Goal: Task Accomplishment & Management: Use online tool/utility

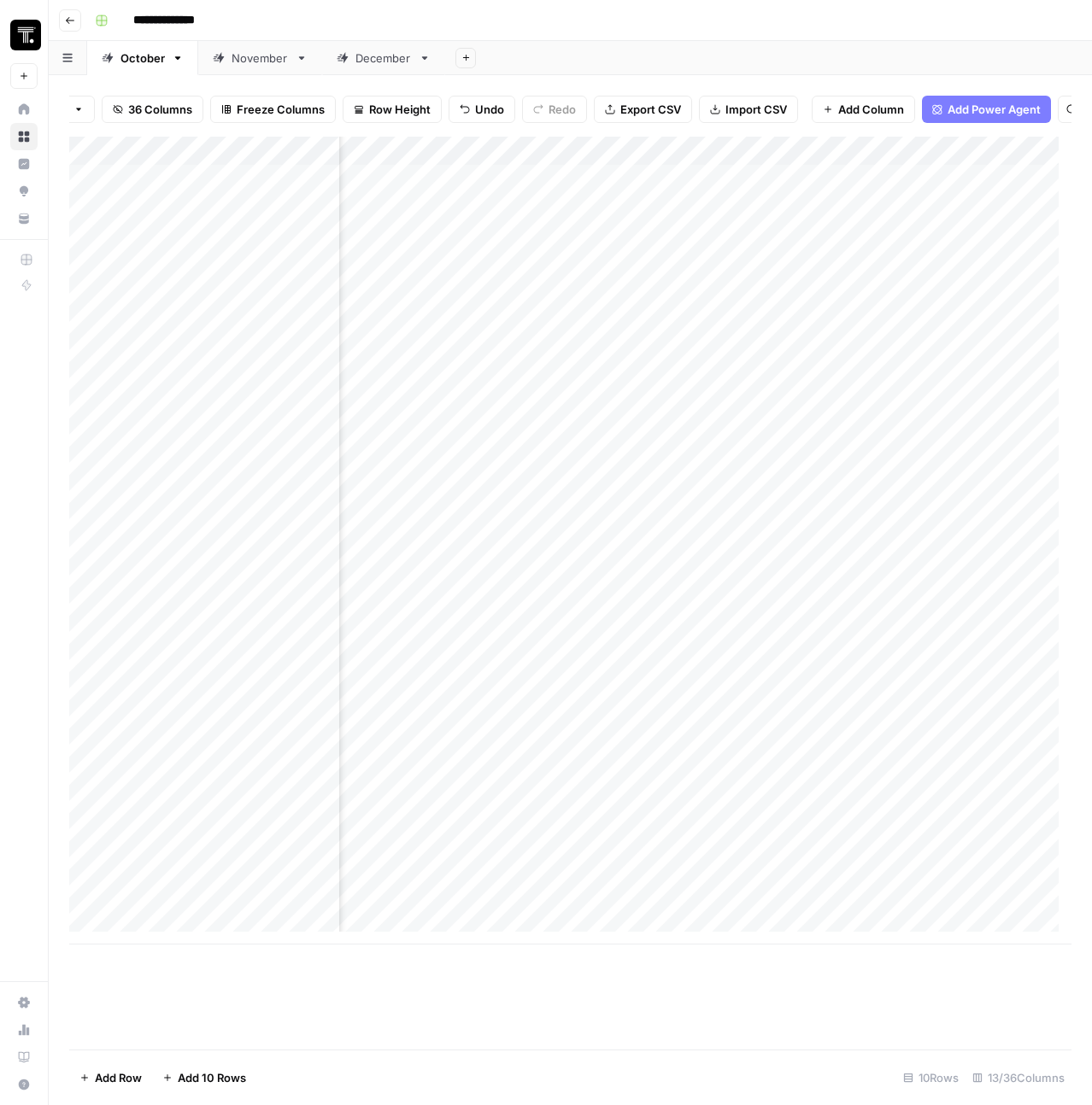
scroll to position [0, 1372]
click at [757, 192] on div "Add Column" at bounding box center [570, 541] width 1002 height 808
click at [772, 202] on div at bounding box center [796, 215] width 253 height 78
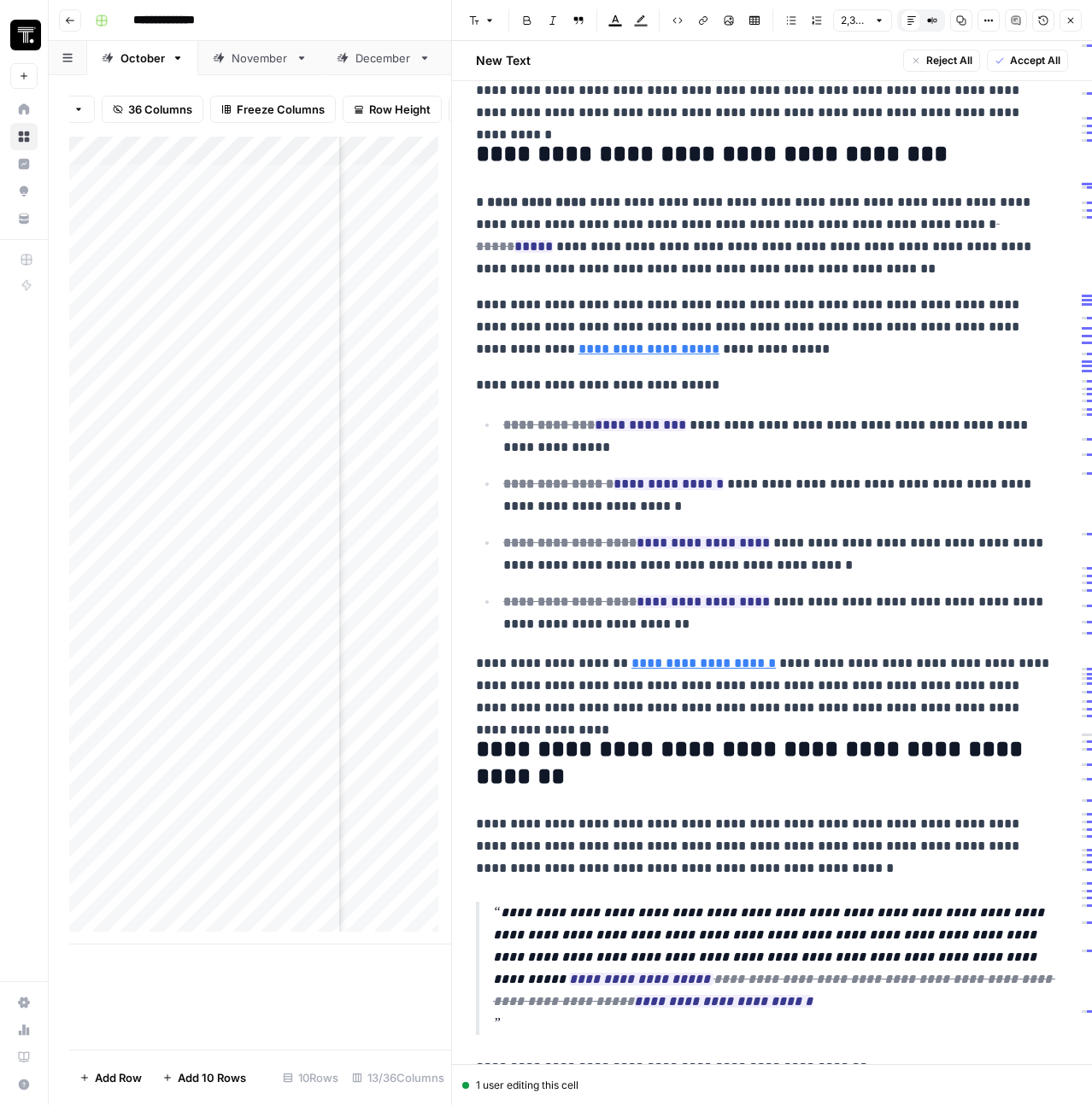
scroll to position [297, 0]
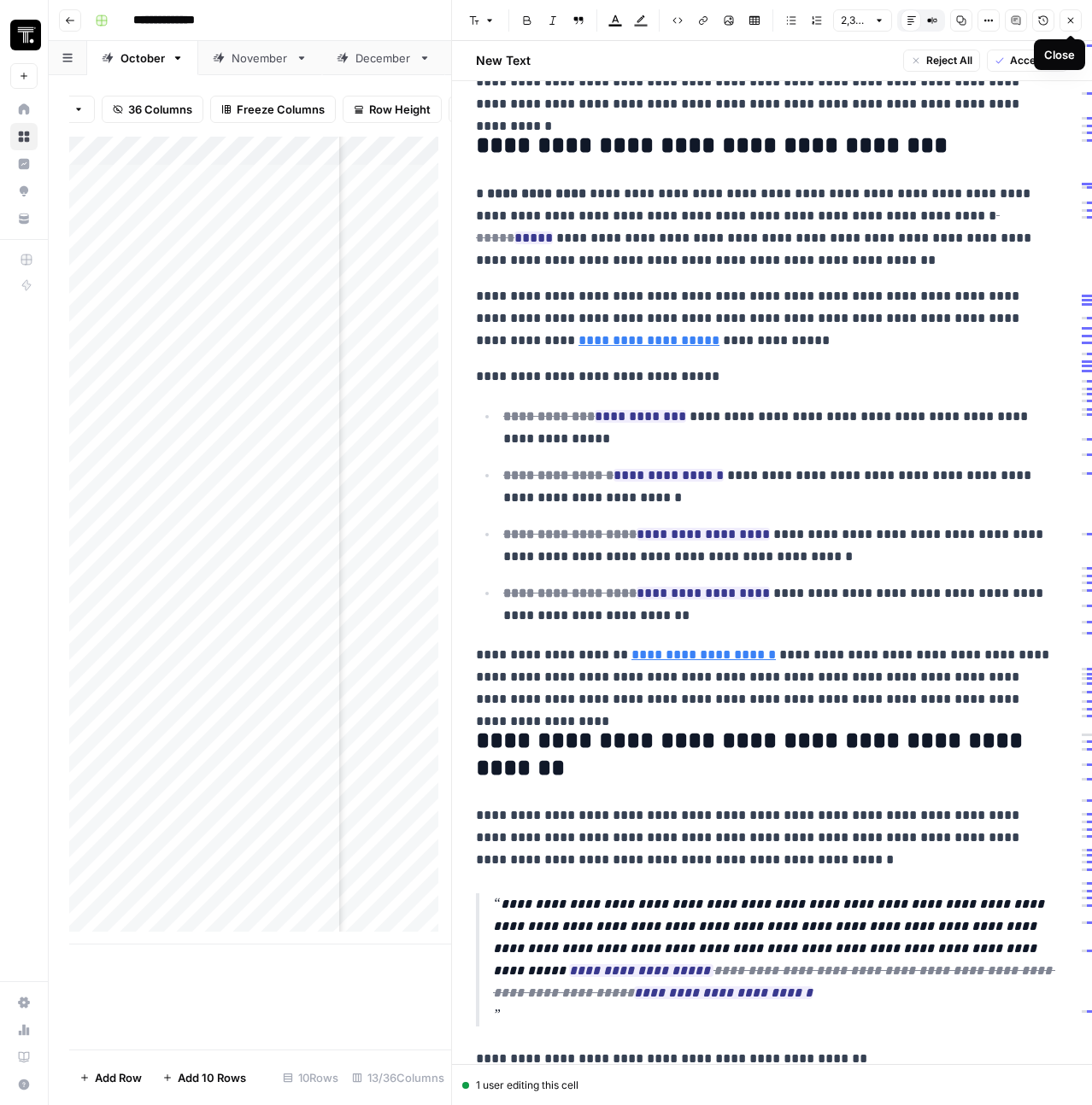
click at [1073, 25] on icon "button" at bounding box center [1070, 20] width 10 height 10
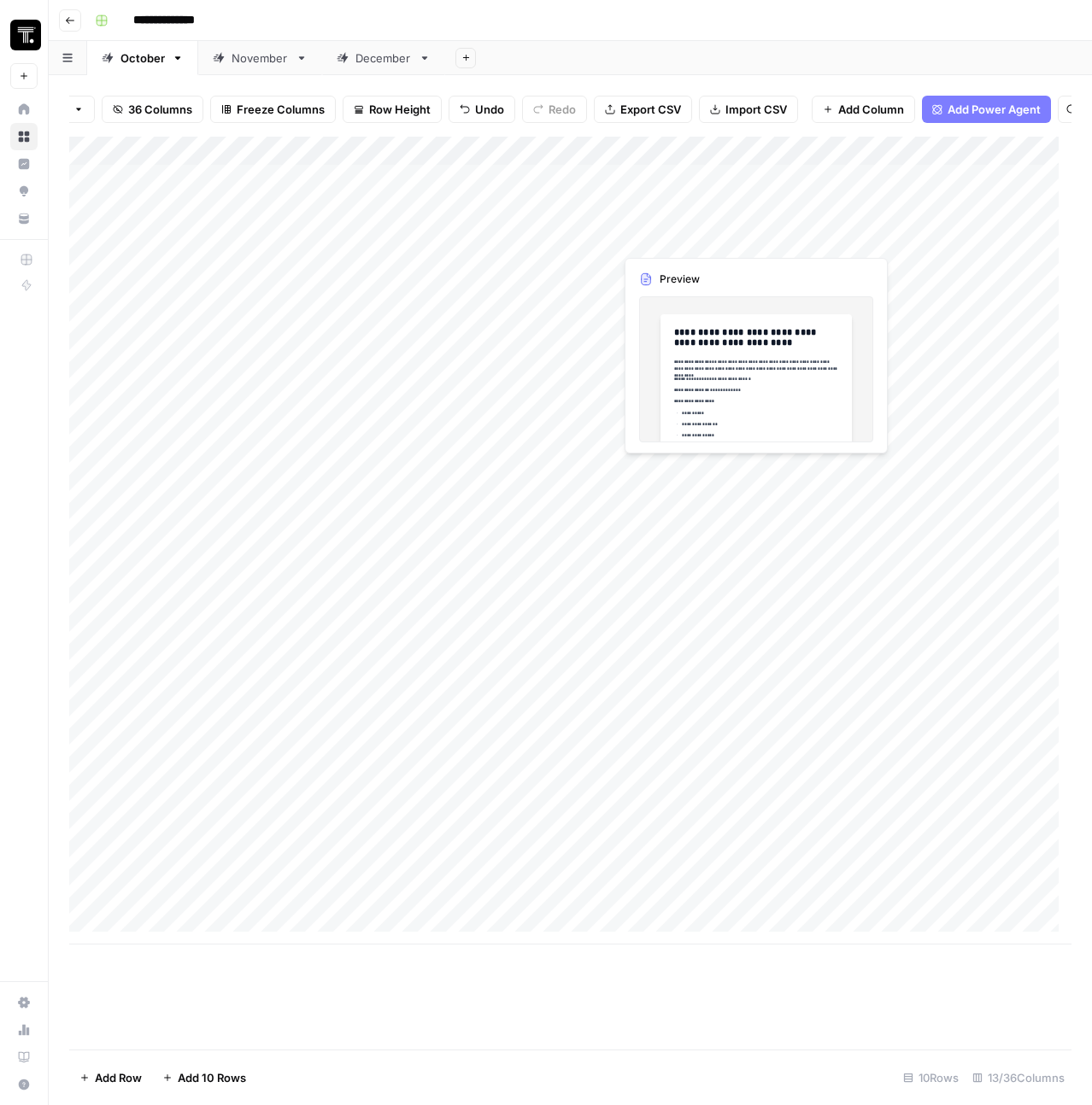
click at [742, 202] on div "Add Column" at bounding box center [570, 541] width 1002 height 808
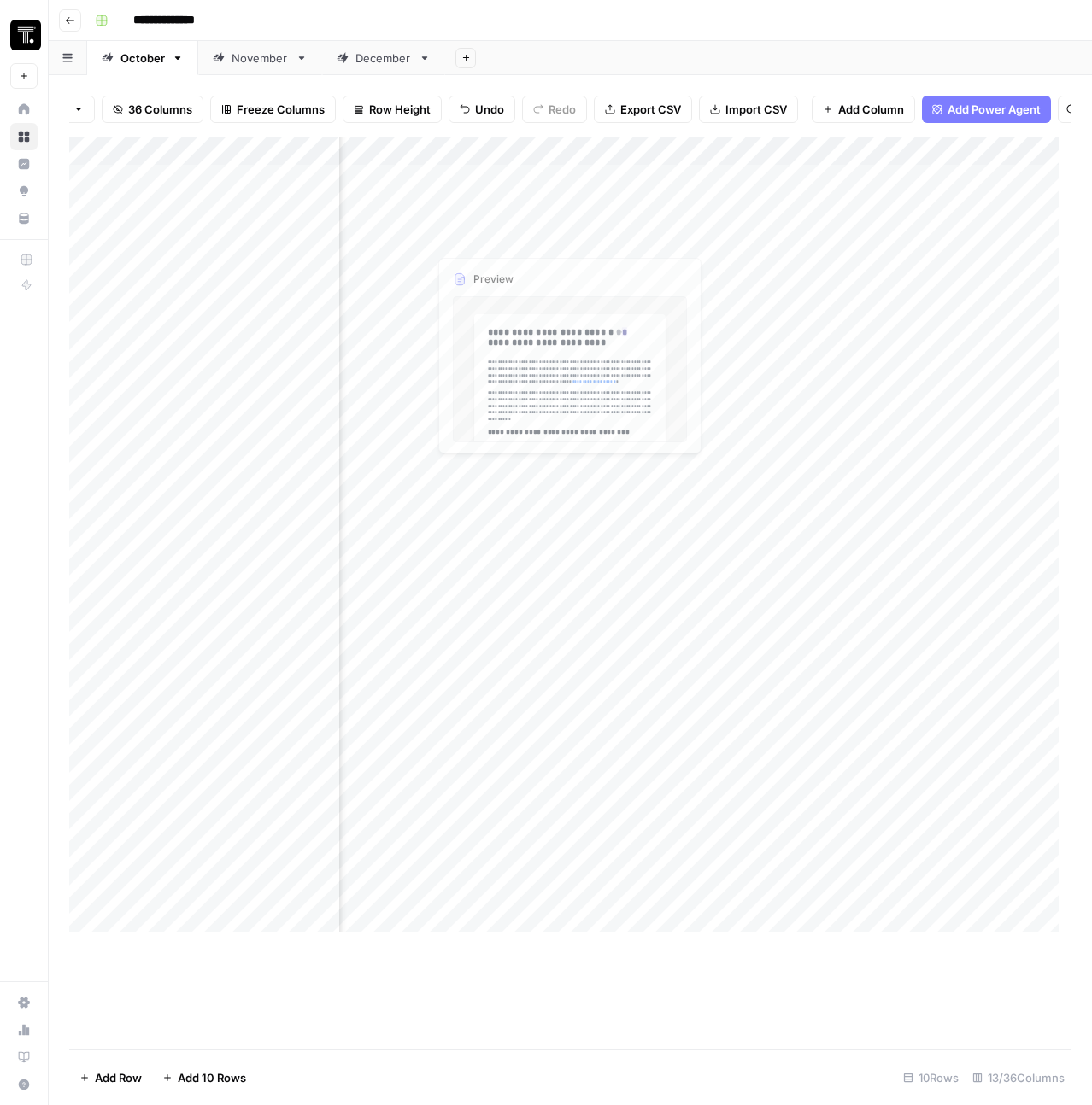
scroll to position [0, 1121]
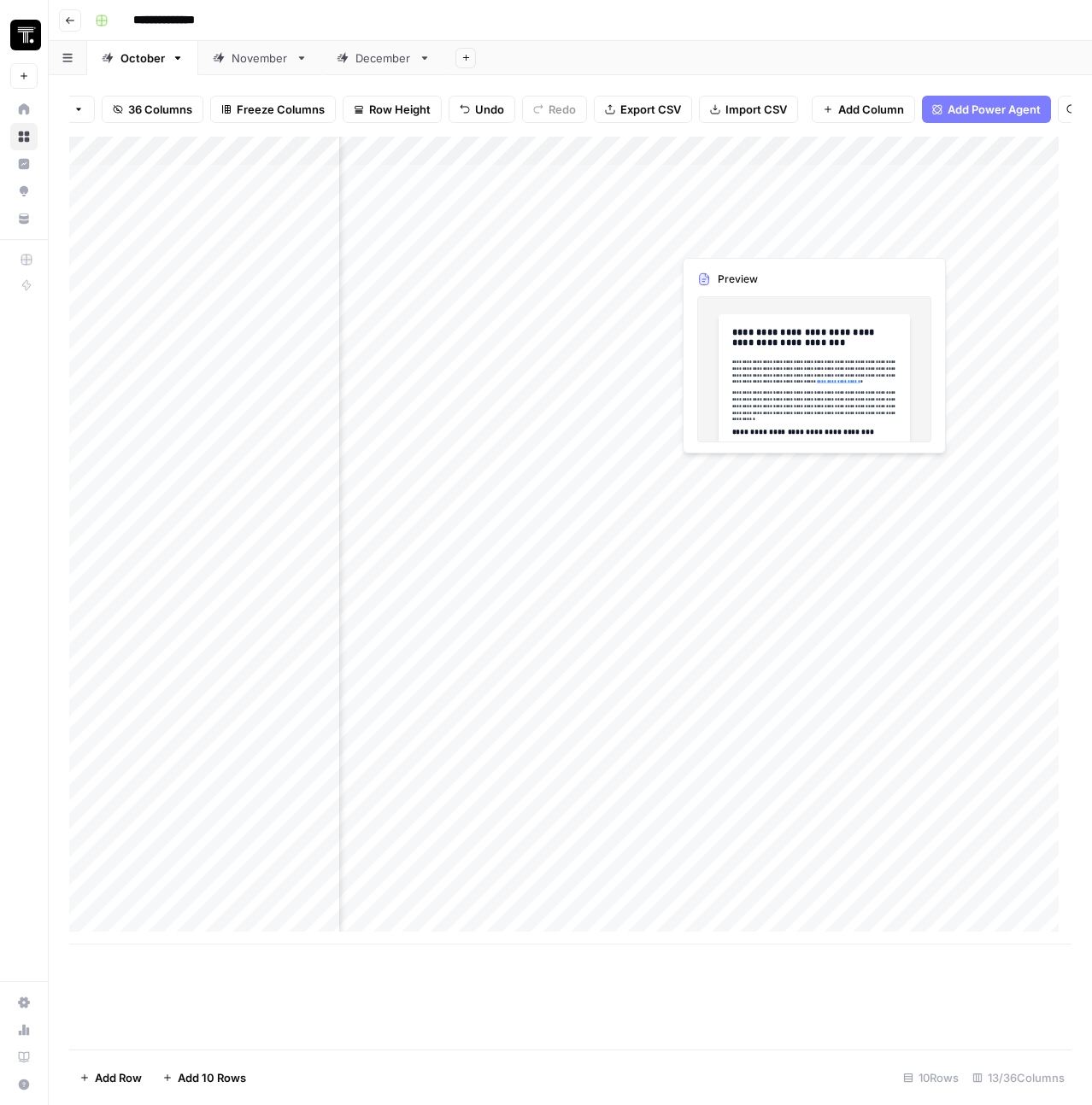
click at [960, 209] on div "Add Column" at bounding box center [570, 541] width 1002 height 808
click at [541, 223] on div "Add Column" at bounding box center [570, 541] width 1002 height 808
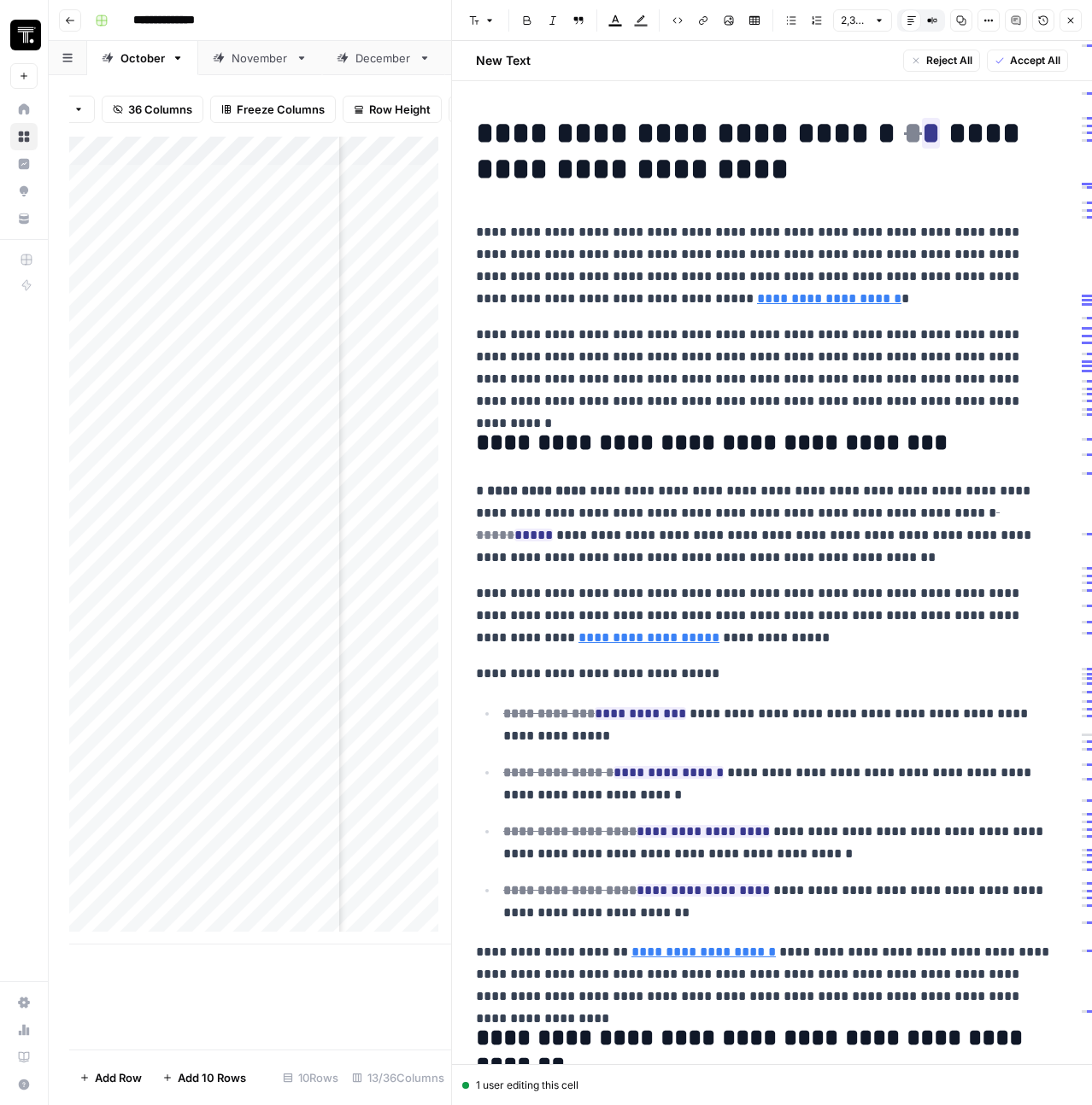
click at [659, 168] on h1 "**********" at bounding box center [765, 151] width 579 height 72
click at [677, 169] on h1 "**********" at bounding box center [765, 151] width 579 height 72
click at [826, 334] on p "**********" at bounding box center [765, 368] width 579 height 88
click at [892, 517] on del "*****" at bounding box center [738, 524] width 524 height 35
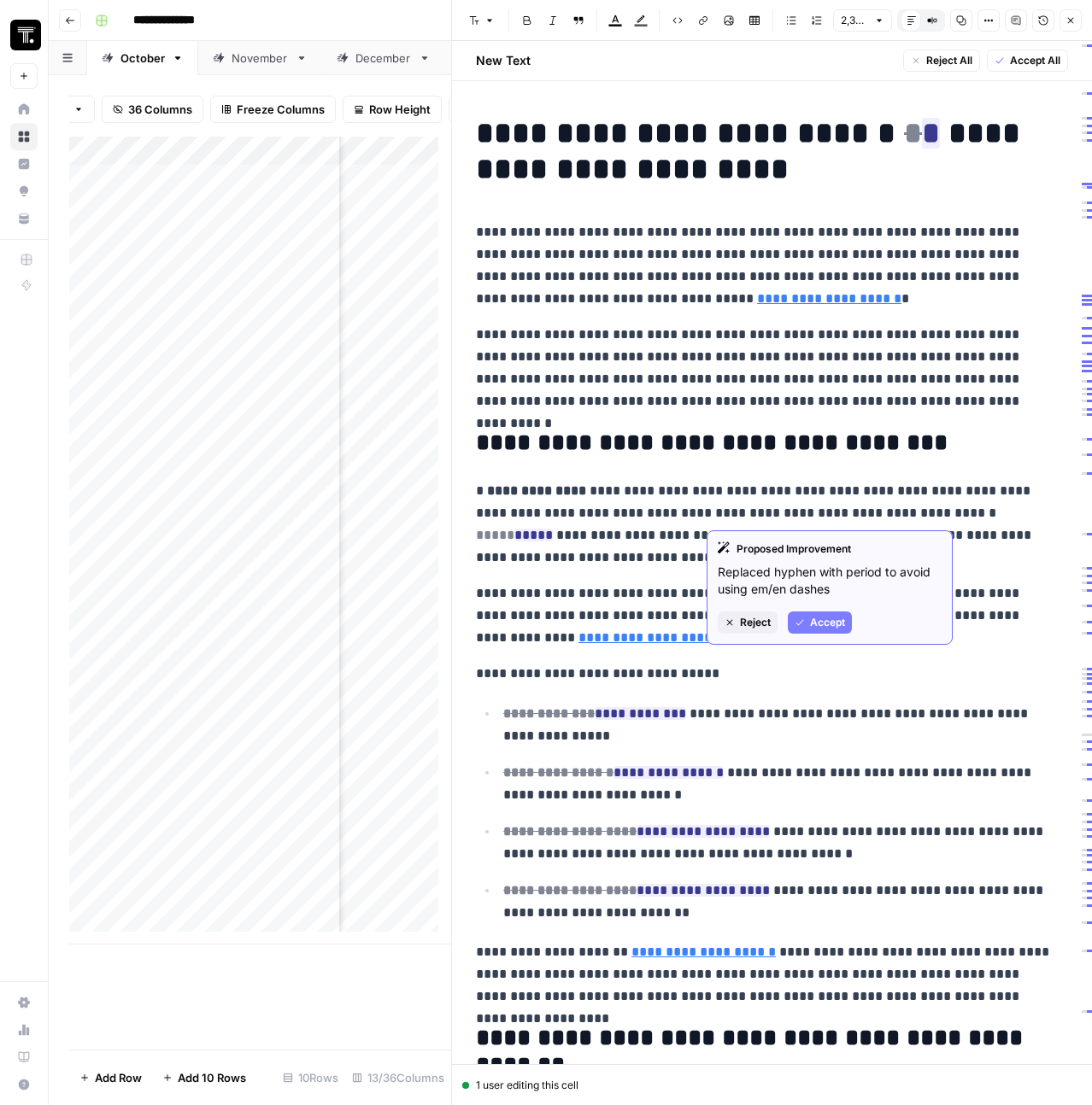
click at [894, 514] on del "*****" at bounding box center [738, 524] width 524 height 35
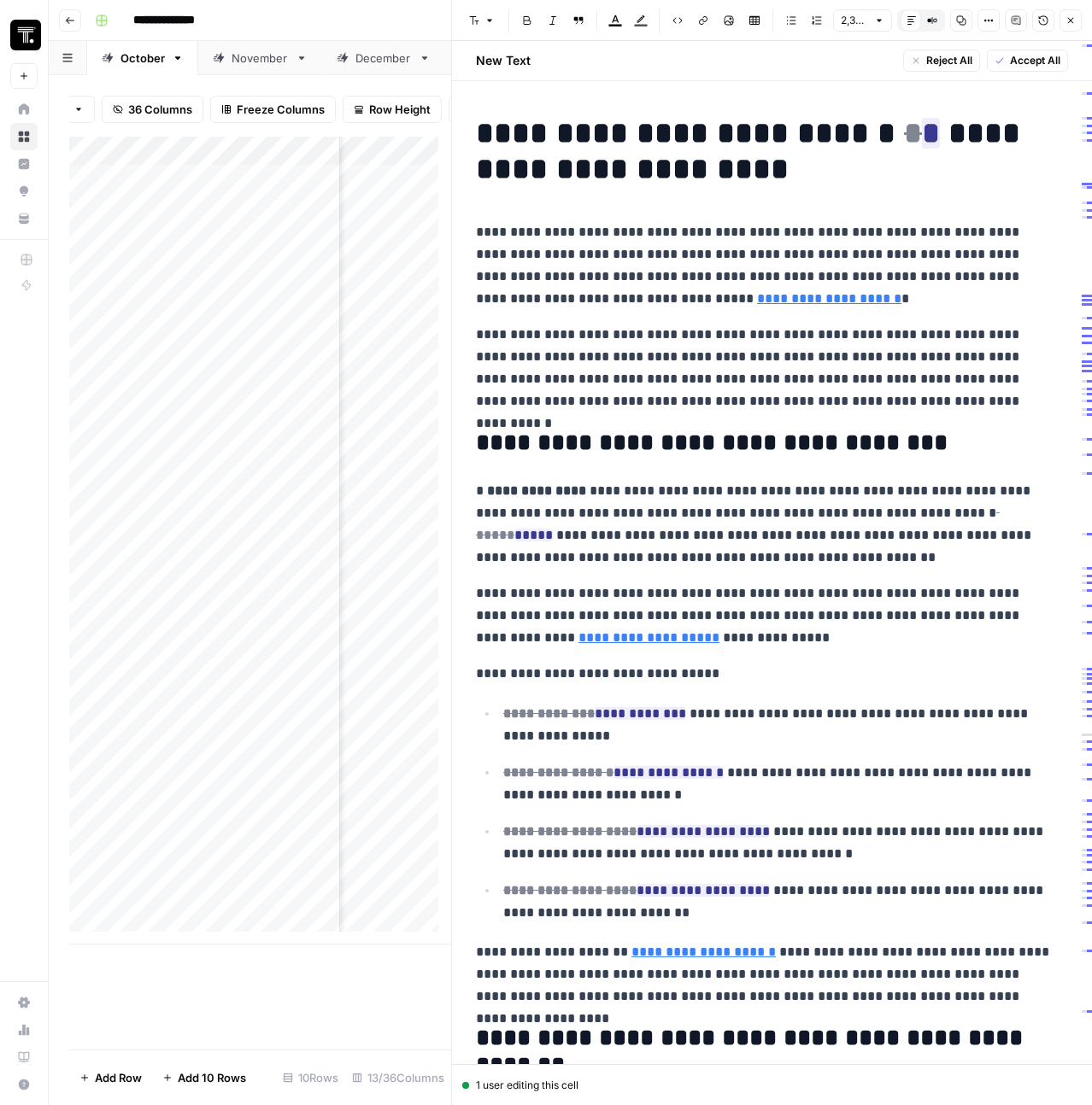
click at [1074, 27] on button "Close" at bounding box center [1070, 20] width 22 height 22
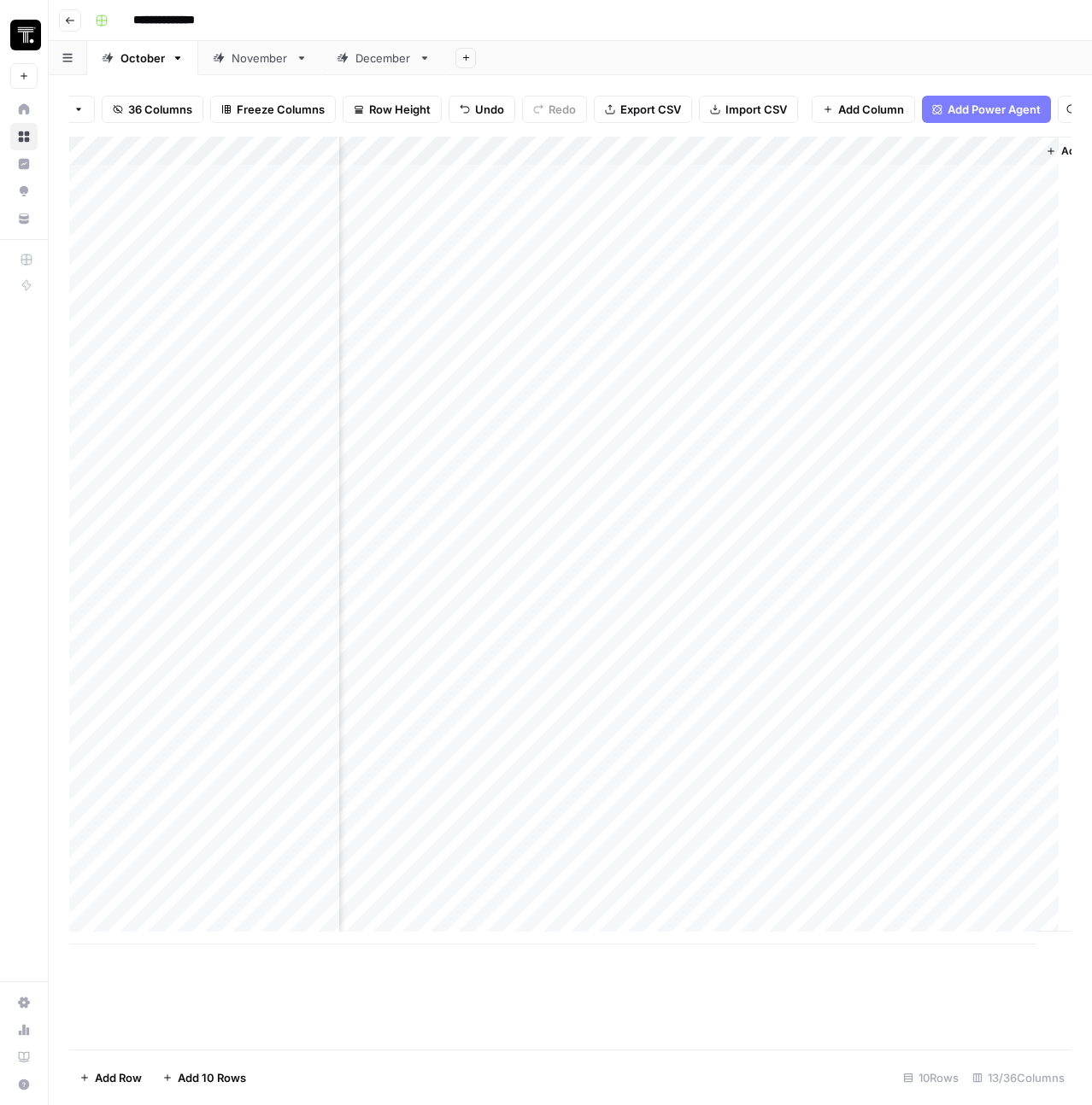
scroll to position [0, 1701]
click at [888, 190] on div "Add Column" at bounding box center [570, 541] width 1002 height 808
click at [270, 283] on div "Add Column" at bounding box center [570, 541] width 1002 height 808
click at [251, 300] on div "Add Column" at bounding box center [570, 541] width 1002 height 808
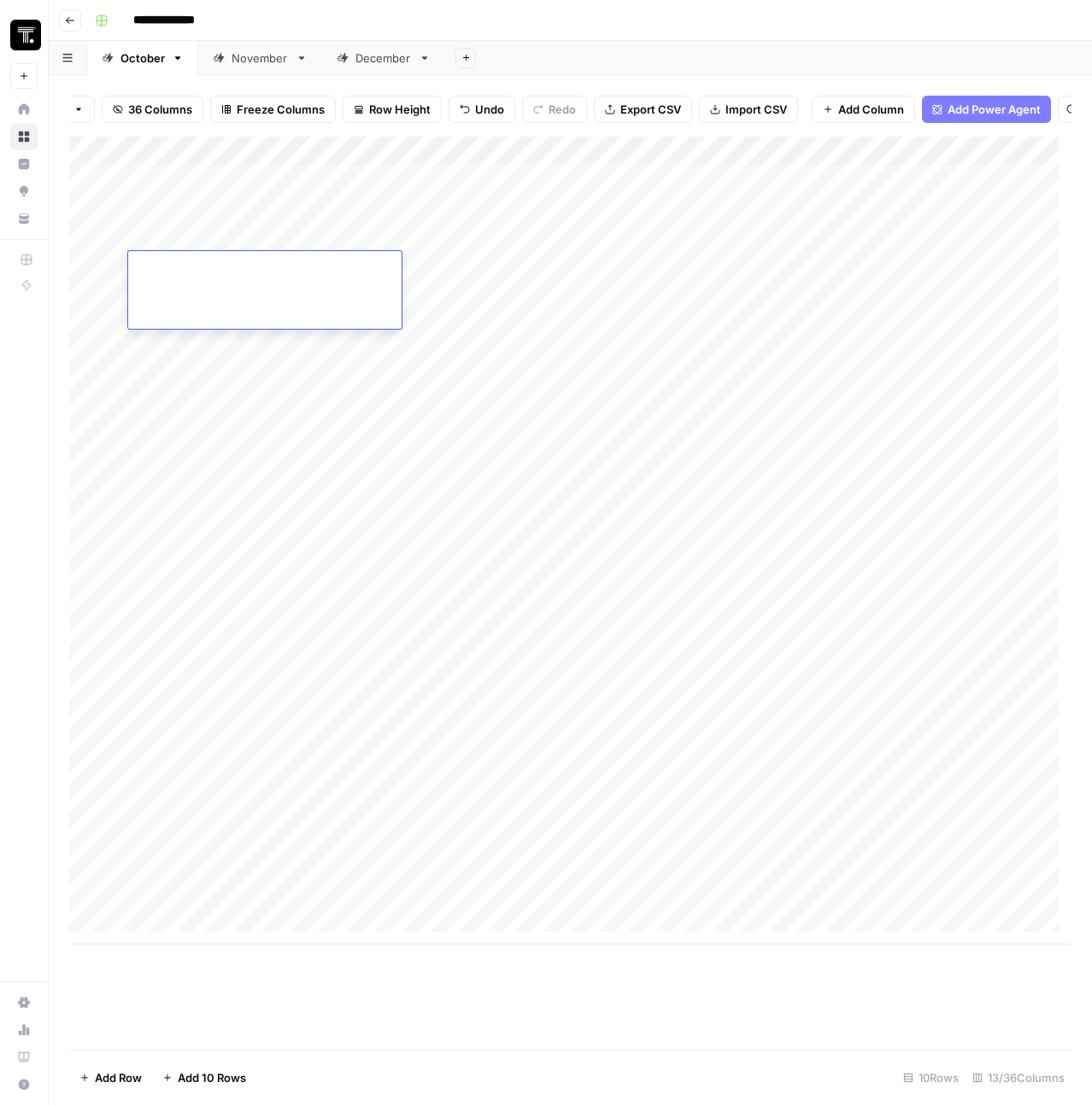
click at [251, 300] on div at bounding box center [265, 290] width 274 height 78
click at [174, 261] on textarea at bounding box center [265, 268] width 274 height 24
paste textarea "**********"
type textarea "**********"
click at [177, 398] on div "Add Column" at bounding box center [570, 541] width 1002 height 808
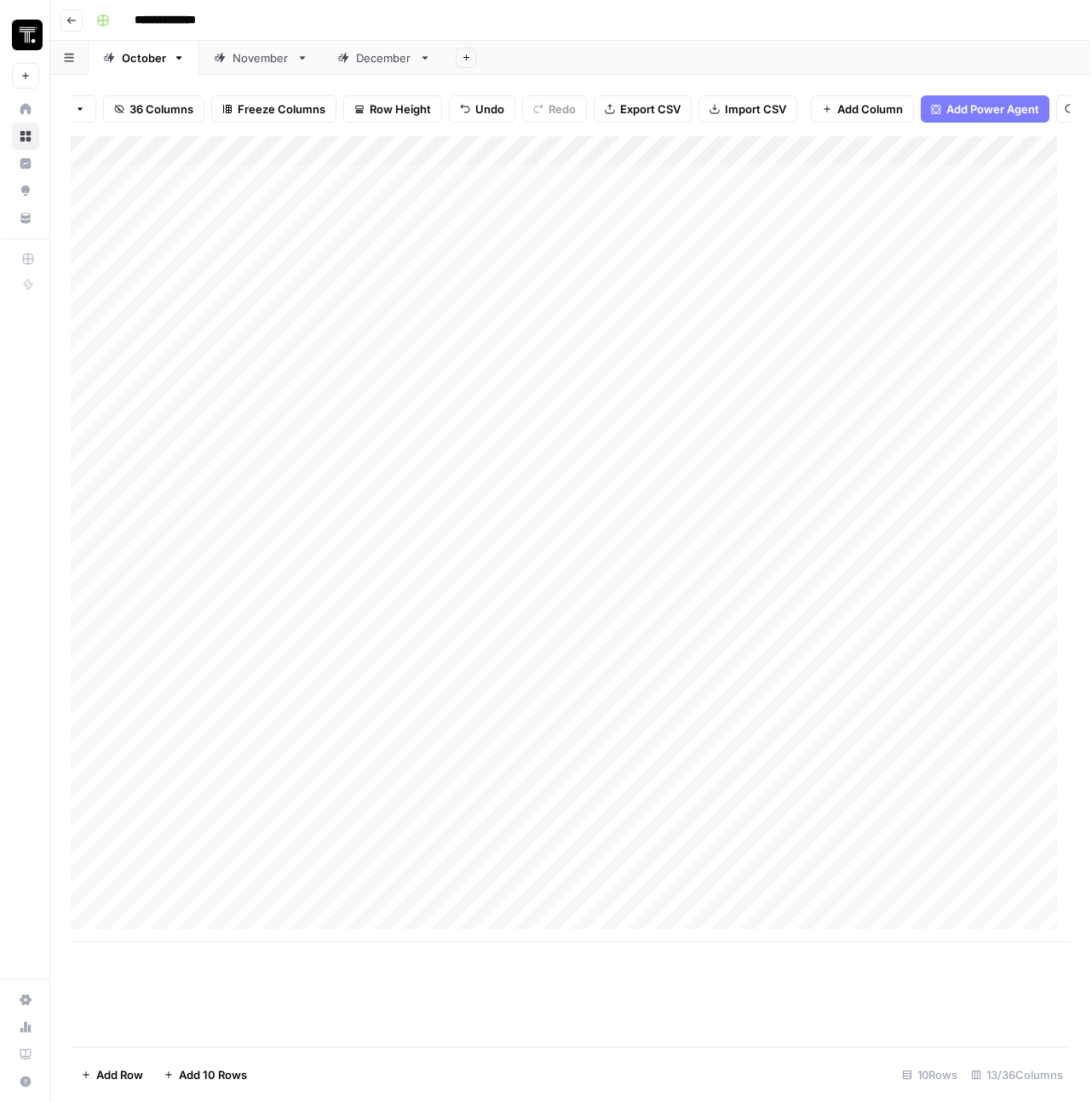
scroll to position [0, 4]
click at [67, 22] on icon "button" at bounding box center [69, 20] width 10 height 10
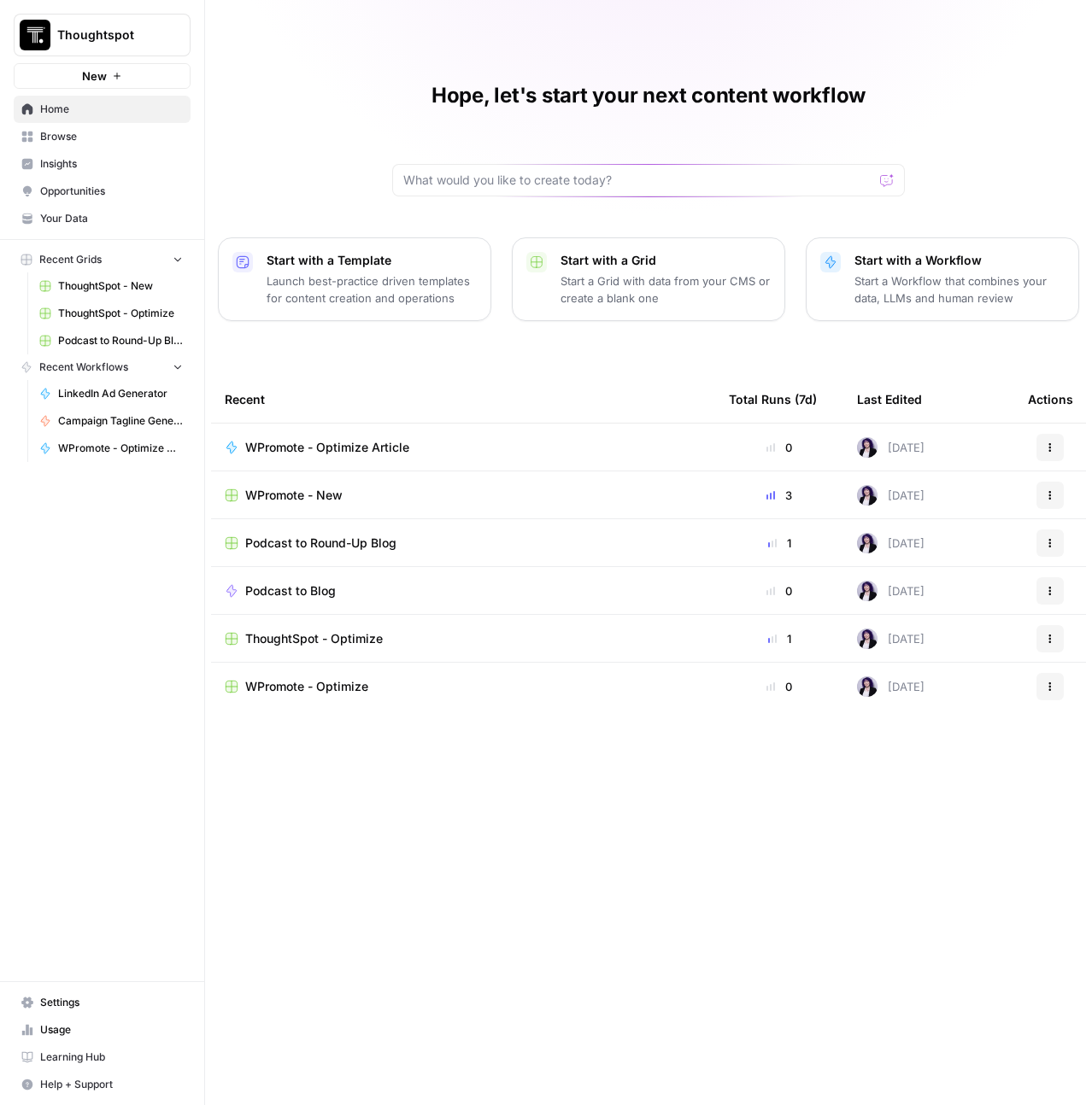
click at [285, 683] on span "WPromote - Optimize" at bounding box center [306, 687] width 123 height 17
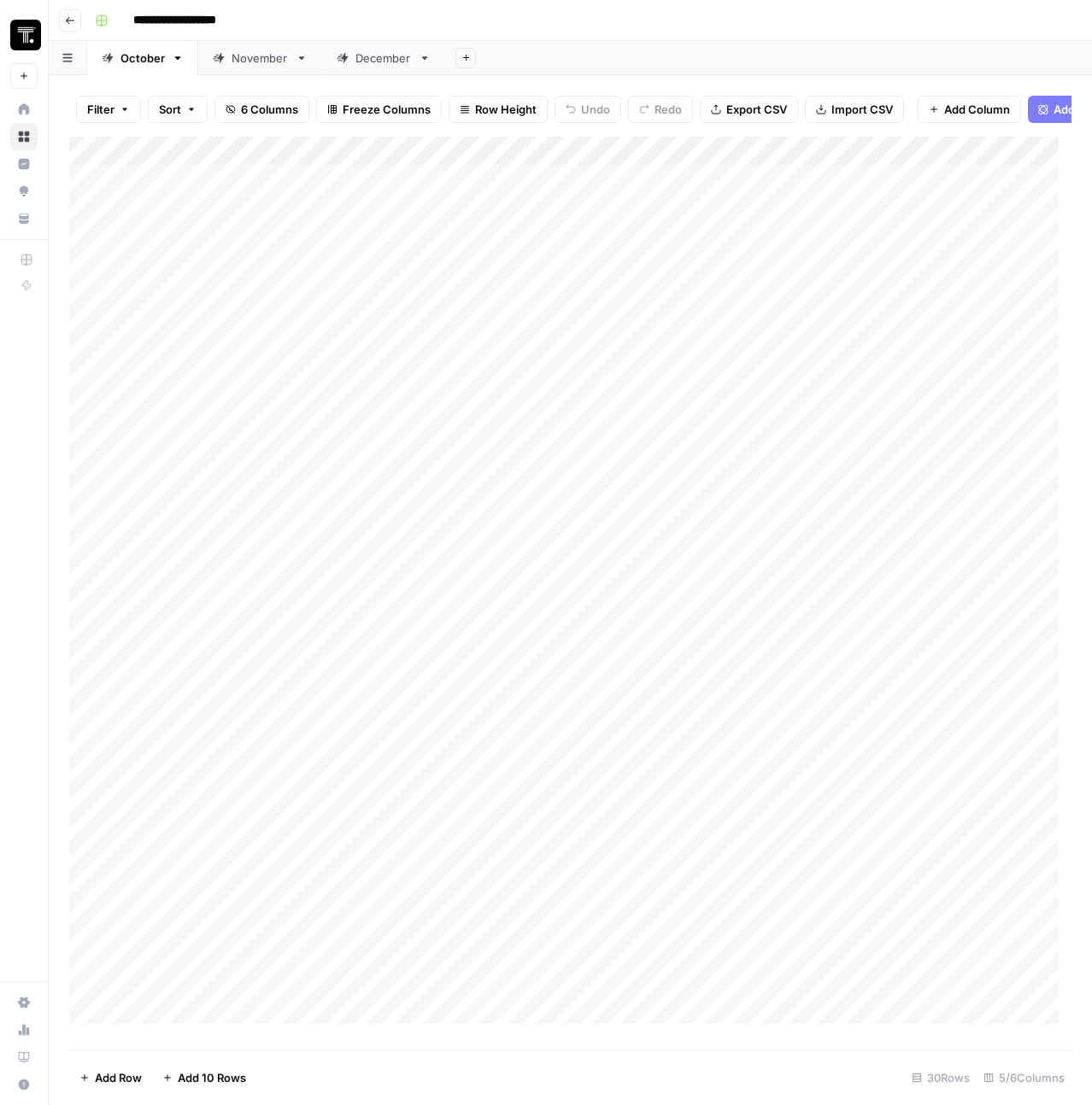
click at [224, 190] on div "Add Column" at bounding box center [570, 586] width 1002 height 900
click at [351, 192] on div "Add Column" at bounding box center [572, 586] width 1006 height 900
type input "**********"
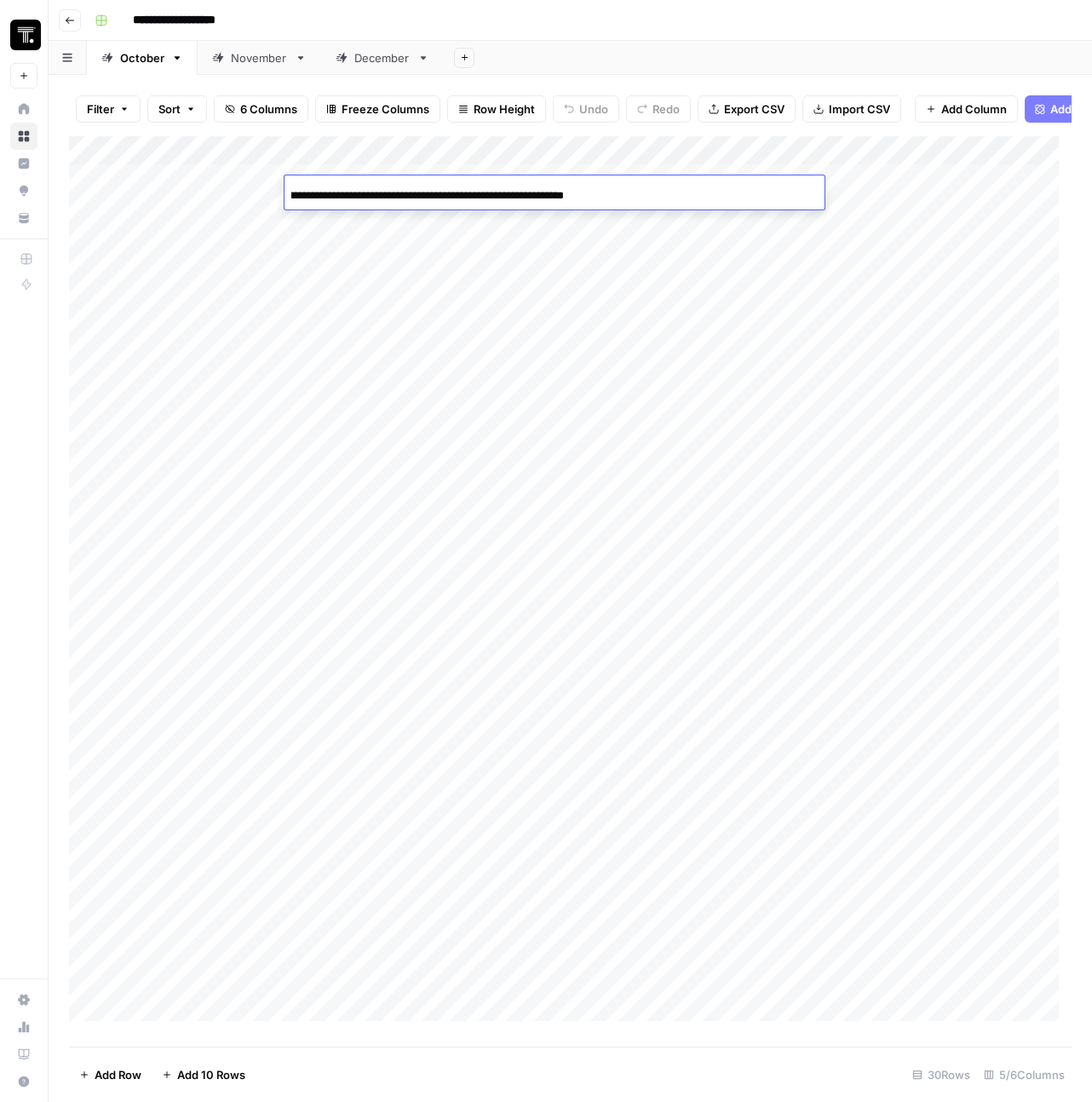
scroll to position [0, 108]
click at [300, 334] on div "Add Column" at bounding box center [571, 585] width 1003 height 897
click at [232, 187] on div "Add Column" at bounding box center [571, 585] width 1003 height 897
click at [228, 187] on div "Add Column" at bounding box center [571, 585] width 1003 height 897
click at [228, 187] on textarea at bounding box center [264, 192] width 273 height 24
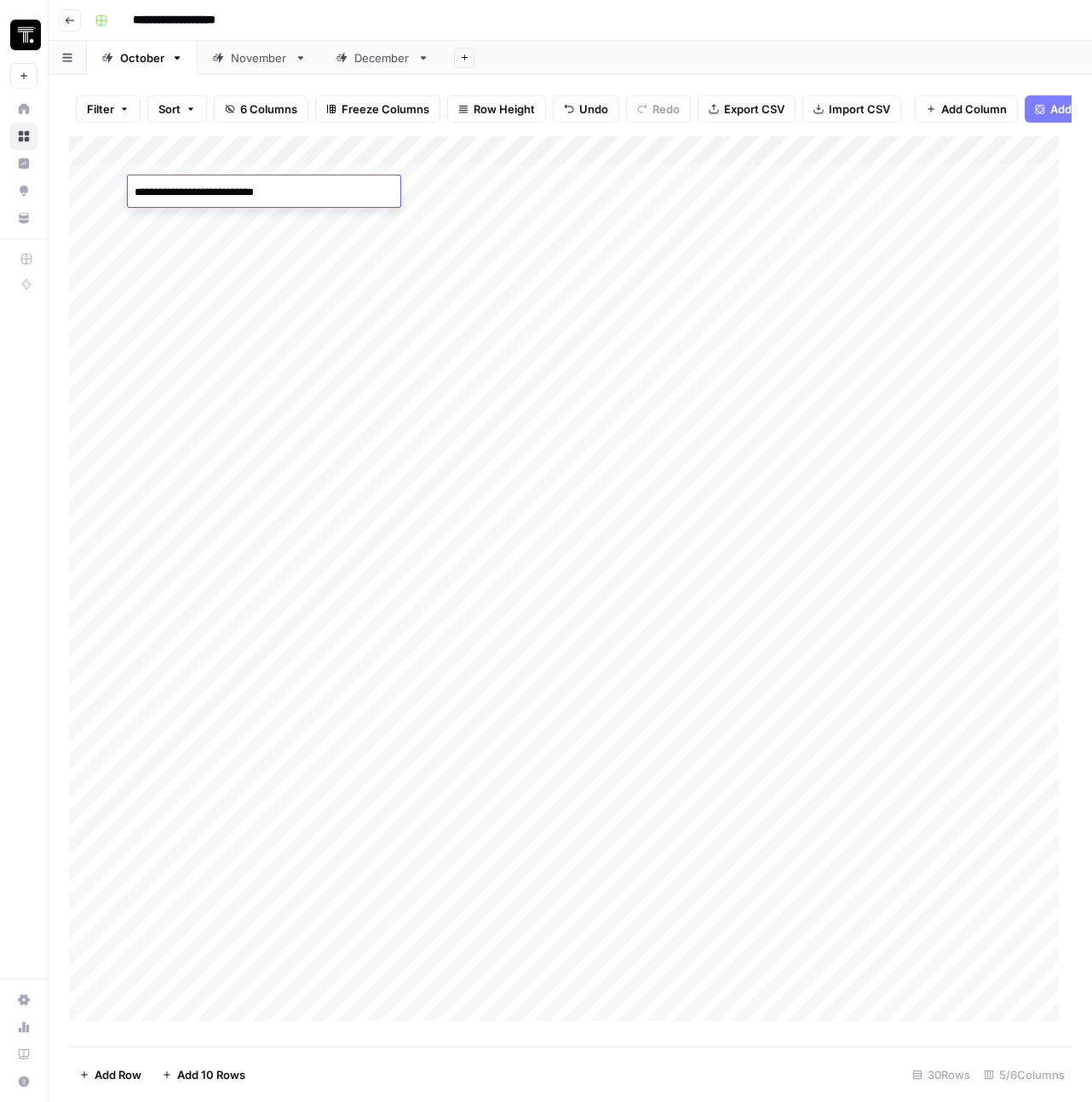
type textarea "**********"
click at [650, 190] on div "Add Column" at bounding box center [571, 585] width 1003 height 897
click at [612, 190] on div "Add Column" at bounding box center [571, 585] width 1003 height 897
click at [612, 190] on div at bounding box center [646, 190] width 248 height 31
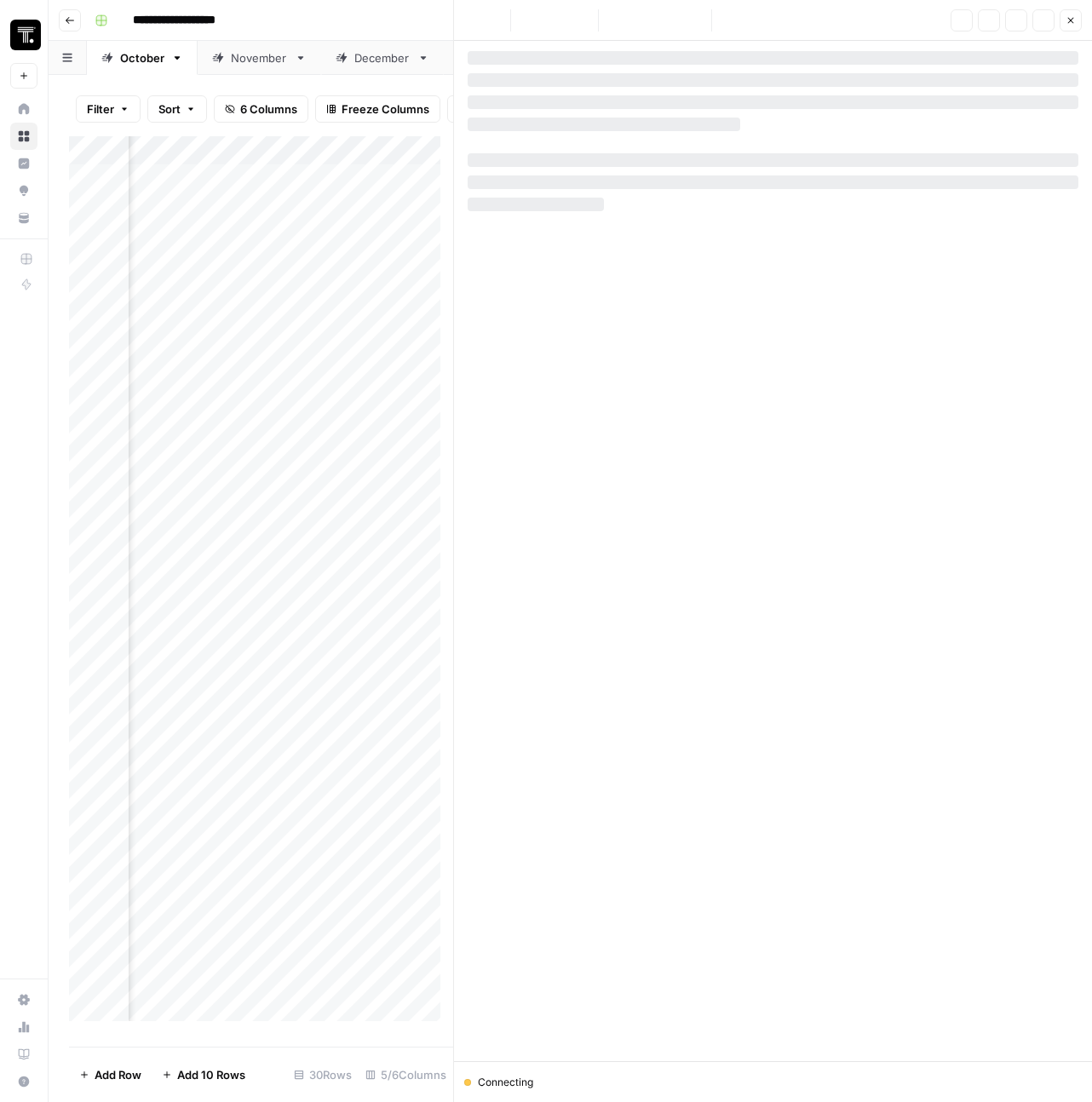
click at [601, 110] on div at bounding box center [774, 556] width 611 height 1010
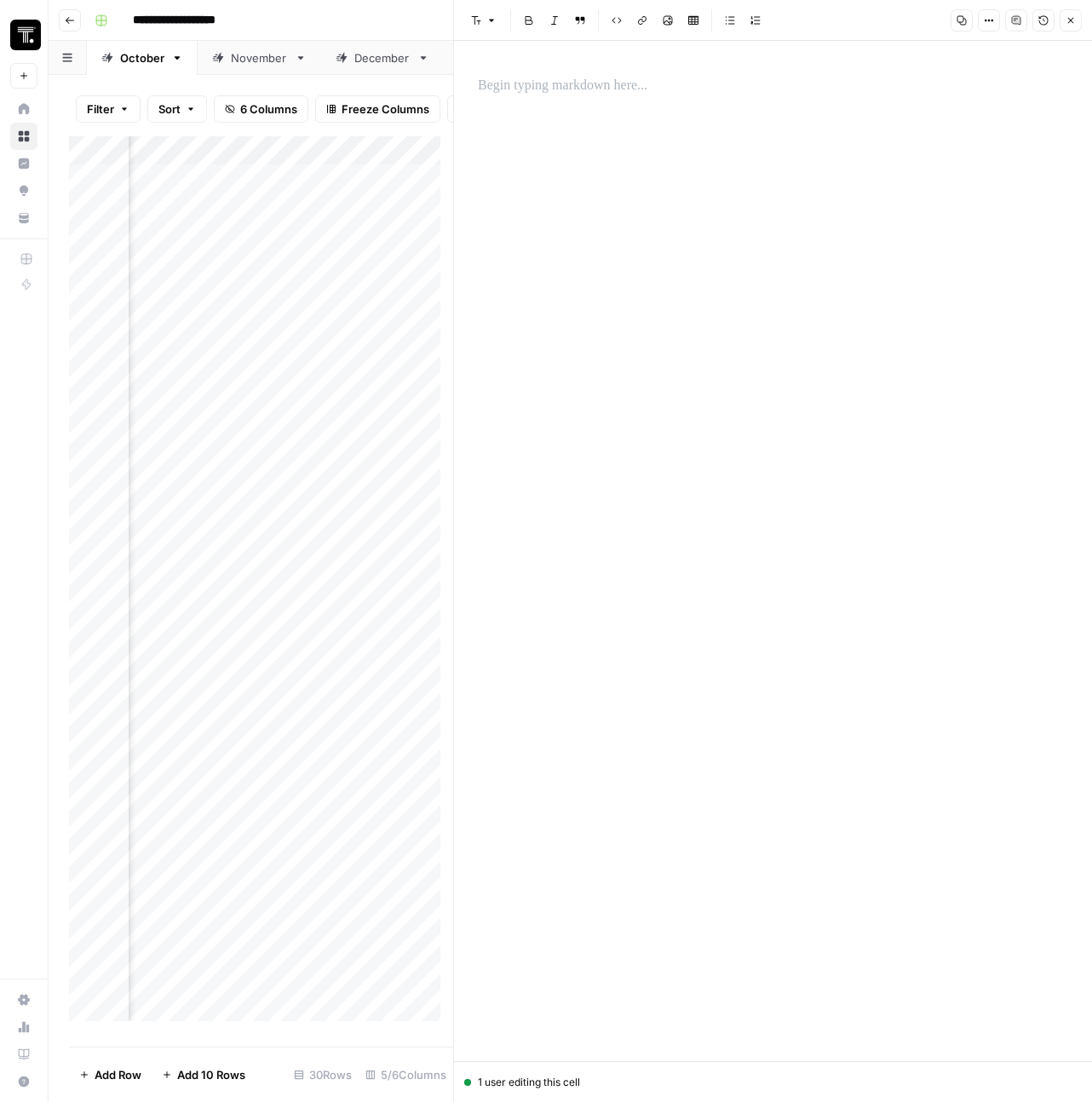
click at [548, 92] on p at bounding box center [773, 85] width 591 height 22
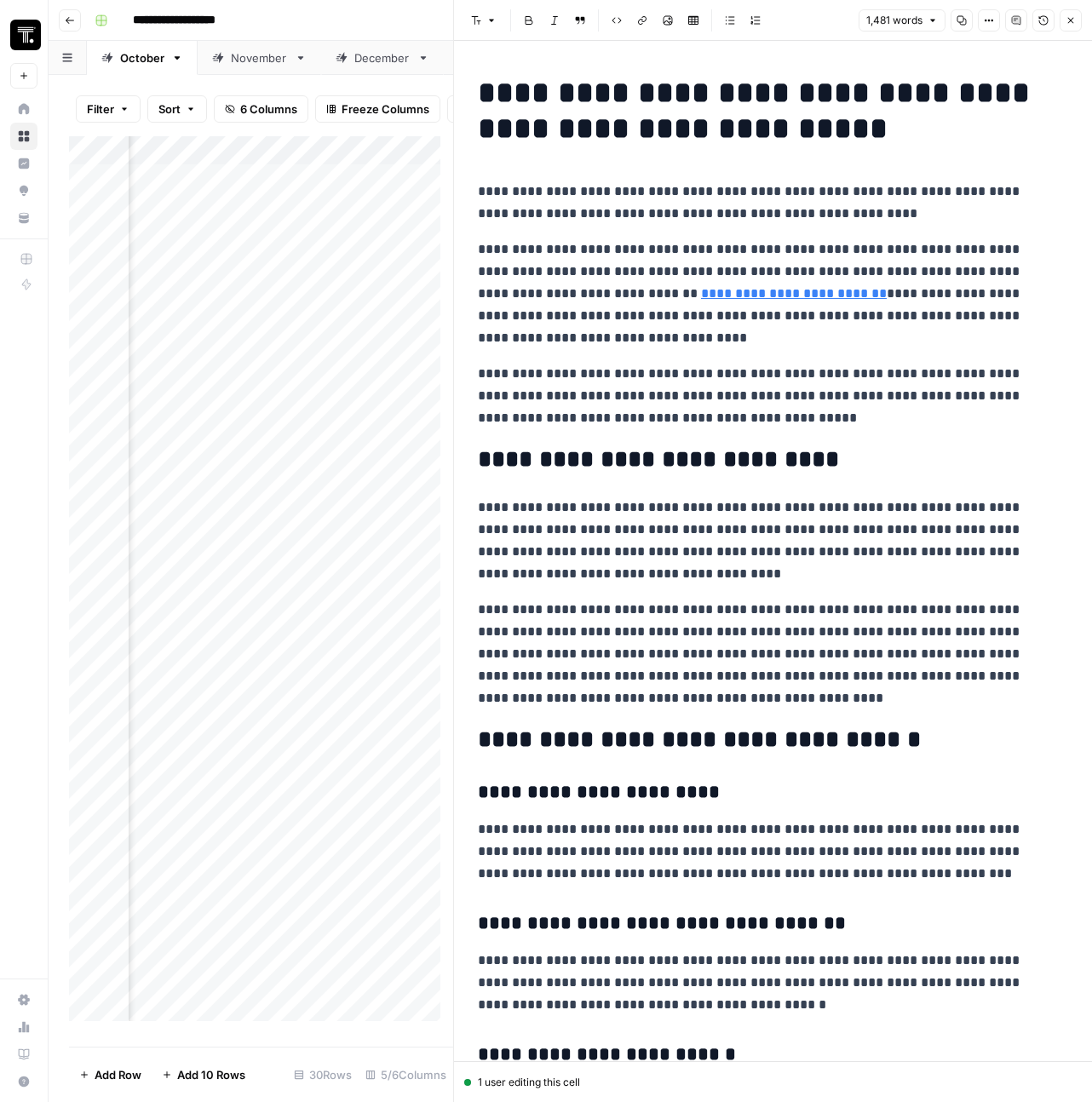
click at [1071, 24] on icon "button" at bounding box center [1071, 20] width 10 height 10
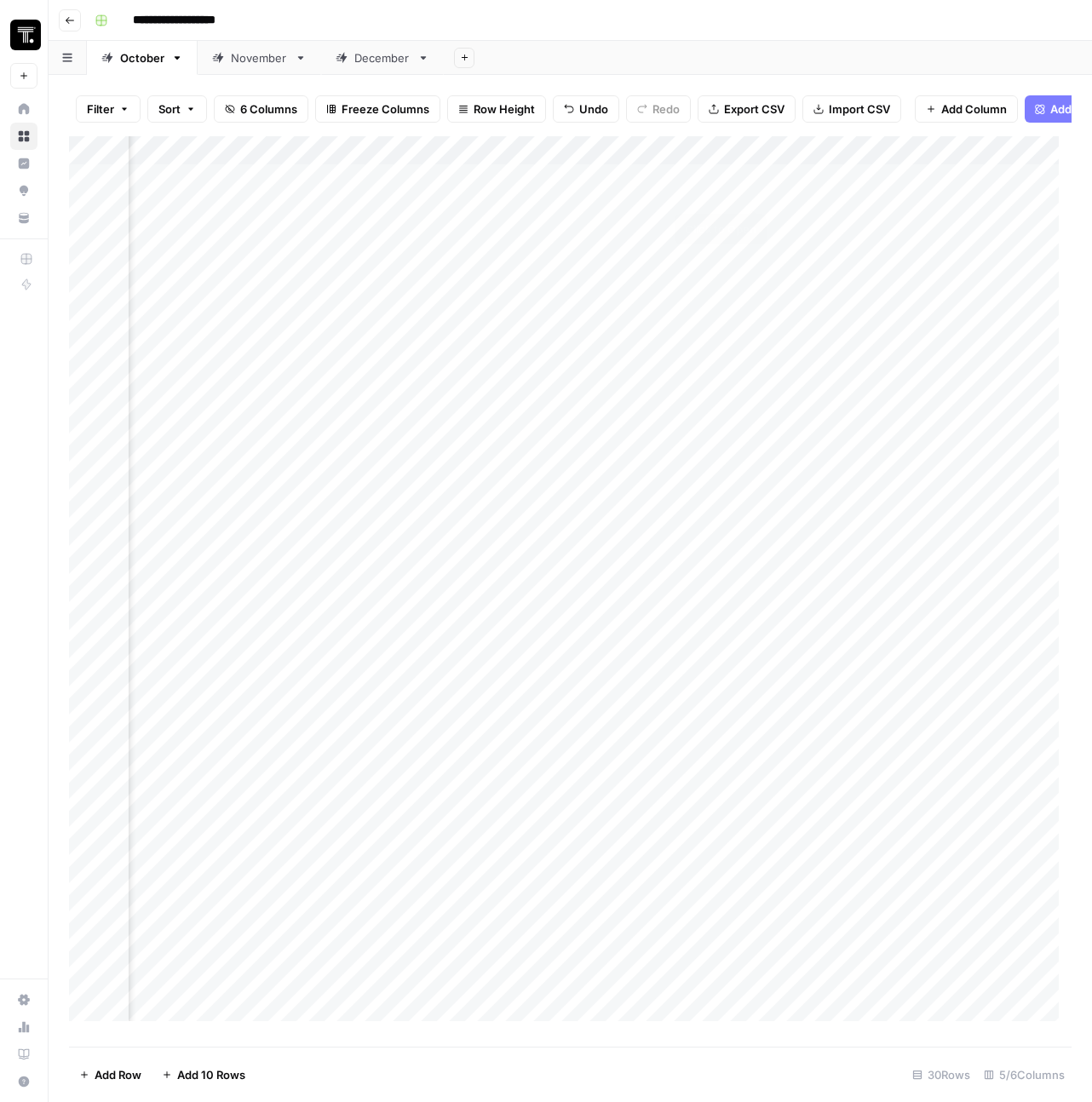
scroll to position [0, 362]
click at [822, 191] on div "Add Column" at bounding box center [571, 585] width 1003 height 897
click at [653, 188] on div "Add Column" at bounding box center [571, 585] width 1003 height 897
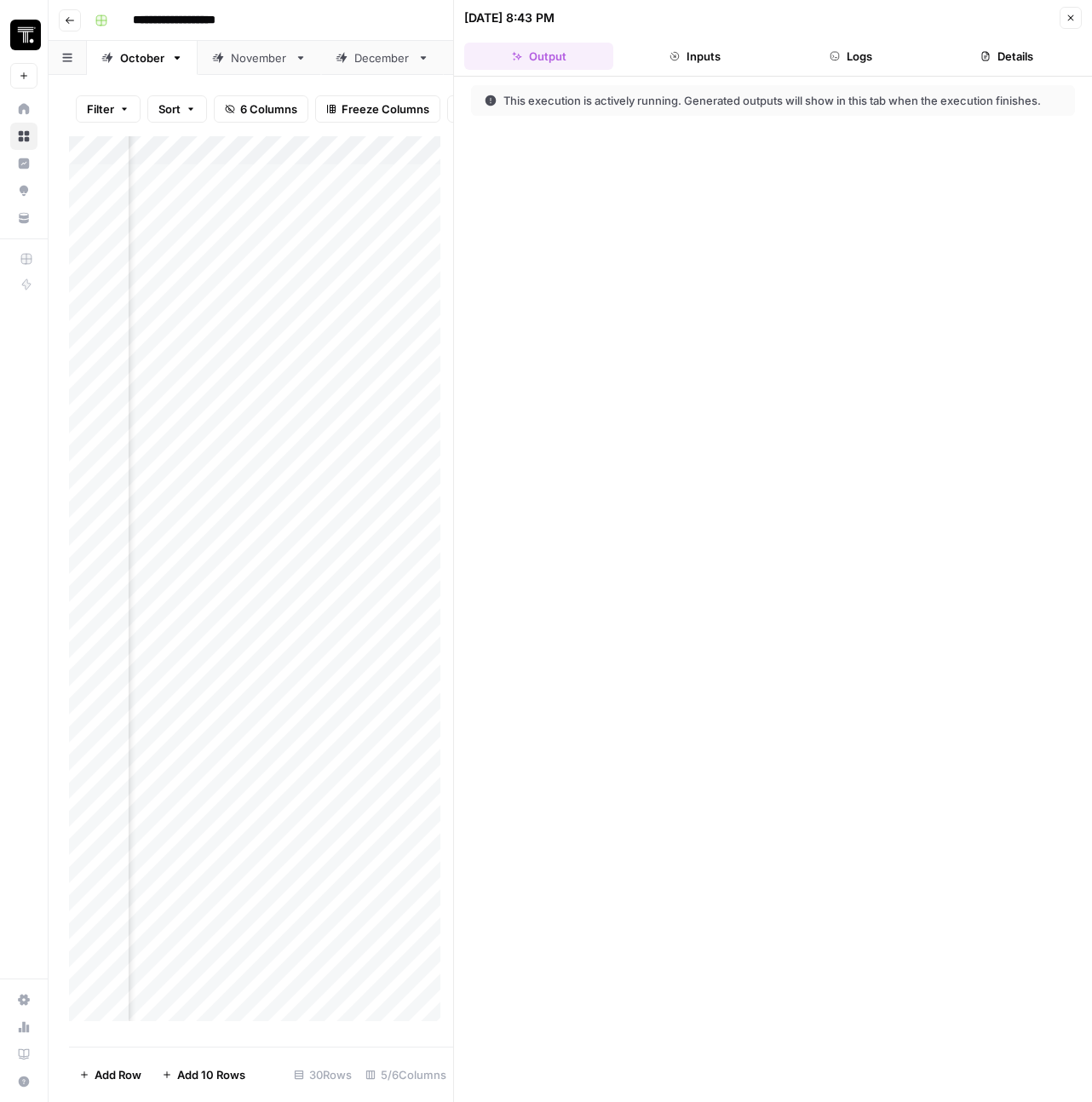
click at [686, 67] on button "Inputs" at bounding box center [694, 56] width 149 height 27
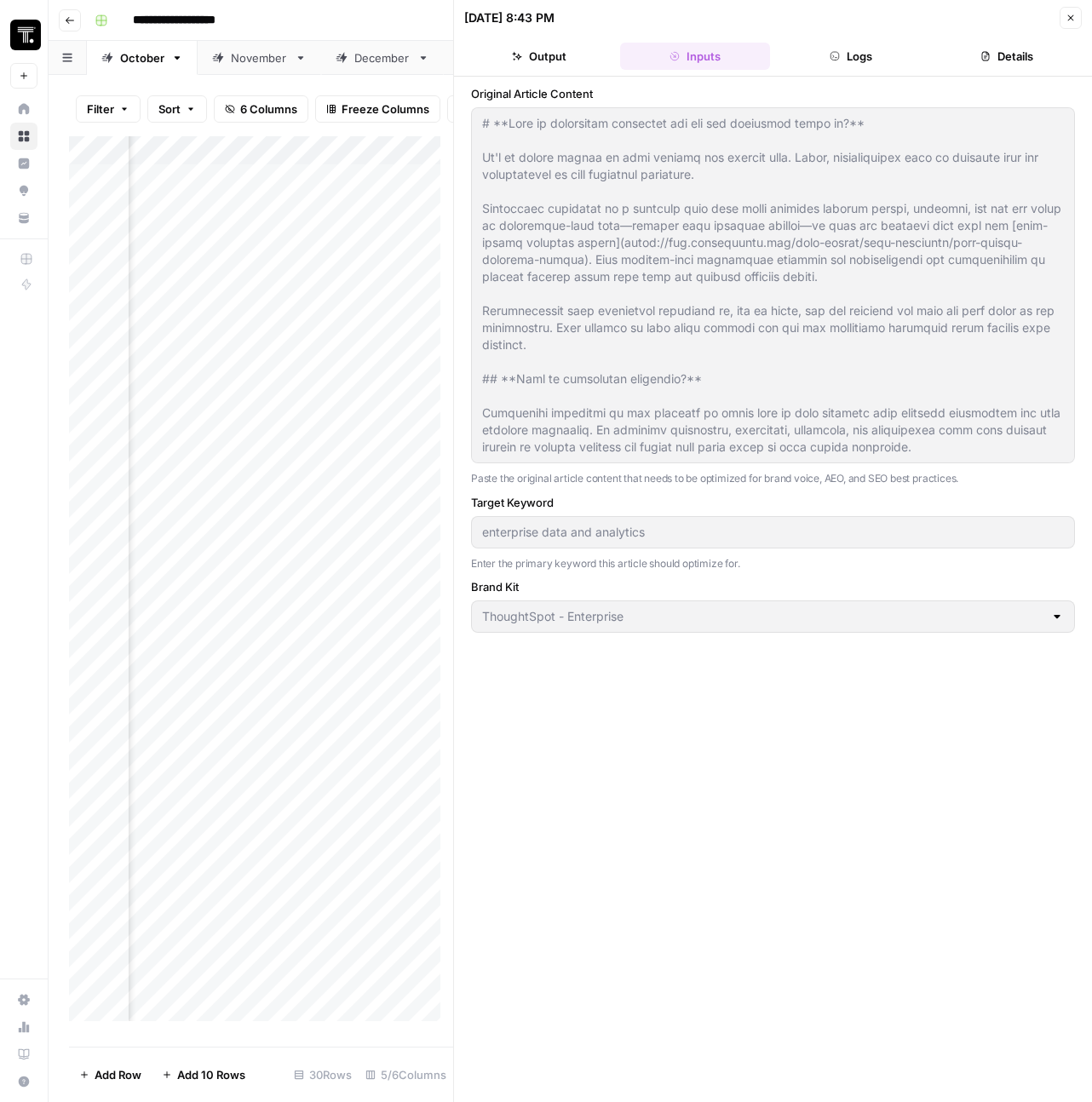
click at [838, 49] on button "Logs" at bounding box center [851, 56] width 149 height 27
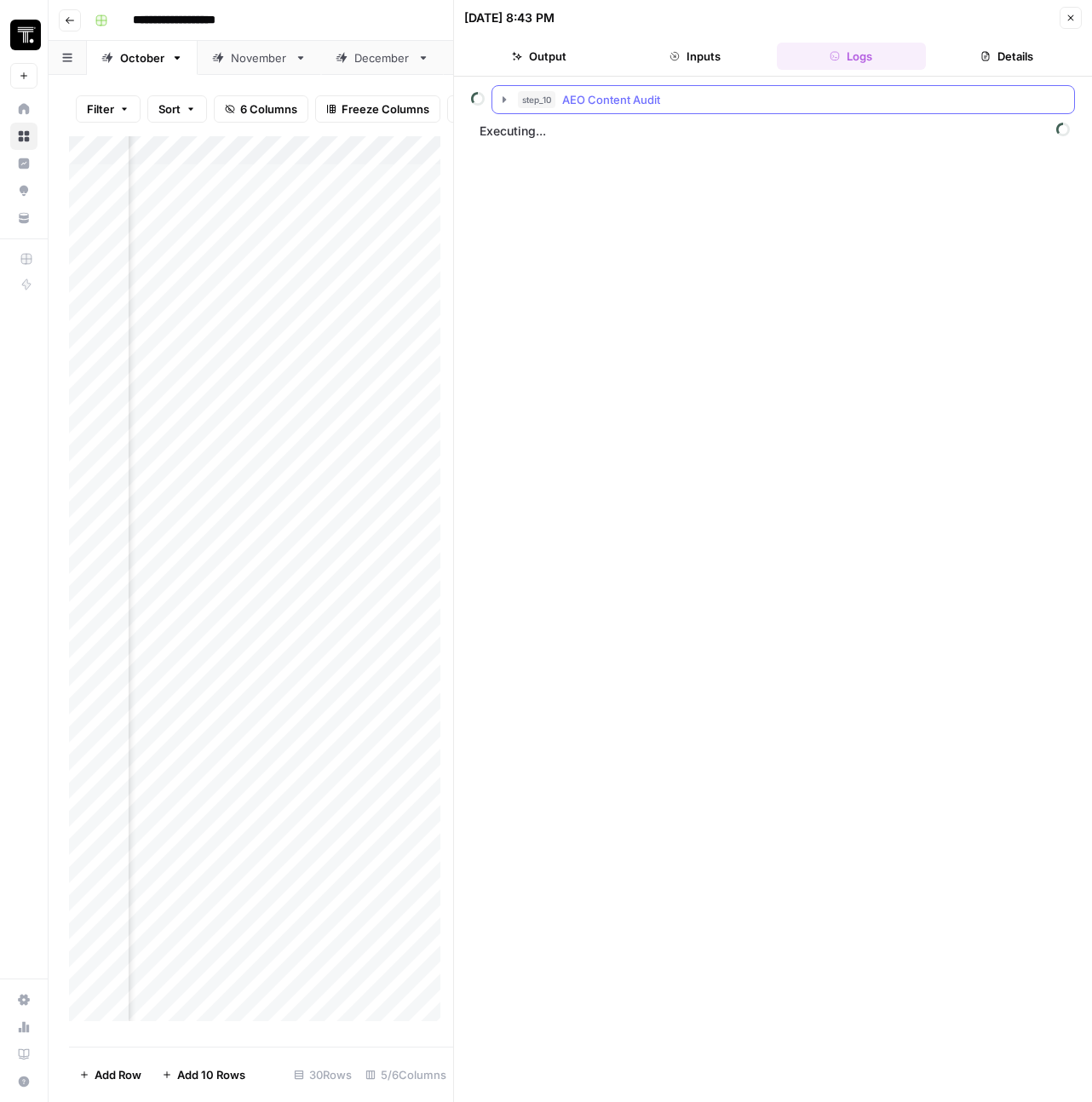
click at [506, 99] on icon "button" at bounding box center [504, 99] width 13 height 13
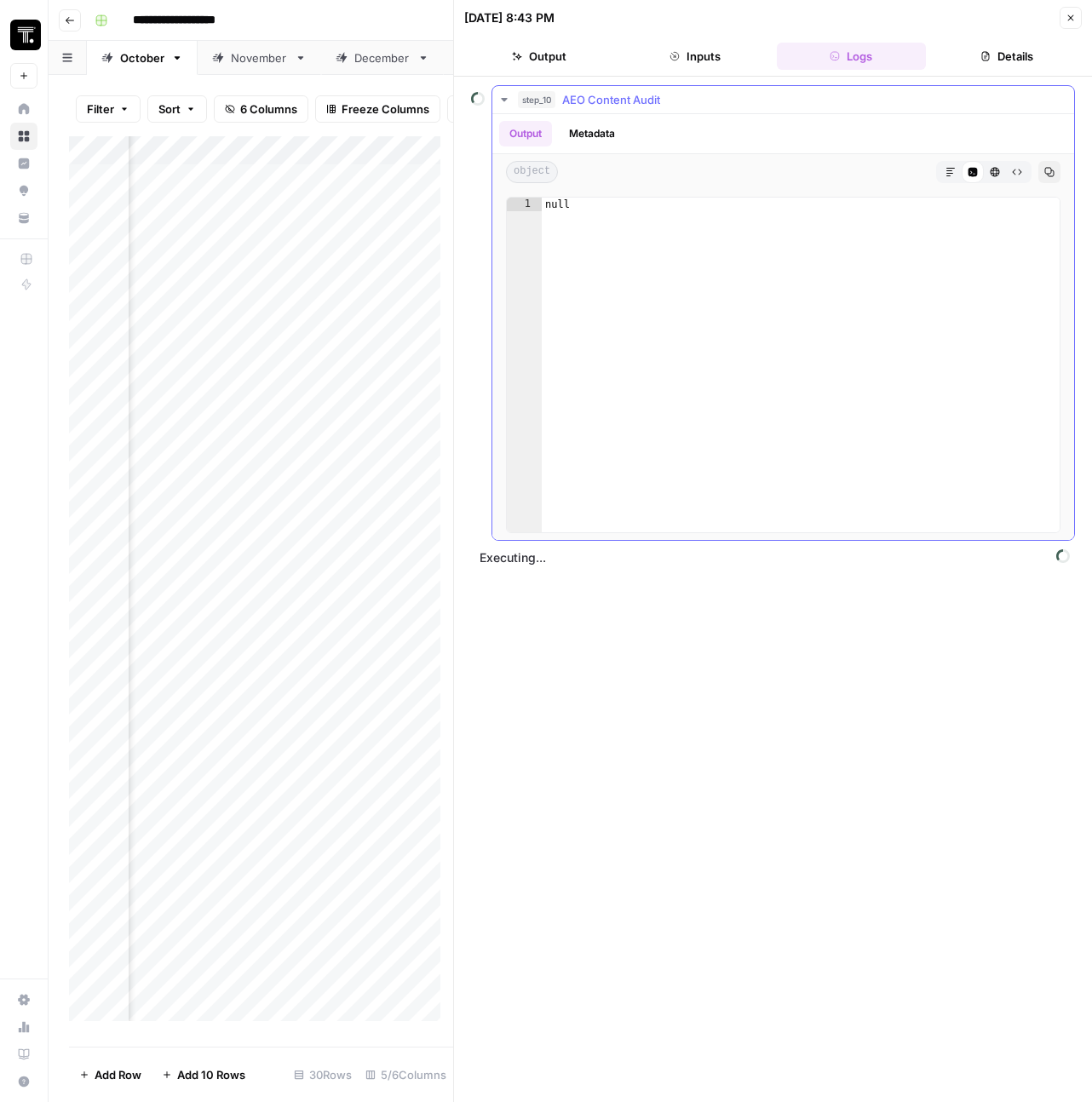
click at [506, 99] on icon "button" at bounding box center [504, 99] width 13 height 13
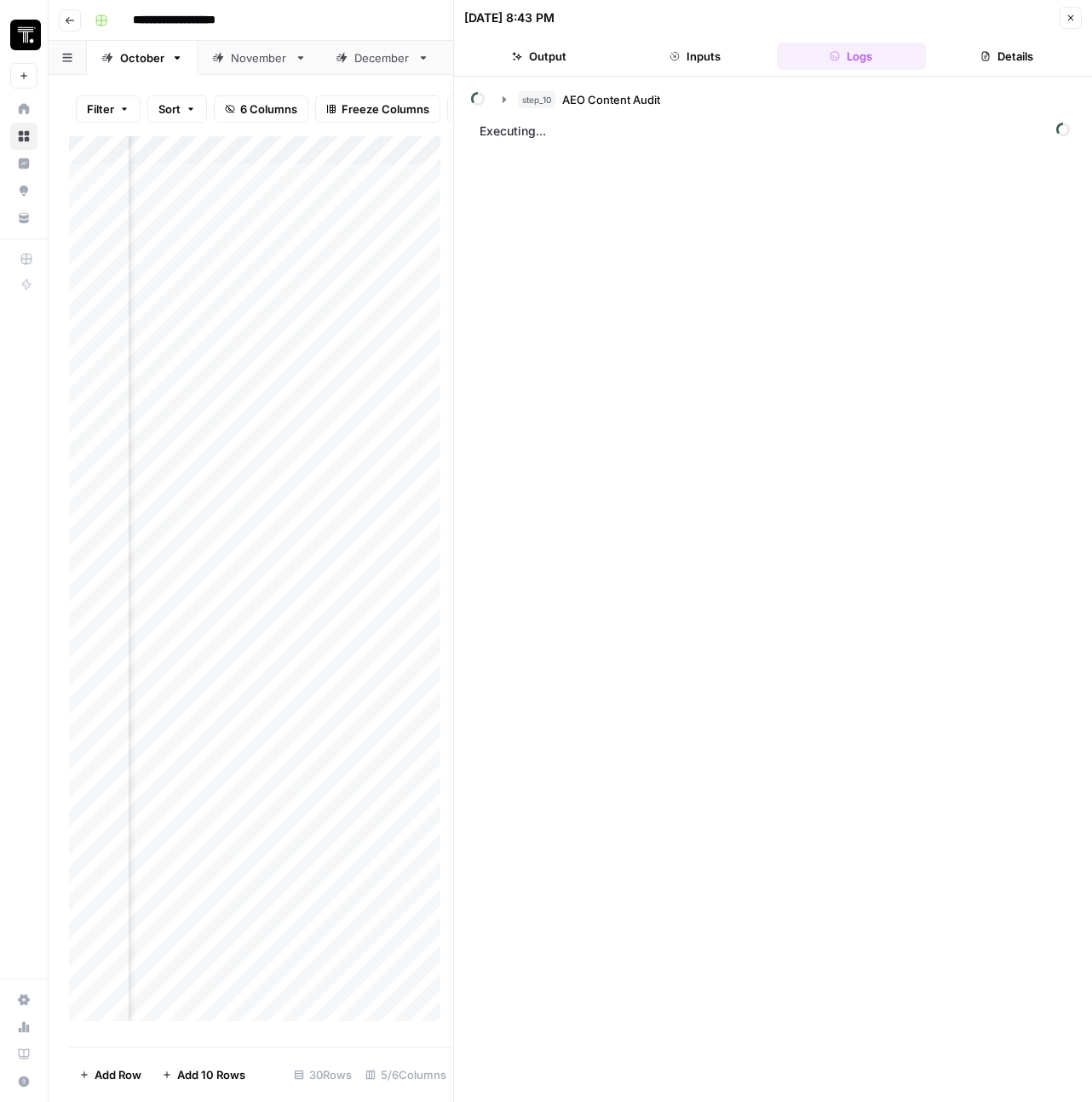
click at [1069, 20] on icon "button" at bounding box center [1071, 17] width 10 height 10
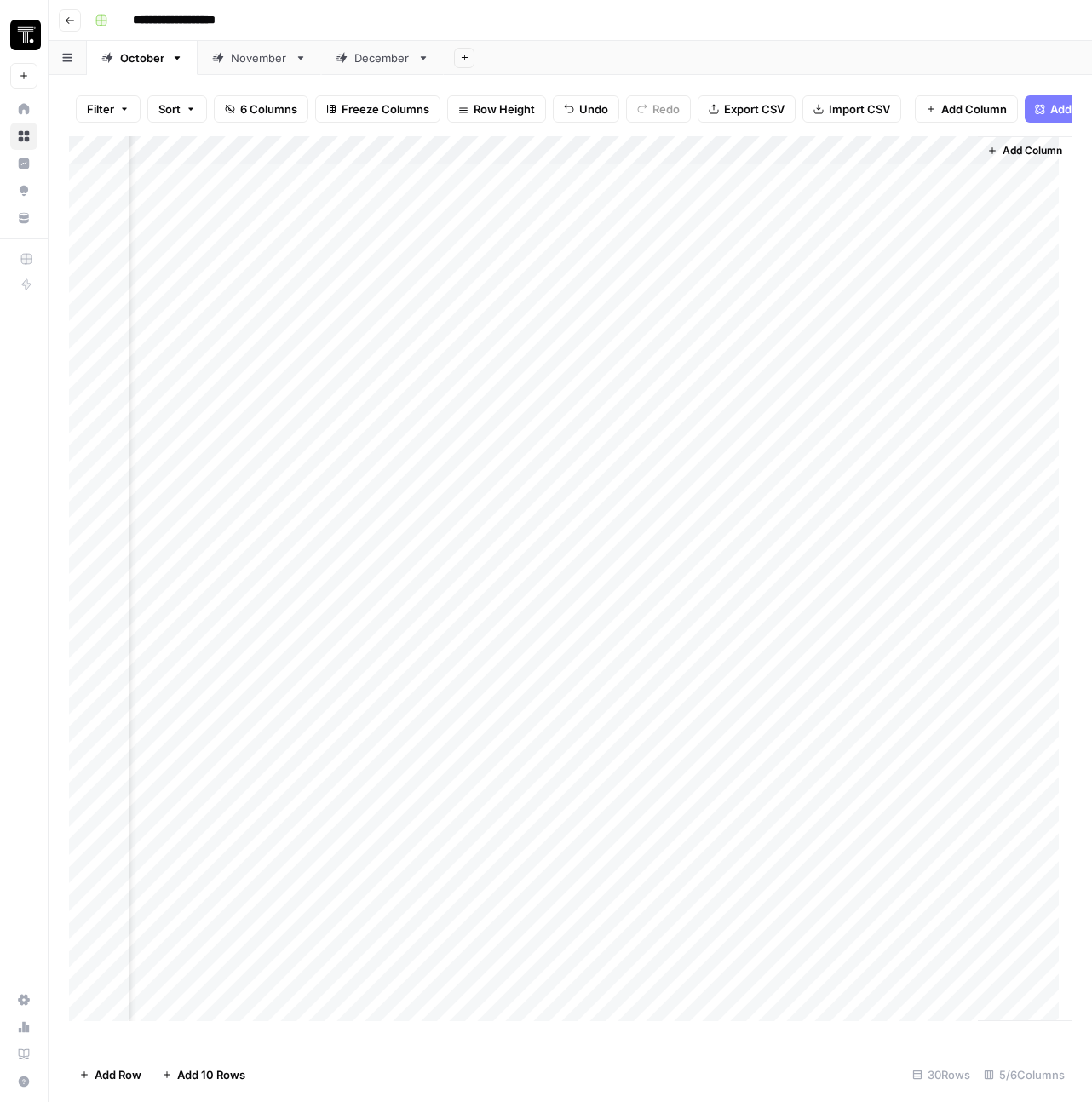
scroll to position [0, 490]
click at [720, 193] on div "Add Column" at bounding box center [571, 585] width 1003 height 897
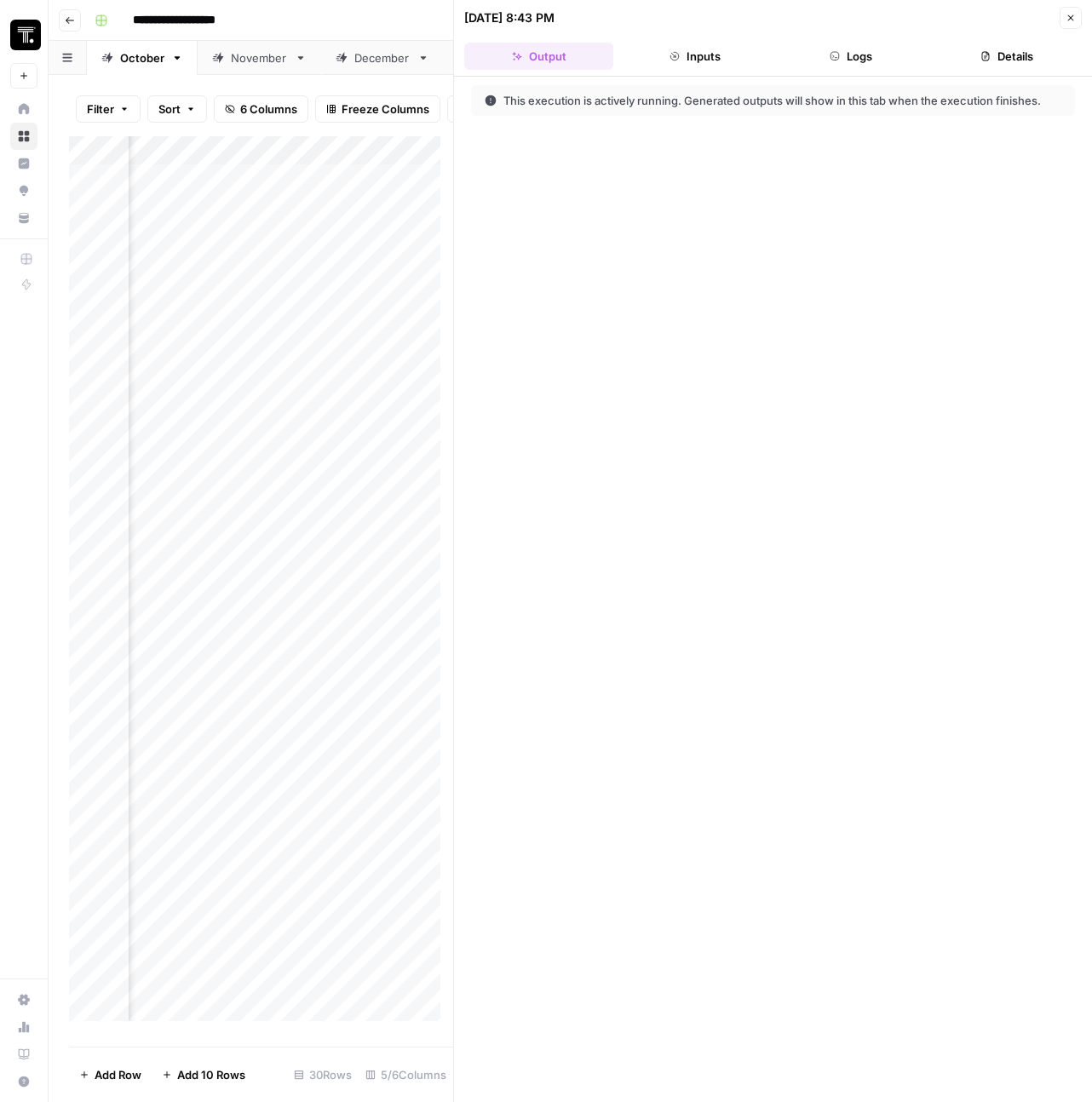
click at [828, 58] on button "Logs" at bounding box center [851, 56] width 149 height 27
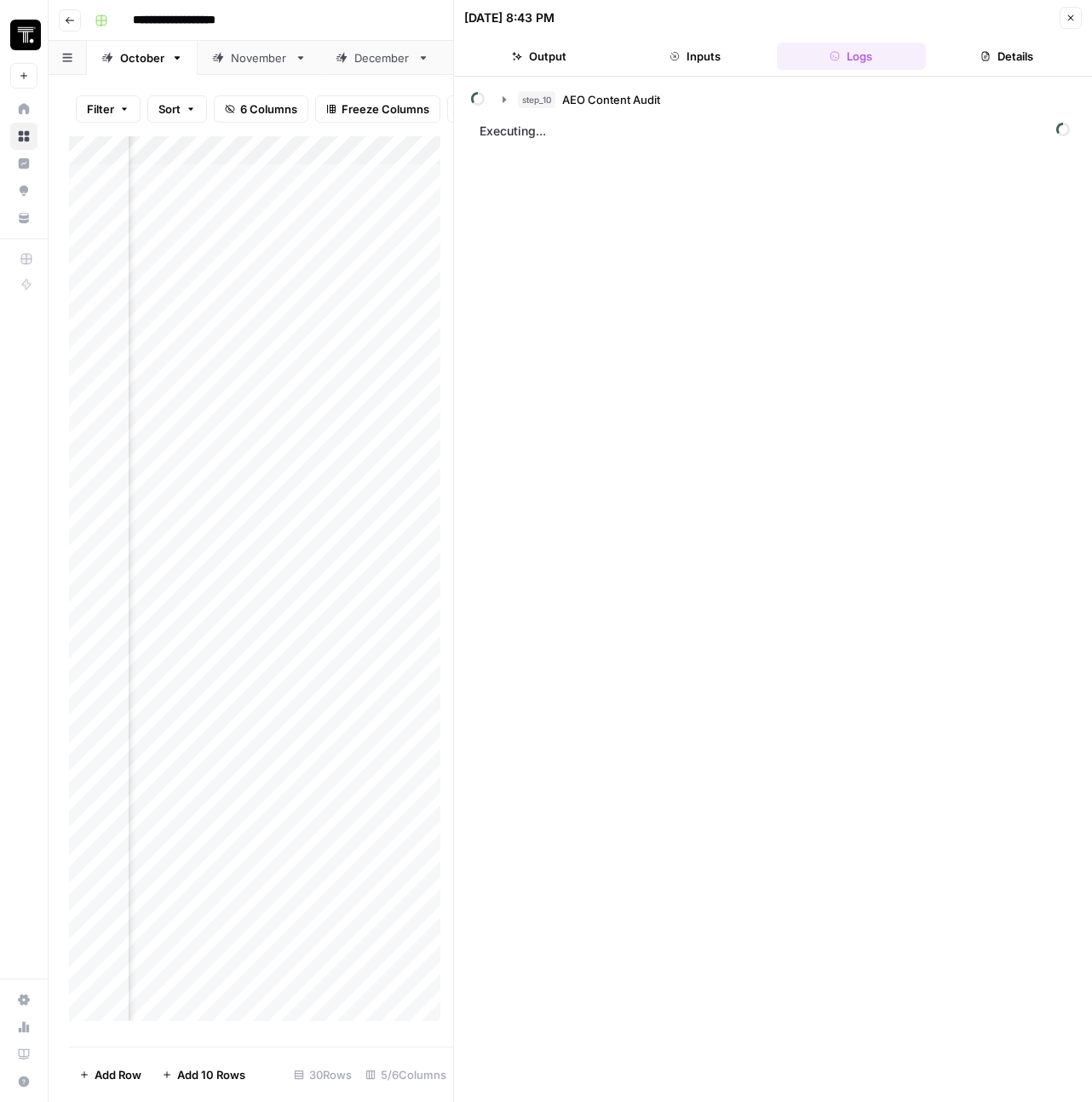
click at [997, 67] on button "Details" at bounding box center [1007, 56] width 149 height 27
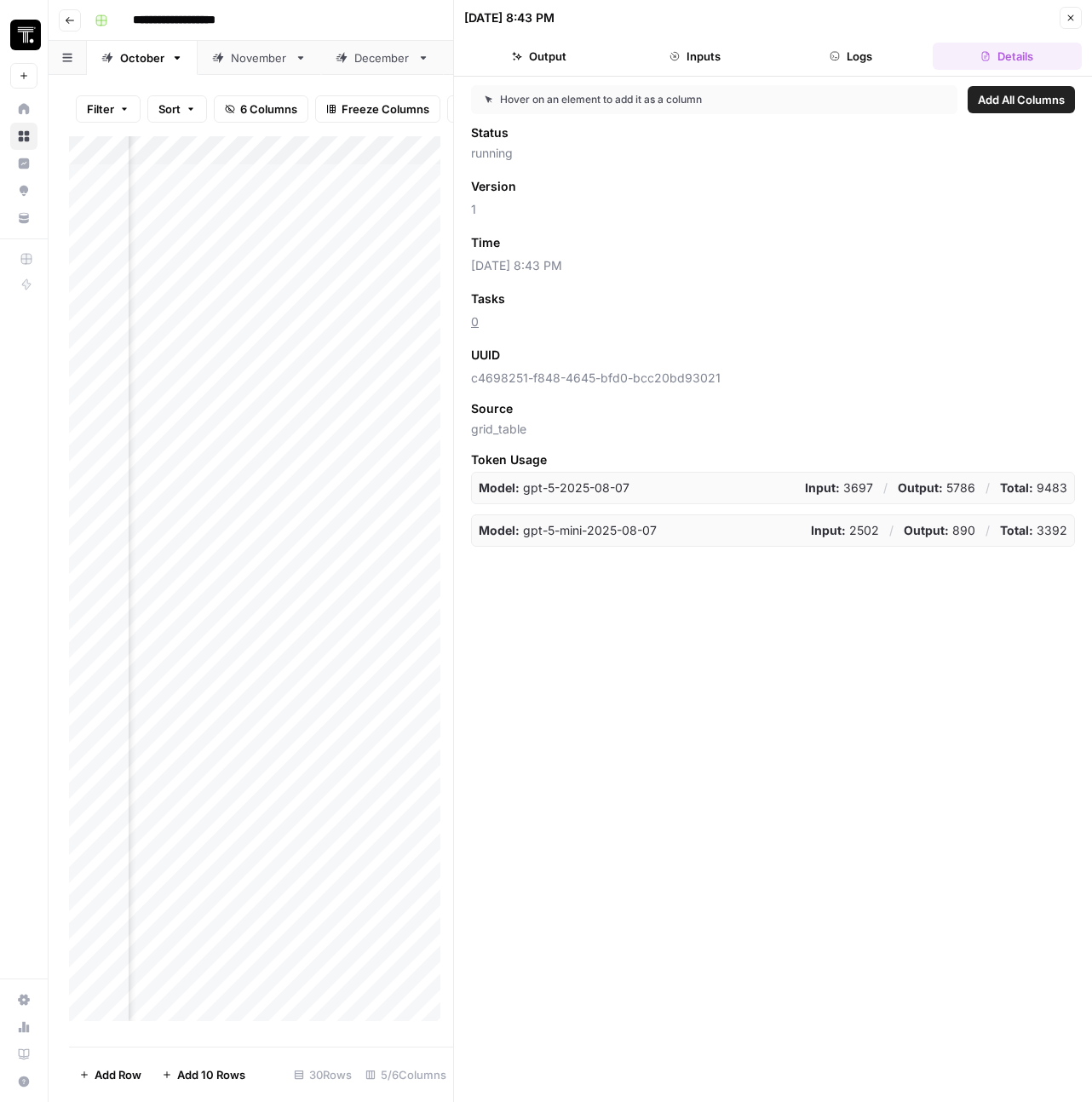
click at [840, 47] on button "Logs" at bounding box center [851, 56] width 149 height 27
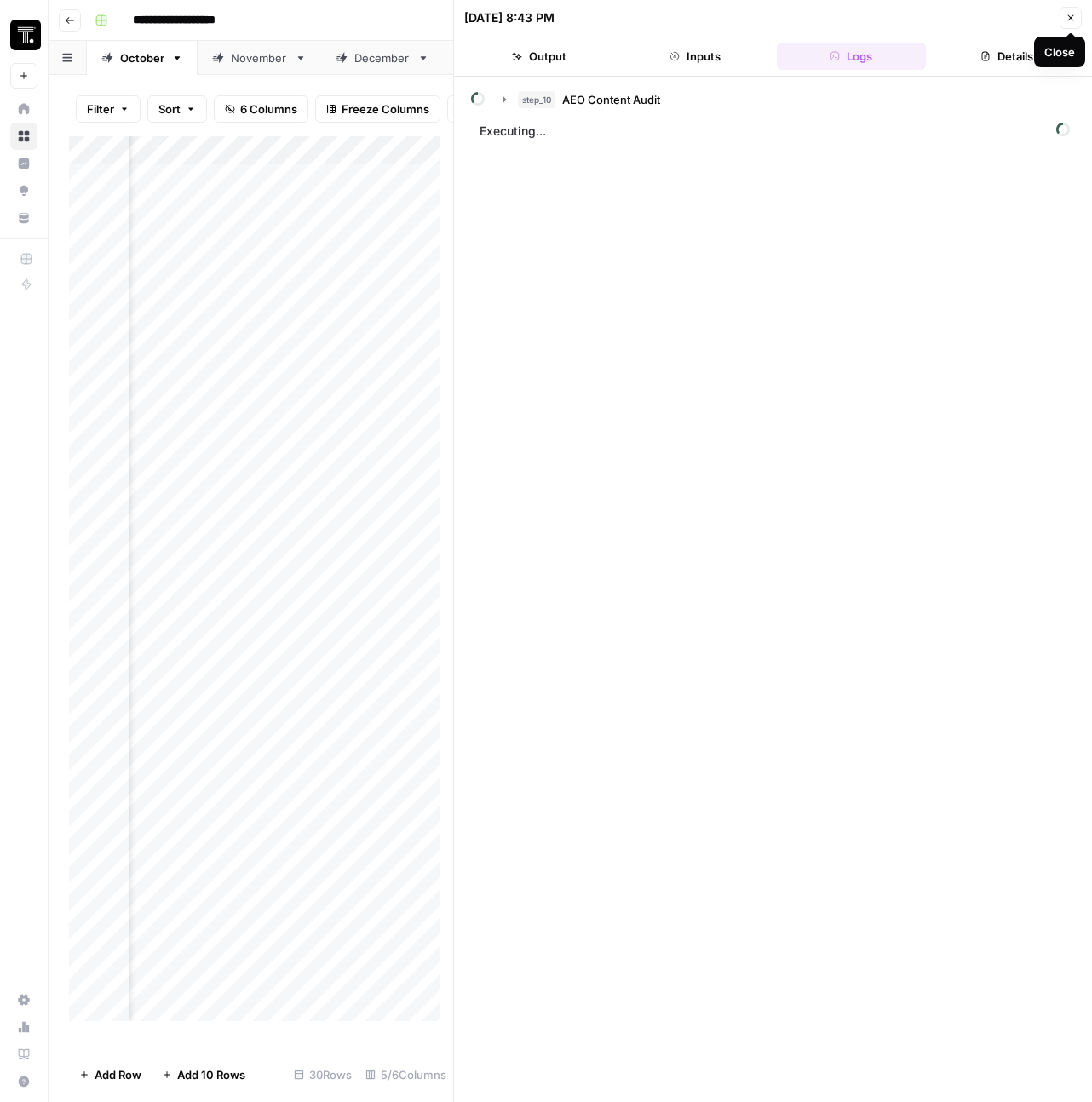
click at [1079, 17] on button "Close" at bounding box center [1070, 17] width 22 height 22
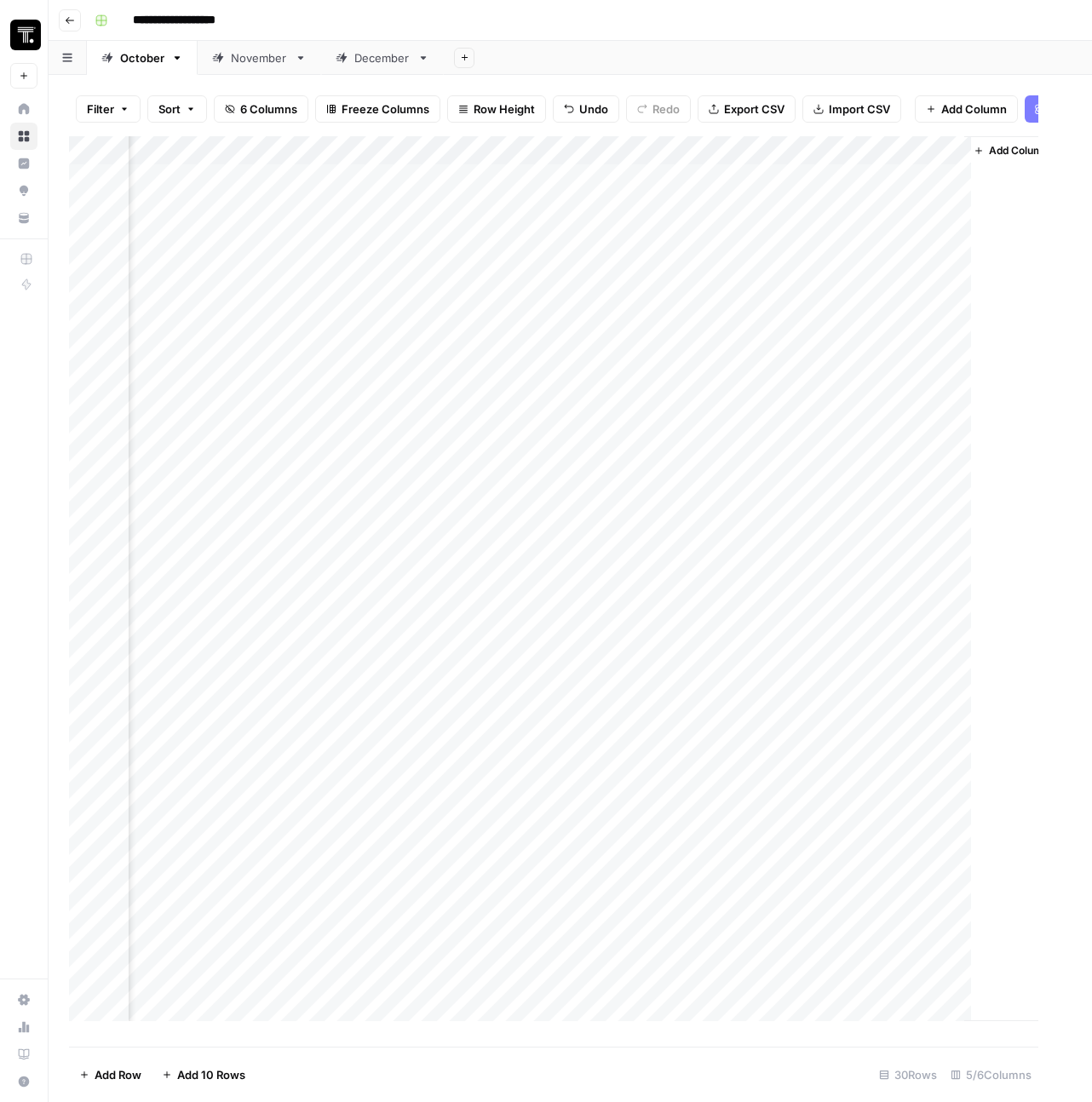
scroll to position [0, 469]
click at [715, 188] on div "Add Column" at bounding box center [571, 585] width 1003 height 897
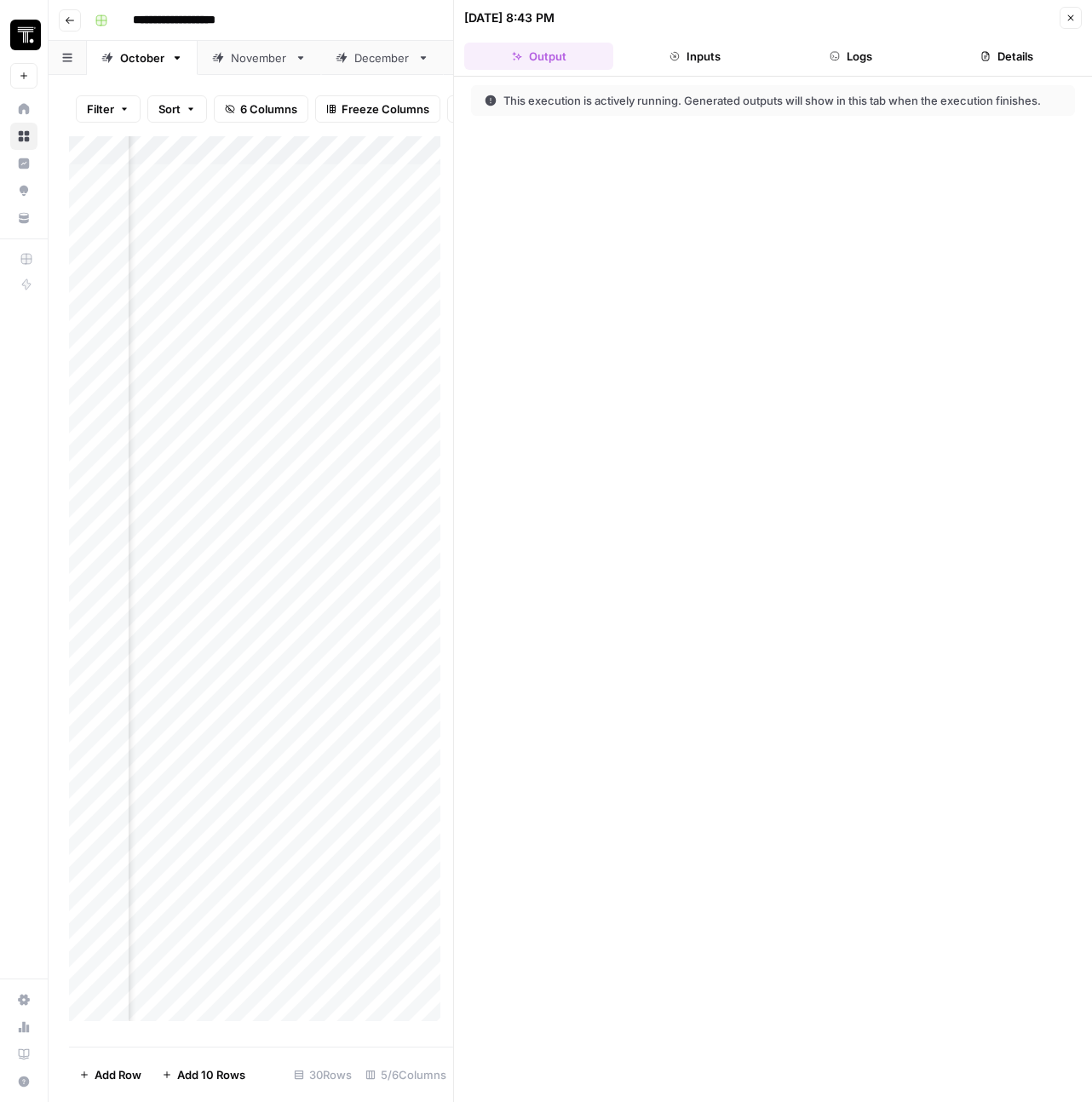
click at [1075, 15] on icon "button" at bounding box center [1071, 17] width 10 height 10
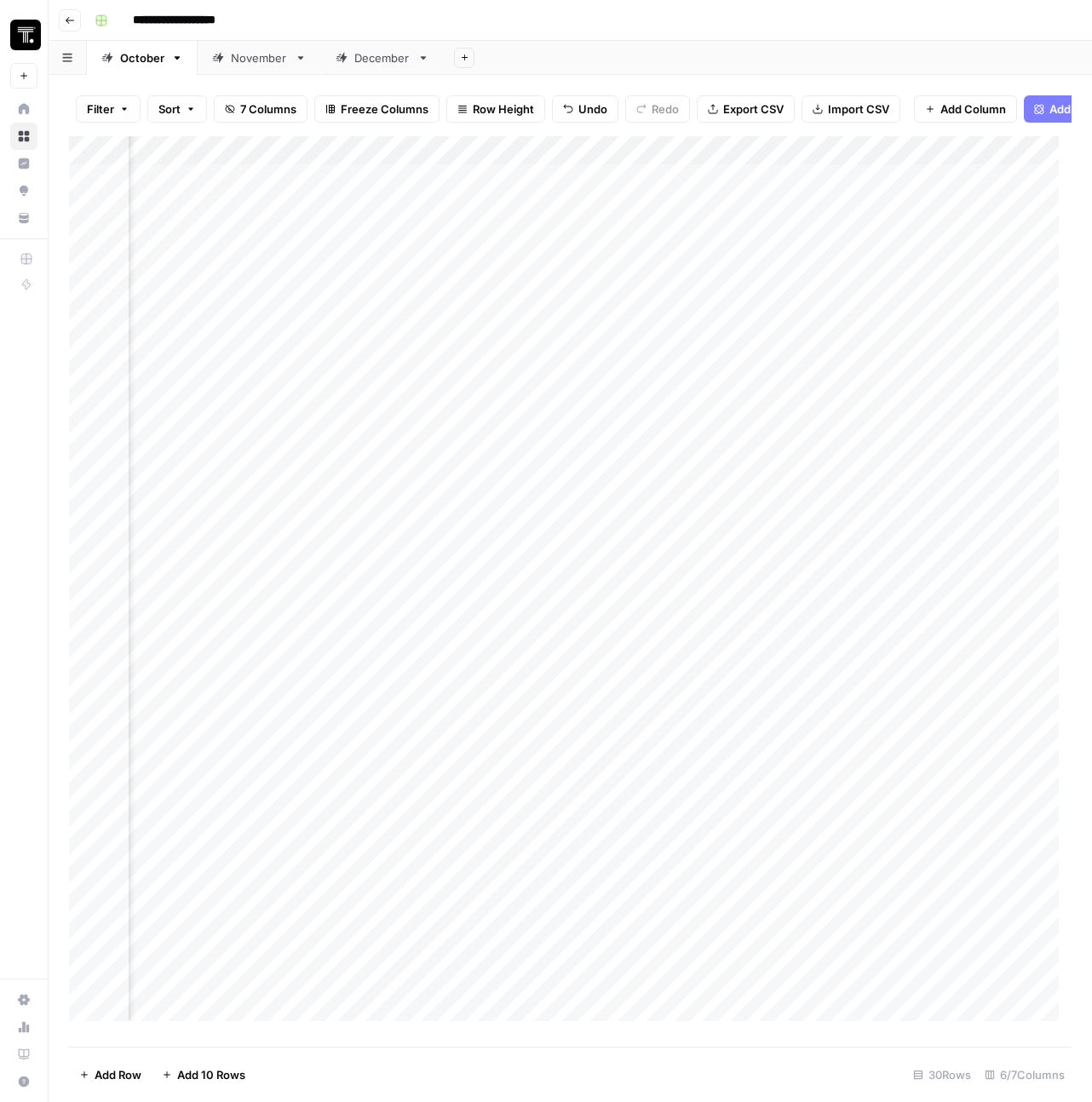
click at [864, 195] on div "Add Column" at bounding box center [571, 585] width 1003 height 897
click at [874, 192] on div "Add Column" at bounding box center [571, 585] width 1003 height 897
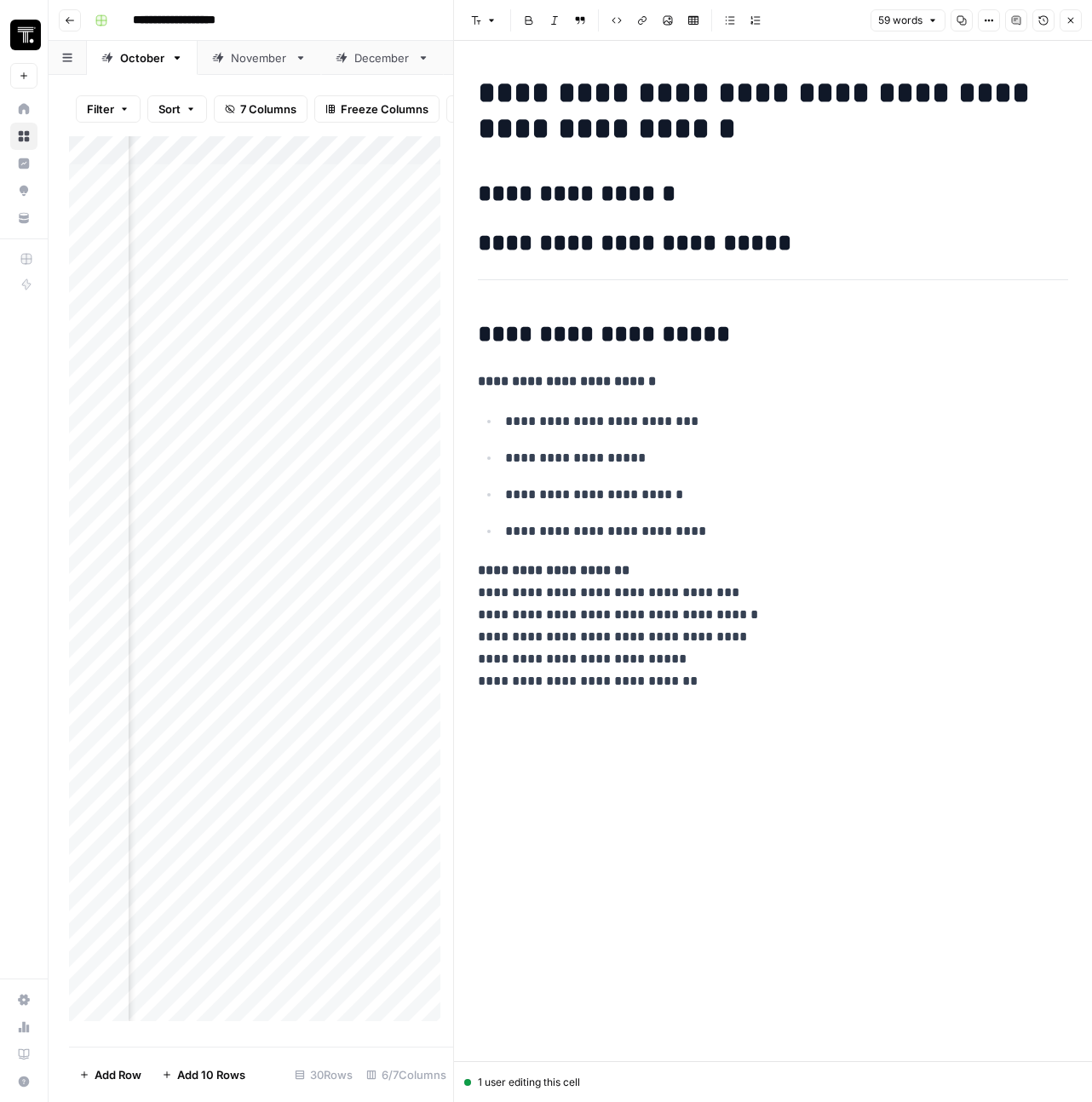
click at [1074, 18] on icon "button" at bounding box center [1071, 20] width 10 height 10
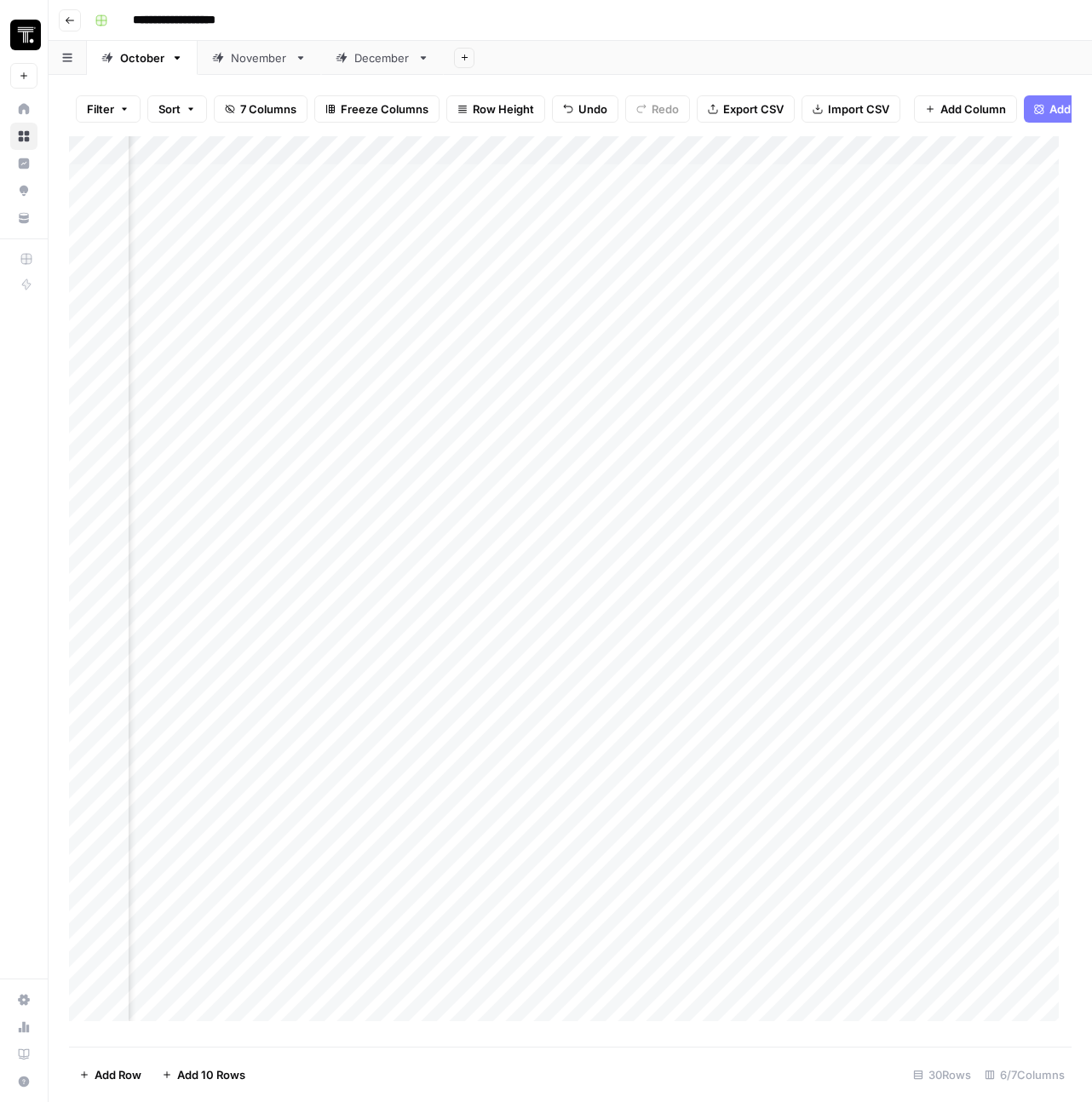
click at [670, 171] on div "Add Column" at bounding box center [571, 585] width 1003 height 897
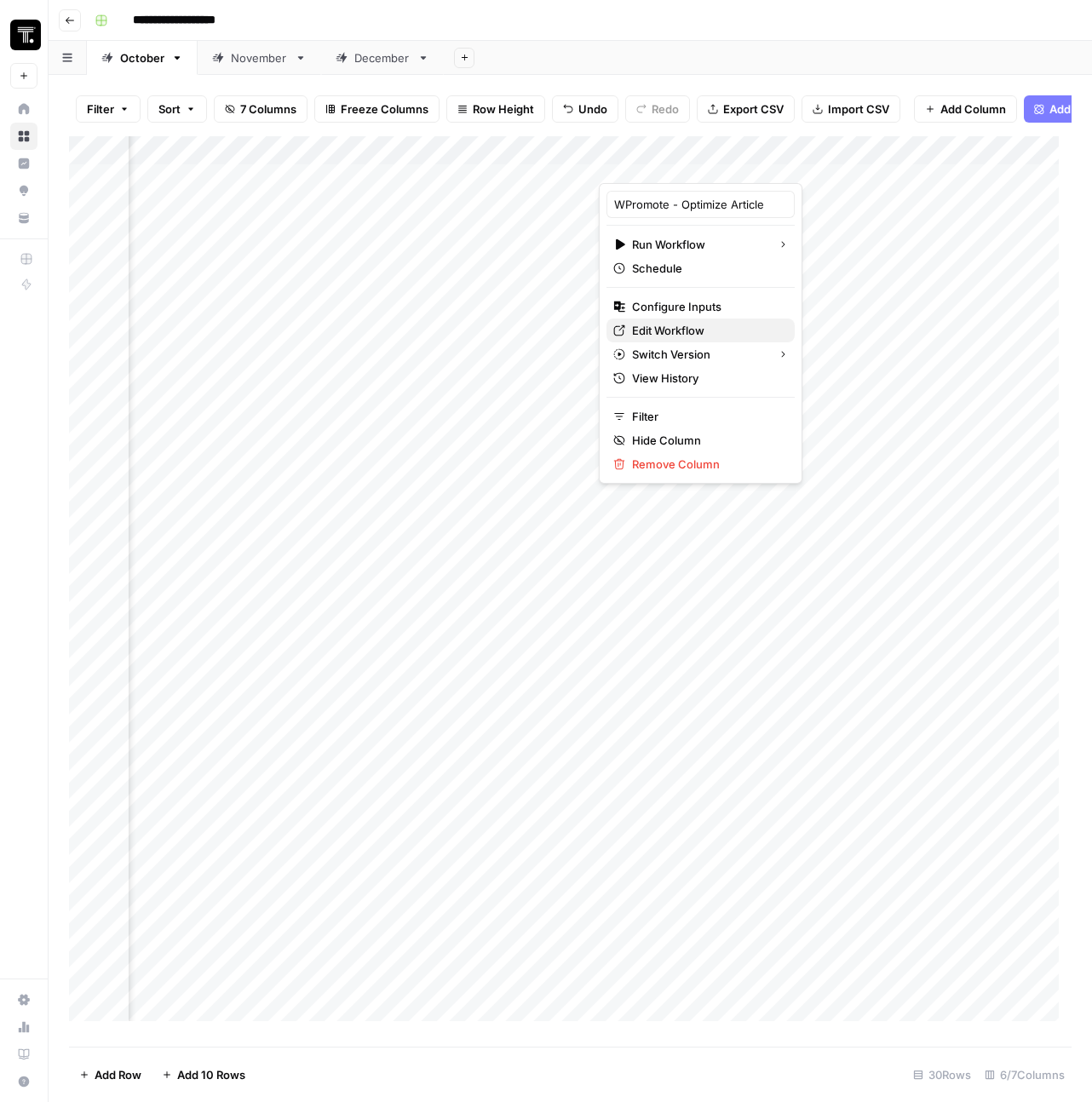
click at [682, 331] on span "Edit Workflow" at bounding box center [706, 331] width 149 height 17
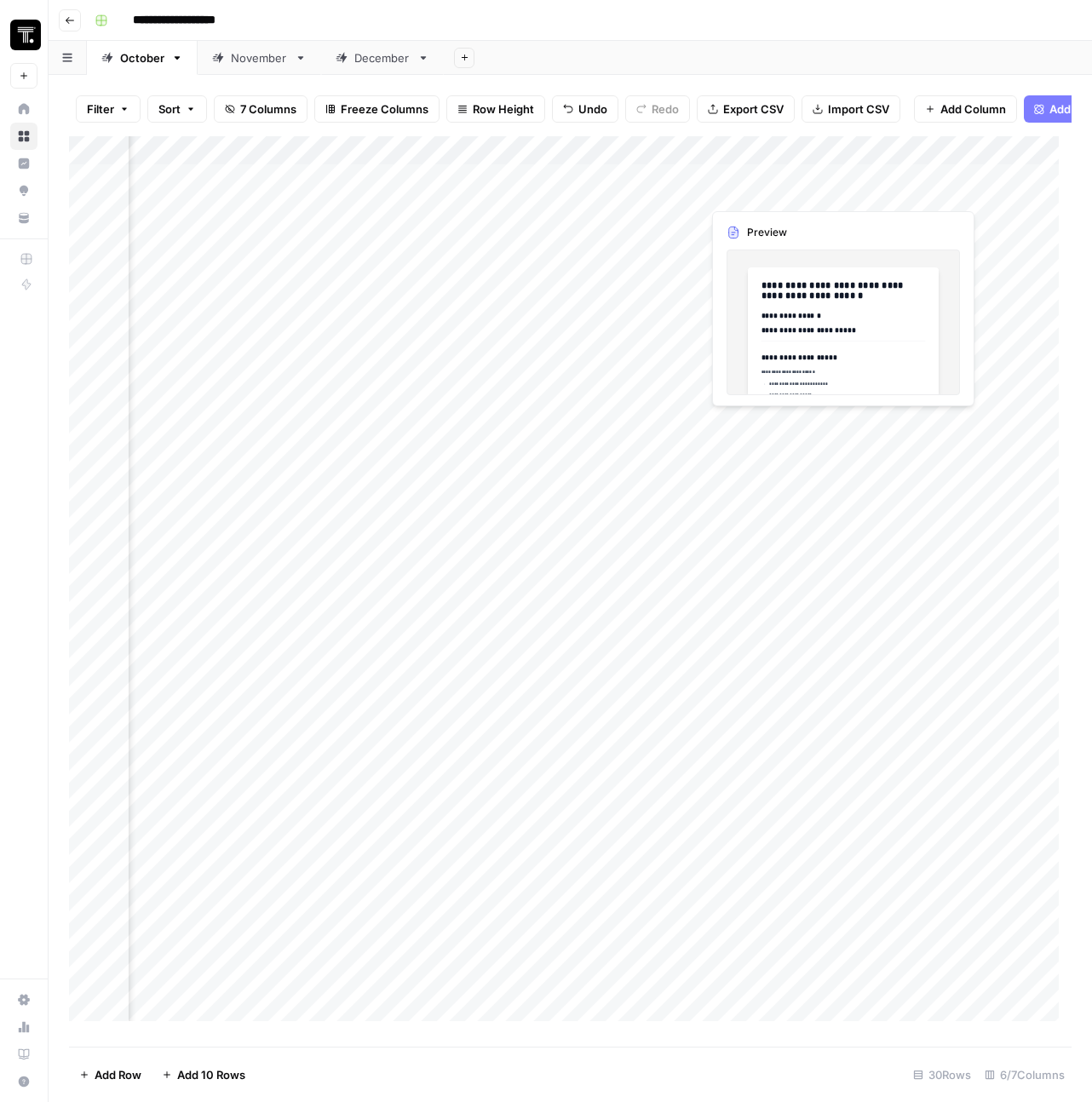
click at [916, 184] on div "Add Column" at bounding box center [571, 585] width 1003 height 897
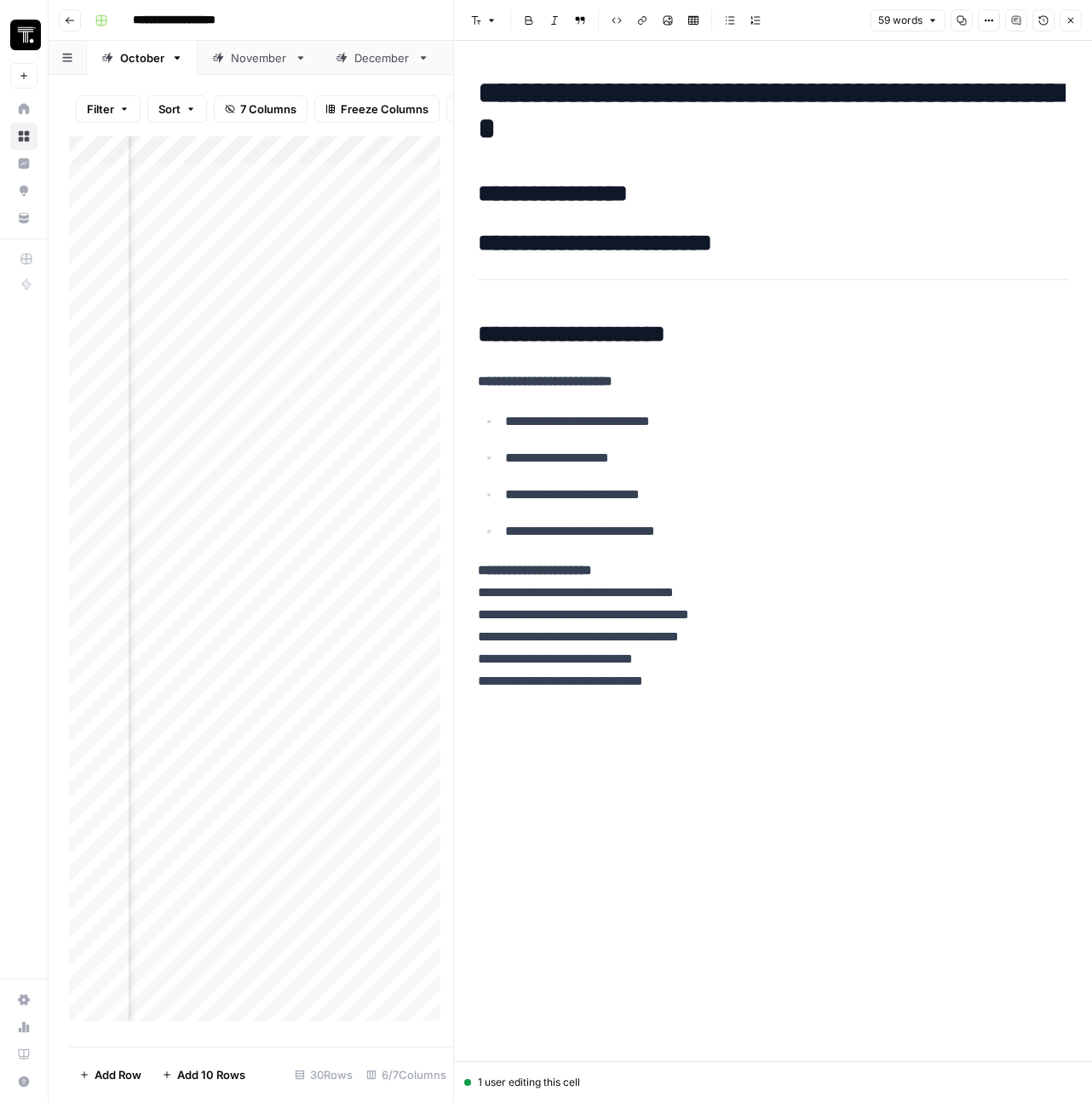
click at [1065, 18] on button "Close" at bounding box center [1070, 20] width 22 height 22
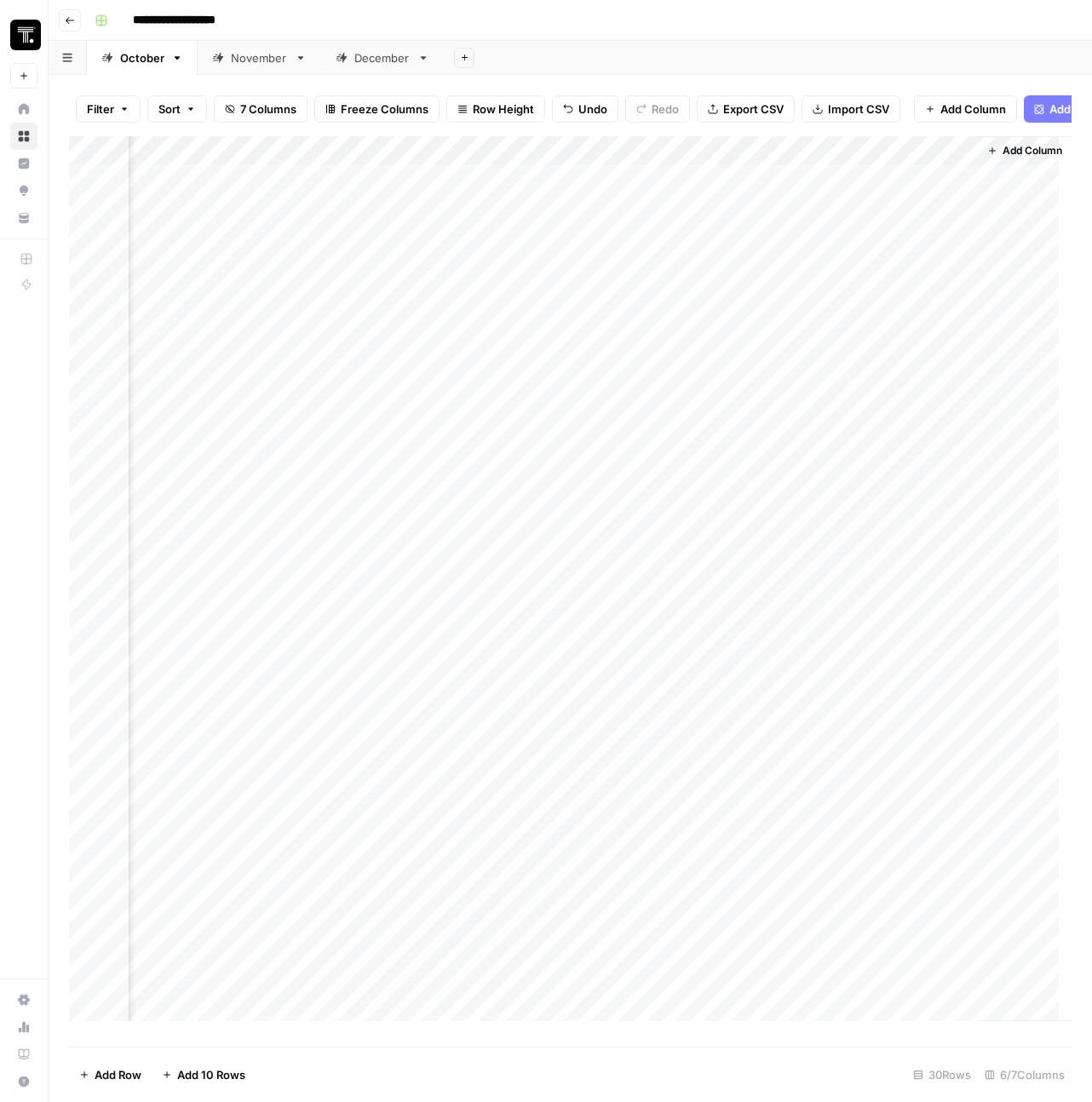
scroll to position [0, 644]
click at [731, 154] on div "Add Column" at bounding box center [571, 585] width 1003 height 897
click at [1003, 158] on span "Add Column" at bounding box center [1032, 151] width 60 height 15
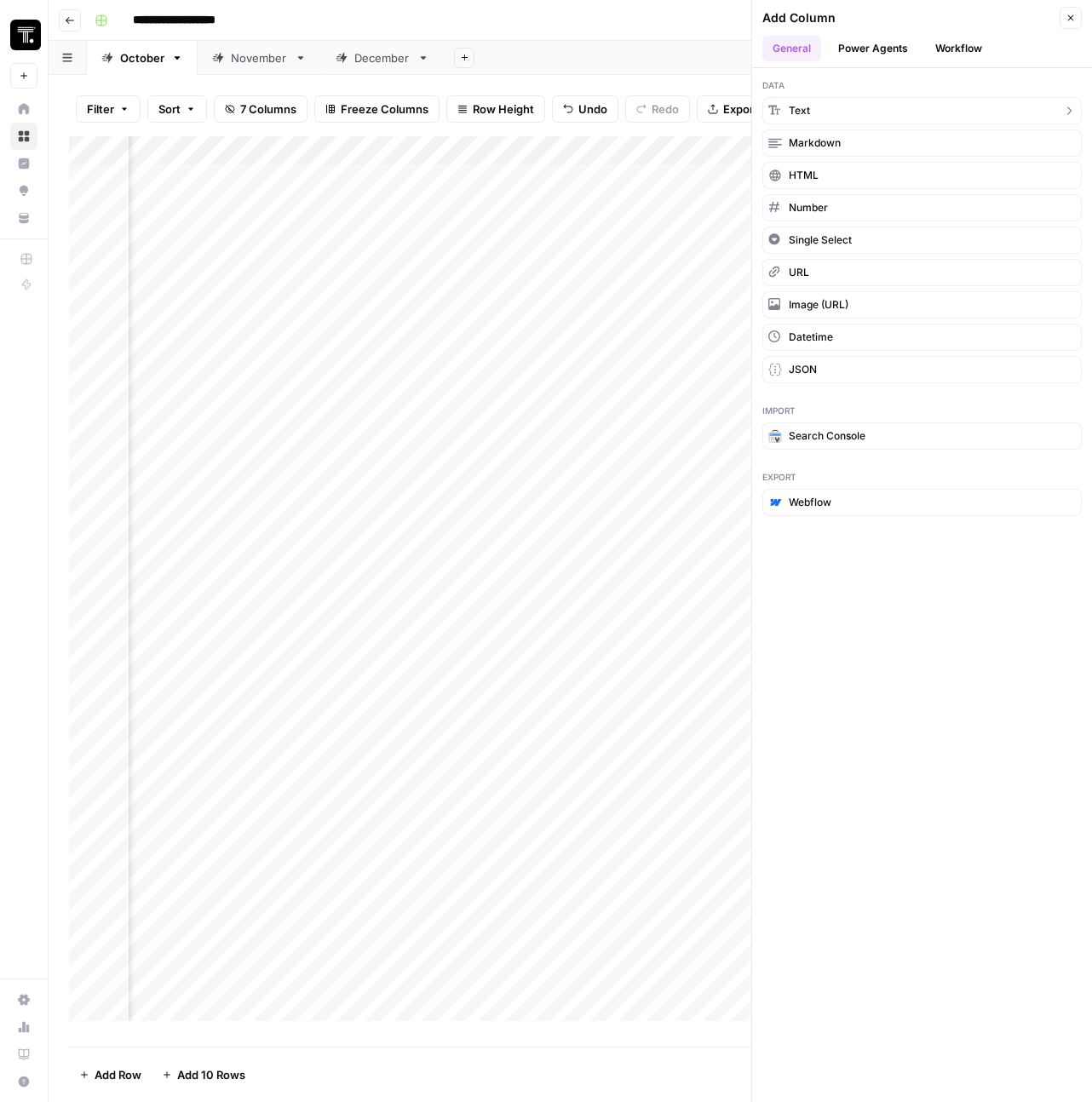
click at [829, 104] on button "Text" at bounding box center [922, 110] width 319 height 27
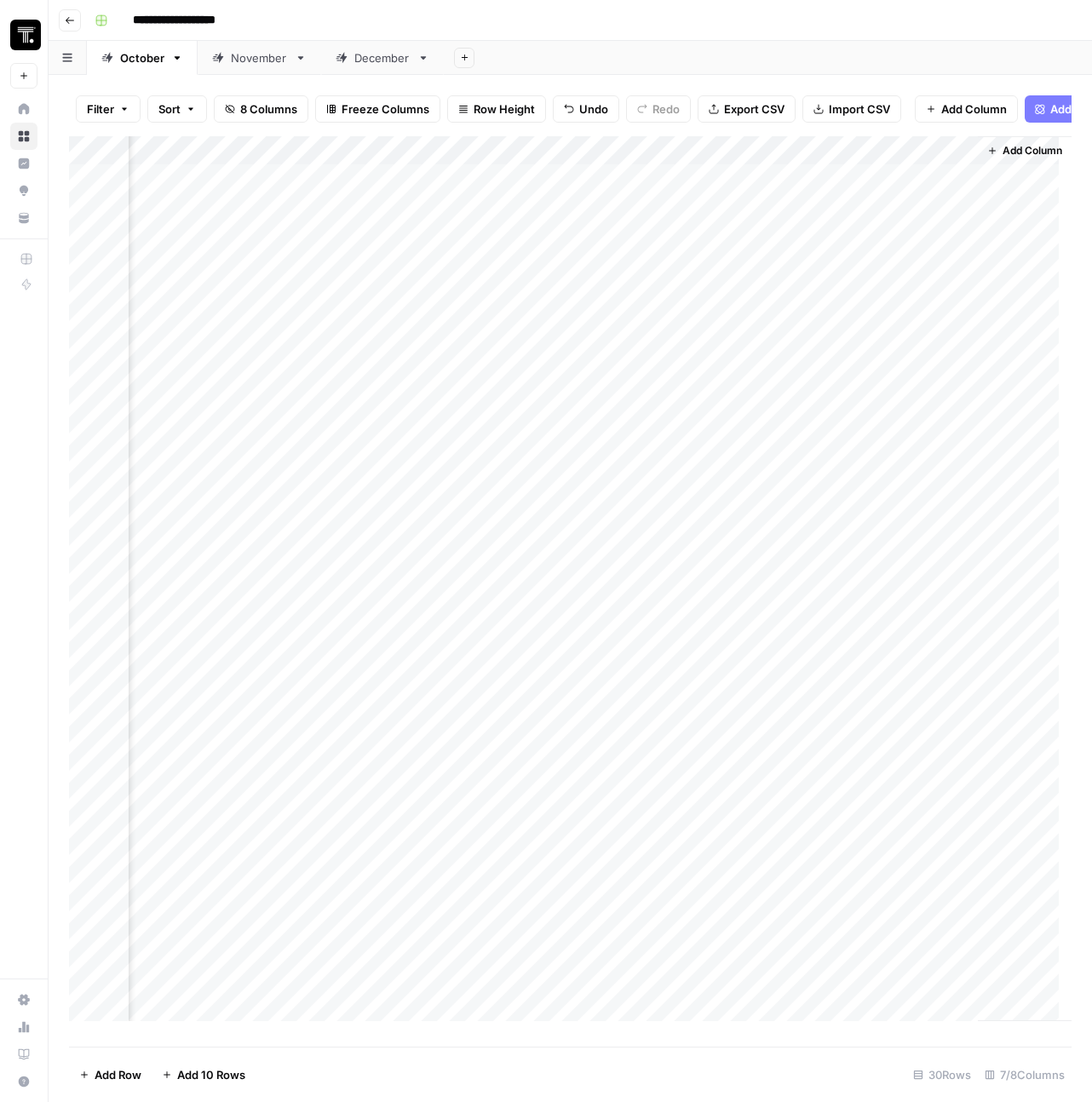
scroll to position [0, 889]
click at [797, 166] on div "Add Column" at bounding box center [571, 585] width 1003 height 897
click at [797, 166] on div at bounding box center [842, 166] width 246 height 34
click at [791, 208] on input "New Column" at bounding box center [820, 205] width 173 height 17
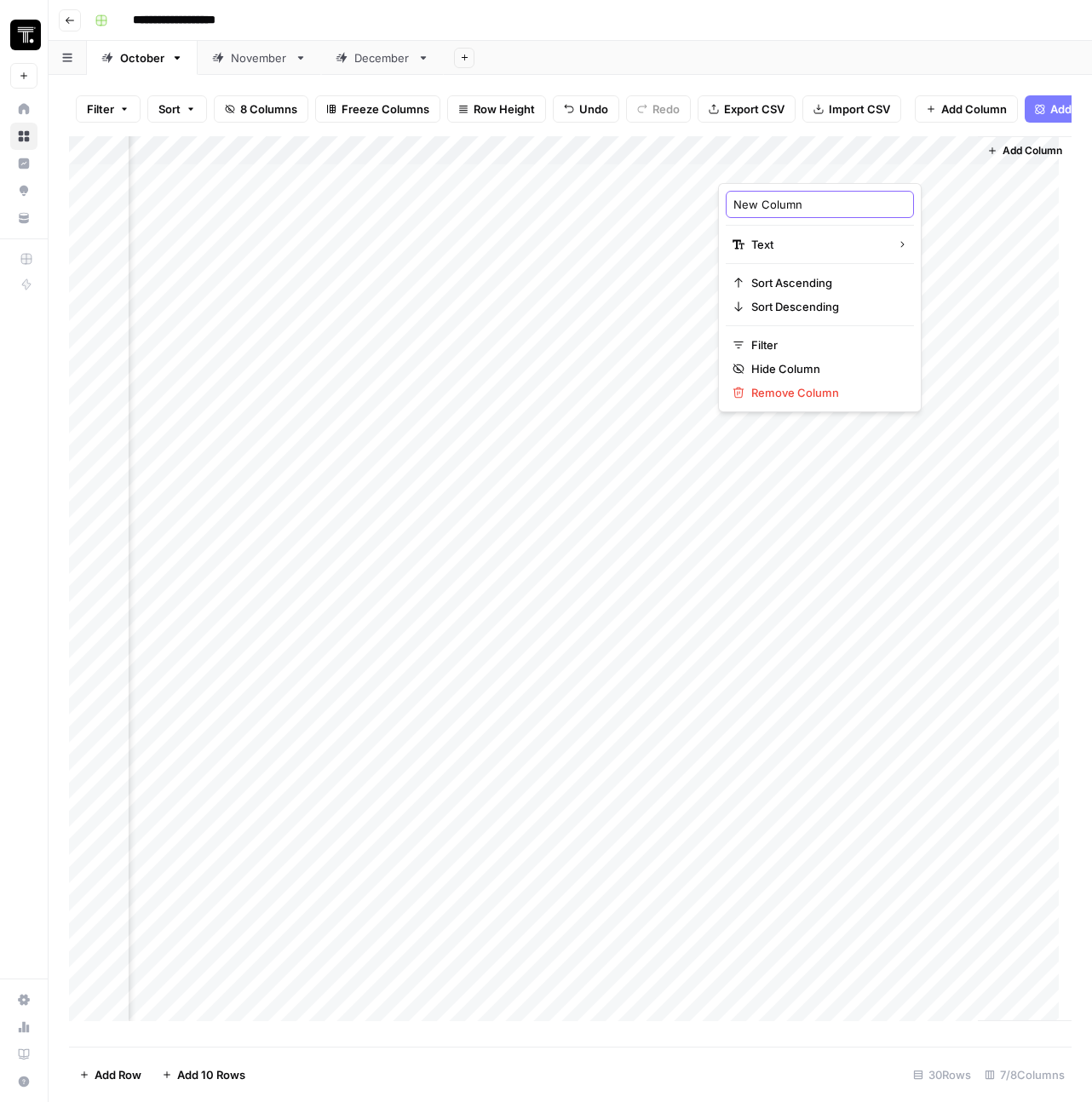
click at [791, 208] on input "New Column" at bounding box center [820, 205] width 173 height 17
type input "Edits Made to Workflow"
click at [1008, 158] on span "Add Column" at bounding box center [1032, 151] width 60 height 15
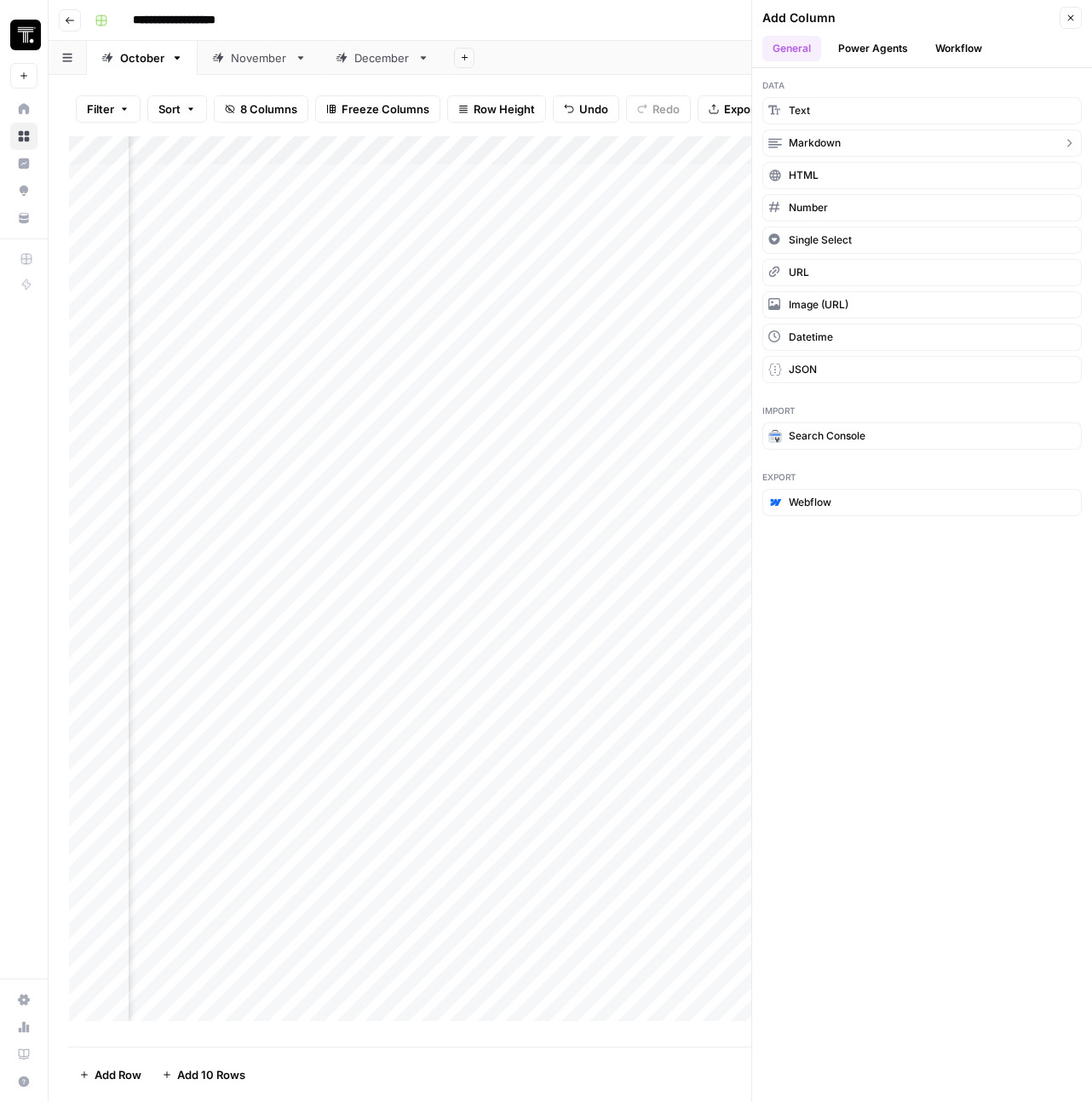
click at [863, 146] on button "Markdown" at bounding box center [922, 143] width 319 height 27
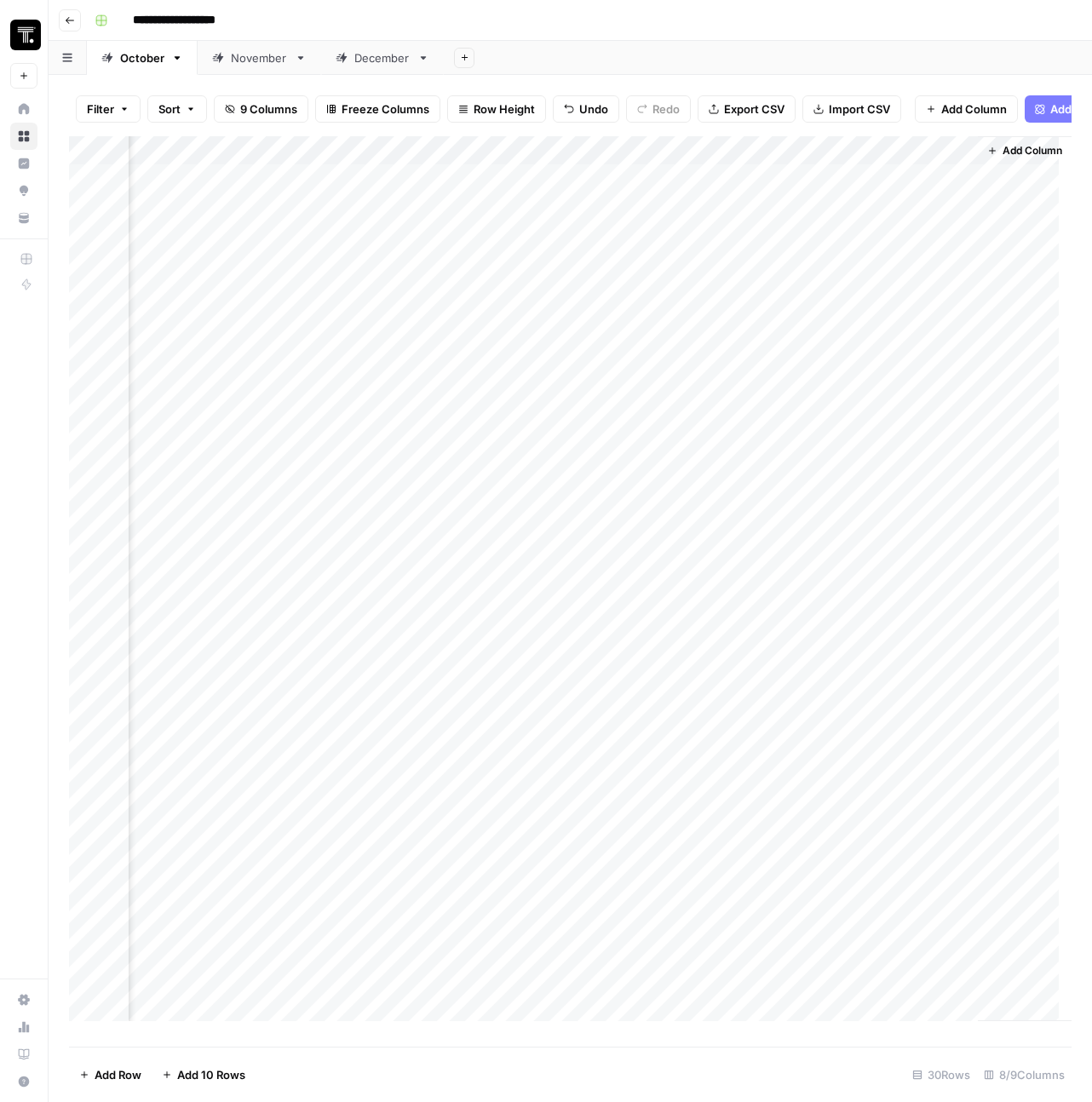
scroll to position [0, 1134]
click at [776, 165] on div "Add Column" at bounding box center [571, 585] width 1003 height 897
click at [776, 165] on div at bounding box center [842, 166] width 246 height 34
click at [777, 202] on input "New Column" at bounding box center [820, 205] width 173 height 17
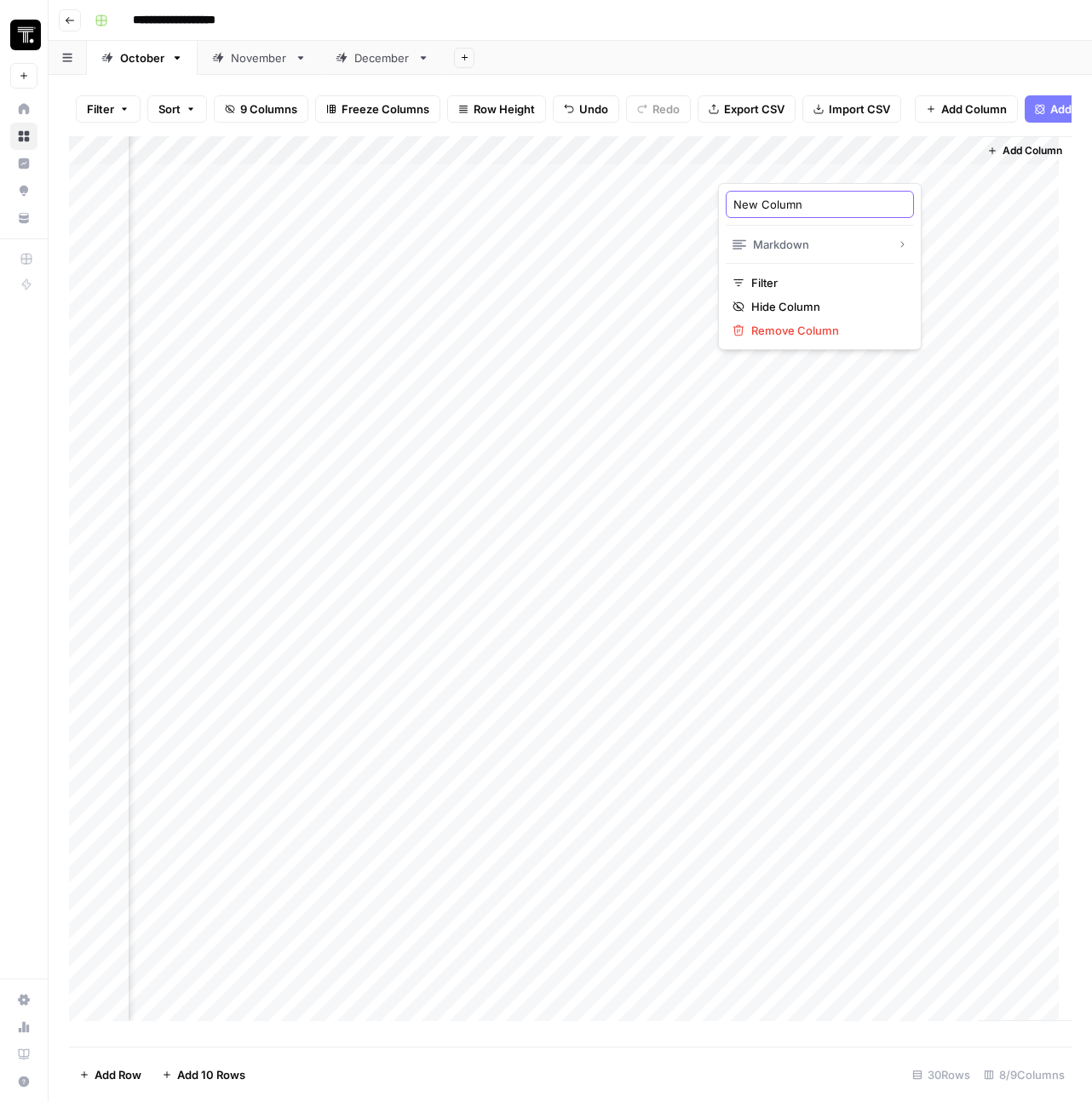
click at [777, 202] on input "New Column" at bounding box center [820, 205] width 173 height 17
type input "Final Draft"
drag, startPoint x: 405, startPoint y: 157, endPoint x: 921, endPoint y: 153, distance: 516.0
click at [921, 153] on div "Add Column" at bounding box center [571, 585] width 1003 height 897
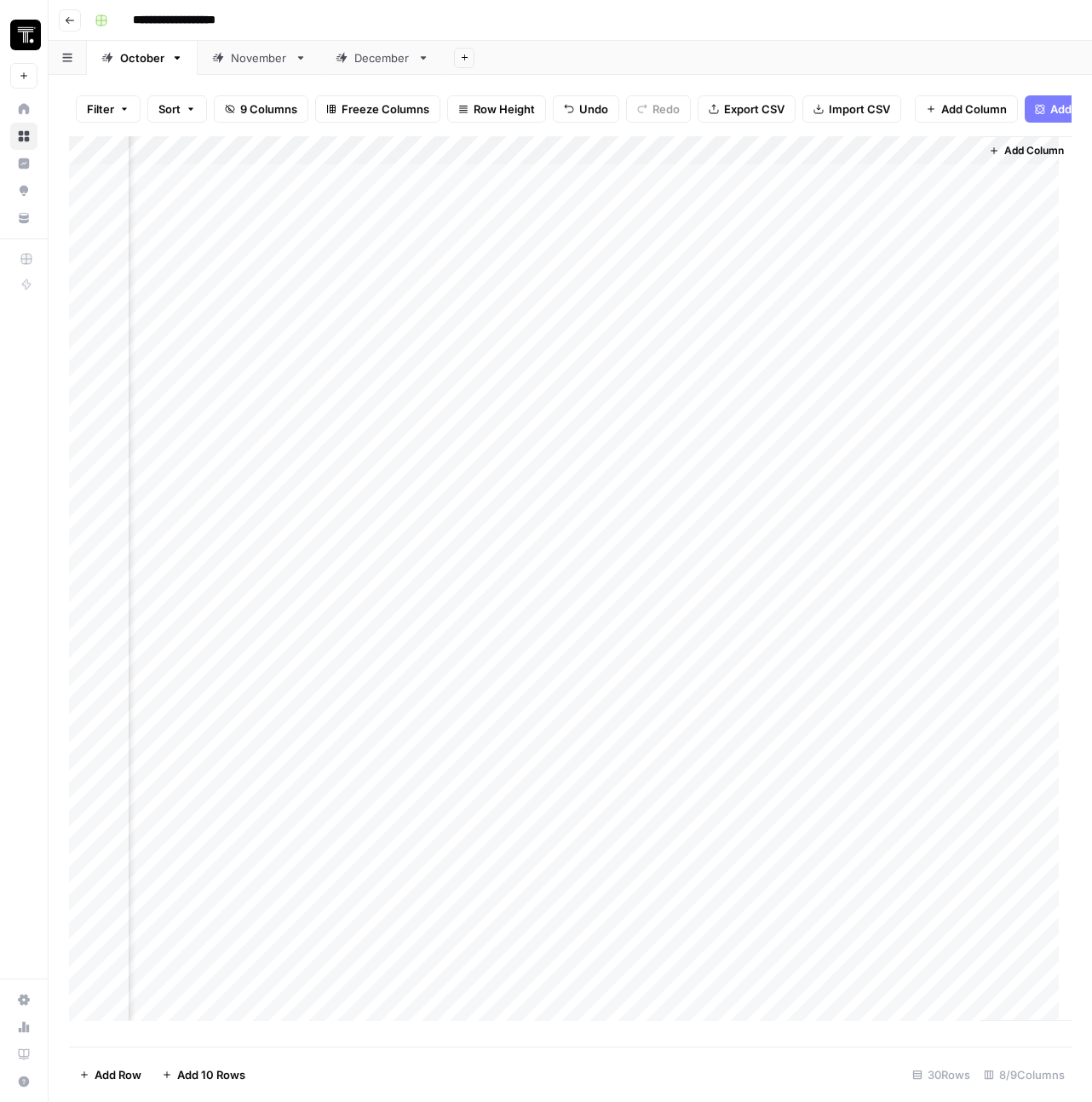
click at [611, 286] on div "Add Column" at bounding box center [571, 585] width 1003 height 897
click at [1005, 165] on div "Add Column" at bounding box center [571, 585] width 1003 height 897
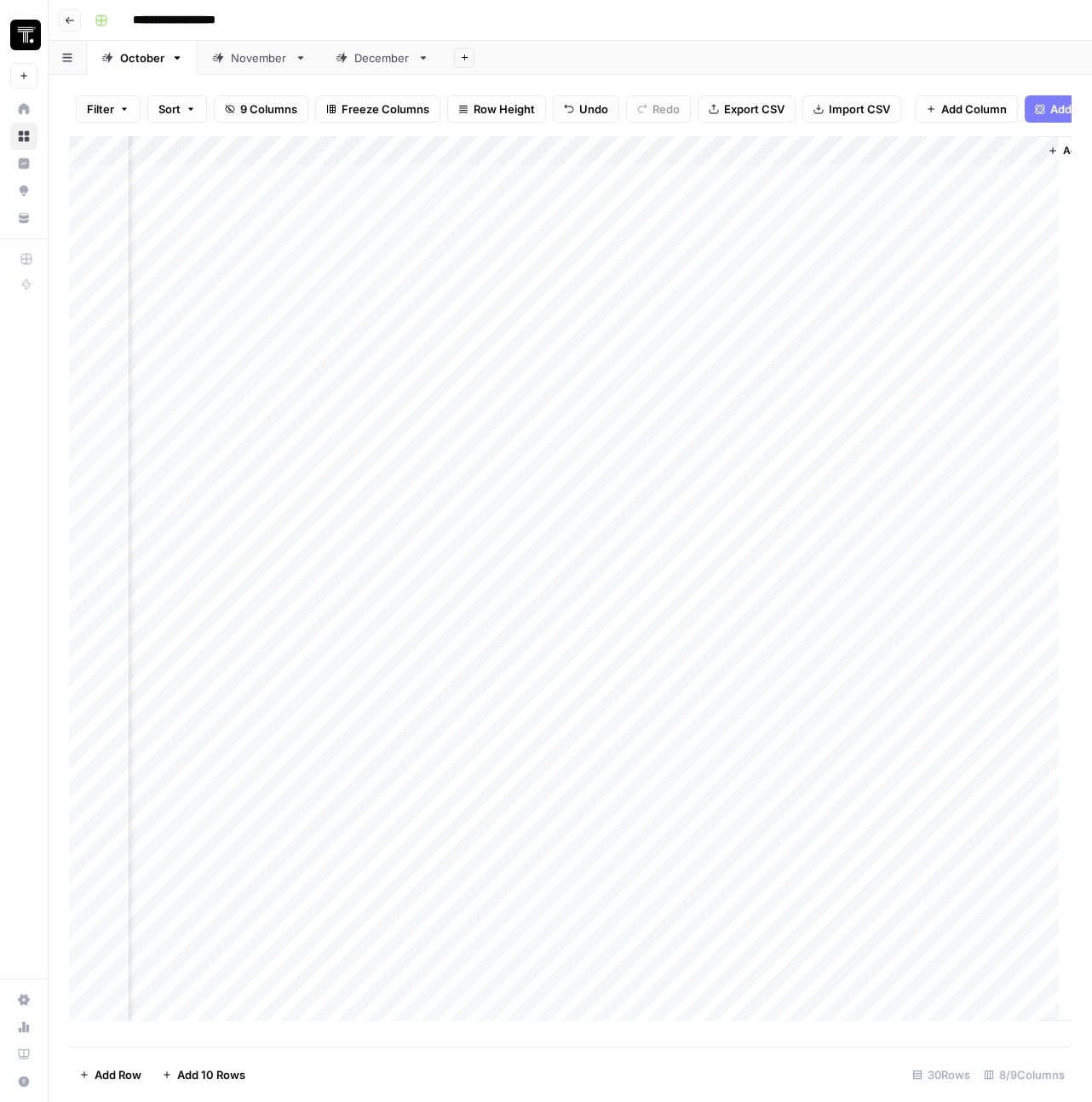
scroll to position [0, 1134]
click at [840, 231] on div "Add Column" at bounding box center [571, 585] width 1003 height 897
click at [900, 166] on div "Add Column" at bounding box center [571, 585] width 1003 height 897
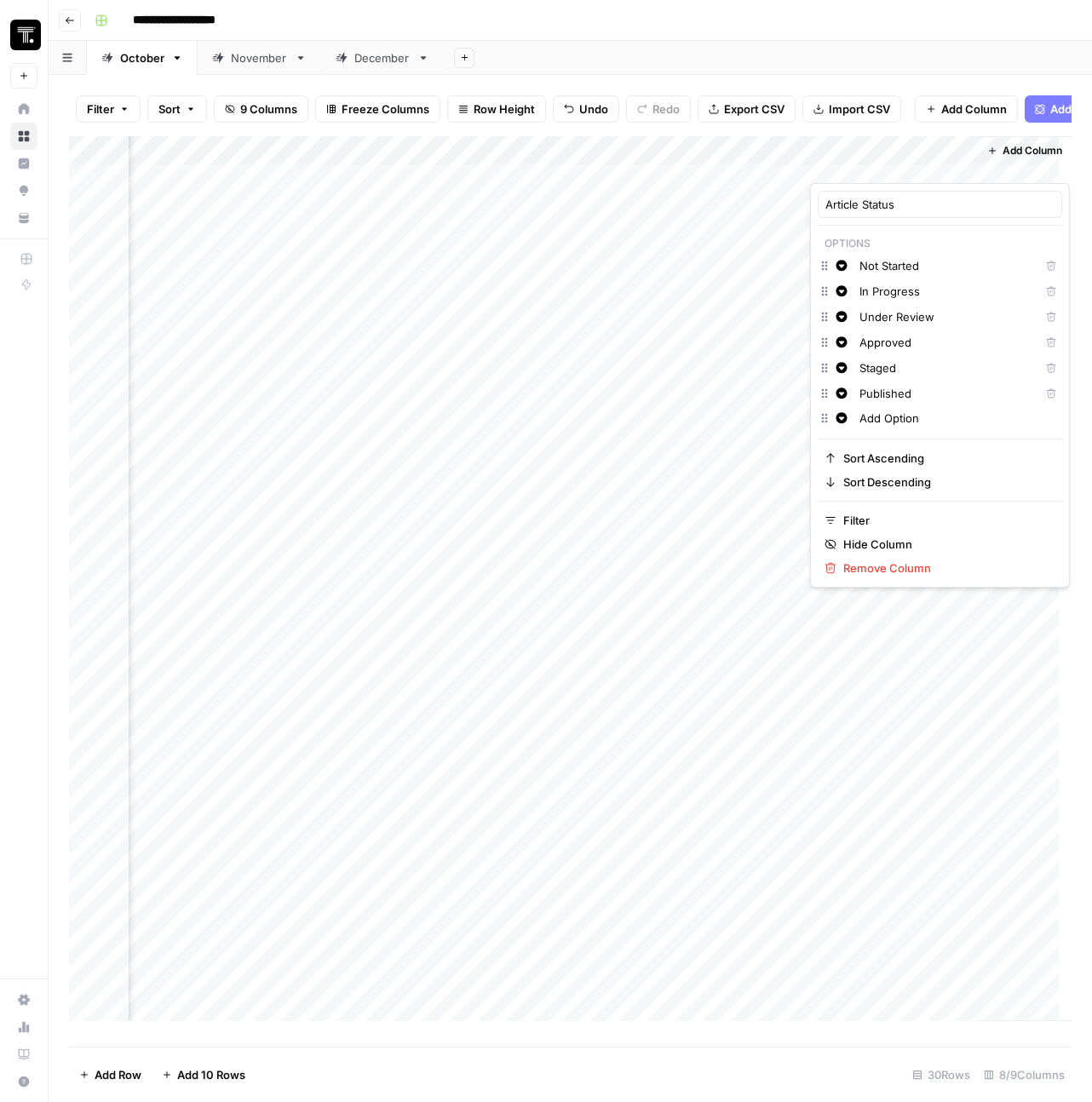
click at [1046, 270] on icon "button" at bounding box center [1051, 265] width 10 height 10
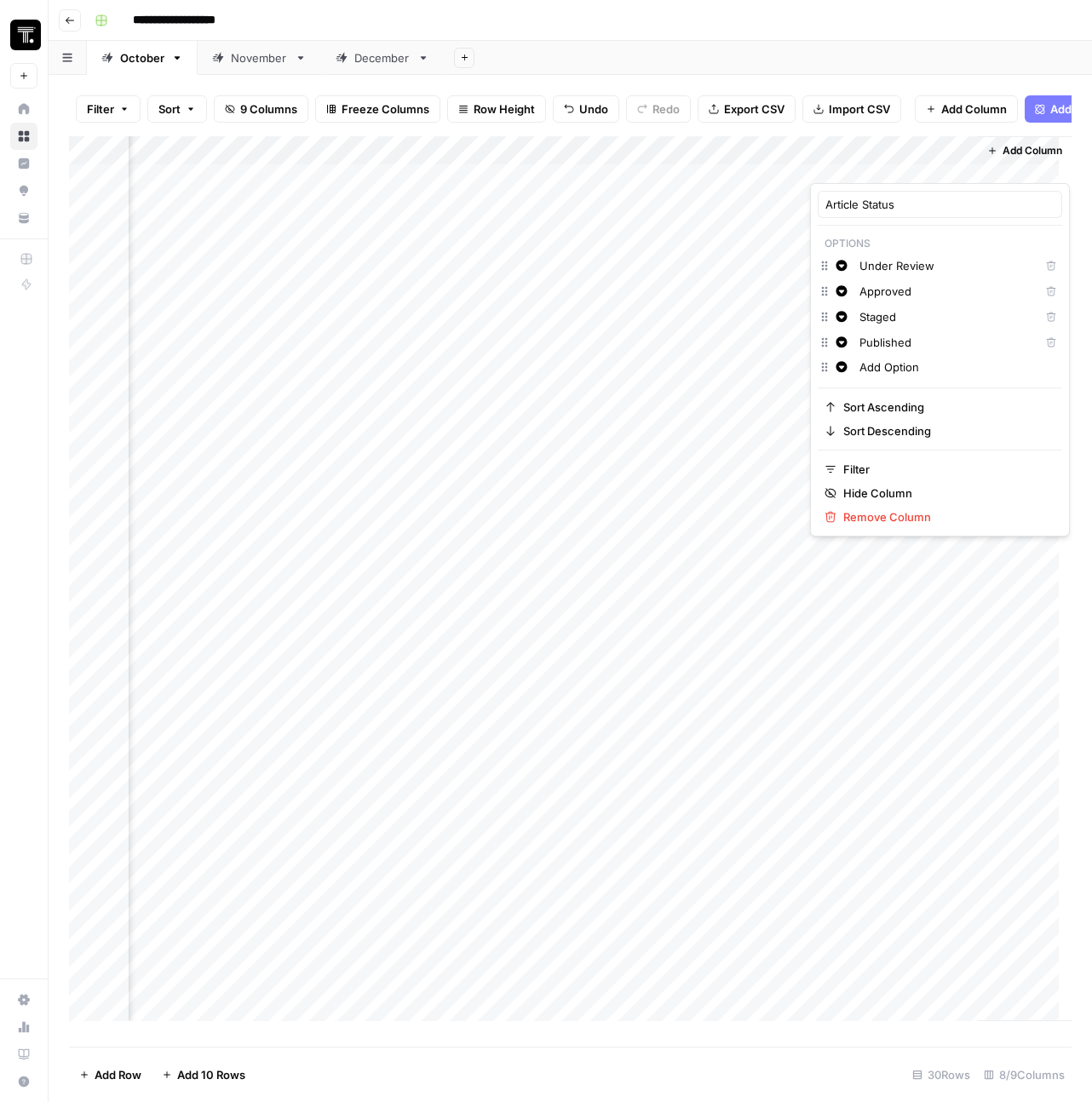
click at [850, 267] on button "Change color" at bounding box center [842, 266] width 21 height 21
click at [847, 265] on icon "button" at bounding box center [842, 265] width 12 height 12
click at [912, 388] on span "Yellow" at bounding box center [938, 389] width 111 height 17
click at [839, 291] on html "**********" at bounding box center [546, 551] width 1092 height 1102
click at [907, 171] on div "Add Column" at bounding box center [571, 585] width 1003 height 897
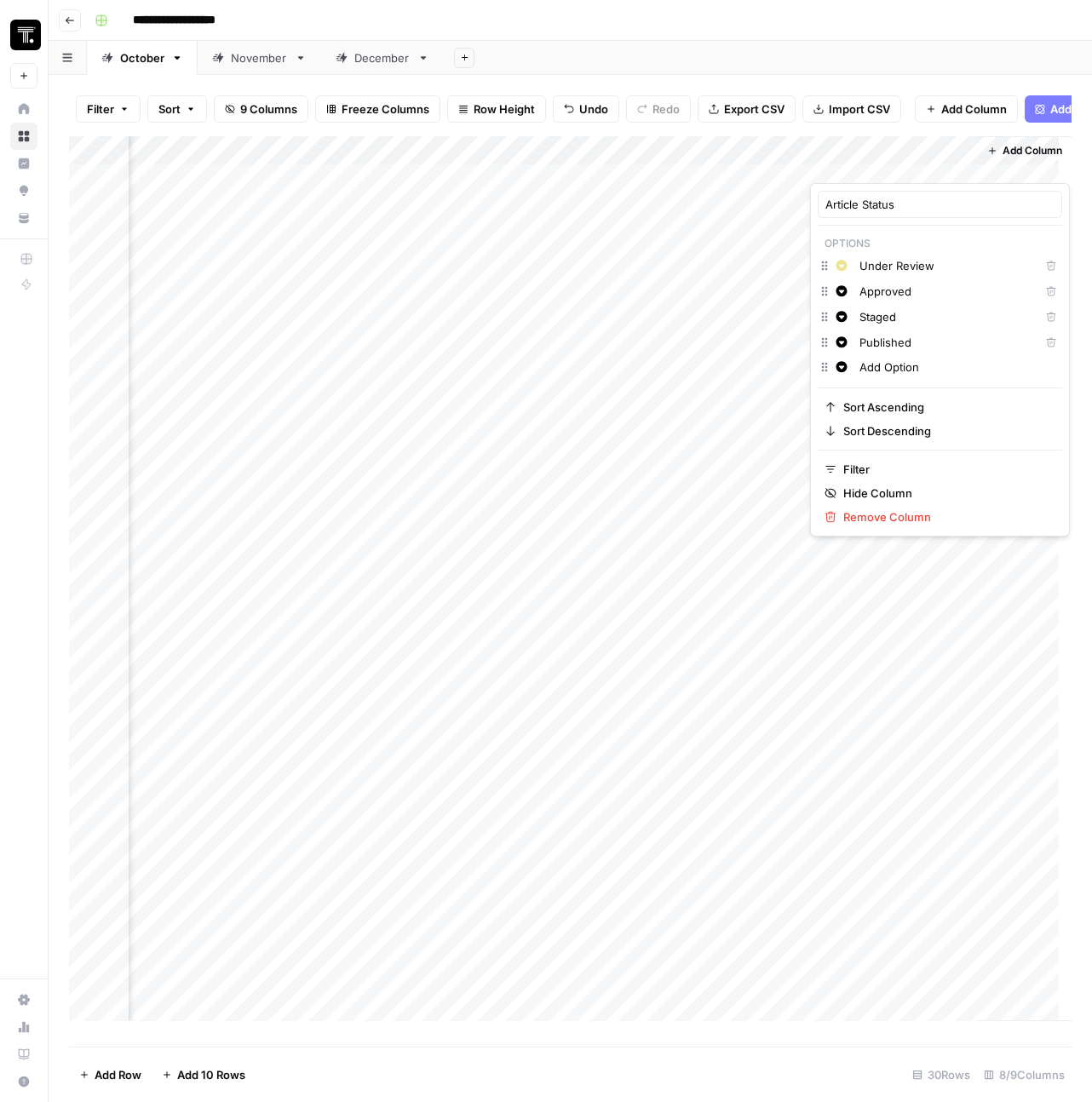
click at [952, 283] on input "Approved" at bounding box center [946, 291] width 173 height 17
type input "Edits in Progress"
click at [923, 317] on input "Staged" at bounding box center [946, 316] width 173 height 17
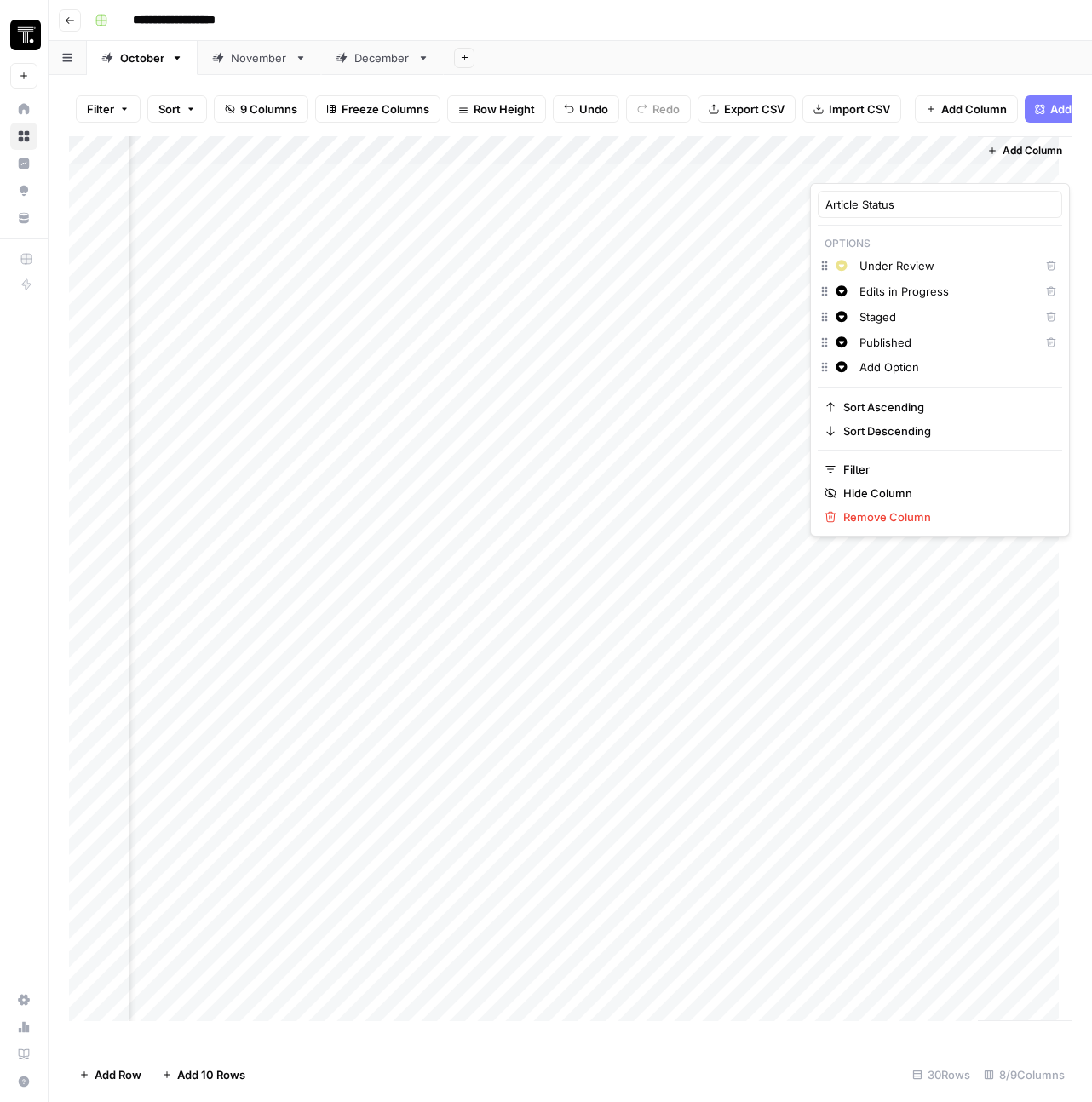
click at [923, 317] on input "Staged" at bounding box center [946, 316] width 173 height 17
type input "Approved"
click at [845, 299] on button "Change color" at bounding box center [842, 292] width 21 height 21
click at [903, 436] on span "Orange" at bounding box center [938, 439] width 111 height 17
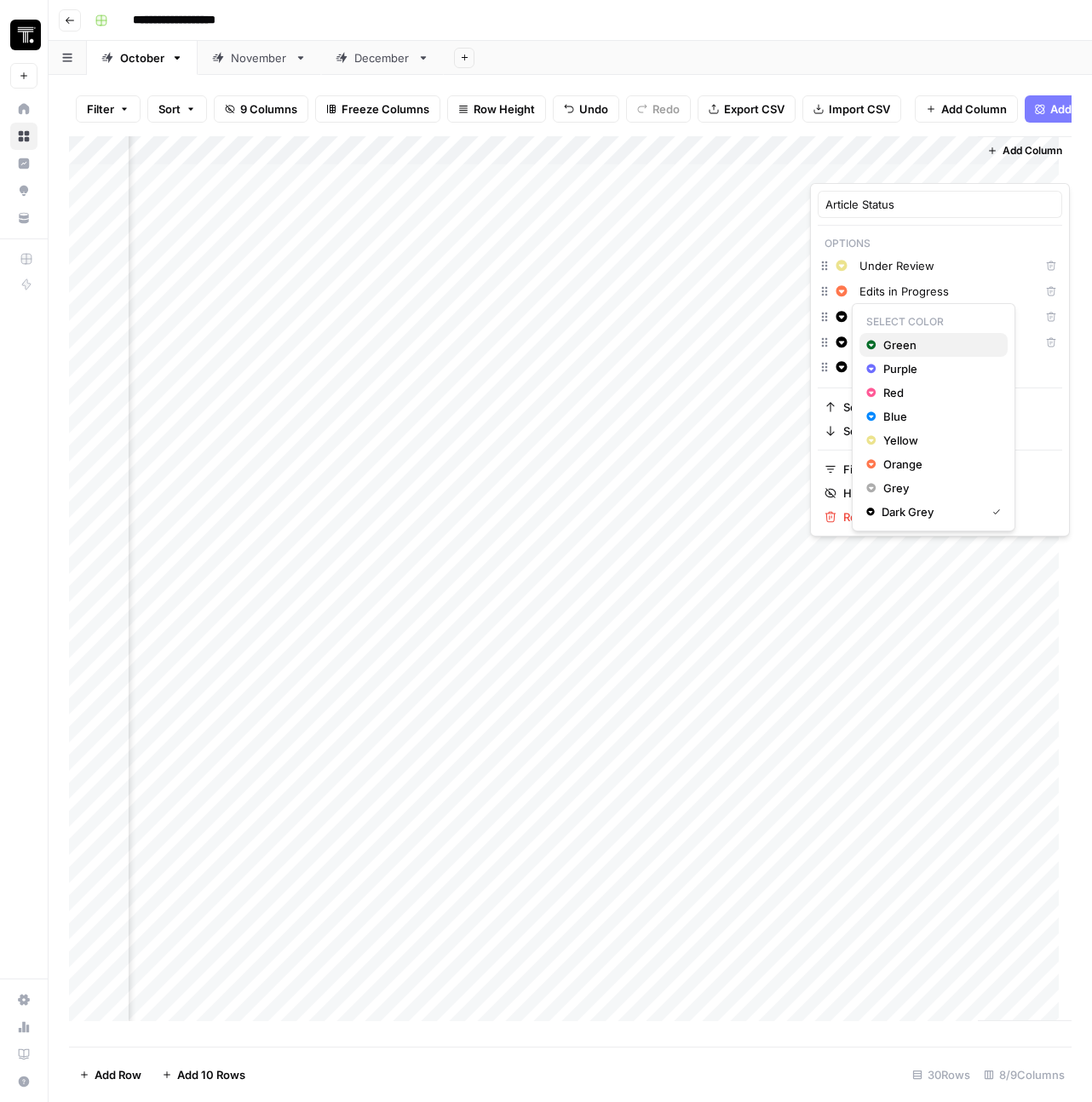
click at [881, 341] on div "Green" at bounding box center [934, 345] width 135 height 17
click at [845, 338] on icon "button" at bounding box center [843, 342] width 11 height 11
click at [892, 434] on span "Blue" at bounding box center [938, 443] width 111 height 17
click at [746, 320] on html "**********" at bounding box center [546, 551] width 1092 height 1102
click at [859, 190] on div "Add Column" at bounding box center [571, 585] width 1003 height 897
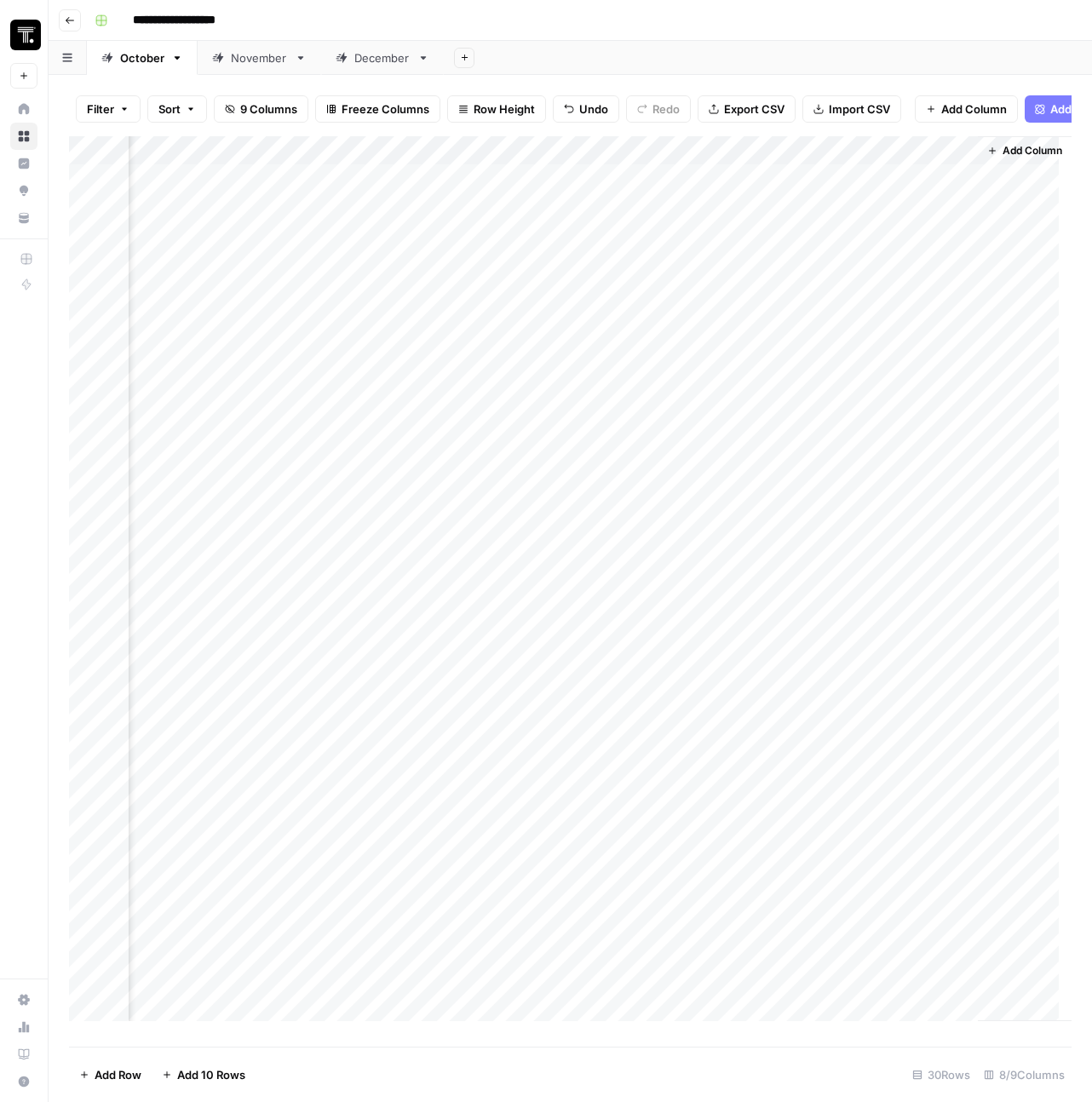
click at [859, 190] on div "Add Column" at bounding box center [571, 585] width 1003 height 897
click at [881, 269] on div "Under Review" at bounding box center [905, 259] width 171 height 30
click at [876, 257] on button "Under Review" at bounding box center [881, 258] width 88 height 21
click at [610, 262] on div "Add Column" at bounding box center [571, 585] width 1003 height 897
click at [696, 196] on div "Add Column" at bounding box center [571, 585] width 1003 height 897
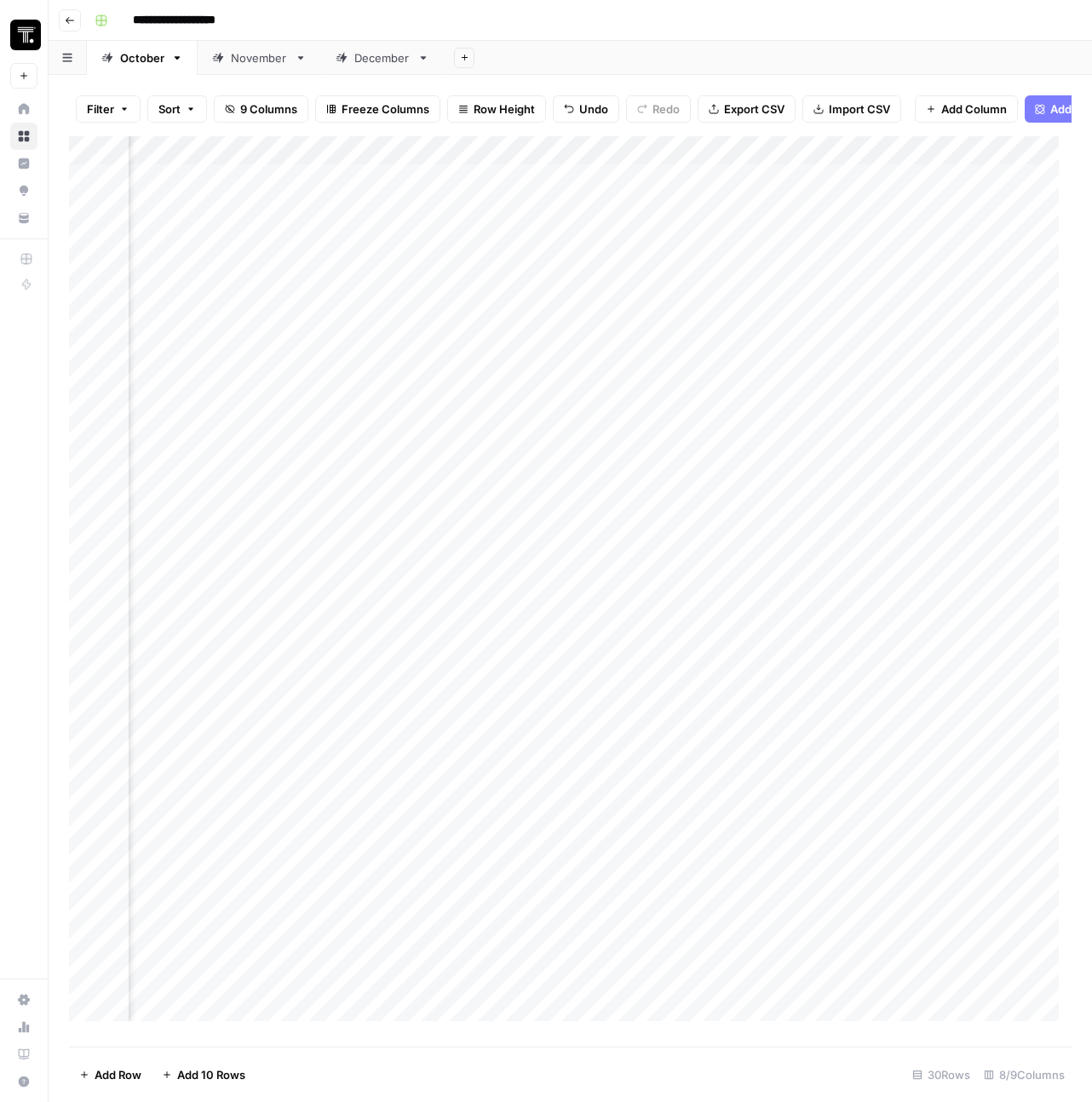
scroll to position [0, 1017]
click at [569, 186] on div "Add Column" at bounding box center [571, 585] width 1003 height 897
click at [567, 531] on div "Add Column" at bounding box center [571, 585] width 1003 height 897
click at [355, 191] on div "Add Column" at bounding box center [571, 585] width 1003 height 897
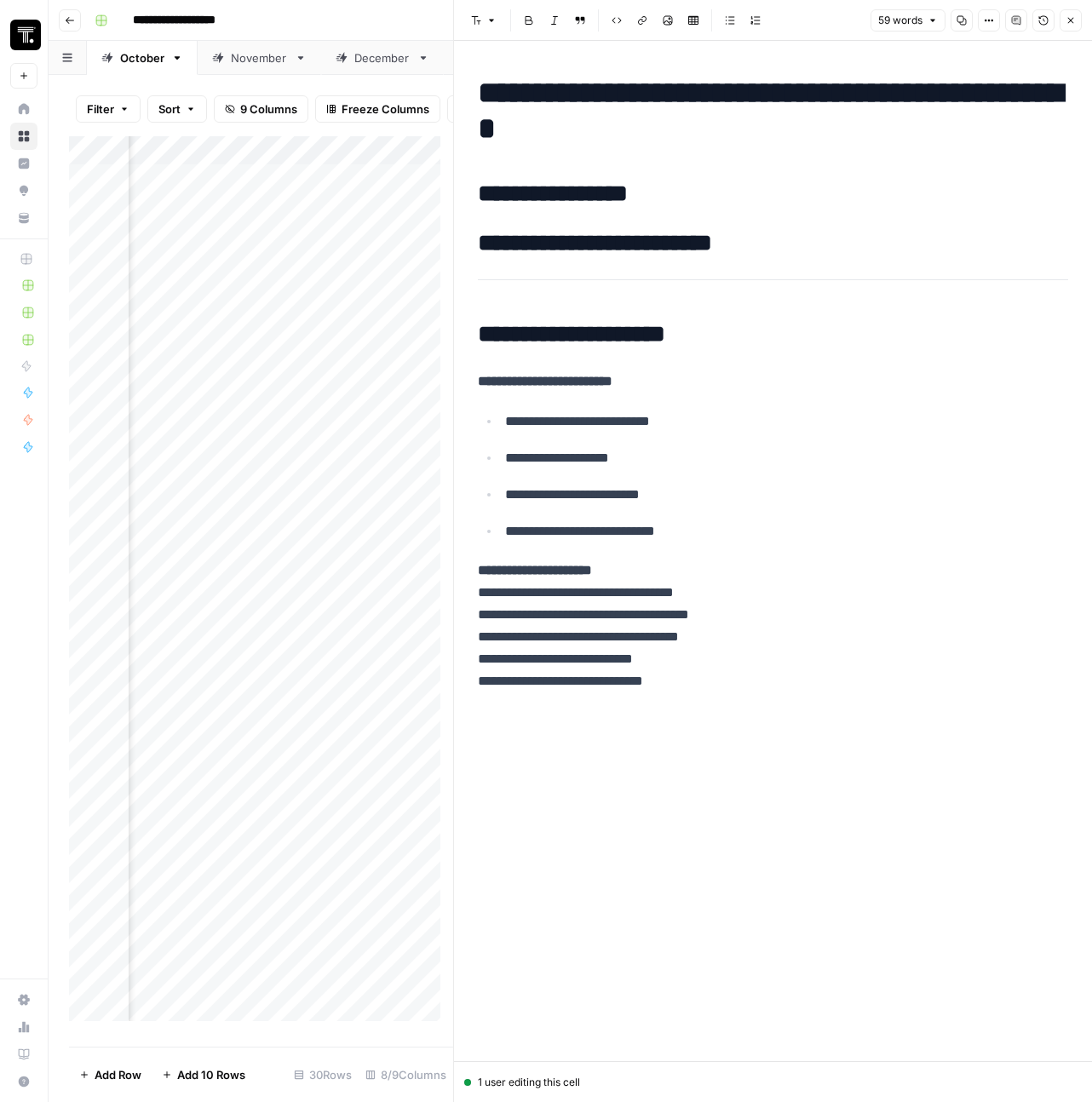
click at [693, 304] on div "**********" at bounding box center [774, 384] width 611 height 631
click at [288, 299] on div "Add Column" at bounding box center [261, 585] width 384 height 897
click at [661, 216] on div "**********" at bounding box center [774, 384] width 611 height 631
click at [1064, 22] on button "Close" at bounding box center [1070, 20] width 22 height 22
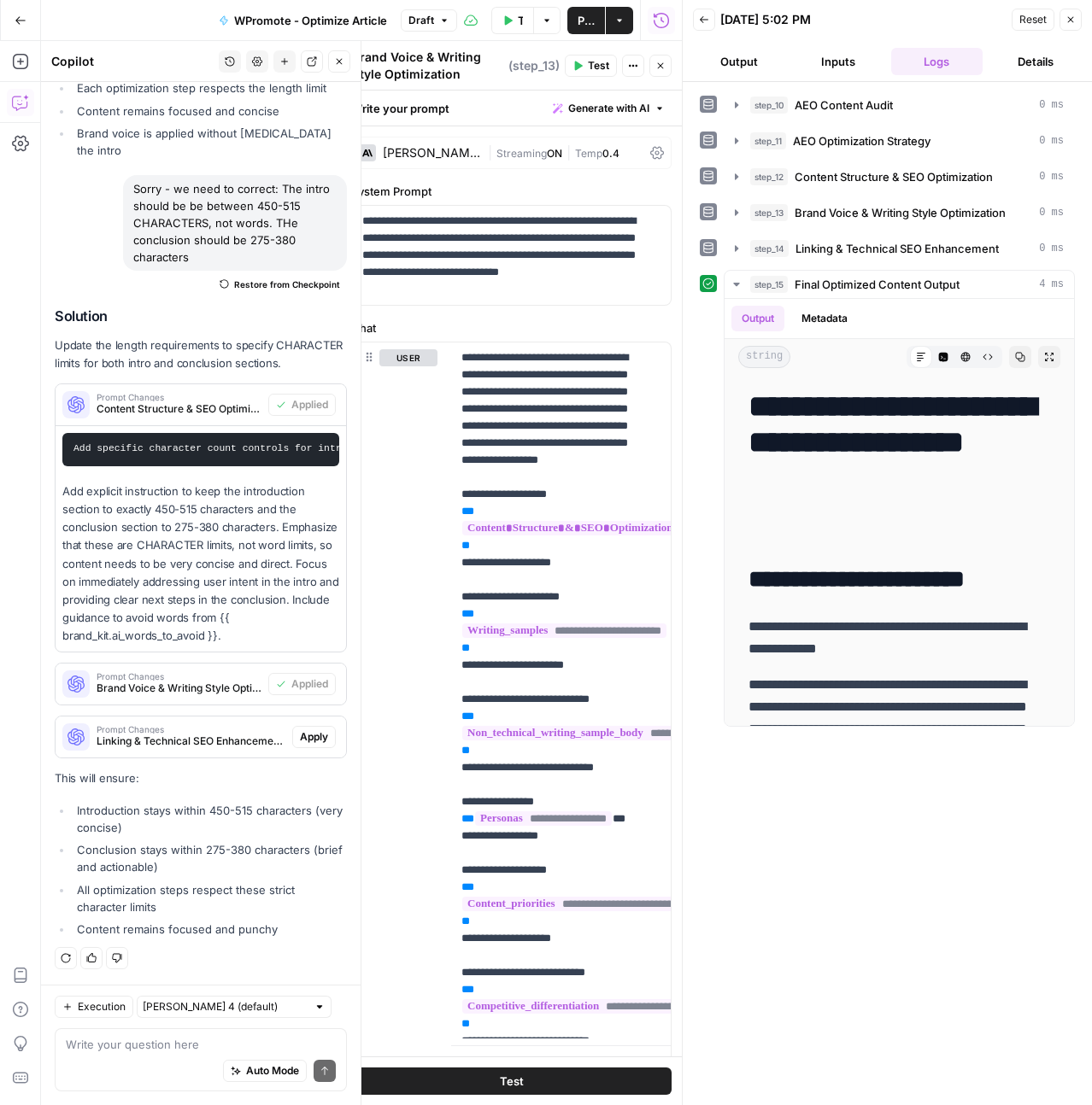
click at [308, 731] on span "Apply" at bounding box center [315, 737] width 29 height 15
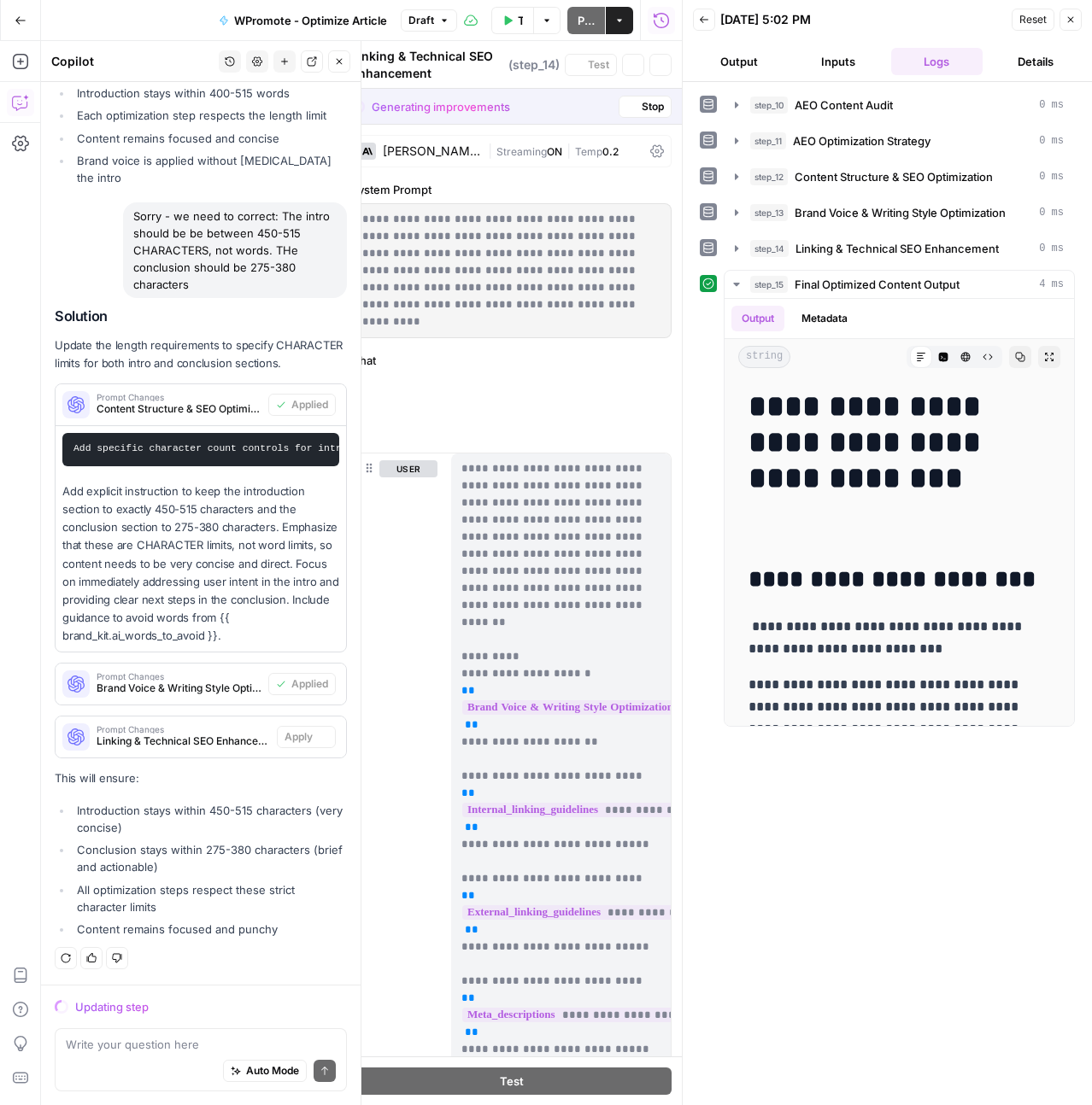
scroll to position [26277, 0]
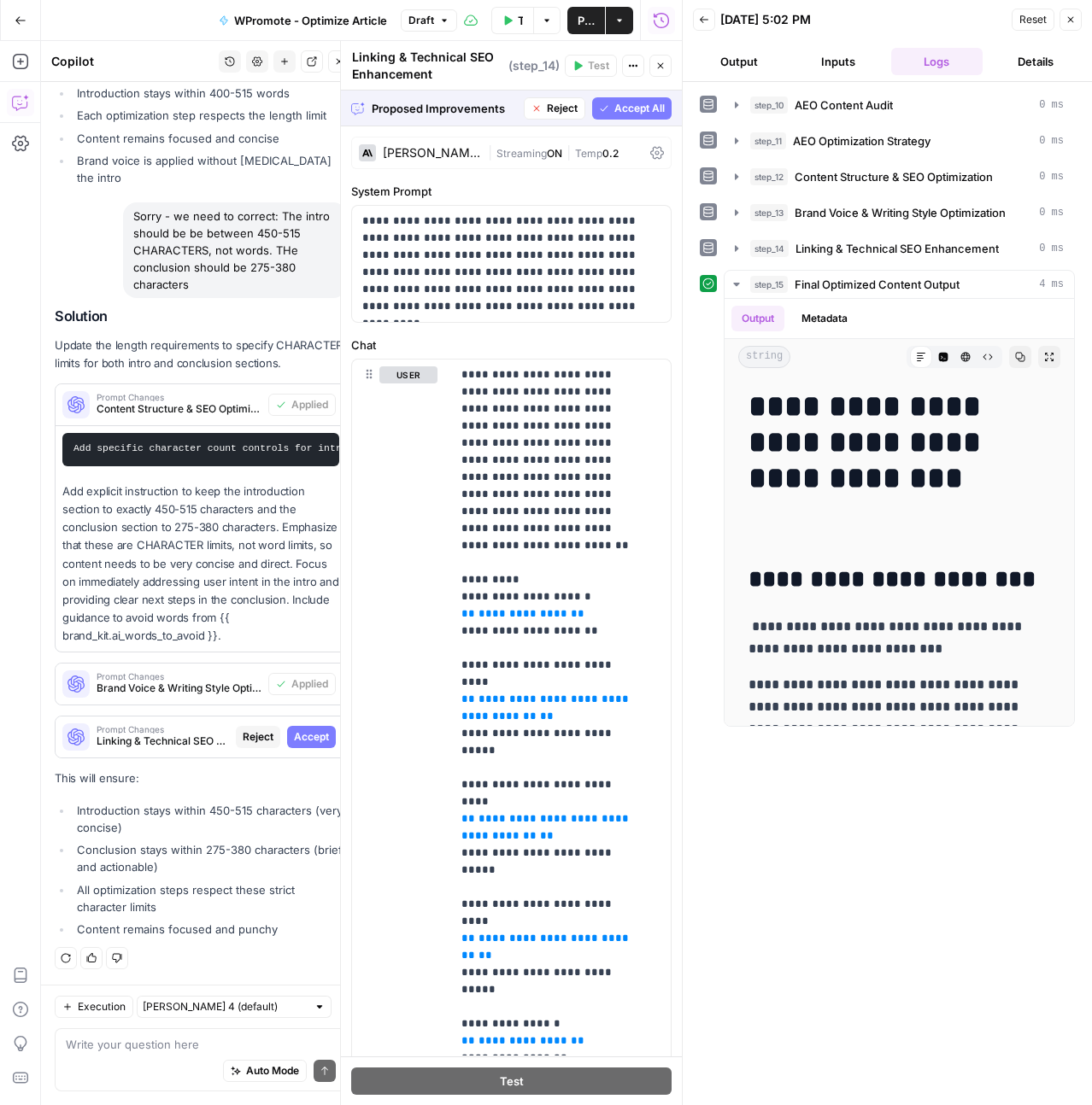
click at [624, 114] on span "Accept All" at bounding box center [639, 108] width 50 height 15
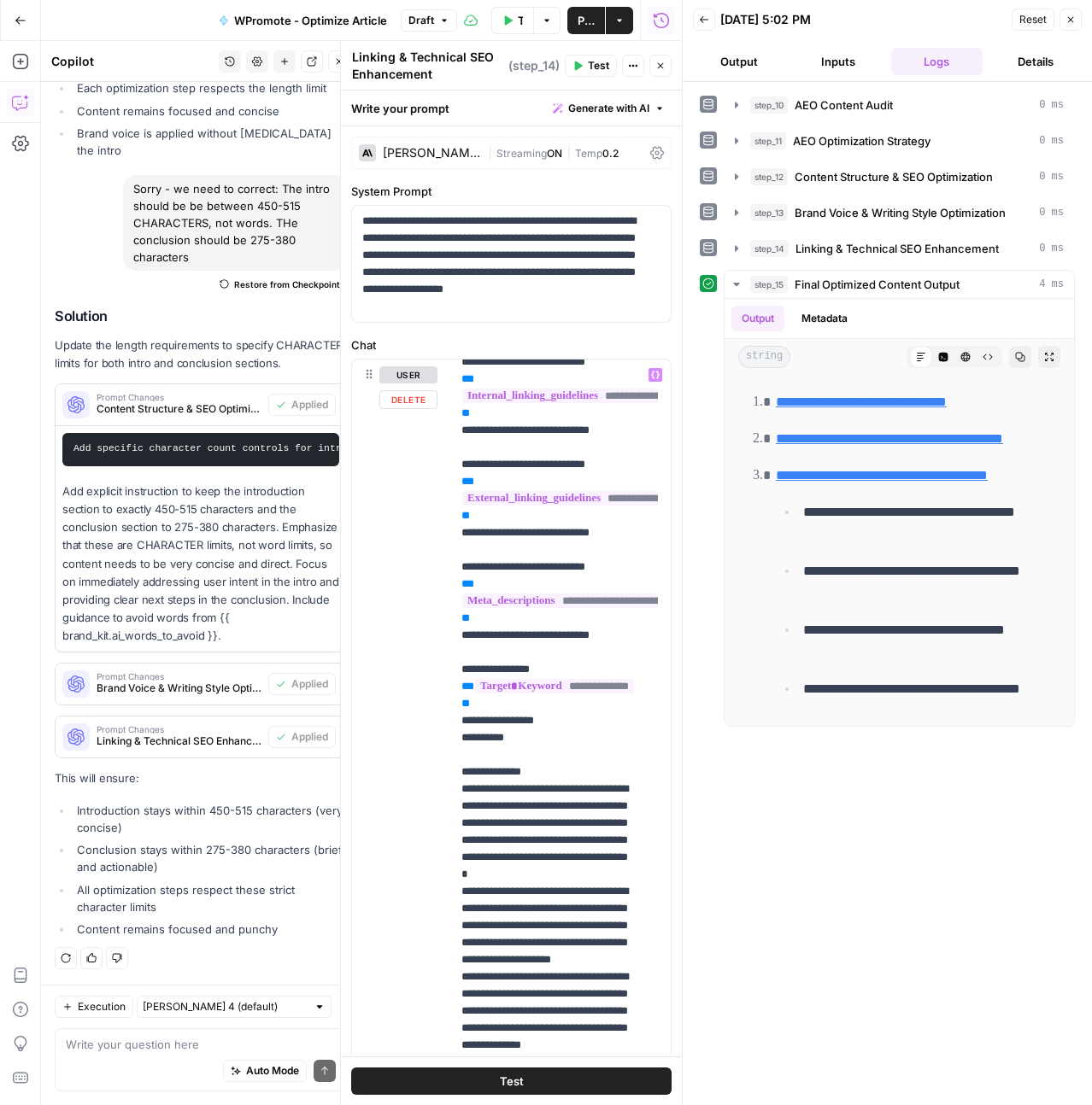
scroll to position [270, 0]
click at [500, 1076] on span "Test" at bounding box center [511, 1081] width 24 height 17
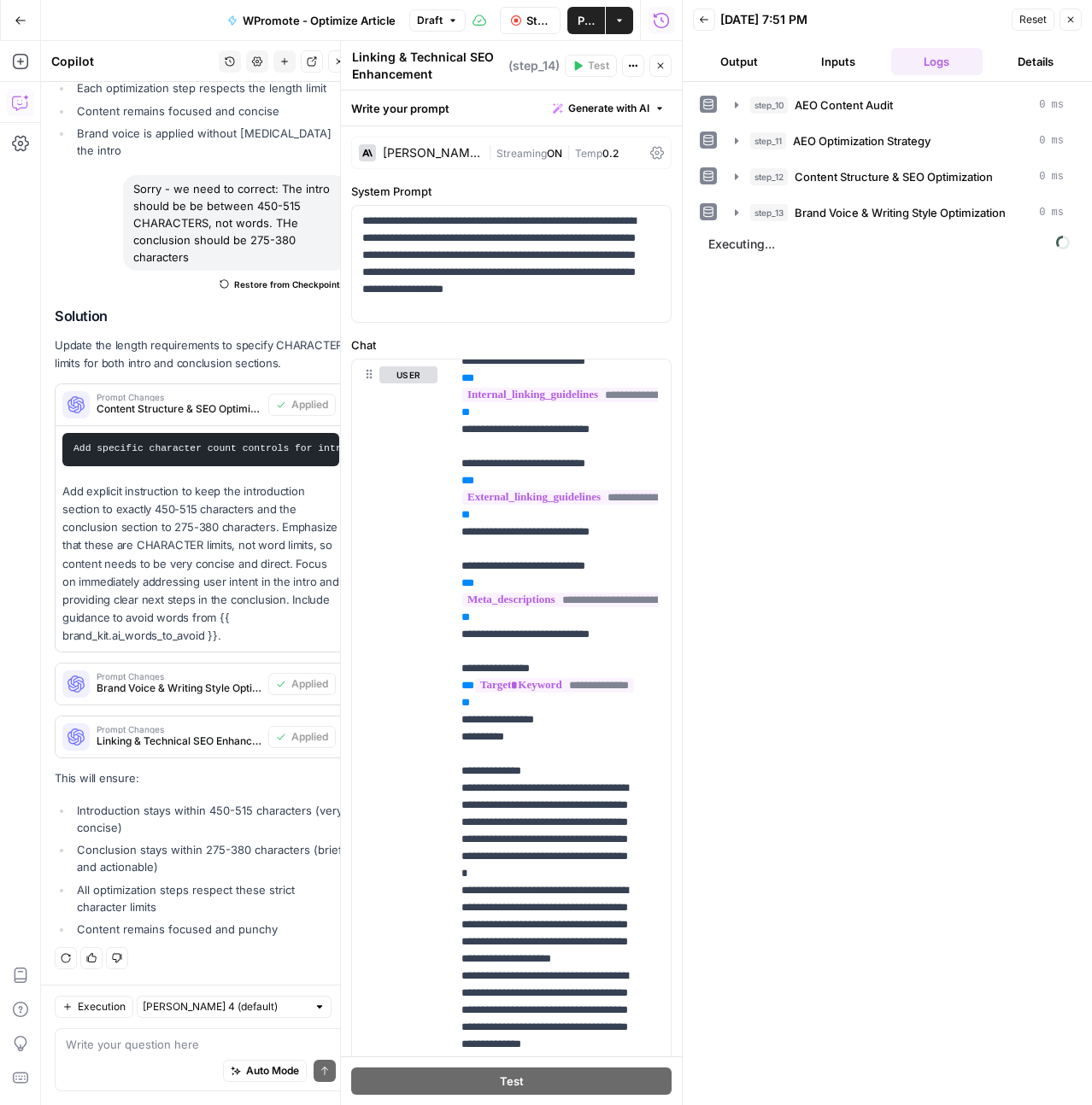
click at [661, 71] on button "Close" at bounding box center [660, 66] width 22 height 22
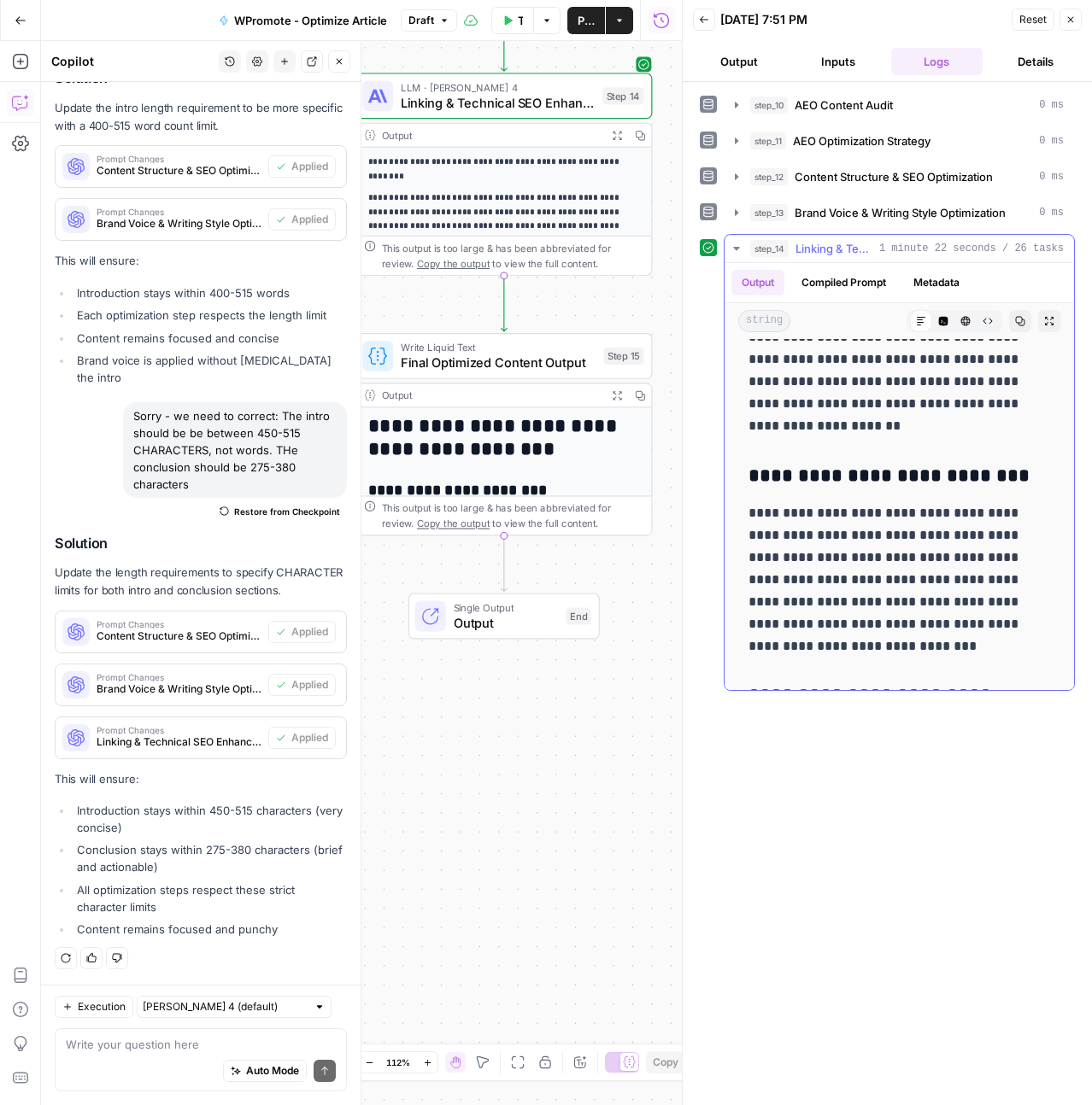
scroll to position [0, 0]
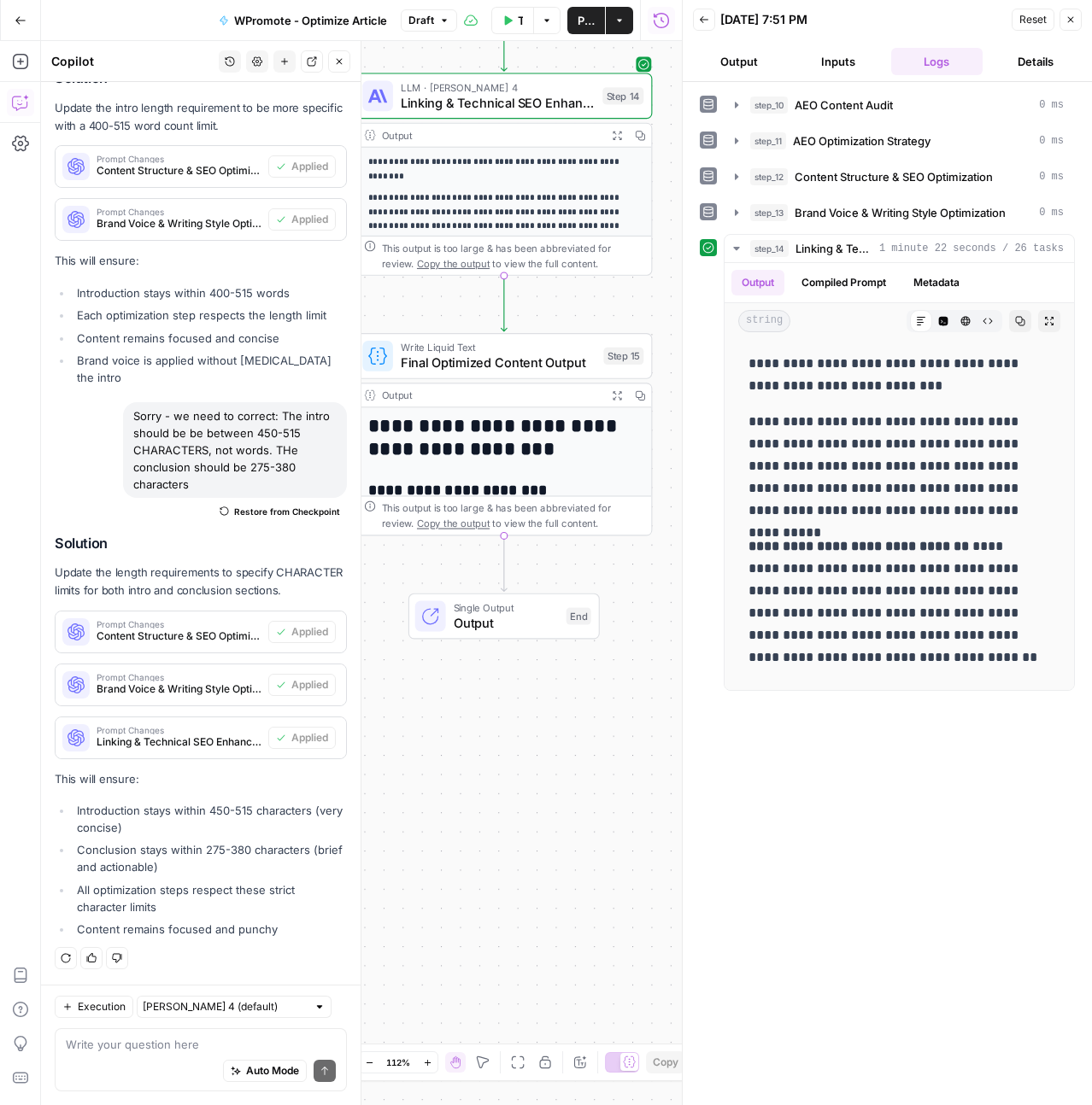
click at [1034, 17] on span "Reset" at bounding box center [1032, 20] width 28 height 15
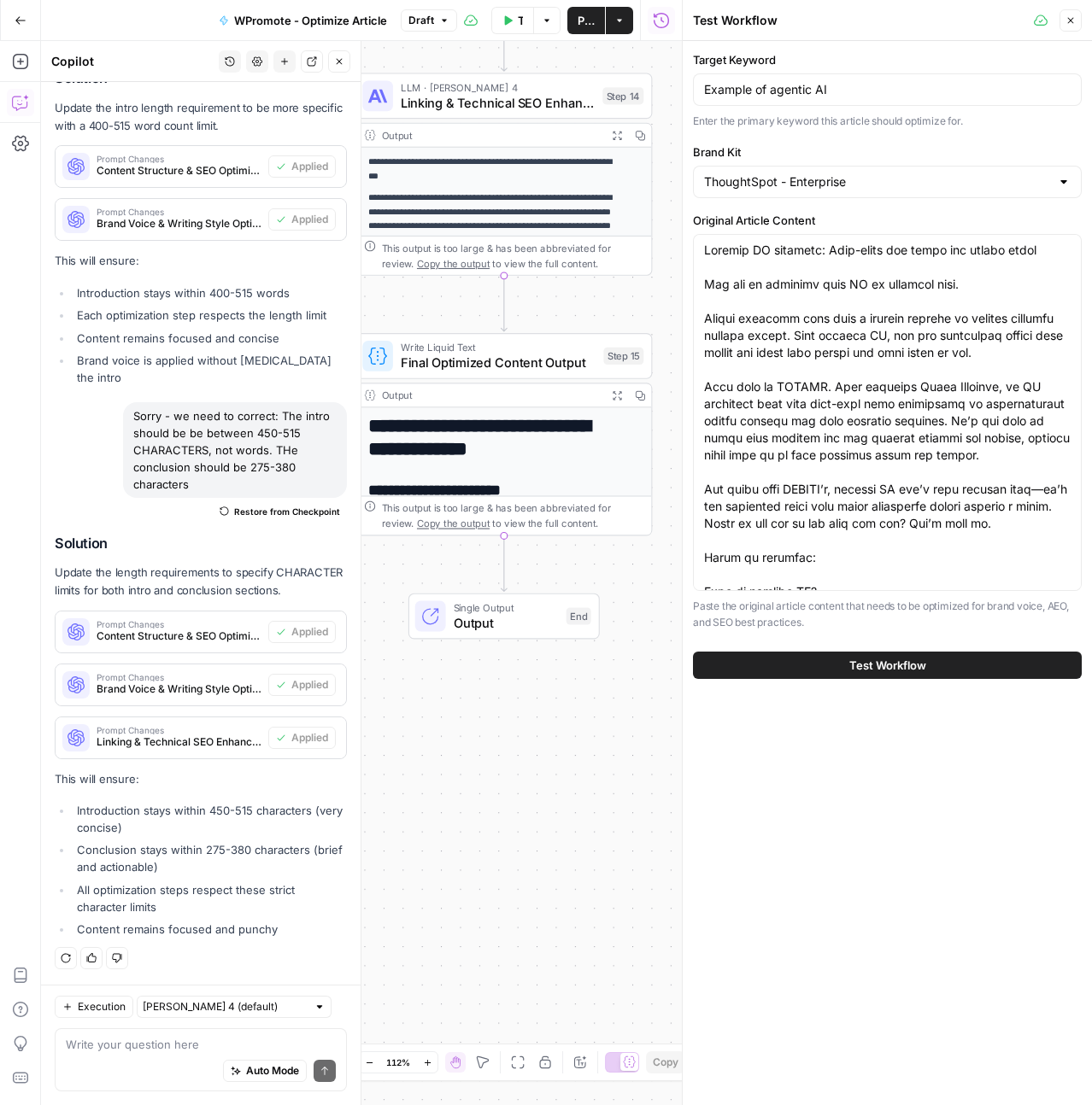
click at [546, 355] on span "Final Optimized Content Output" at bounding box center [498, 363] width 195 height 19
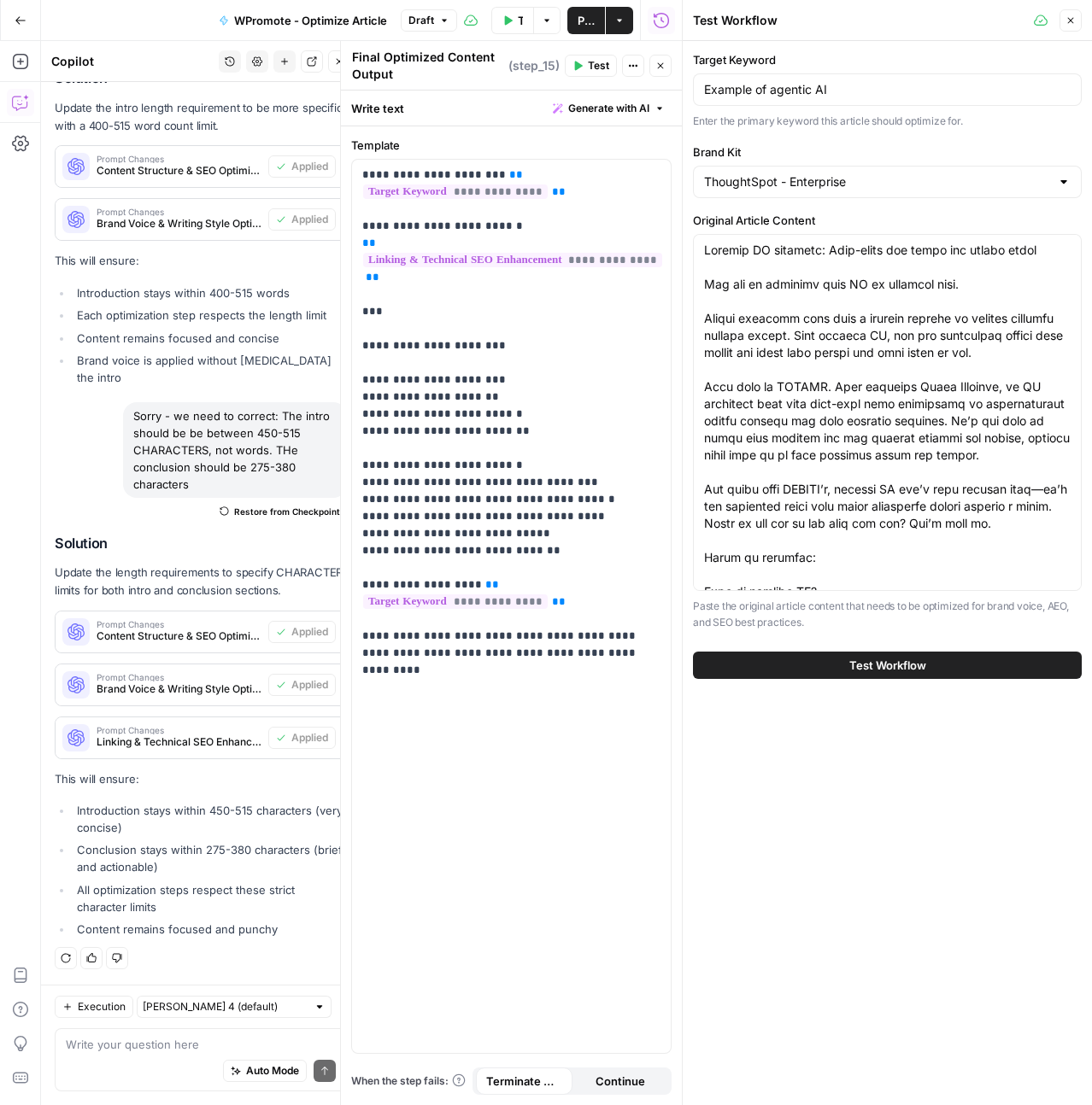
click at [587, 68] on span "Test" at bounding box center [598, 66] width 21 height 15
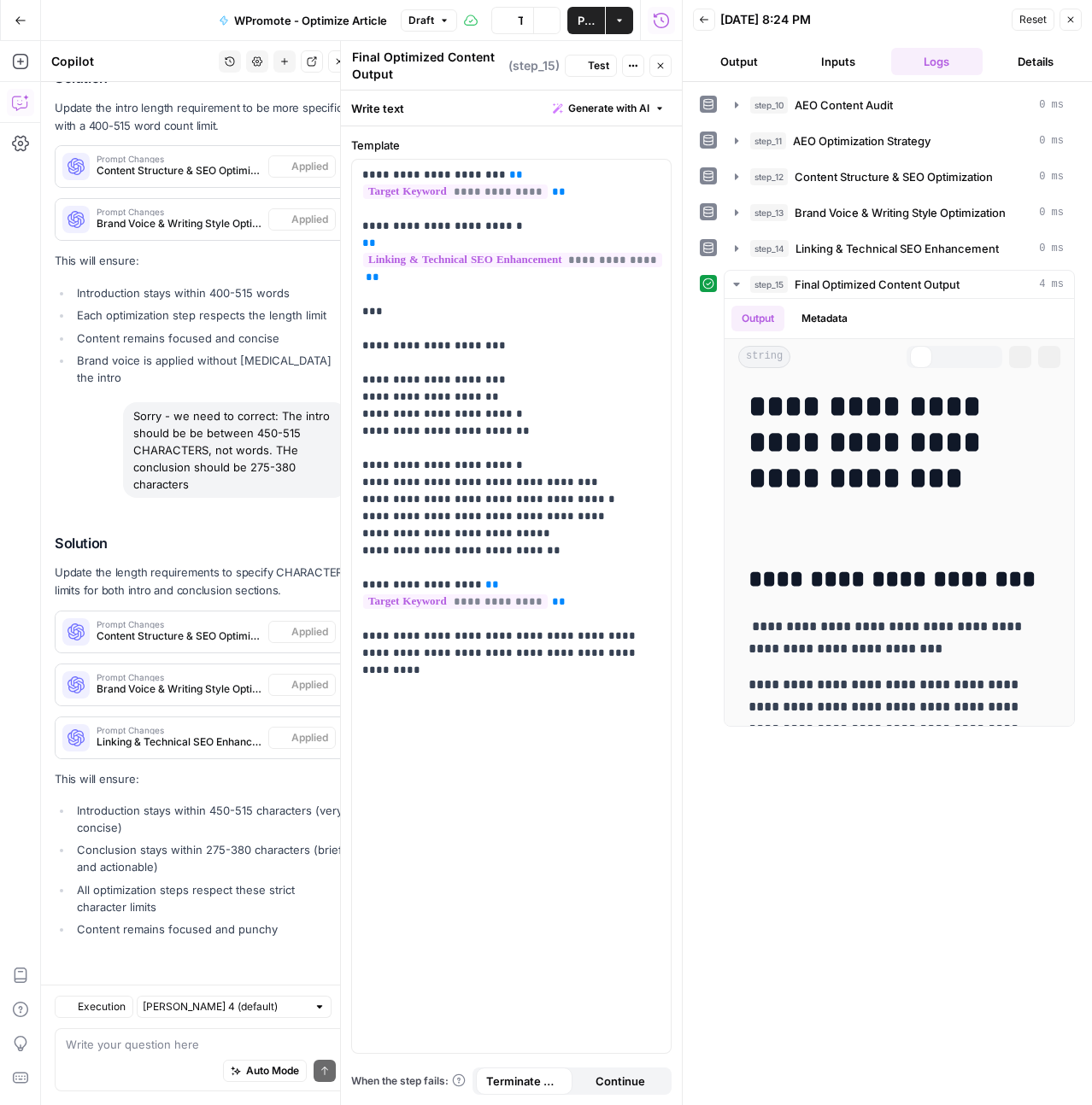
scroll to position [26311, 0]
click at [662, 61] on icon "button" at bounding box center [660, 66] width 10 height 10
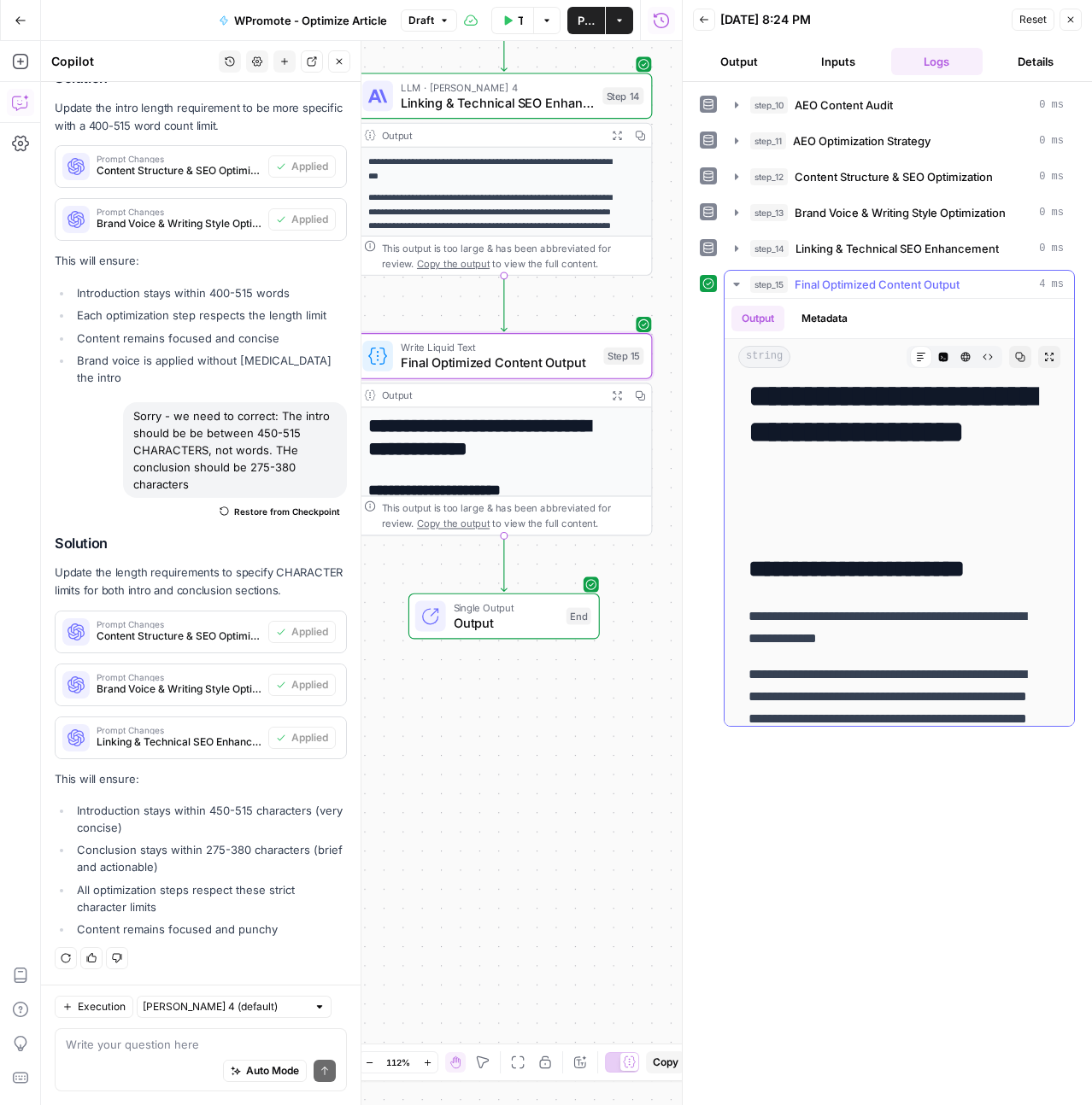
scroll to position [21, 0]
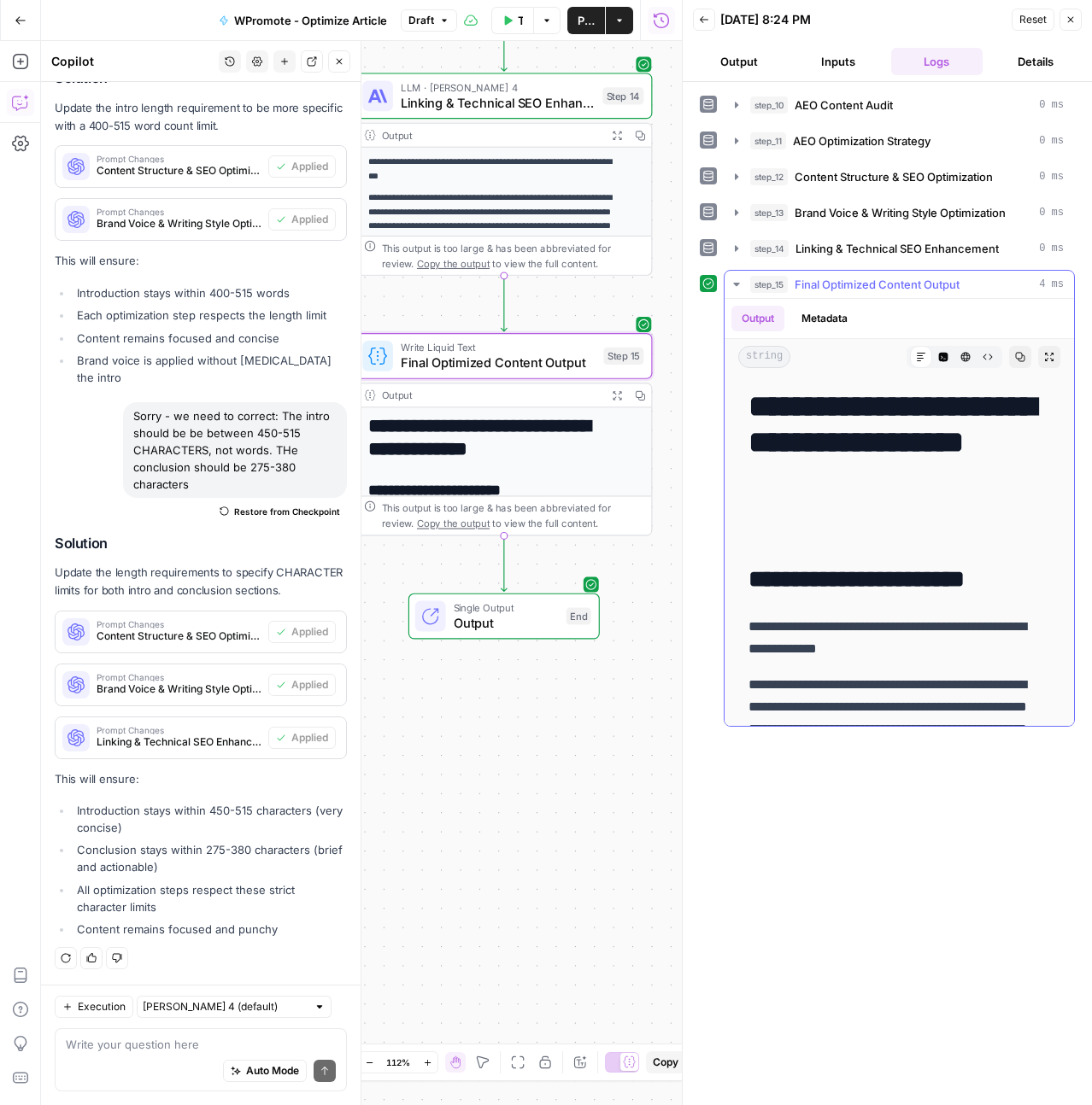
click at [845, 495] on h1 "**********" at bounding box center [892, 460] width 289 height 143
click at [836, 508] on h1 "**********" at bounding box center [892, 460] width 289 height 143
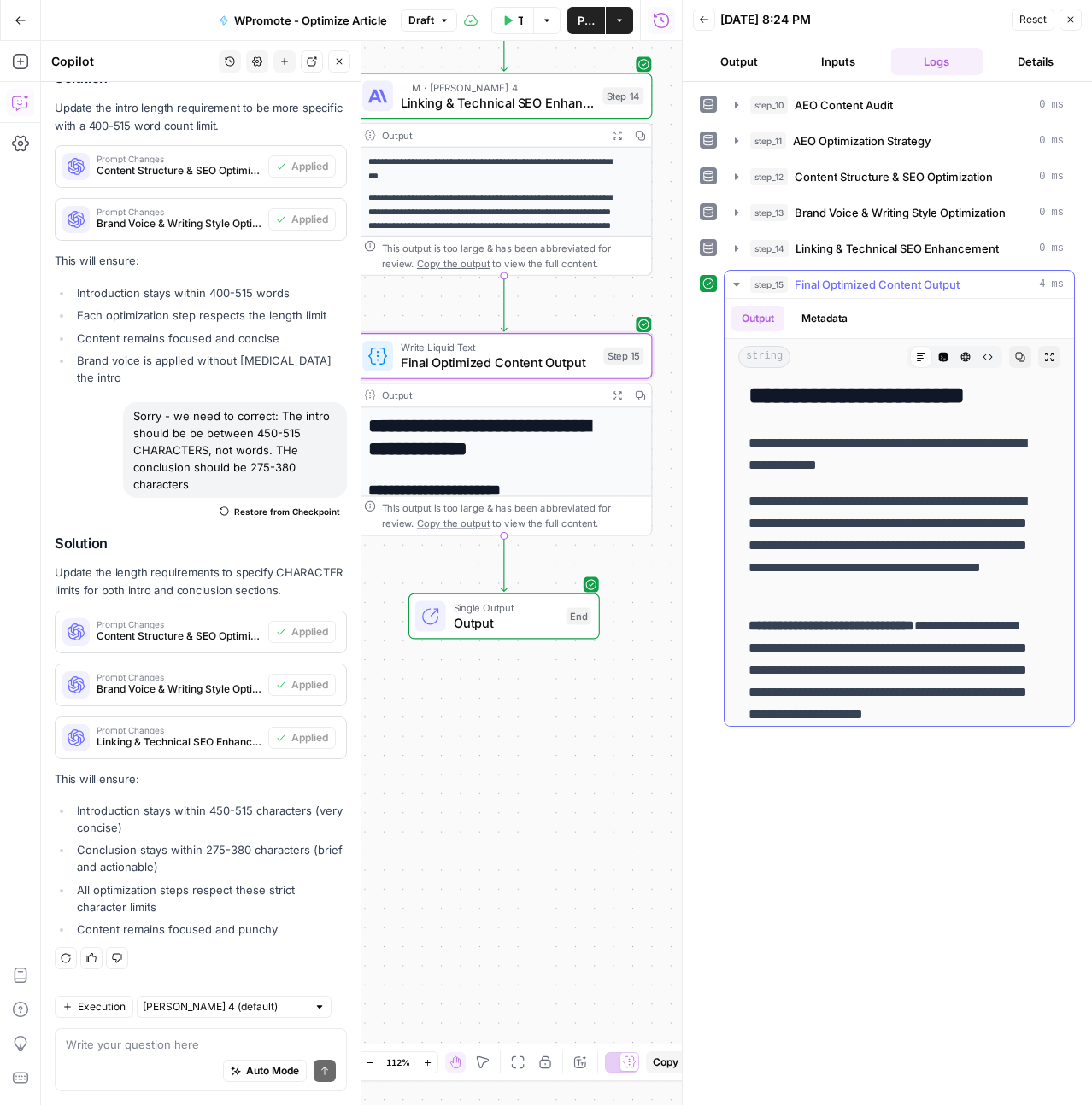
scroll to position [148, 0]
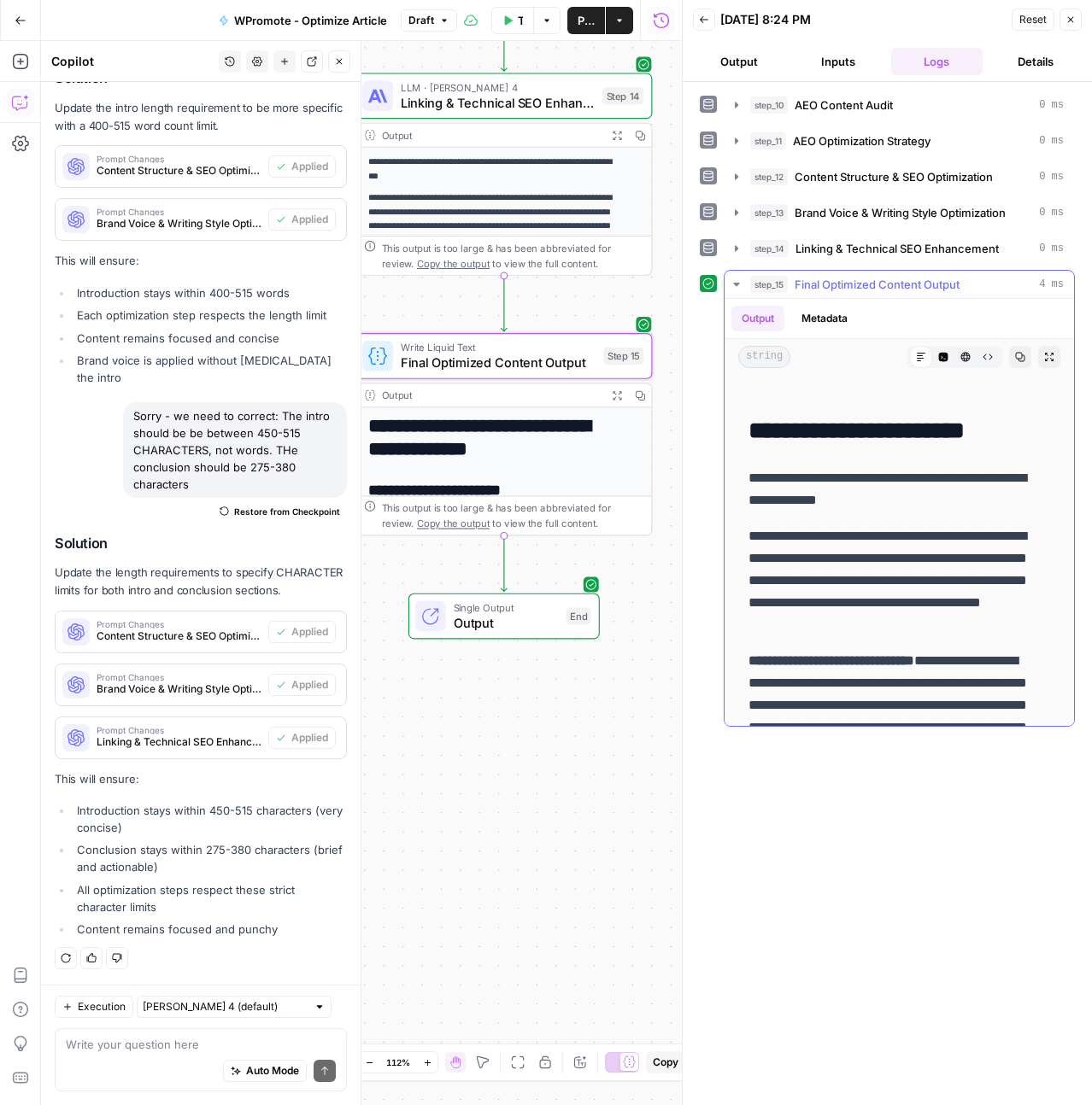
click at [815, 317] on button "Metadata" at bounding box center [824, 318] width 67 height 26
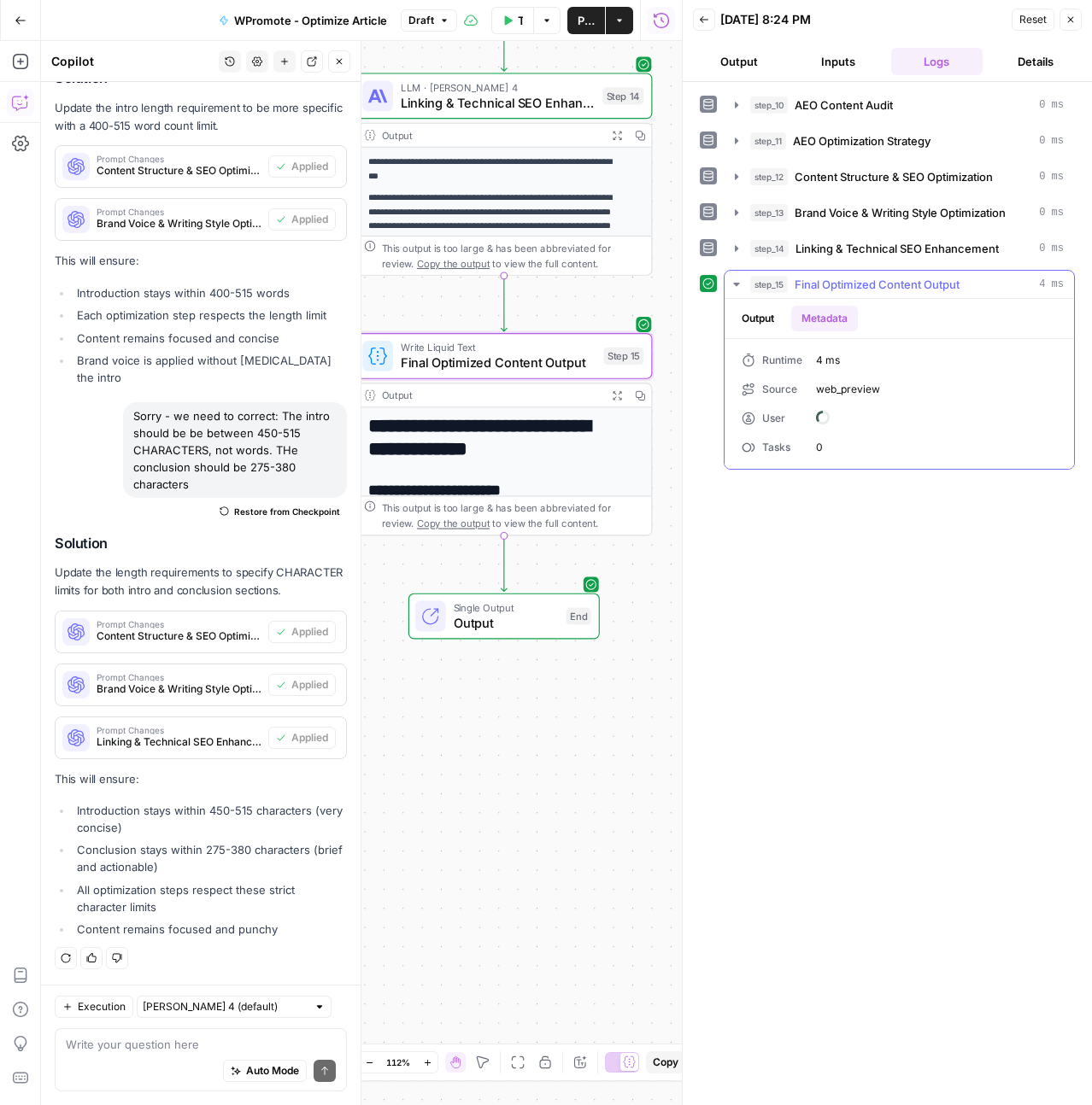
scroll to position [0, 0]
click at [757, 314] on button "Output" at bounding box center [757, 318] width 53 height 26
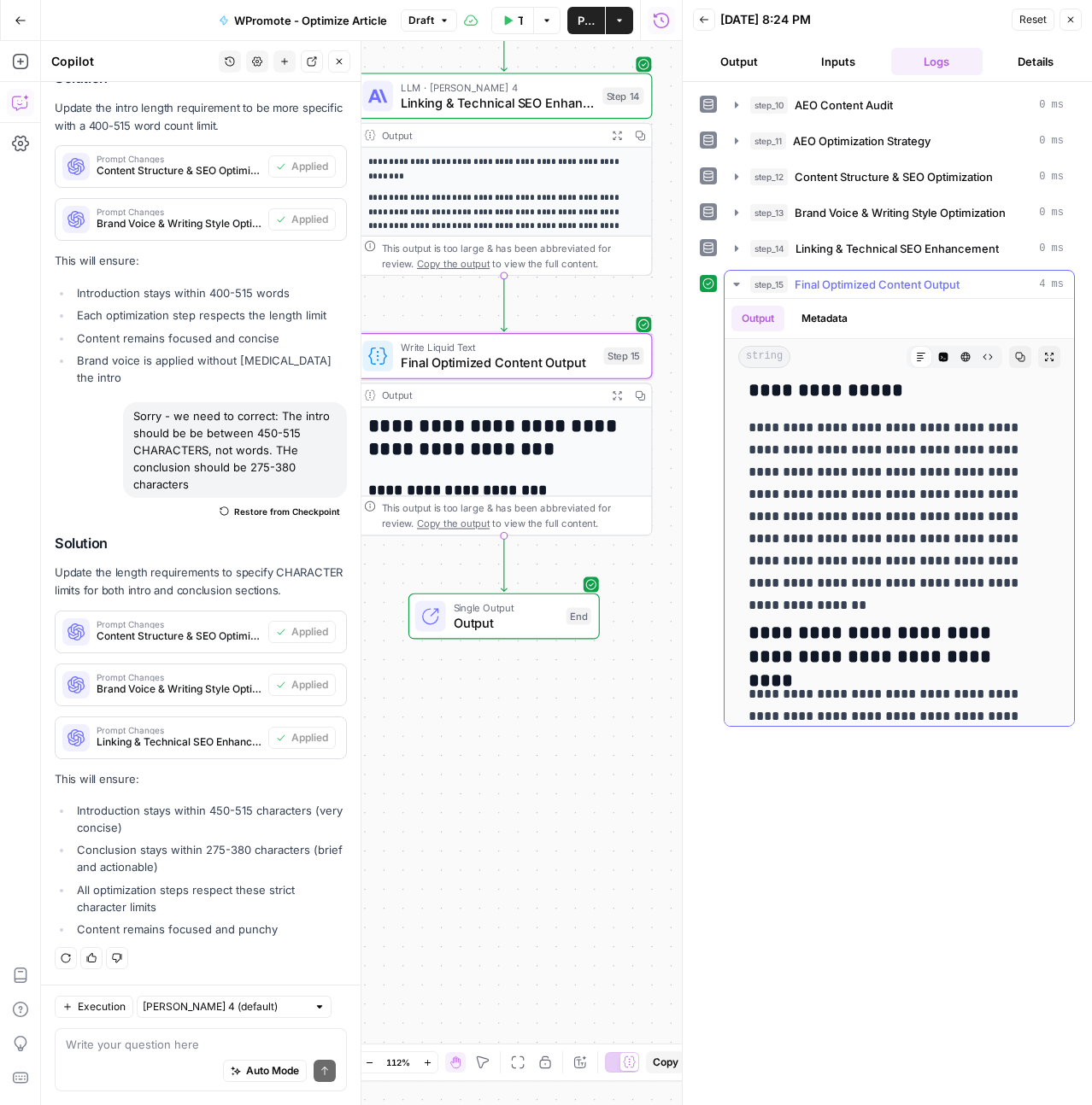
scroll to position [12152, 0]
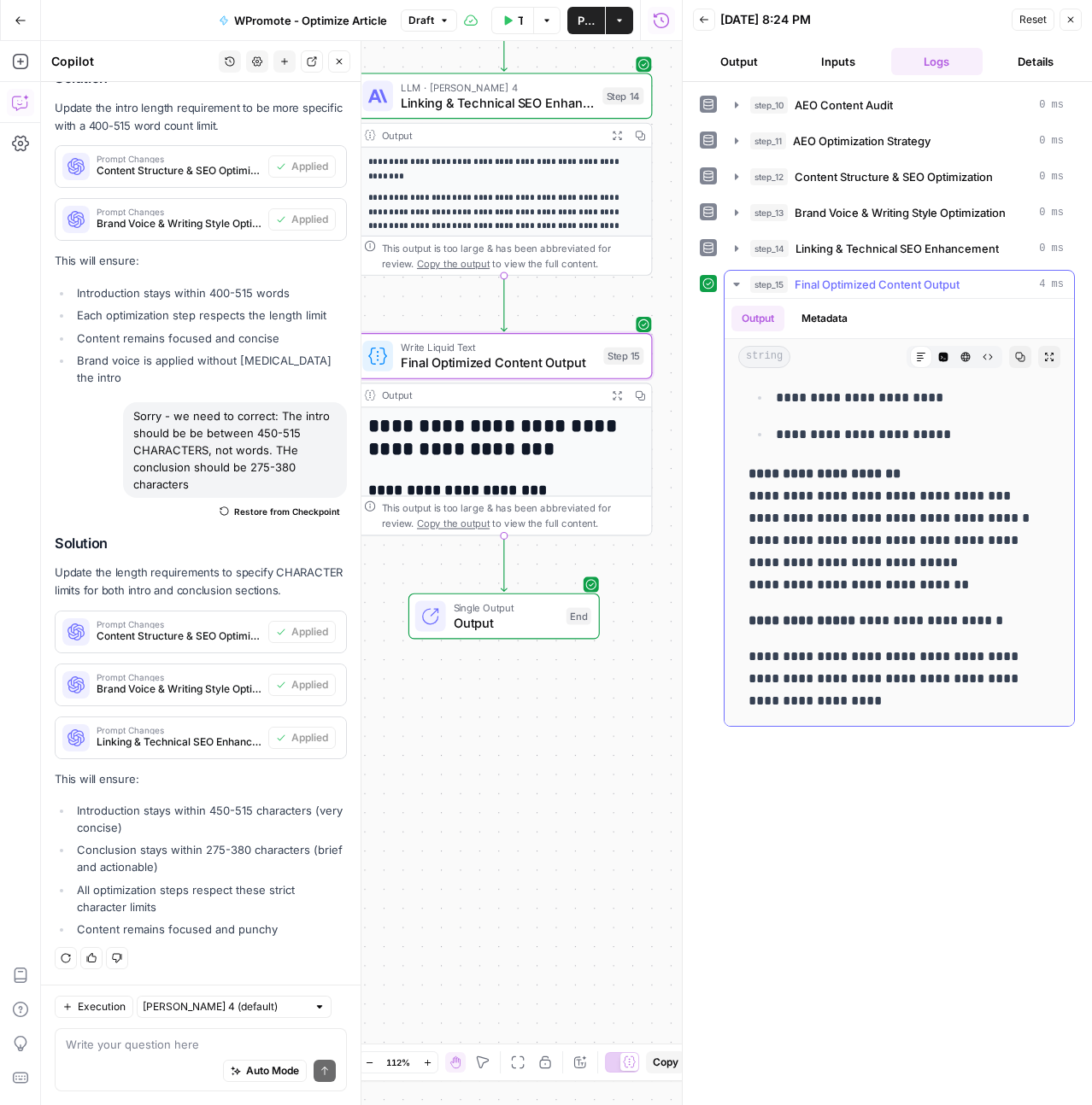
drag, startPoint x: 750, startPoint y: 400, endPoint x: 998, endPoint y: 676, distance: 371.1
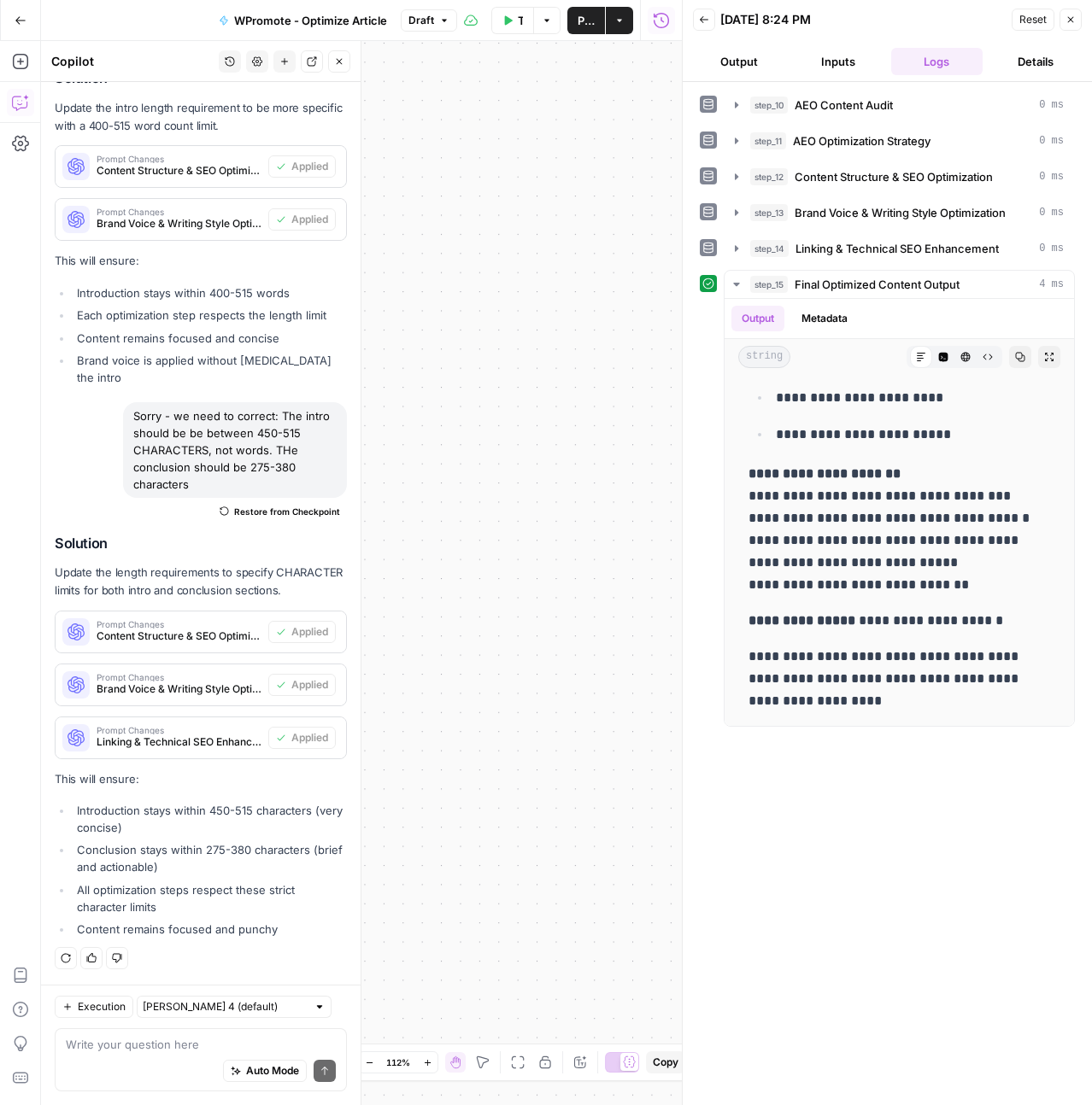
click at [176, 1018] on div "Execution Claude Sonnet 4 (default) Write your question here Auto Mode Send" at bounding box center [201, 1044] width 319 height 121
click at [164, 1030] on div "Write your question here Auto Mode Send" at bounding box center [201, 1059] width 292 height 64
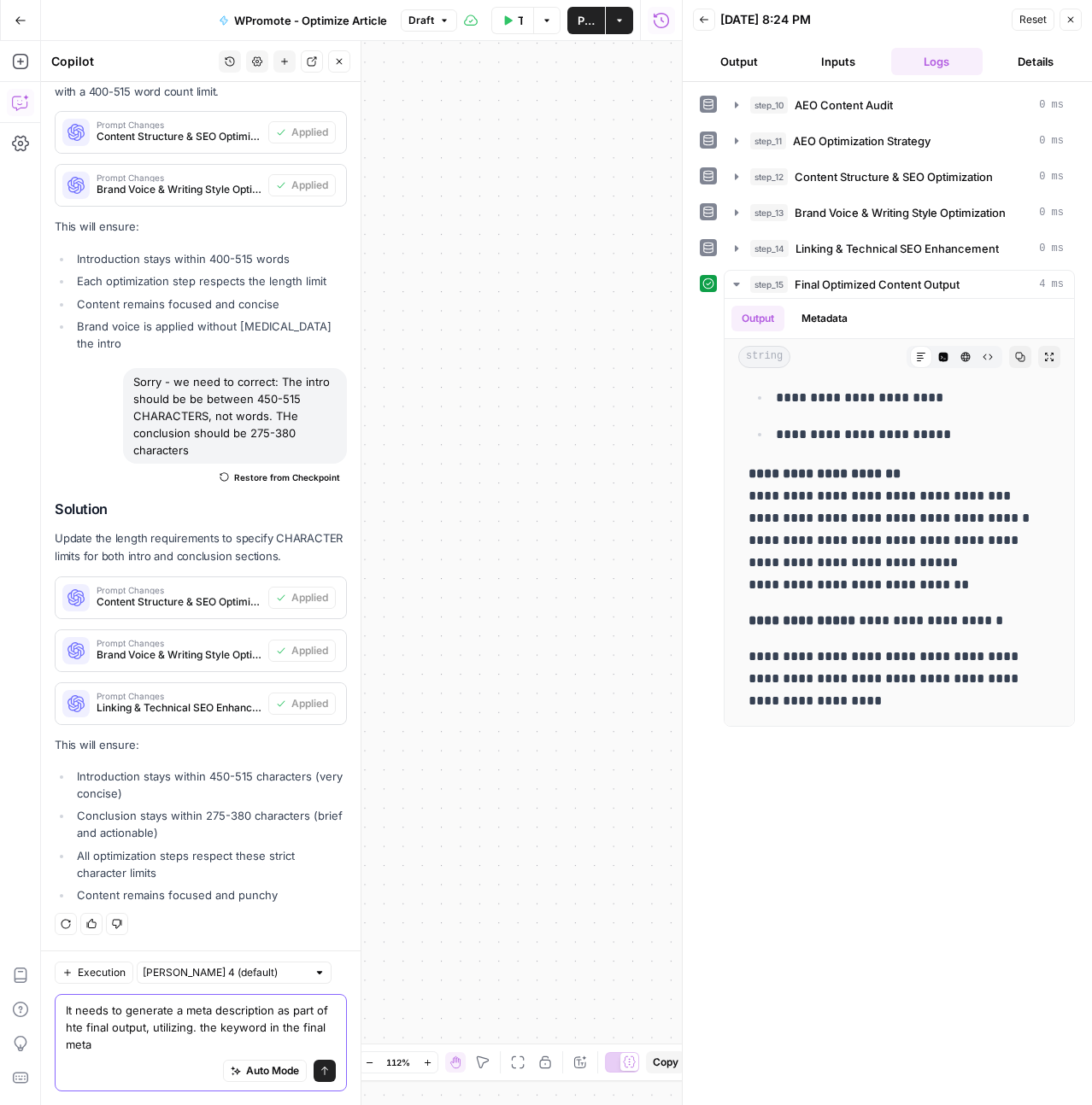
scroll to position [26345, 0]
click at [72, 1008] on textarea "It needs to generate a meta description as part of hte final output, utilizing.…" at bounding box center [201, 1027] width 270 height 51
type textarea "It also needs to generate a meta description as part of hte final output, utili…"
click at [146, 1040] on textarea "It also needs to generate a meta description as part of hte final output, utili…" at bounding box center [201, 1027] width 270 height 51
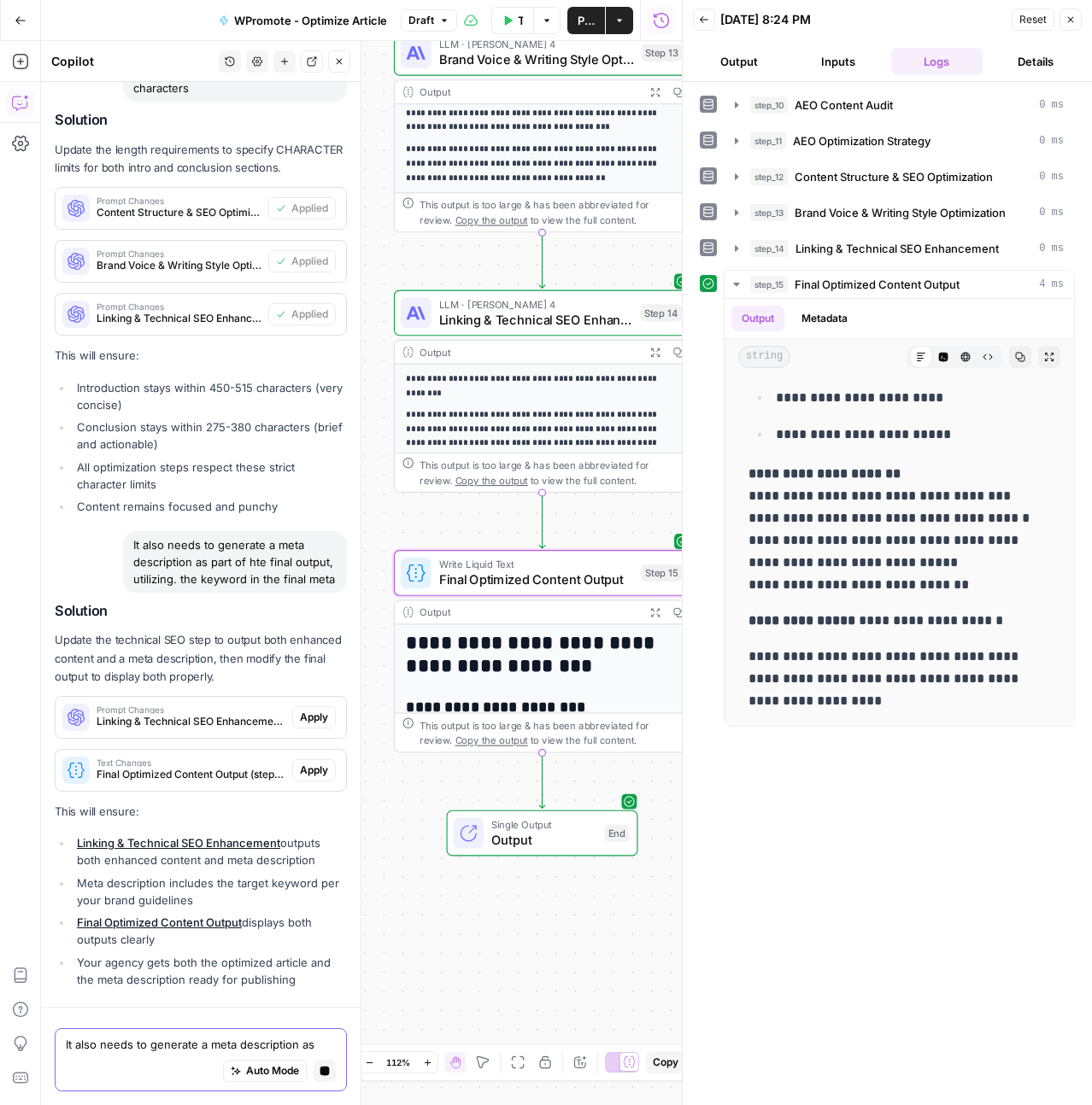
scroll to position [26458, 0]
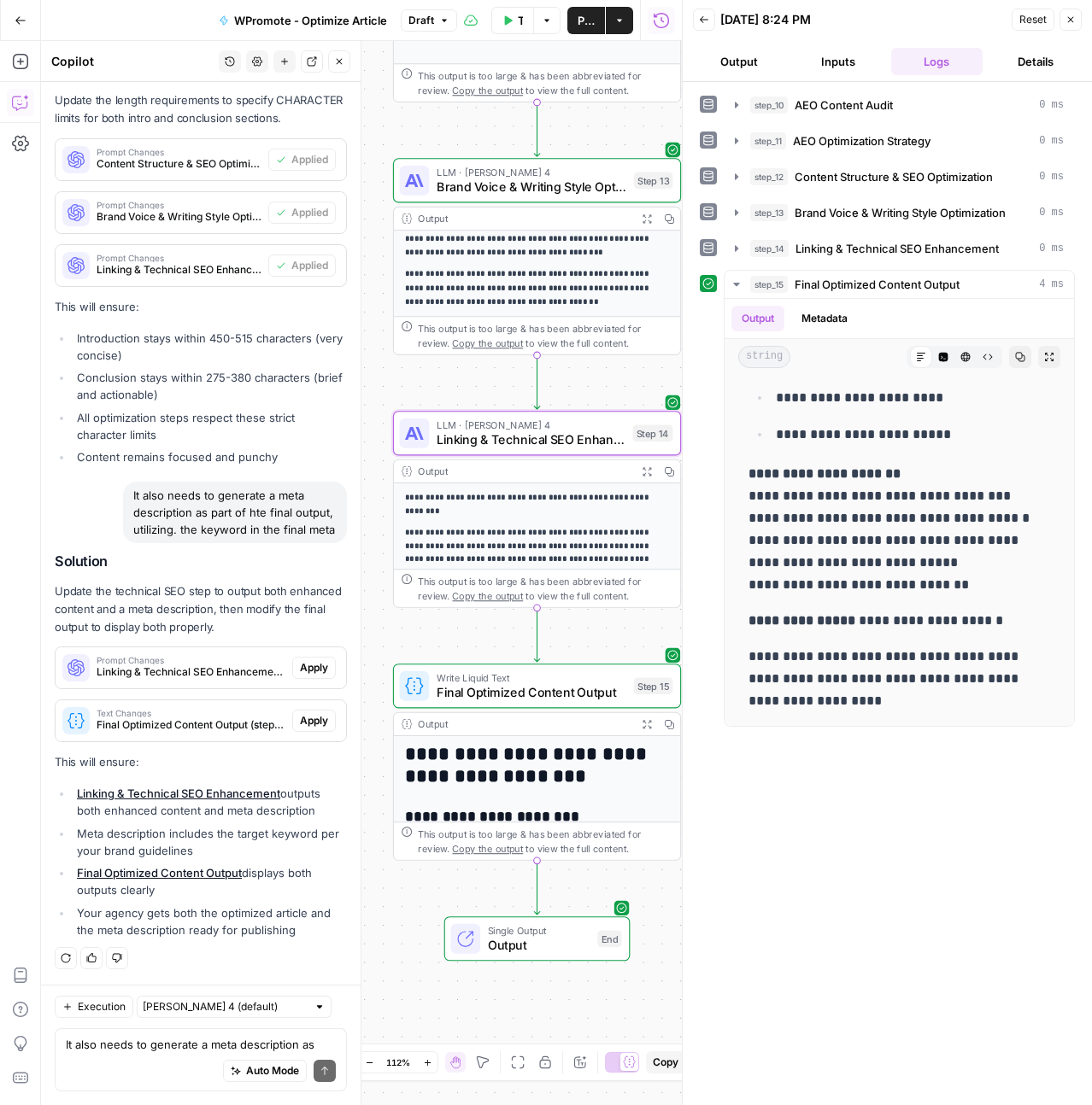
click at [304, 665] on span "Apply" at bounding box center [315, 668] width 29 height 15
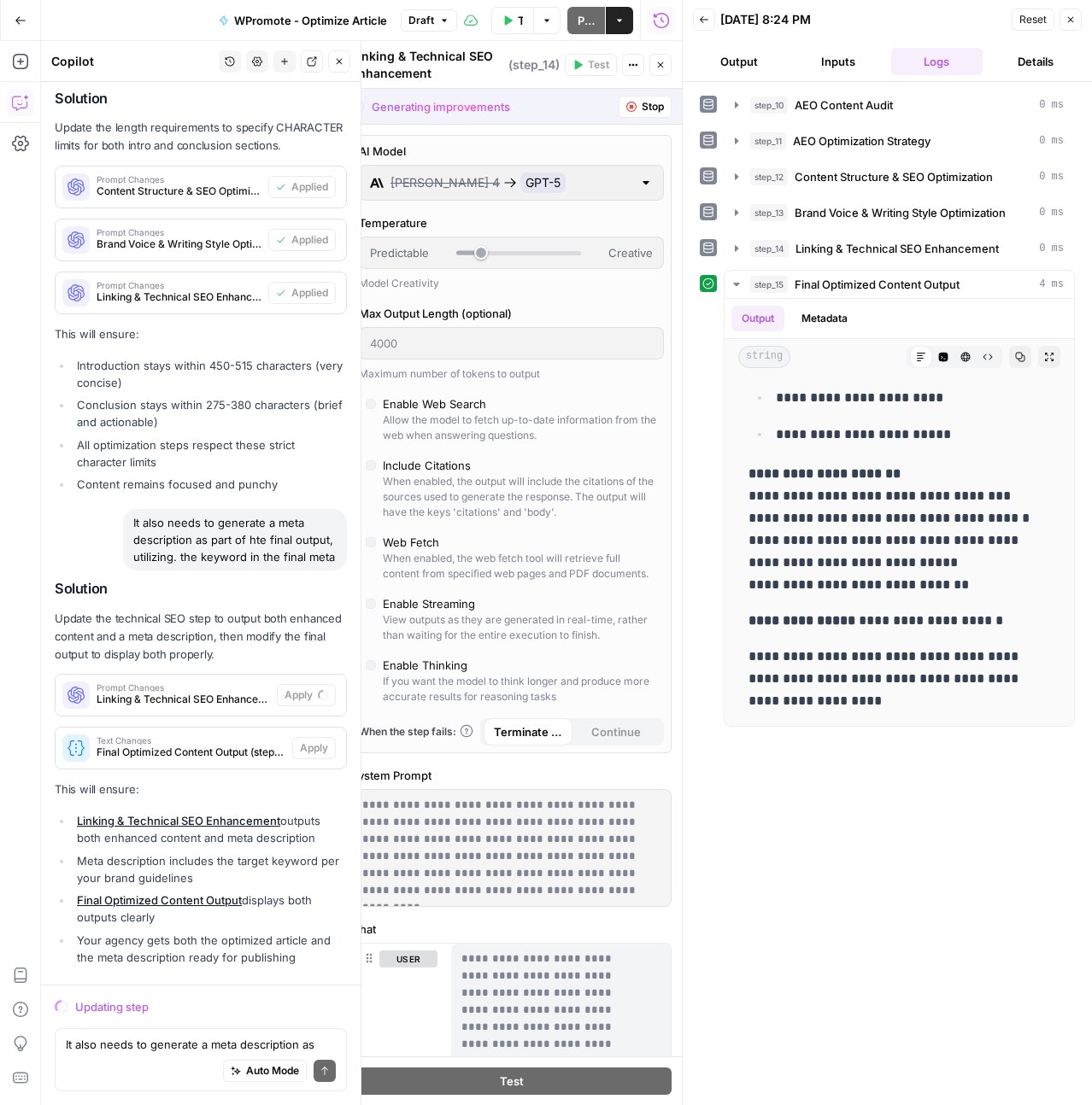
scroll to position [26527, 0]
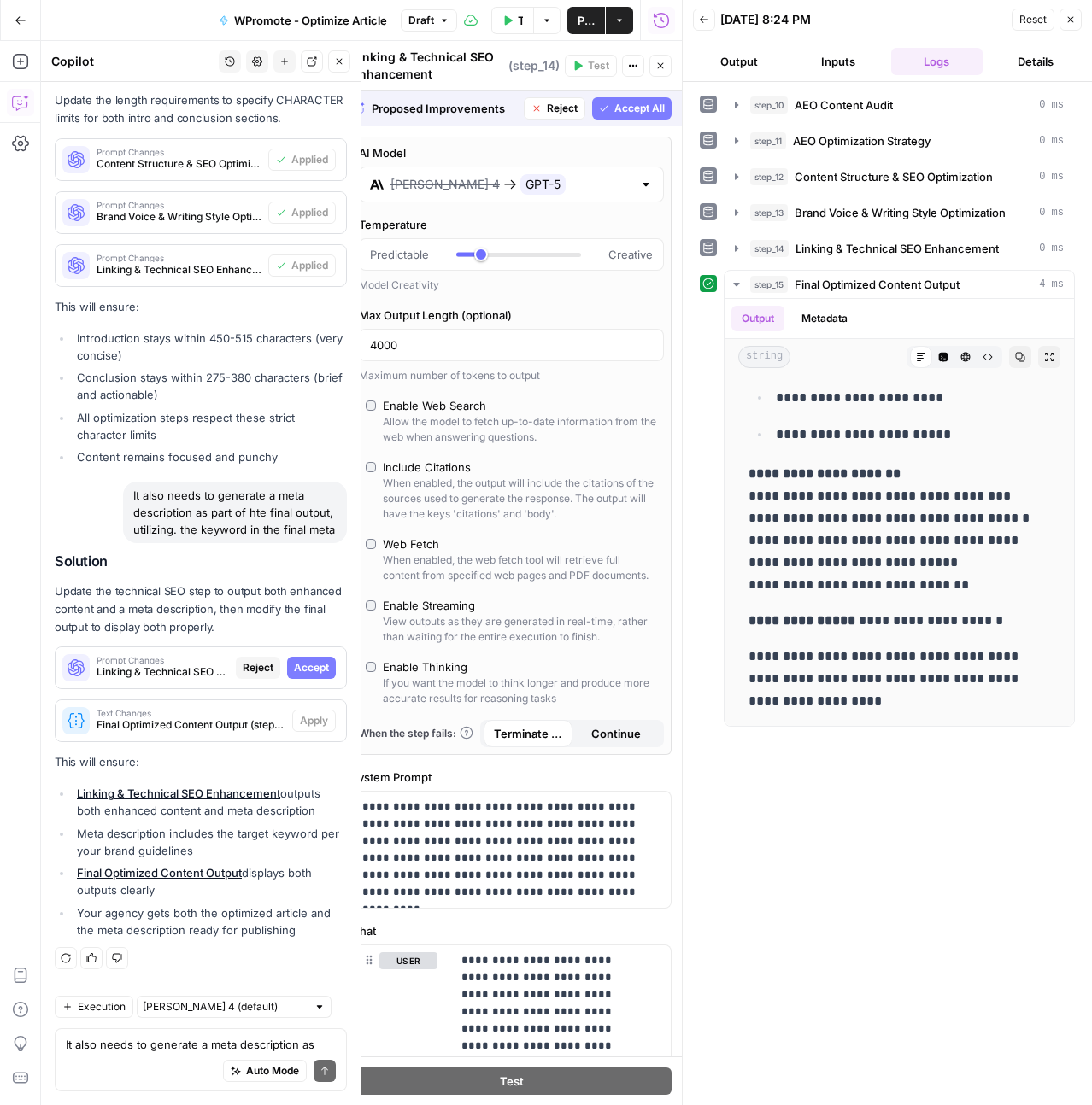
click at [306, 671] on span "Accept" at bounding box center [311, 668] width 35 height 15
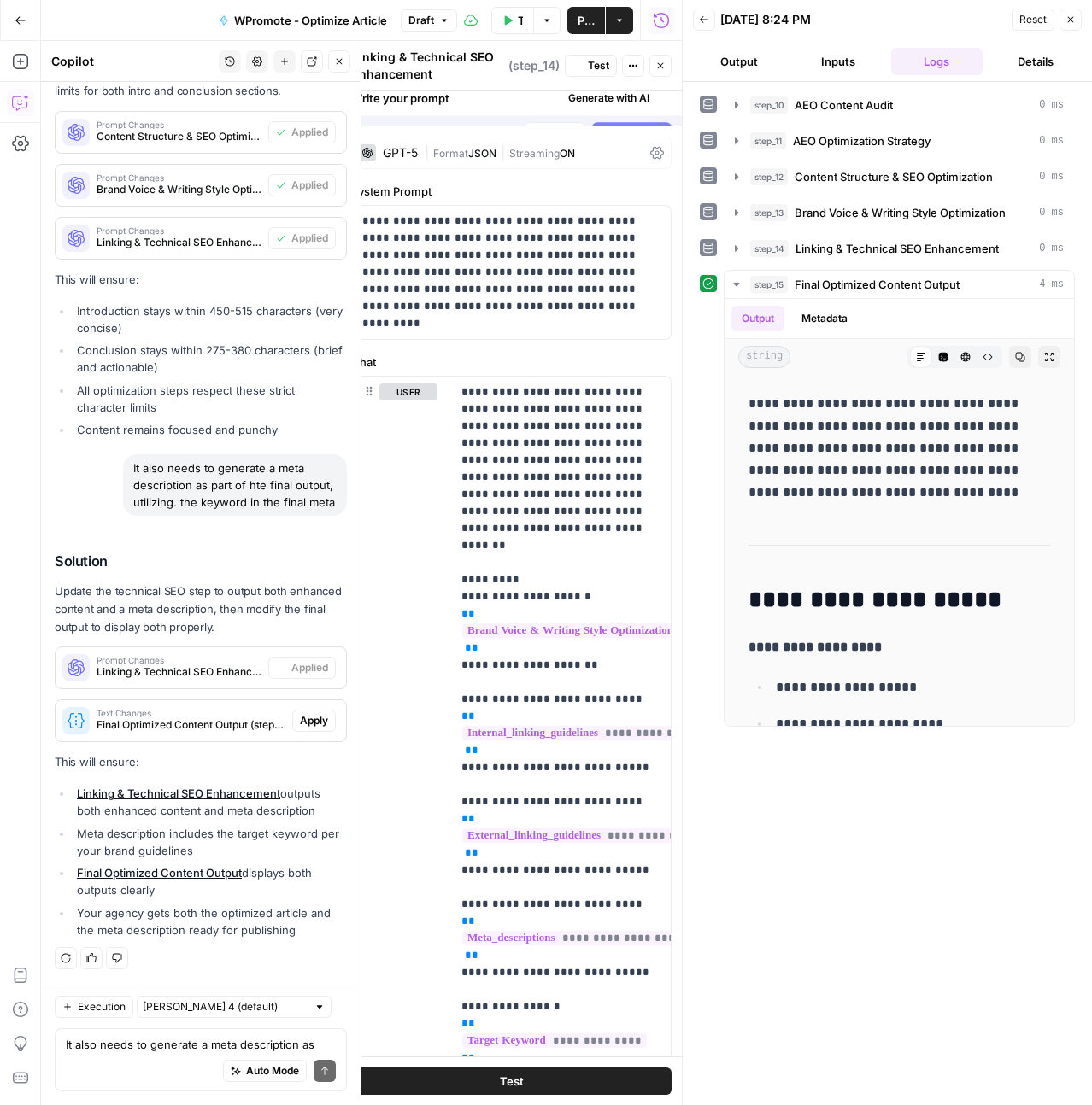
scroll to position [0, 0]
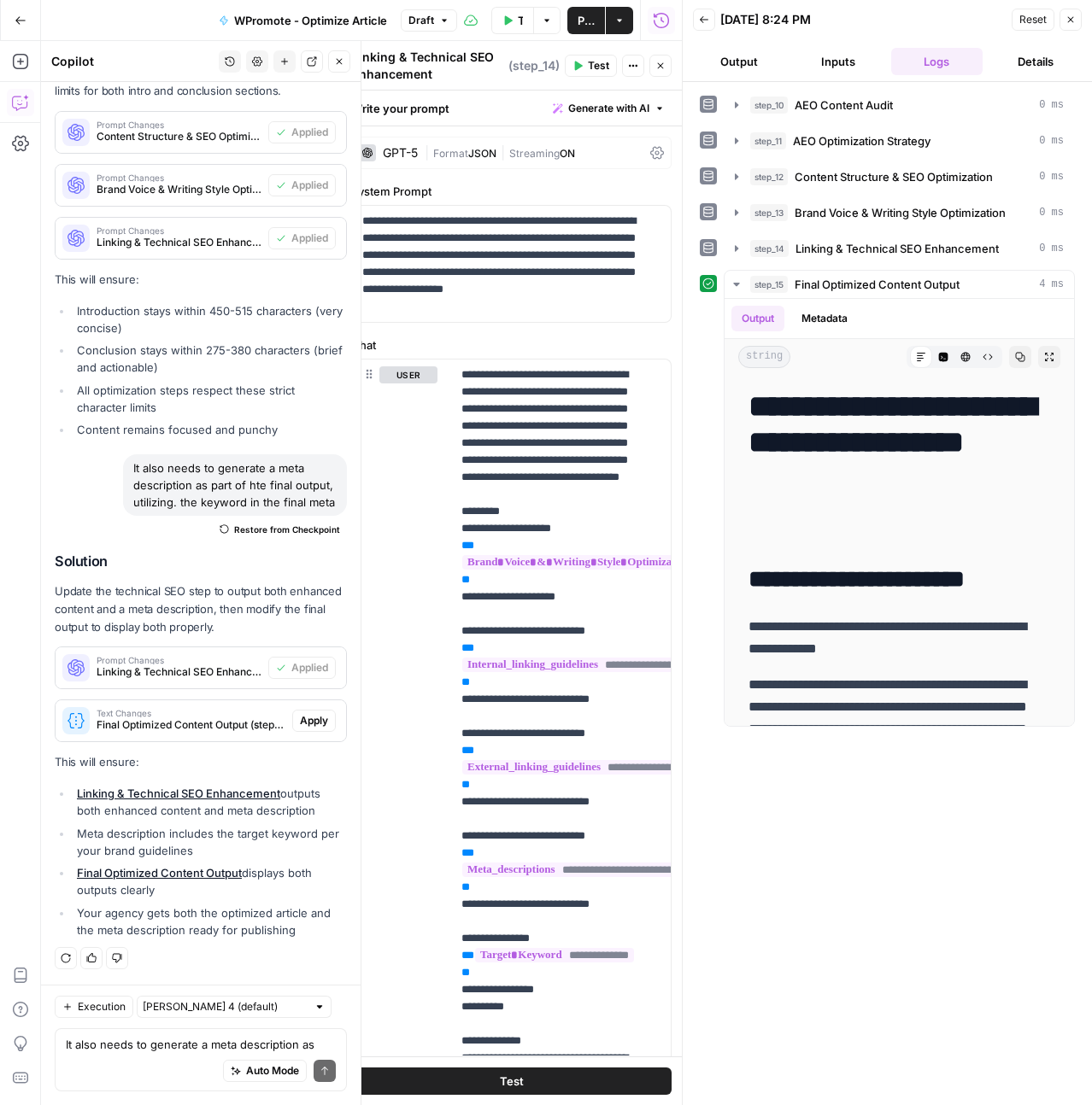
click at [300, 722] on span "Apply" at bounding box center [315, 721] width 29 height 15
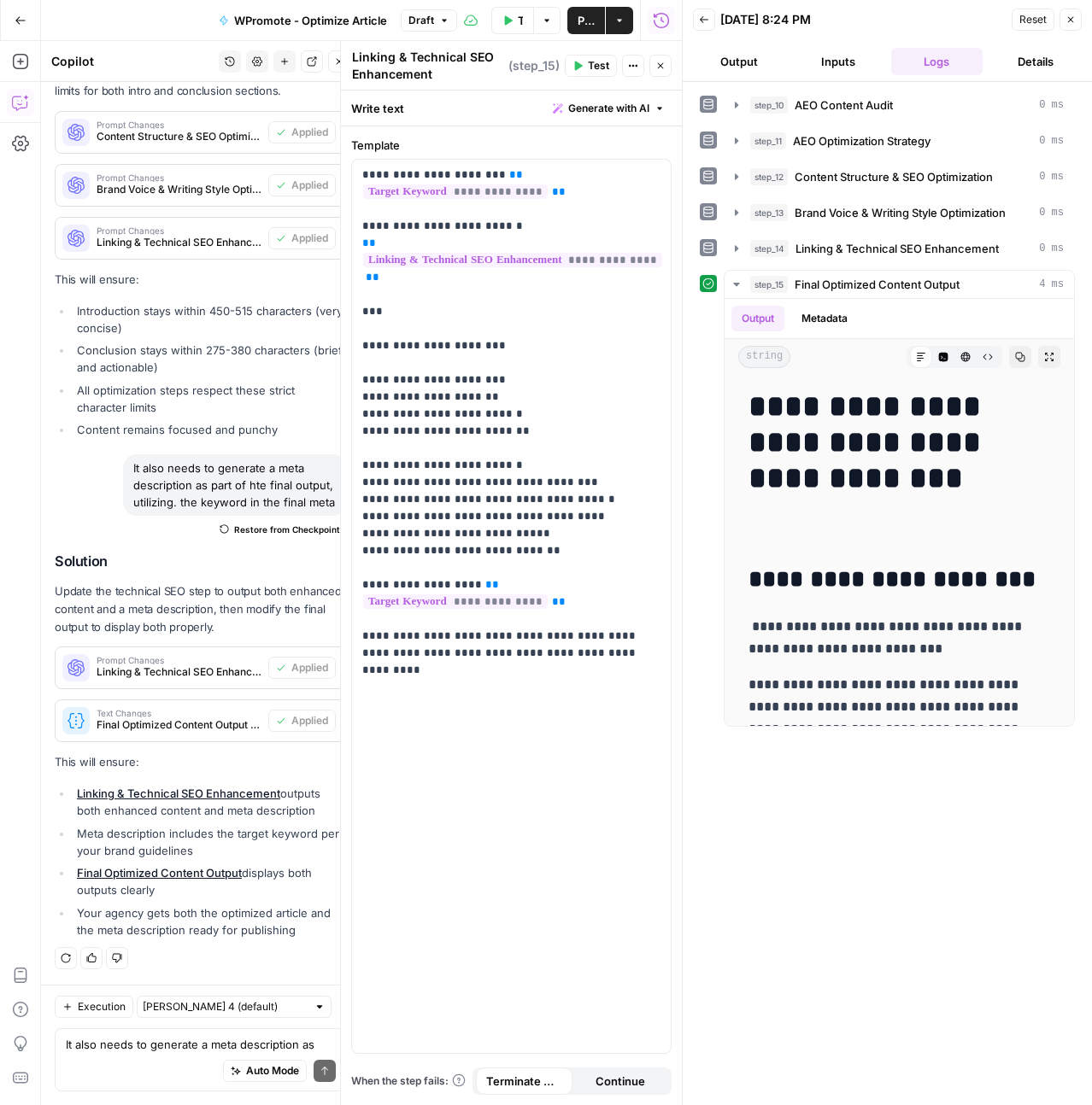
scroll to position [26828, 0]
type textarea "Final Optimized Content Output"
click at [596, 59] on span "Test" at bounding box center [598, 66] width 21 height 15
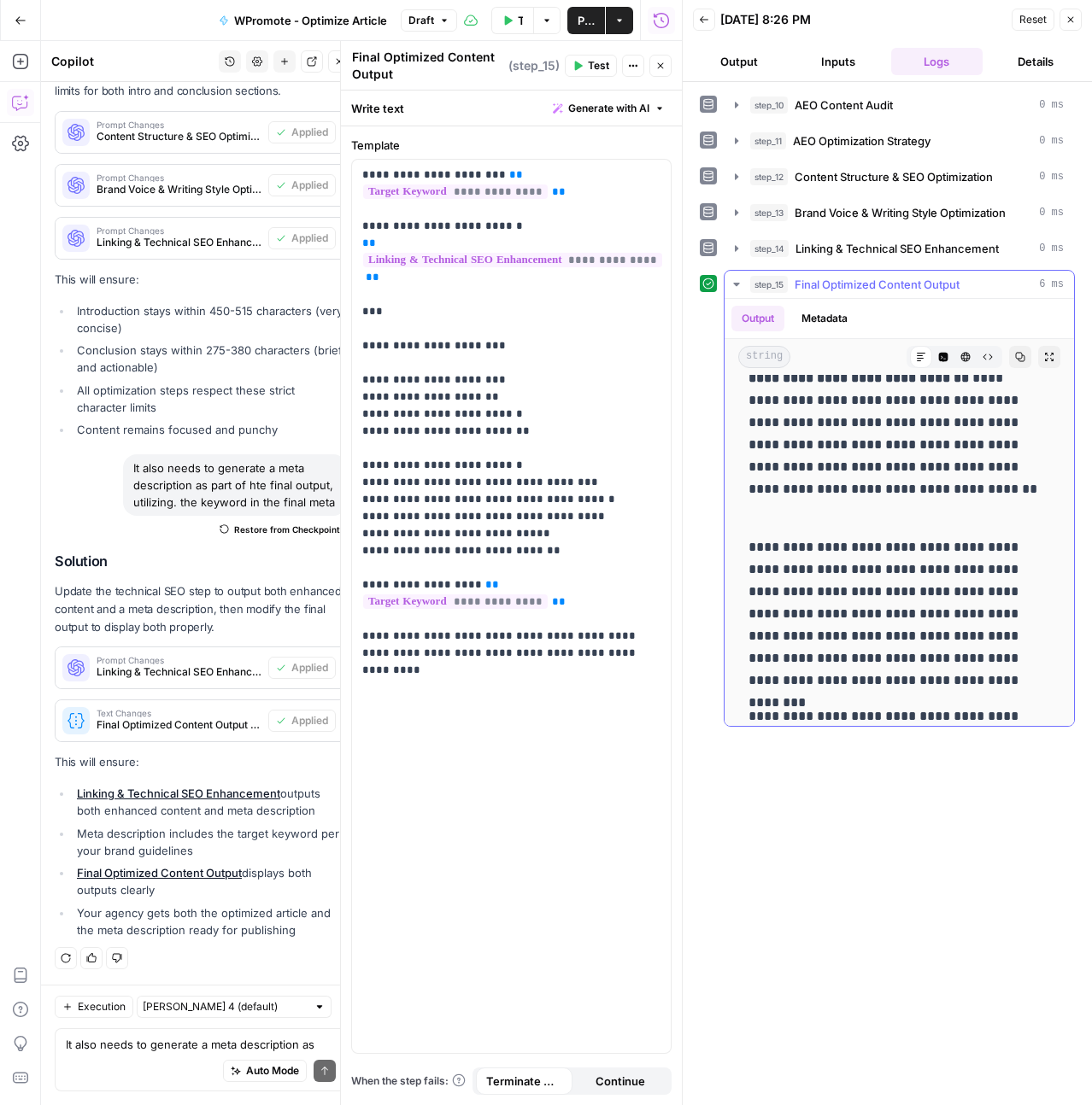
scroll to position [0, 0]
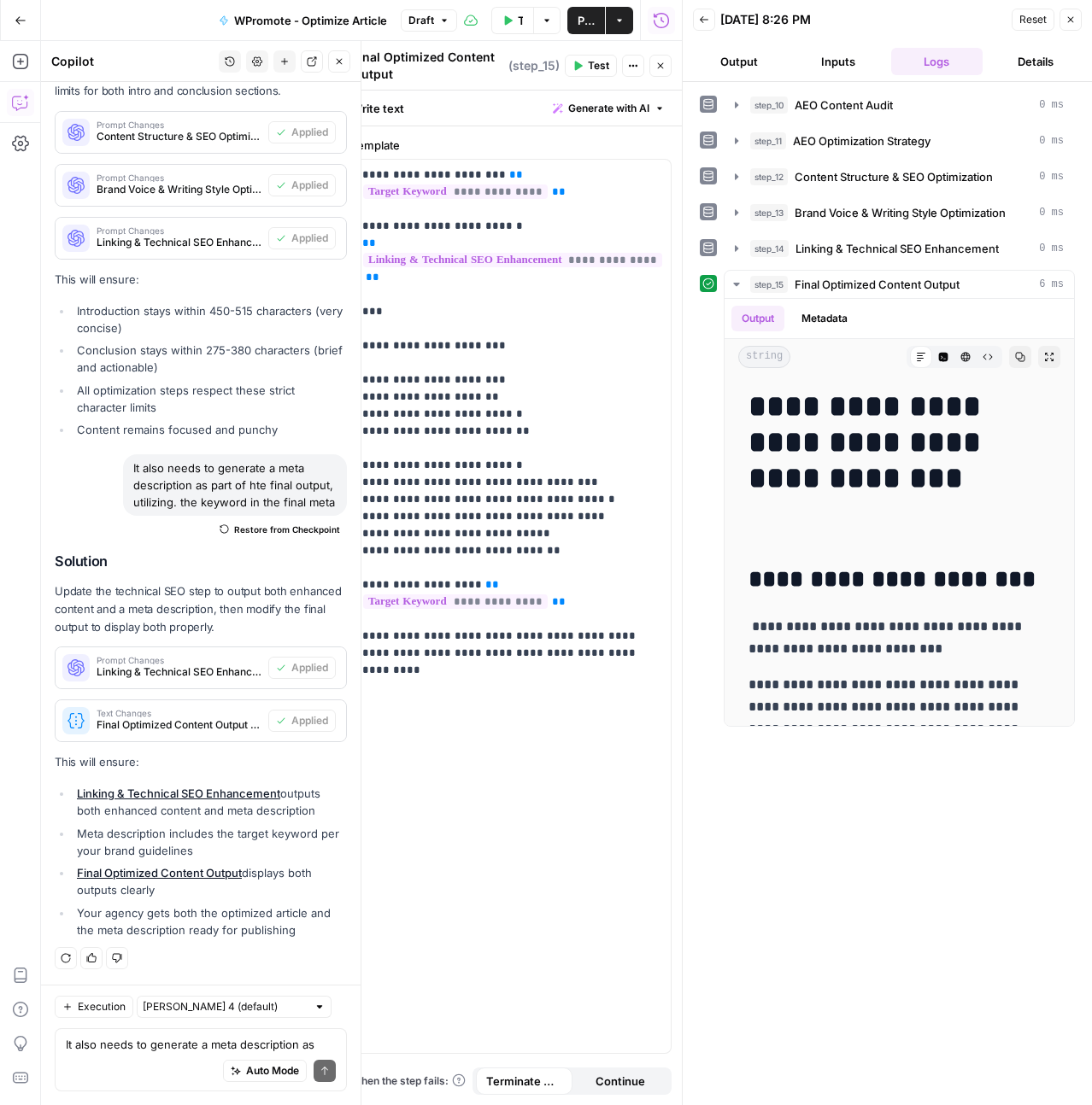
click at [133, 1053] on div "Auto Mode Send" at bounding box center [201, 1072] width 270 height 38
type textarea "there is no optimized meta descriptiion in. thefinal output"
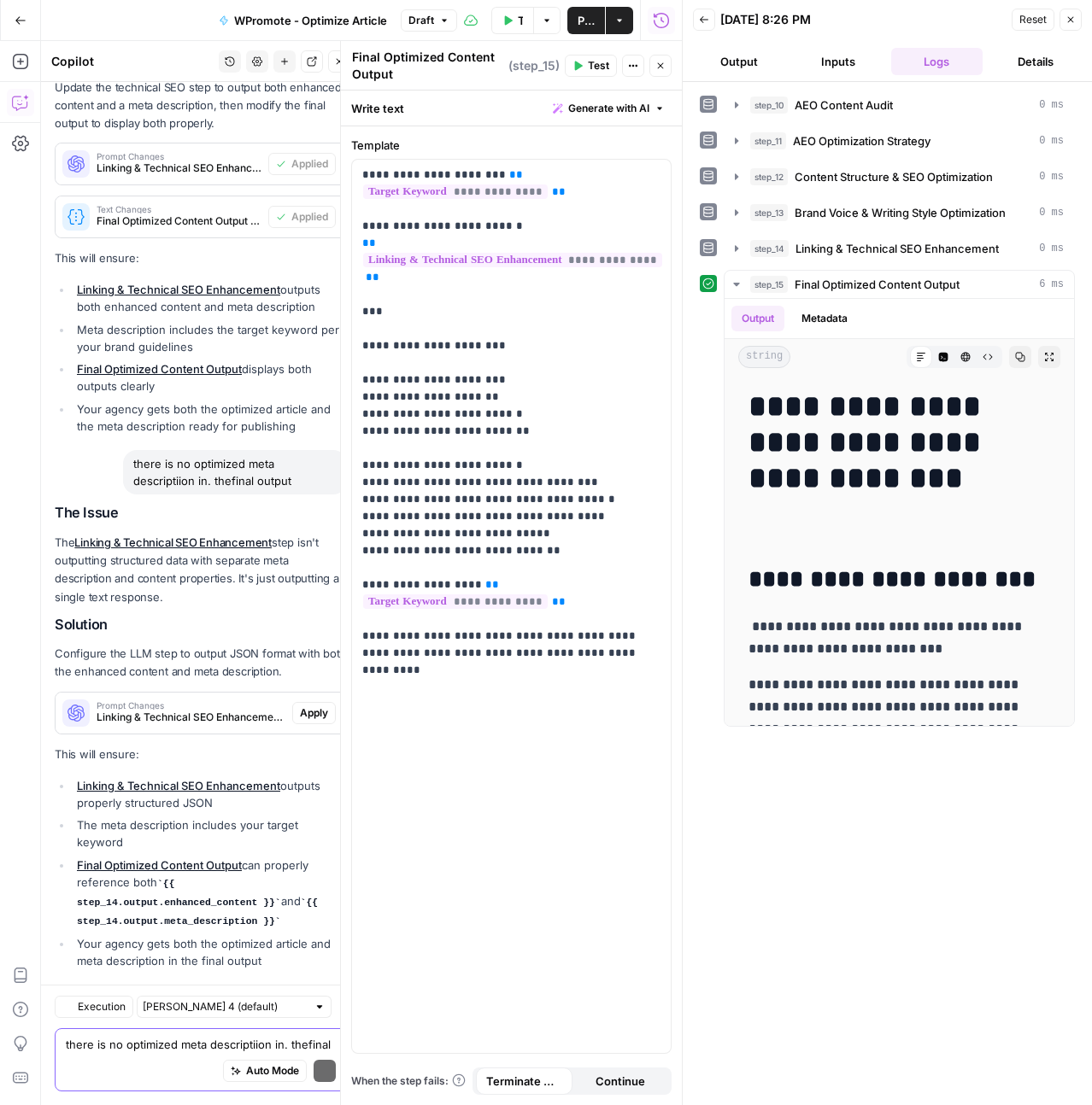
scroll to position [27361, 0]
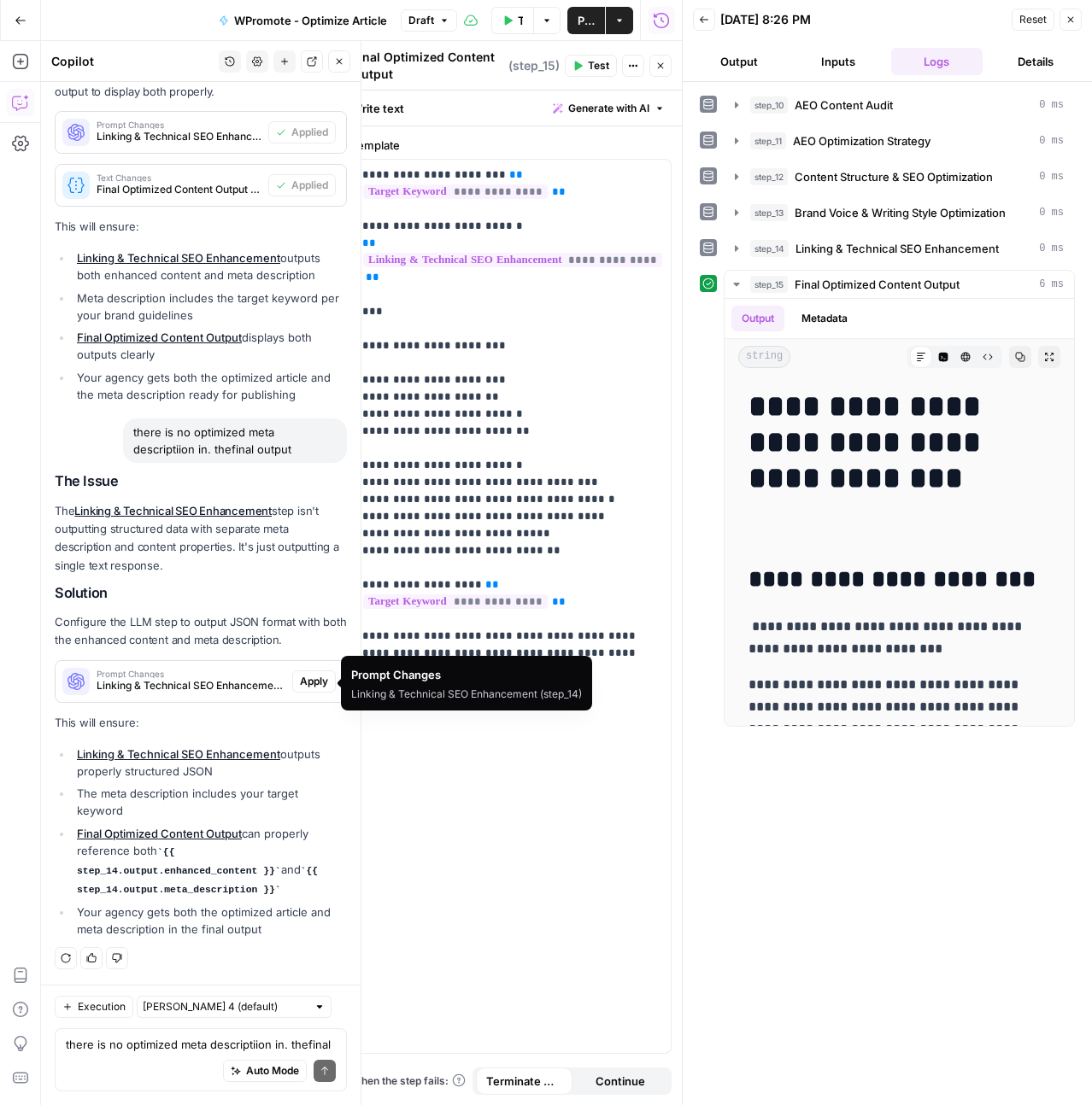
click at [315, 683] on span "Apply" at bounding box center [315, 681] width 29 height 15
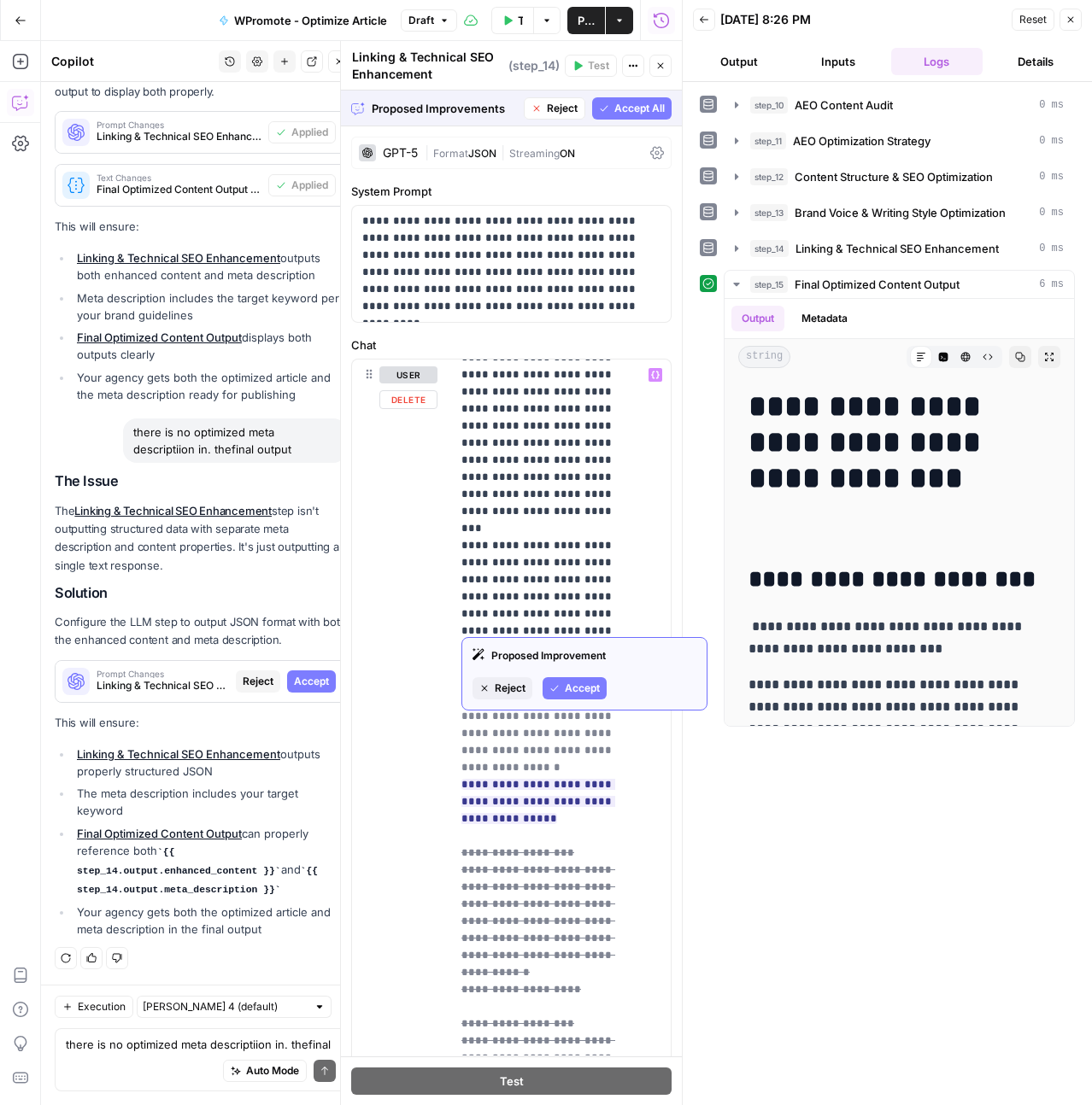
scroll to position [1897, 0]
click at [616, 111] on span "Accept All" at bounding box center [639, 108] width 50 height 15
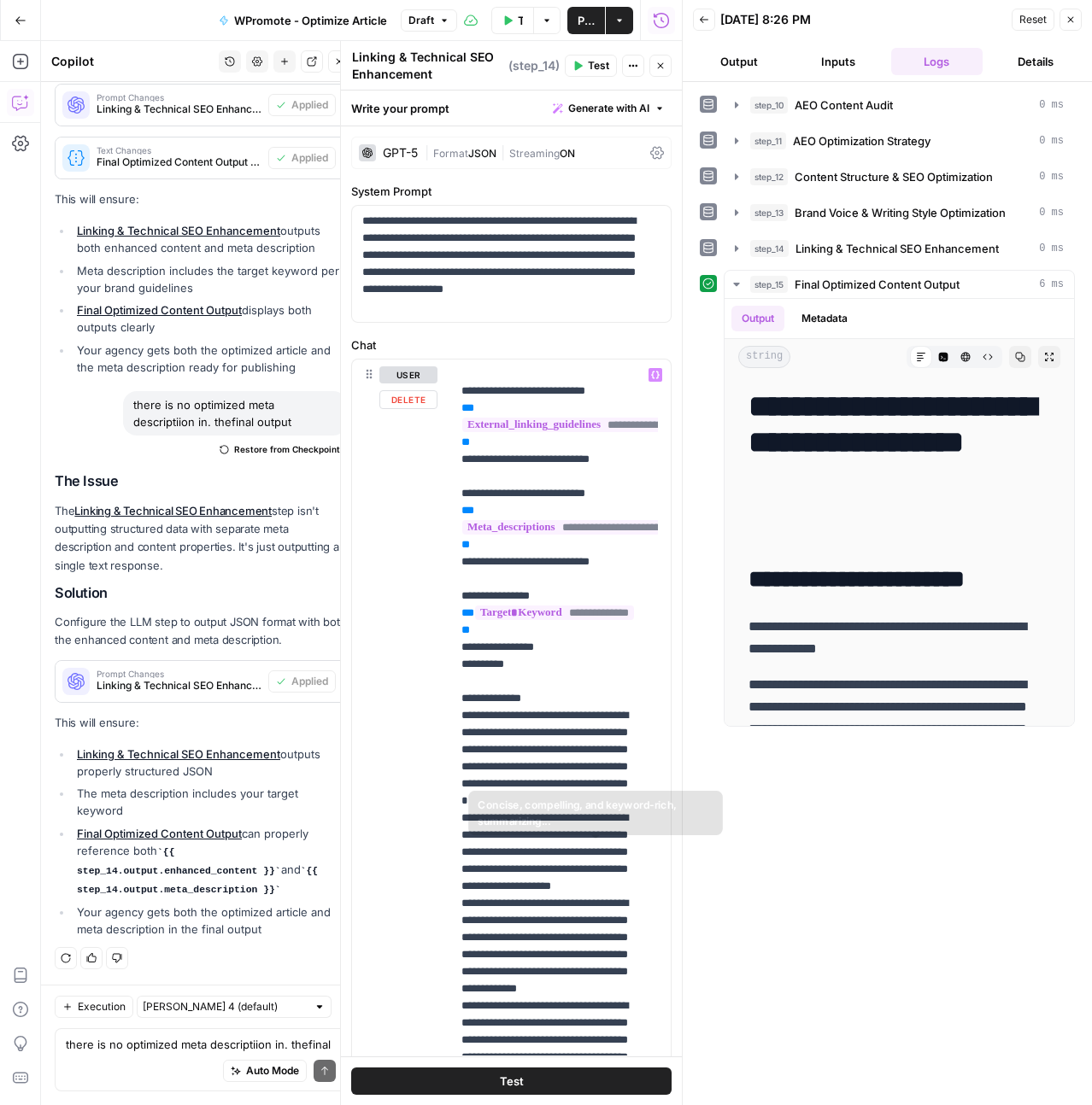
scroll to position [1089, 0]
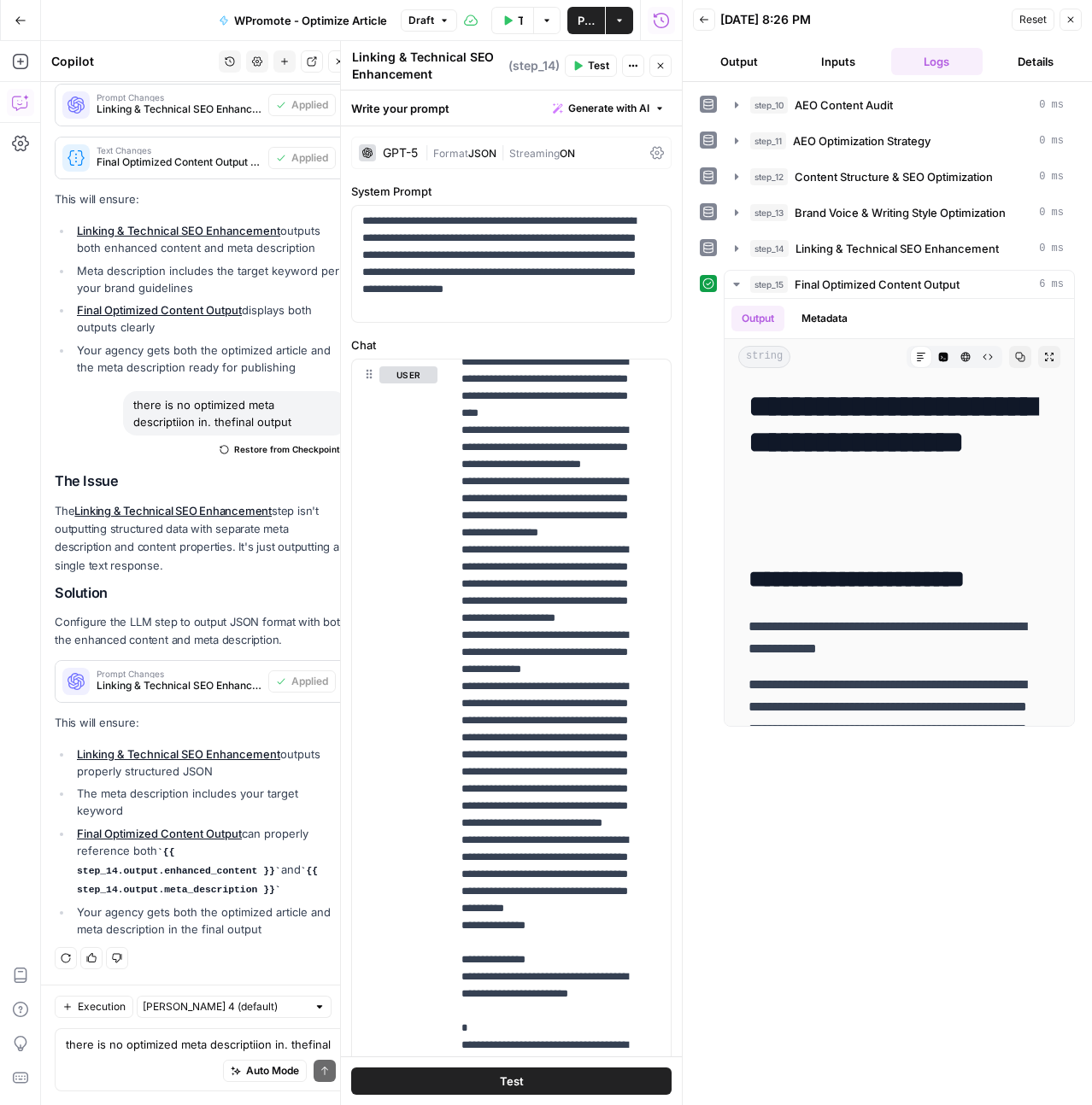
click at [1082, 21] on header "Back 10/08/25 at 8:26 PM Reset Close Output Inputs Logs Details" at bounding box center [887, 41] width 410 height 82
click at [1074, 22] on icon "button" at bounding box center [1070, 19] width 10 height 10
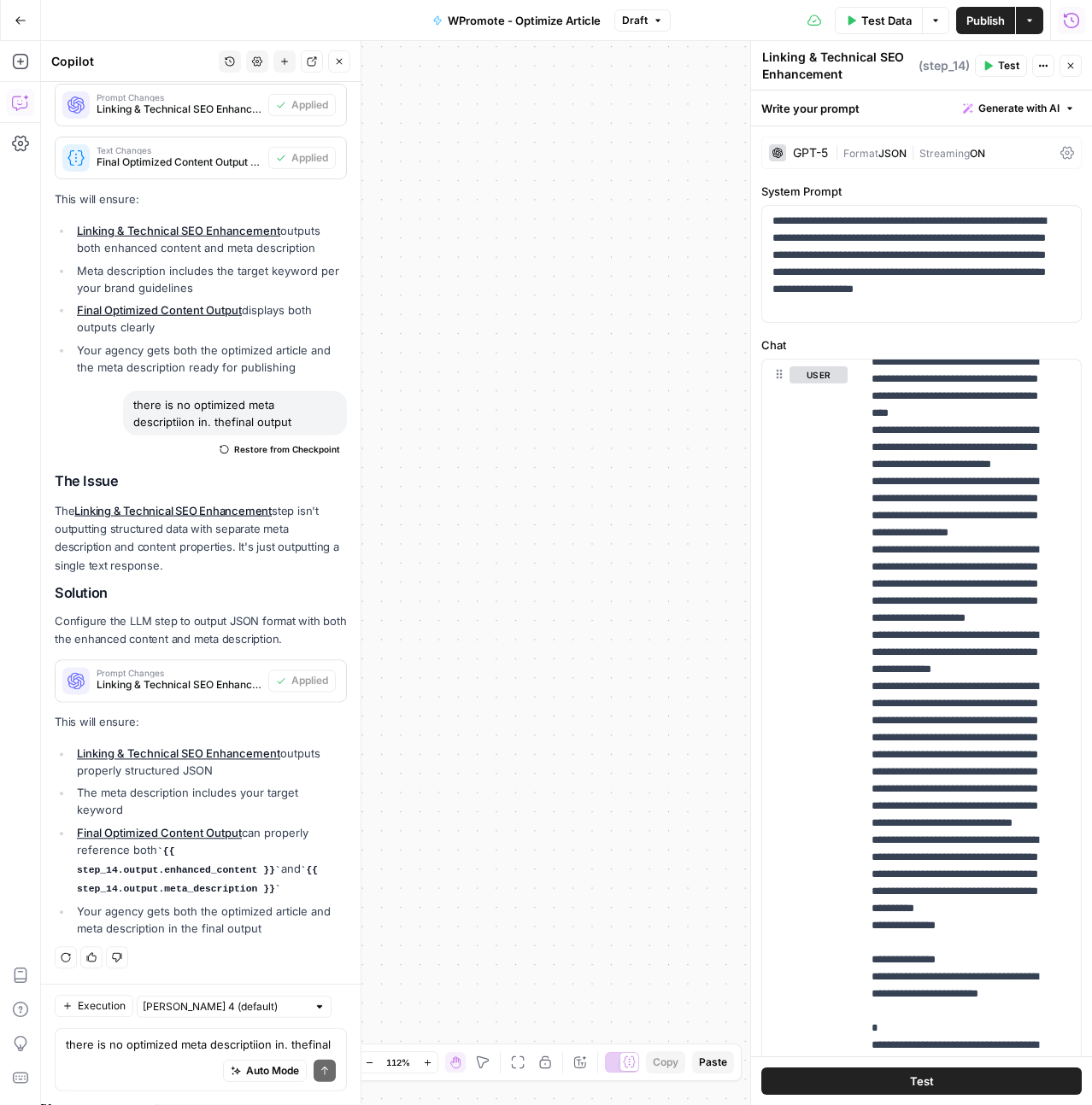
scroll to position [27387, 0]
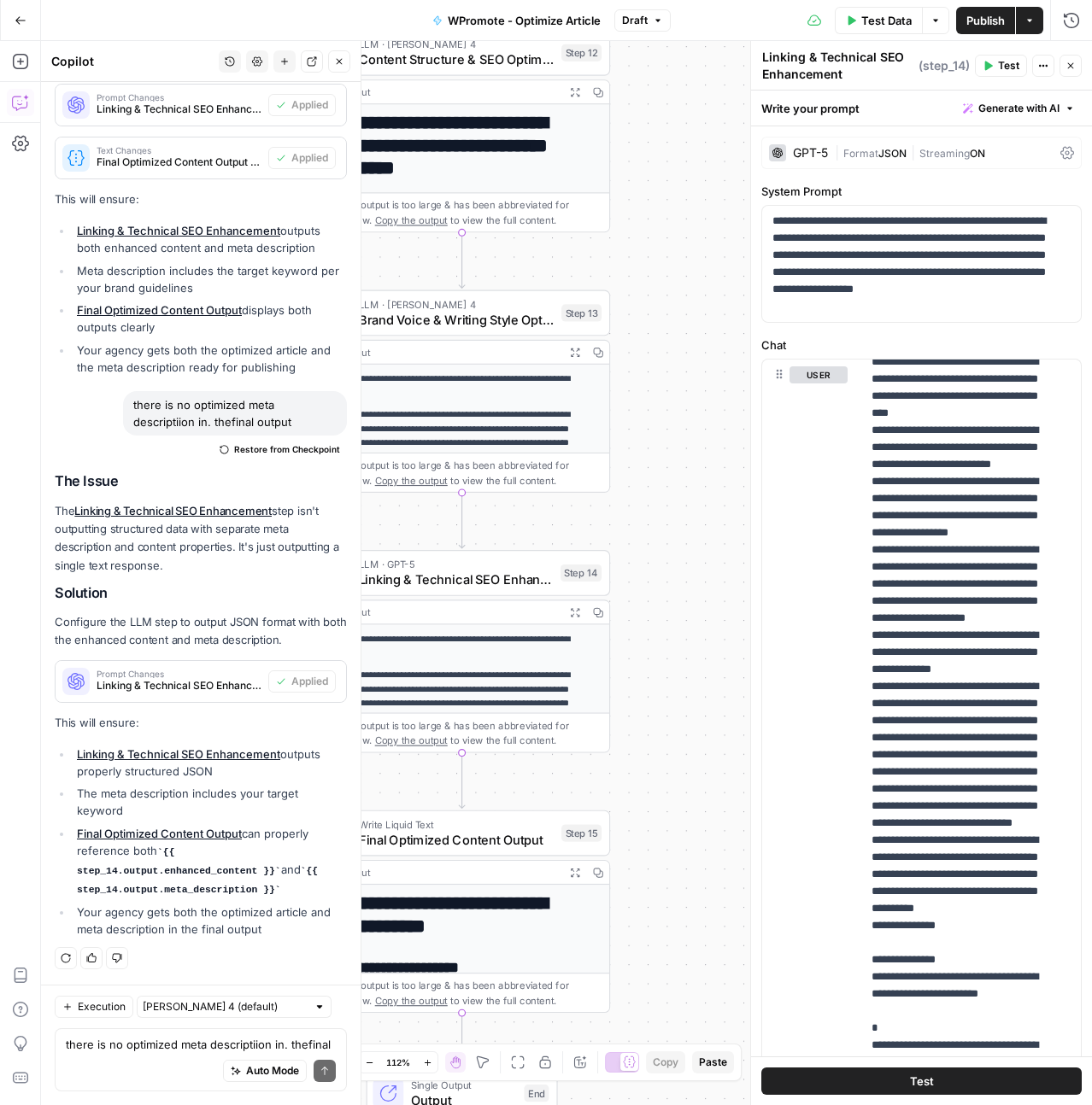
click at [996, 68] on button "Test" at bounding box center [1001, 66] width 52 height 22
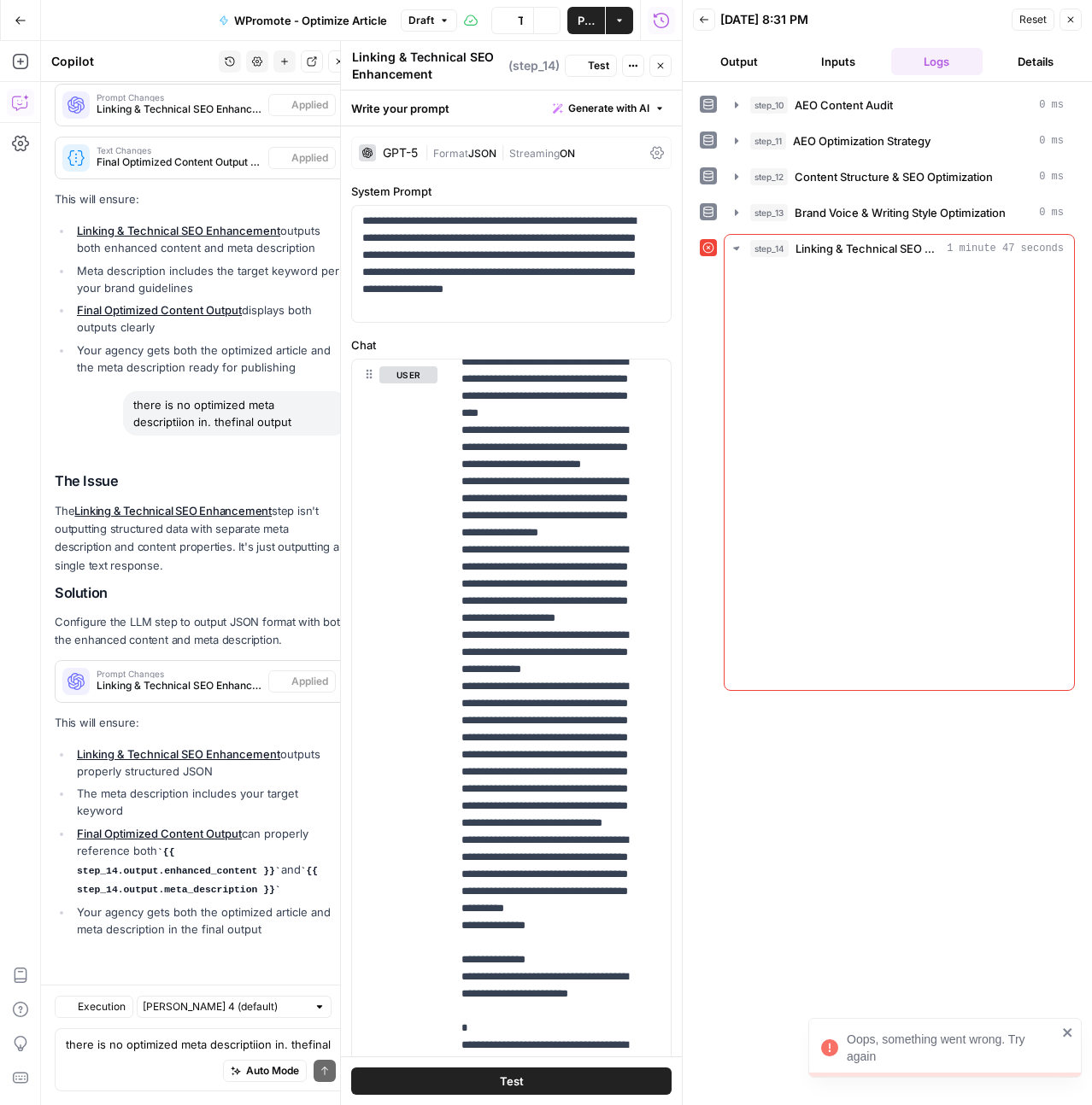
scroll to position [27387, 0]
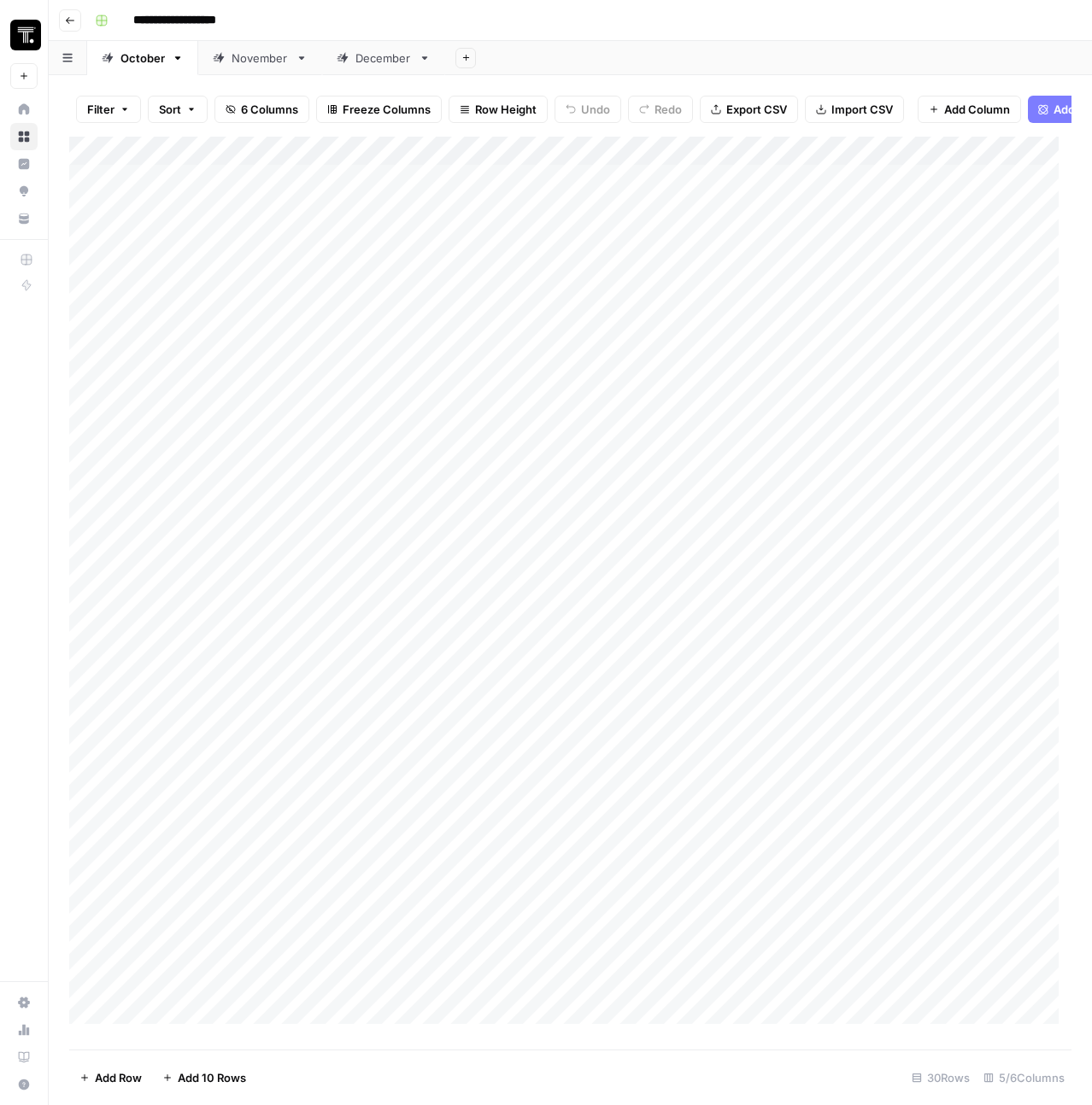
click at [164, 180] on div "Add Column" at bounding box center [570, 586] width 1002 height 900
click at [167, 183] on div "Add Column" at bounding box center [570, 586] width 1002 height 900
click at [275, 333] on div "Add Column" at bounding box center [570, 586] width 1002 height 900
click at [250, 190] on div "Add Column" at bounding box center [570, 586] width 1002 height 900
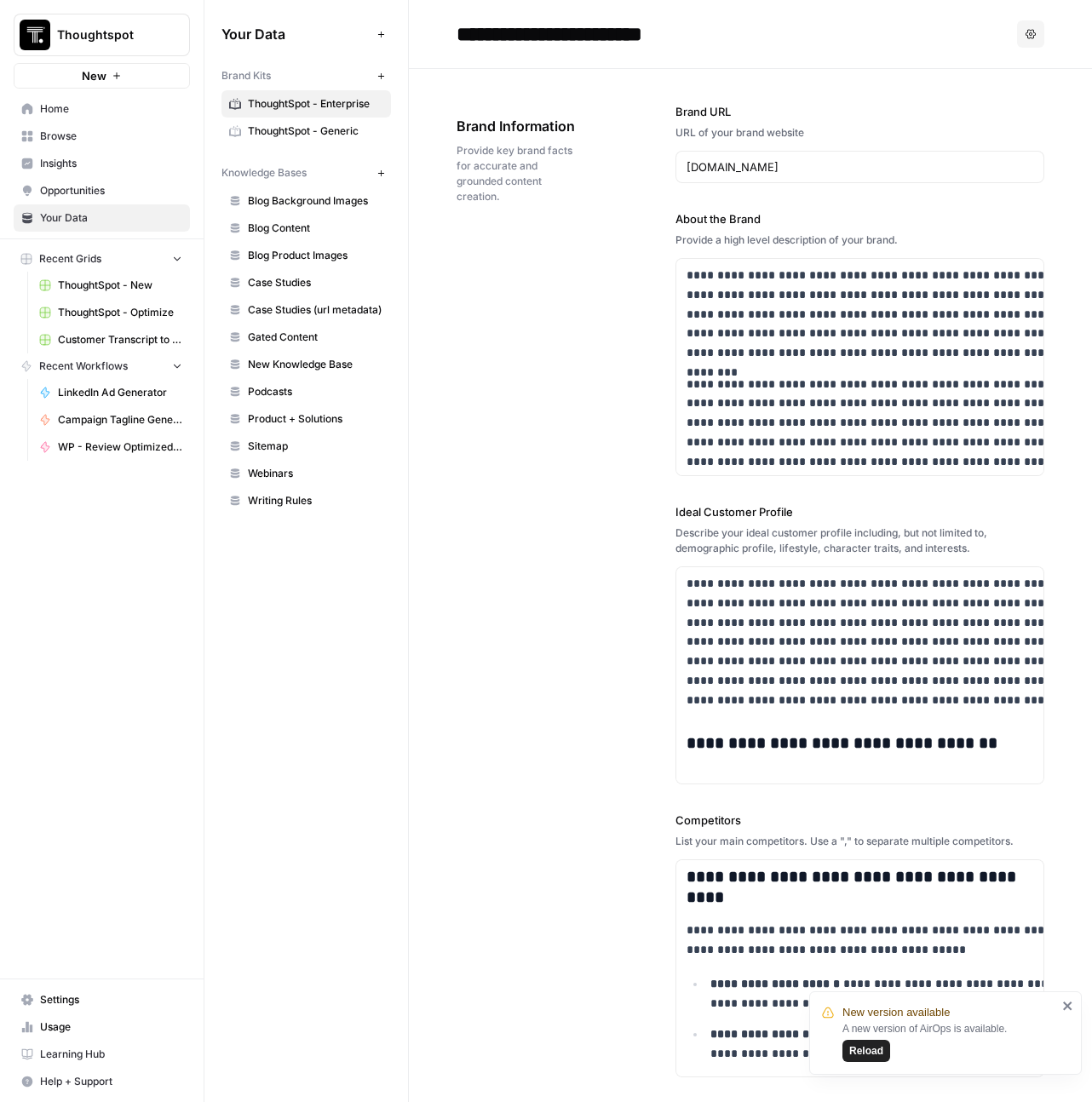
scroll to position [2027, 0]
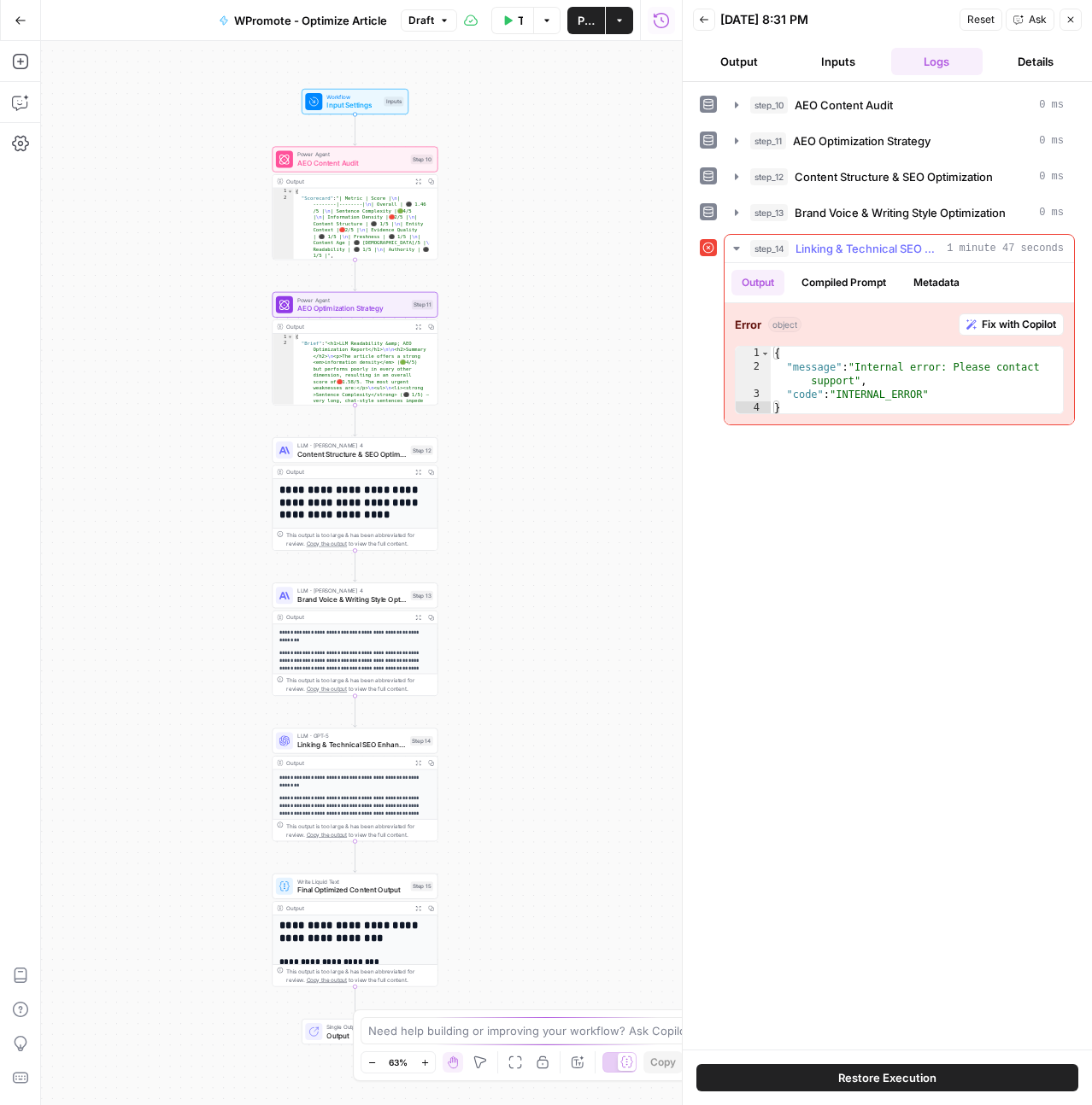
click at [1027, 325] on span "Fix with Copilot" at bounding box center [1019, 325] width 74 height 15
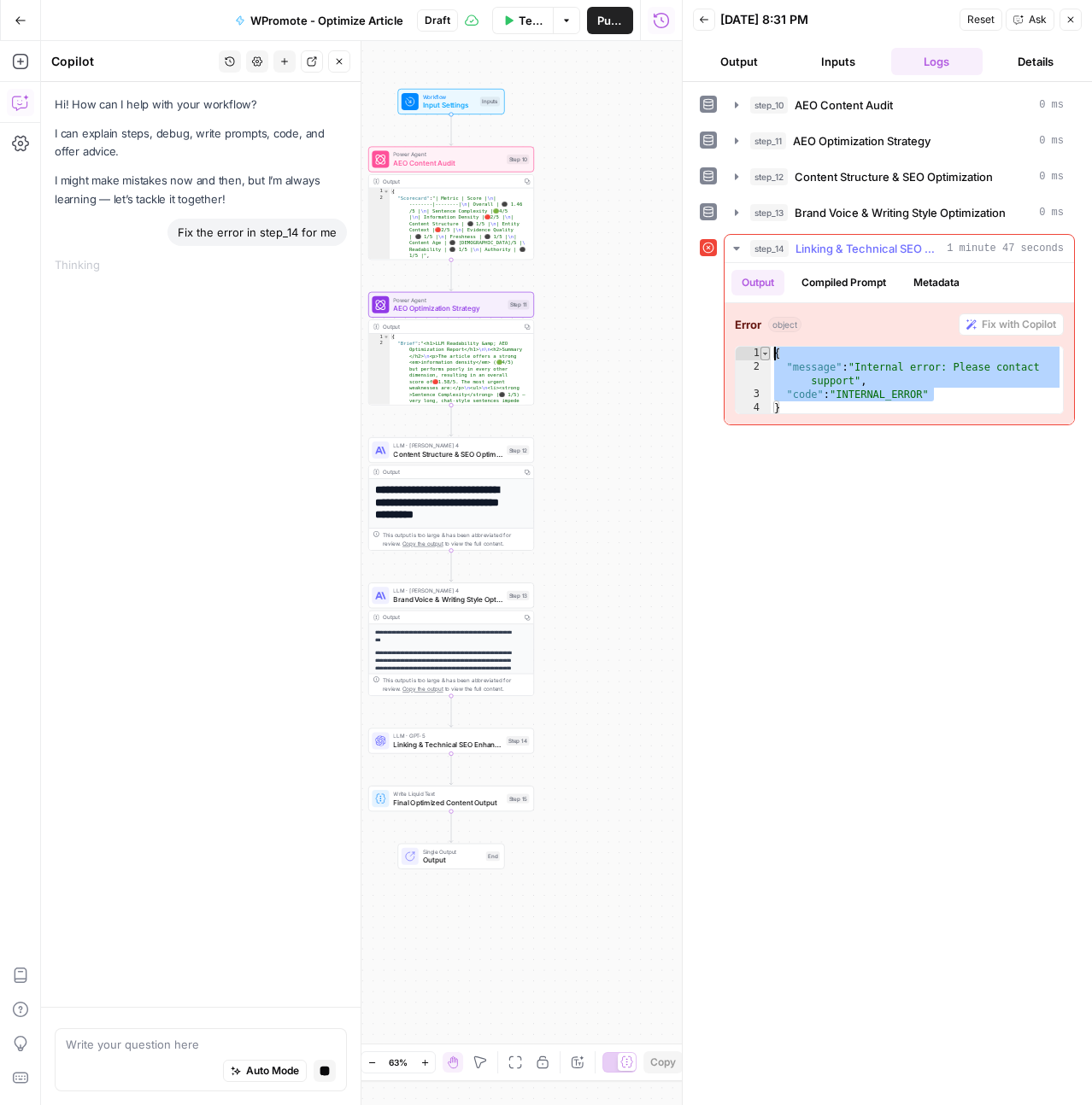
drag, startPoint x: 978, startPoint y: 393, endPoint x: 765, endPoint y: 348, distance: 217.7
click at [765, 348] on div "**********" at bounding box center [899, 380] width 329 height 68
type textarea "**********"
click at [744, 73] on button "Output" at bounding box center [738, 61] width 92 height 28
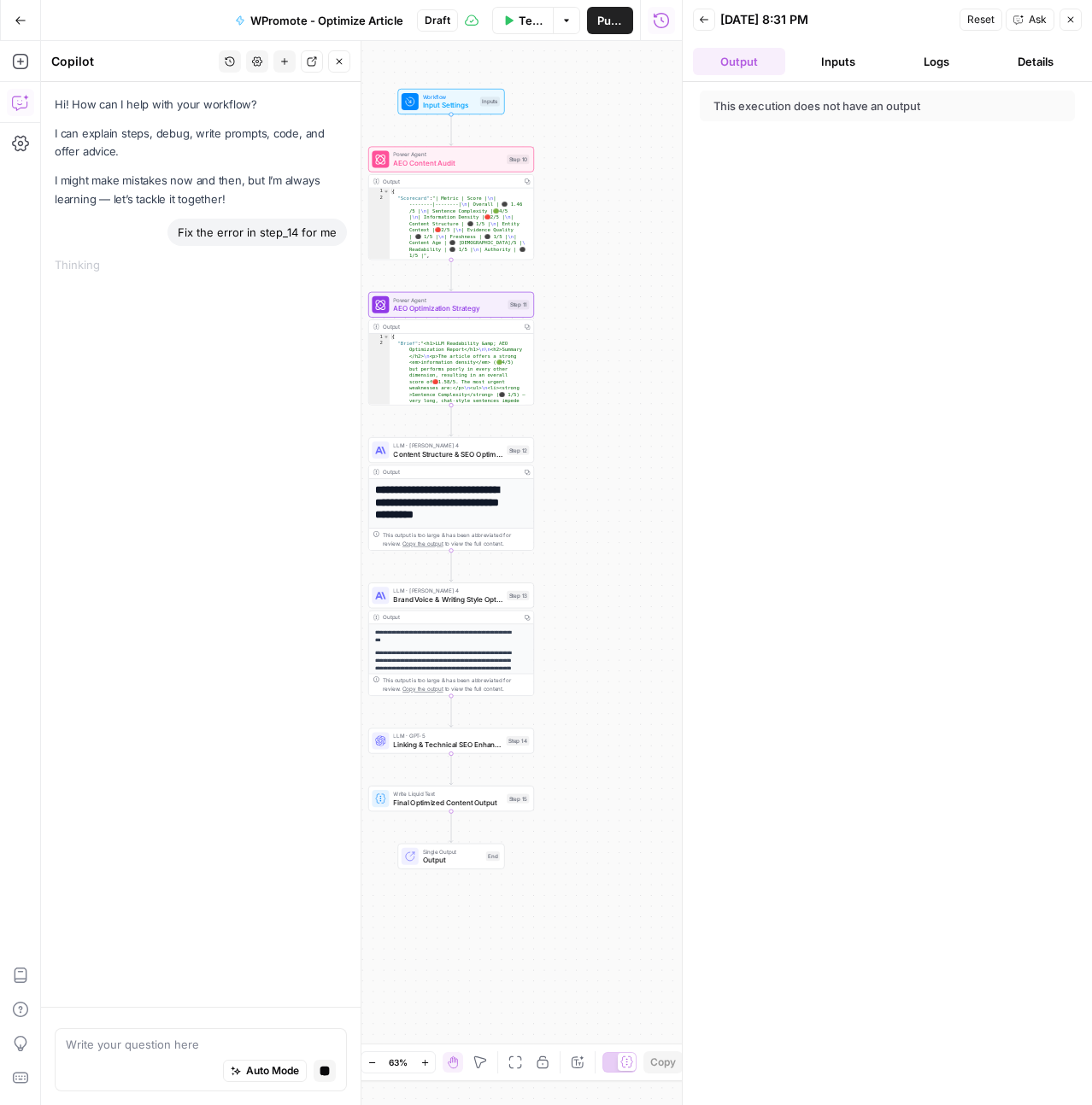
click at [822, 61] on button "Inputs" at bounding box center [837, 61] width 92 height 28
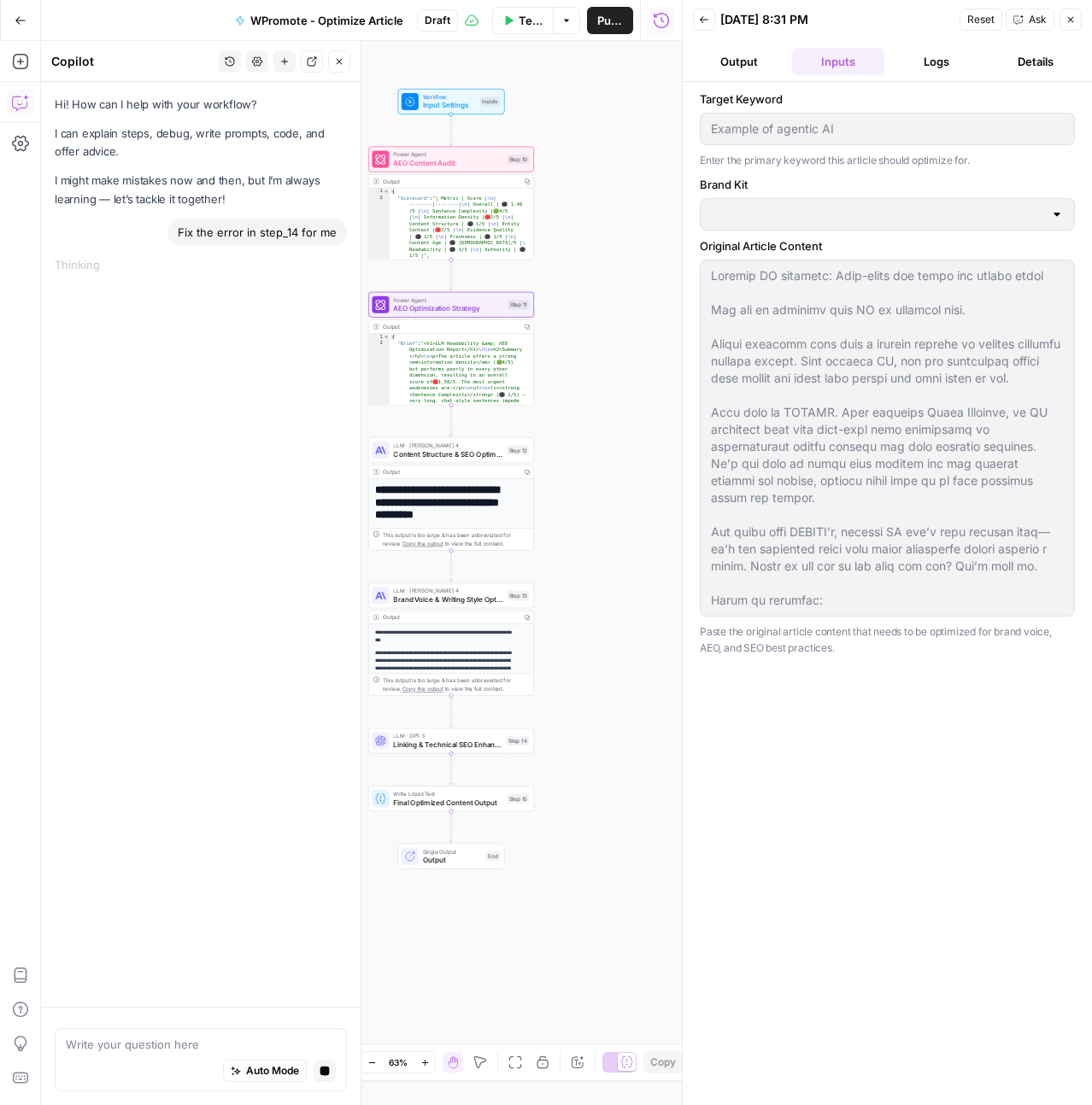
type input "ThoughtSpot - Enterprise"
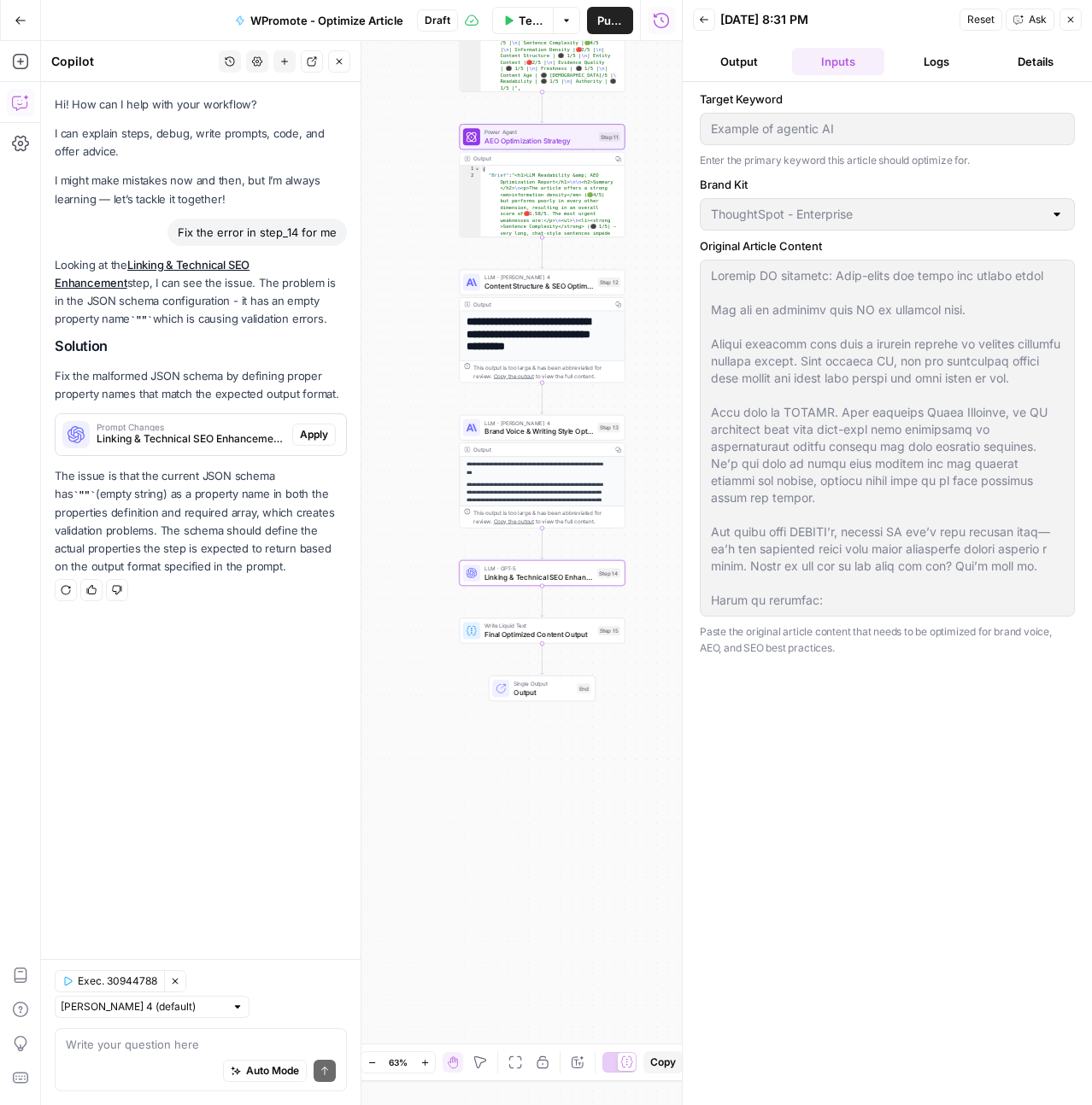
click at [307, 433] on span "Apply" at bounding box center [315, 434] width 29 height 15
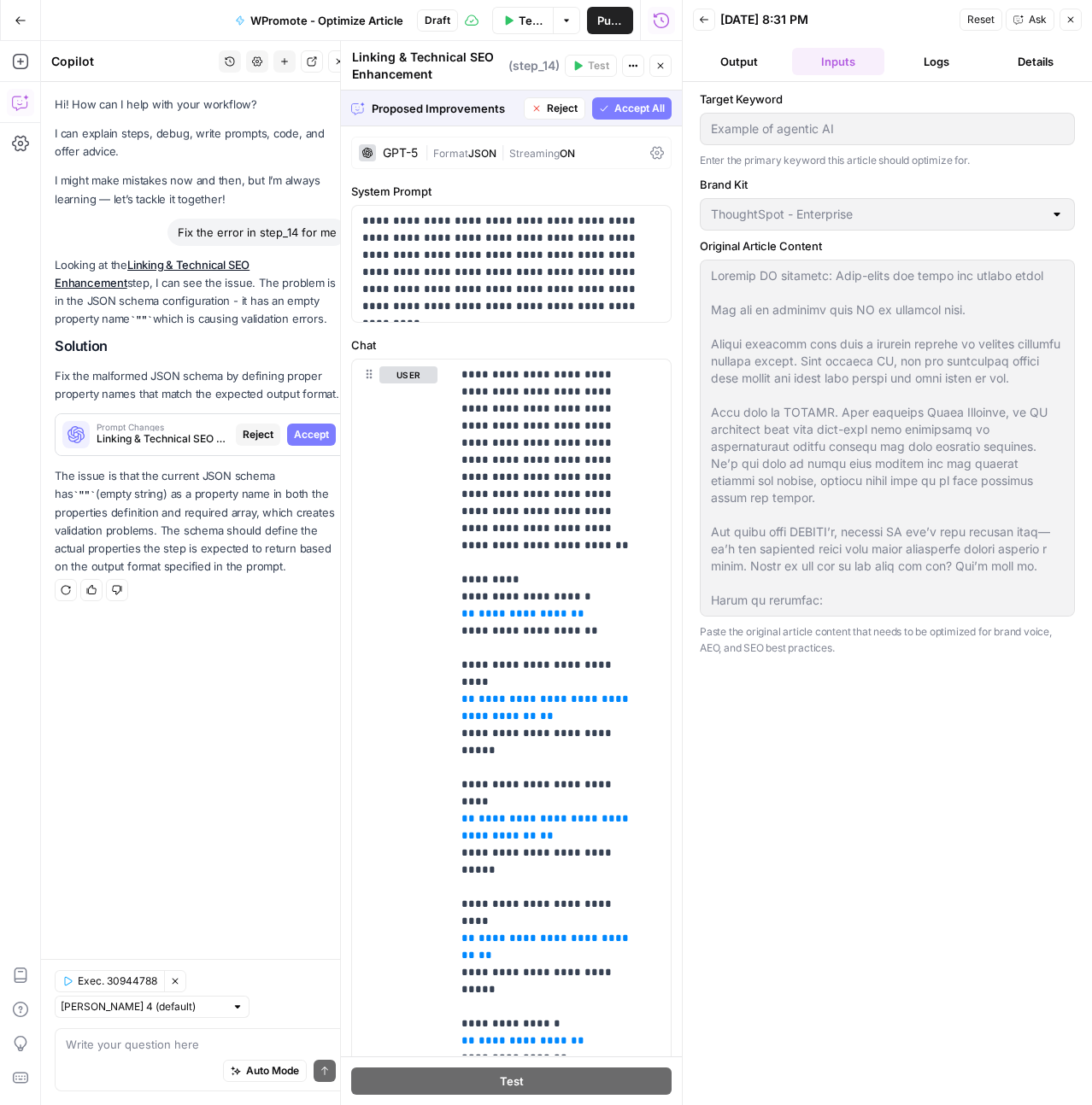
click at [630, 114] on span "Accept All" at bounding box center [639, 108] width 50 height 15
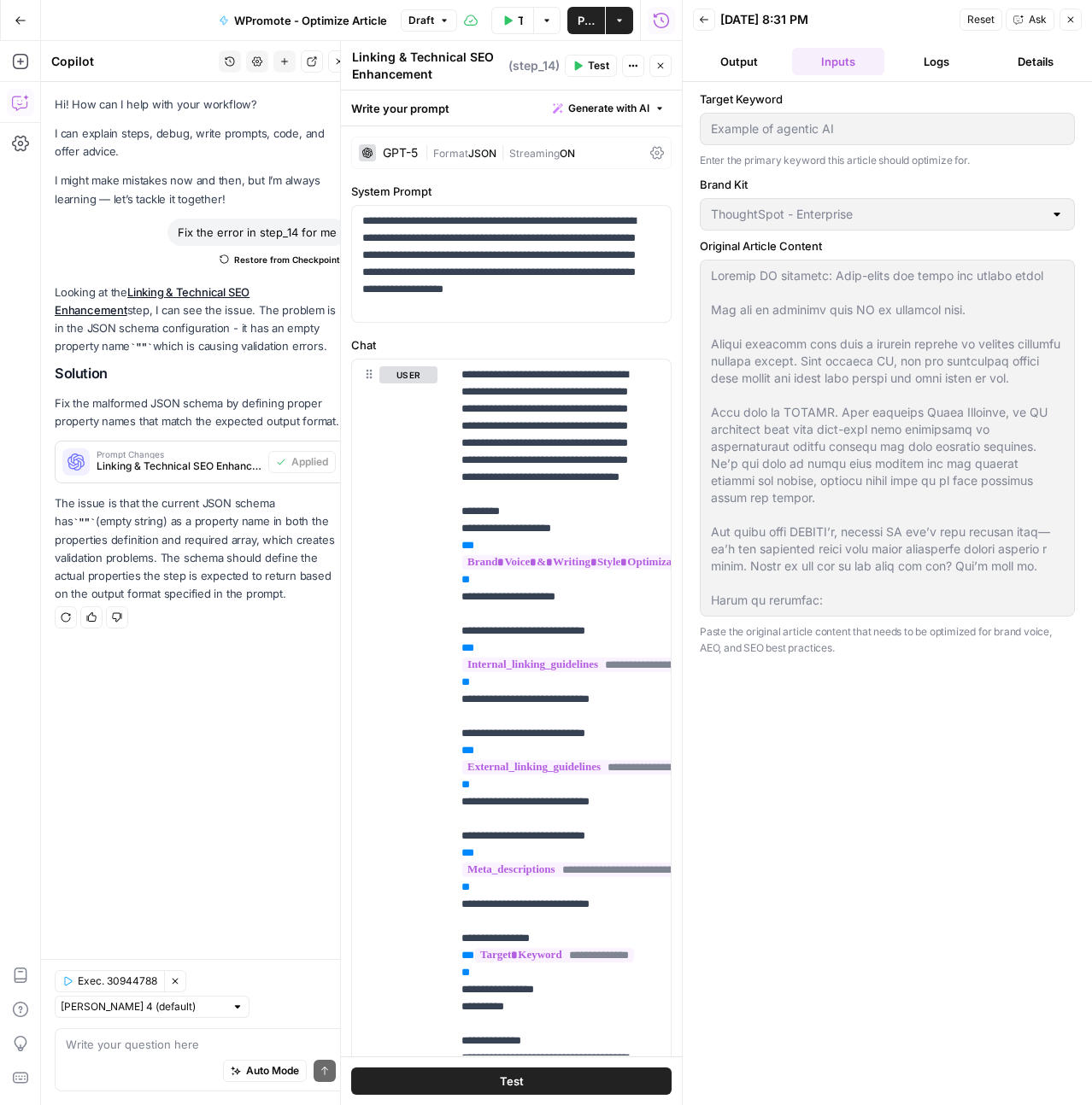
click at [1078, 22] on button "Close" at bounding box center [1070, 19] width 22 height 22
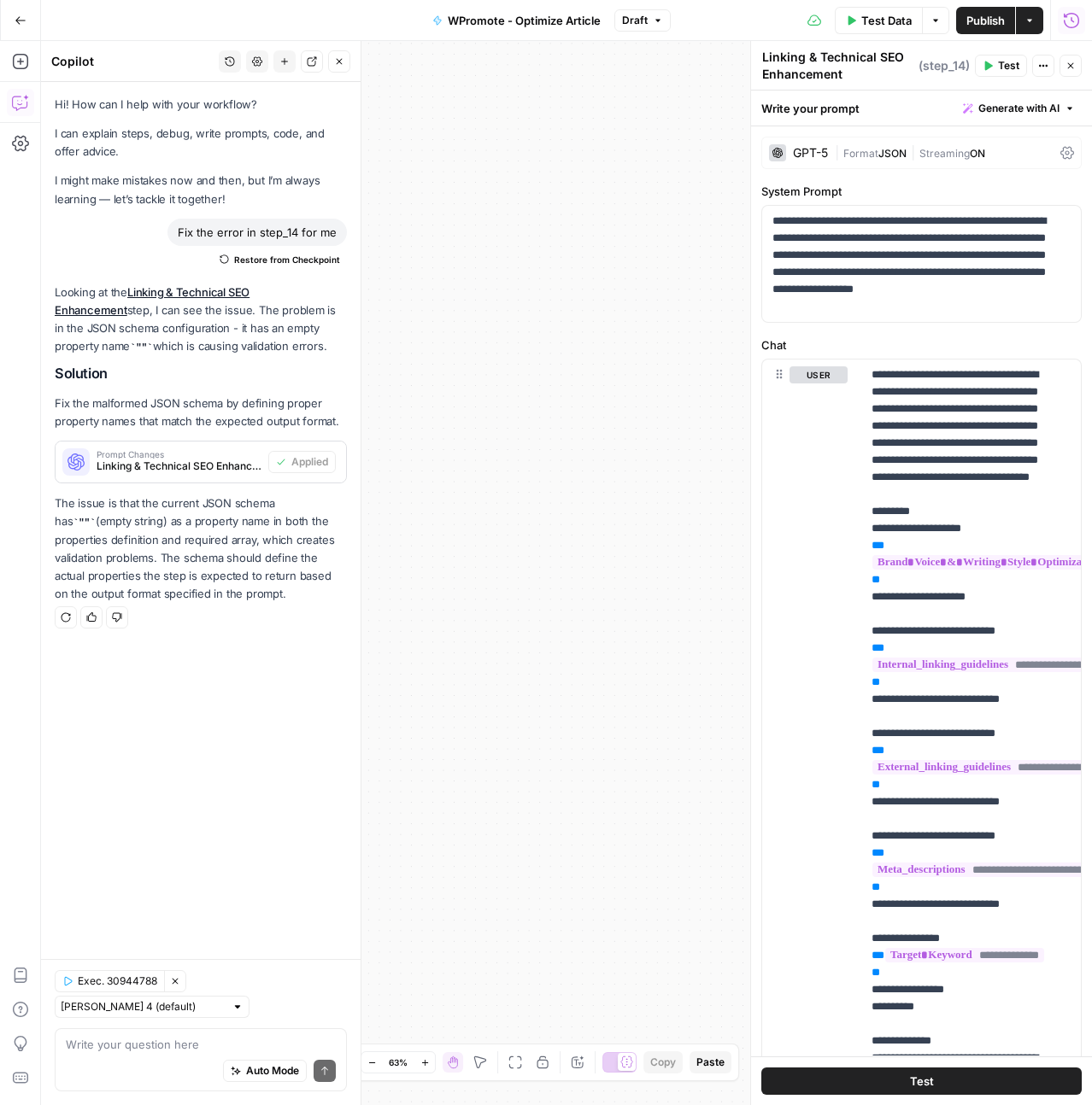
click at [1001, 70] on span "Test" at bounding box center [1008, 66] width 21 height 15
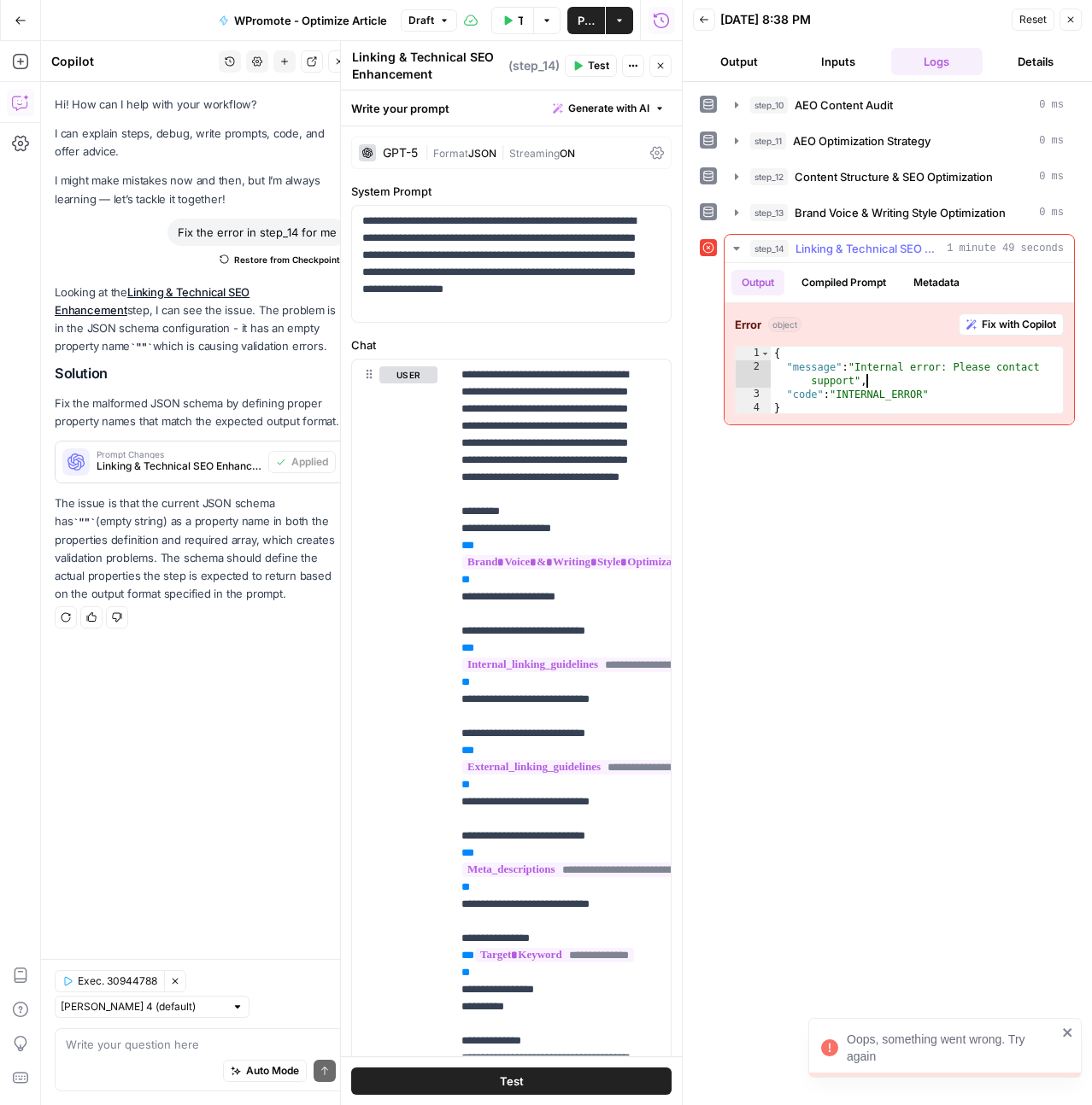
click at [912, 383] on div "{ "message" : "Internal error: Please contact support" , "code" : "INTERNAL_ERR…" at bounding box center [916, 394] width 292 height 96
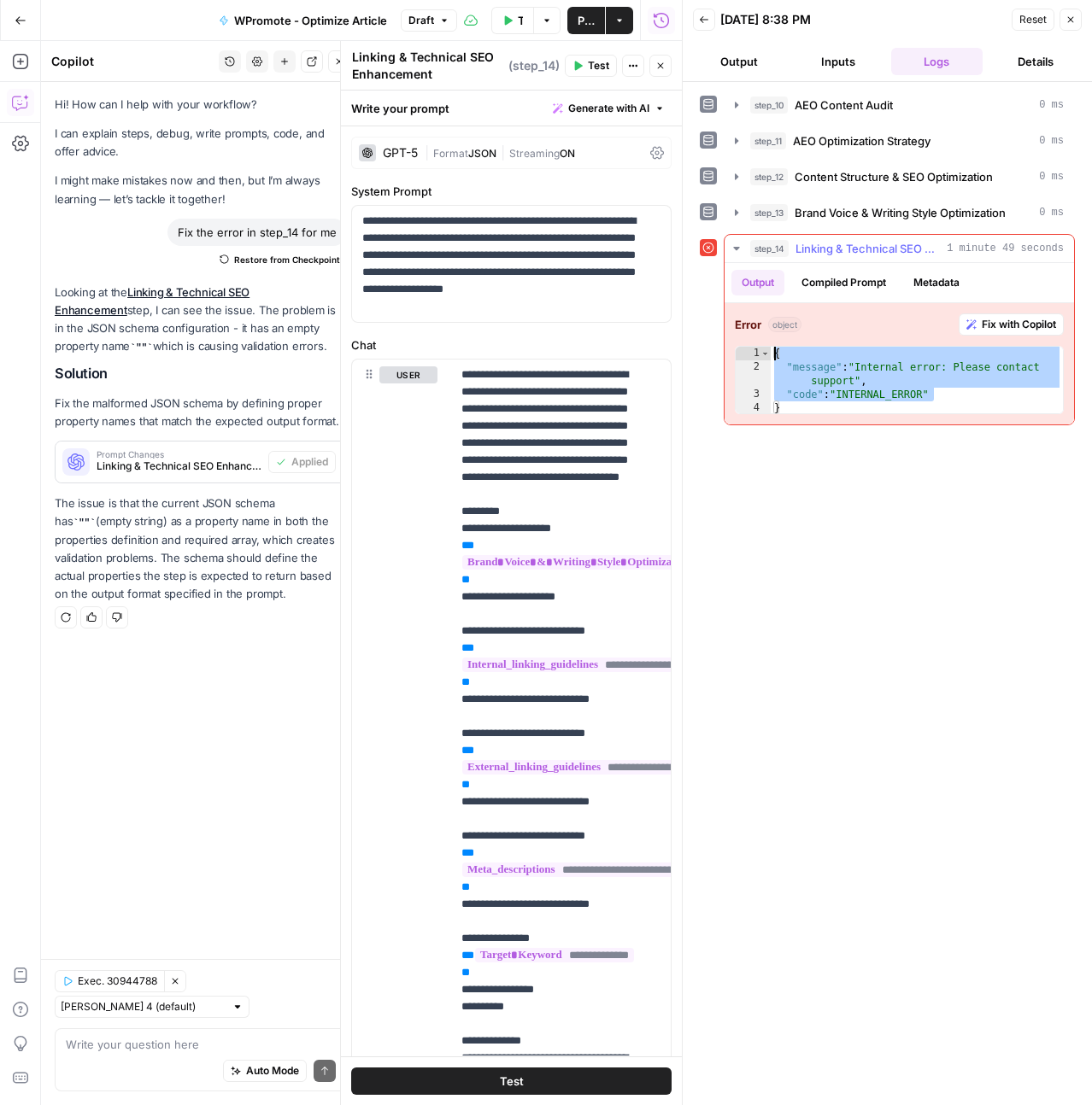
drag, startPoint x: 960, startPoint y: 391, endPoint x: 776, endPoint y: 352, distance: 188.1
click at [776, 352] on div "{ "message" : "Internal error: Please contact support" , "code" : "INTERNAL_ERR…" at bounding box center [916, 394] width 292 height 96
drag, startPoint x: 795, startPoint y: 409, endPoint x: 771, endPoint y: 353, distance: 60.9
click at [771, 353] on div "{ "message" : "Internal error: Please contact support" , "code" : "INTERNAL_ERR…" at bounding box center [916, 394] width 292 height 96
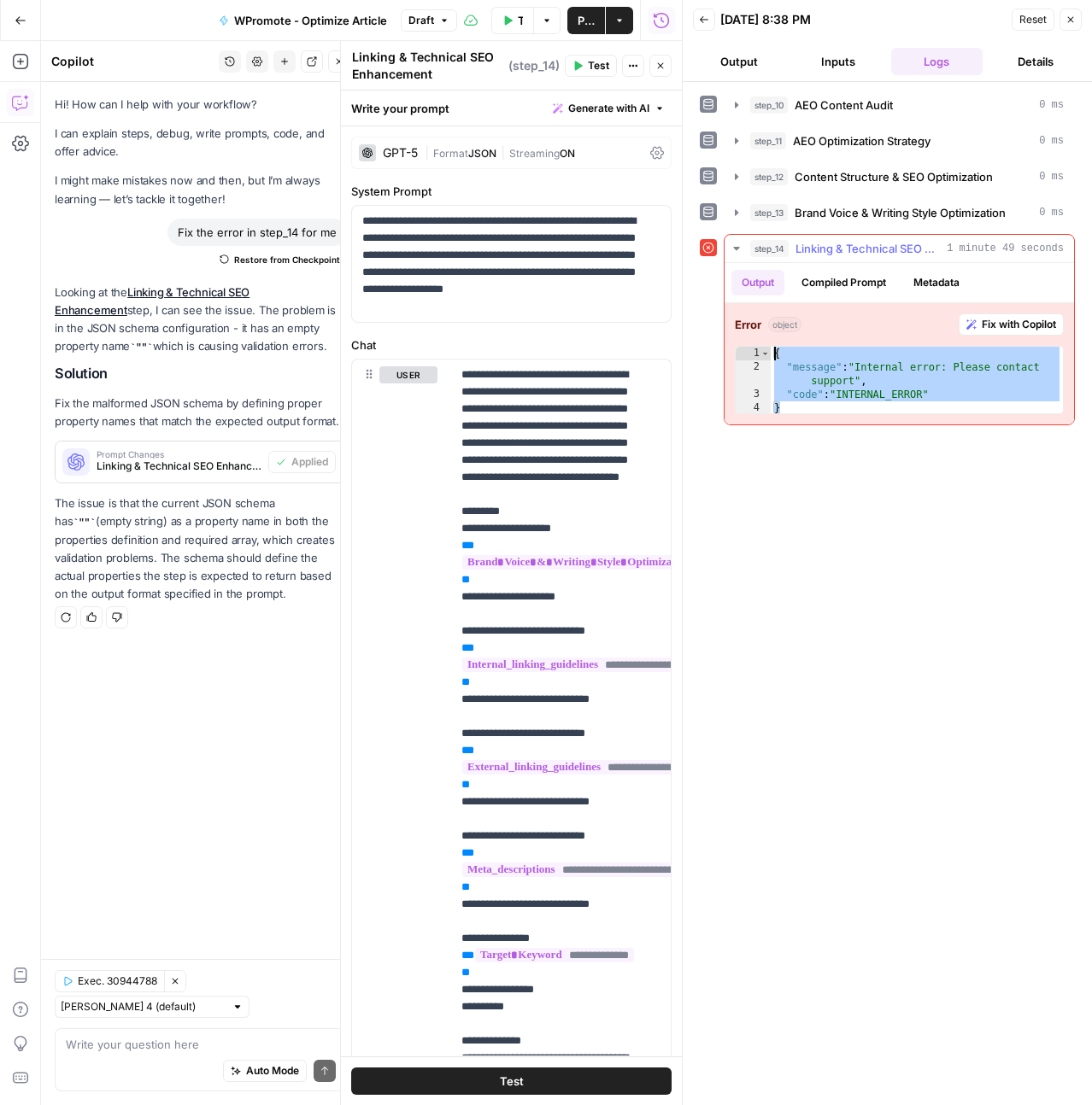
type textarea "**********"
click at [176, 1044] on textarea at bounding box center [201, 1044] width 270 height 17
paste textarea "{ "message": "Internal error: Please contact support", "code": "INTERNAL_ERROR"…"
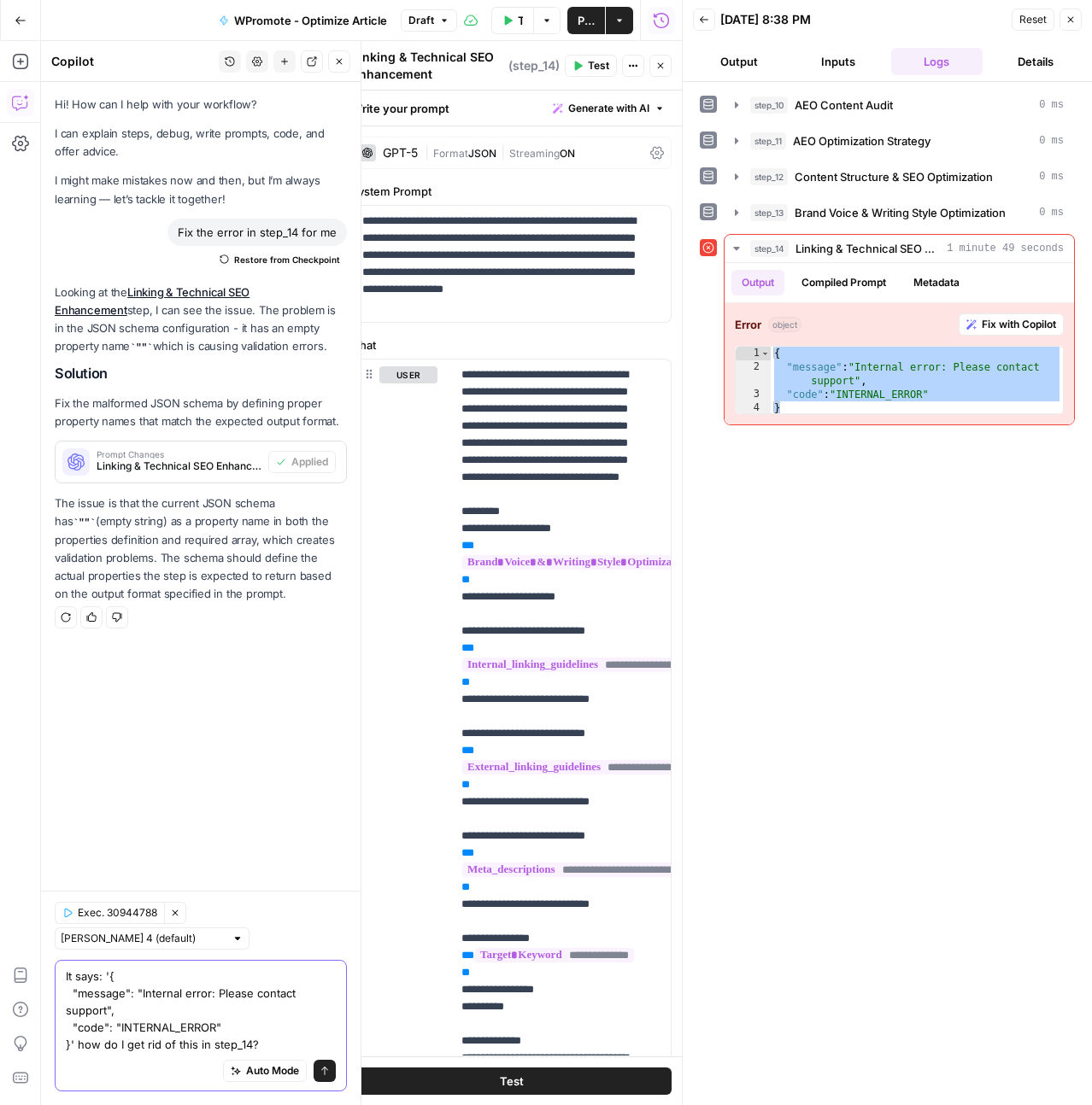
type textarea "It says: '{ "message": "Internal error: Please contact support", "code": "INTER…"
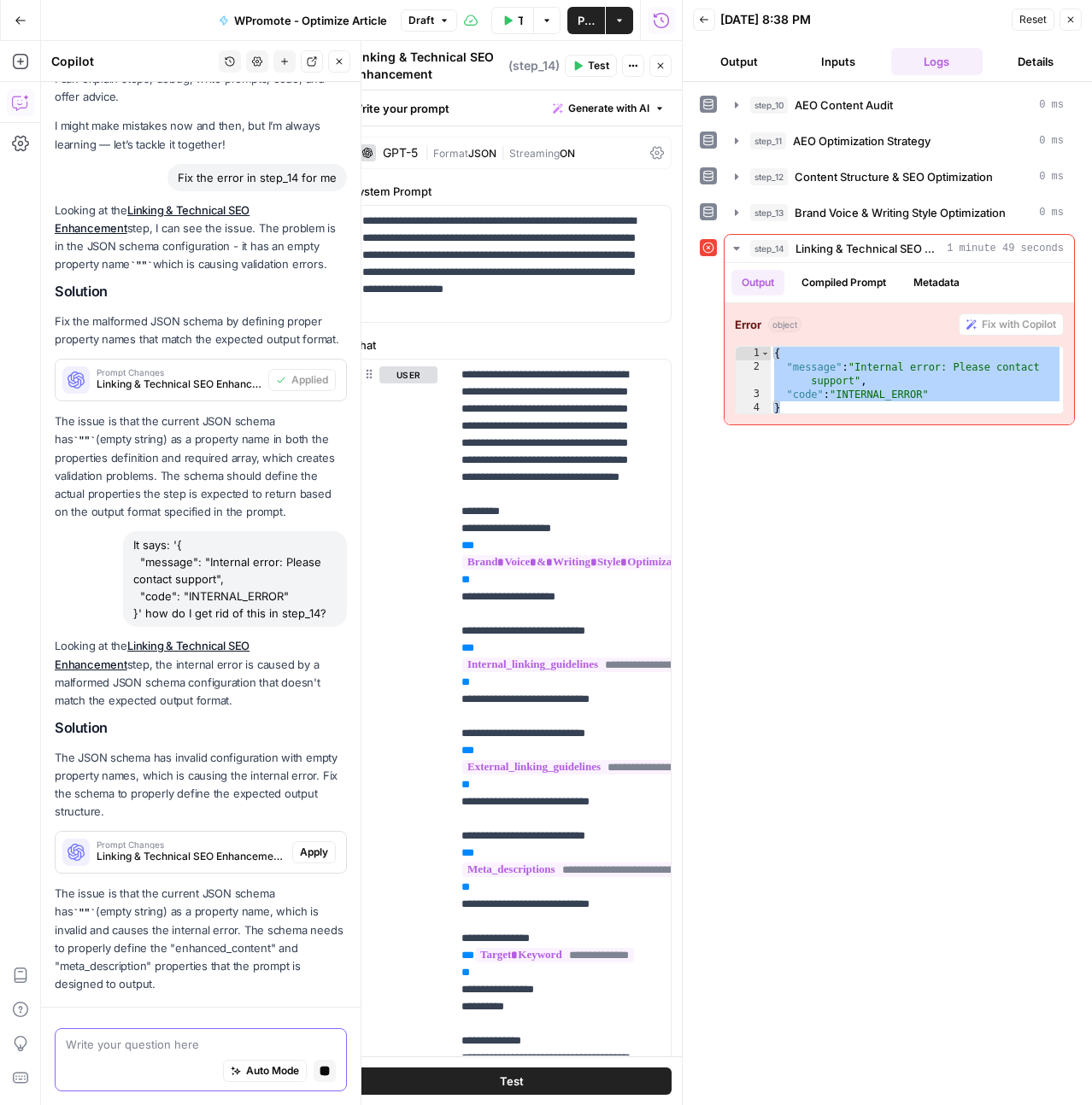
scroll to position [174, 0]
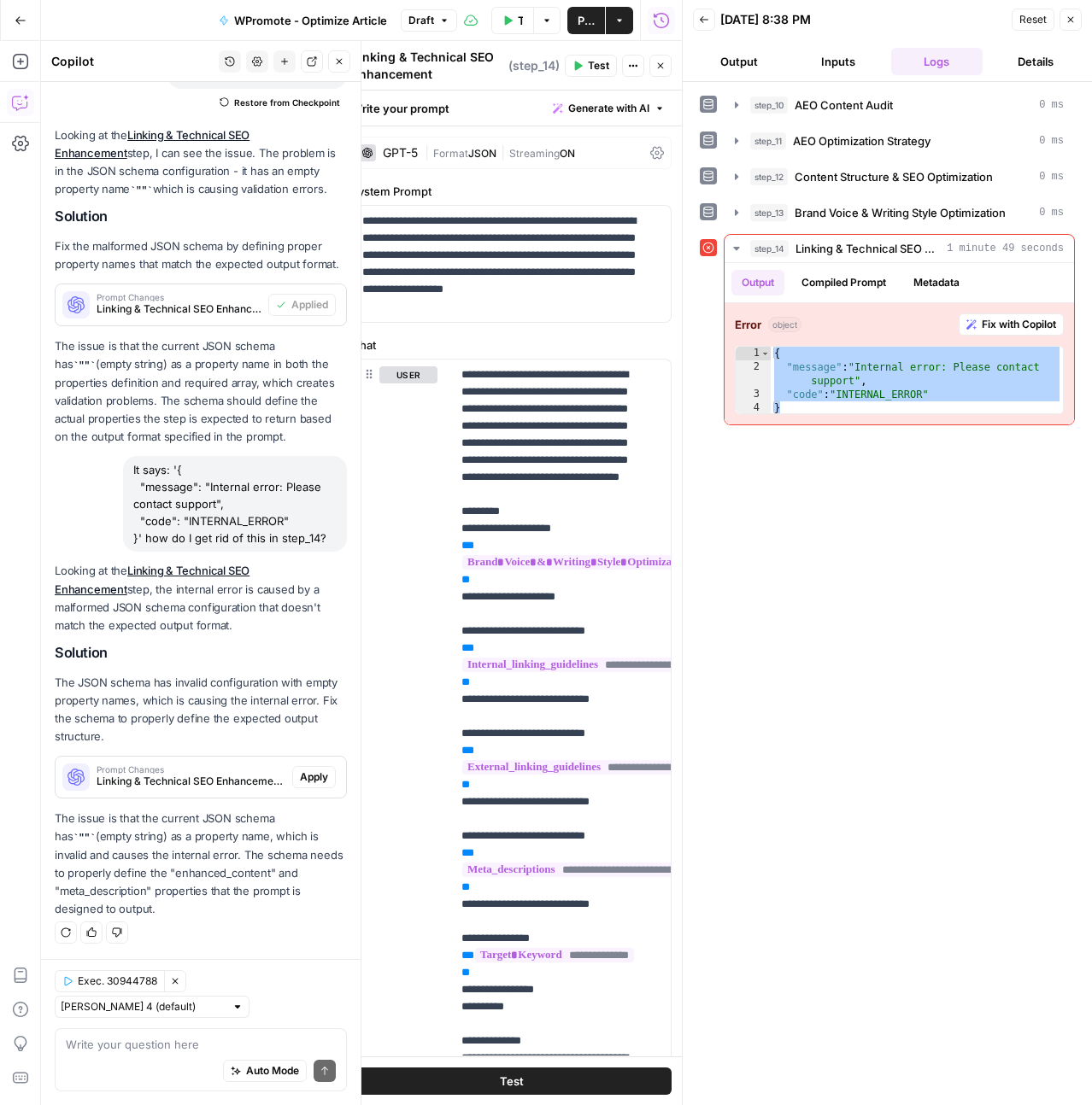
click at [307, 778] on span "Apply" at bounding box center [315, 777] width 29 height 15
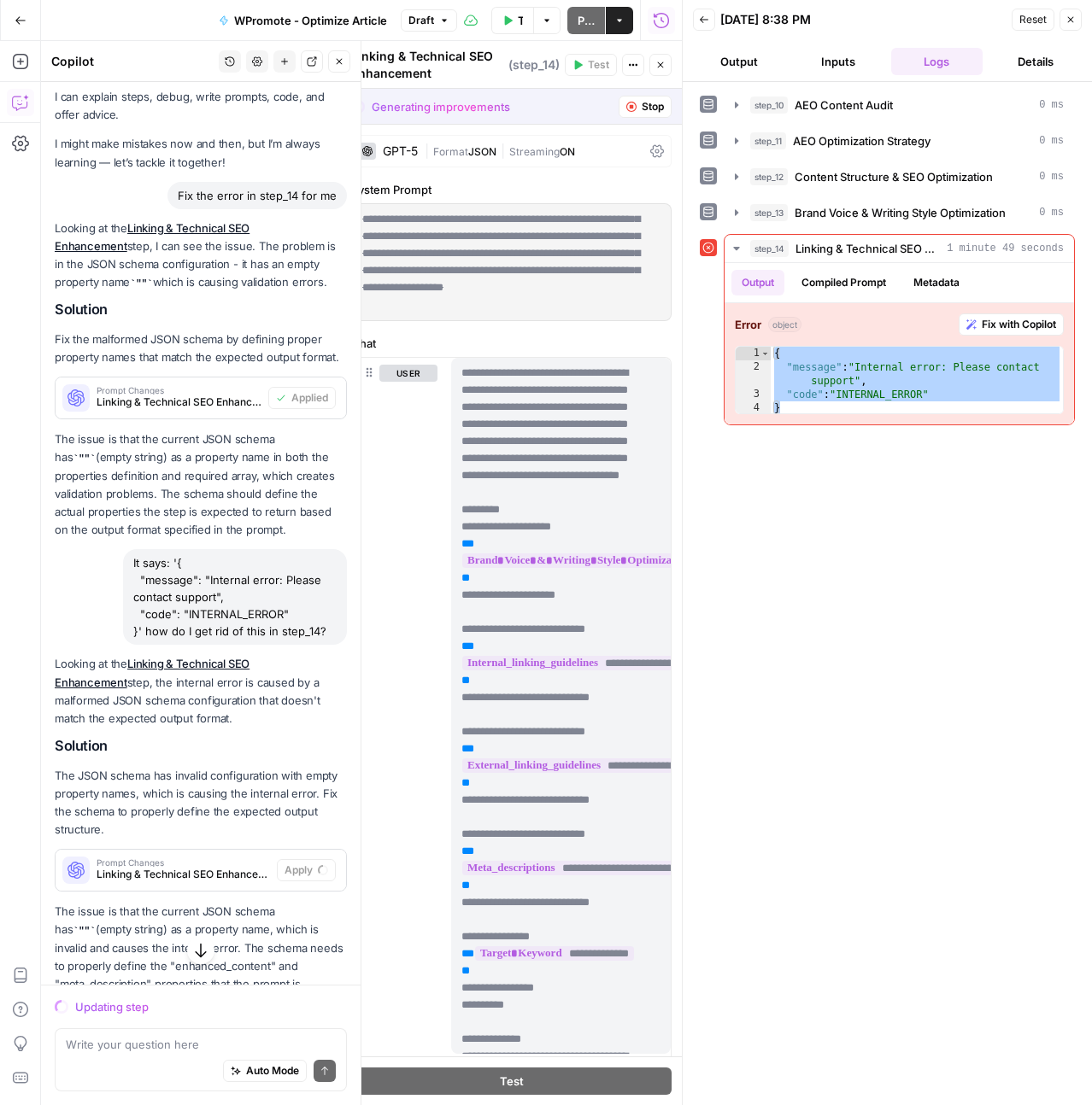
scroll to position [122, 0]
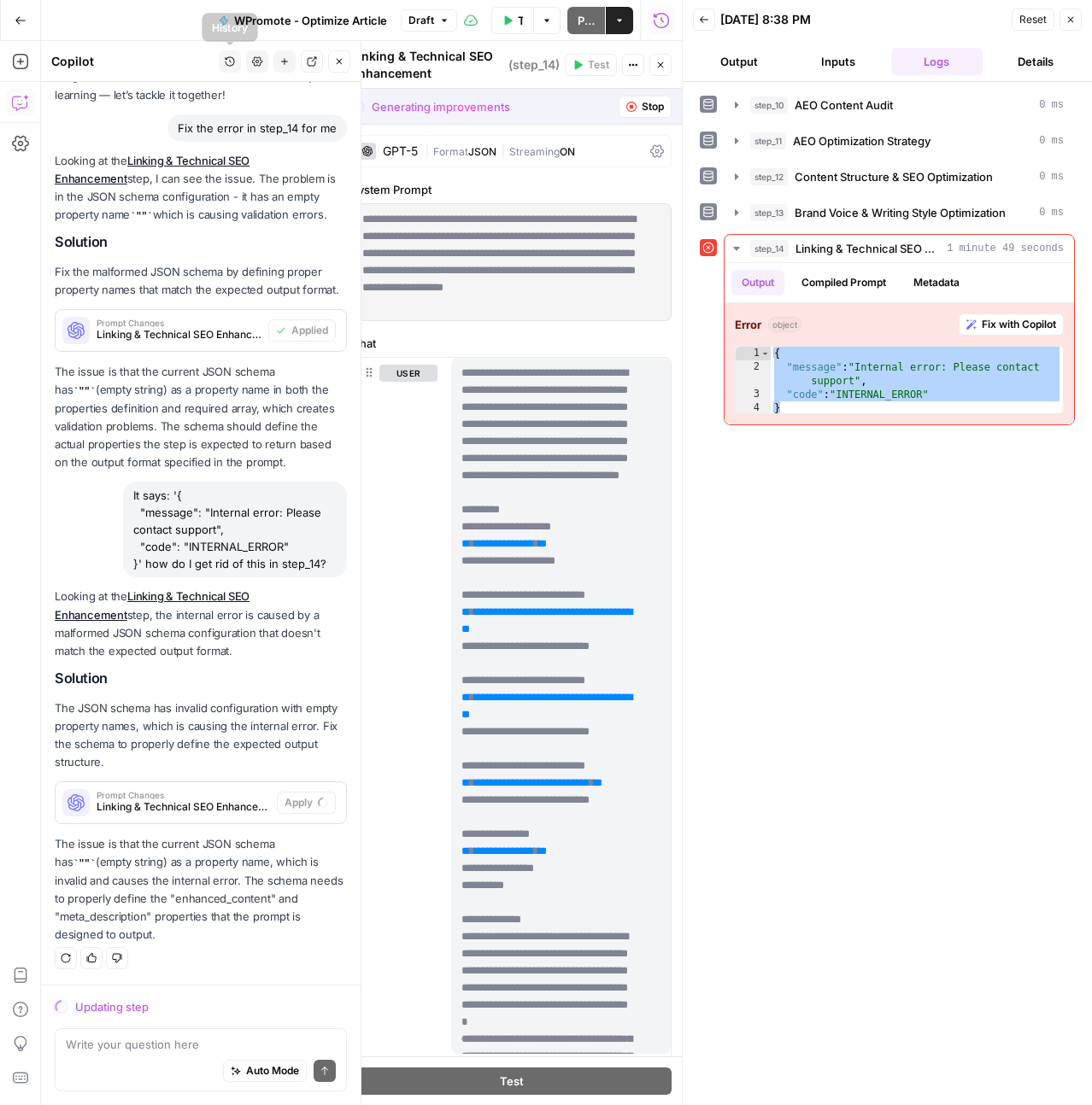
click at [231, 56] on icon "button" at bounding box center [229, 61] width 10 height 10
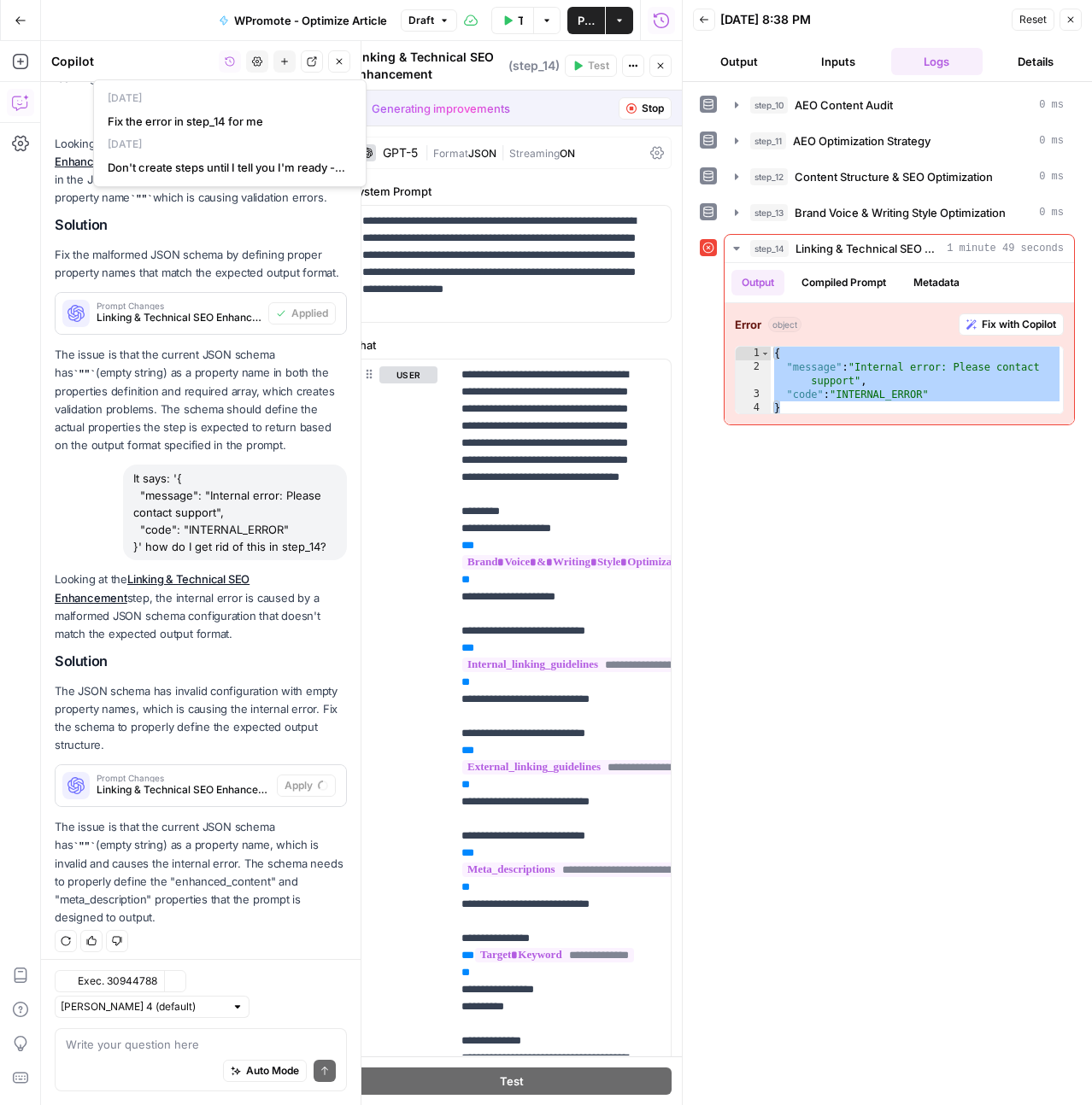
scroll to position [147, 0]
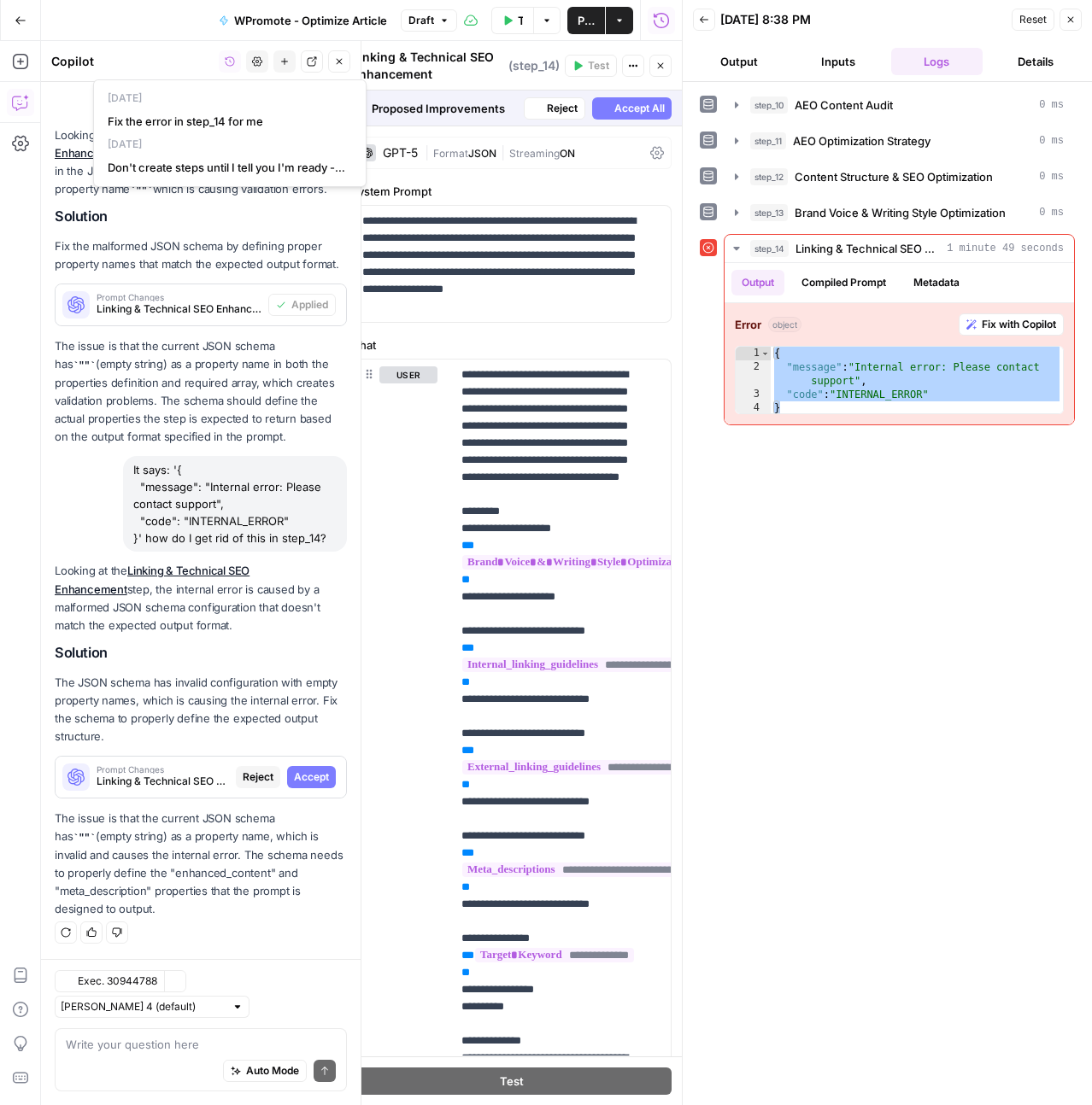
click at [254, 238] on p "Fix the malformed JSON schema by defining proper property names that match the …" at bounding box center [201, 256] width 292 height 36
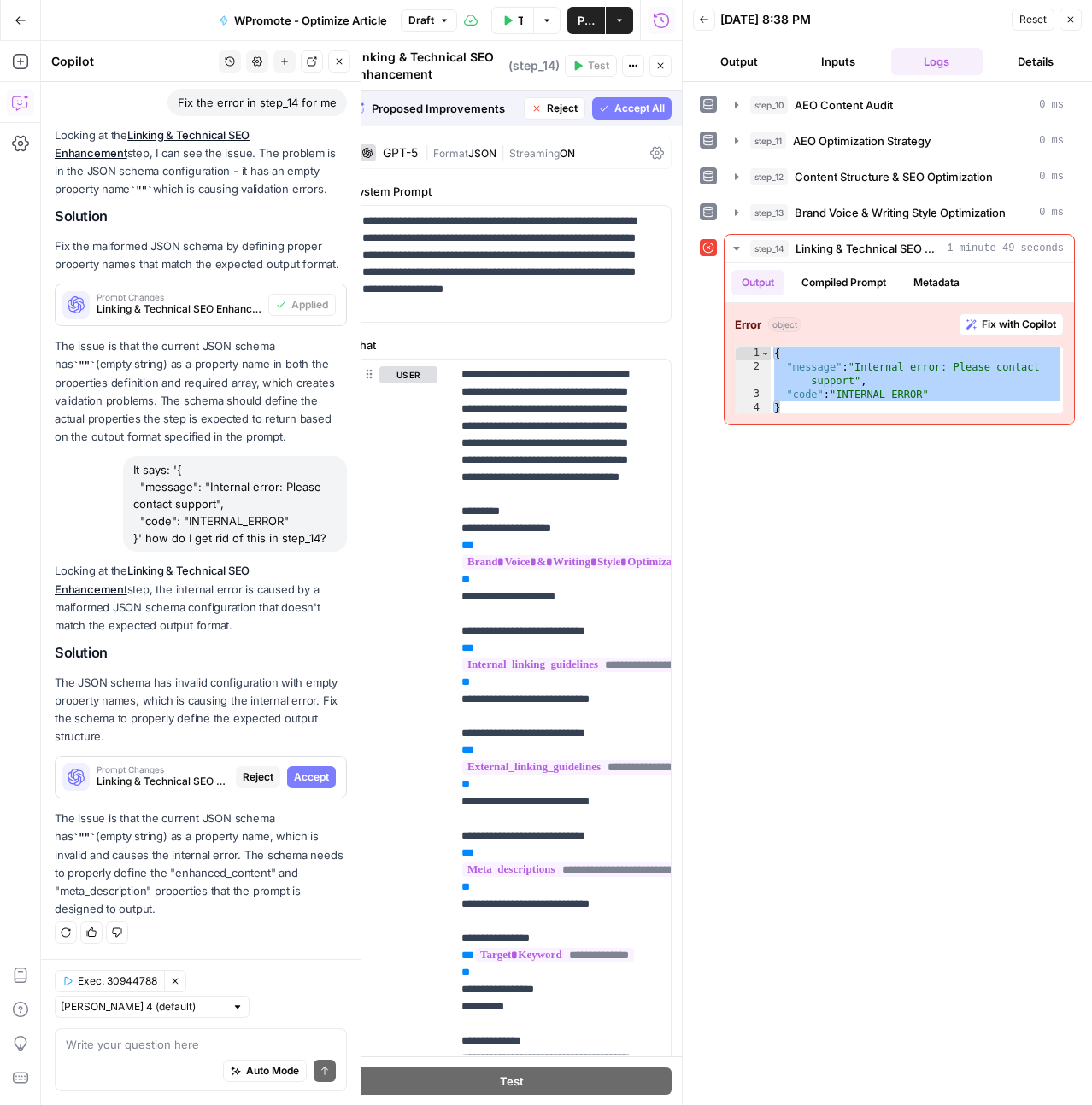
click at [294, 781] on span "Accept" at bounding box center [311, 777] width 35 height 15
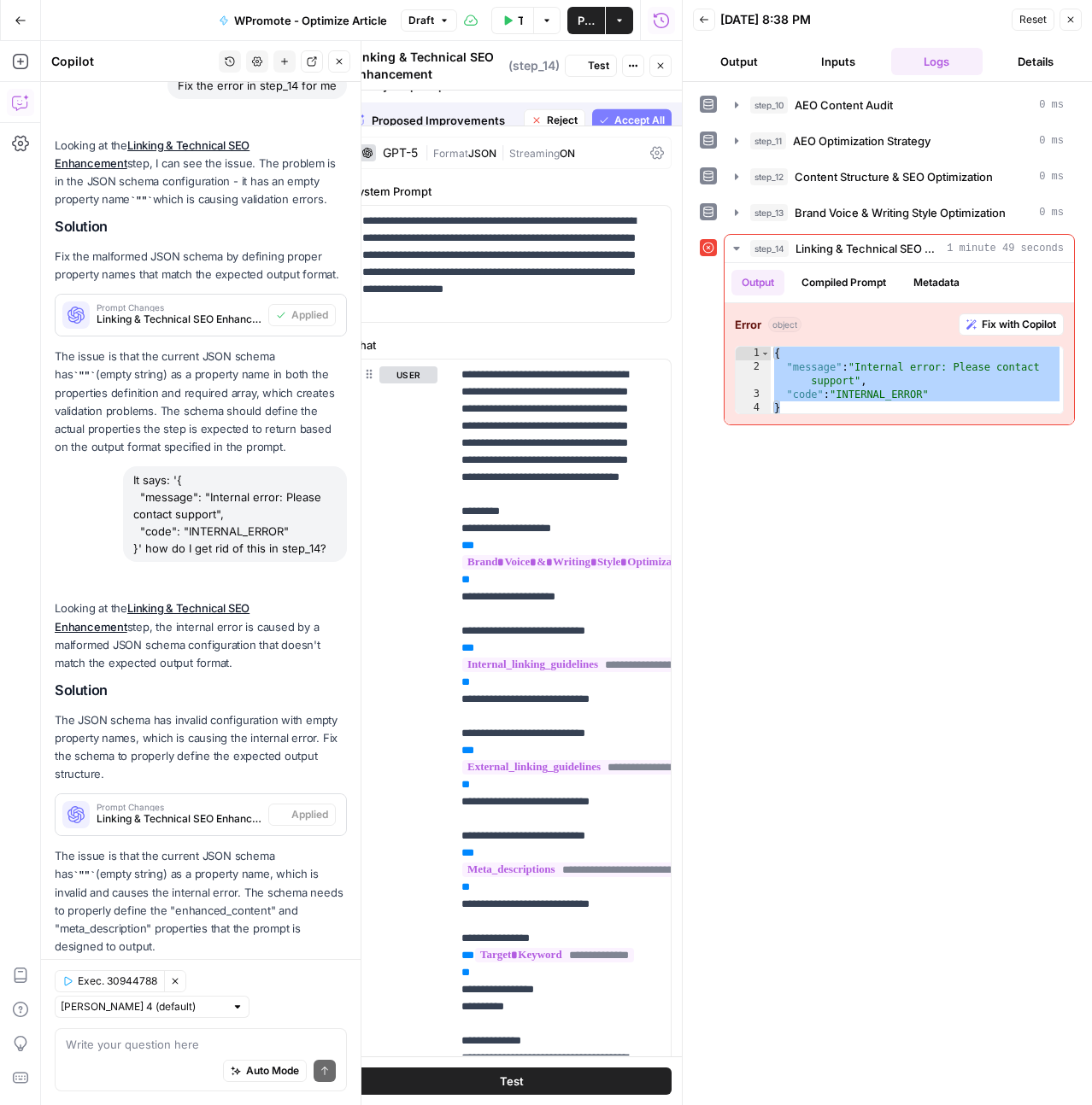
scroll to position [201, 0]
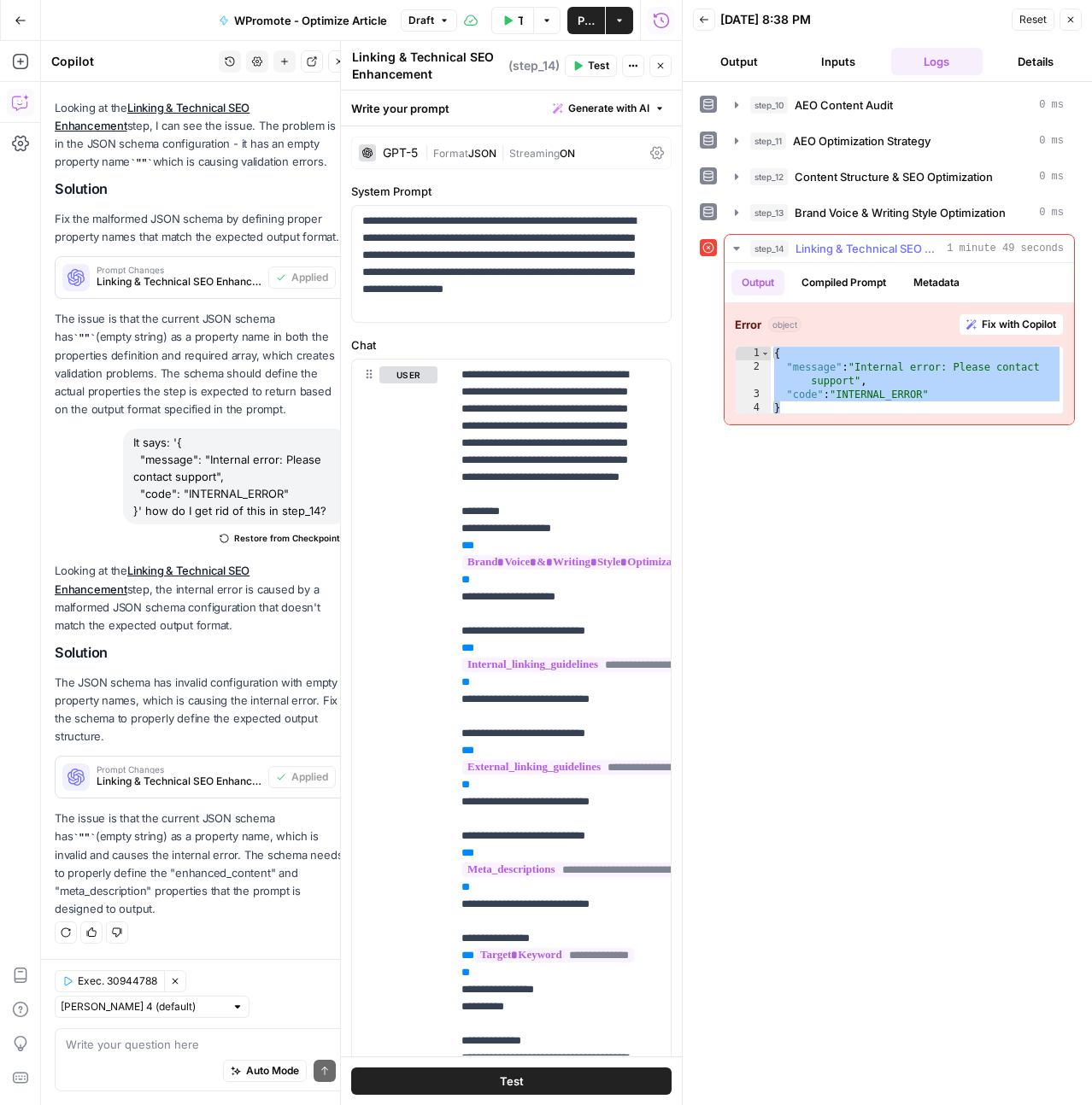
click at [1006, 367] on div "{ "message" : "Internal error: Please contact support" , "code" : "INTERNAL_ERR…" at bounding box center [916, 394] width 292 height 96
type textarea "**********"
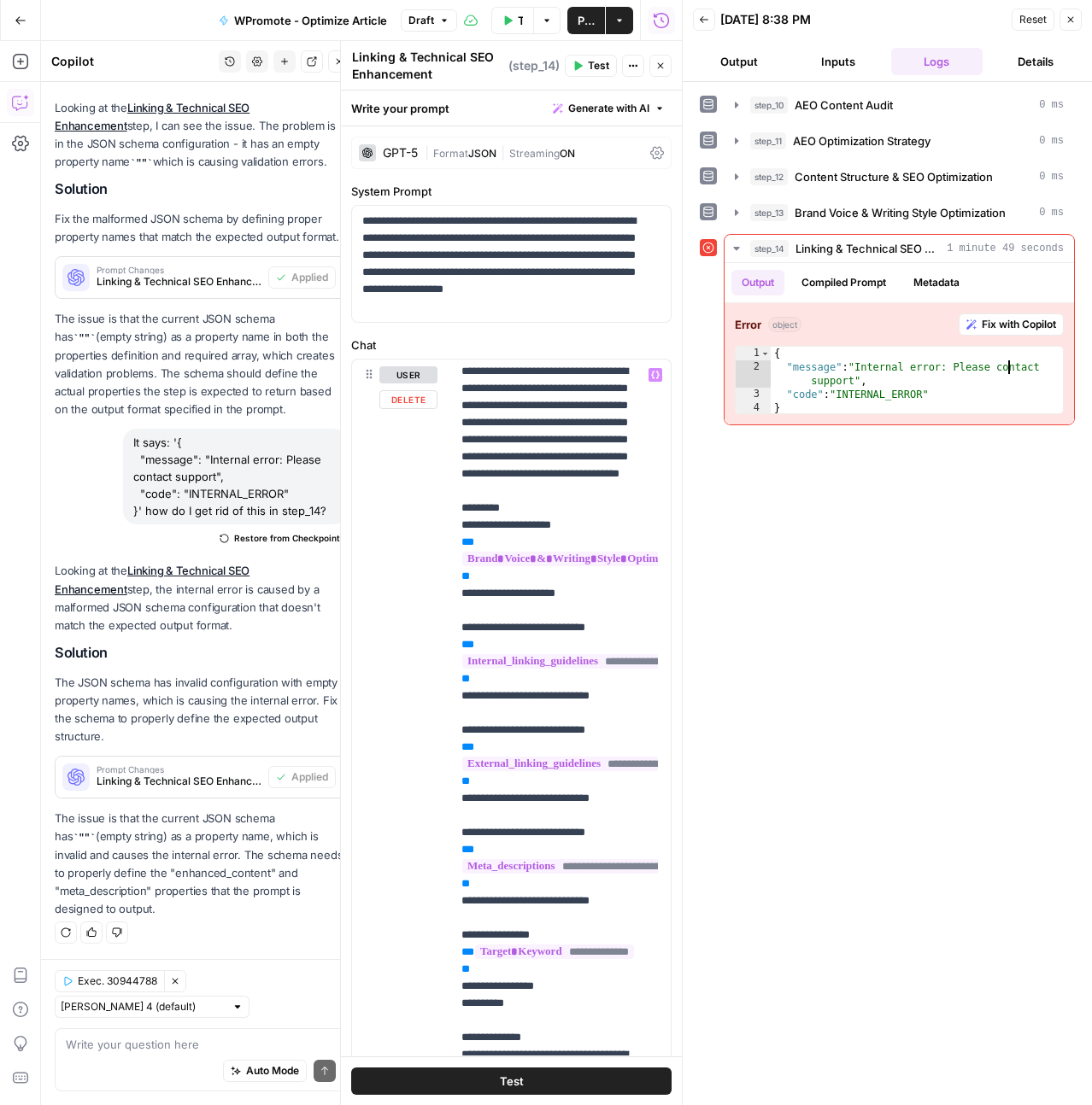
scroll to position [1807, 0]
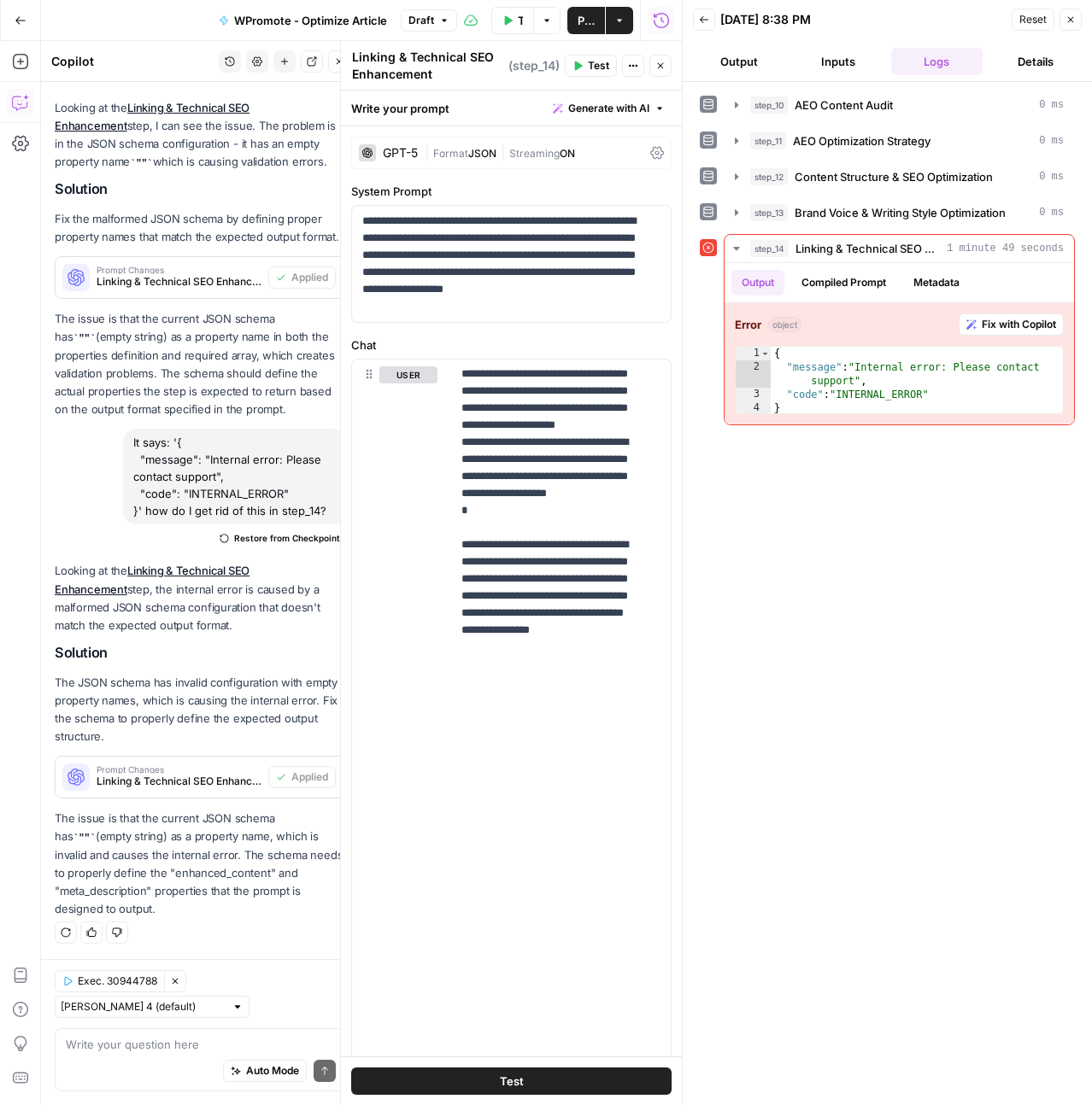
click at [1042, 19] on span "Reset" at bounding box center [1032, 20] width 28 height 15
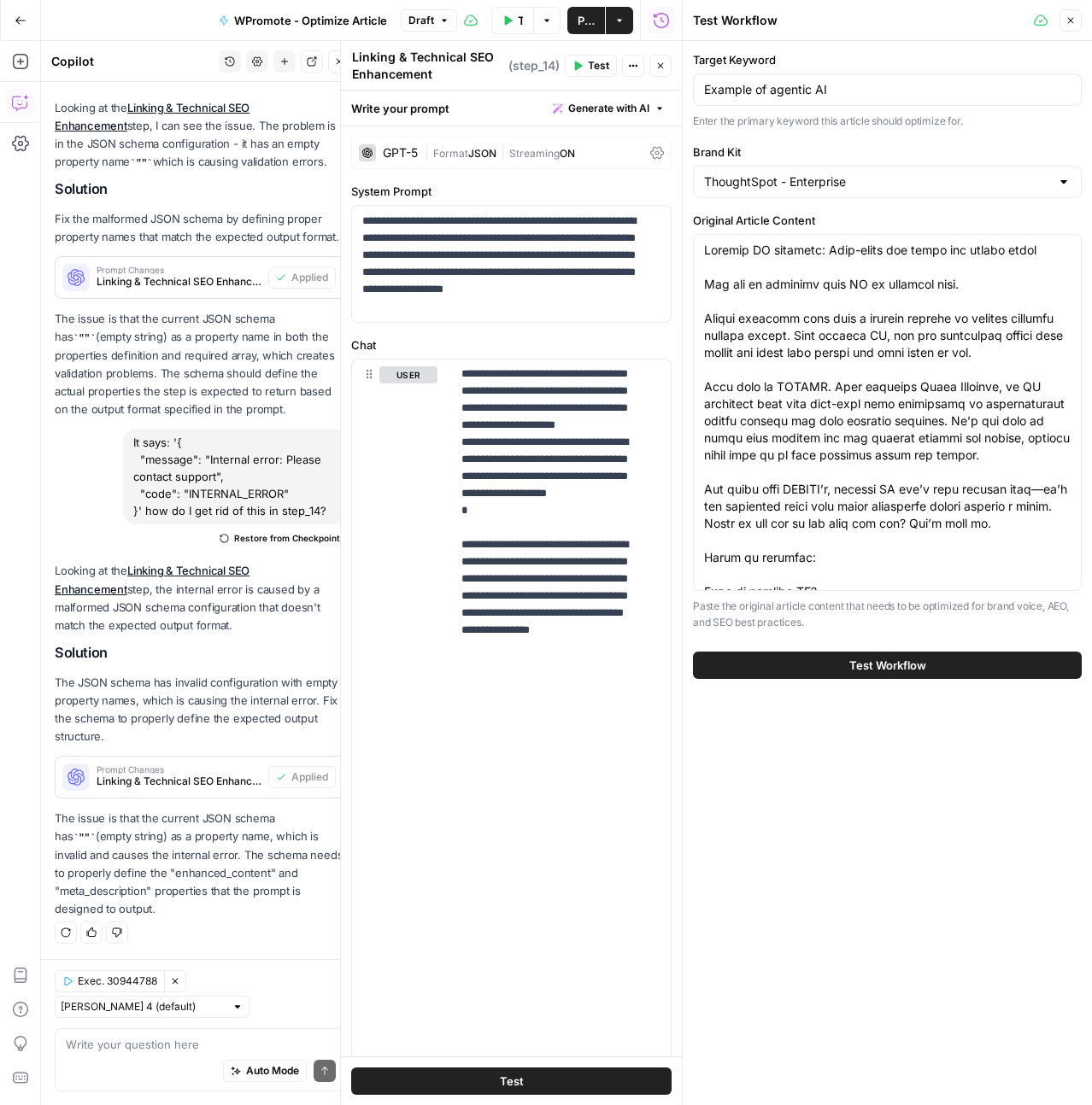
click at [1067, 18] on icon "button" at bounding box center [1070, 20] width 10 height 10
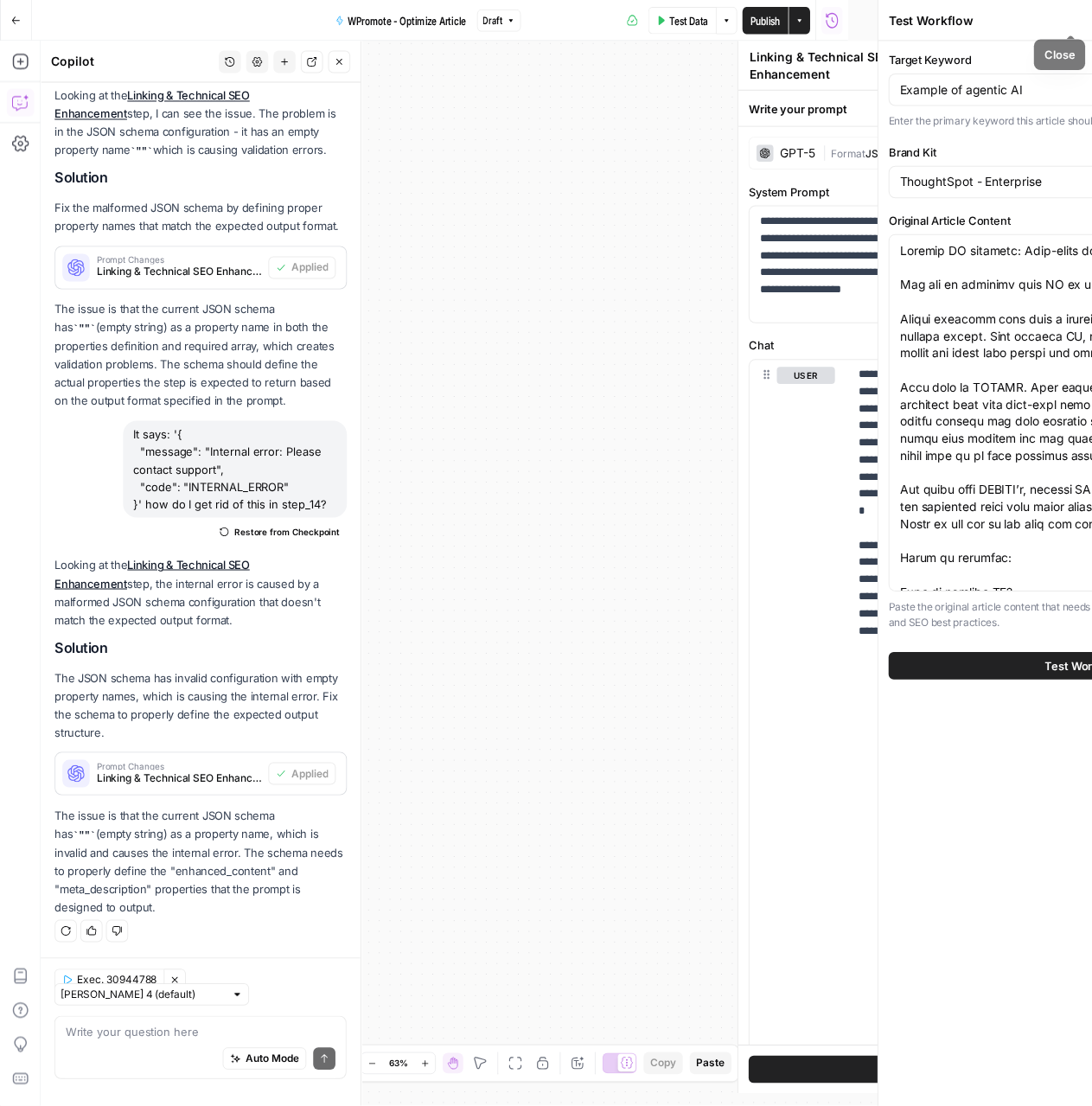
scroll to position [204, 0]
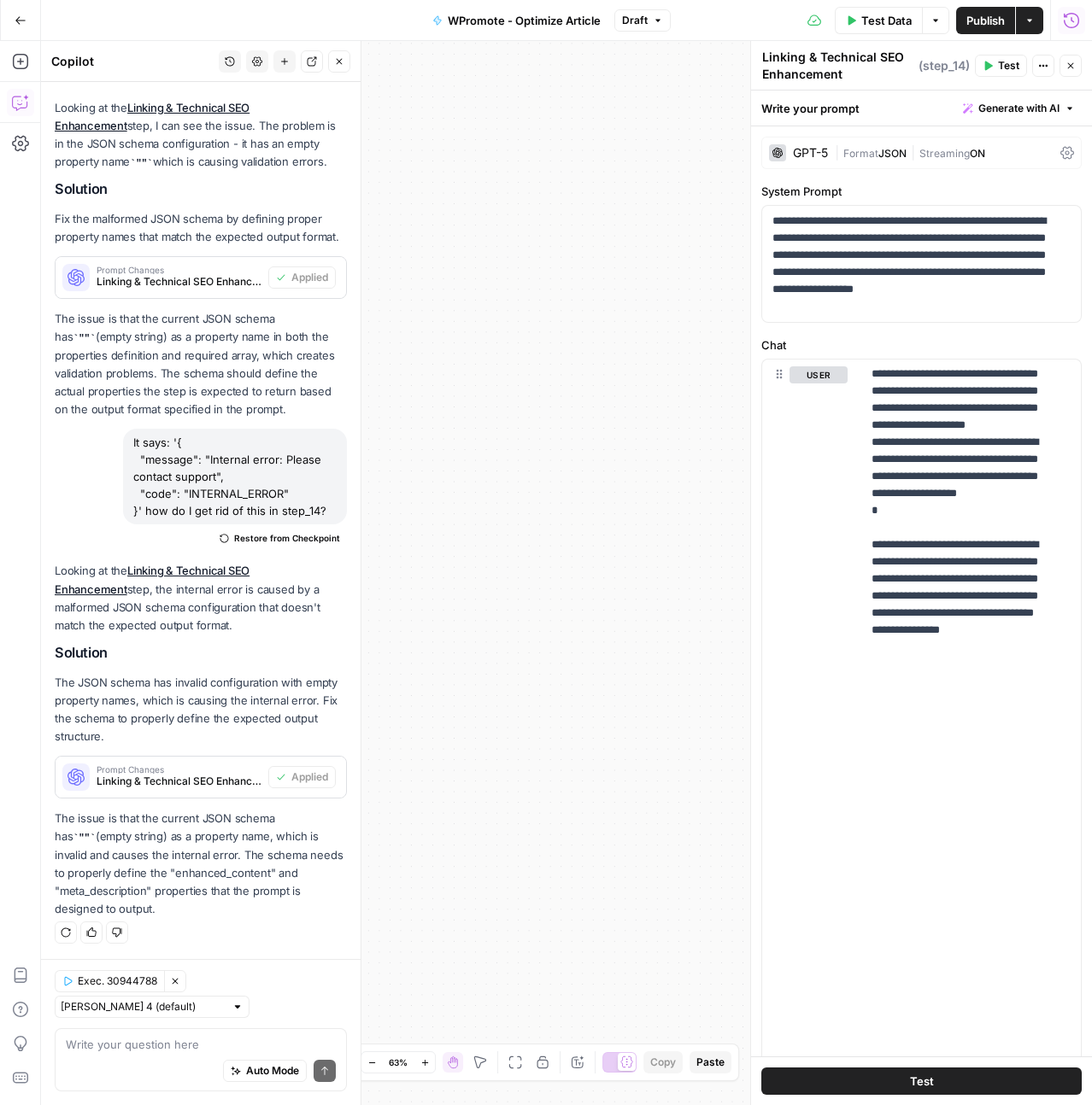
click at [998, 69] on span "Test" at bounding box center [1008, 66] width 21 height 15
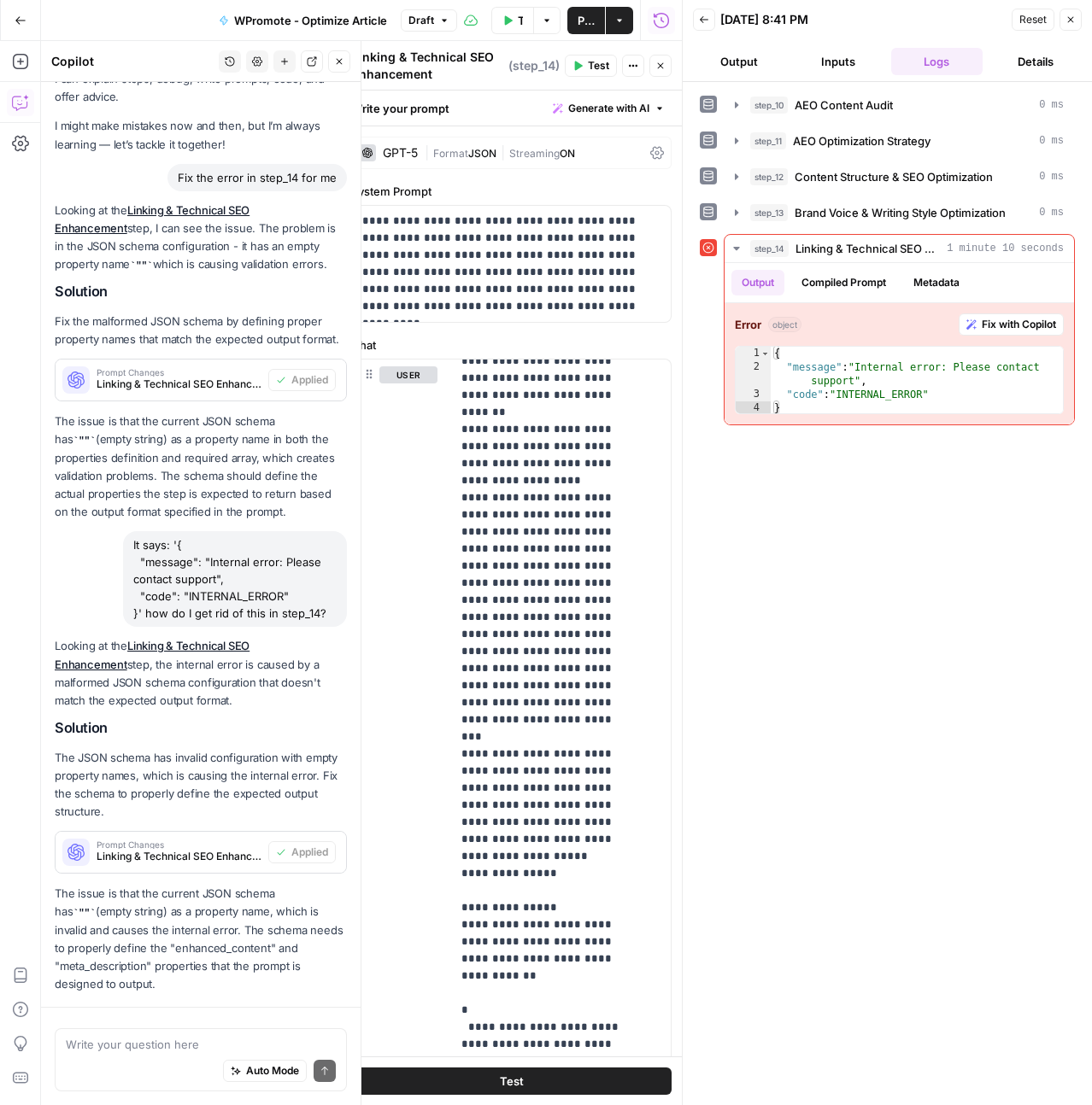
scroll to position [201, 0]
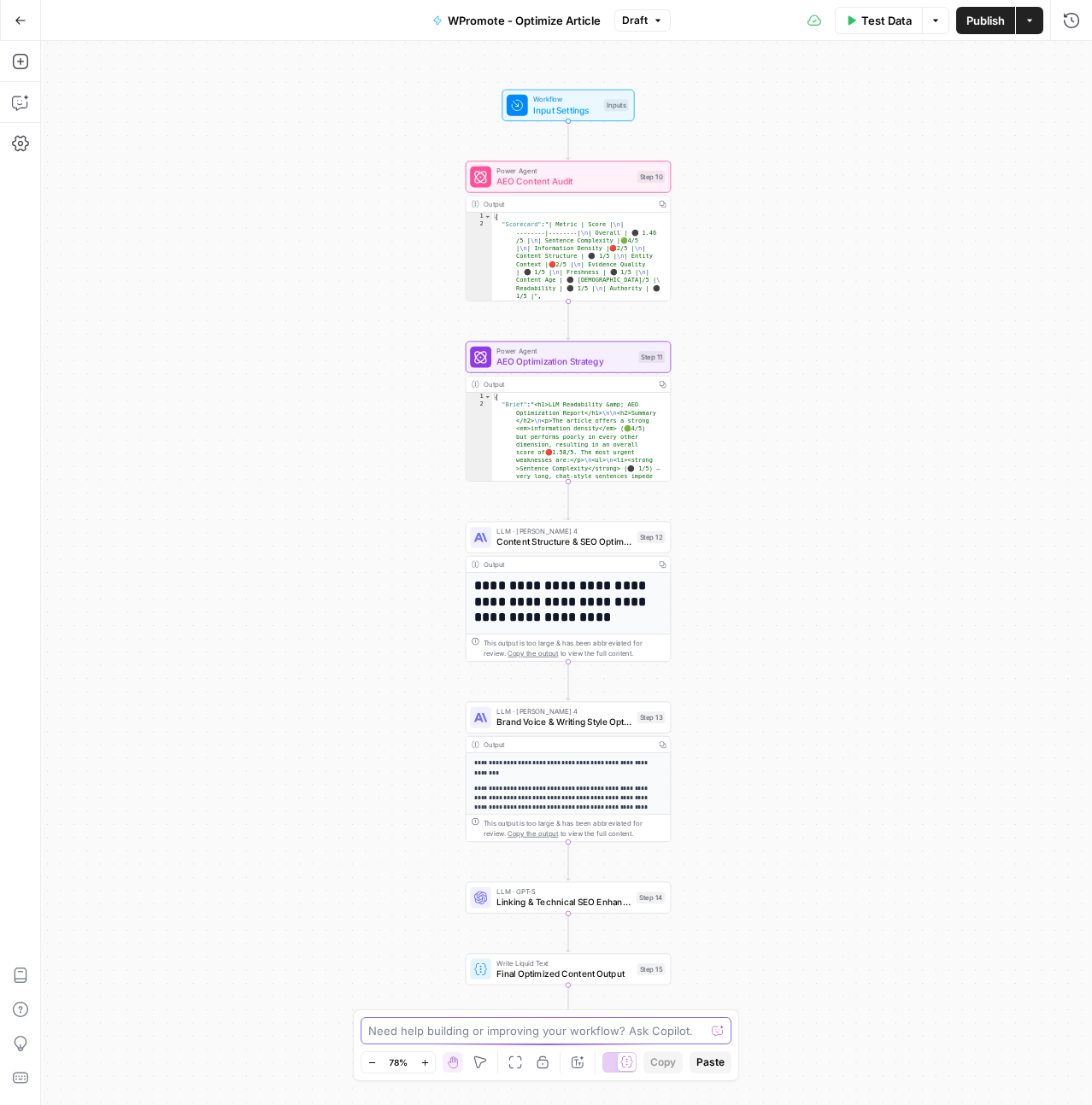
click at [440, 1026] on textarea at bounding box center [536, 1031] width 336 height 17
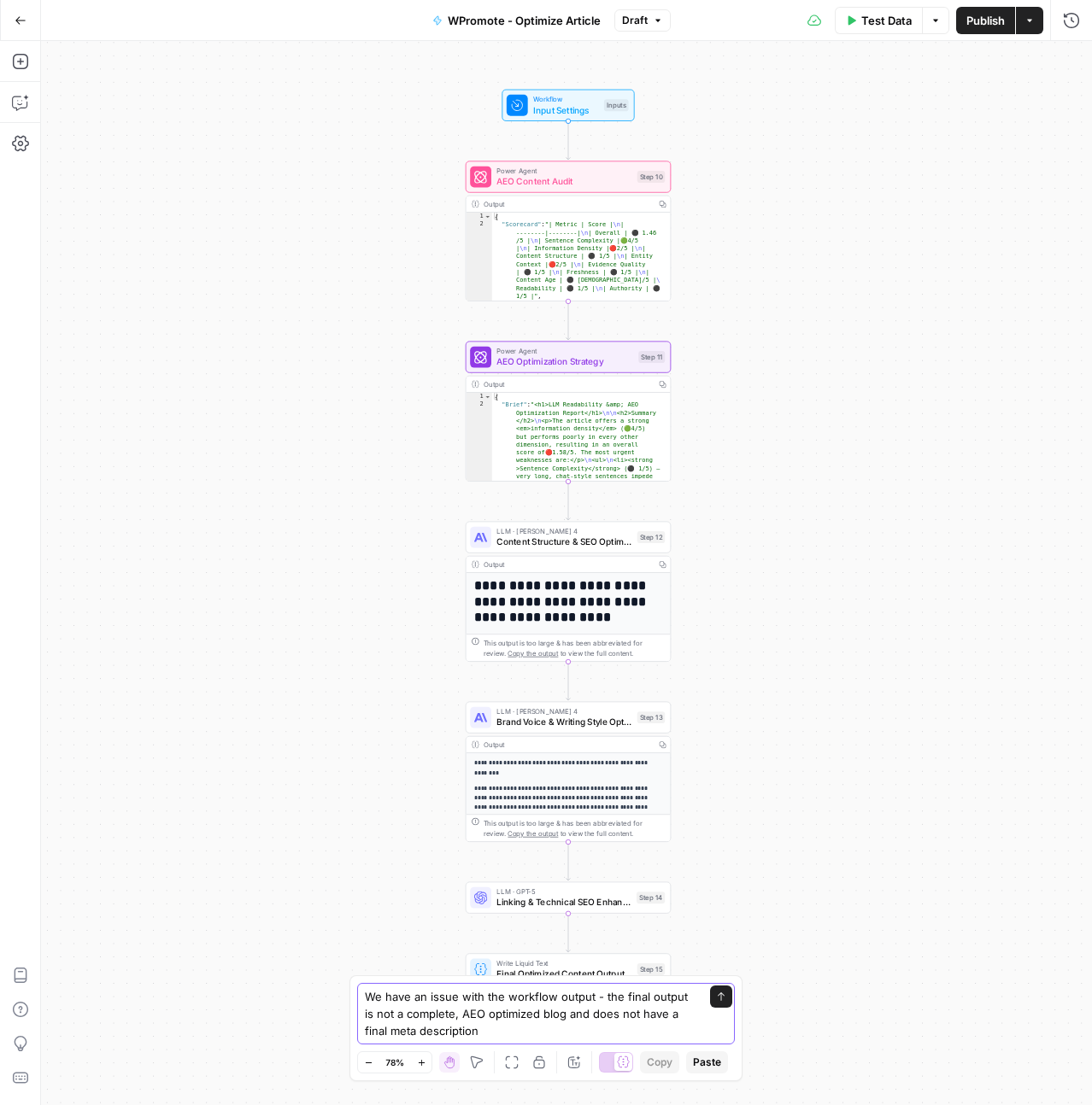
type textarea "We have an issue with the workflow output - the final output is not a complete,…"
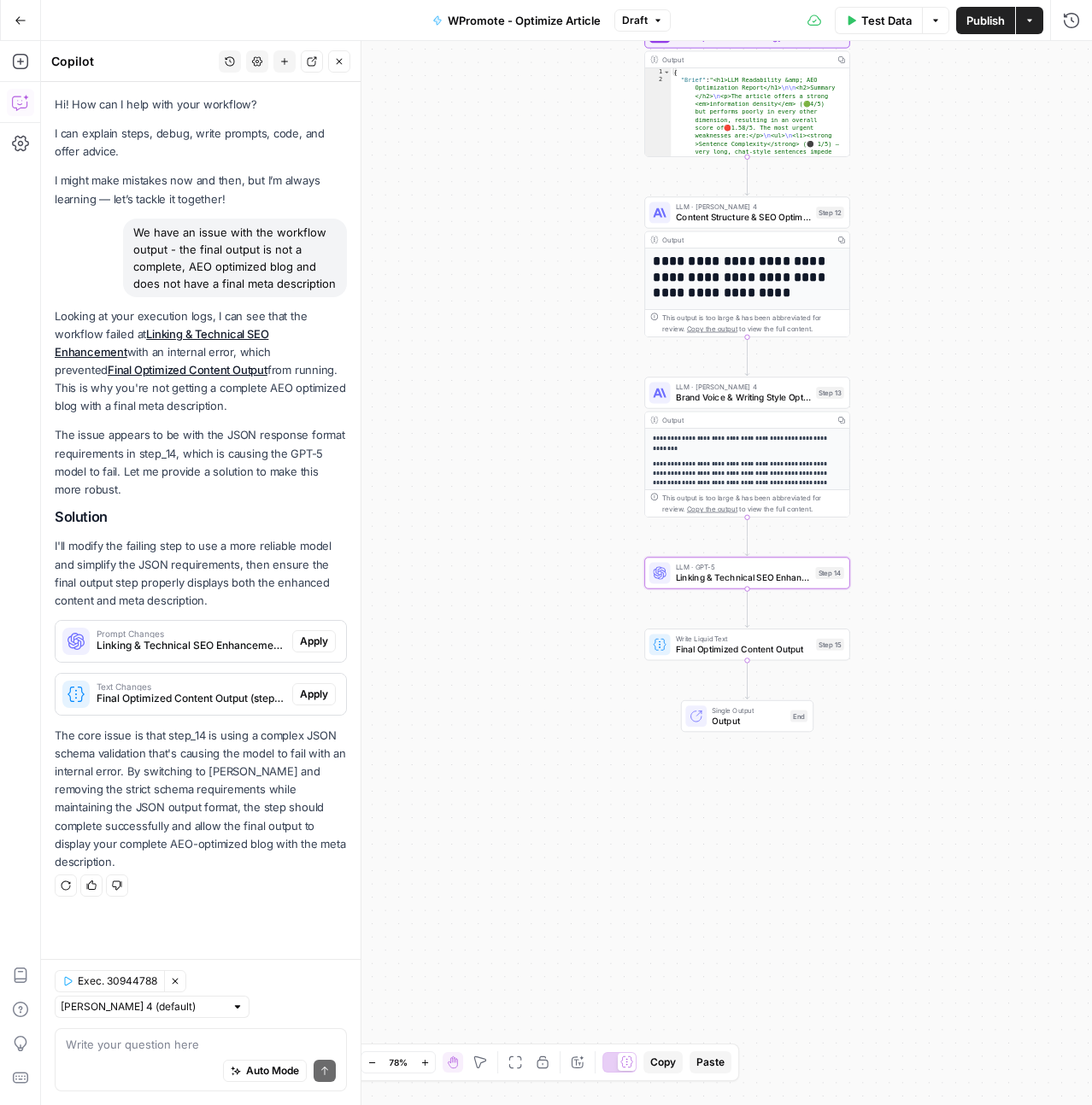
click at [325, 648] on span "Apply" at bounding box center [315, 641] width 29 height 15
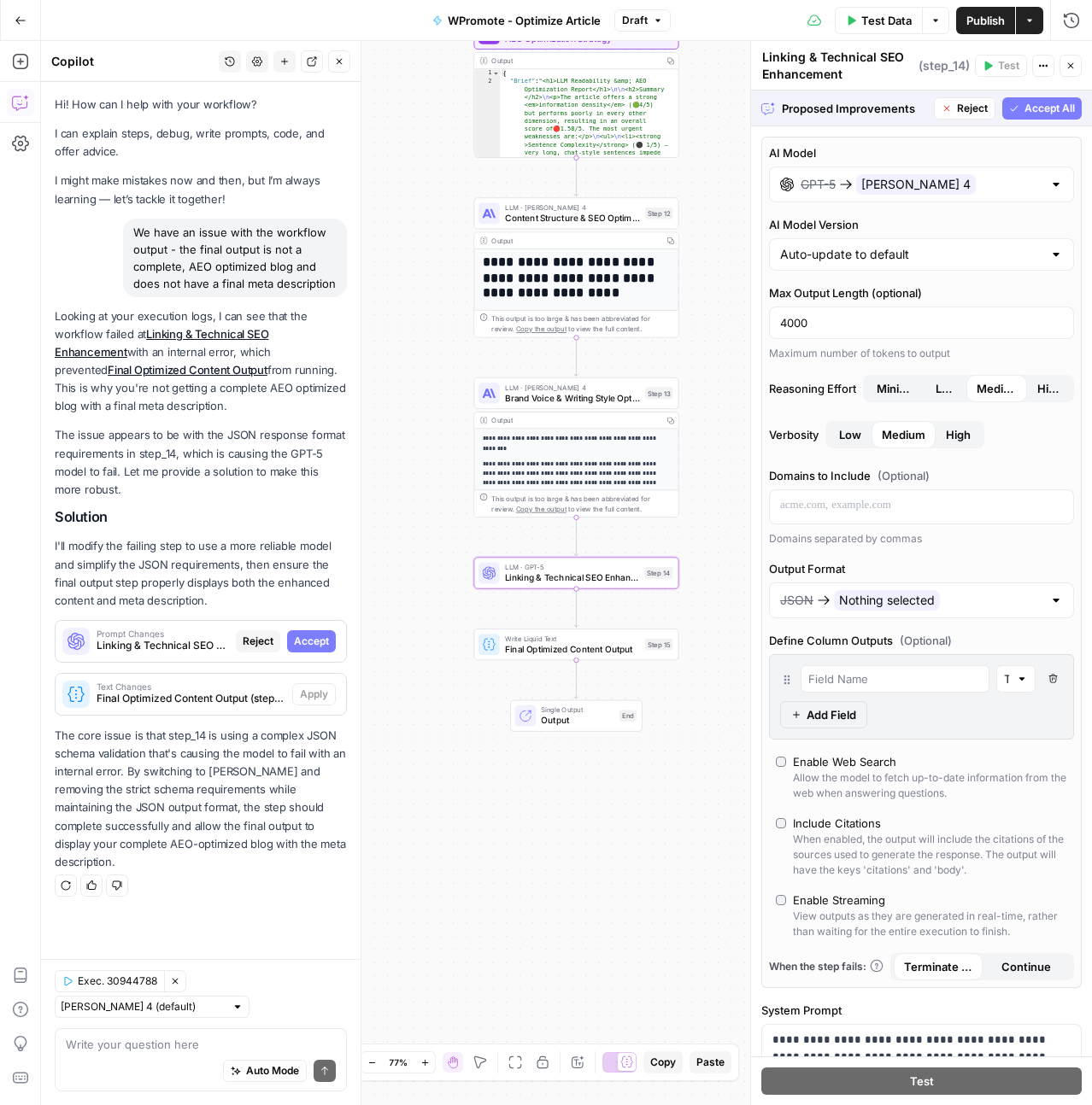
click at [301, 643] on span "Accept" at bounding box center [311, 641] width 35 height 15
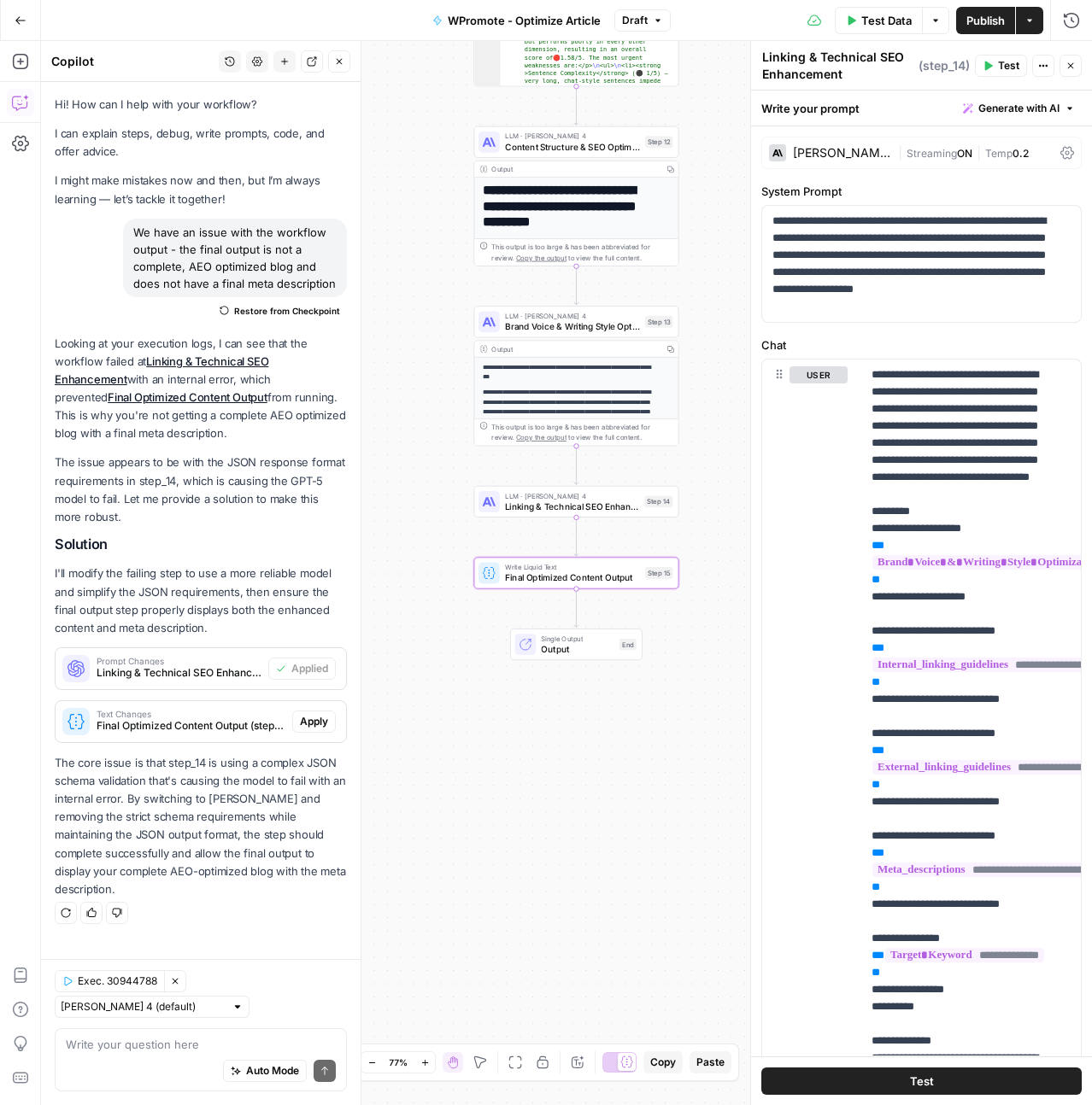
click at [315, 719] on span "Apply" at bounding box center [315, 722] width 29 height 15
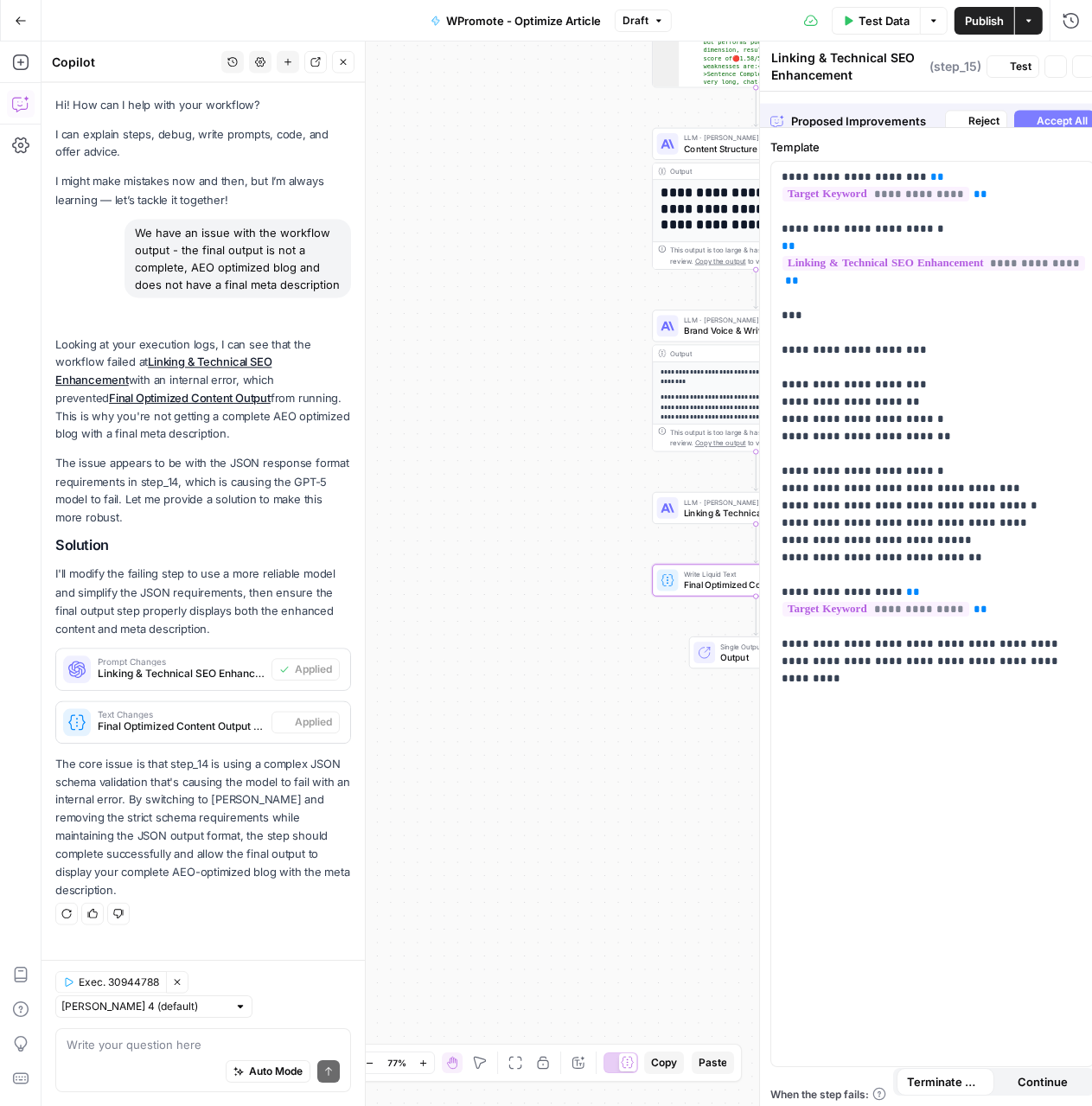
type textarea "Final Optimized Content Output"
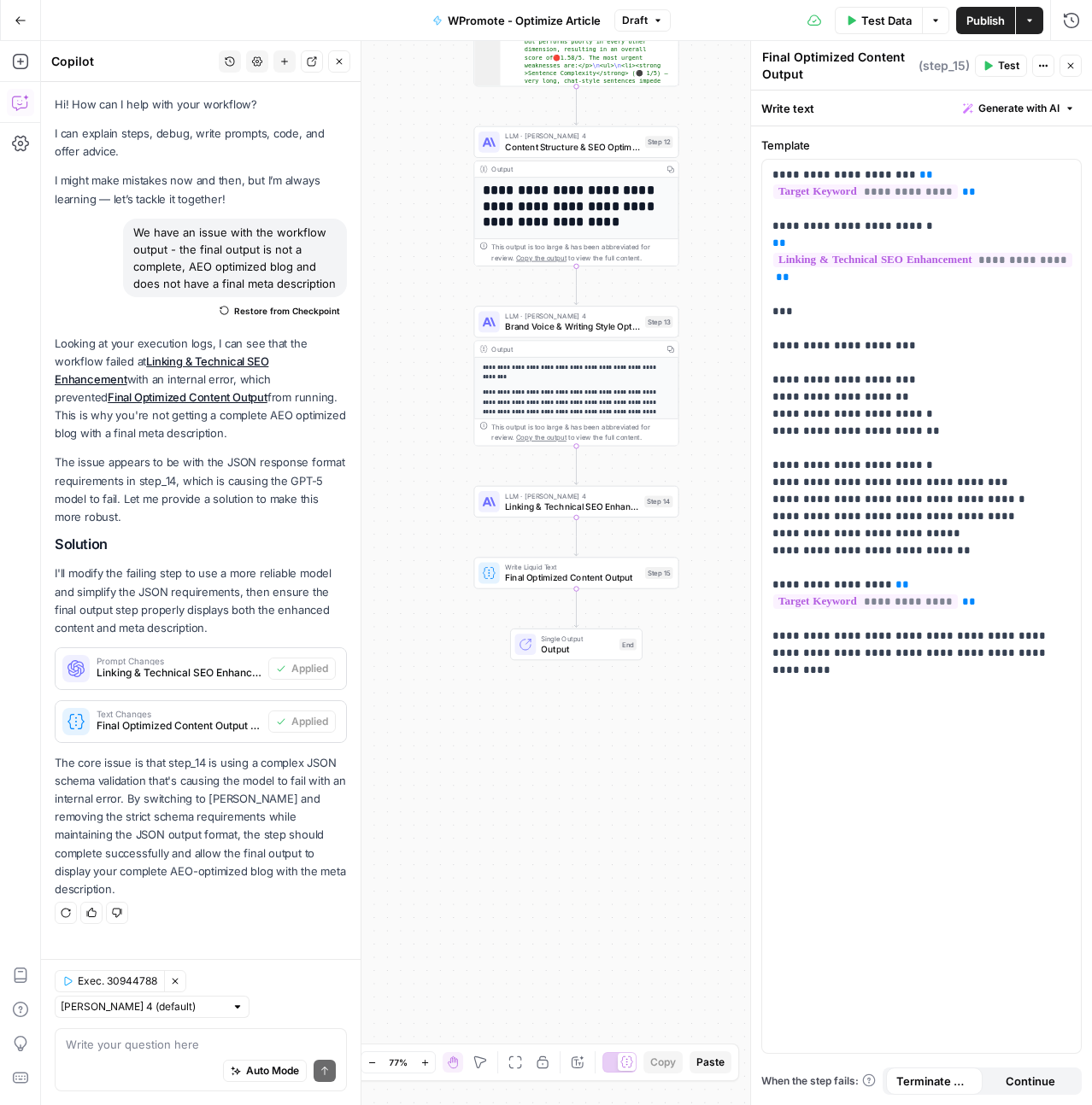
click at [1001, 65] on span "Test" at bounding box center [1008, 66] width 21 height 15
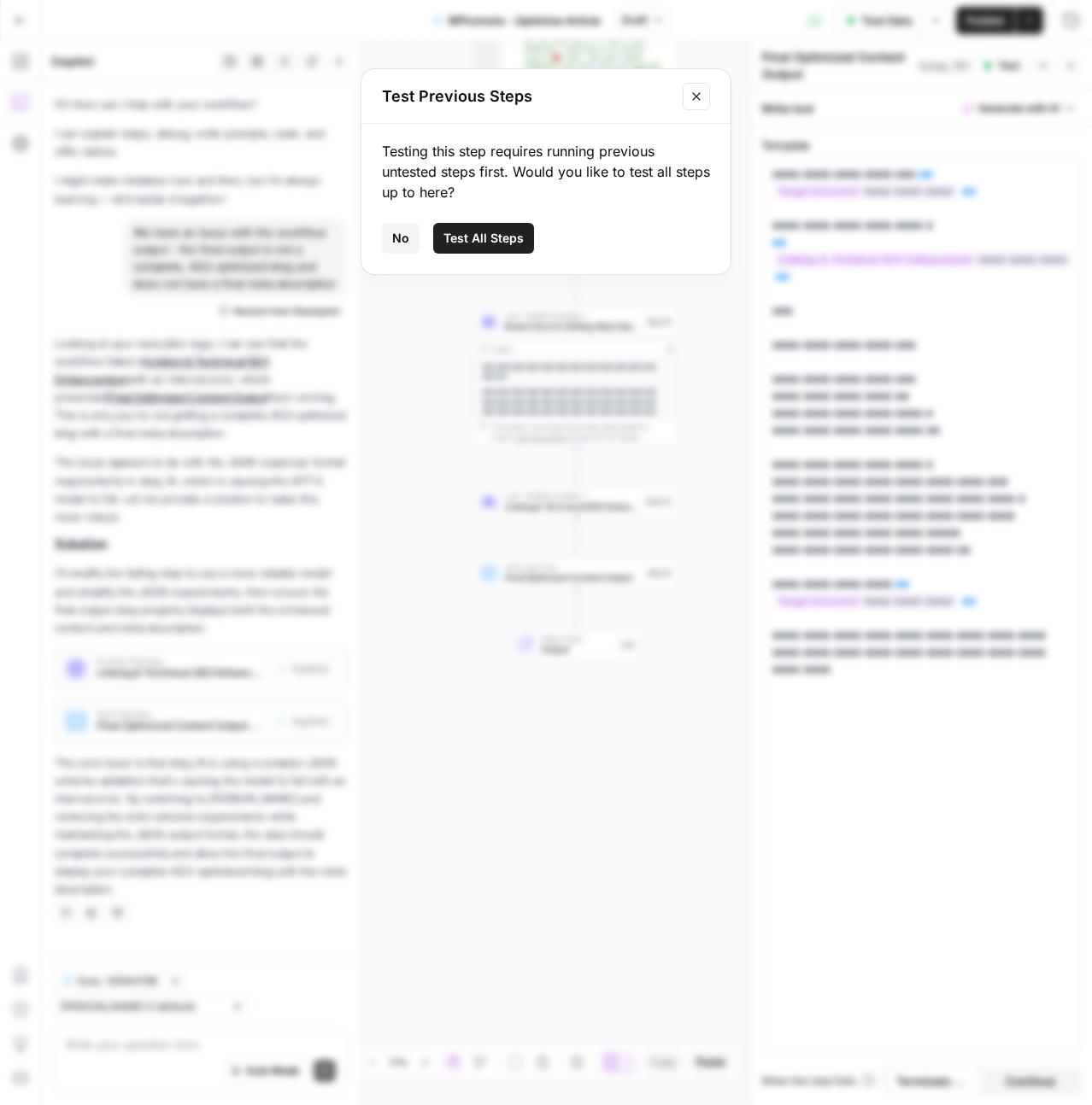
click at [460, 240] on span "Test All Steps" at bounding box center [484, 238] width 80 height 17
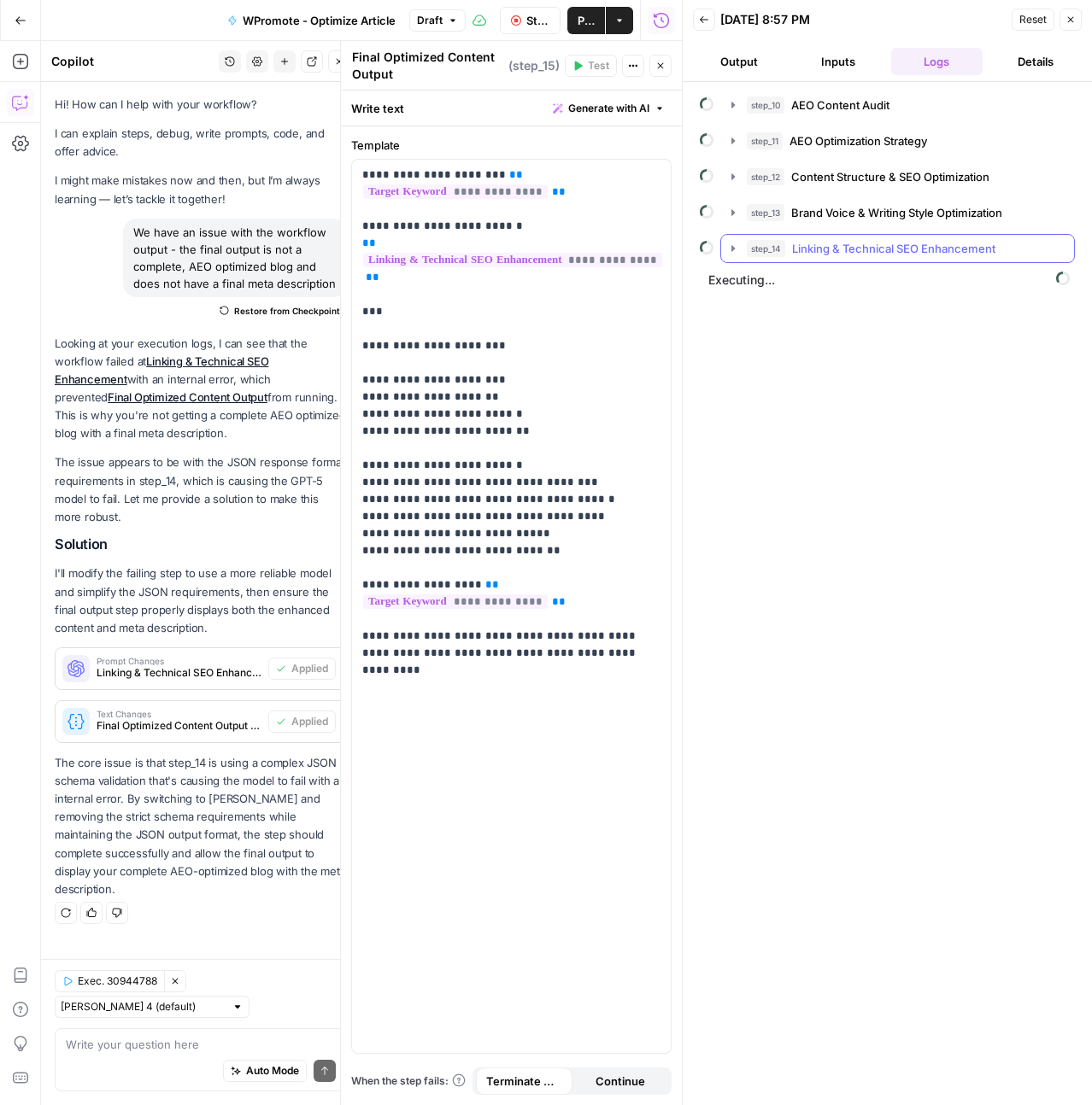
click at [732, 248] on icon "button" at bounding box center [733, 248] width 4 height 6
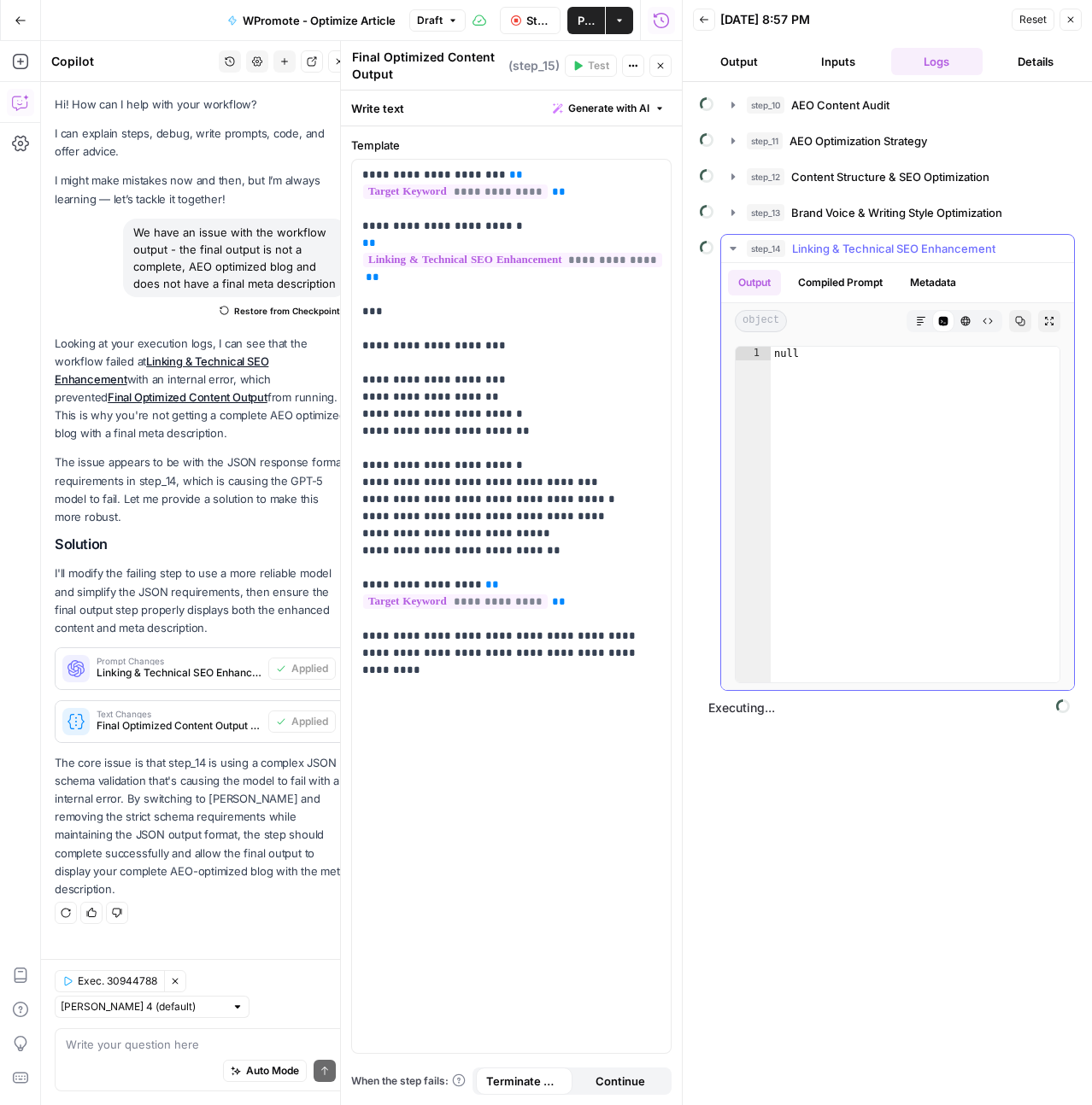
click at [732, 248] on icon "button" at bounding box center [733, 249] width 6 height 4
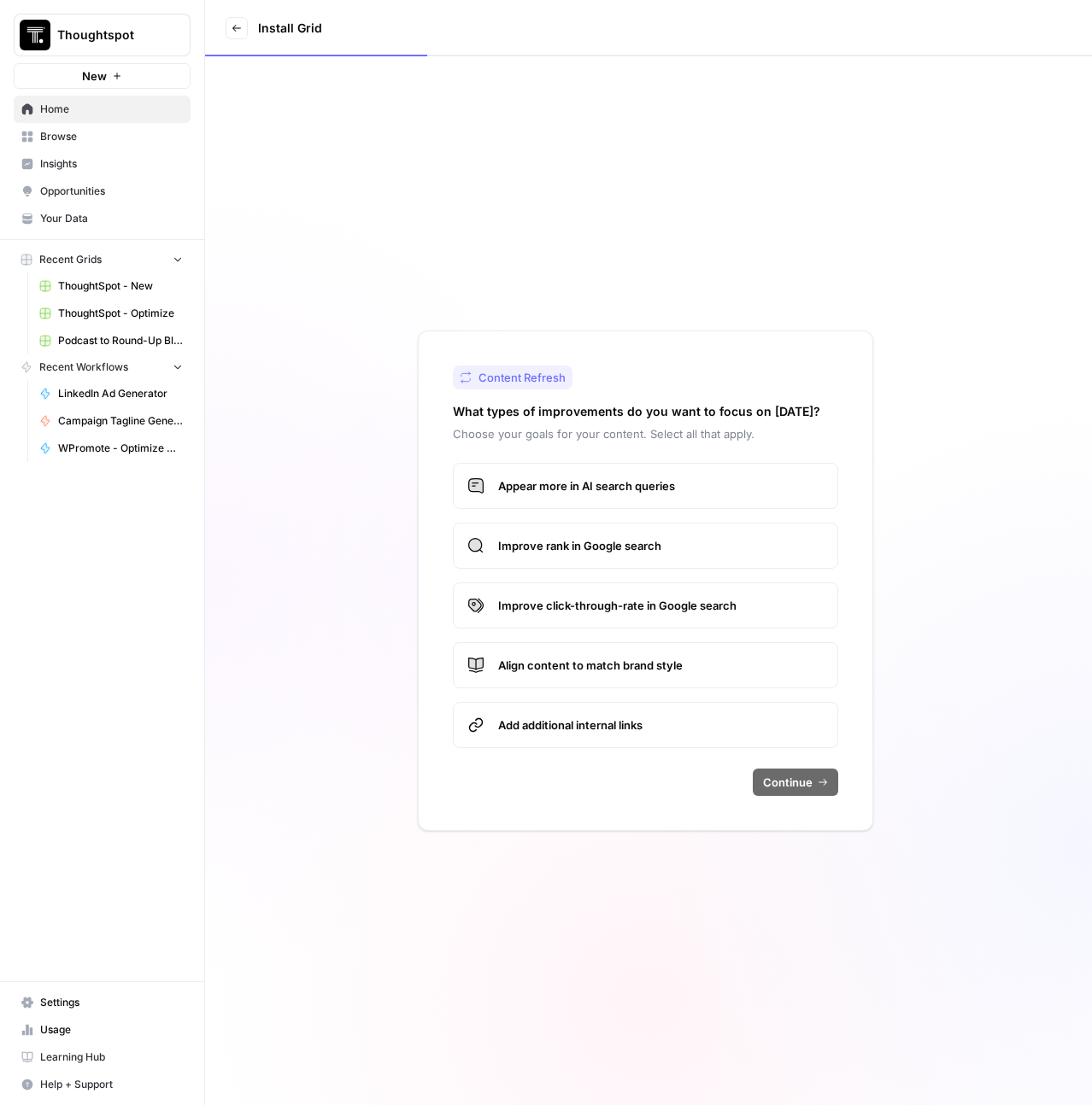
click at [76, 139] on span "Browse" at bounding box center [111, 137] width 143 height 15
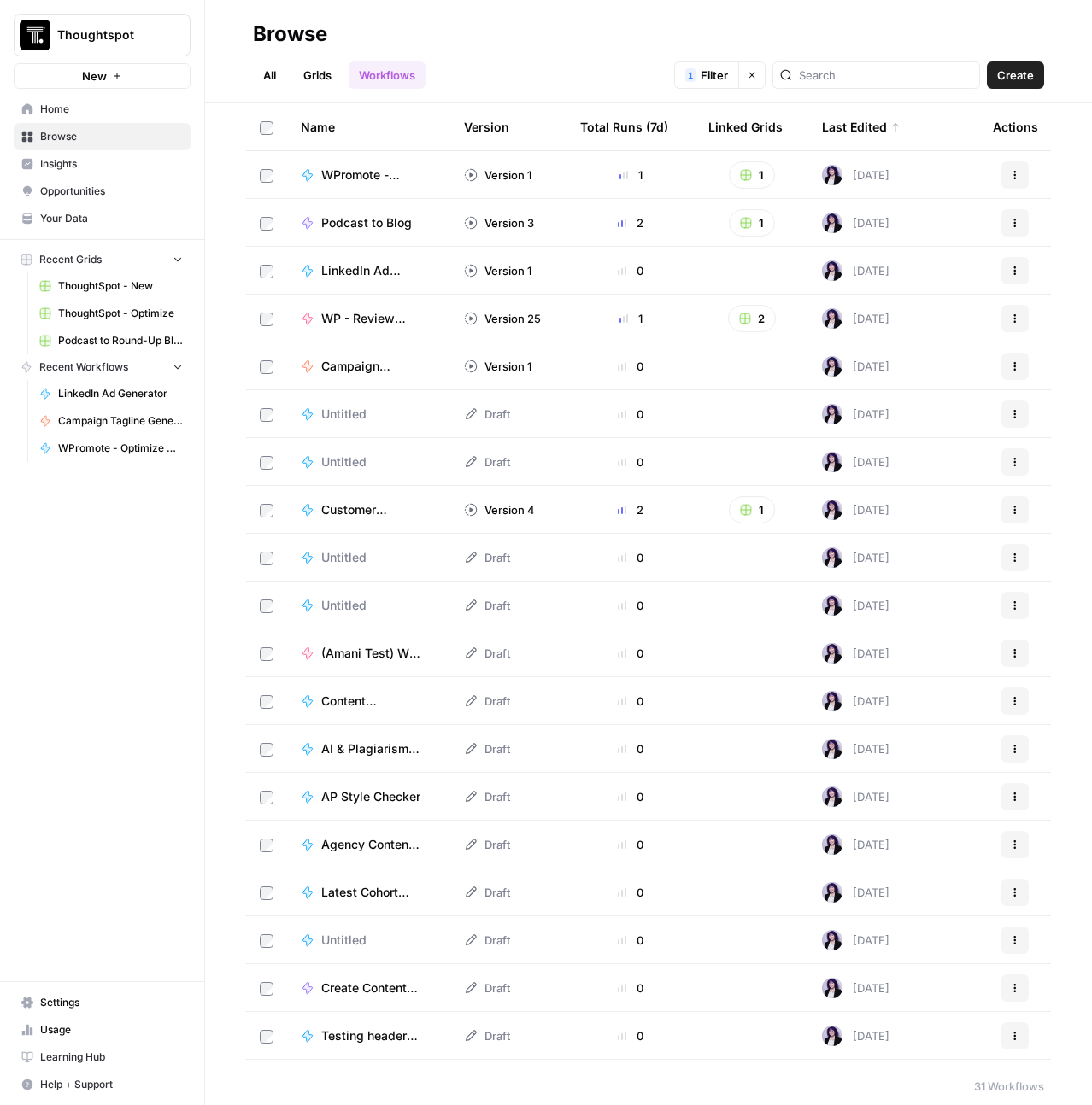
click at [305, 62] on link "Grids" at bounding box center [316, 75] width 48 height 28
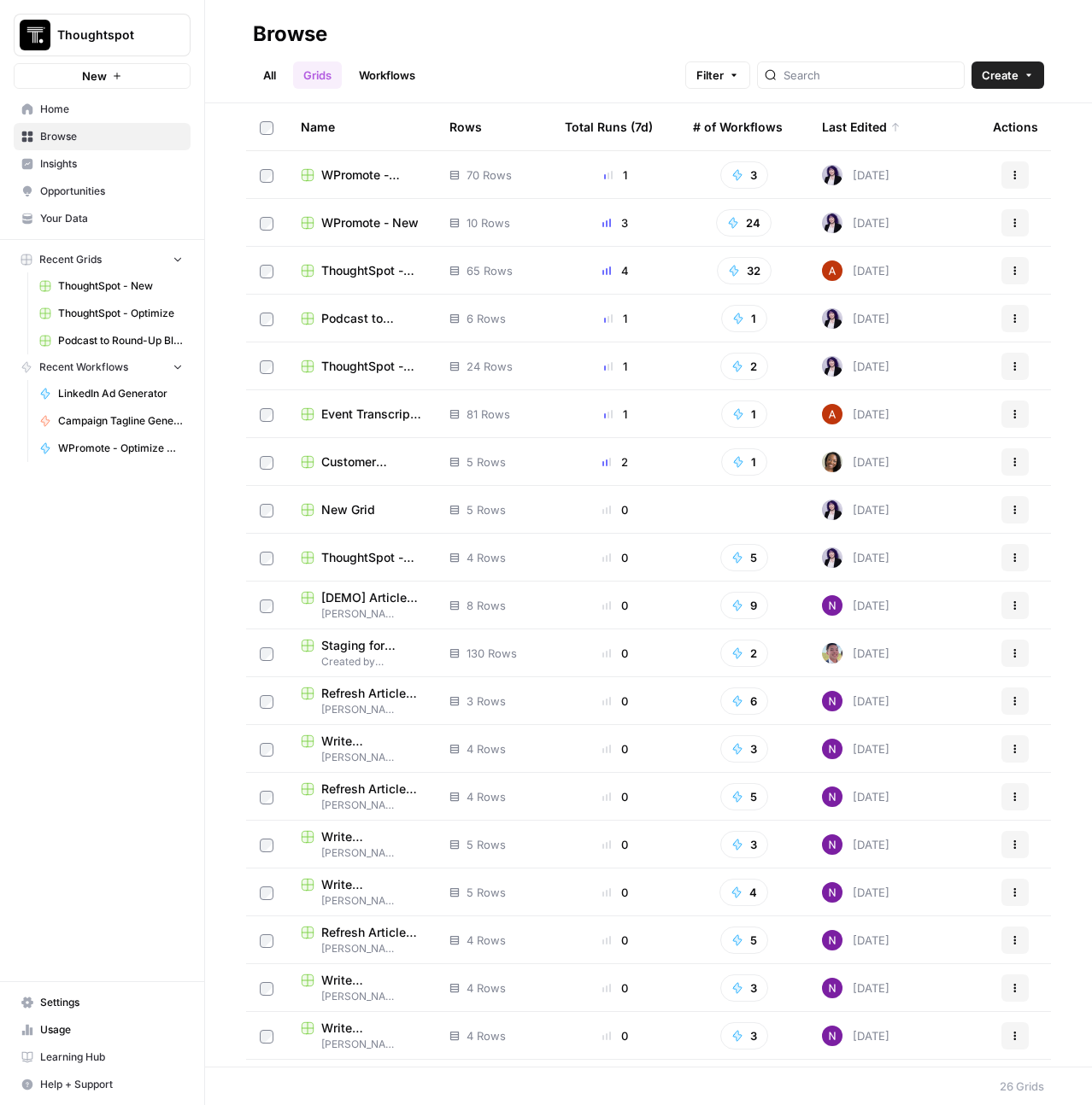
click at [354, 181] on span "WPromote - Optimize" at bounding box center [372, 175] width 101 height 17
click at [381, 233] on td "WPromote - New" at bounding box center [361, 221] width 148 height 47
click at [367, 223] on span "WPromote - New" at bounding box center [370, 223] width 97 height 17
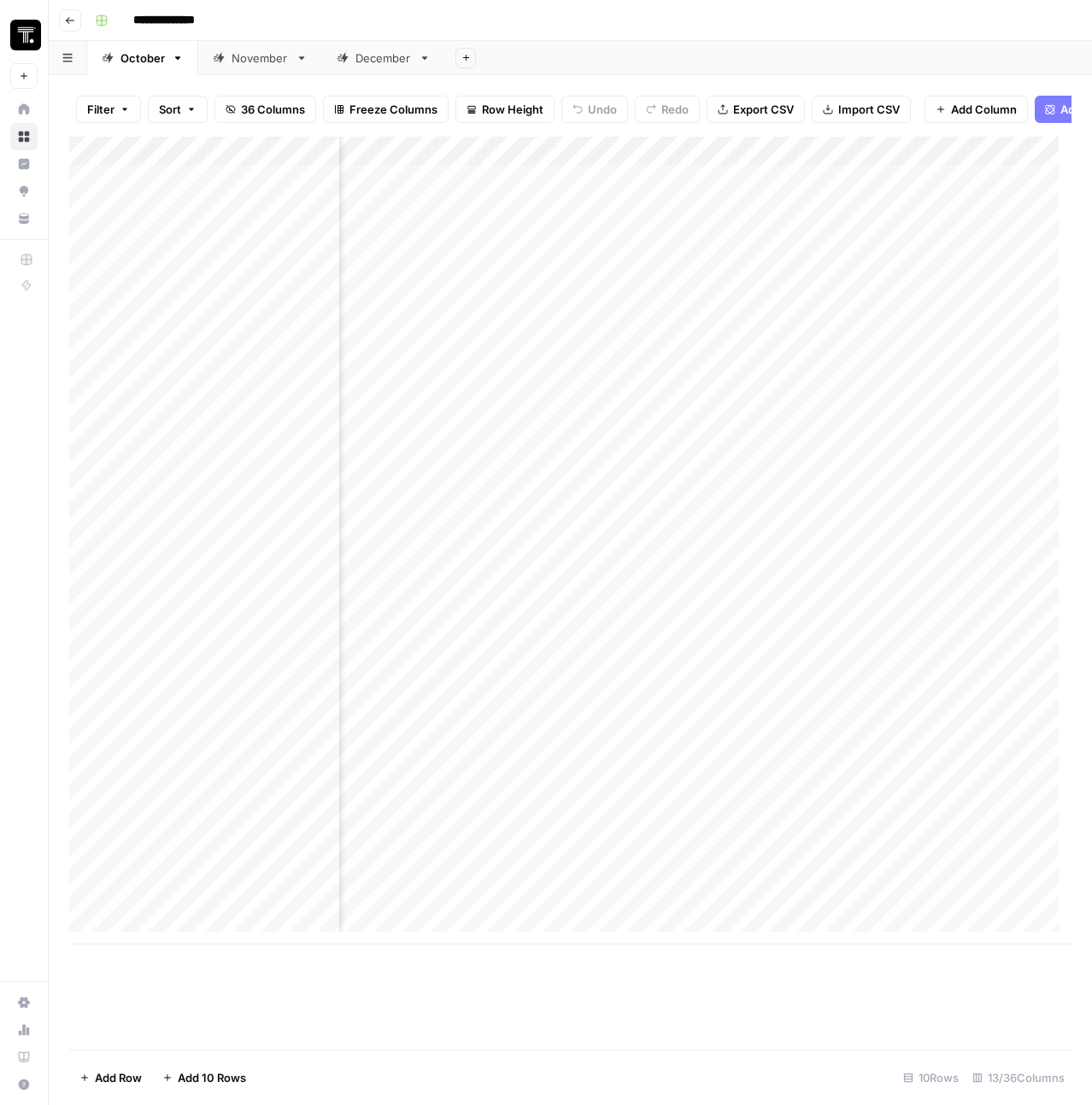
scroll to position [0, 1686]
click at [73, 21] on icon "button" at bounding box center [69, 20] width 10 height 10
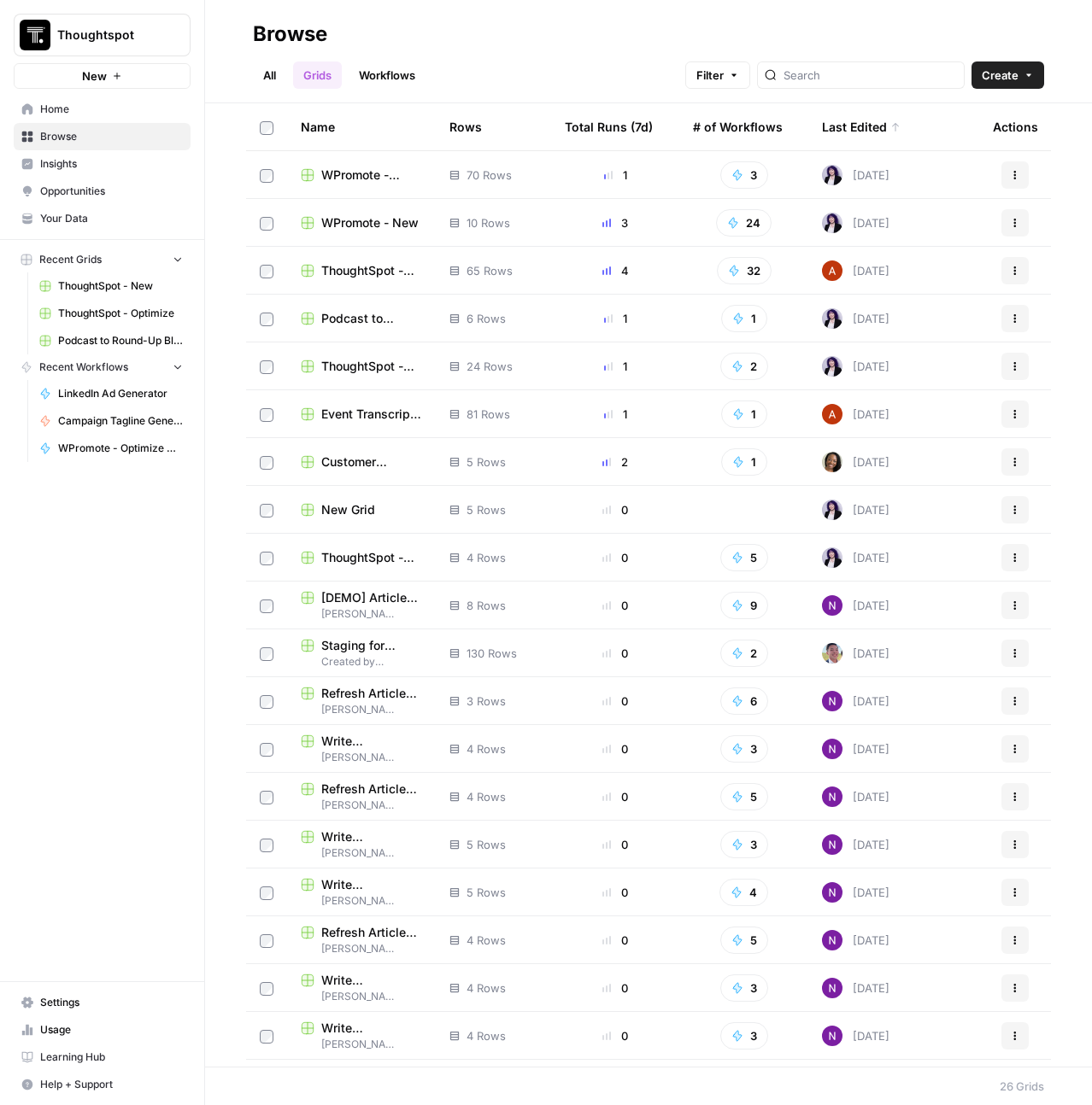
click at [354, 177] on span "WPromote - Optimize" at bounding box center [372, 175] width 101 height 17
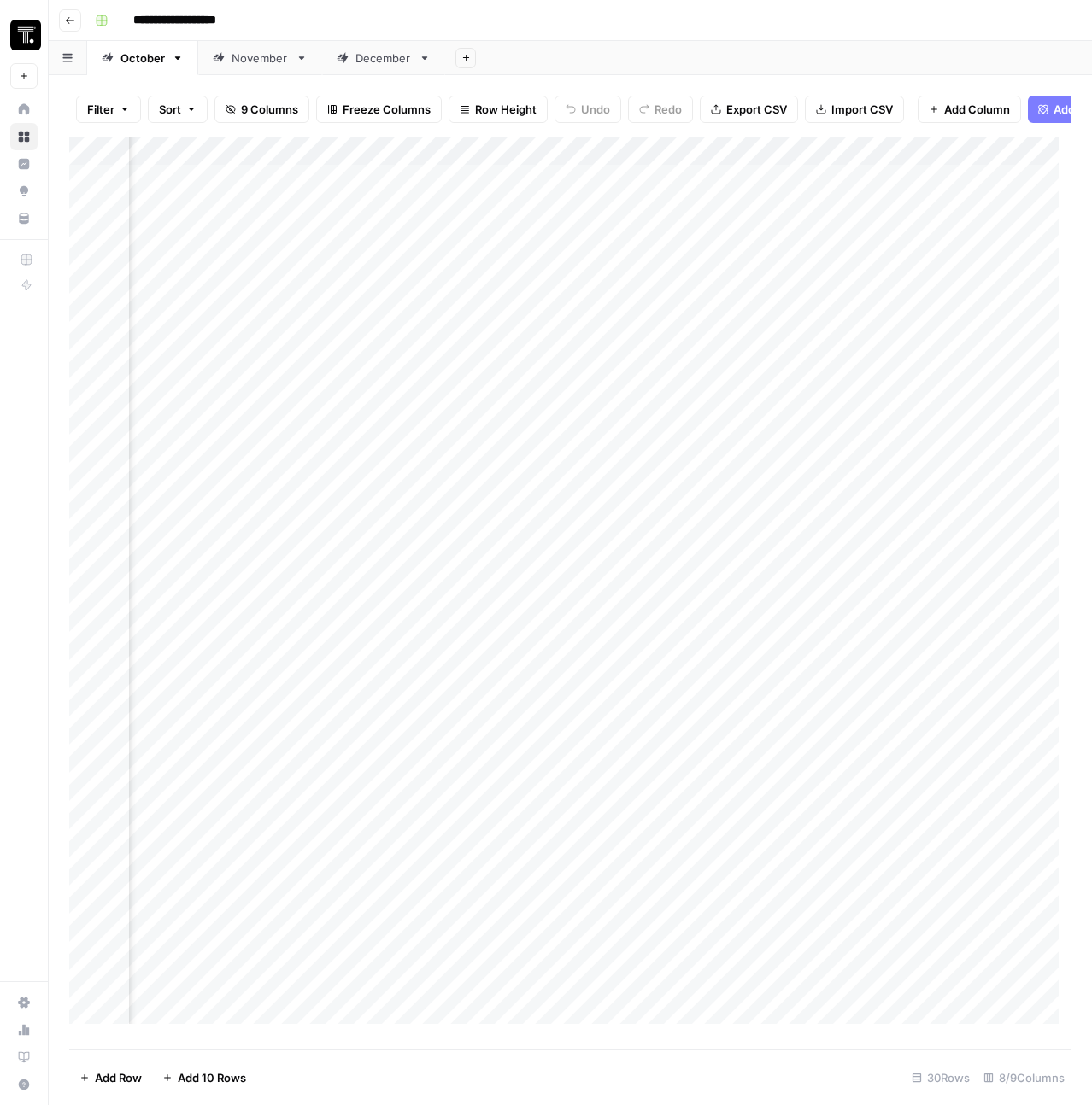
scroll to position [0, 825]
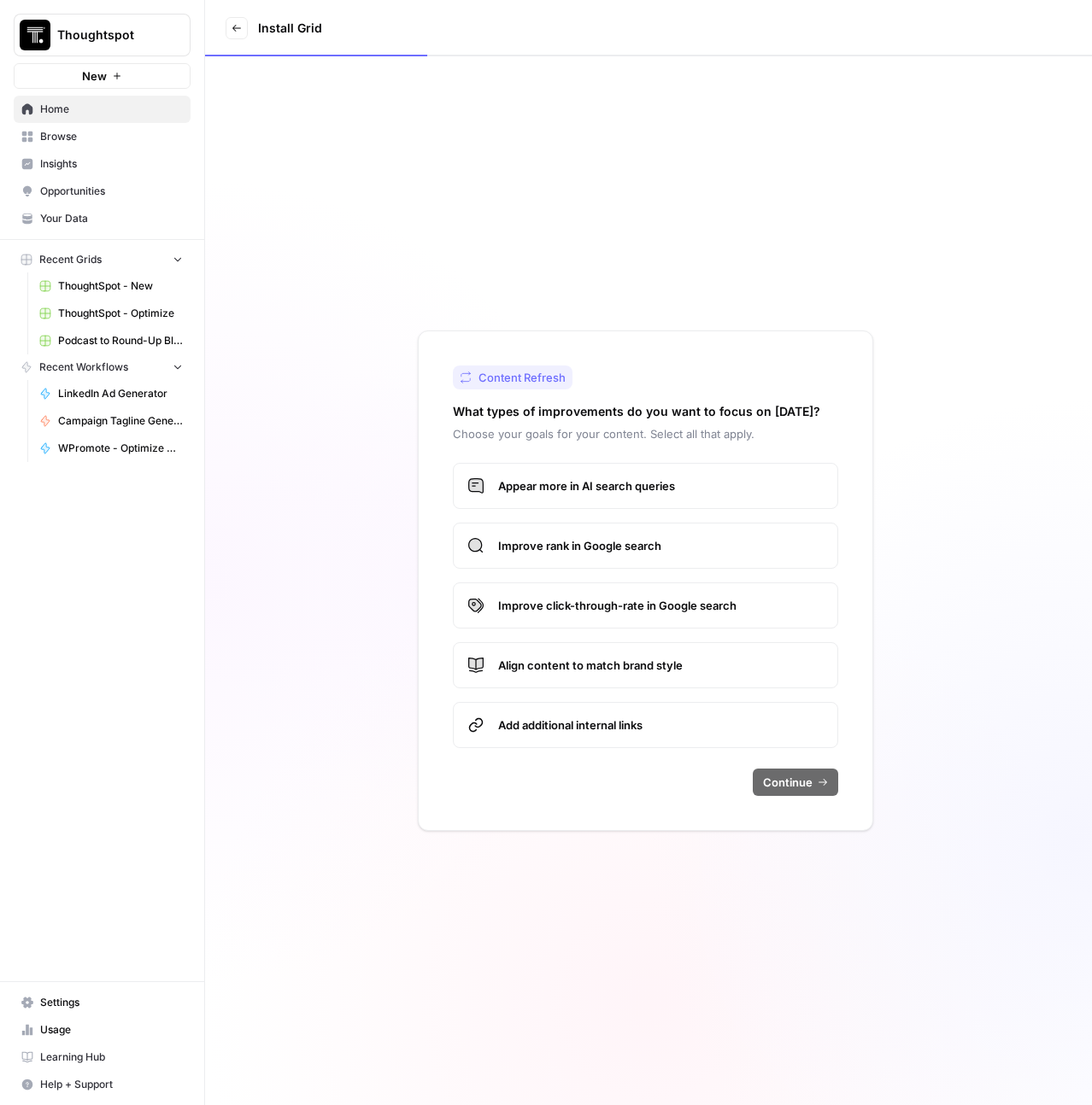
click at [86, 141] on span "Browse" at bounding box center [111, 137] width 143 height 15
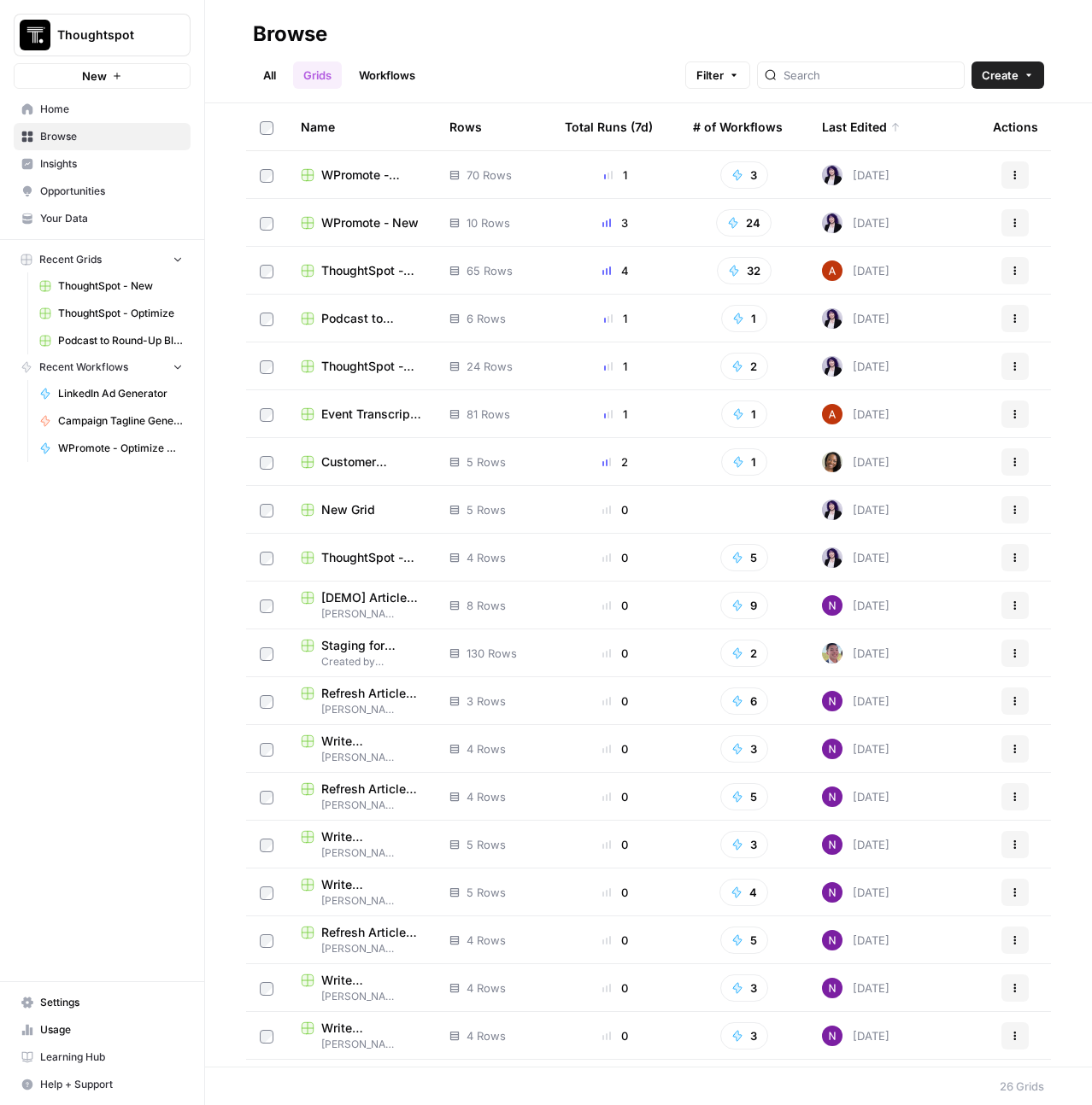
click at [358, 169] on span "WPromote - Optimize" at bounding box center [372, 175] width 101 height 17
click at [339, 217] on span "WPromote - New" at bounding box center [370, 223] width 97 height 17
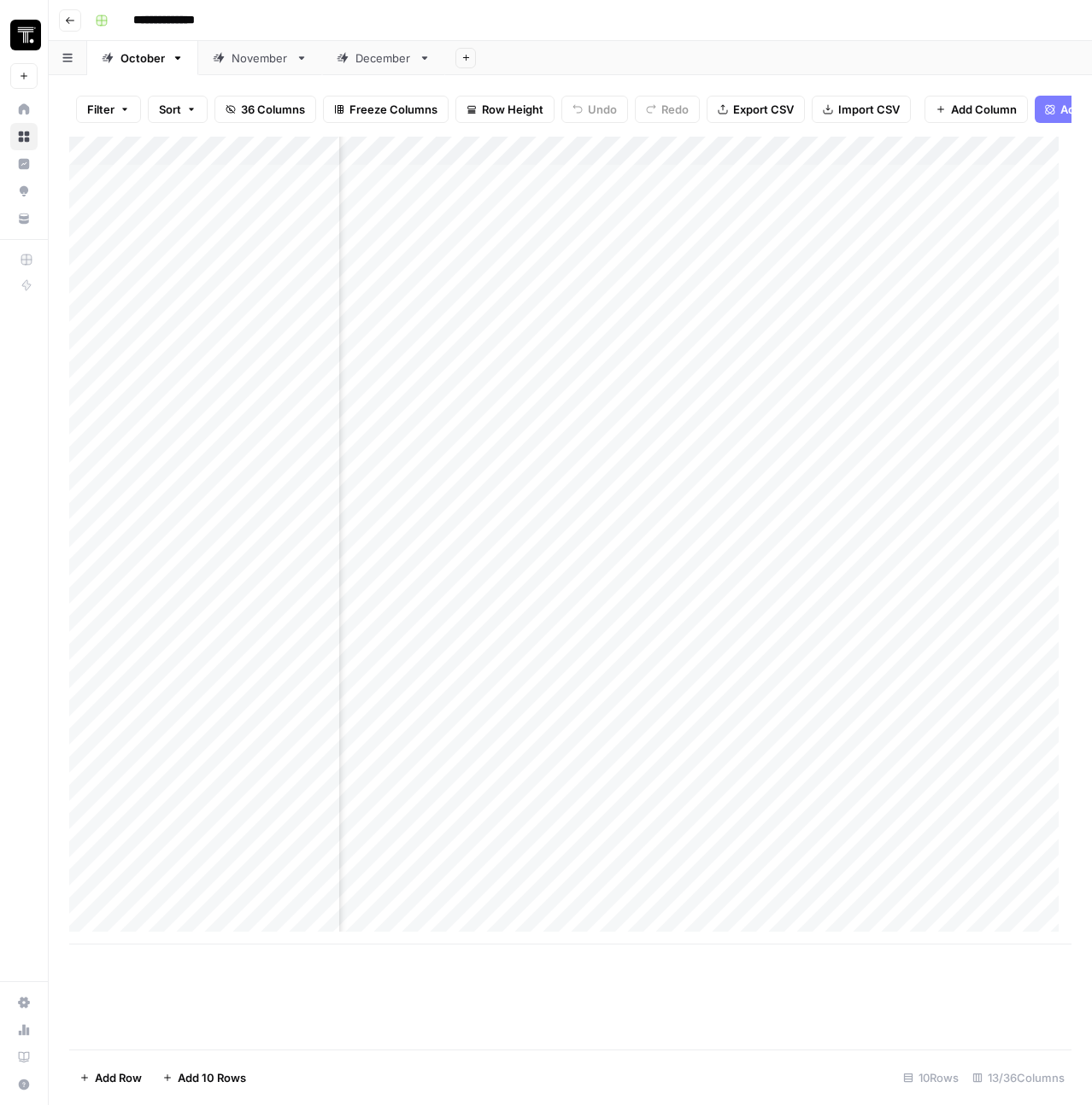
scroll to position [0, 1830]
click at [991, 161] on div "Add Column" at bounding box center [570, 541] width 1002 height 808
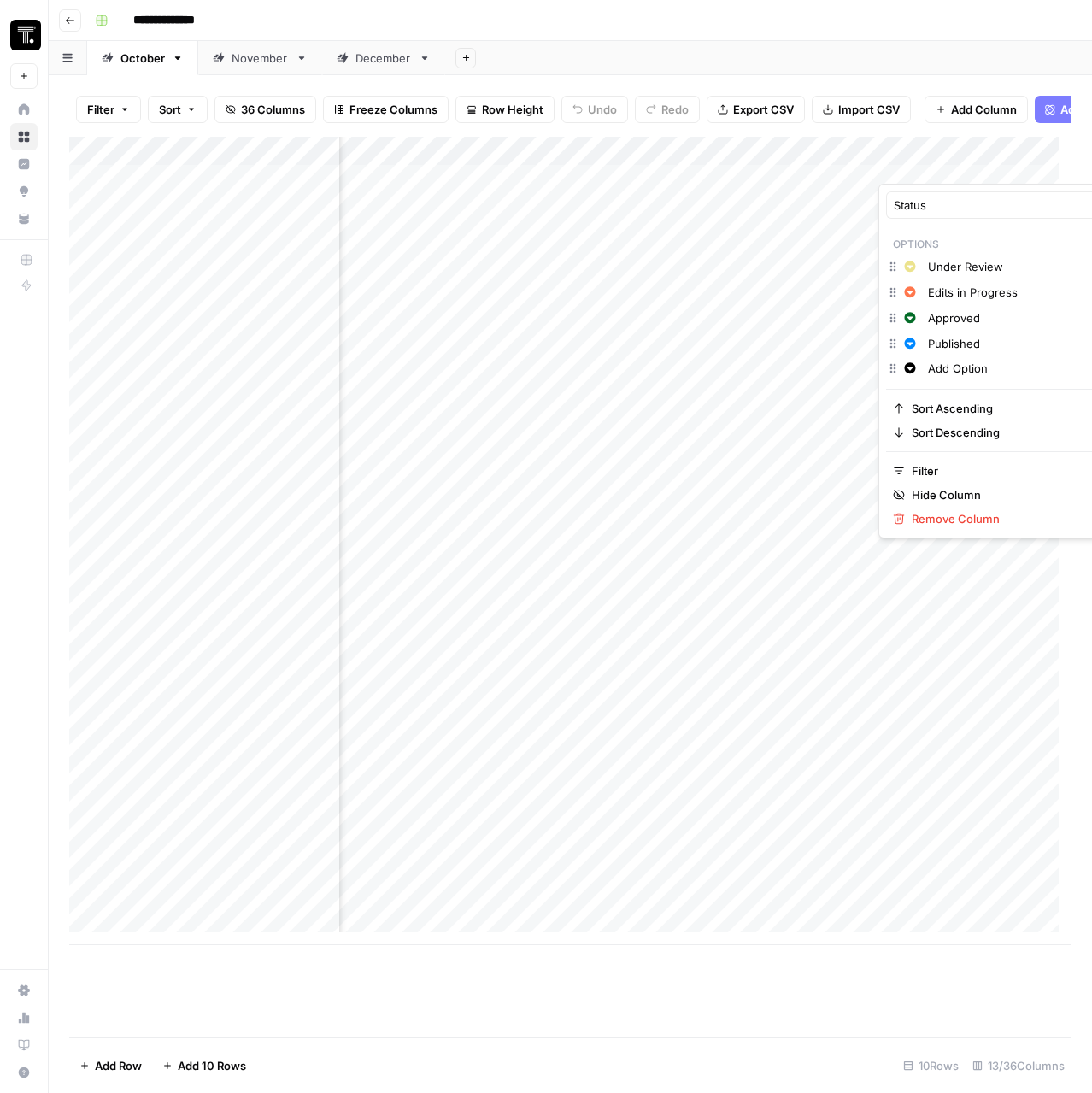
click at [862, 316] on div "Add Column" at bounding box center [570, 541] width 1002 height 808
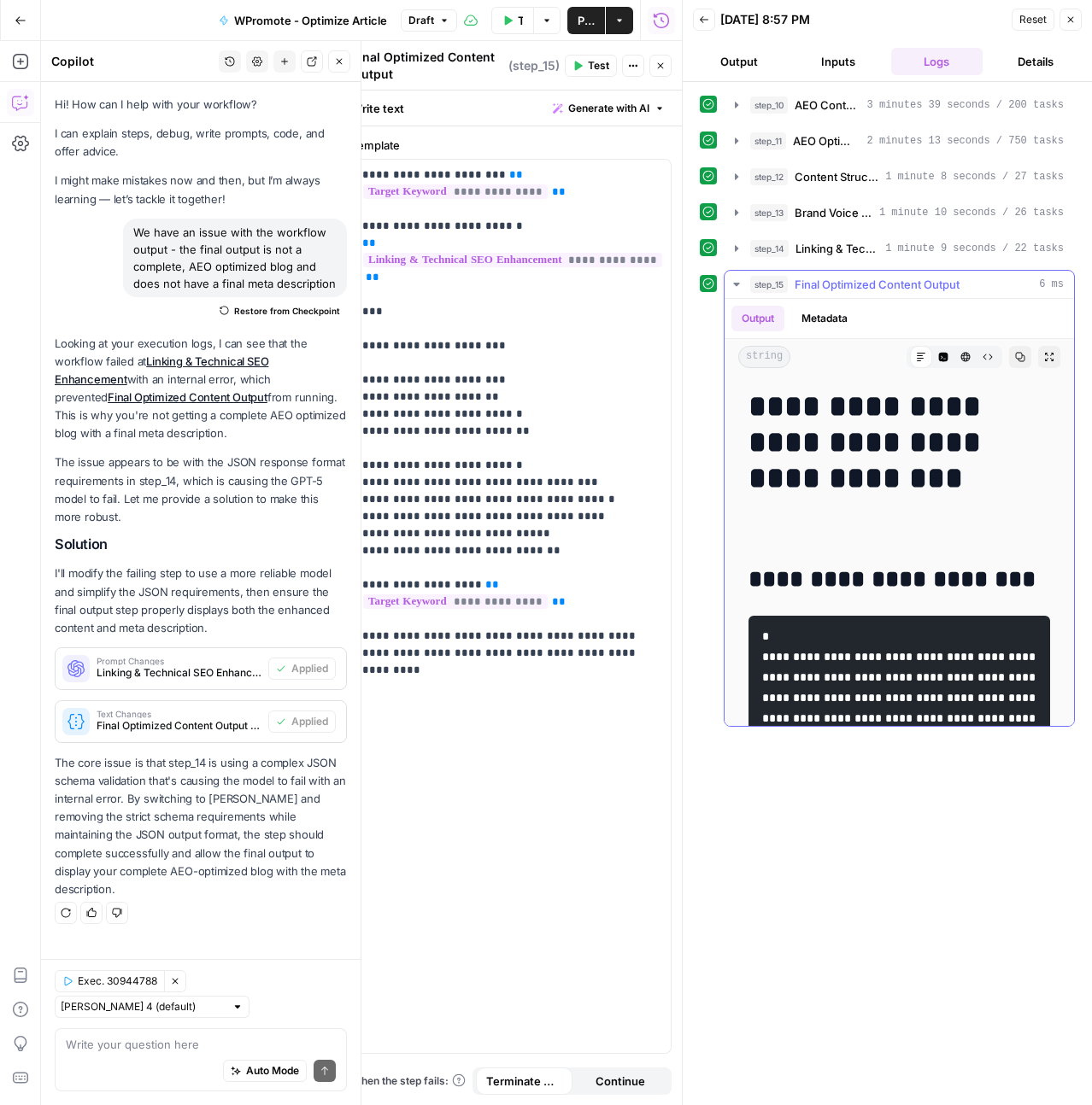
scroll to position [4, 0]
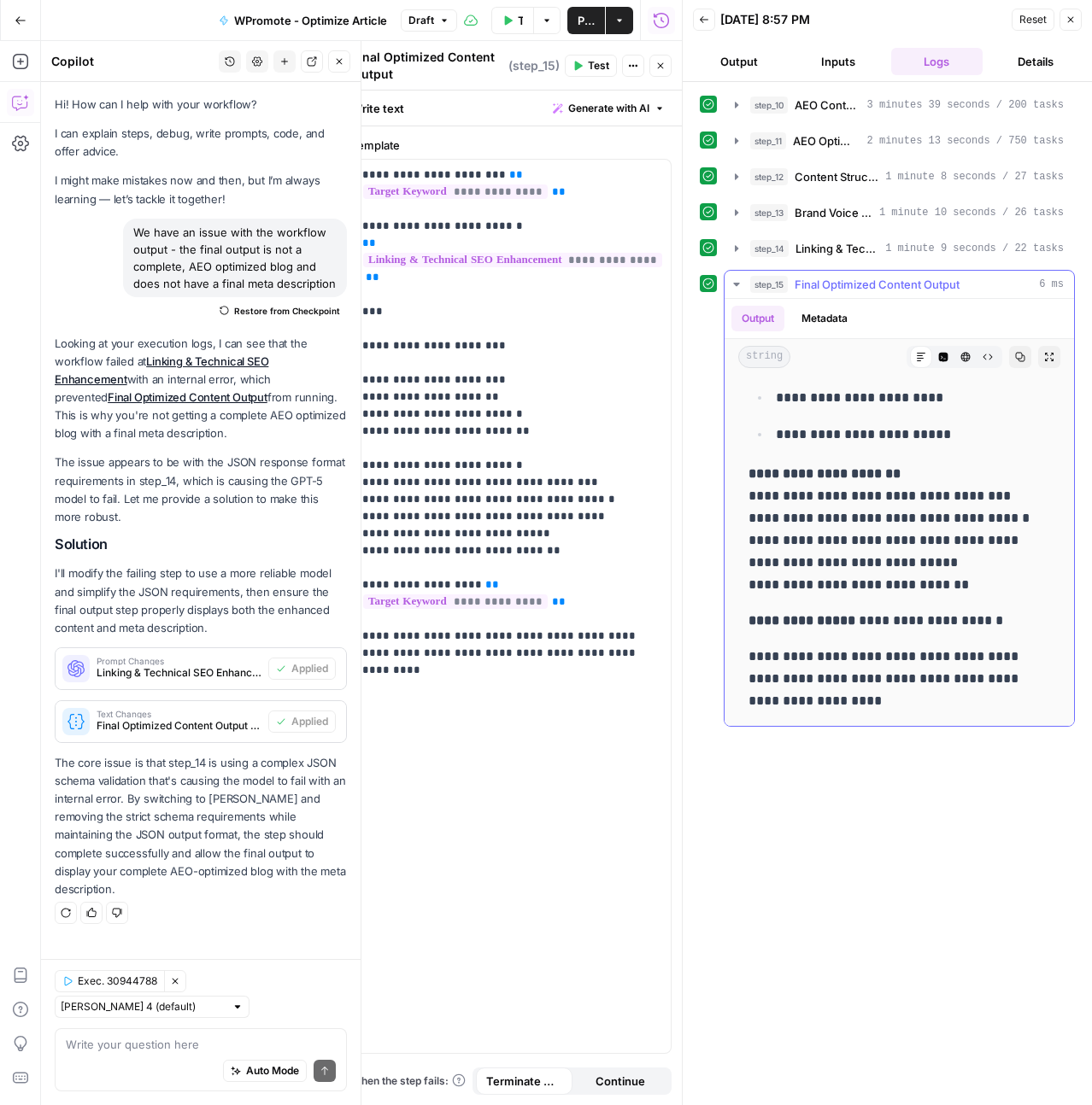
scroll to position [9167, 0]
drag, startPoint x: 766, startPoint y: 512, endPoint x: 927, endPoint y: 587, distance: 177.6
copy code "*"
drag, startPoint x: 247, startPoint y: 1004, endPoint x: 222, endPoint y: 1017, distance: 28.2
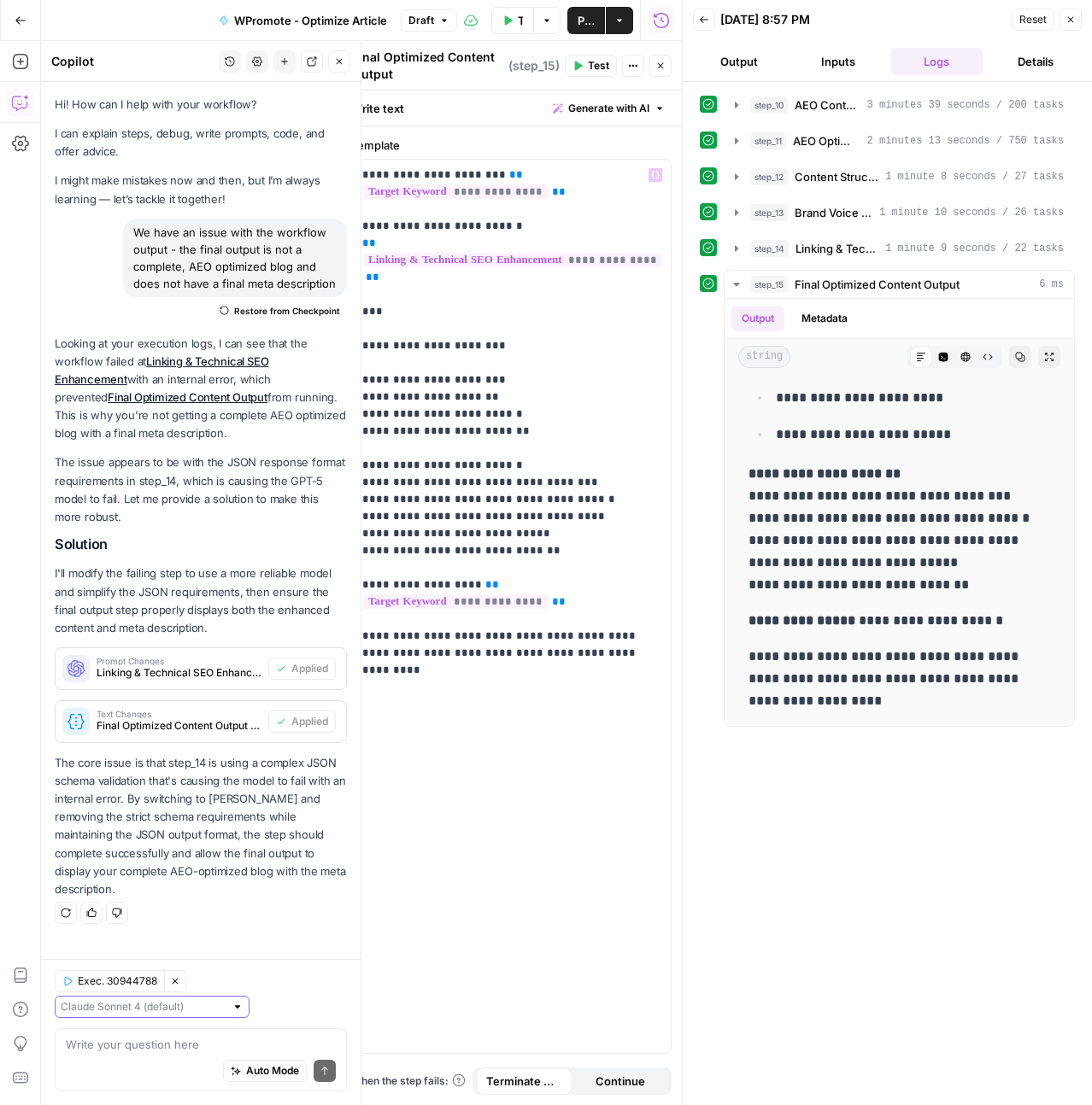
click at [224, 1004] on input "text" at bounding box center [143, 1007] width 164 height 17
type input "[PERSON_NAME] 4 (default)"
click at [121, 1028] on div "Write your question here Auto Mode Send" at bounding box center [201, 1059] width 292 height 64
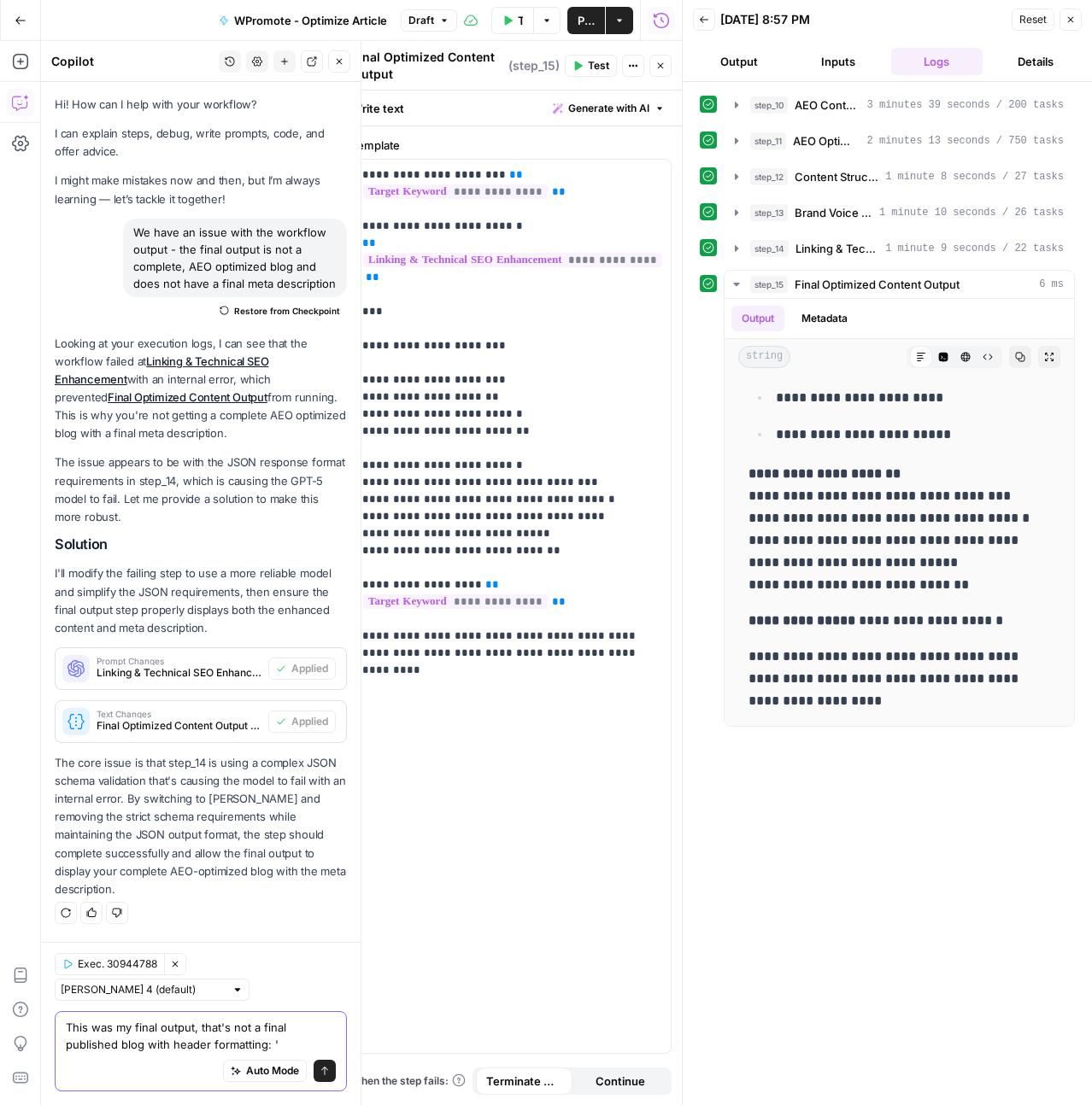
paste textarea ""enhanced_content": "<!-- Schema Markup Suggestion:\n<script type=\"application…"
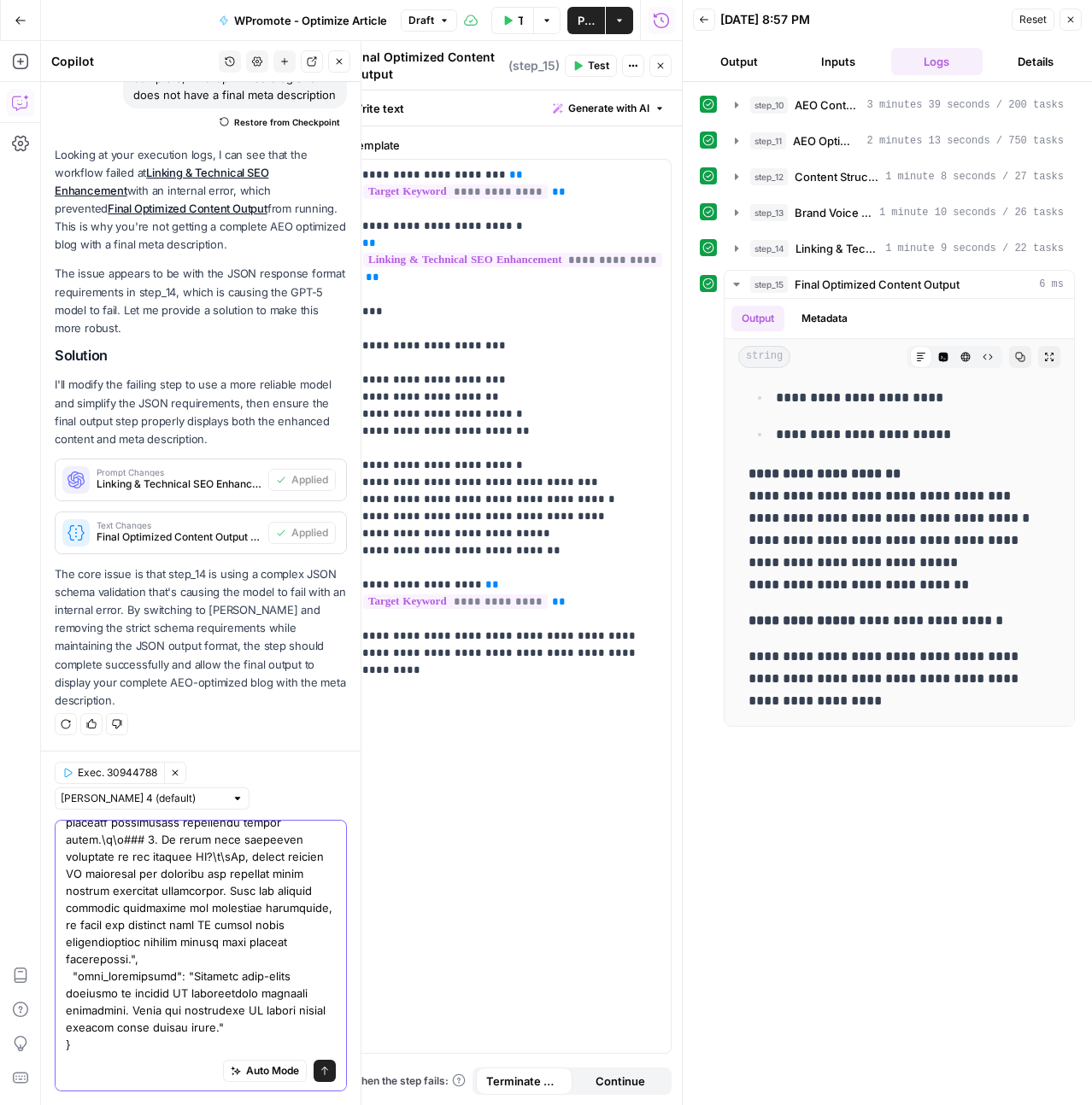
type textarea "This was my final output, that's not a final published blog with header formatt…"
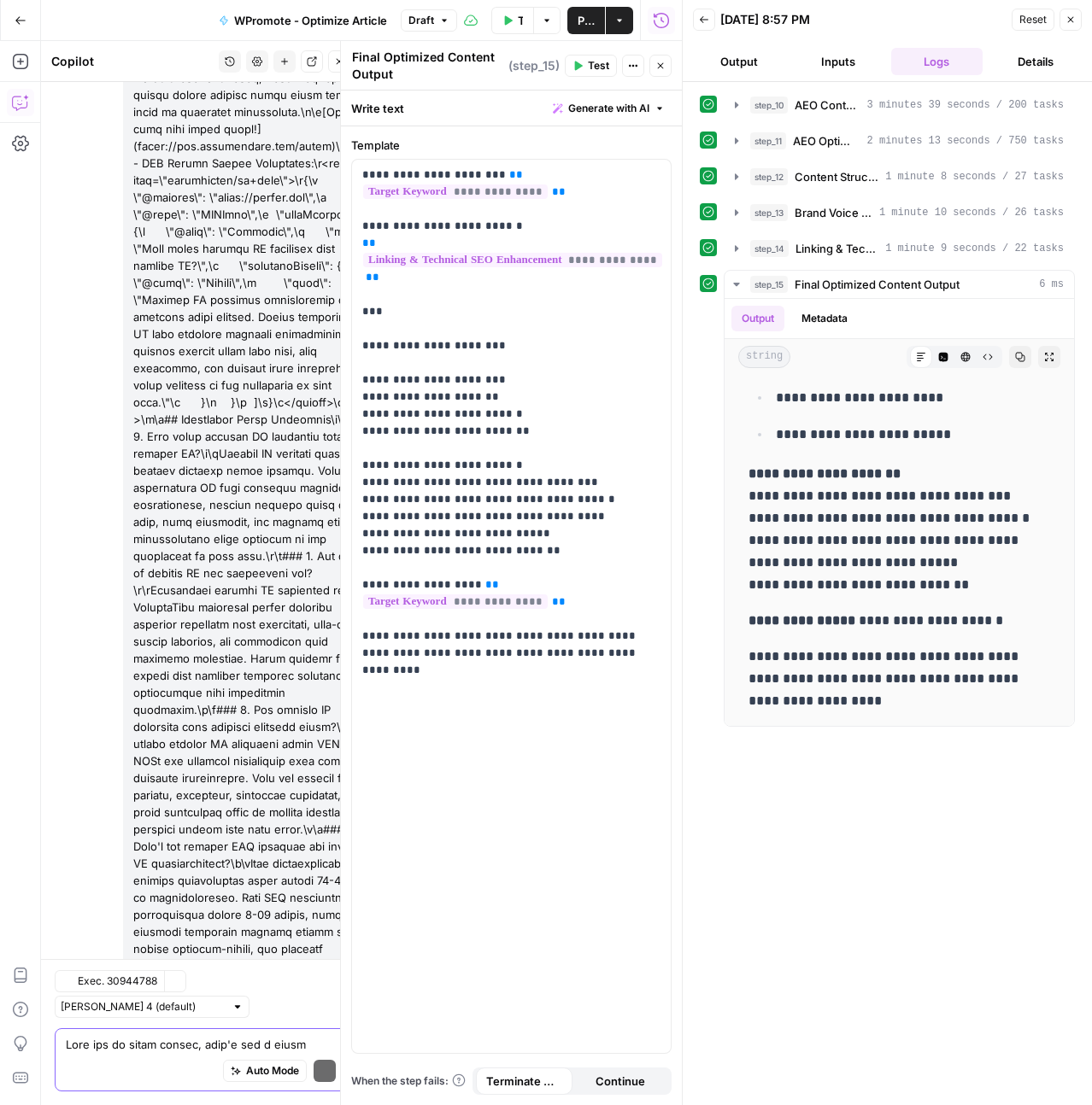
scroll to position [5867, 0]
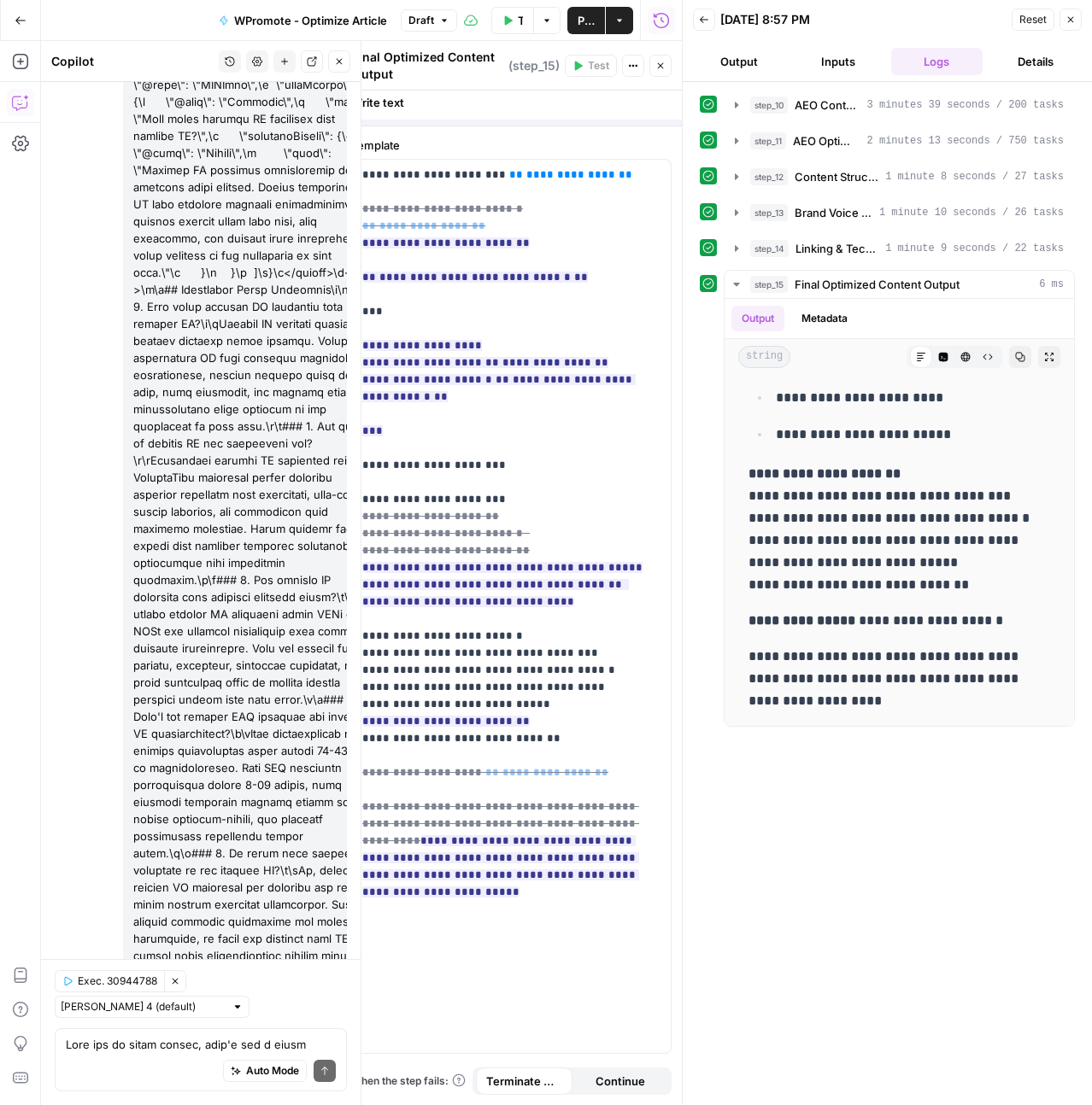
scroll to position [5839, 0]
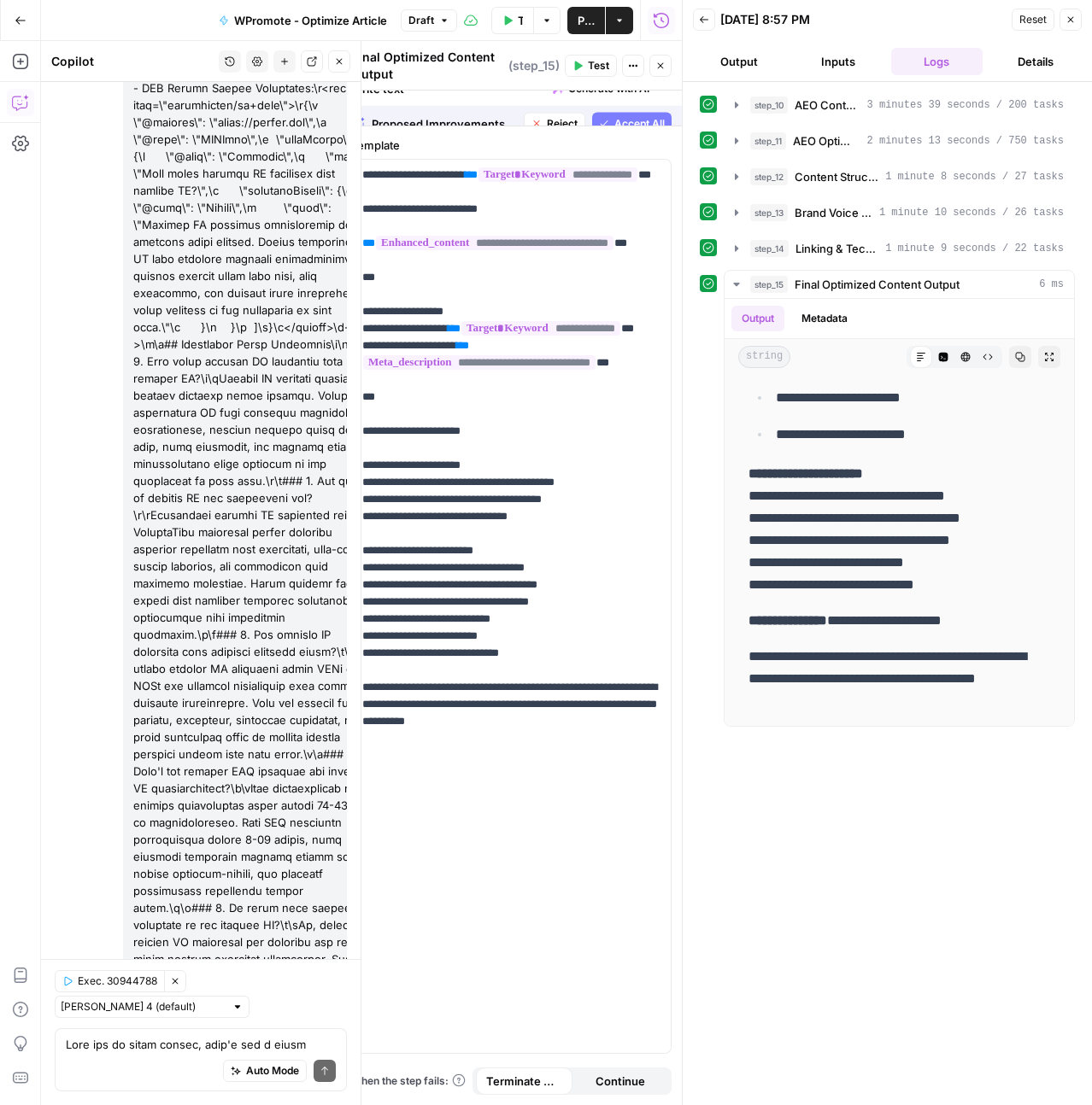
scroll to position [0, 0]
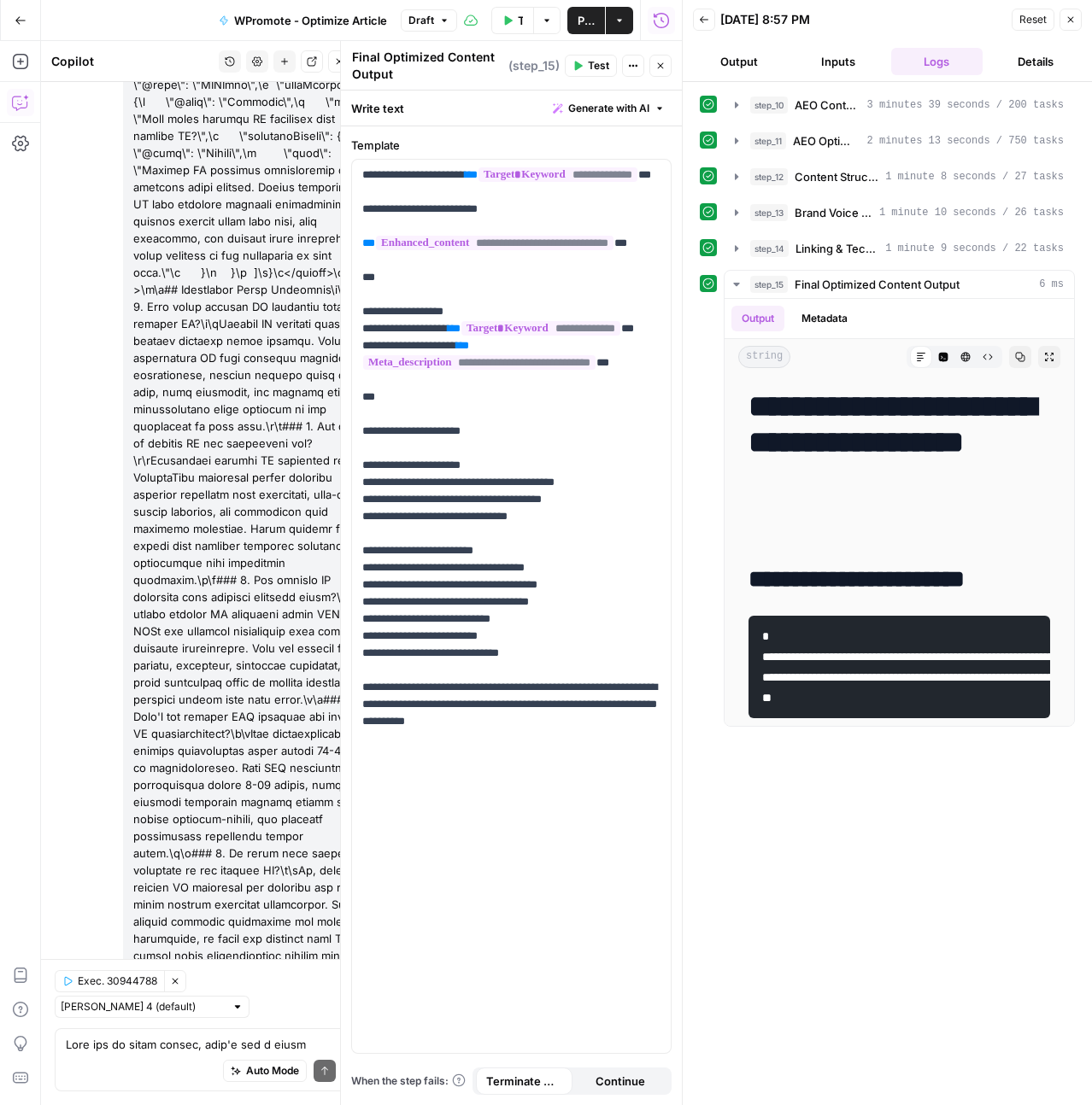
click at [586, 66] on button "Test" at bounding box center [590, 66] width 52 height 22
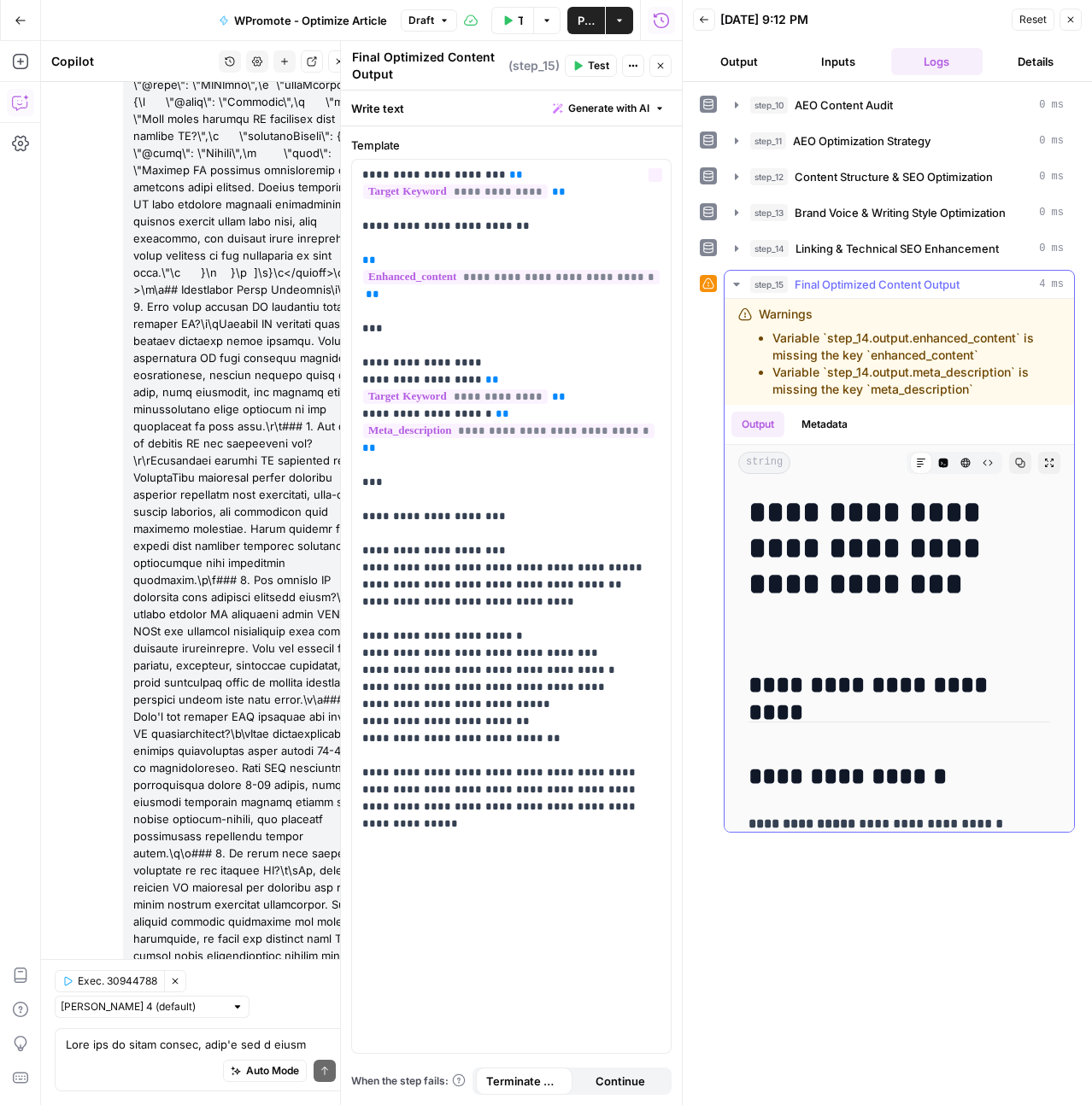
click at [871, 368] on li "Variable `step_14.output.meta_description` is missing the key `meta_description`" at bounding box center [916, 381] width 288 height 34
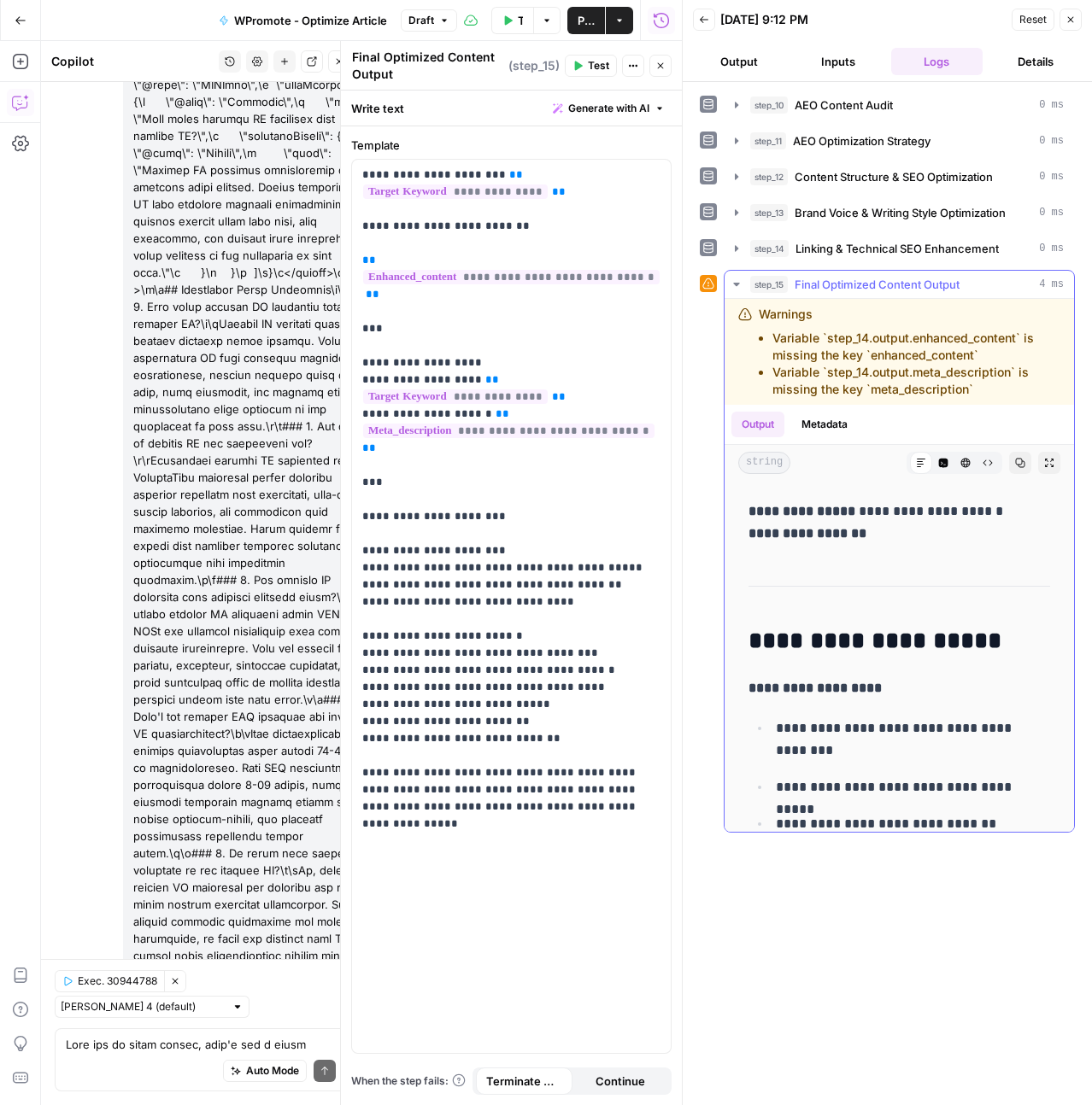
scroll to position [314, 0]
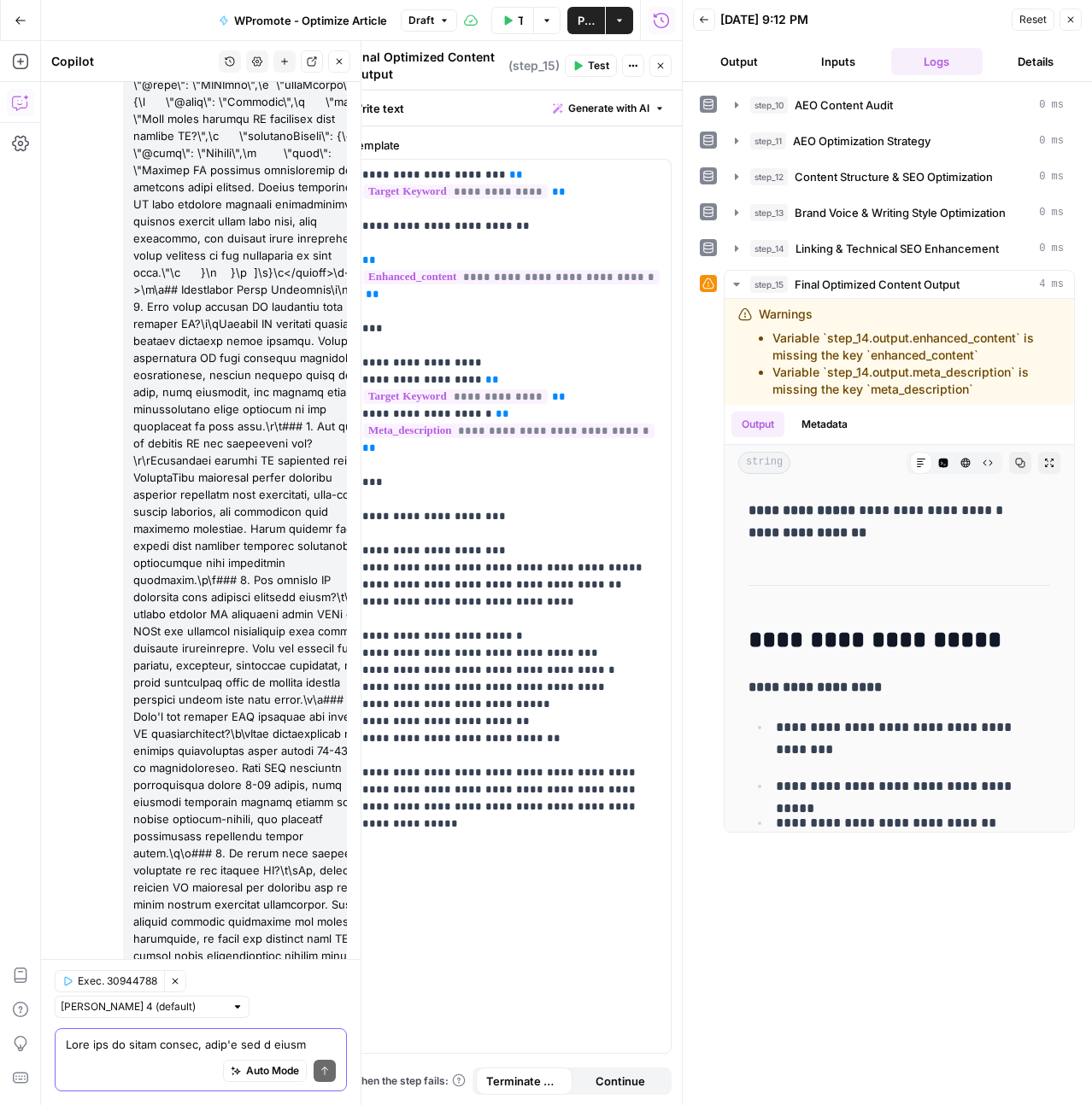
click at [132, 1042] on textarea at bounding box center [201, 1044] width 270 height 17
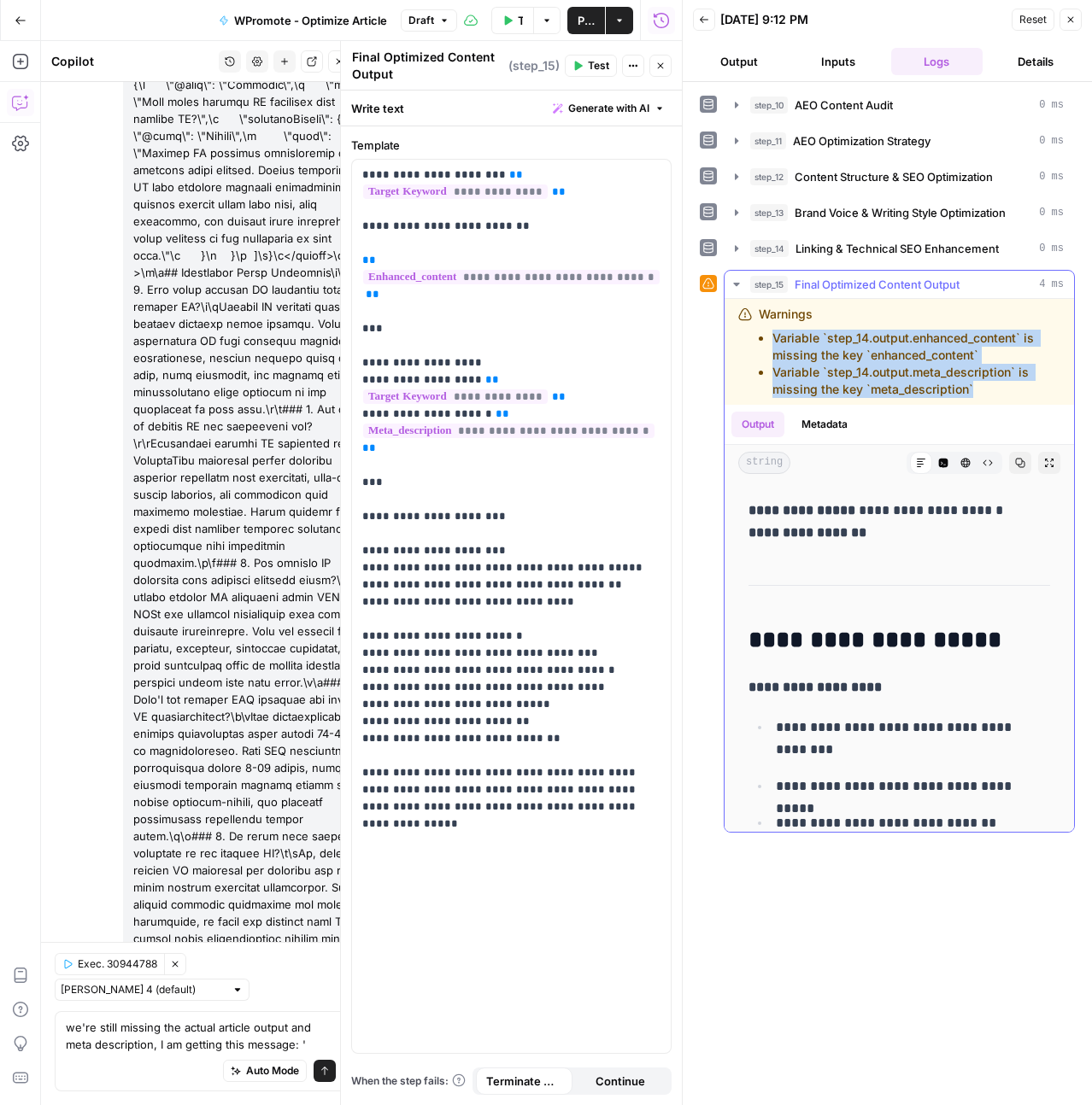
drag, startPoint x: 981, startPoint y: 385, endPoint x: 774, endPoint y: 333, distance: 213.4
click at [774, 333] on ul "Variable `step_14.output.enhanced_content` is missing the key `enhanced_content…" at bounding box center [909, 364] width 301 height 68
copy ul "Variable `step_14.output.enhanced_content` is missing the key `enhanced_content…"
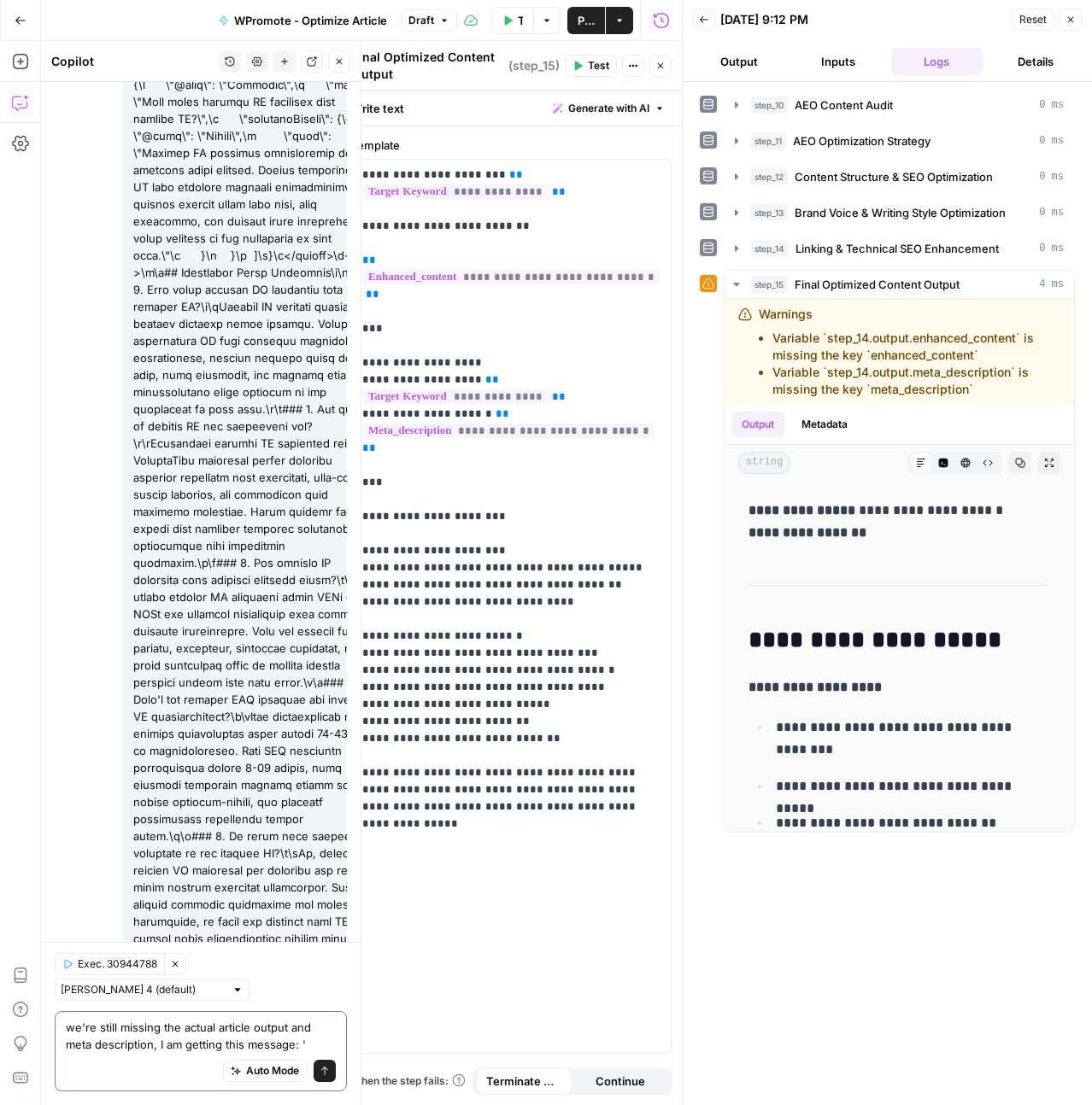
click at [321, 1043] on textarea "we're still missing the actual article output and meta description, I am gettin…" at bounding box center [201, 1036] width 270 height 34
paste textarea "Variable `step_14.output.enhanced_content` is missing the key `enhanced_content…"
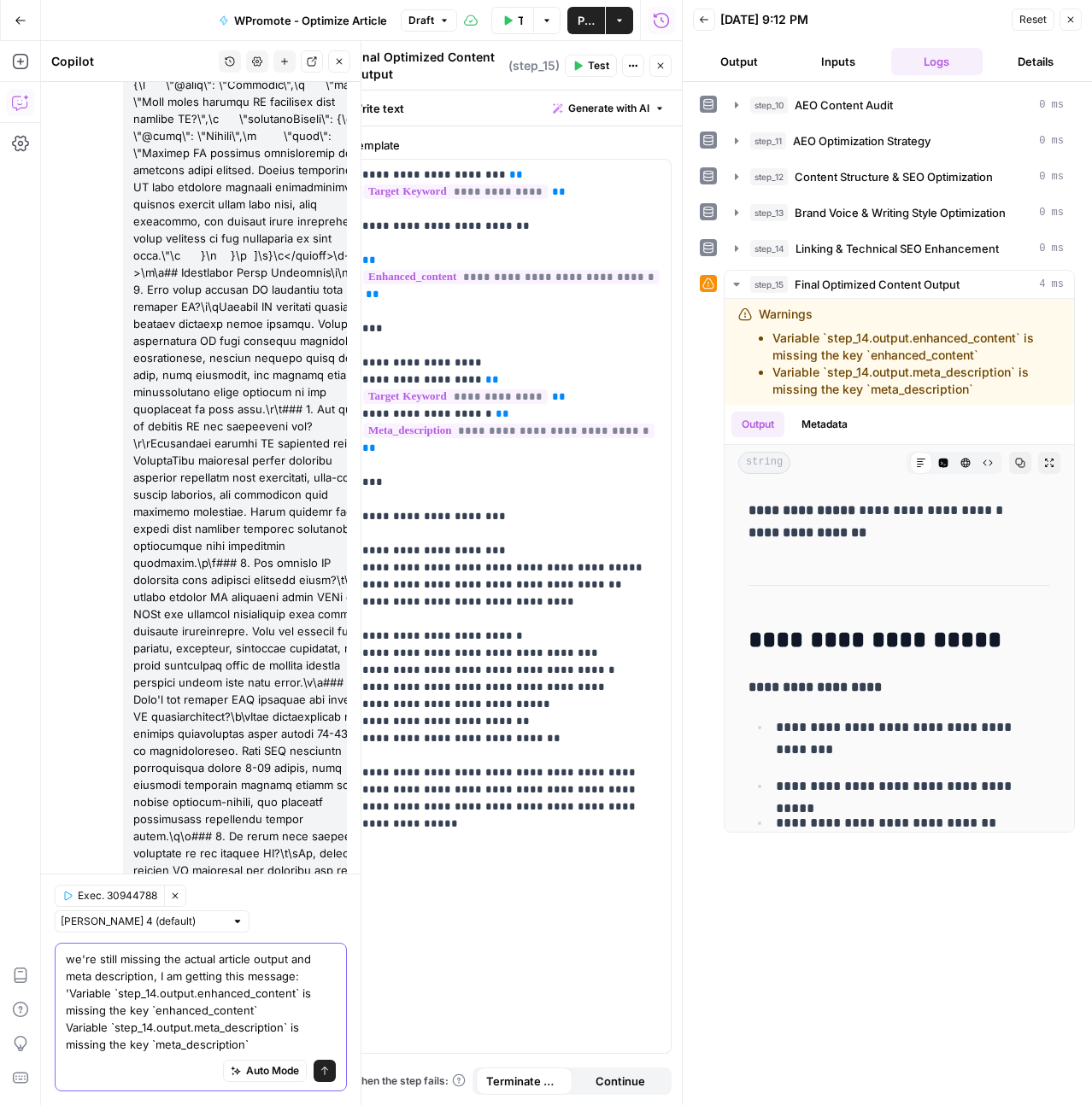
scroll to position [5979, 0]
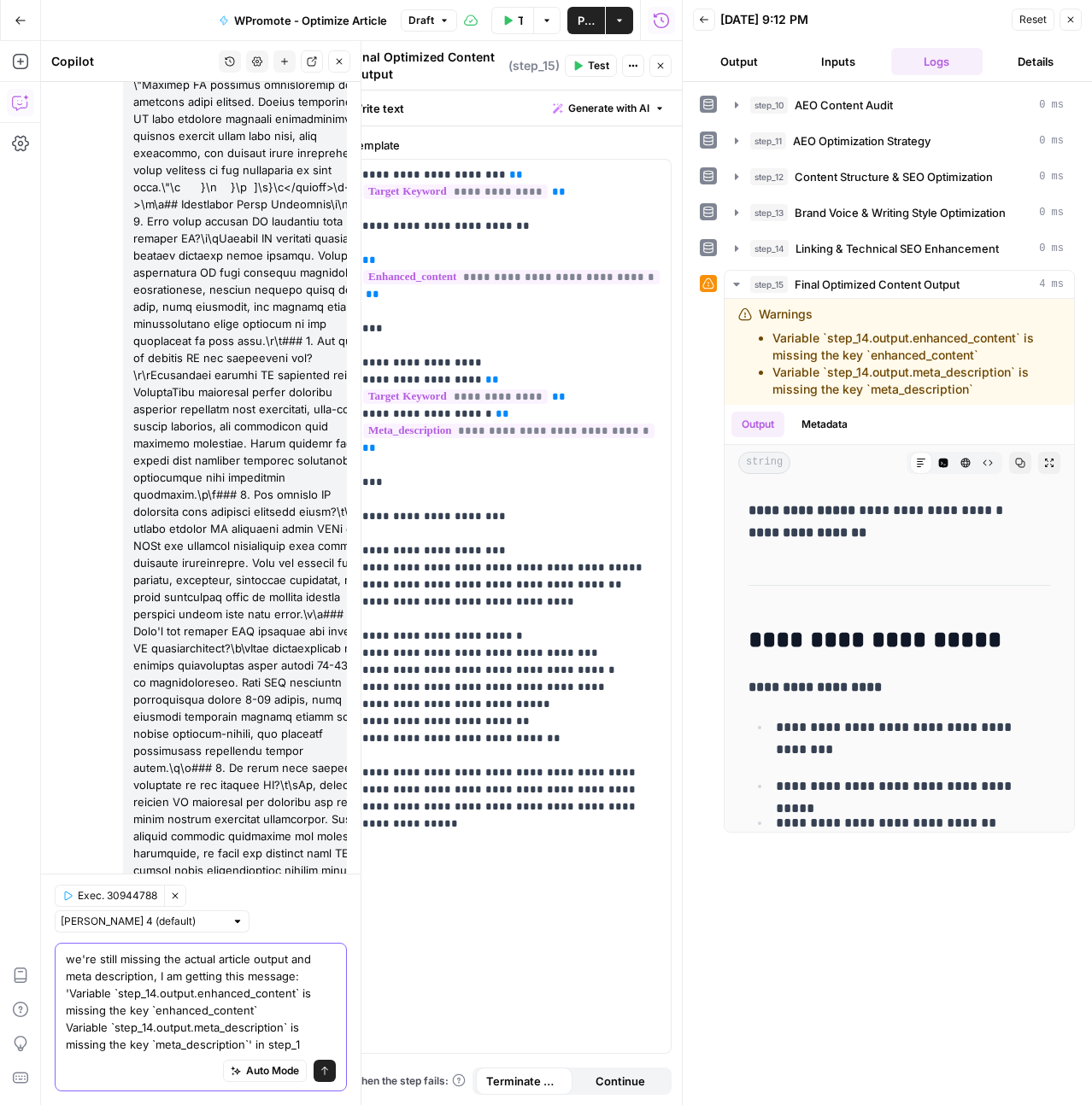
type textarea "we're still missing the actual article output and meta description, I am gettin…"
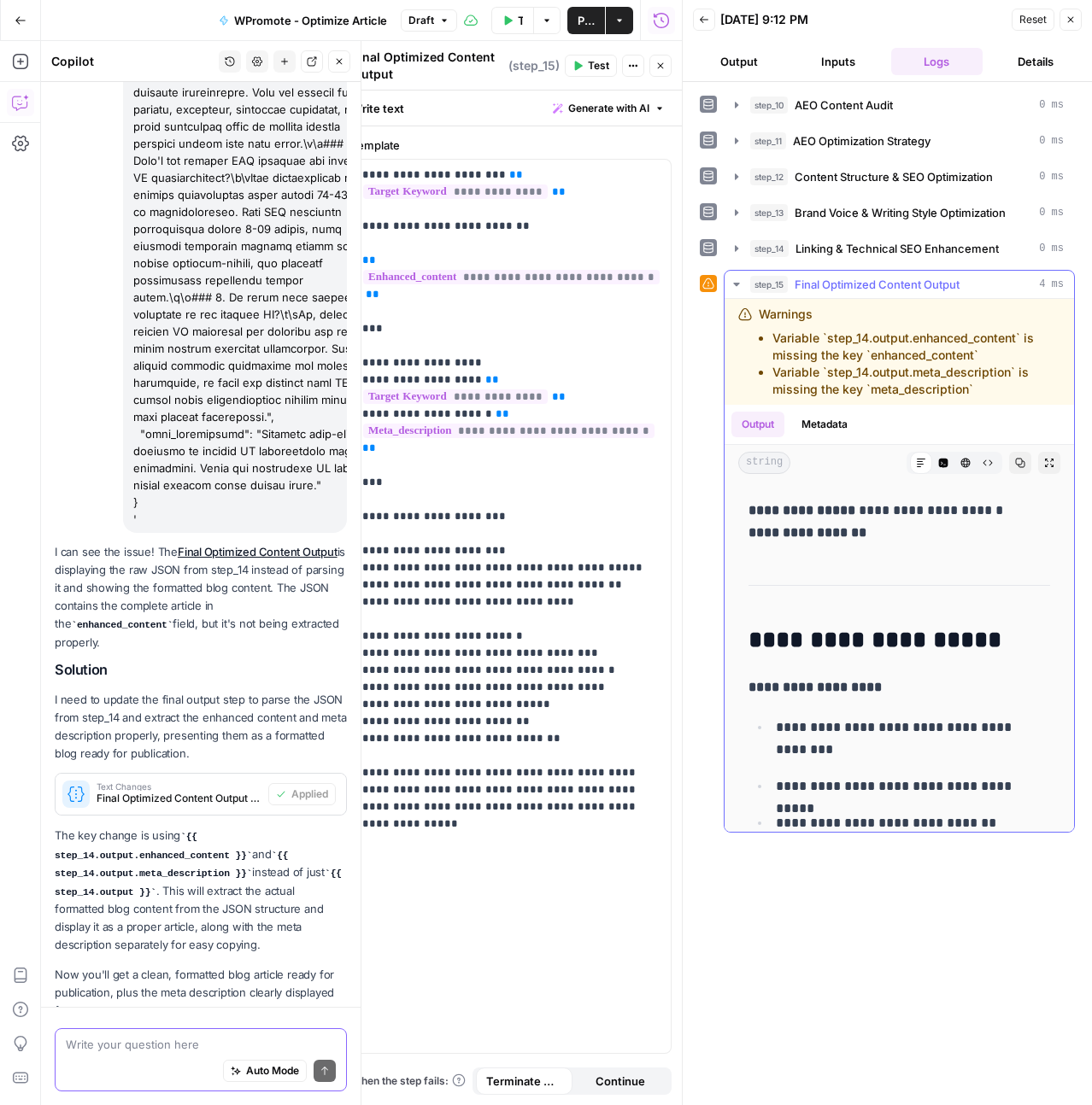
scroll to position [6553, 0]
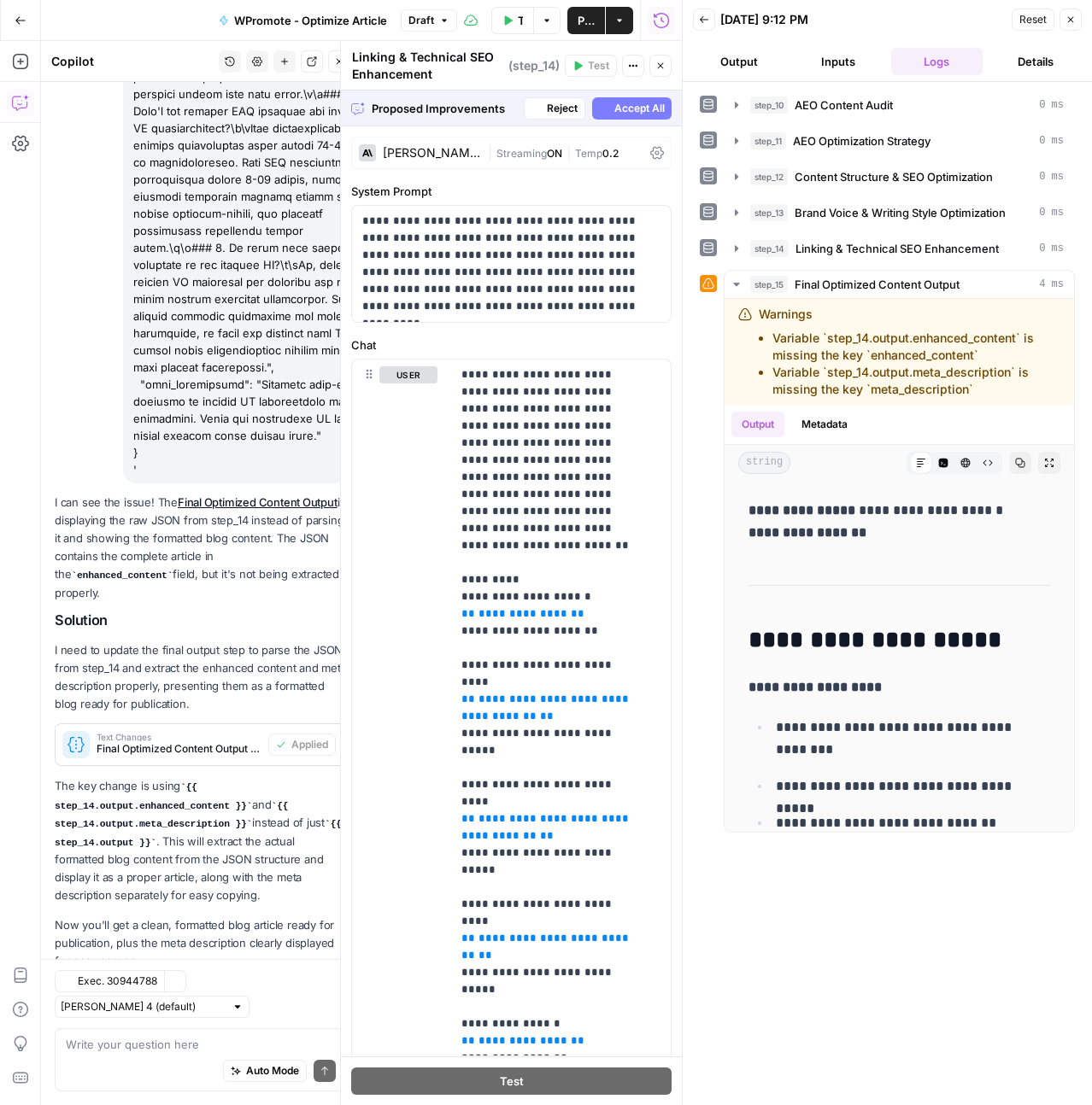
scroll to position [6498, 0]
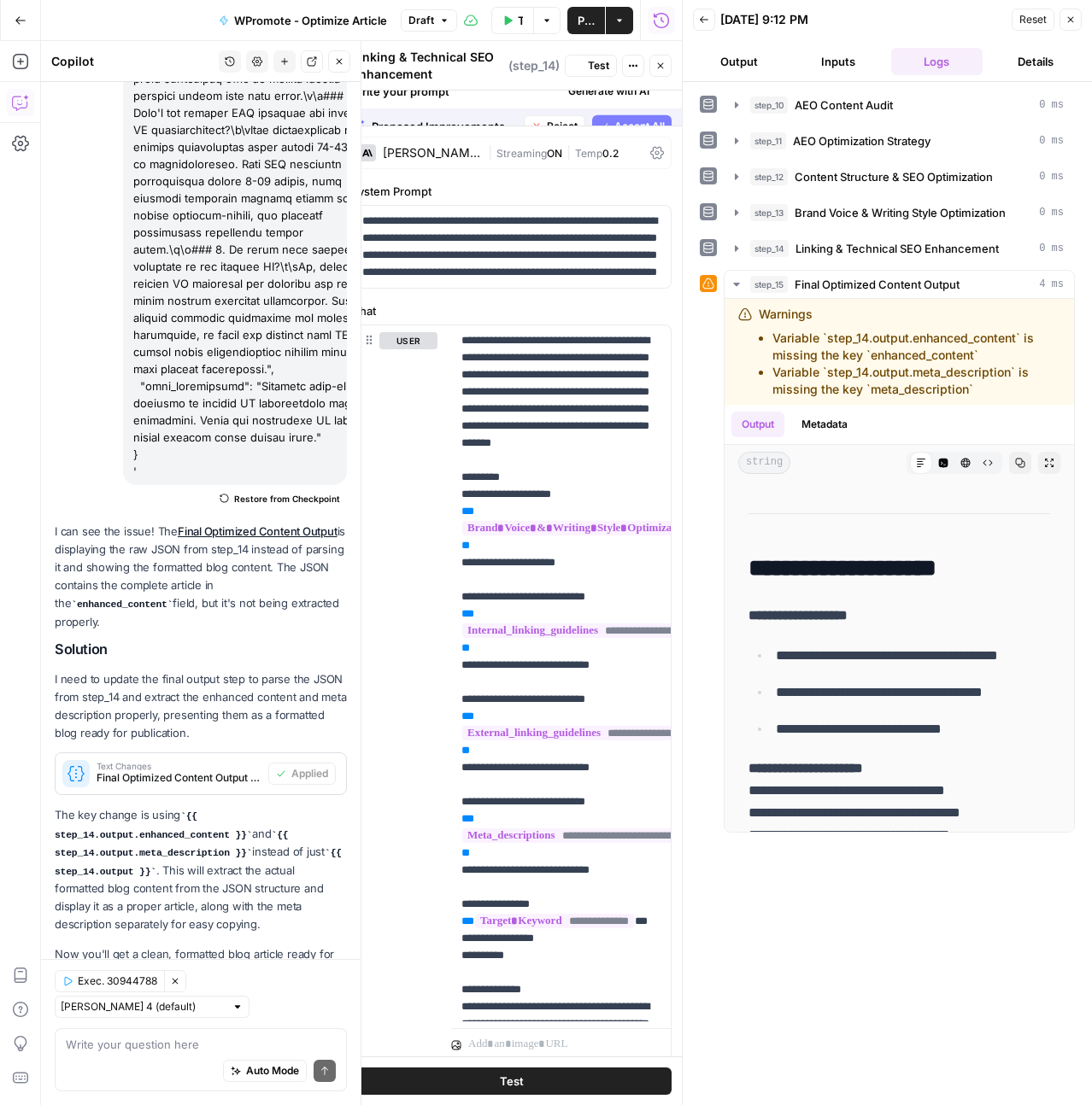
scroll to position [0, 0]
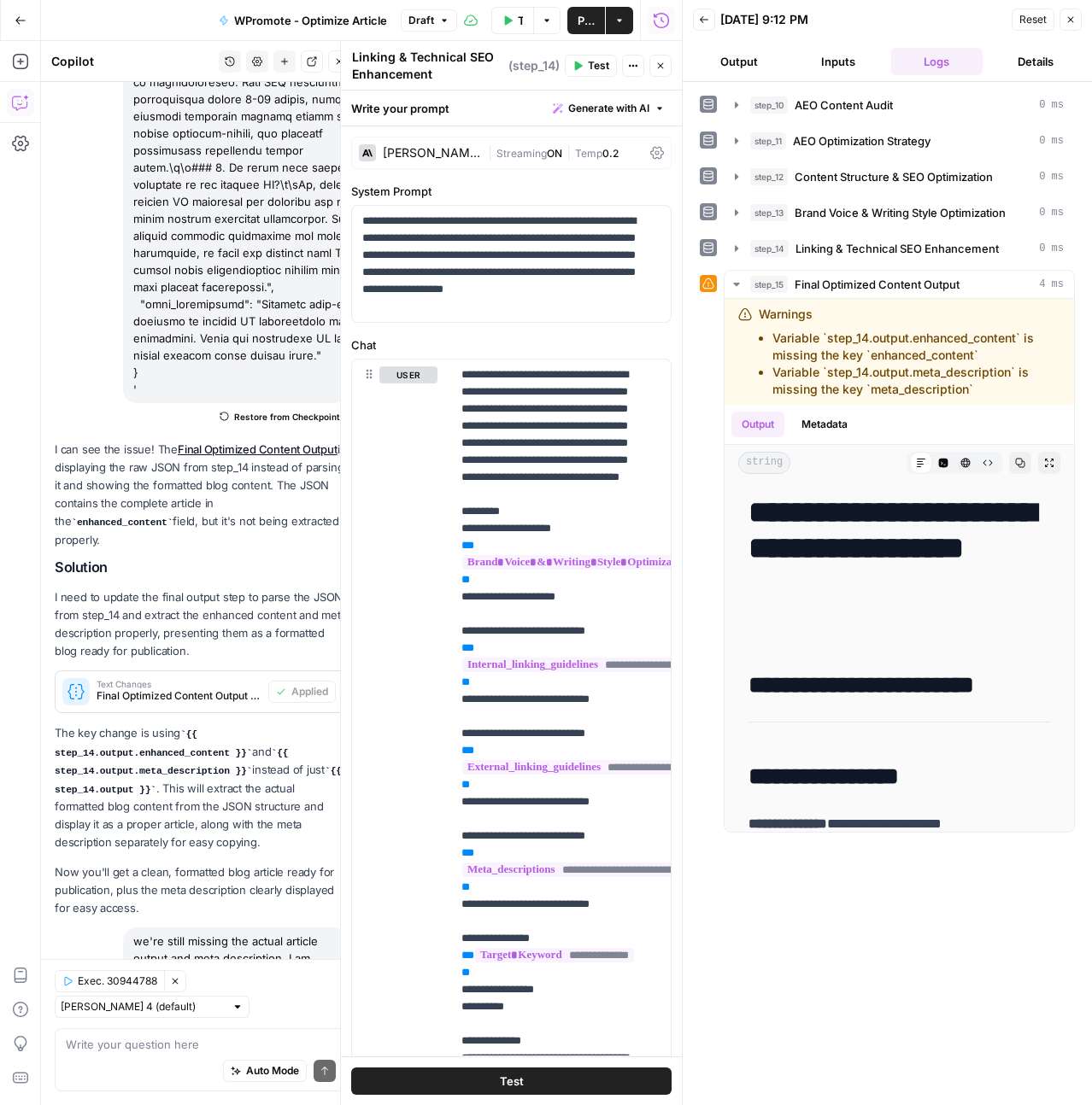
click at [578, 58] on button "Test" at bounding box center [590, 66] width 52 height 22
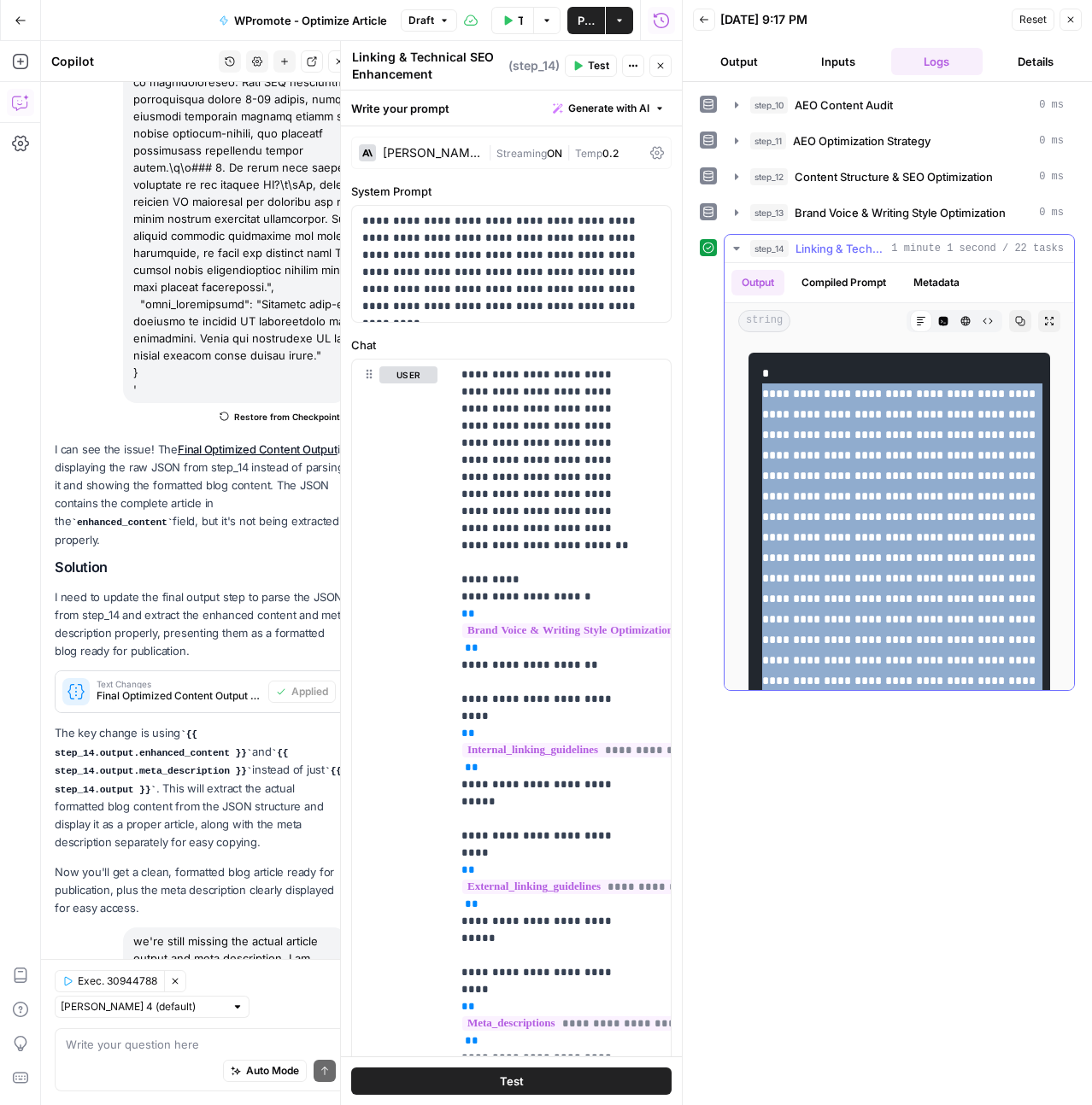
drag, startPoint x: 820, startPoint y: 650, endPoint x: 765, endPoint y: 386, distance: 269.7
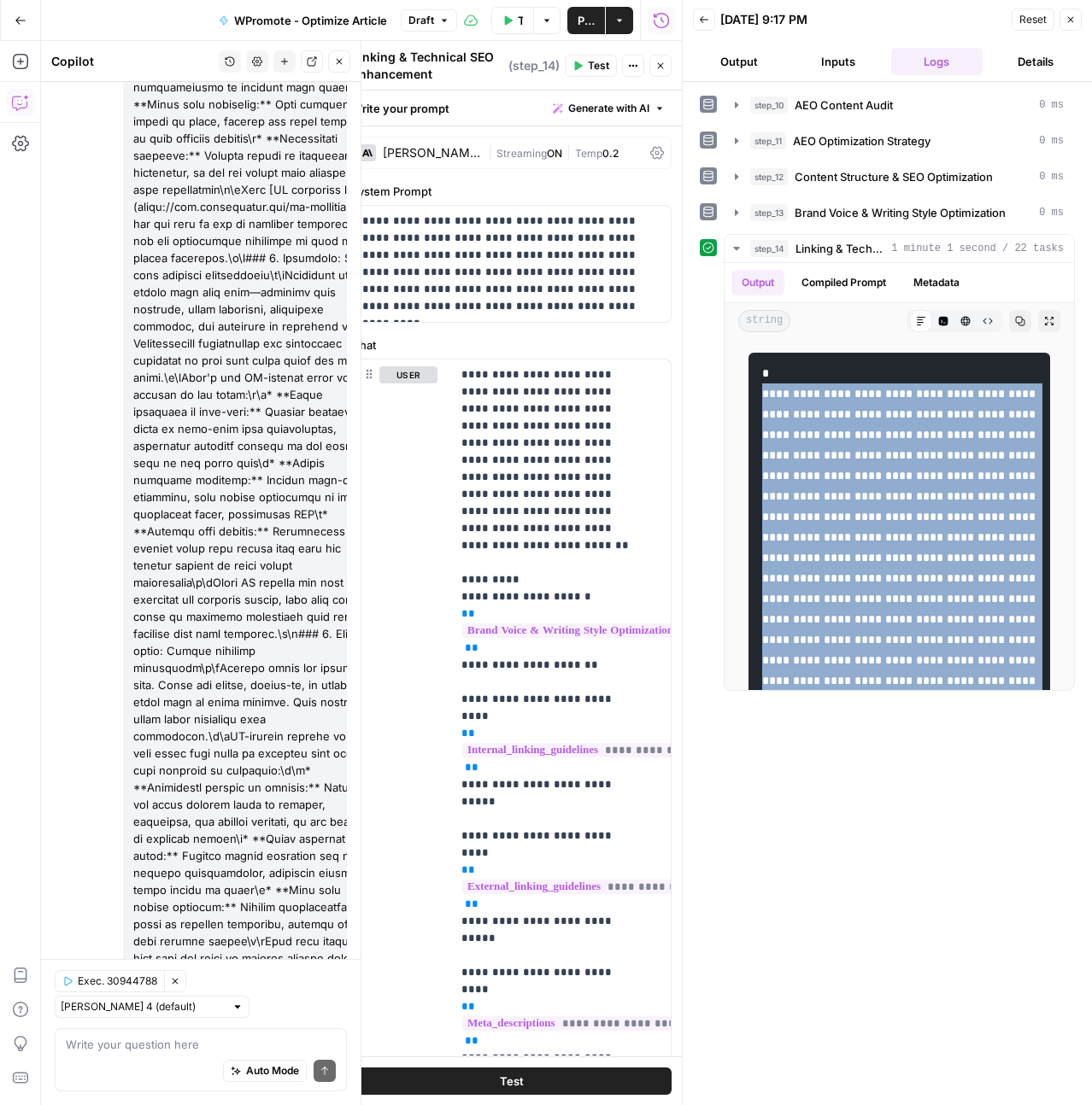
scroll to position [6580, 0]
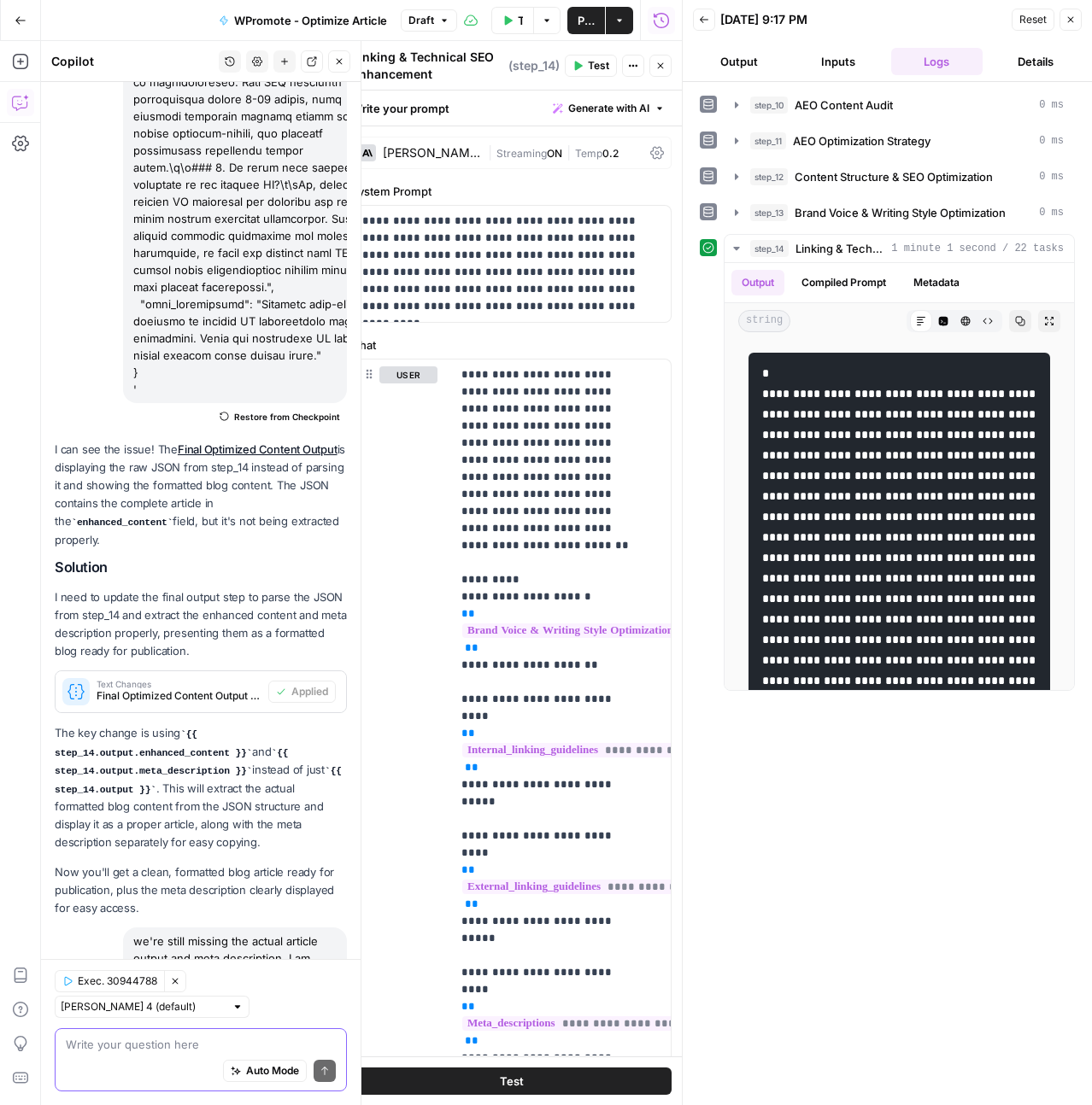
click at [114, 1036] on textarea at bounding box center [201, 1044] width 270 height 17
type textarea "t"
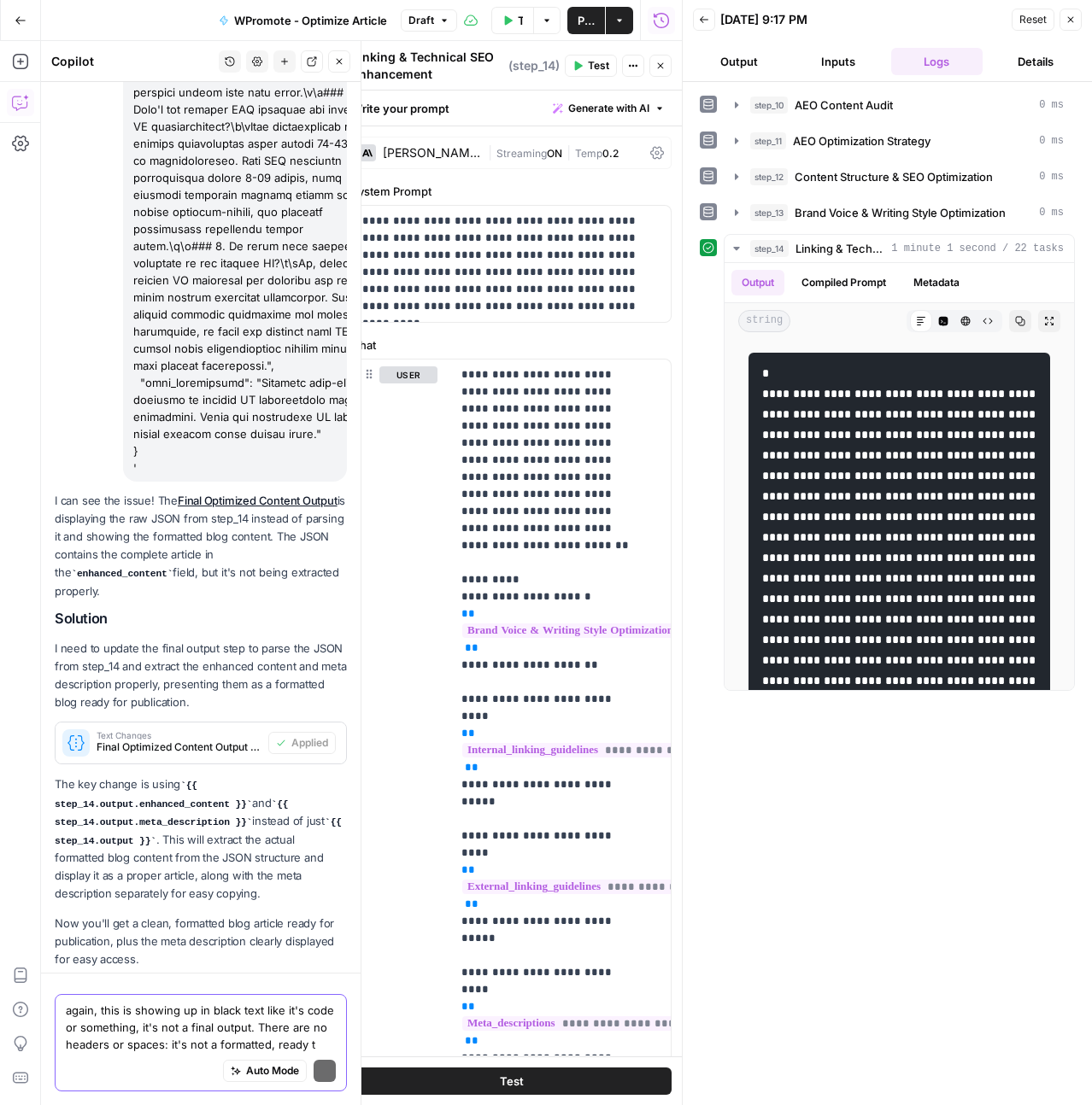
scroll to position [6631, 0]
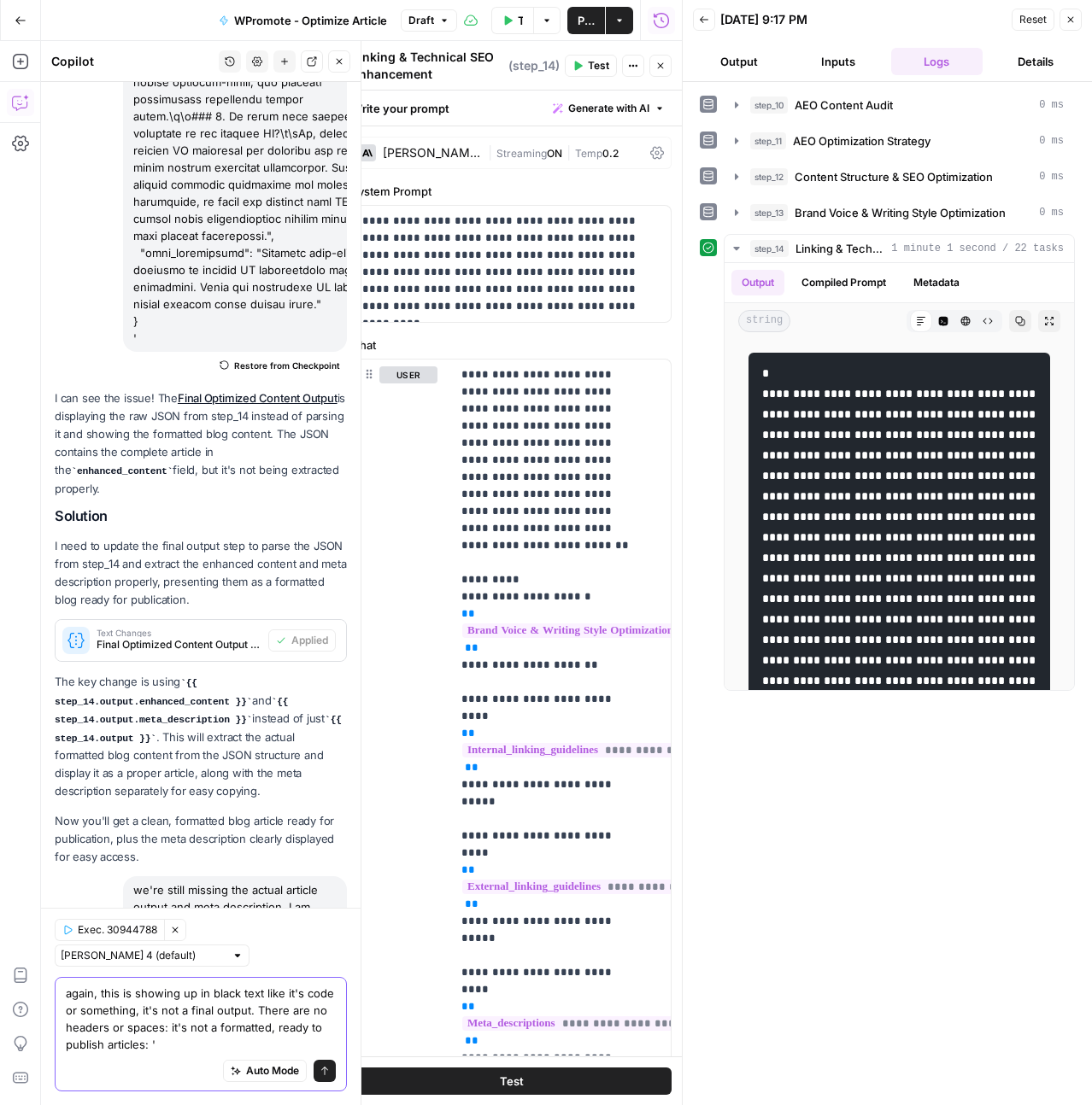
paste textarea ""enhanced_content": "# Examples of agentic AI: Real-world use cases transformin…"
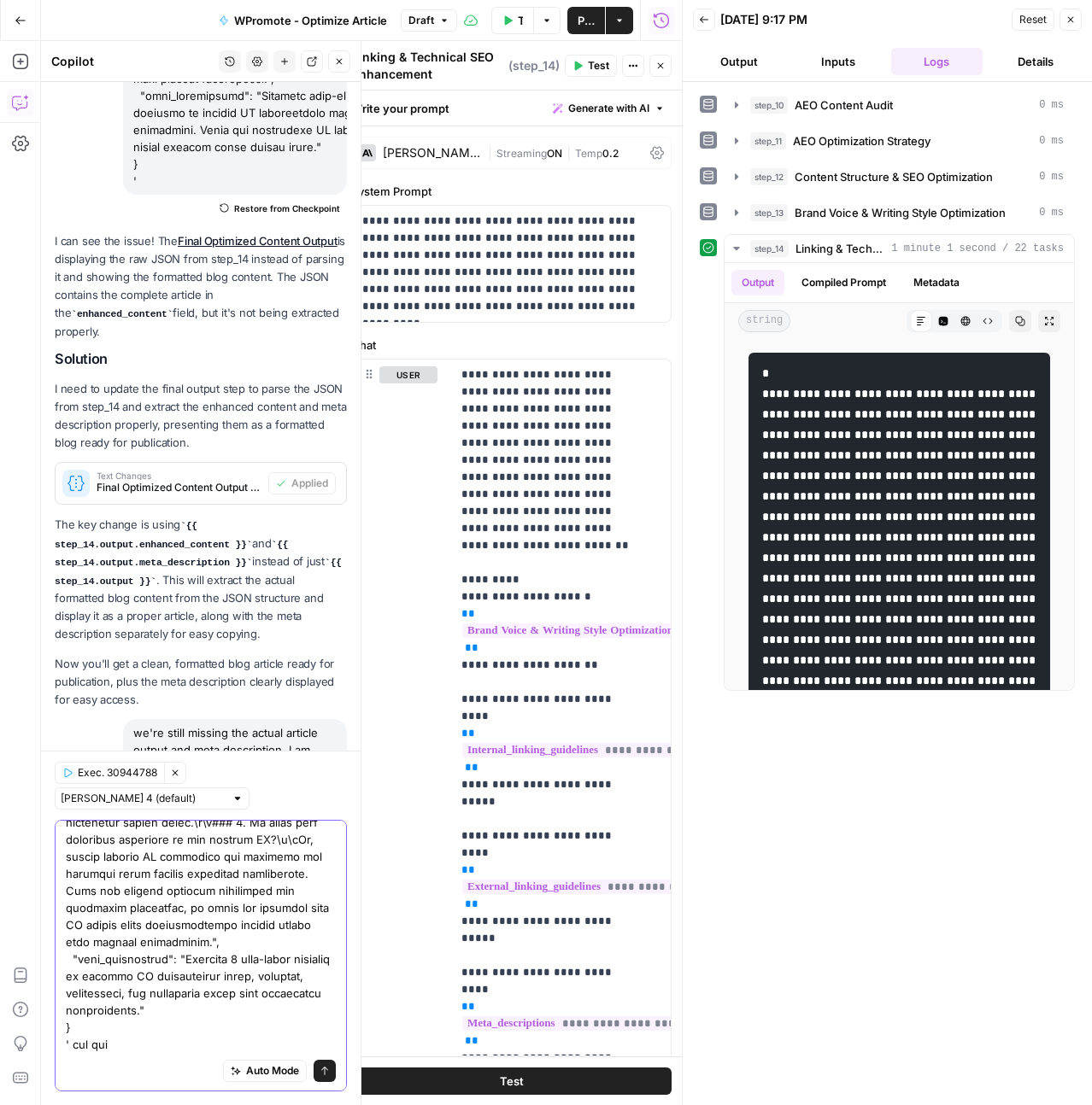
scroll to position [5668, 0]
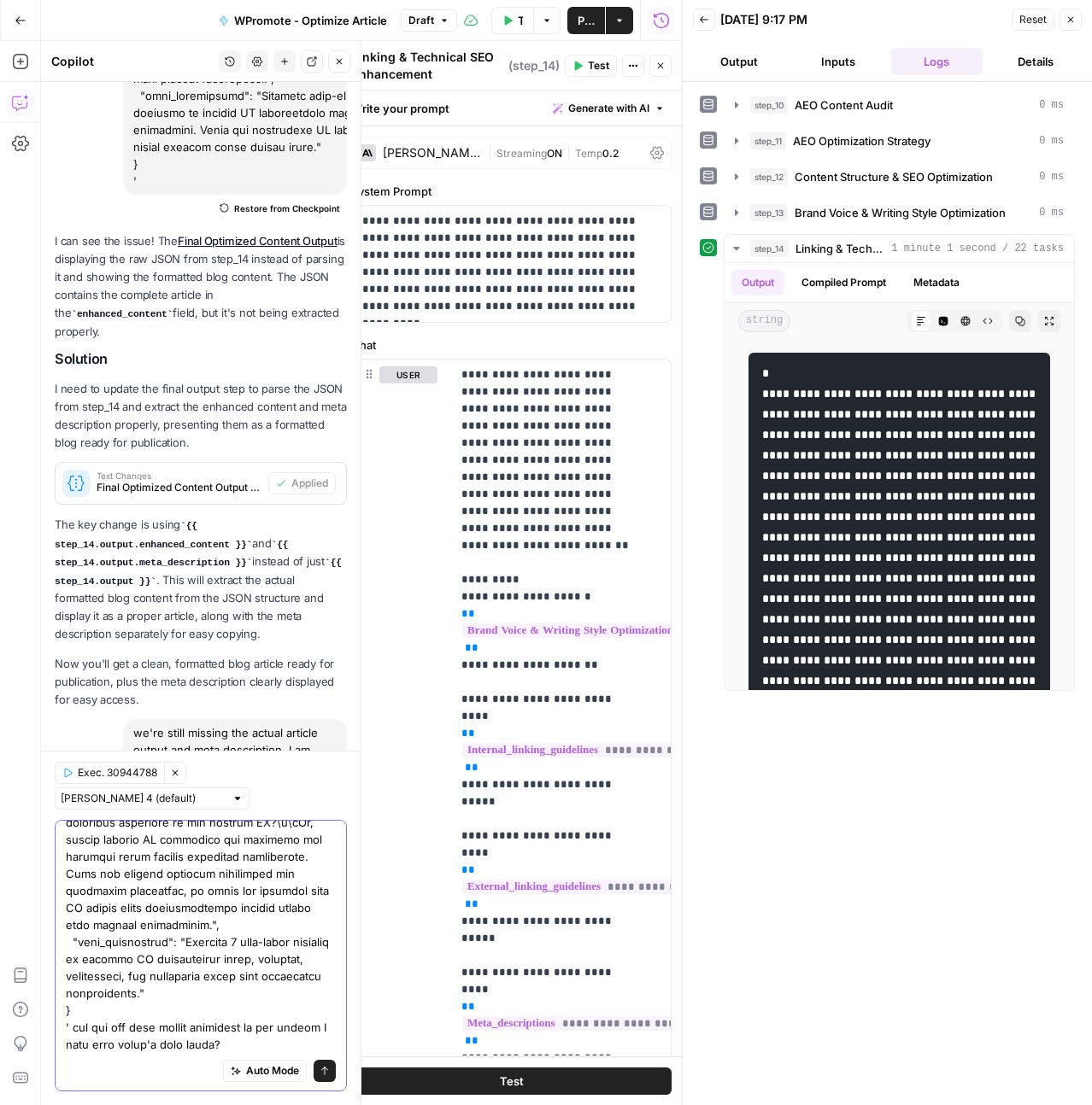
type textarea "again, this is showing up in black text like it's code or something, it's not a…"
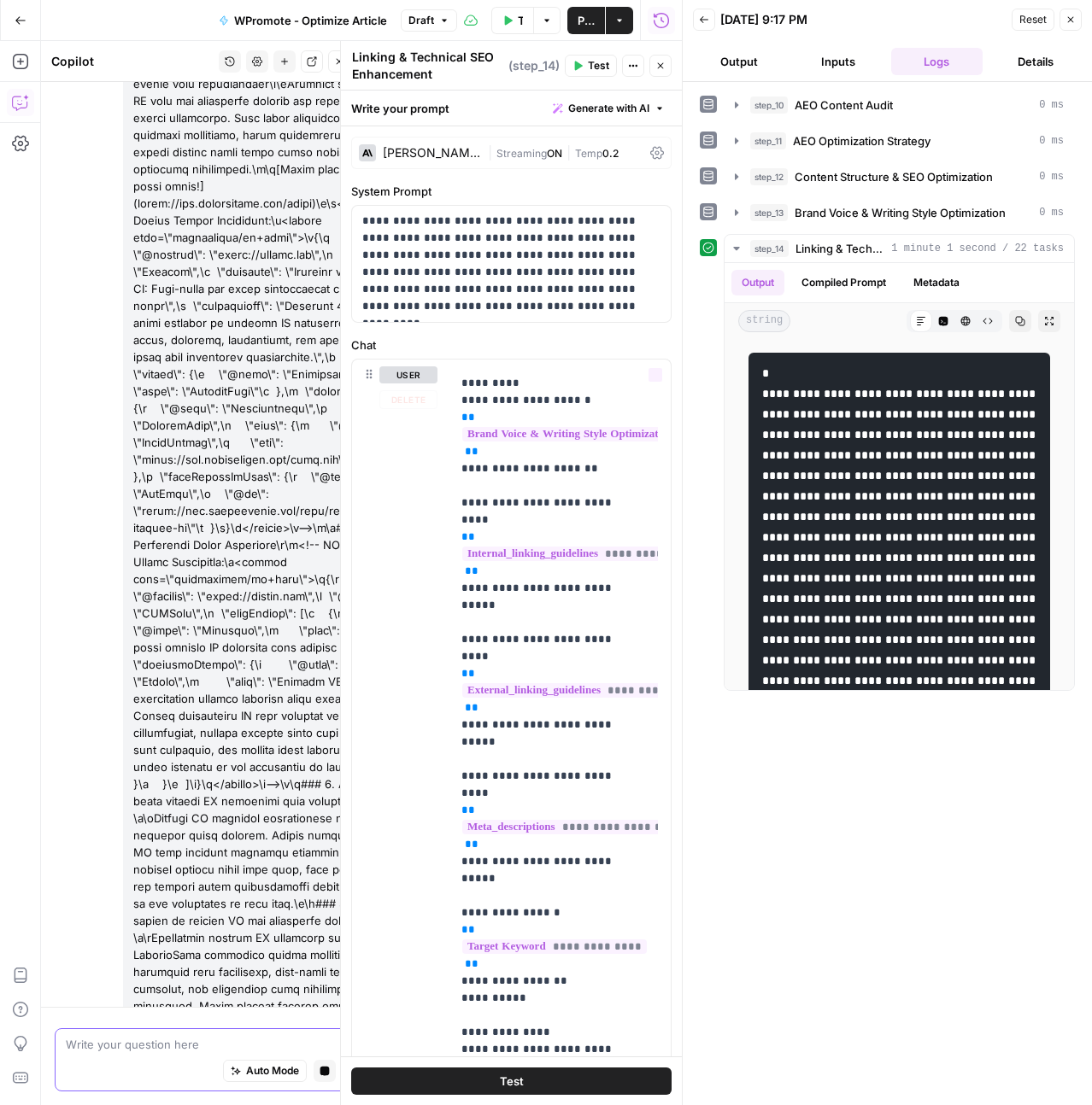
scroll to position [294, 0]
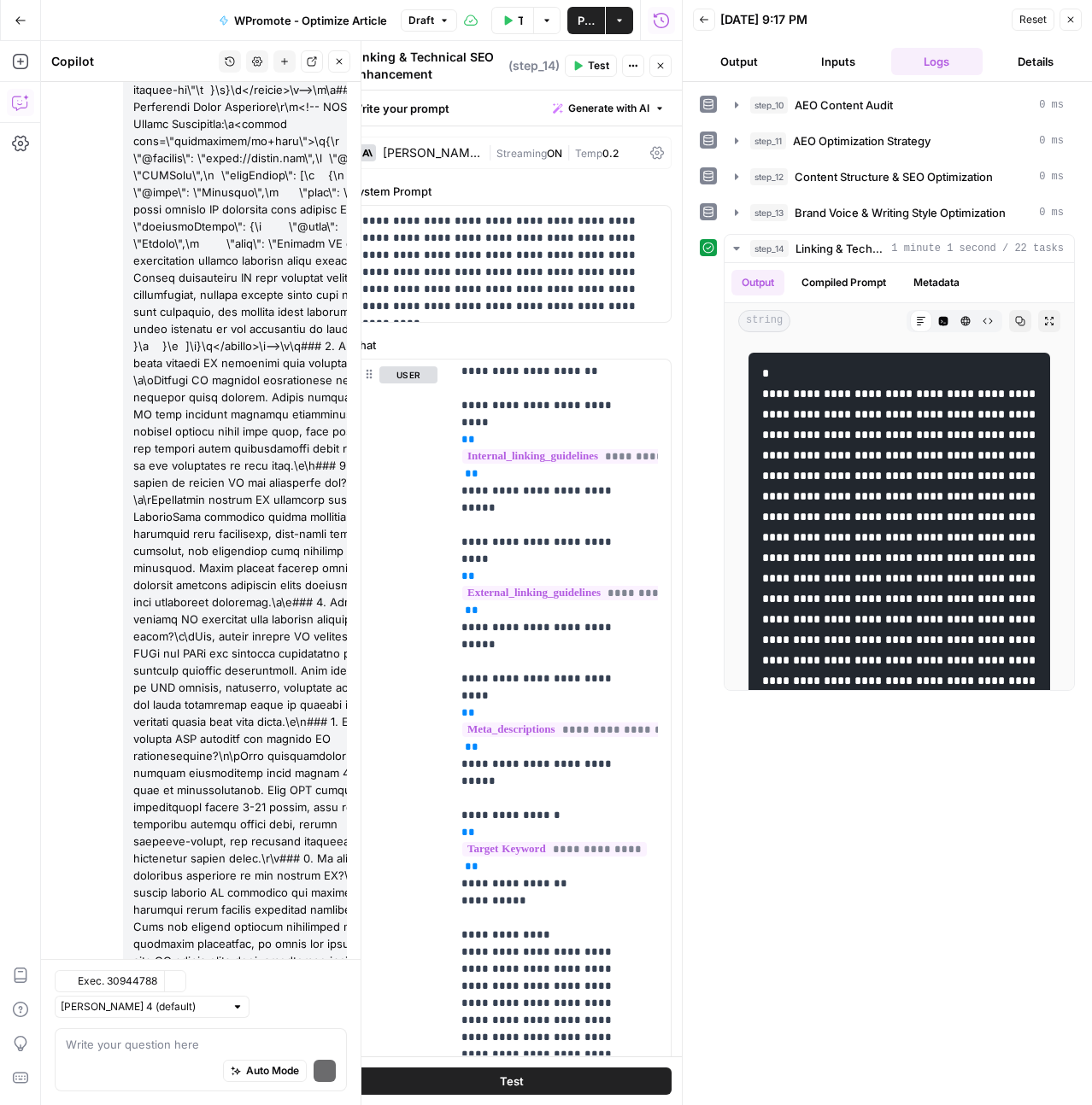
scroll to position [12910, 0]
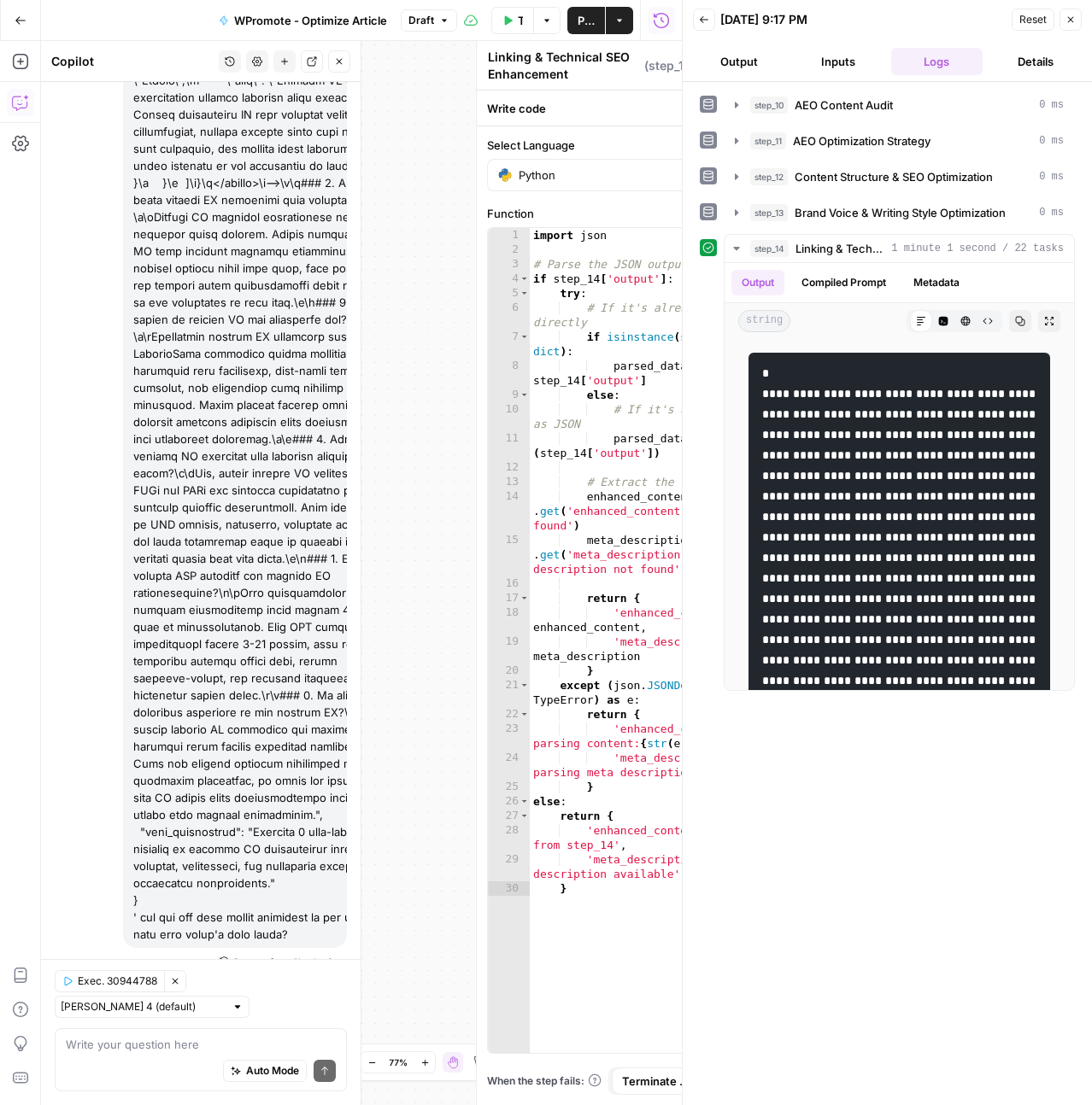
type textarea "Parse JSON Output"
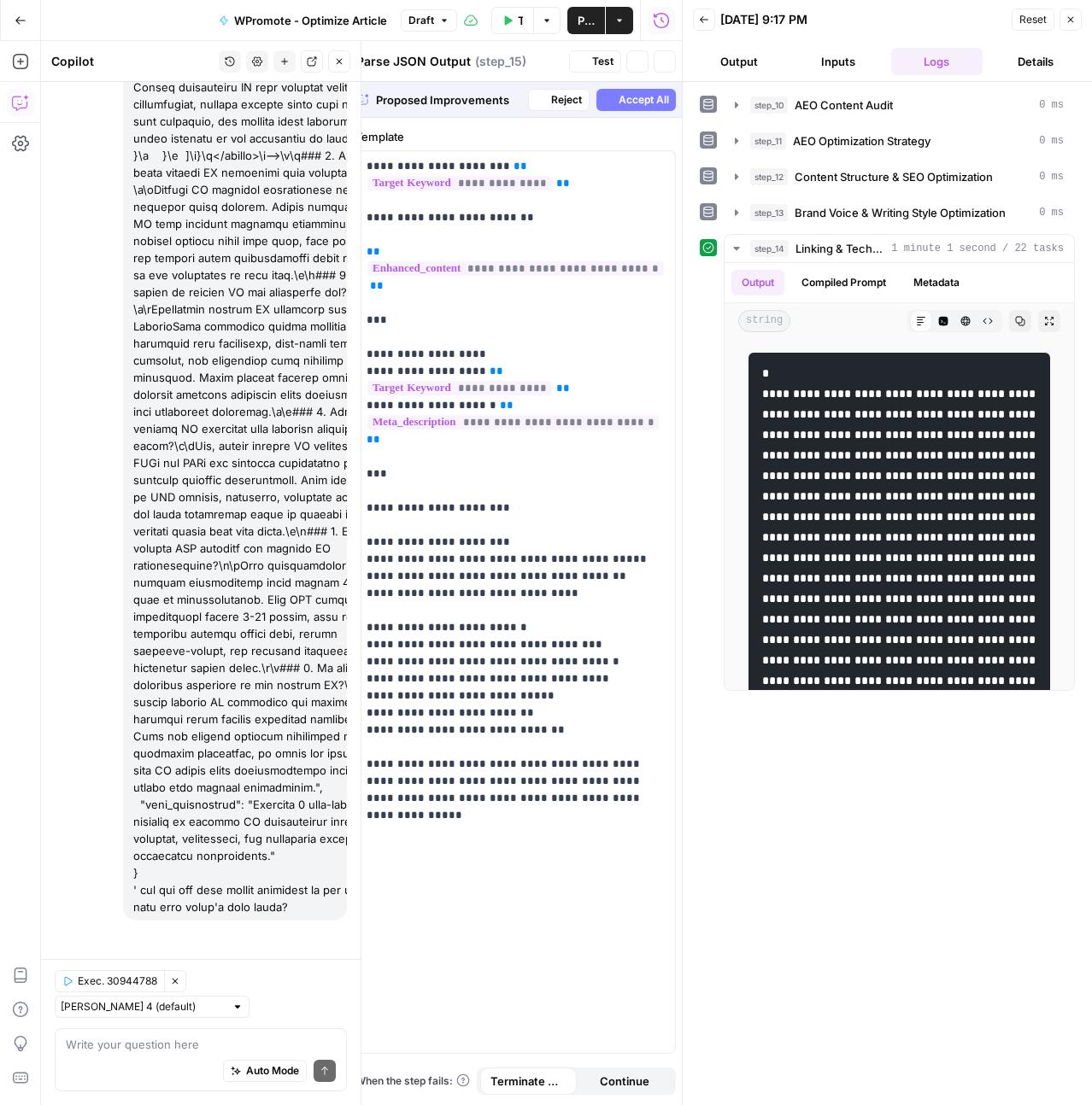
type textarea "Final Optimized Content Output"
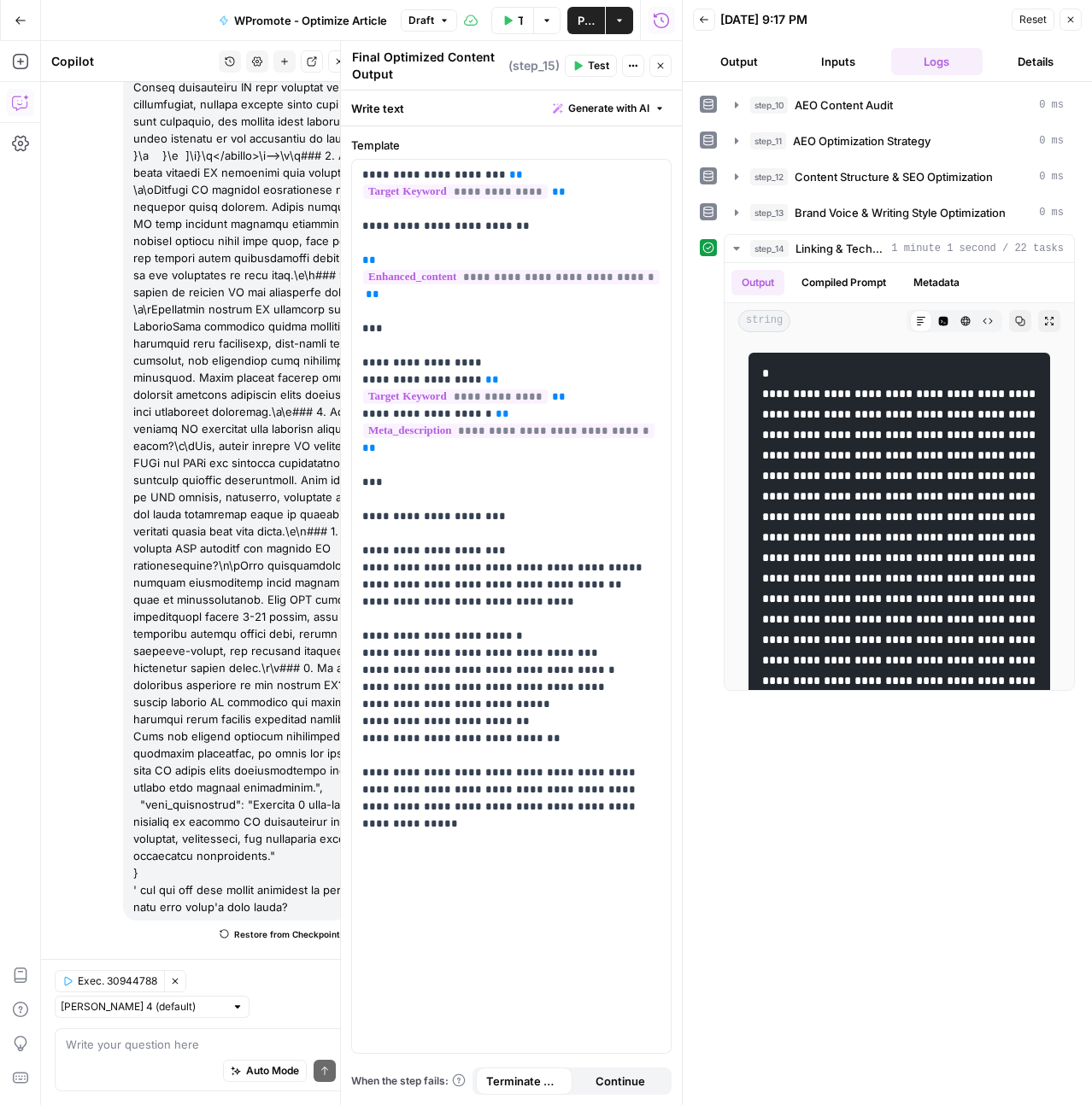
click at [587, 64] on span "Test" at bounding box center [598, 66] width 21 height 15
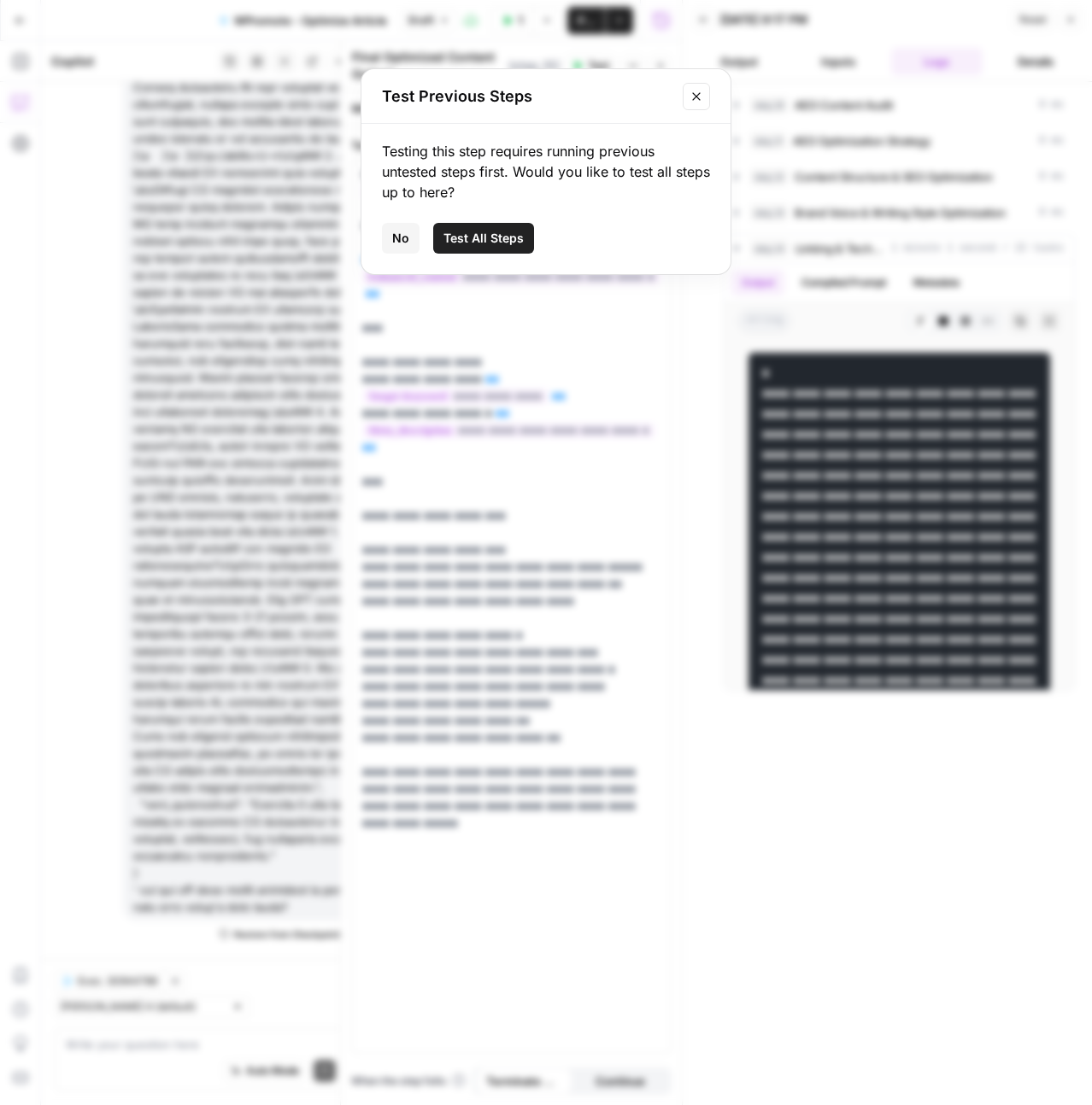
click at [487, 249] on button "Test All Steps" at bounding box center [484, 238] width 101 height 30
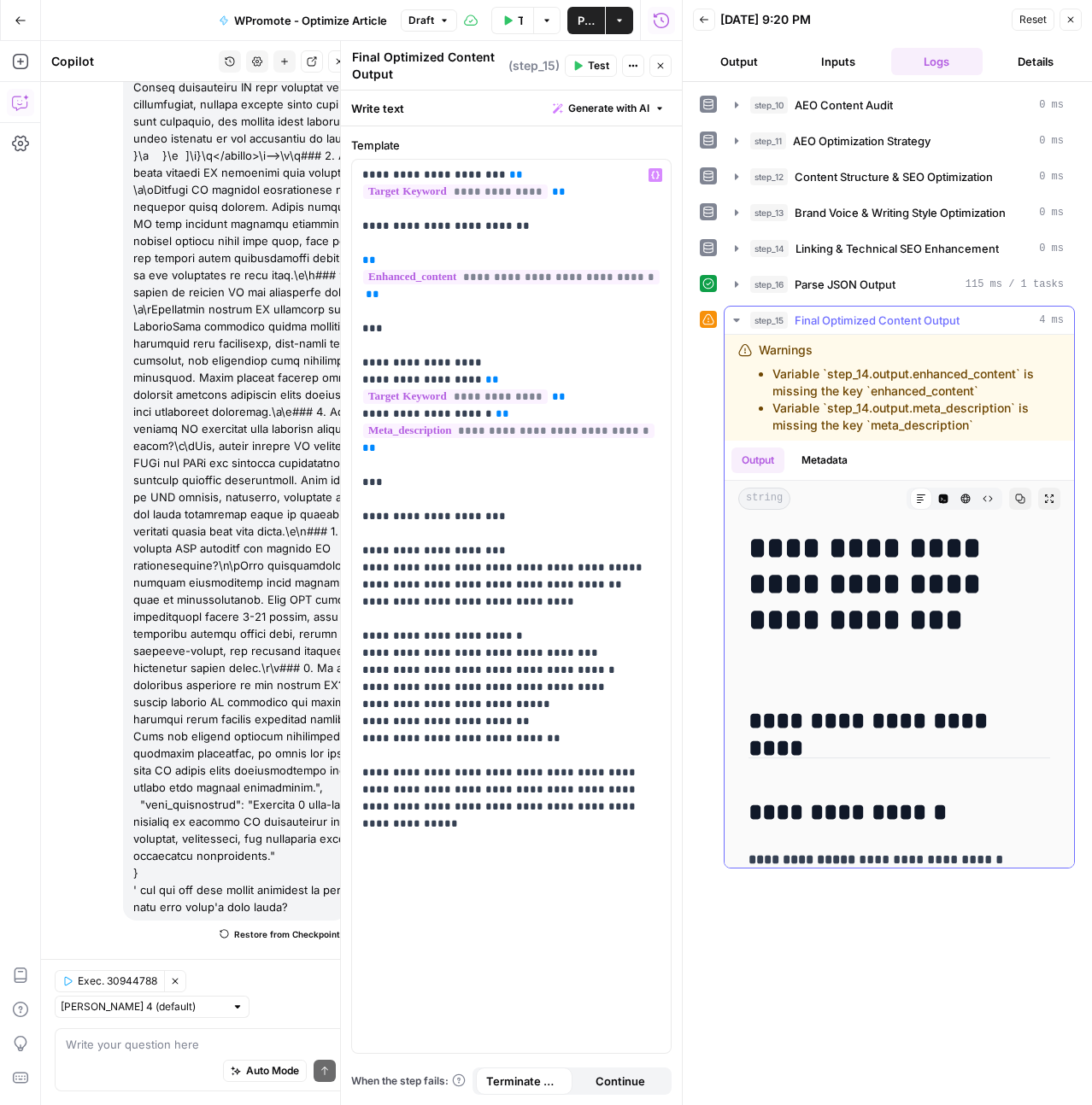
click at [865, 392] on li "Variable `step_14.output.enhanced_content` is missing the key `enhanced_content`" at bounding box center [916, 383] width 288 height 34
click at [973, 418] on li "Variable `step_14.output.meta_description` is missing the key `meta_description`" at bounding box center [916, 417] width 288 height 34
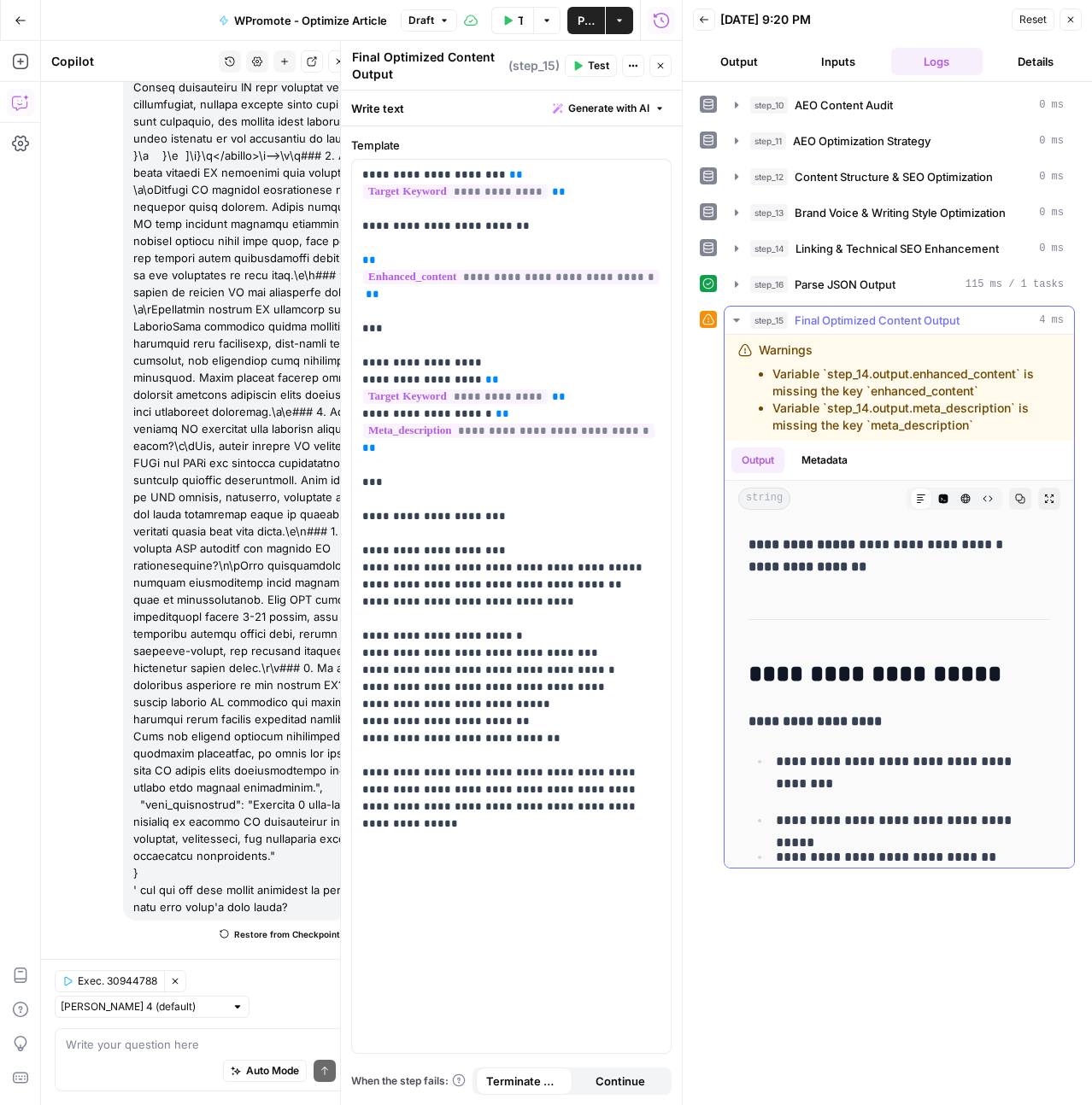
click at [965, 661] on h2 "**********" at bounding box center [892, 675] width 289 height 28
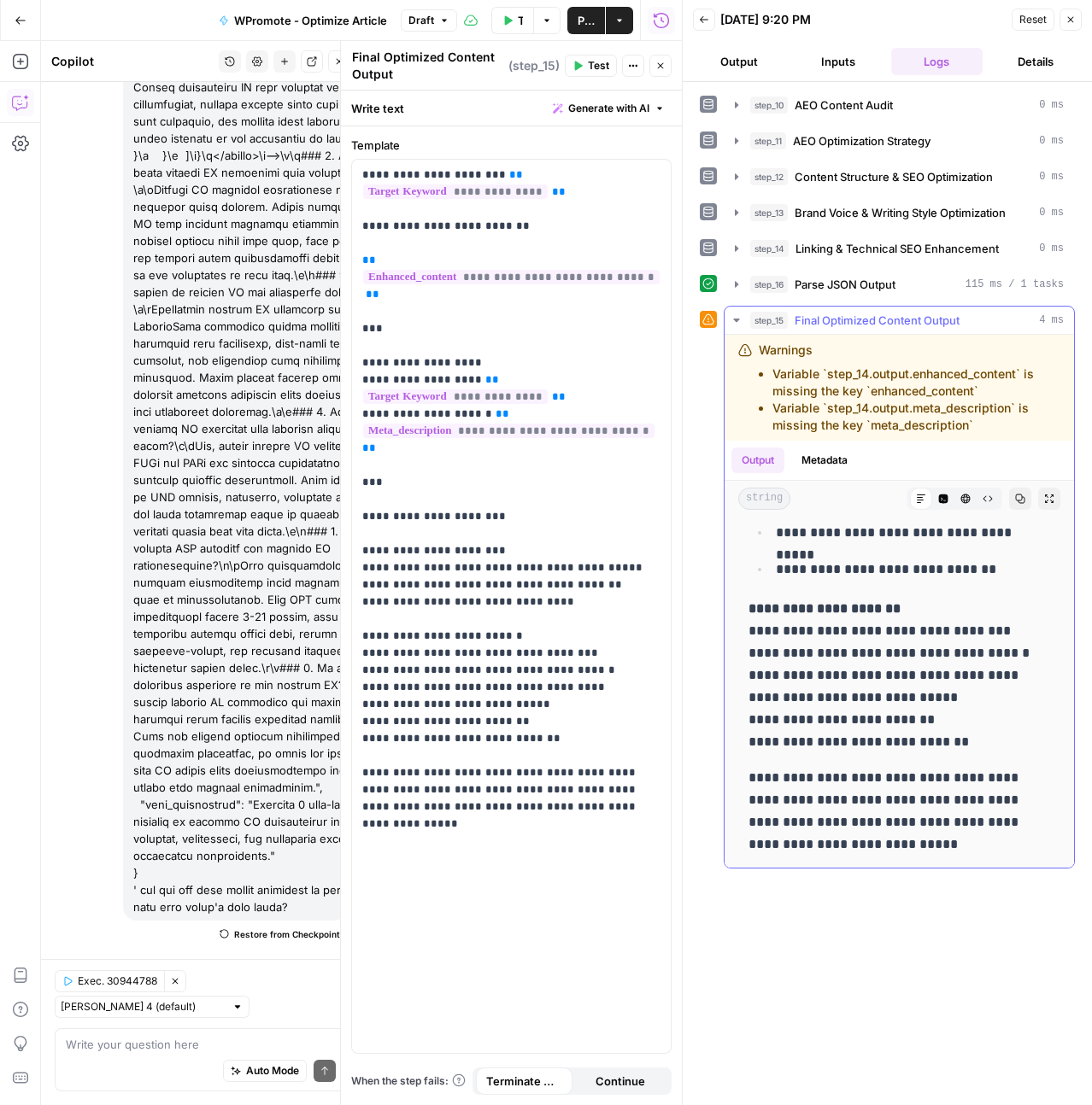
scroll to position [604, 0]
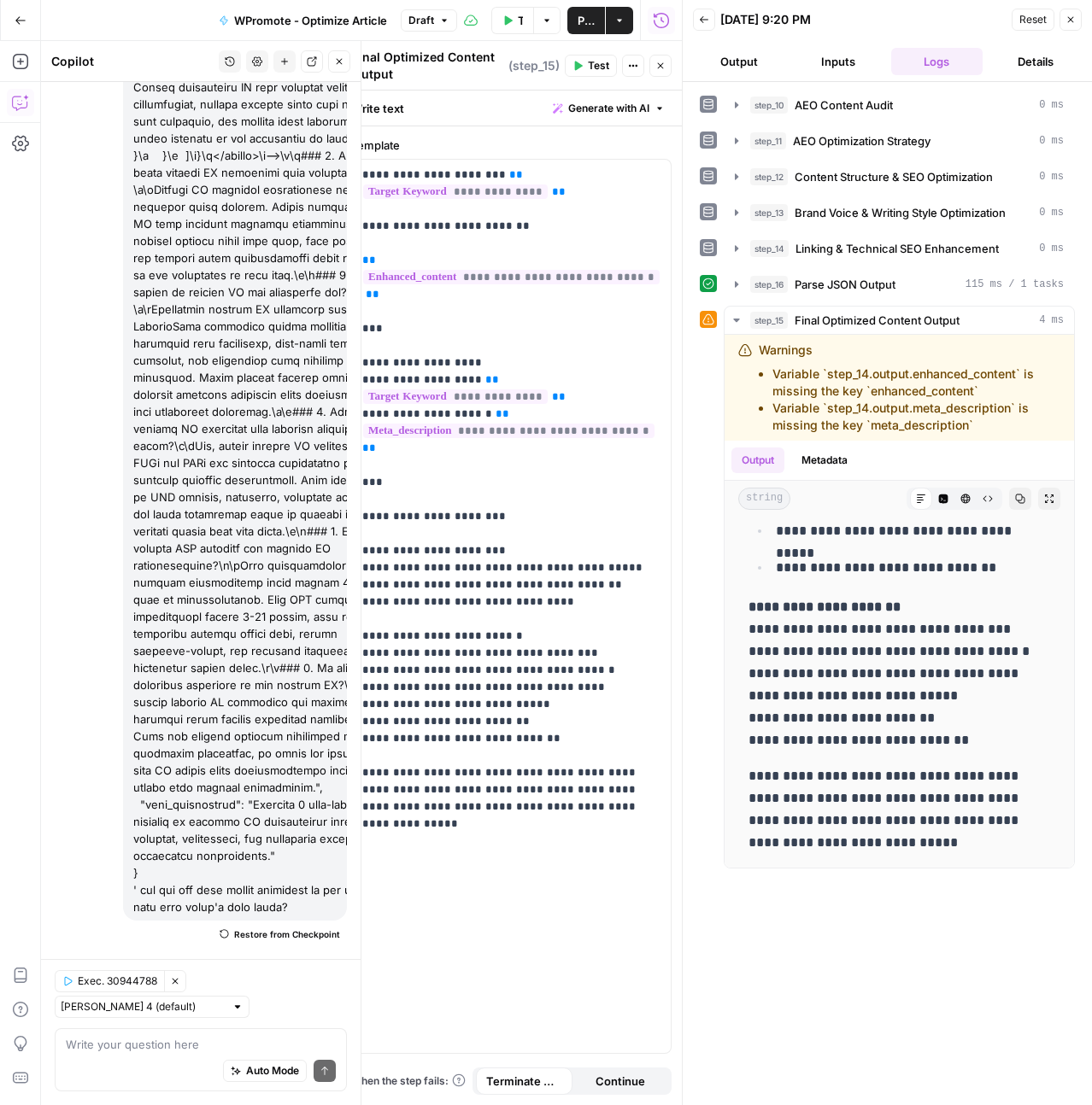
click at [144, 1068] on div "Auto Mode Send" at bounding box center [201, 1072] width 270 height 38
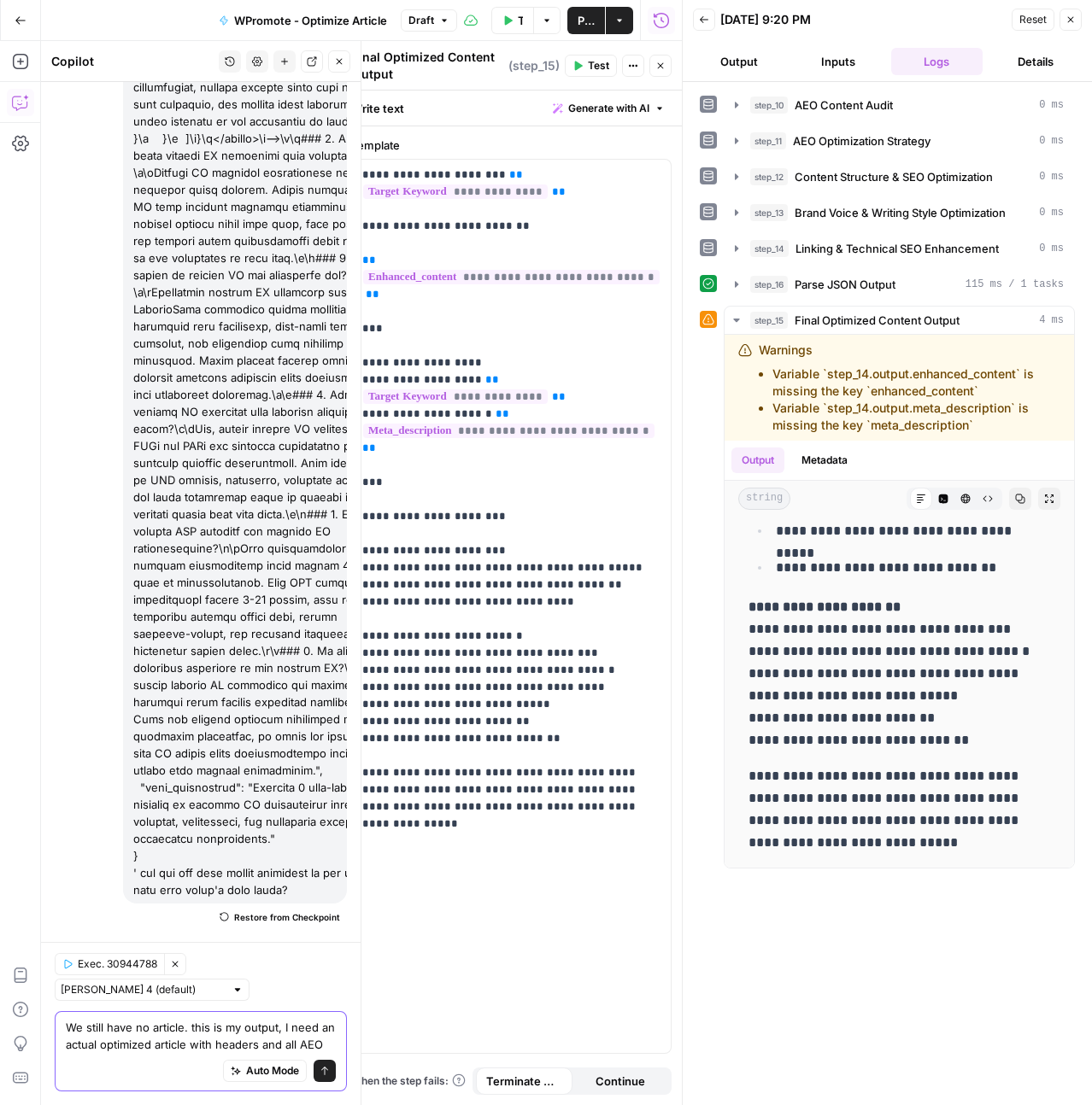
scroll to position [12972, 0]
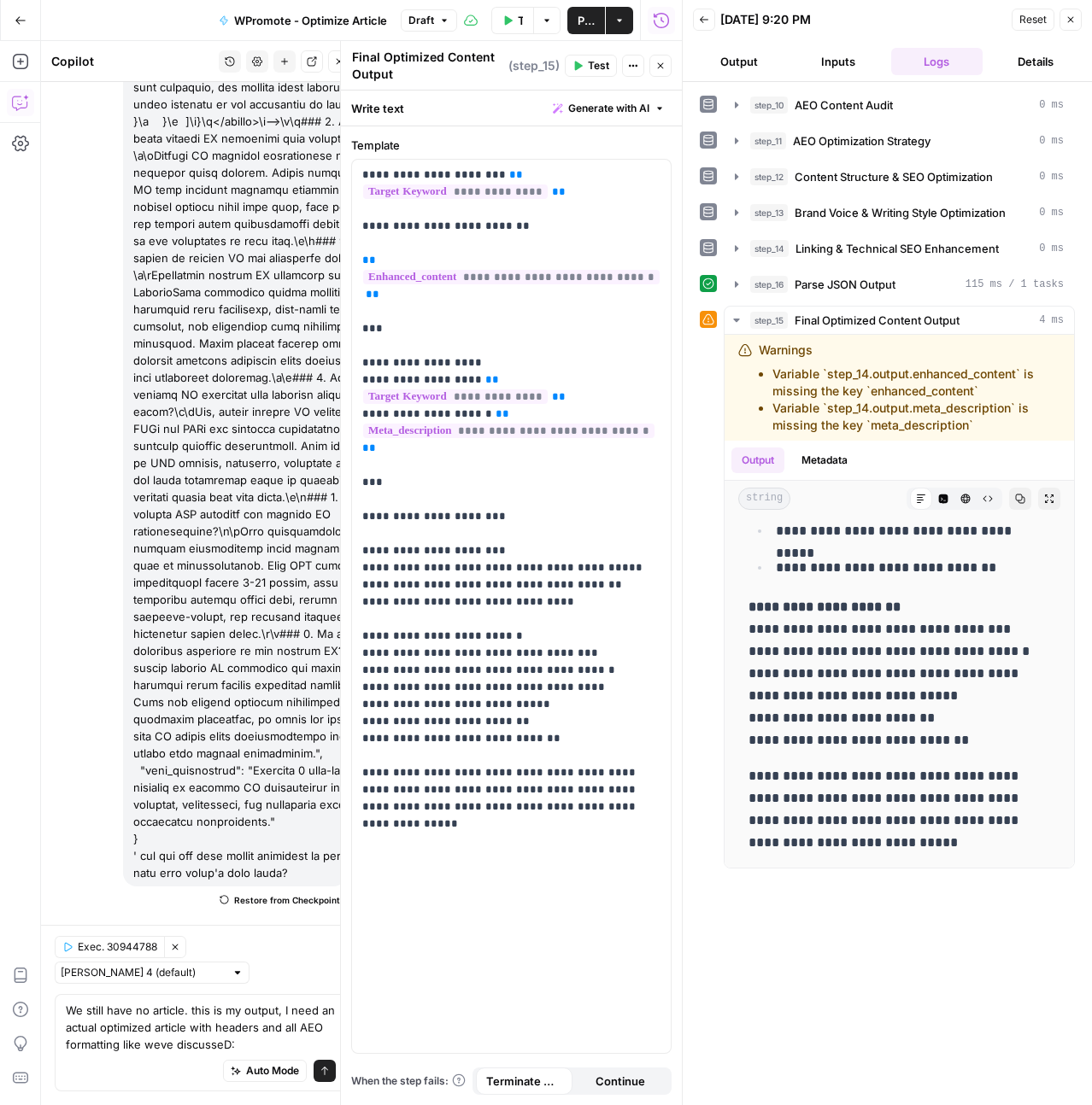
click at [865, 849] on p "**********" at bounding box center [892, 809] width 289 height 88
click at [902, 760] on div "**********" at bounding box center [899, 391] width 322 height 943
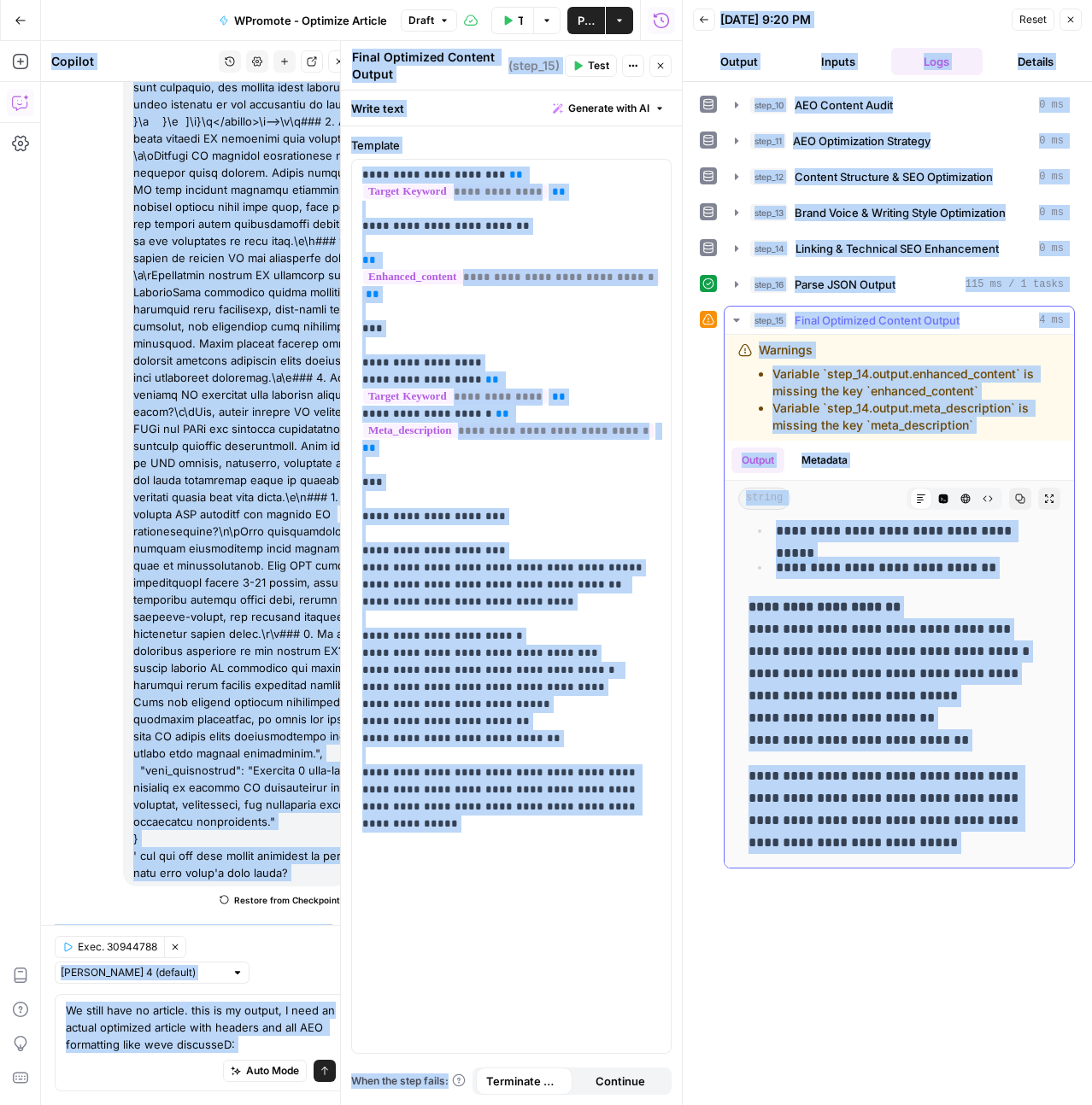
click at [902, 760] on div "**********" at bounding box center [899, 391] width 322 height 943
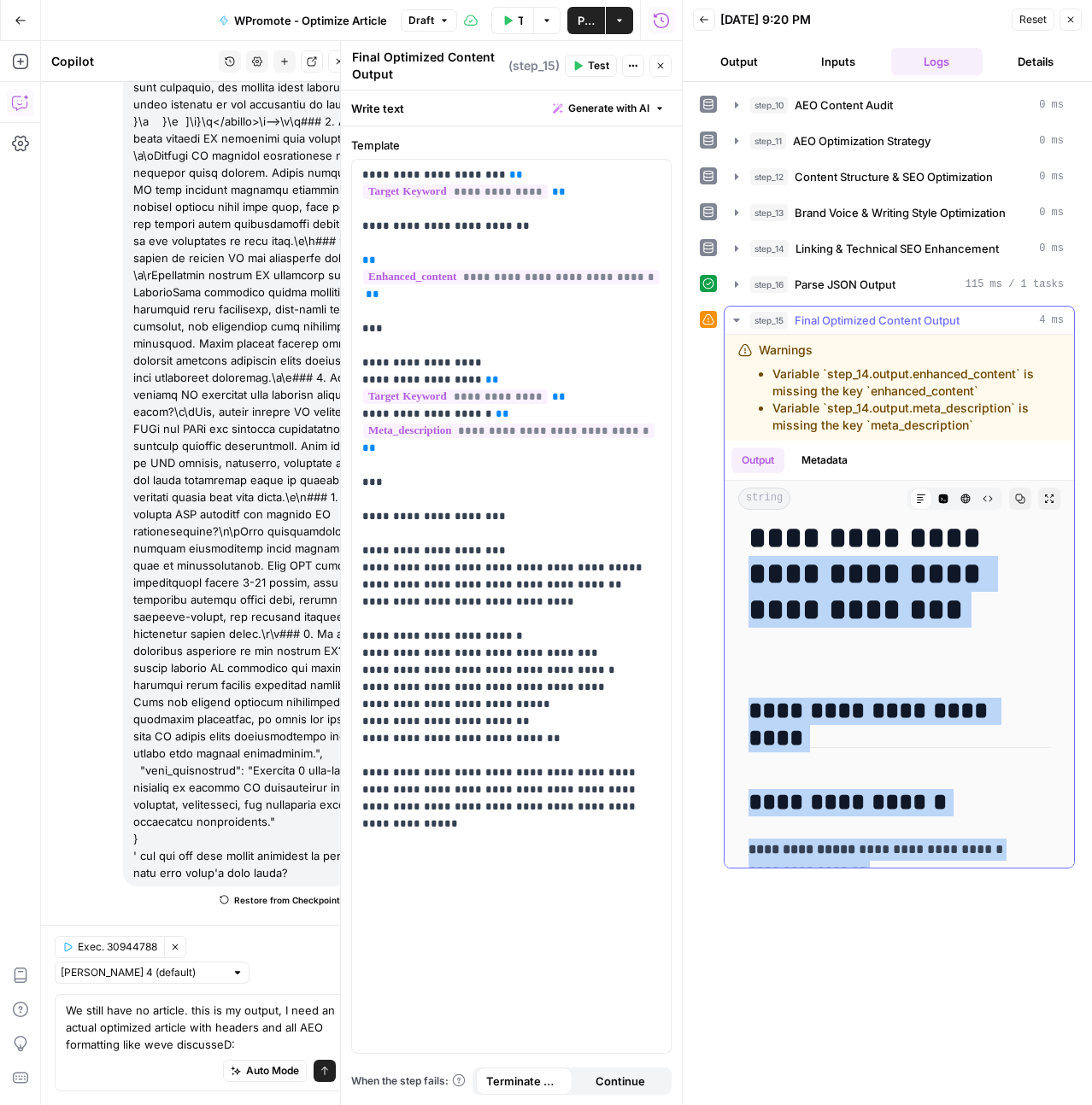
scroll to position [0, 0]
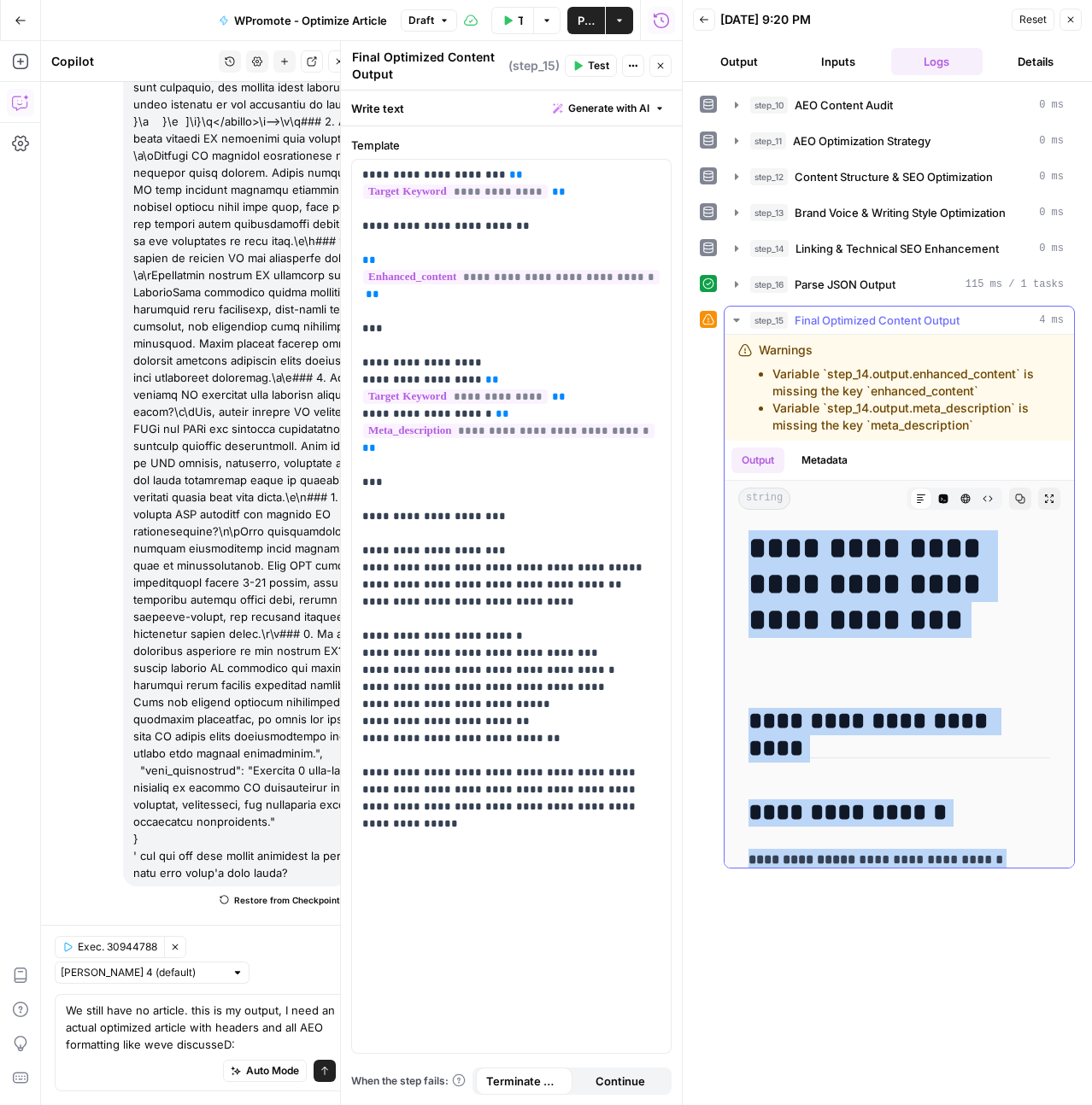
drag, startPoint x: 965, startPoint y: 842, endPoint x: 751, endPoint y: 556, distance: 357.2
click at [751, 556] on div "**********" at bounding box center [899, 995] width 322 height 943
copy div "**********"
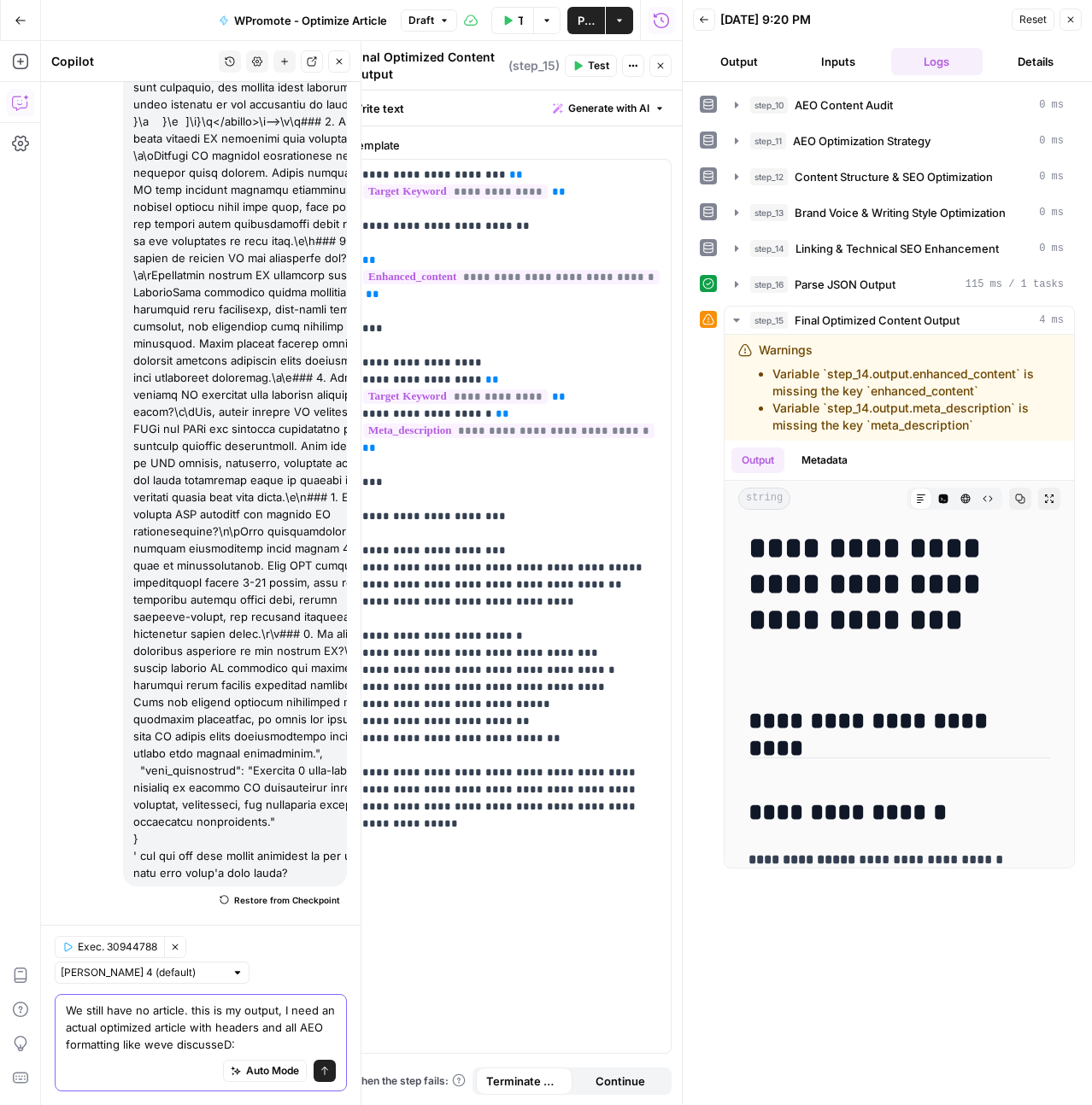
click at [271, 1024] on textarea "We still have no article. this is my output, I need an actual optimized article…" at bounding box center [201, 1027] width 270 height 51
click at [283, 1048] on textarea "We still have no article. this is my output, I need an actual optimized article…" at bounding box center [201, 1027] width 270 height 51
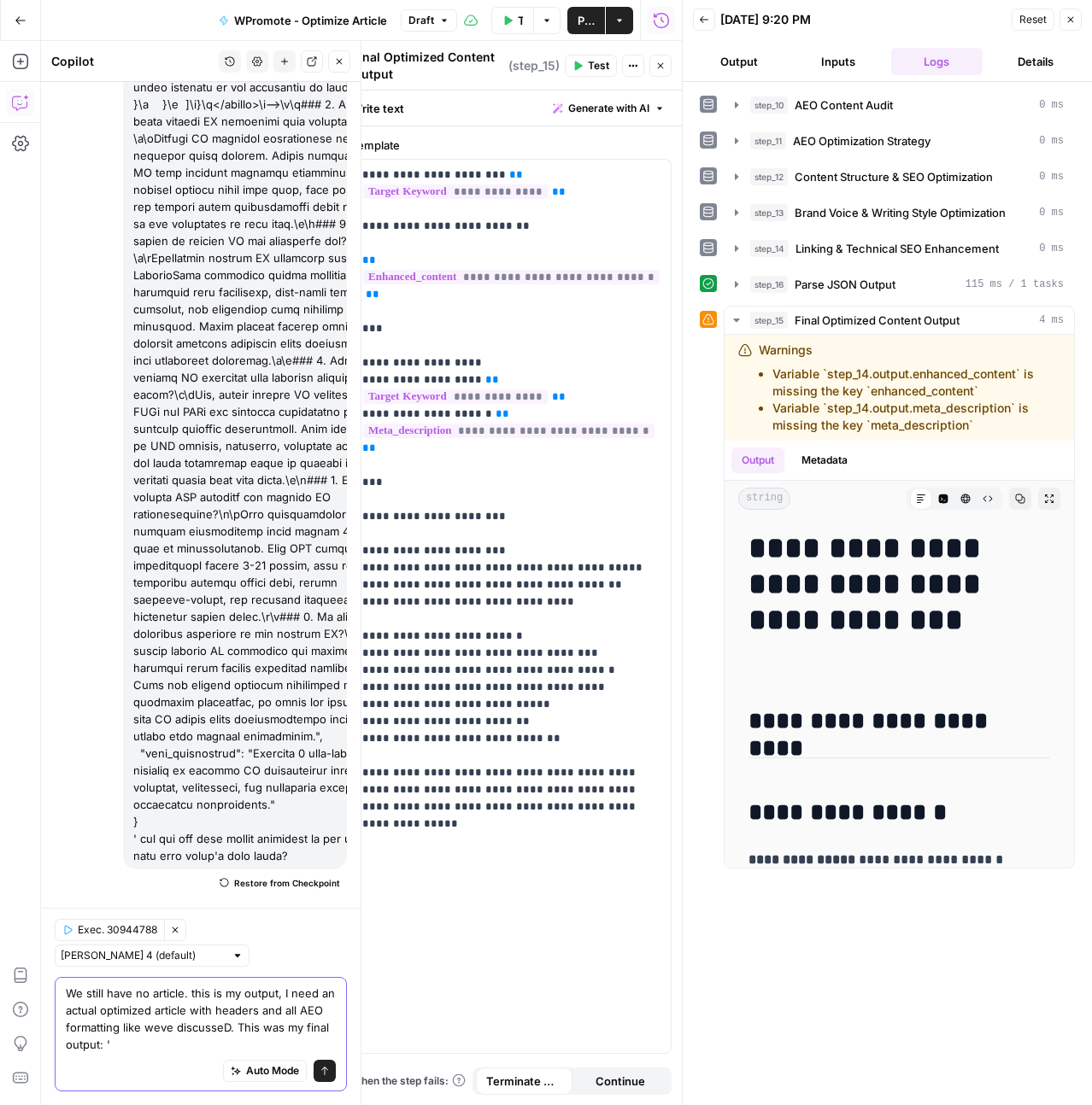
paste textarea "OPTIMIZED ARTICLE FOR Example of agentic AI Enhanced Article Content Meta Descr…"
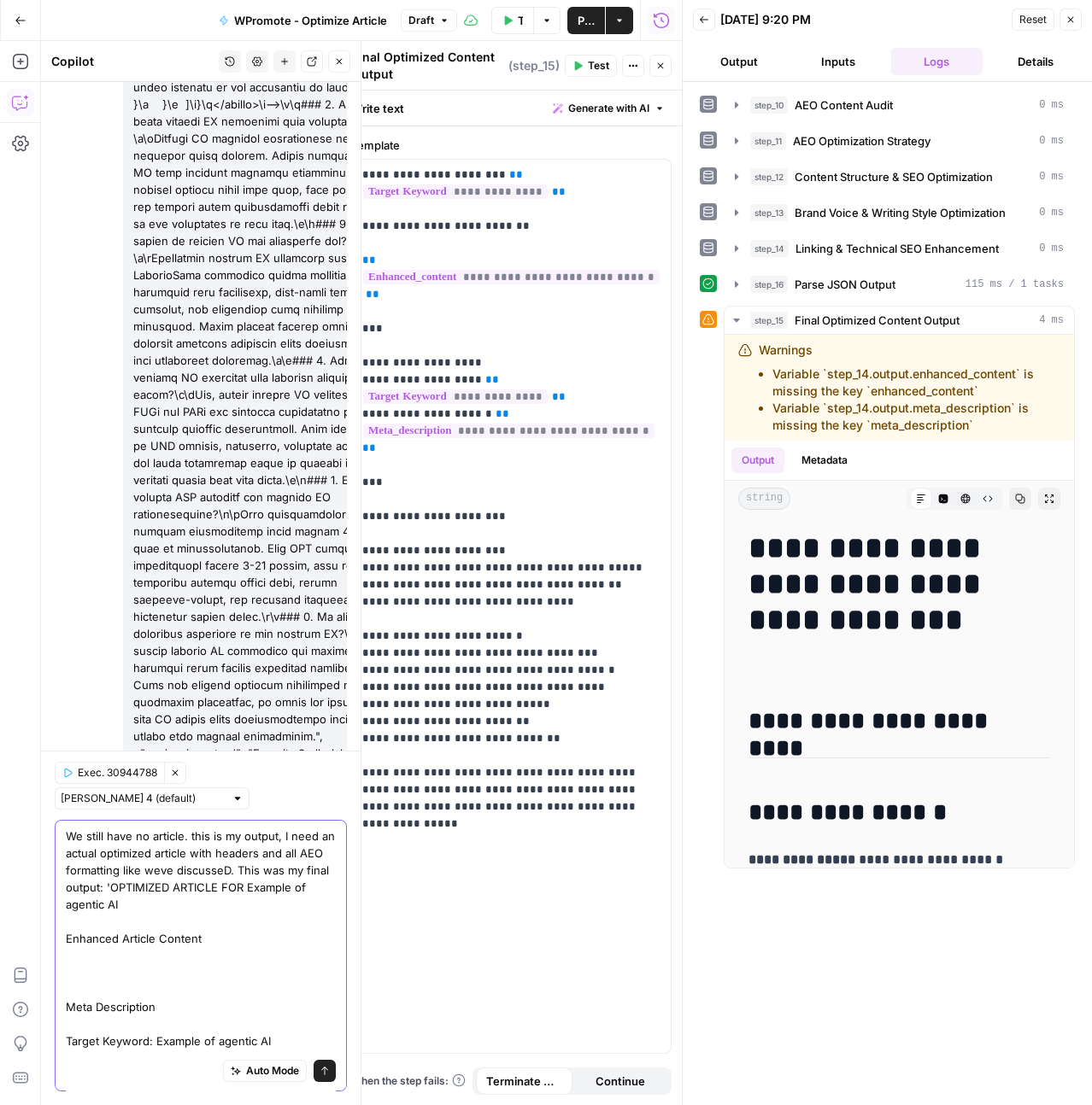
scroll to position [557, 0]
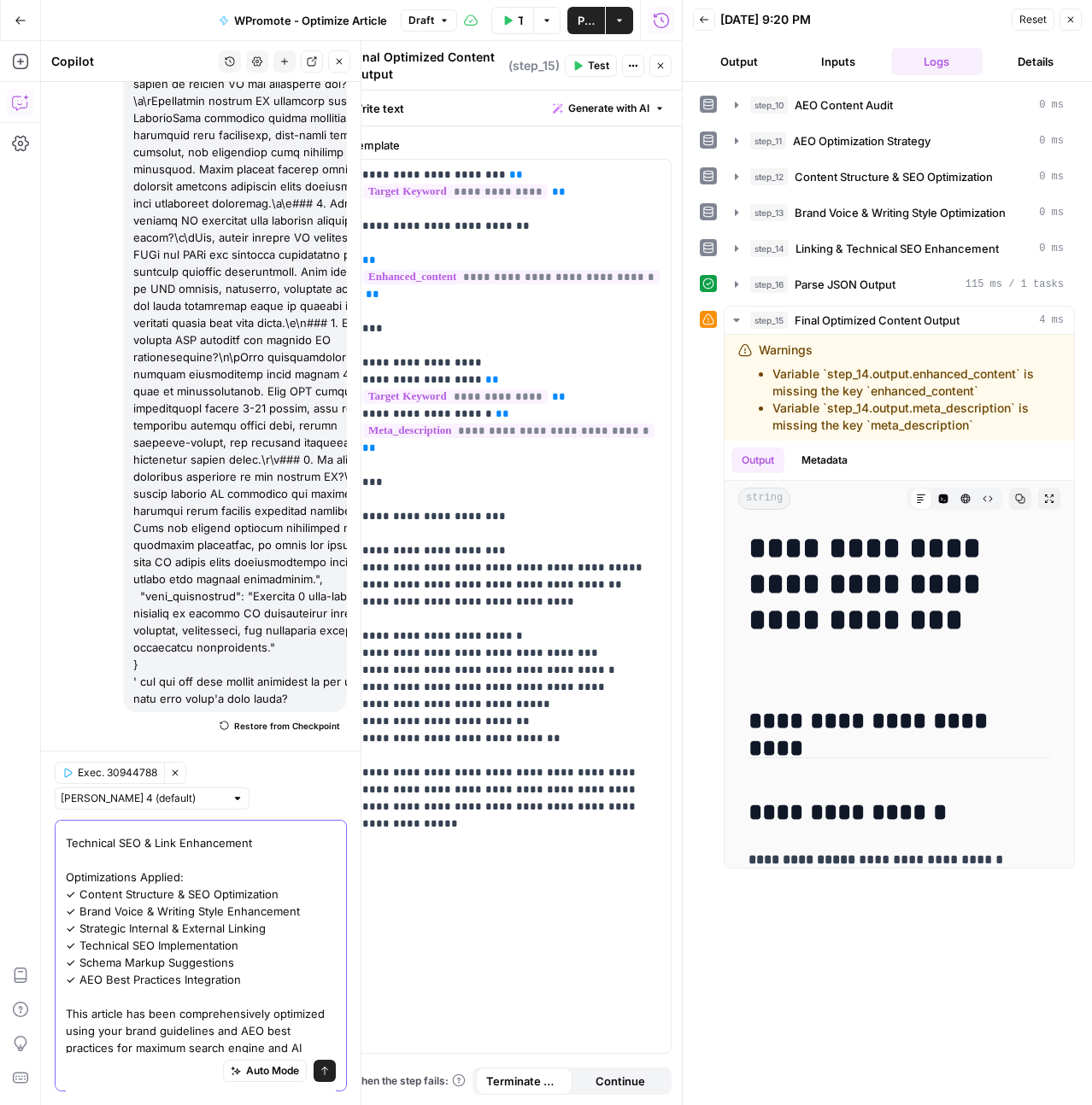
type textarea "We still have no article. this is my output, I need an actual optimized article…"
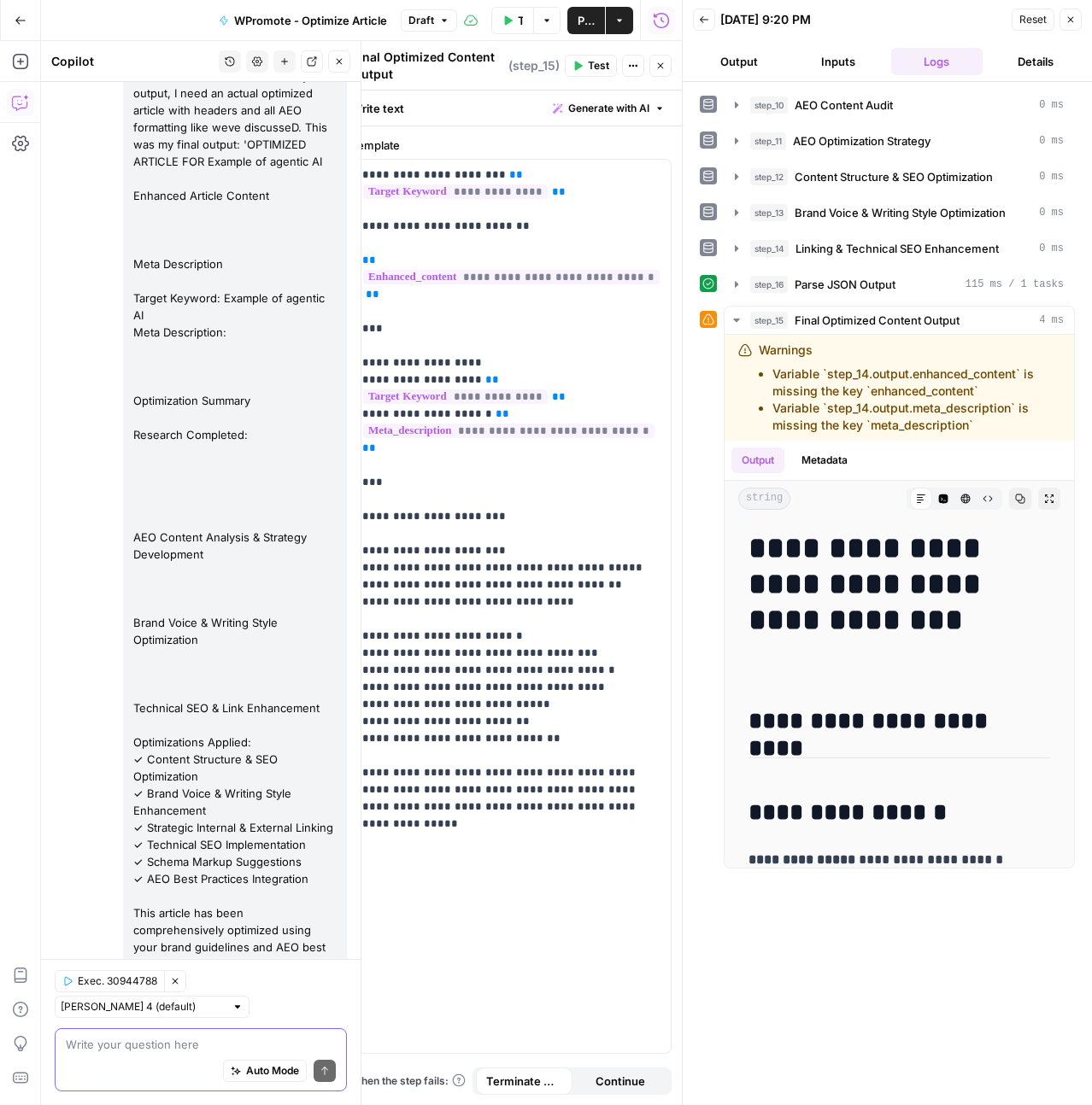
scroll to position [14578, 0]
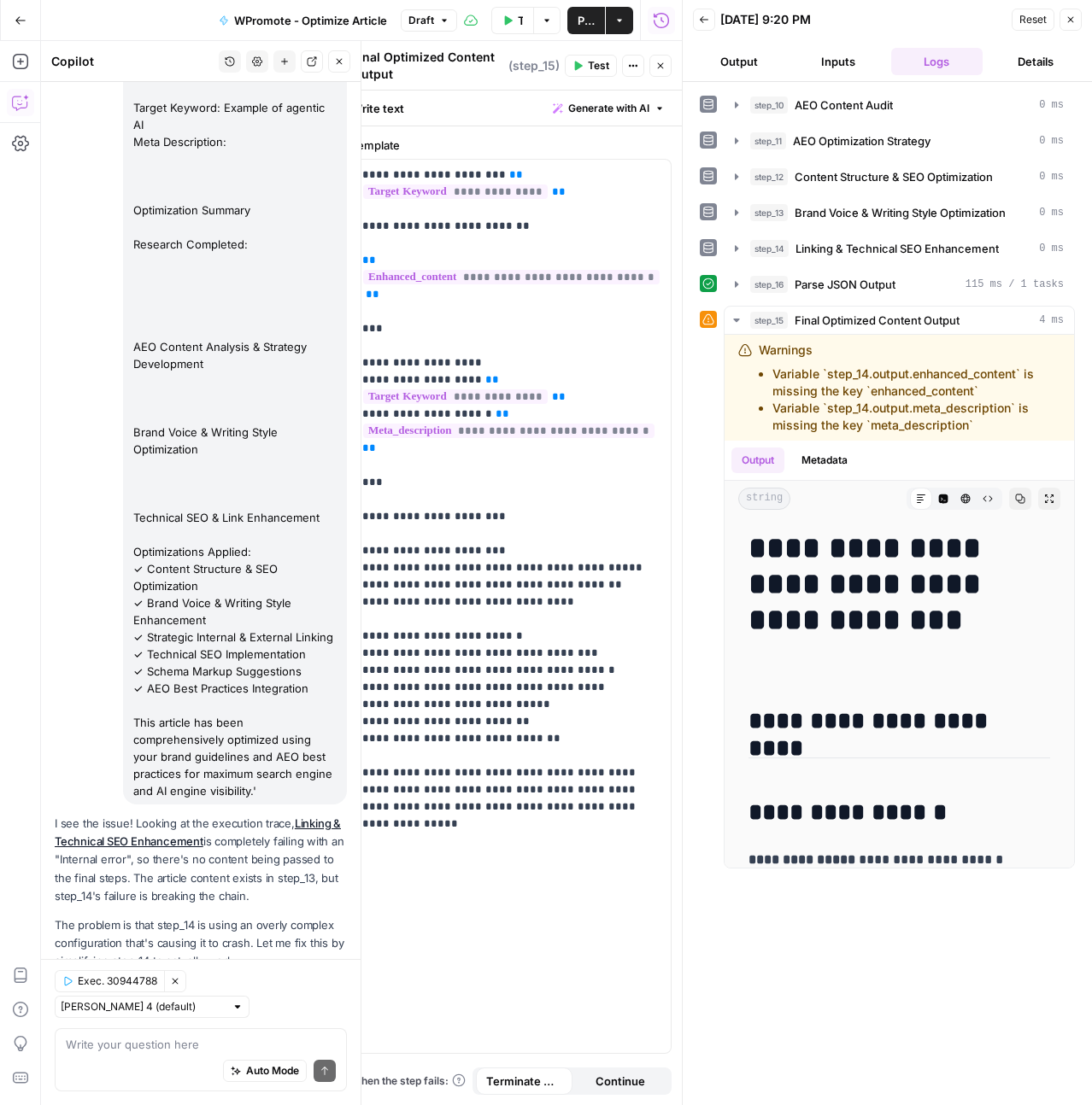
click at [311, 1087] on span "Apply" at bounding box center [315, 1095] width 29 height 15
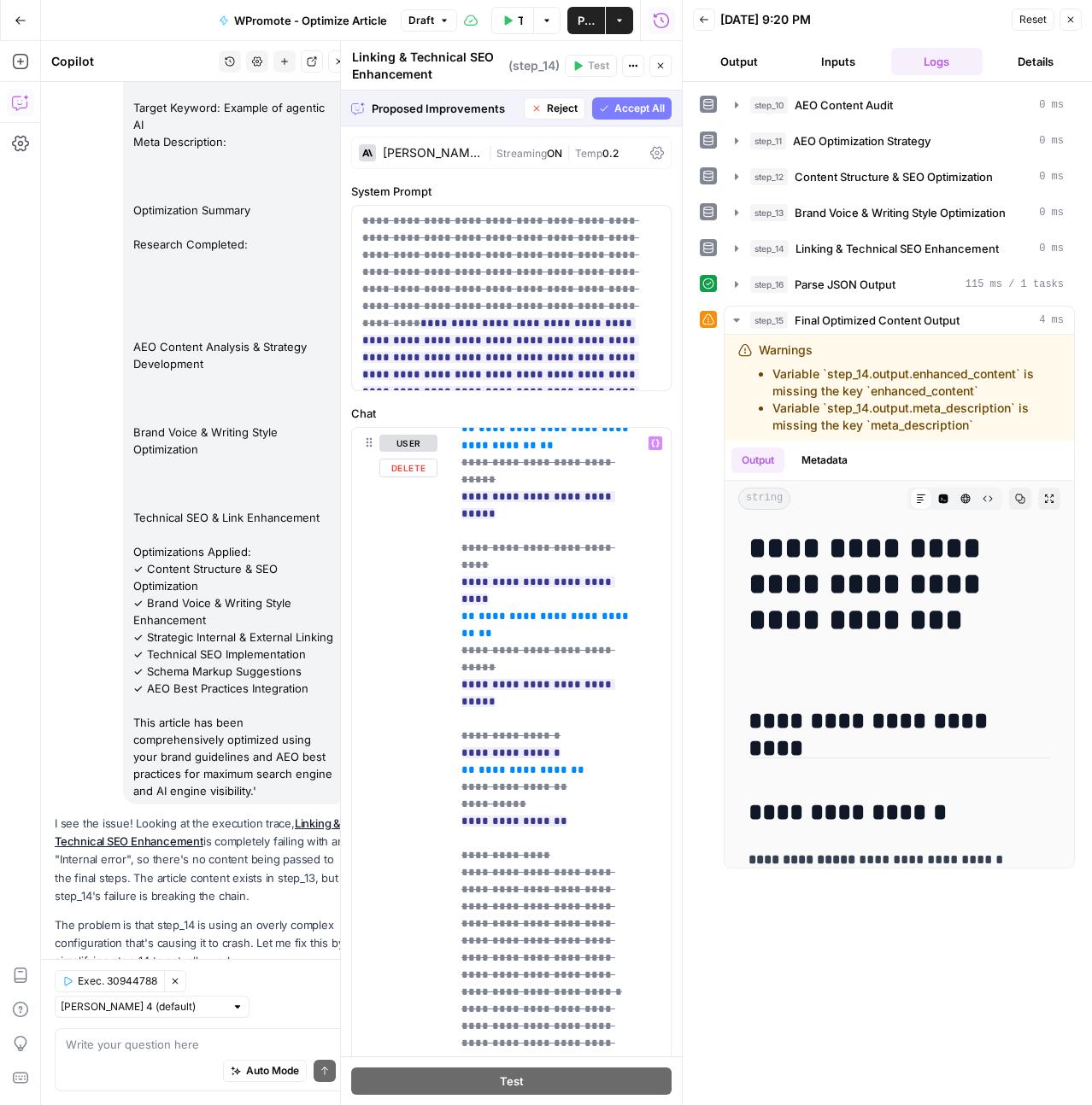
scroll to position [701, 0]
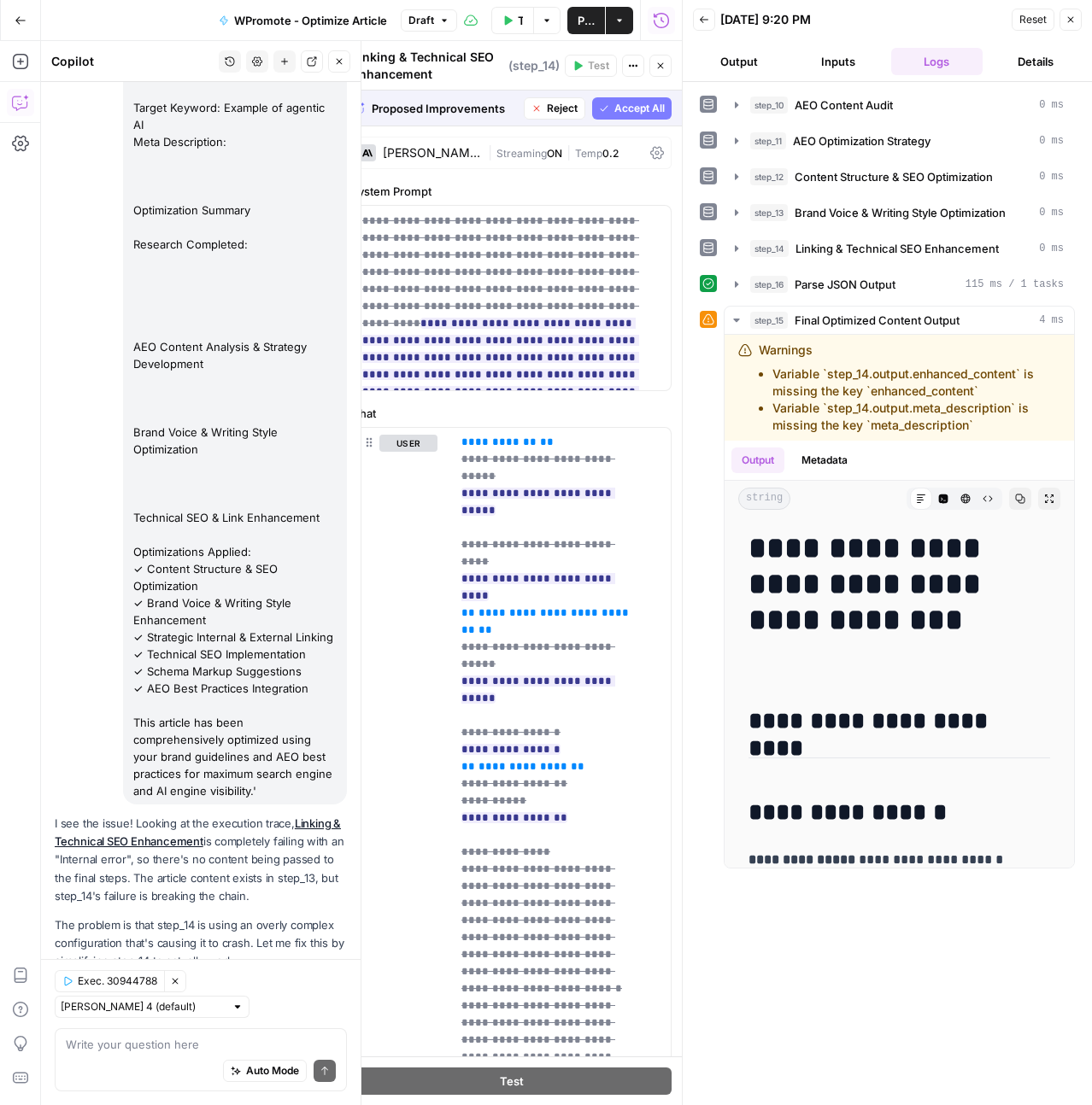
click at [306, 1087] on span "Accept" at bounding box center [311, 1095] width 35 height 15
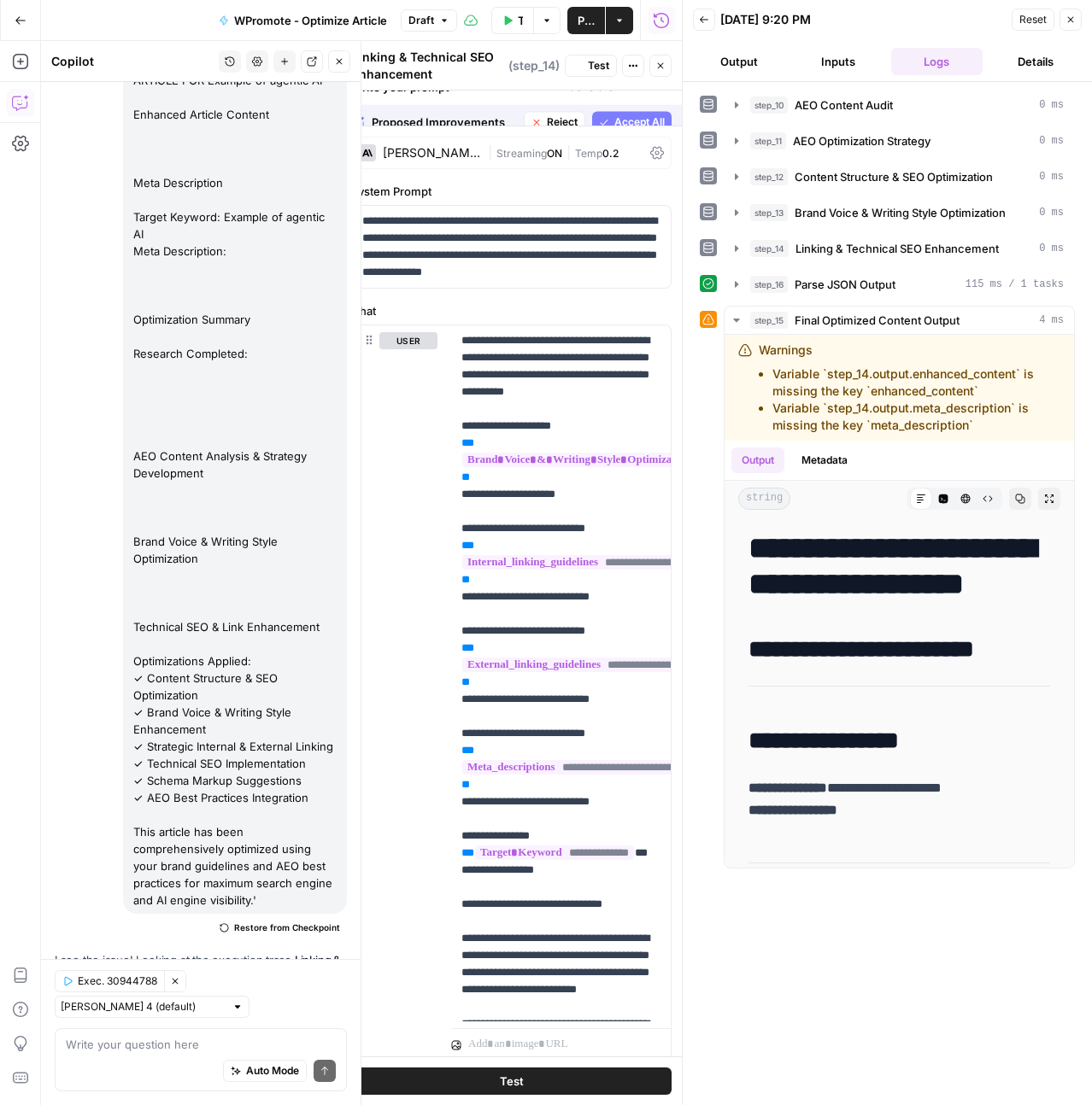
scroll to position [14605, 0]
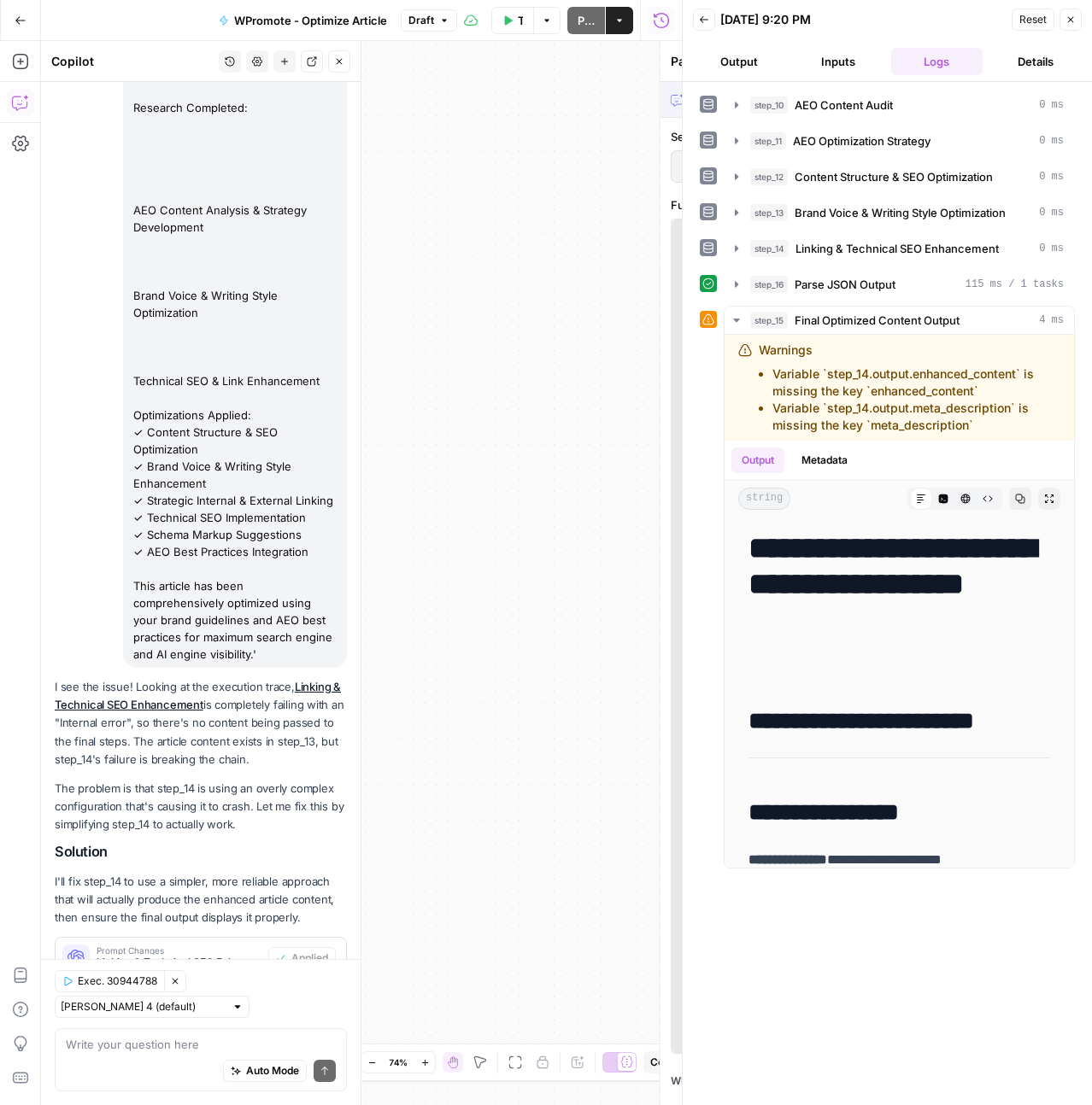
scroll to position [14469, 0]
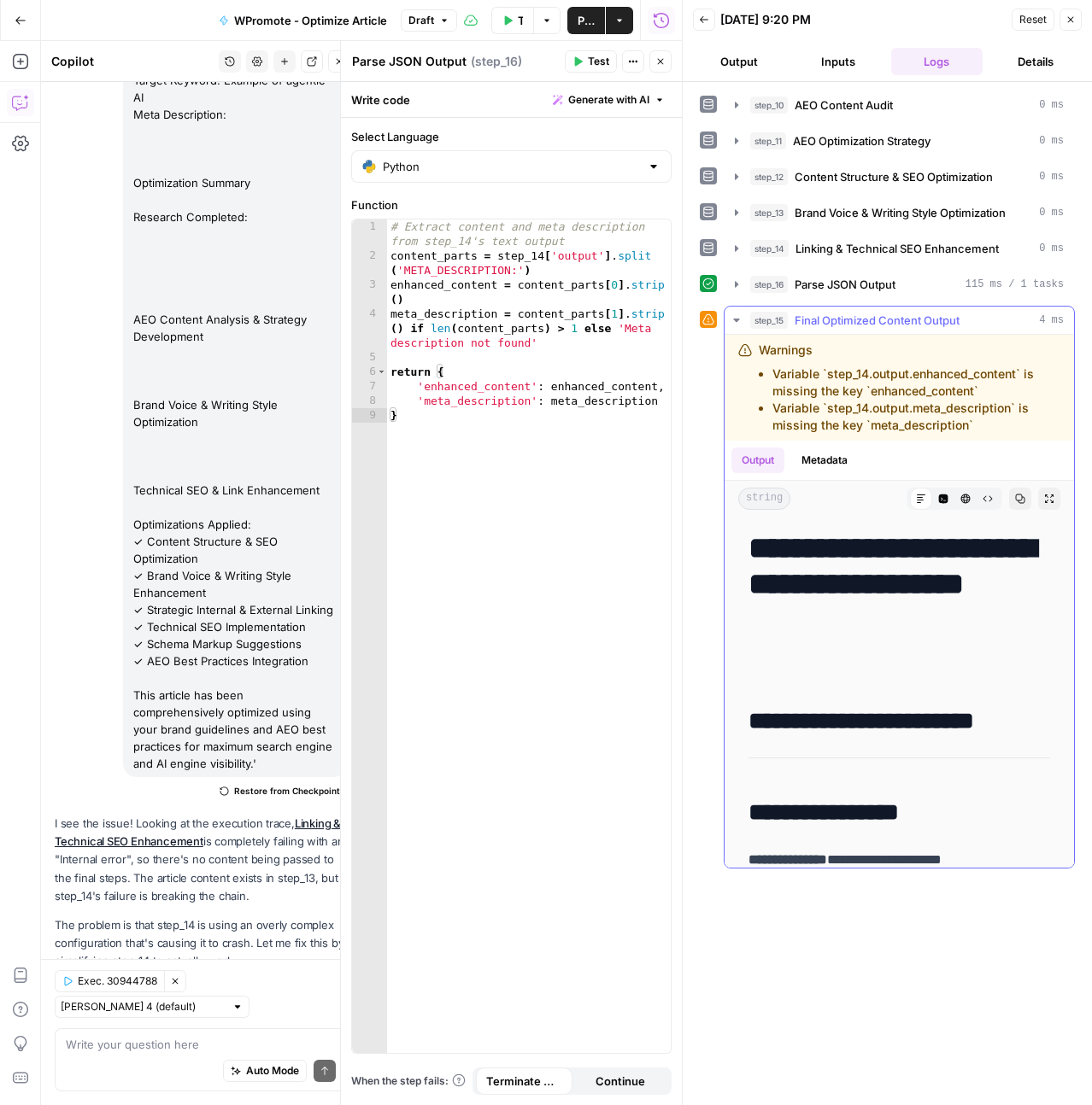
scroll to position [357, 0]
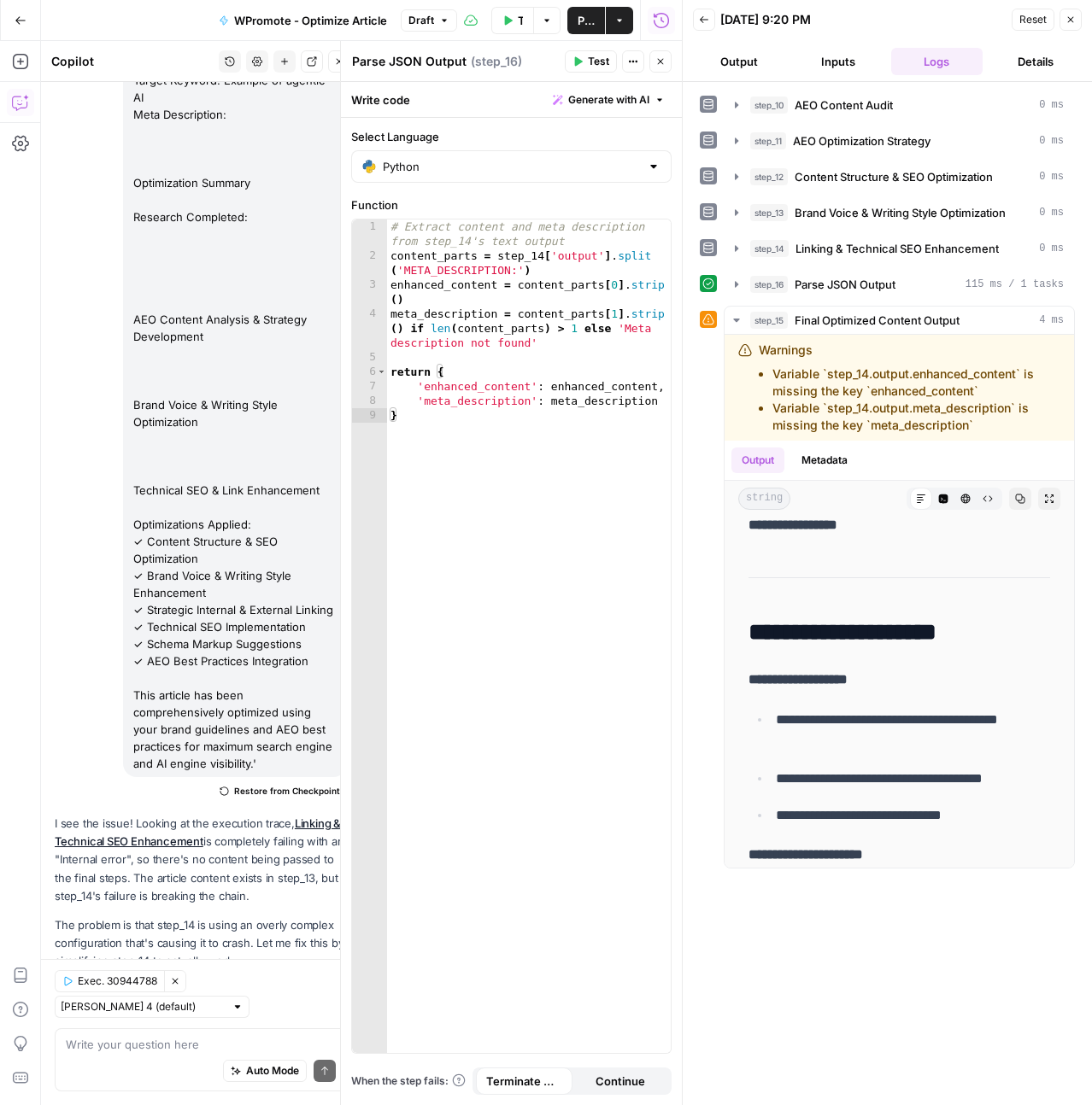
click at [594, 62] on span "Test" at bounding box center [598, 62] width 21 height 15
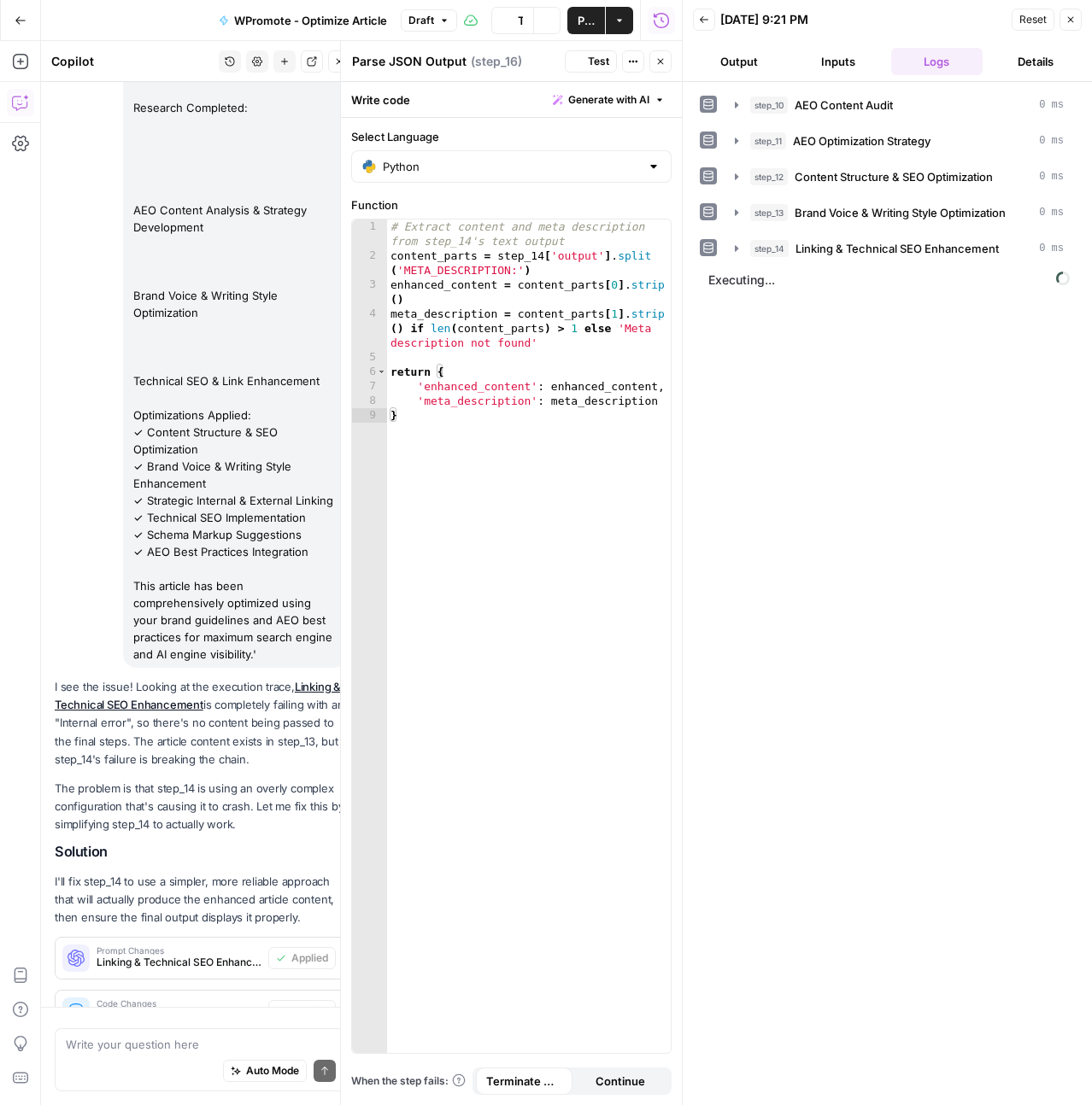
scroll to position [14605, 0]
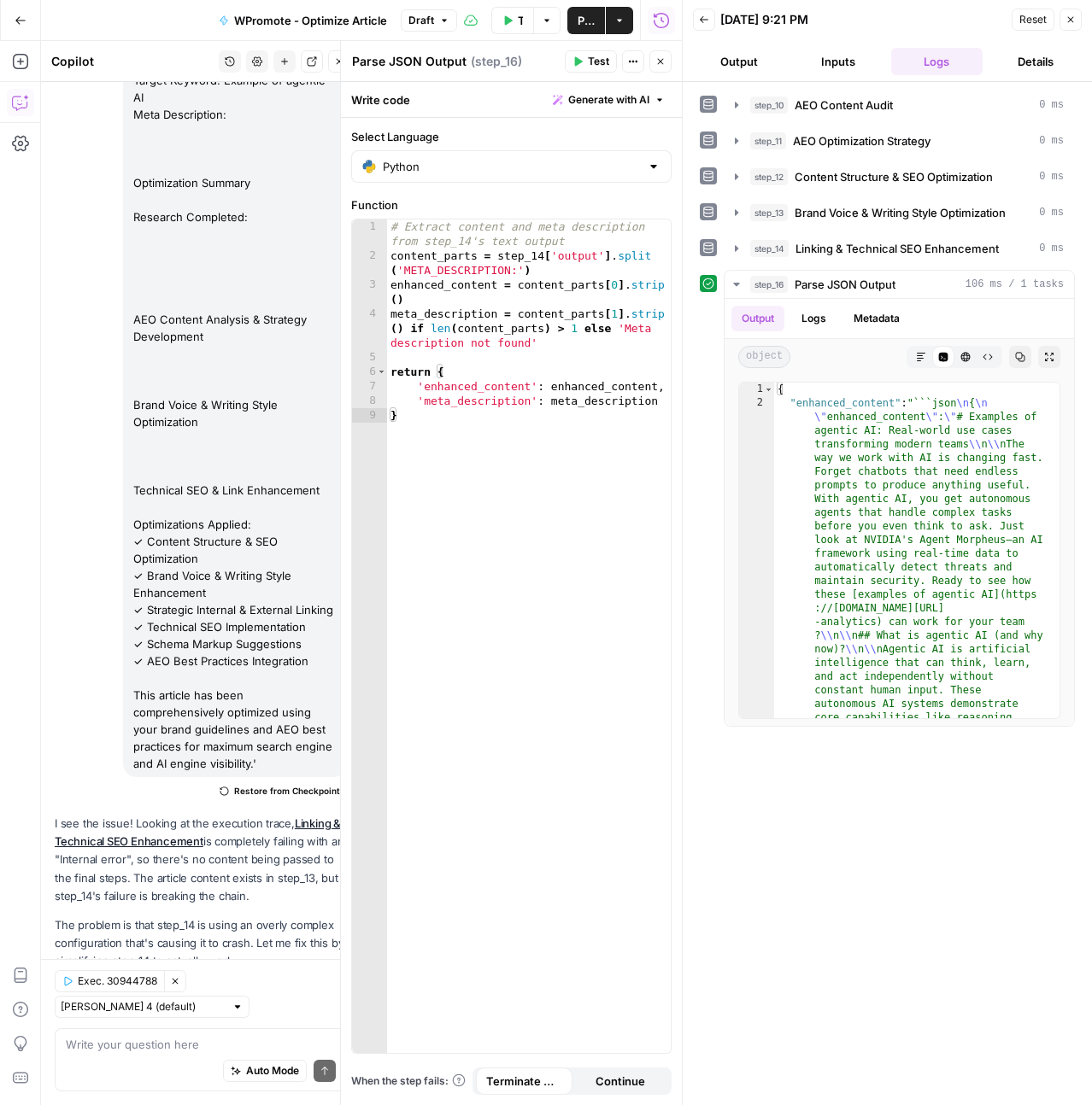
click at [670, 62] on button "Close" at bounding box center [660, 61] width 22 height 22
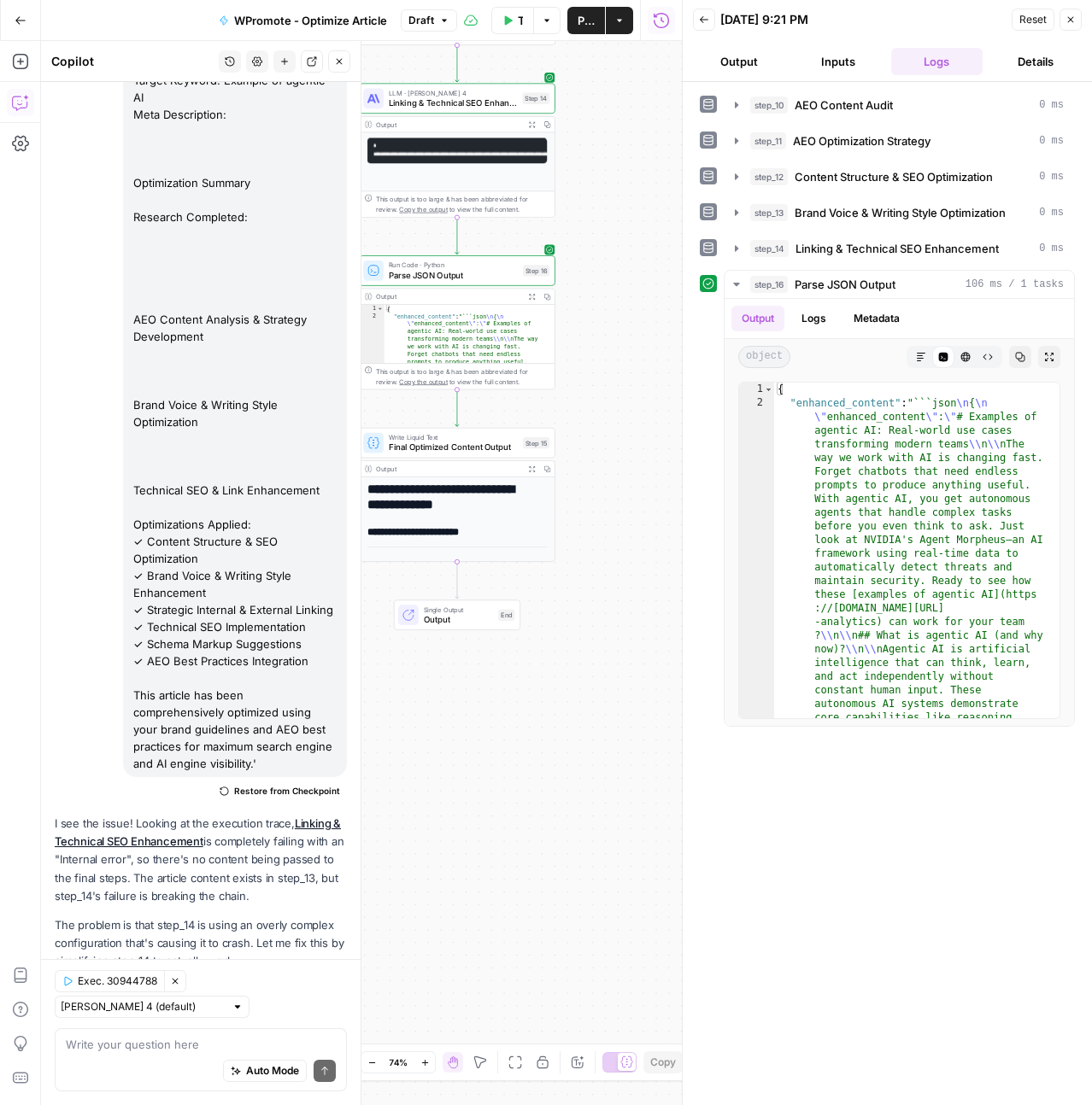
click at [464, 444] on span "Final Optimized Content Output" at bounding box center [453, 447] width 129 height 12
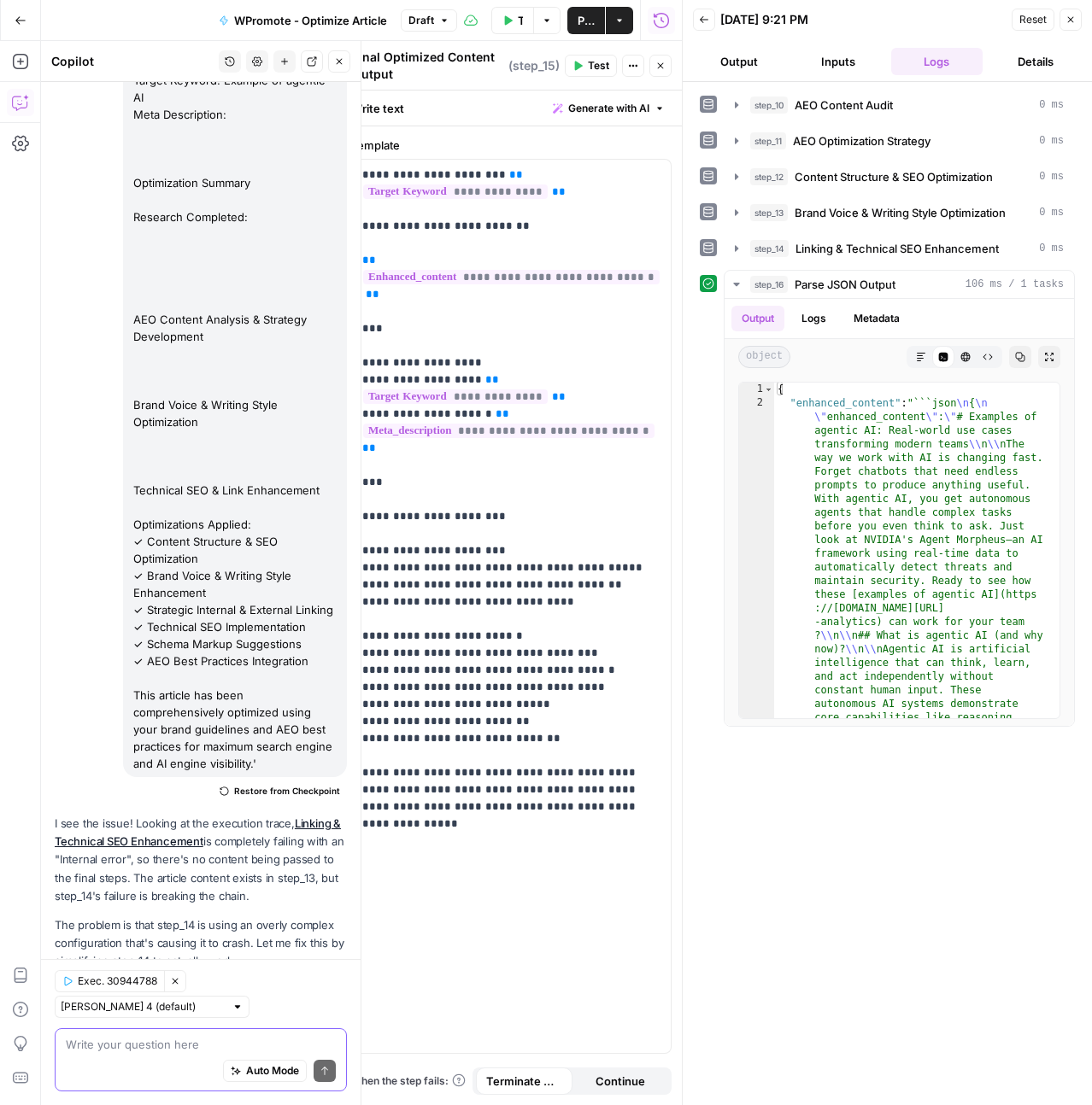
click at [158, 1038] on textarea at bounding box center [201, 1044] width 270 height 17
click at [655, 64] on icon "button" at bounding box center [660, 66] width 10 height 10
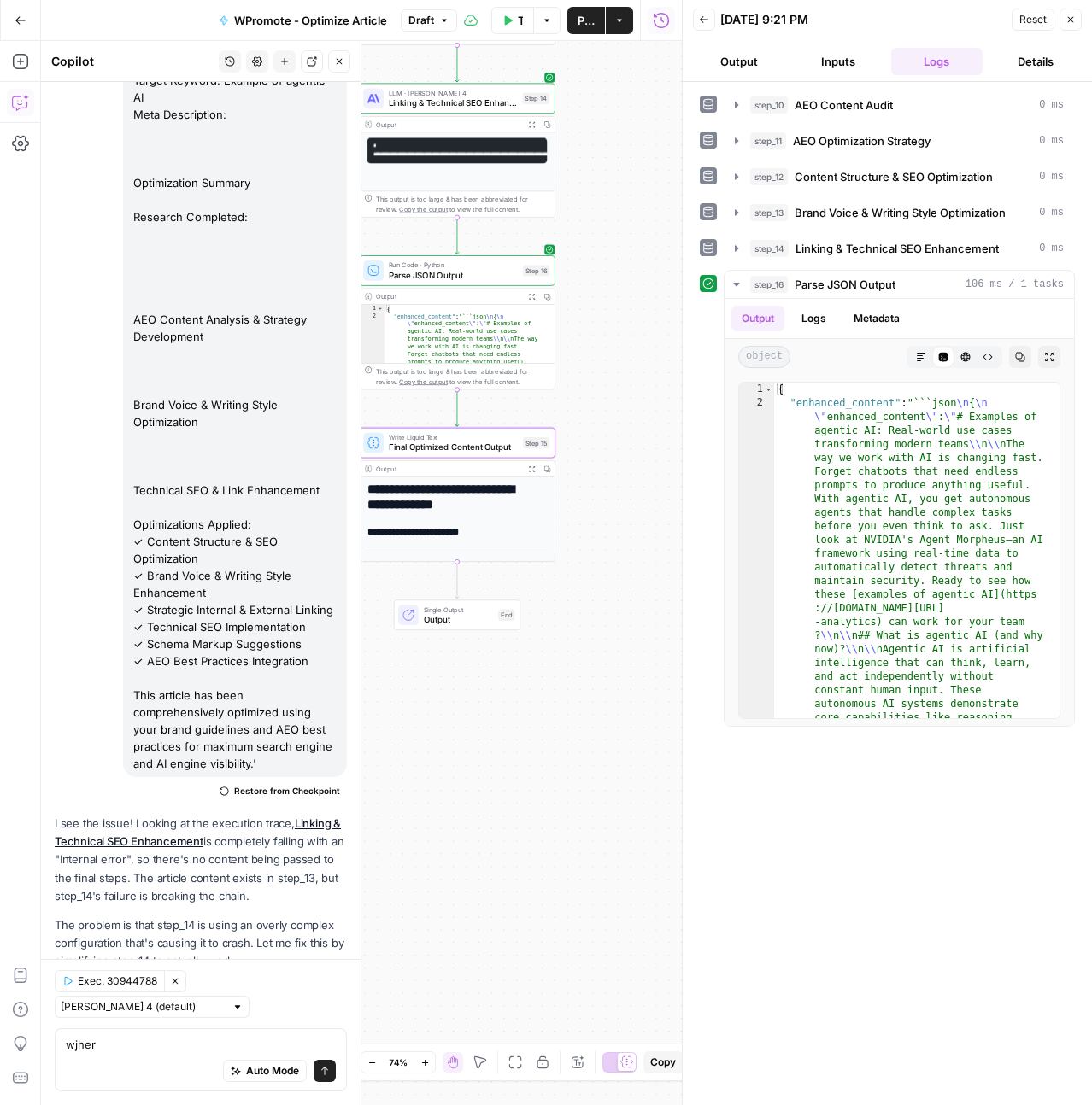
click at [1066, 22] on icon "button" at bounding box center [1070, 19] width 10 height 10
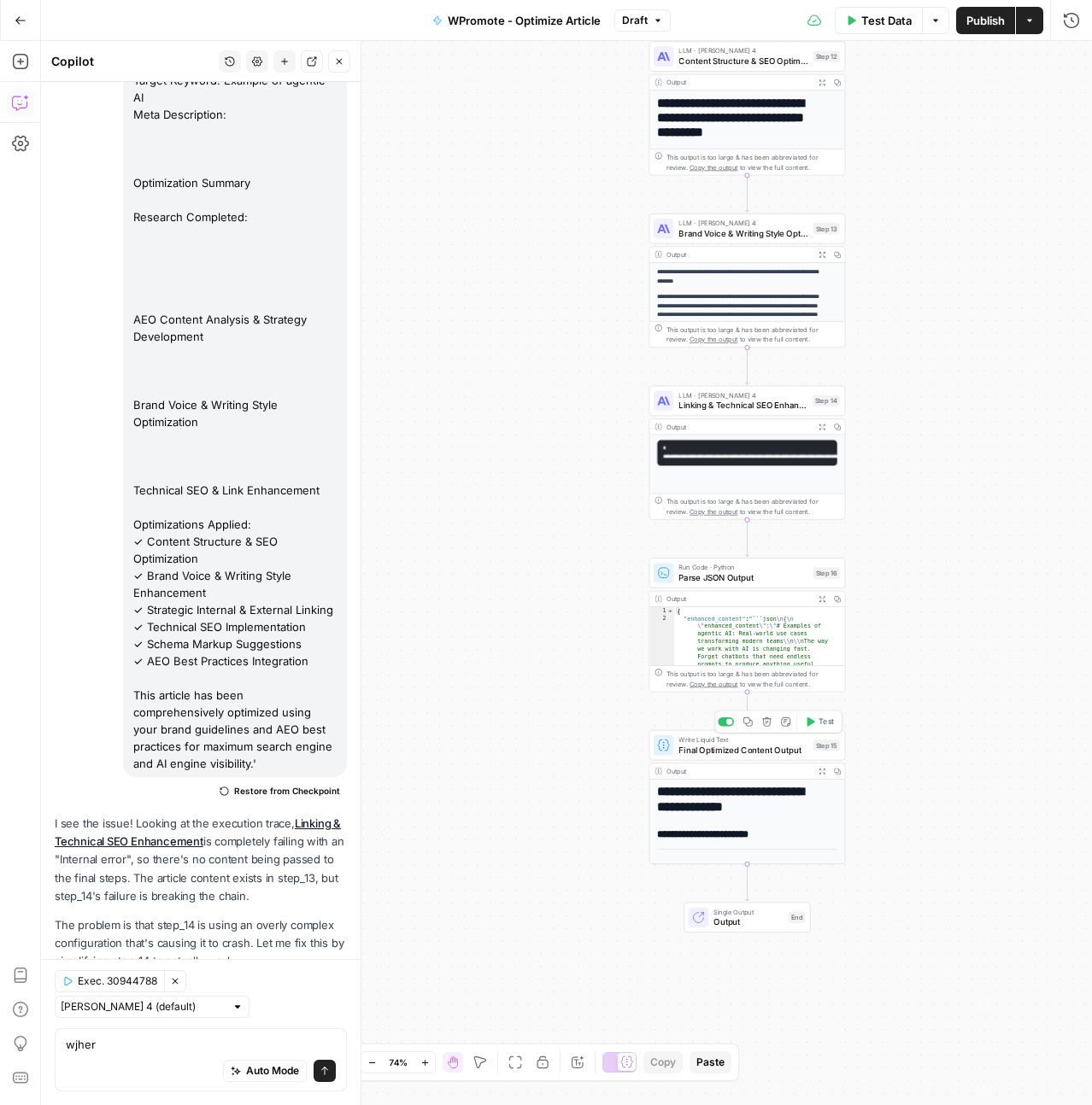
click at [716, 740] on span "Write Liquid Text" at bounding box center [743, 739] width 129 height 10
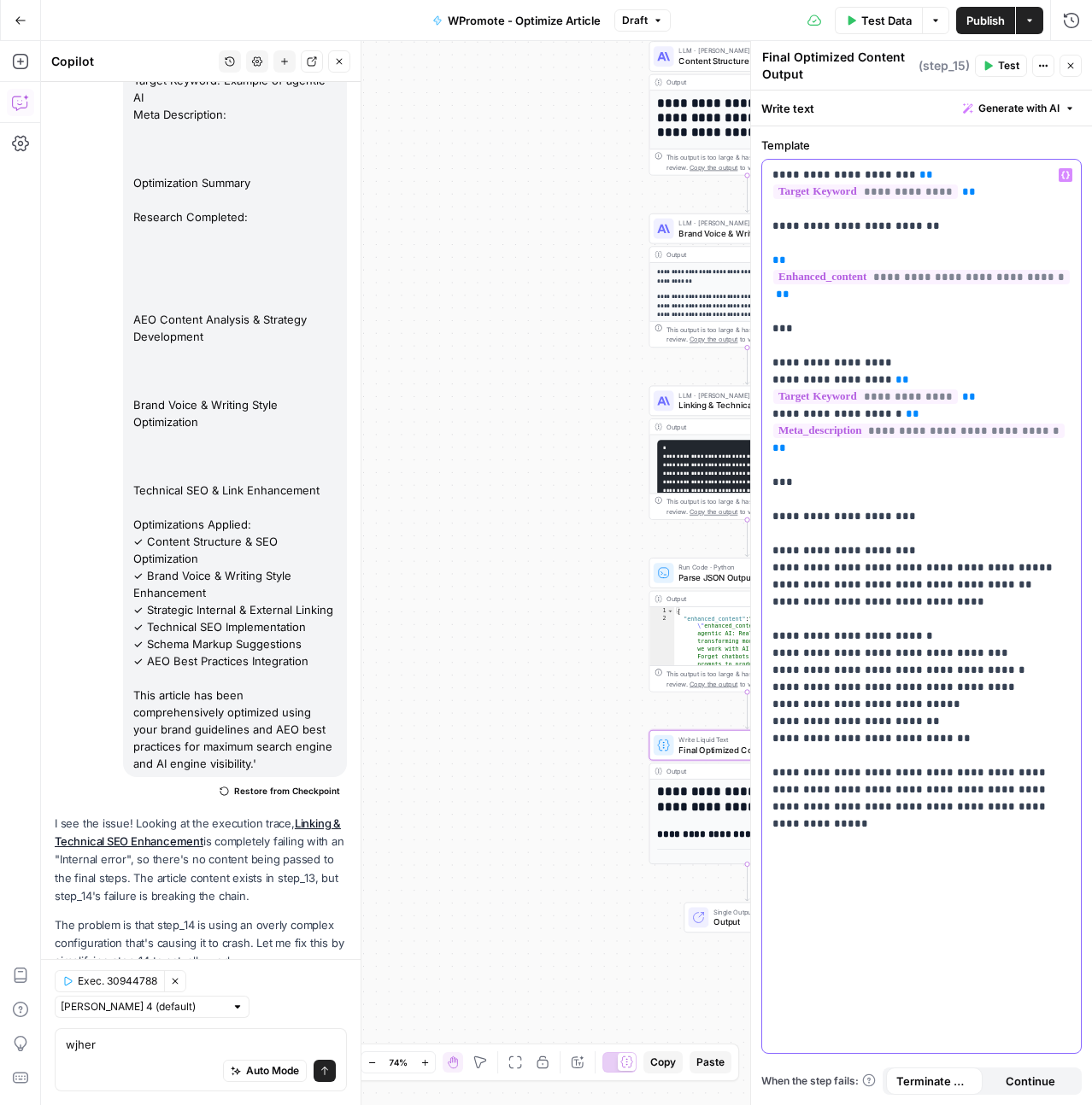
drag, startPoint x: 1052, startPoint y: 786, endPoint x: 768, endPoint y: 173, distance: 675.6
click at [768, 173] on div "**********" at bounding box center [921, 606] width 318 height 893
copy p "**********"
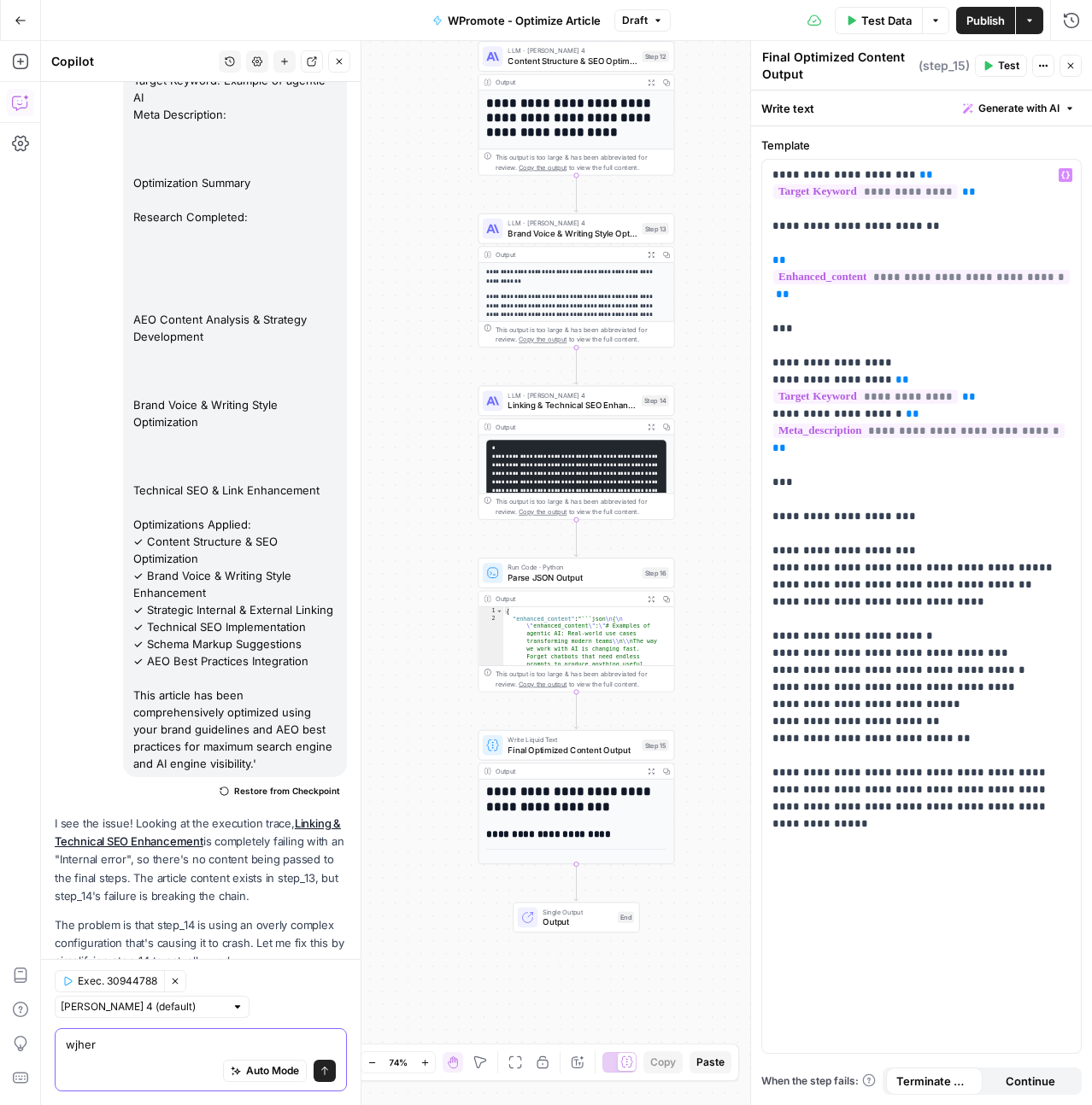
click at [125, 1038] on textarea "wjher" at bounding box center [201, 1044] width 270 height 17
paste textarea "# OPTIMIZED ARTICLE FOR {{ target_keyword }} ## Enhanced Article Content {{ ste…"
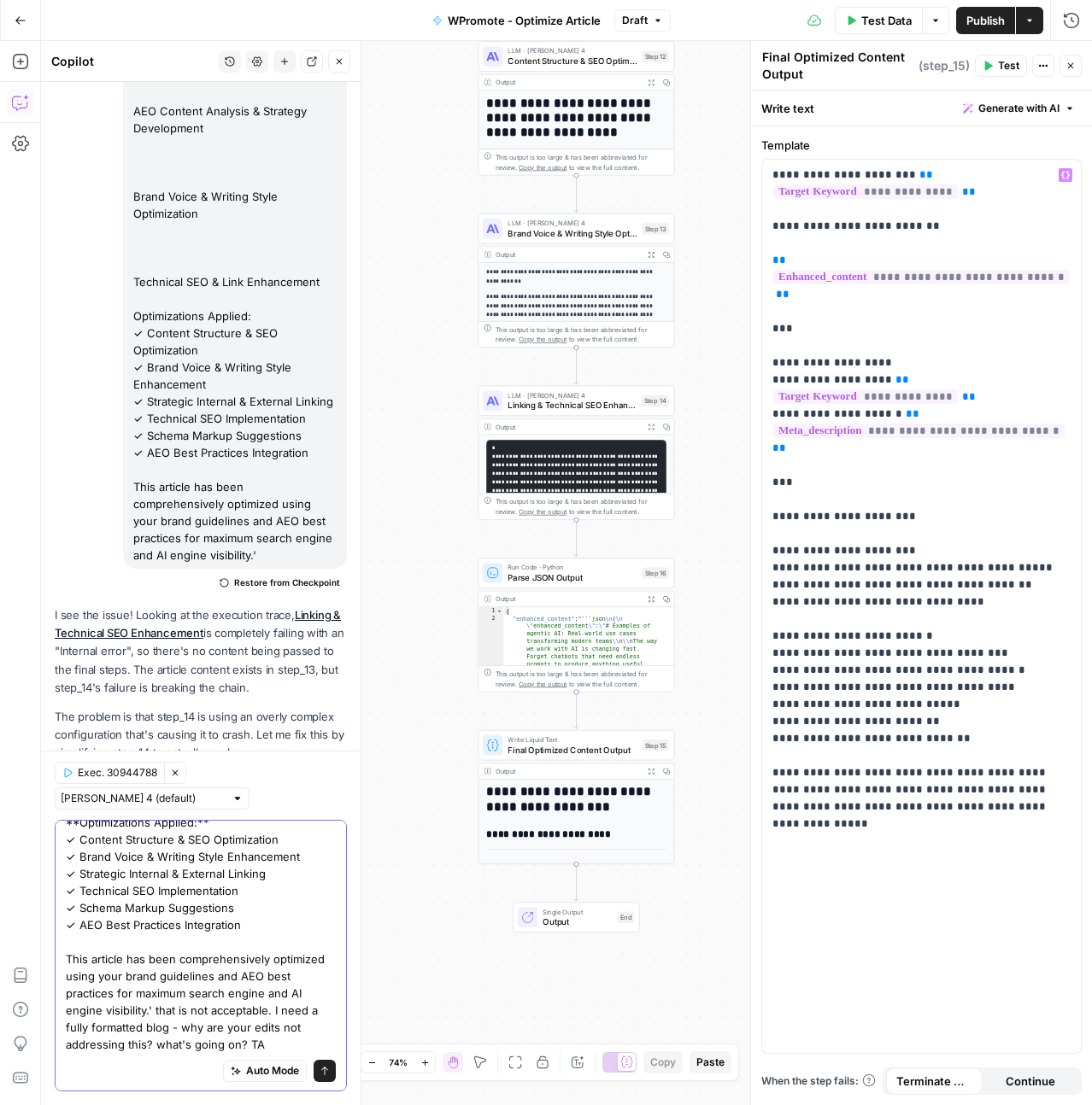
scroll to position [441, 0]
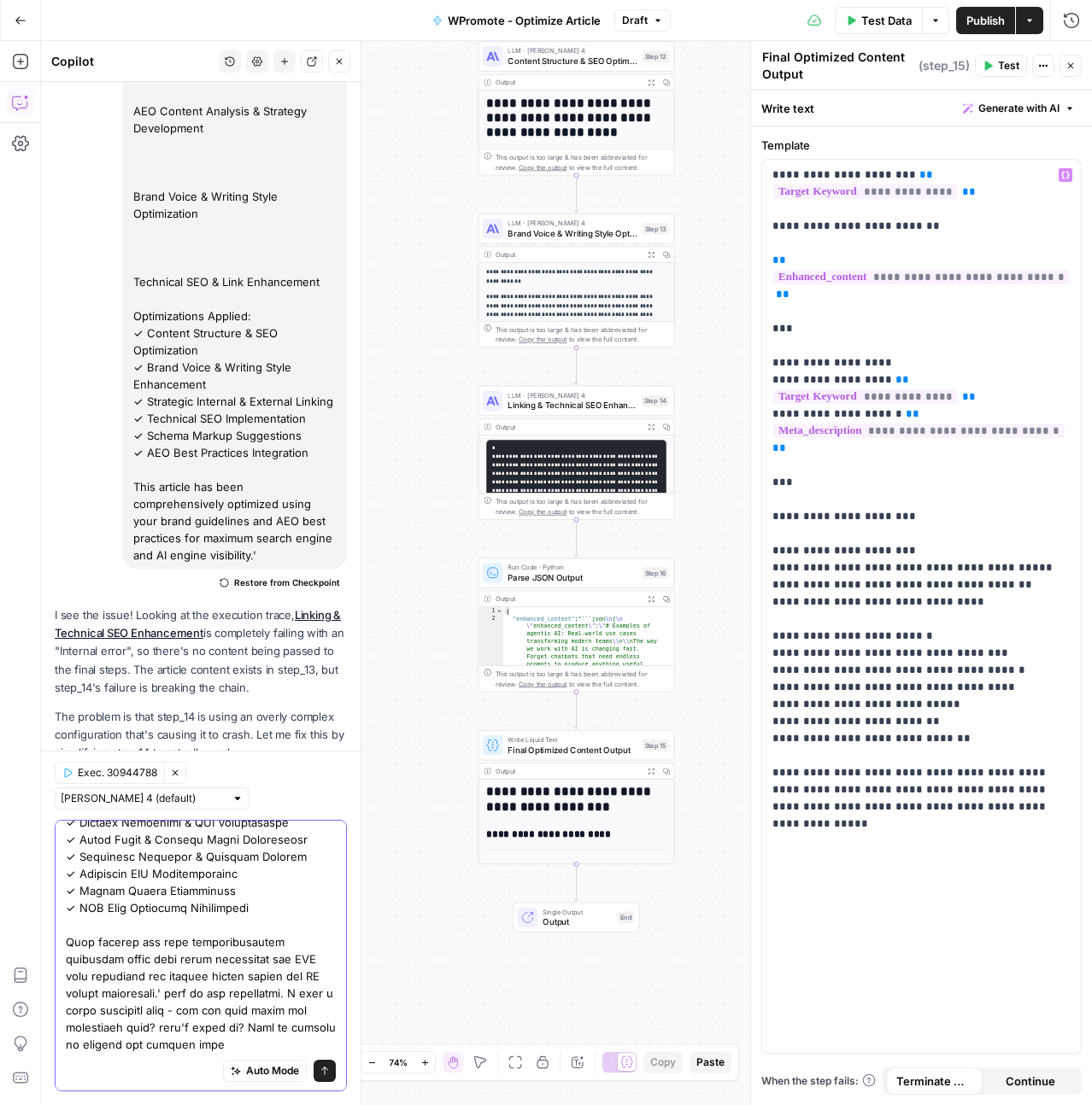
type textarea "my final output in step_15 is still this: '# OPTIMIZED ARTICLE FOR {{ target_ke…"
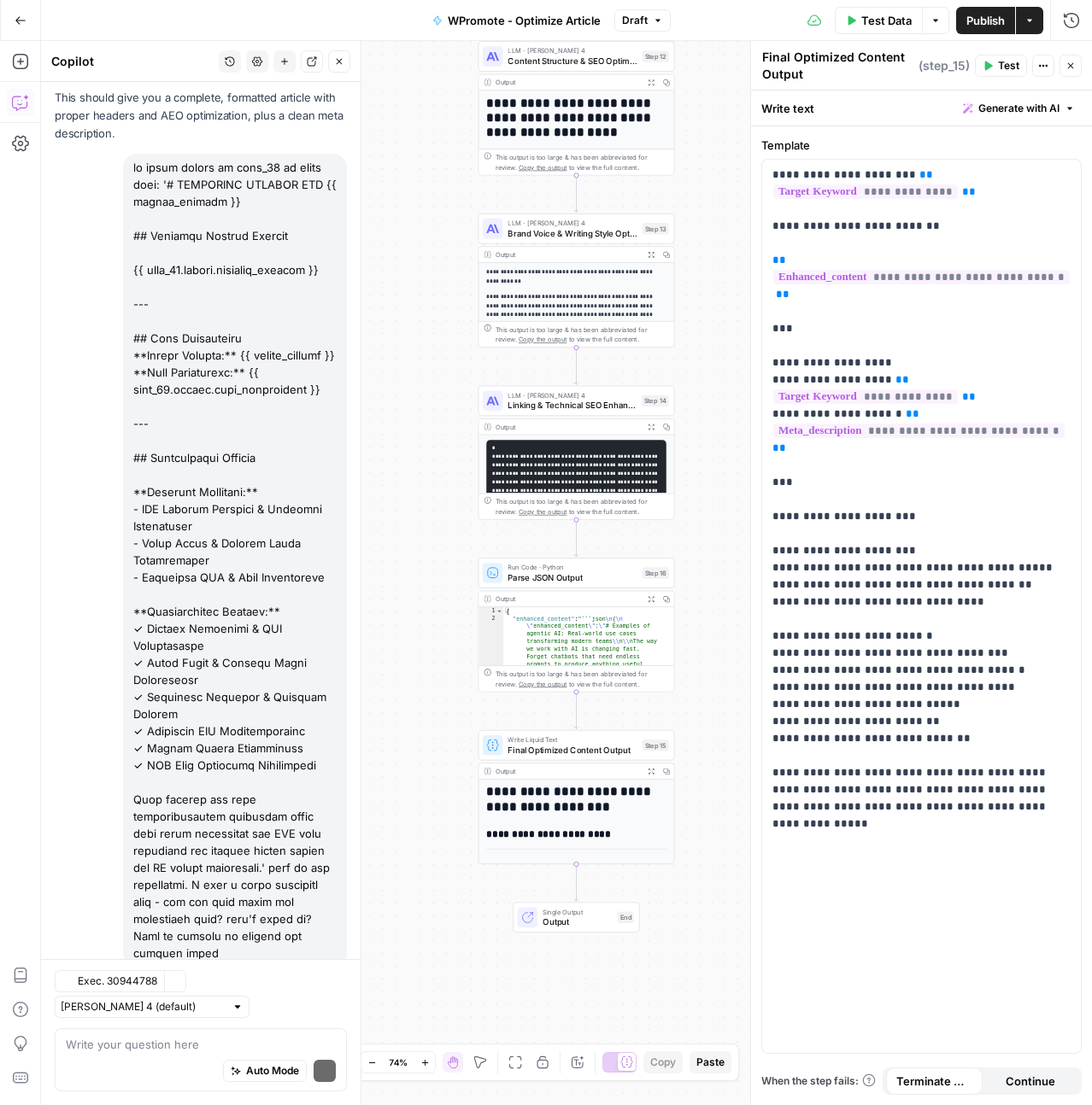
scroll to position [16131, 0]
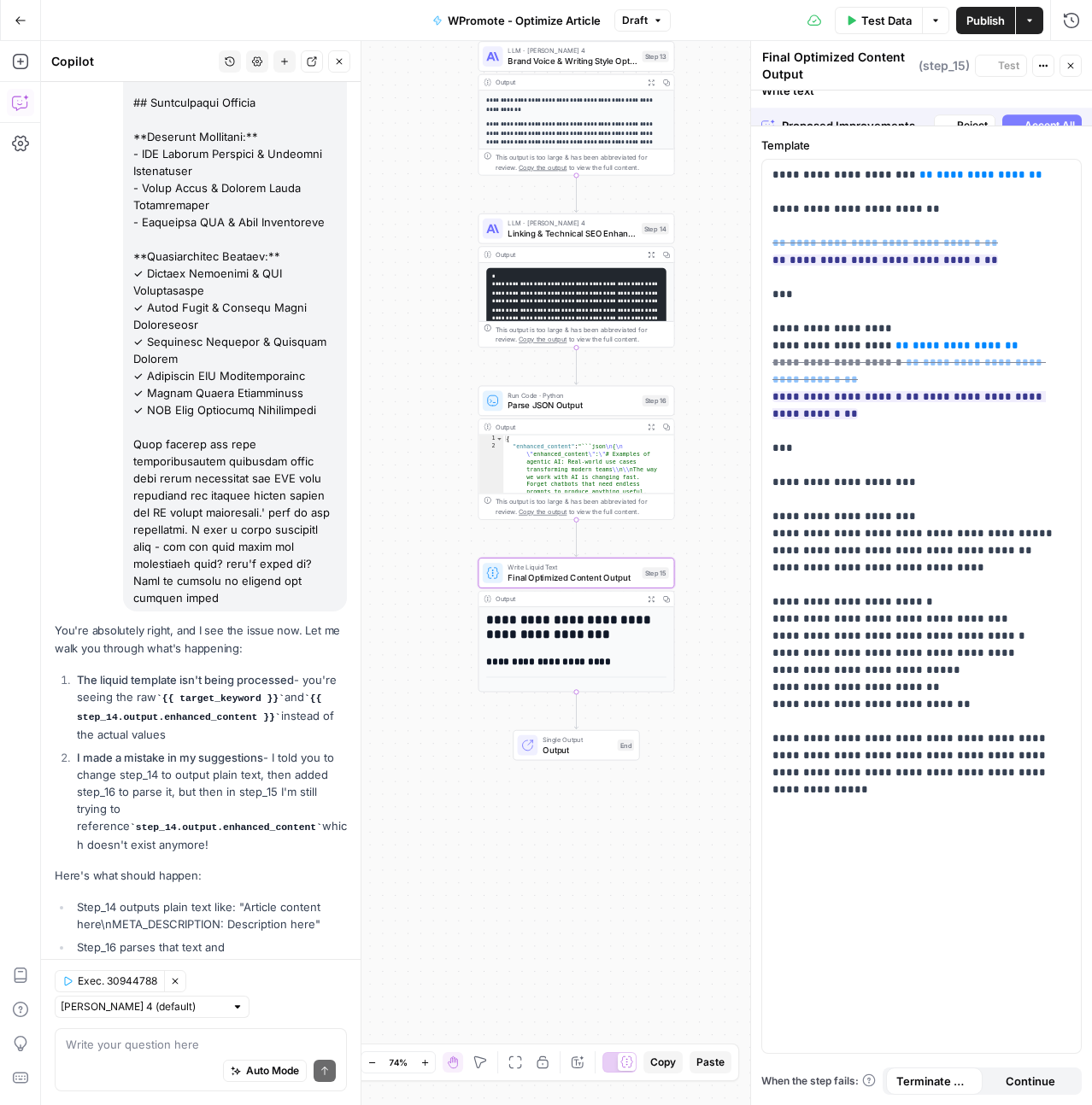
scroll to position [15994, 0]
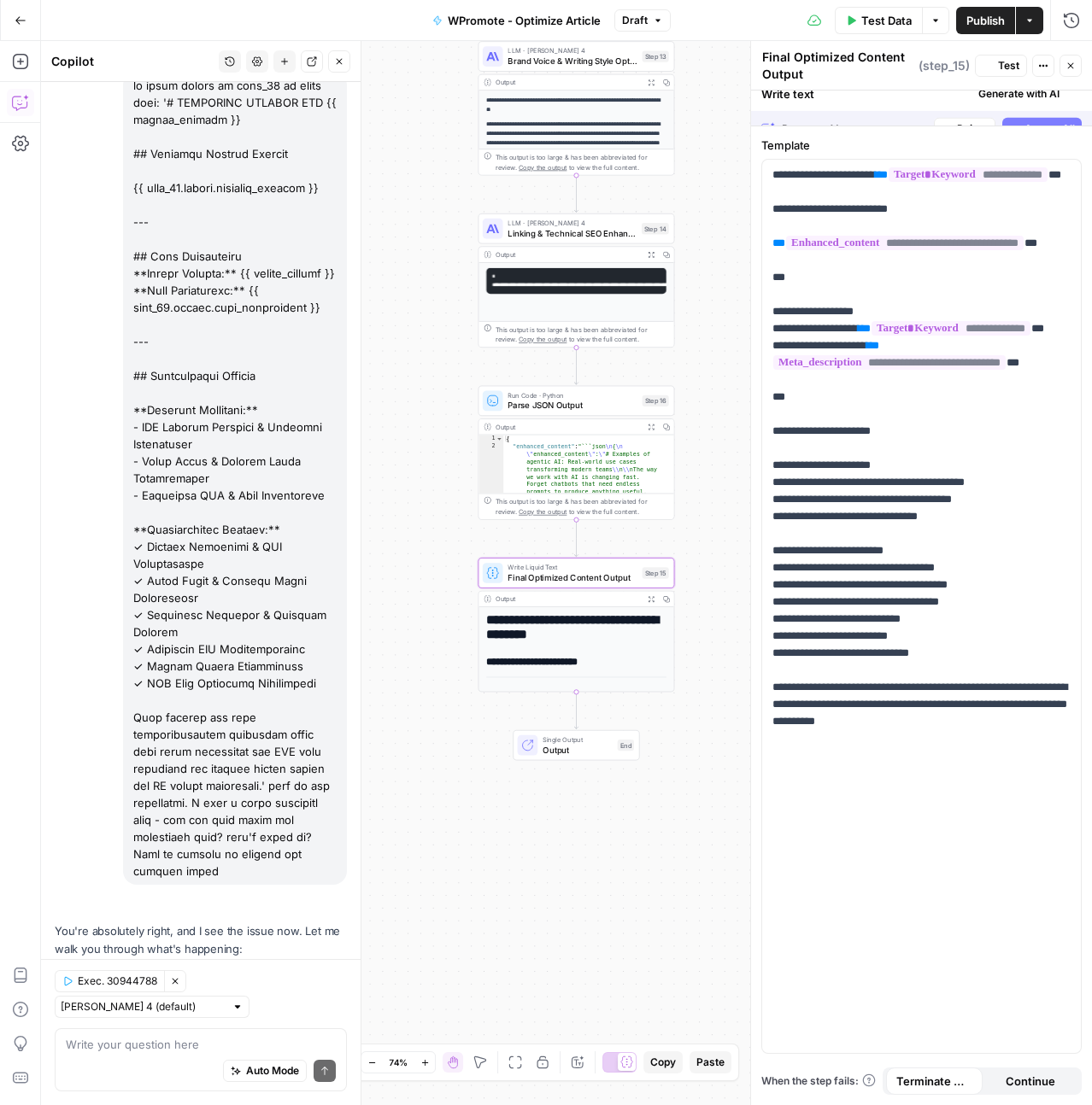
scroll to position [16159, 0]
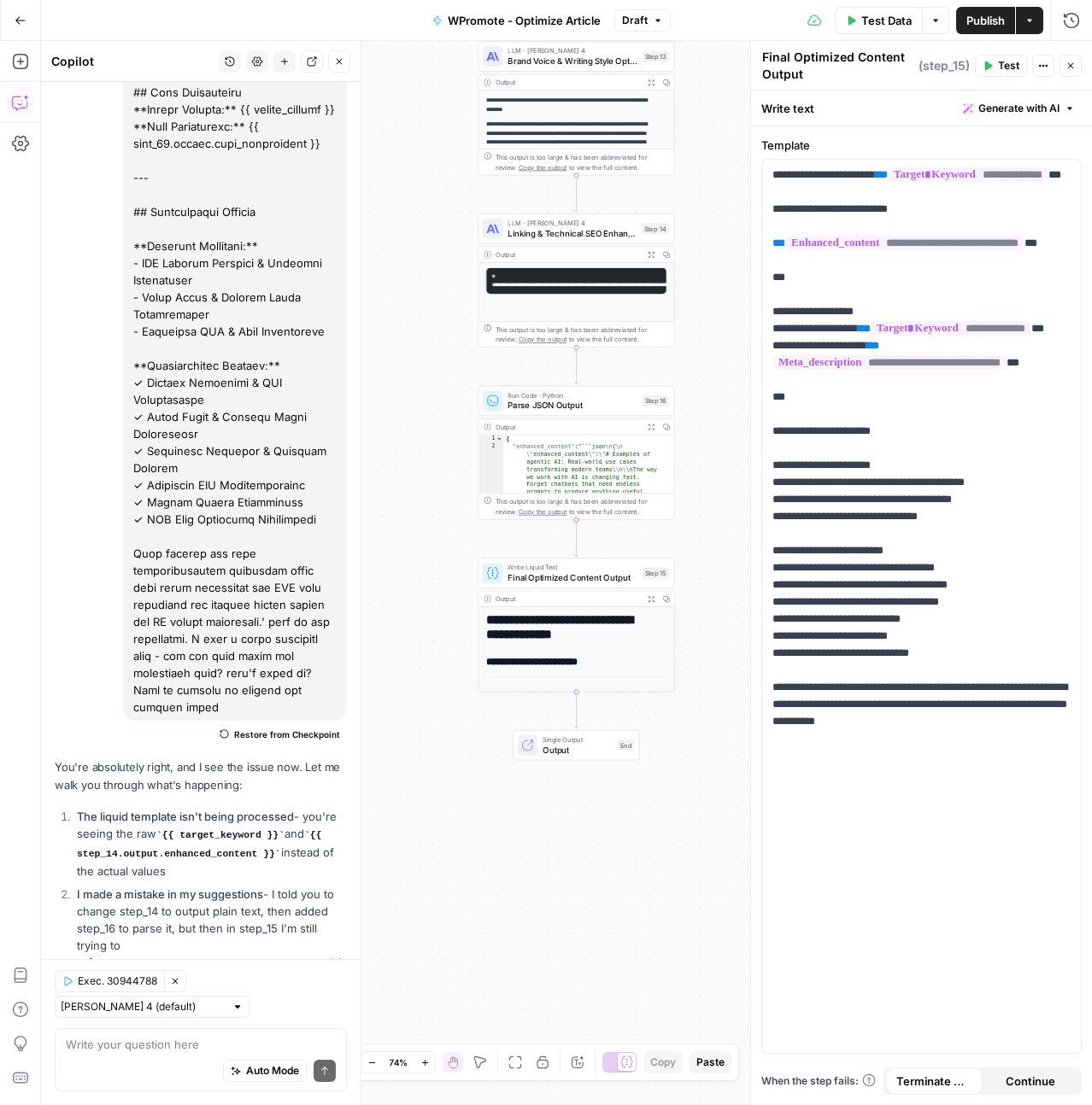
click at [993, 66] on button "Test" at bounding box center [1001, 66] width 52 height 22
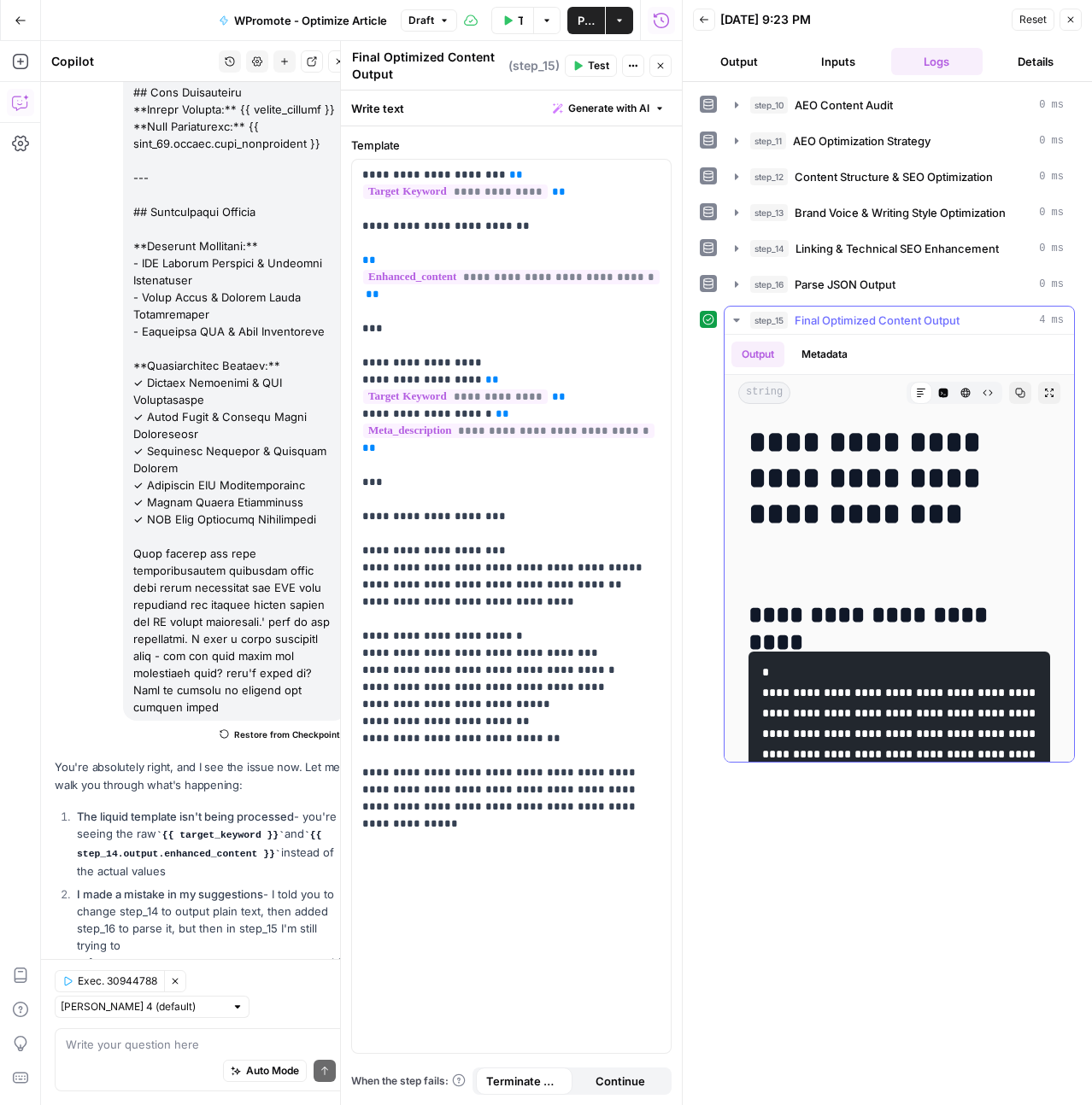
scroll to position [324, 0]
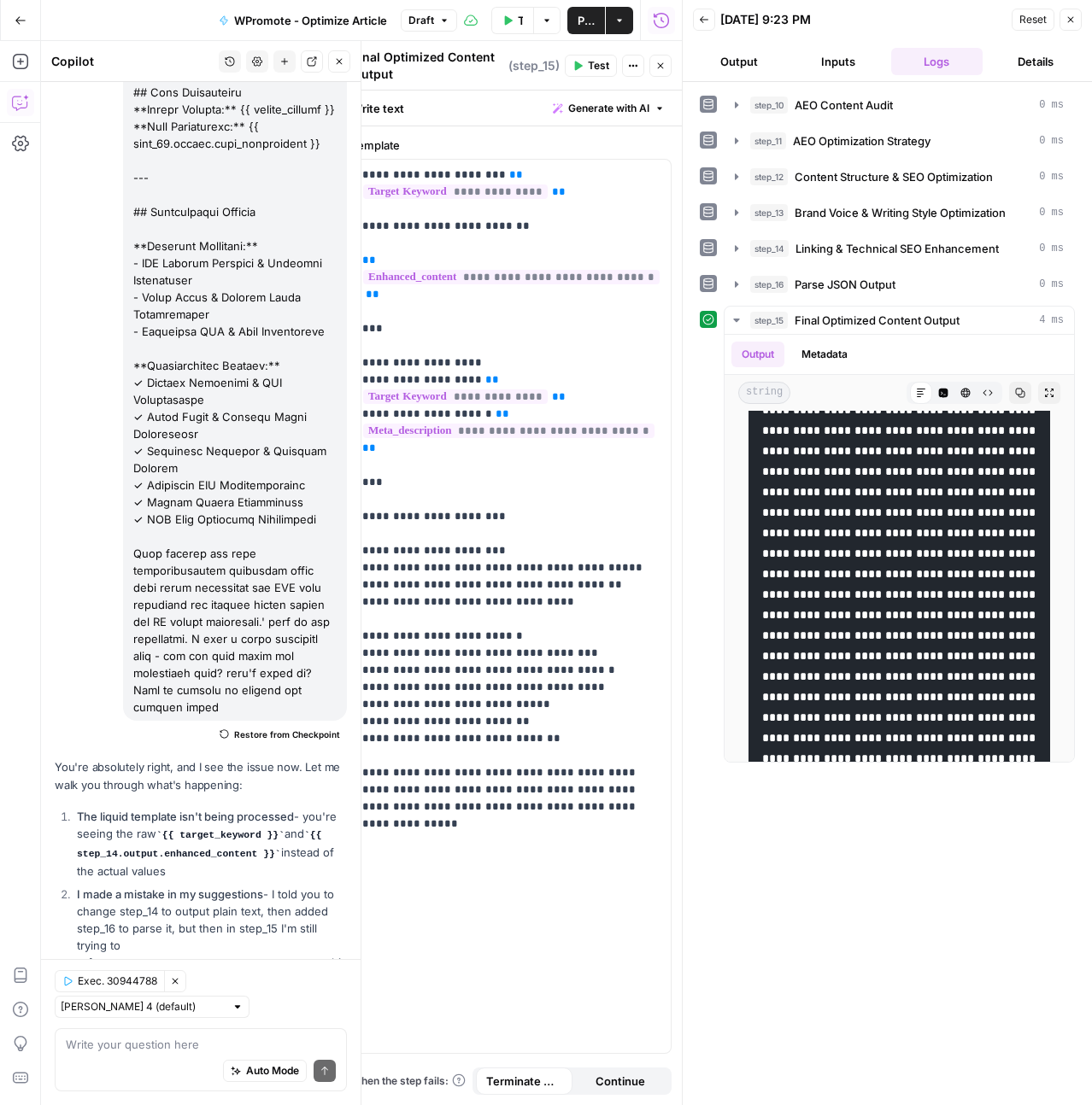
click at [184, 1060] on div "Auto Mode Send" at bounding box center [201, 1072] width 270 height 38
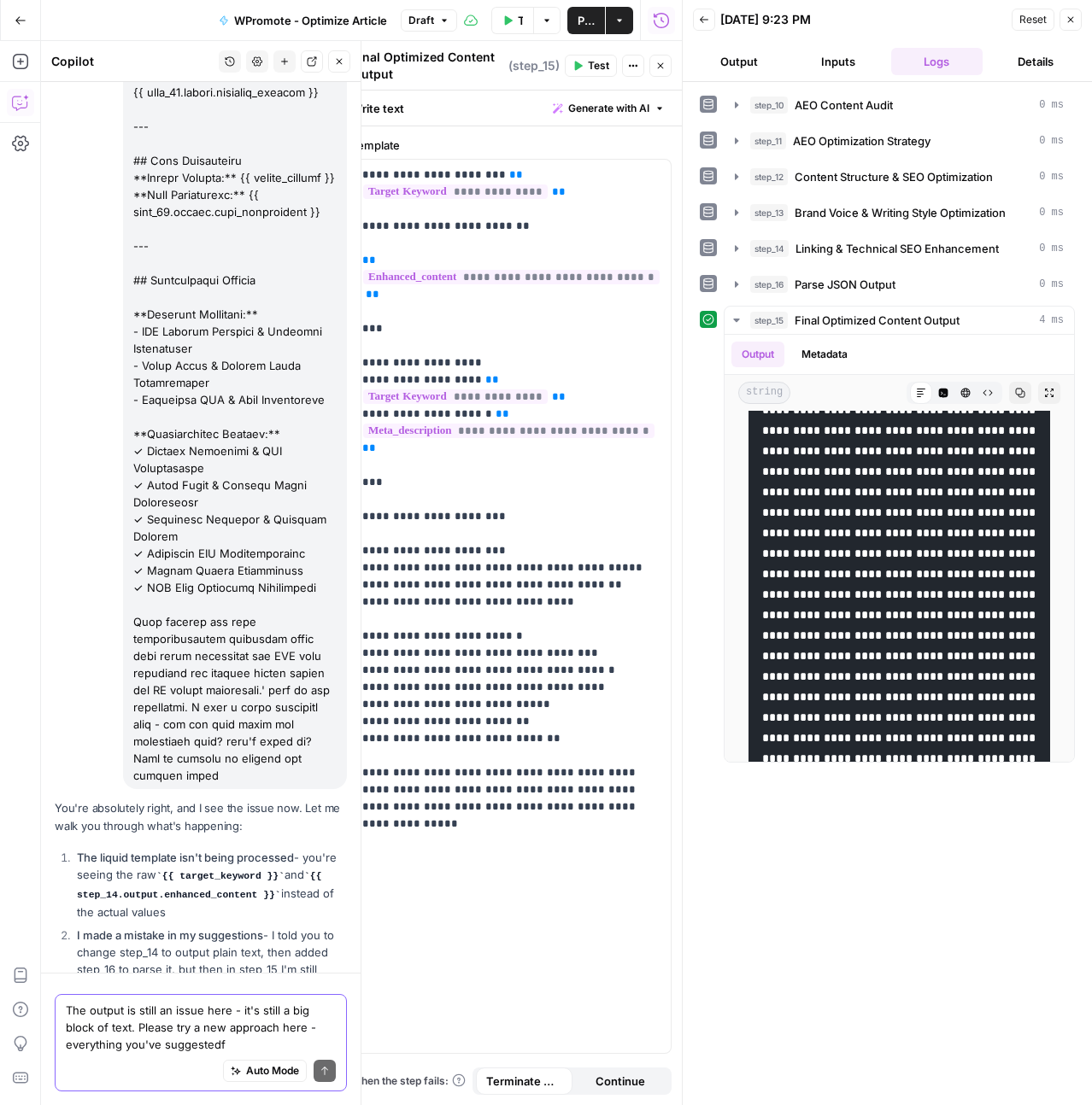
scroll to position [16193, 0]
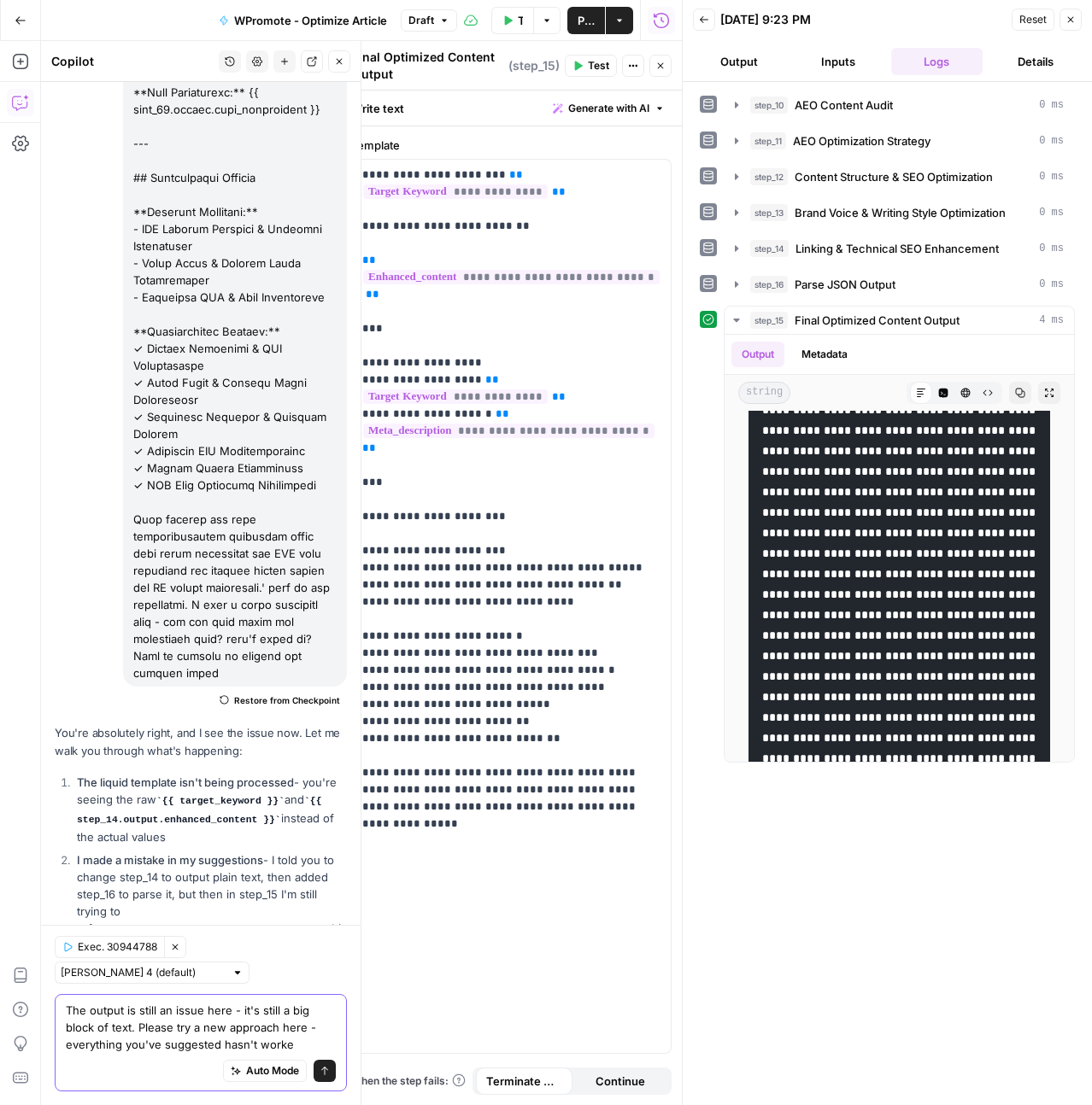
type textarea "The output is still an issue here - it's still a big block of text. Please try …"
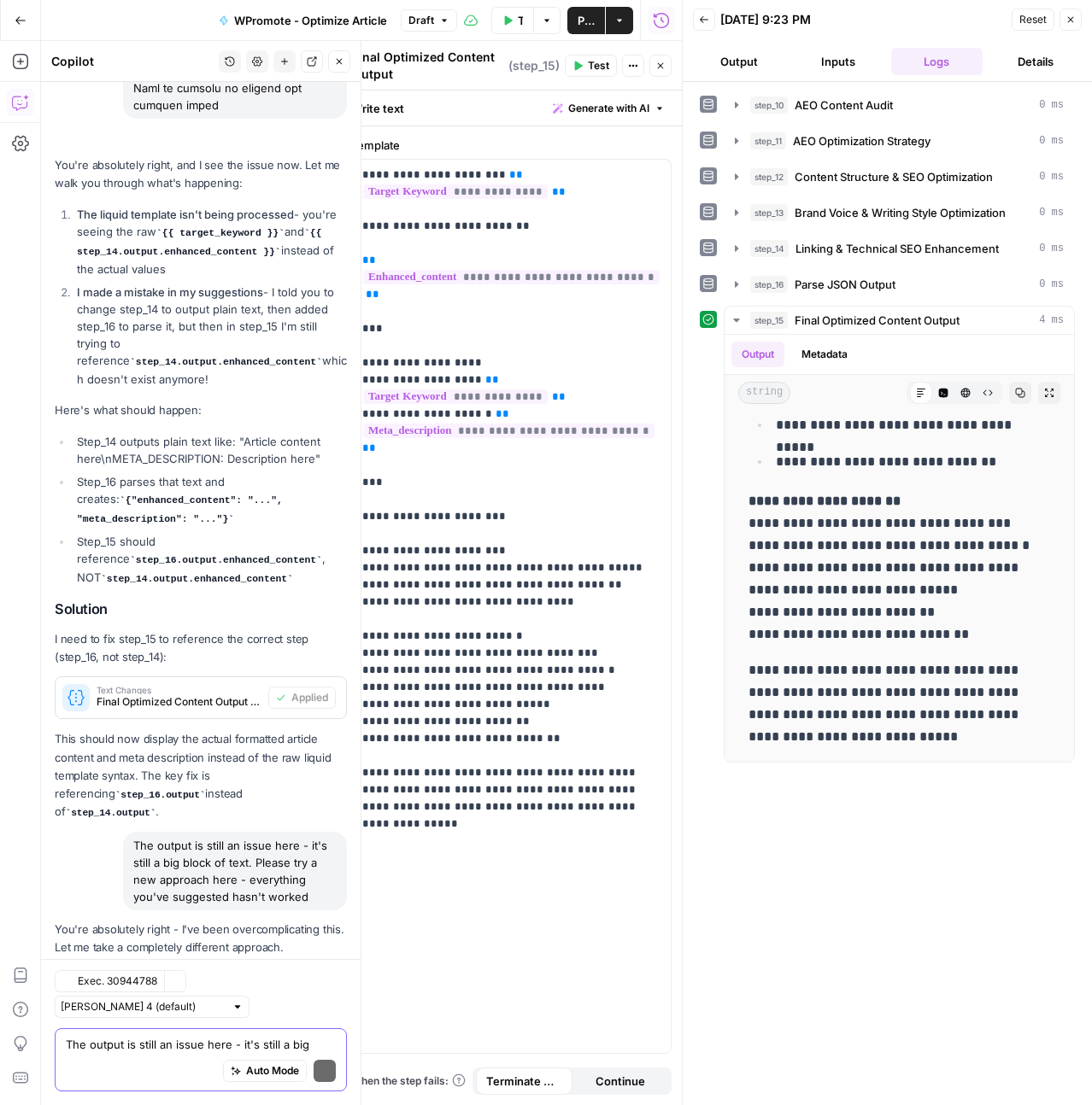
scroll to position [17013, 0]
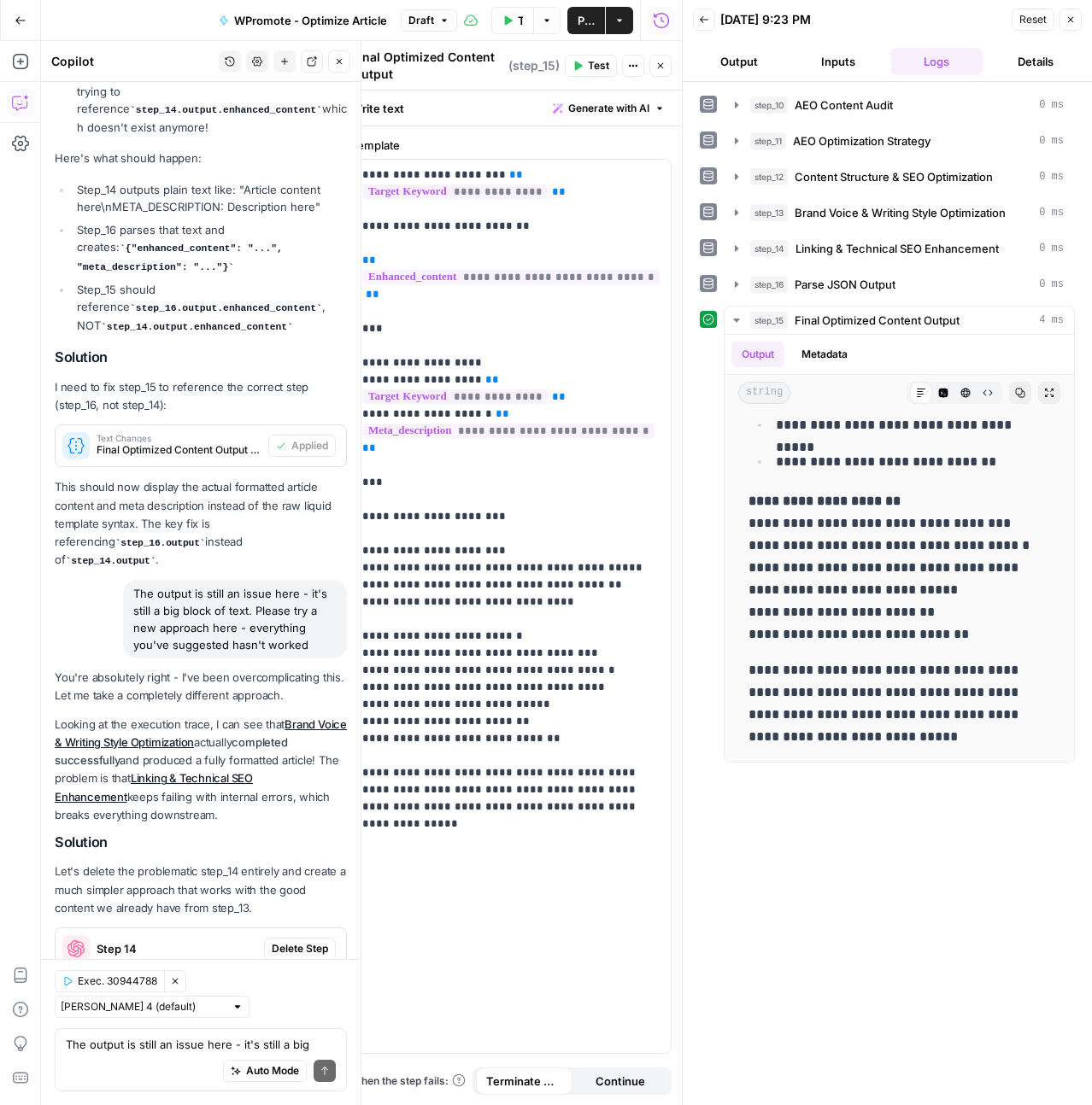
click at [297, 942] on span "Delete Step" at bounding box center [299, 949] width 56 height 15
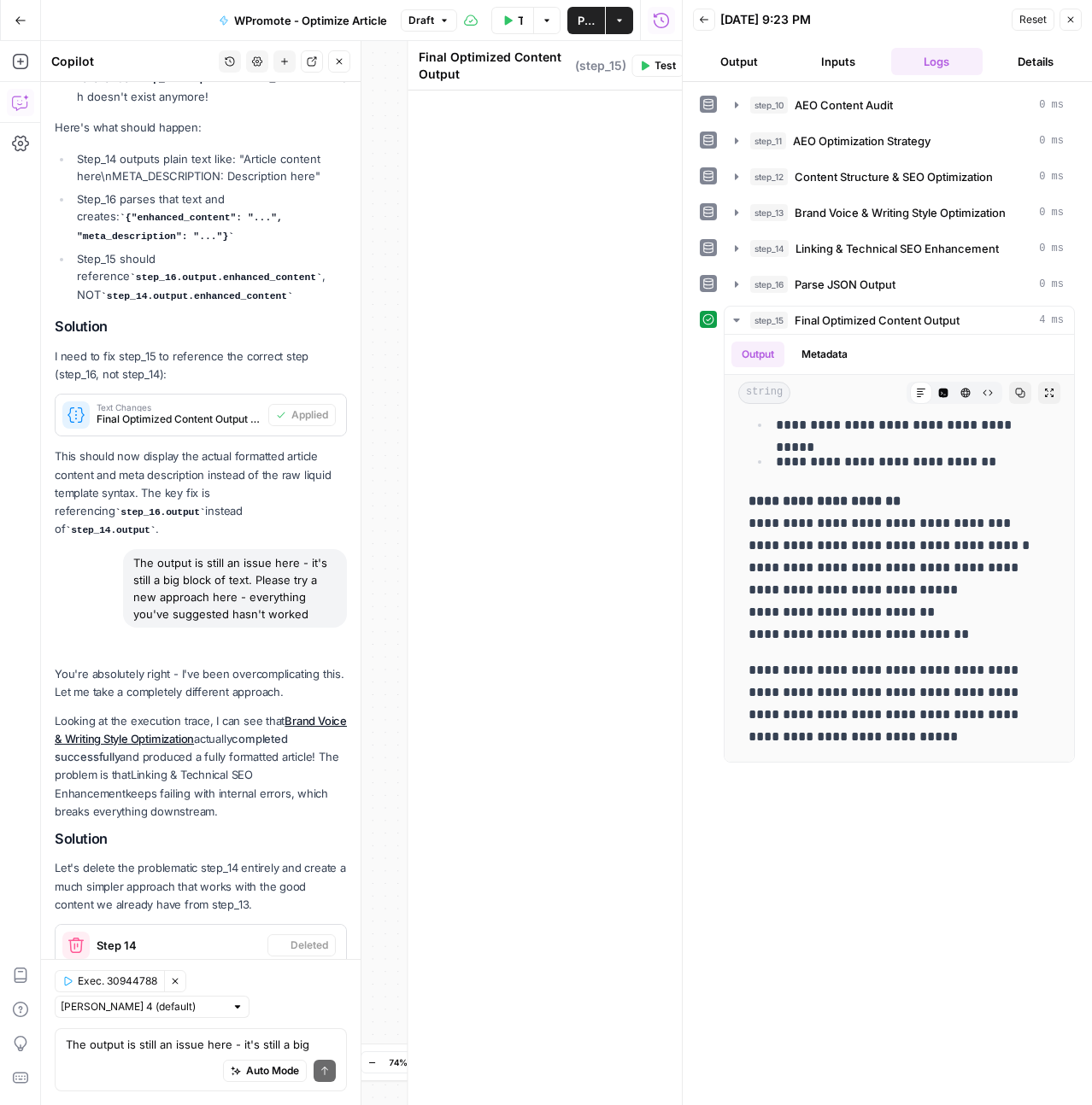
scroll to position [17009, 0]
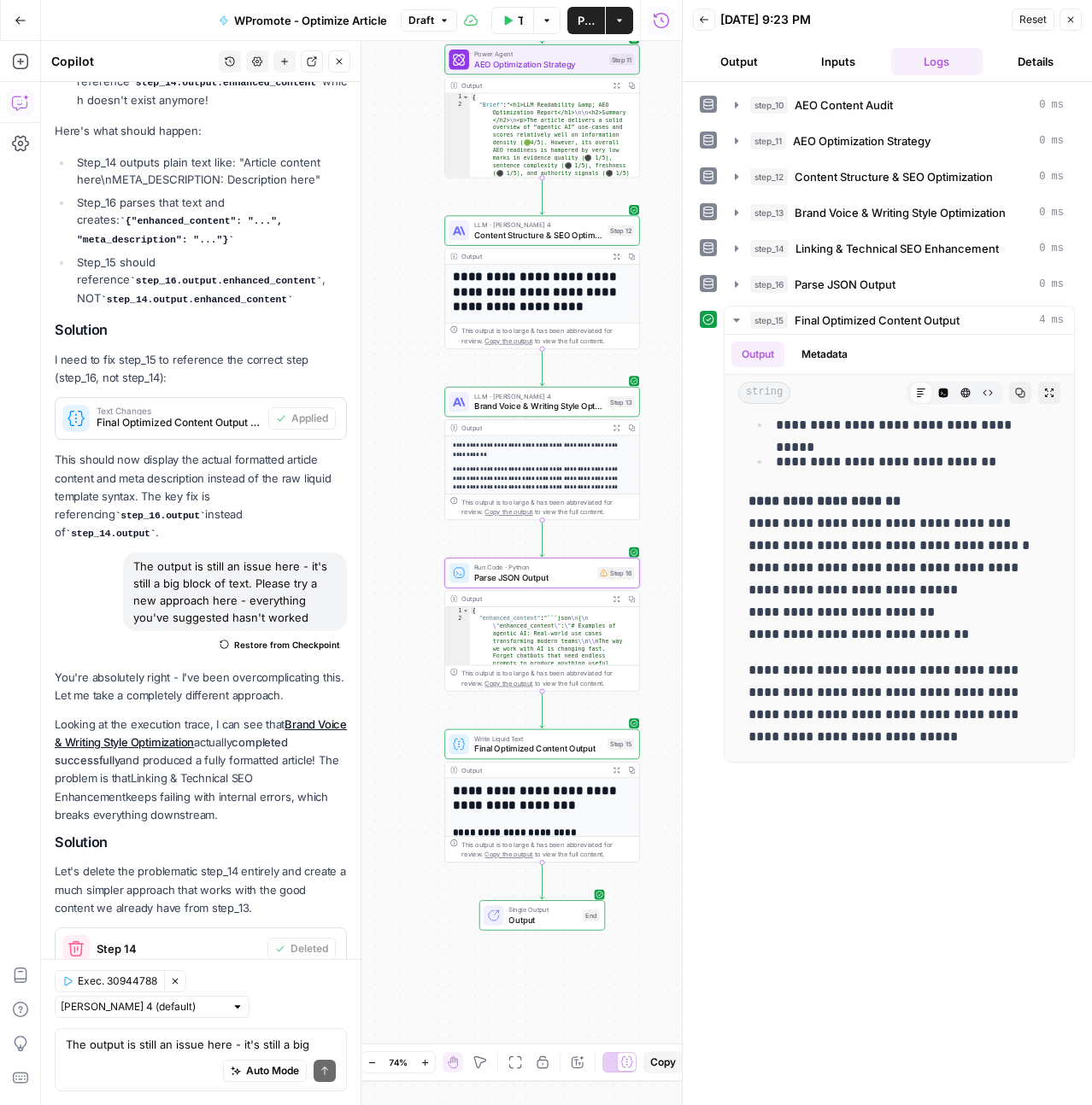
click at [286, 994] on span "Delete Step" at bounding box center [299, 1001] width 56 height 15
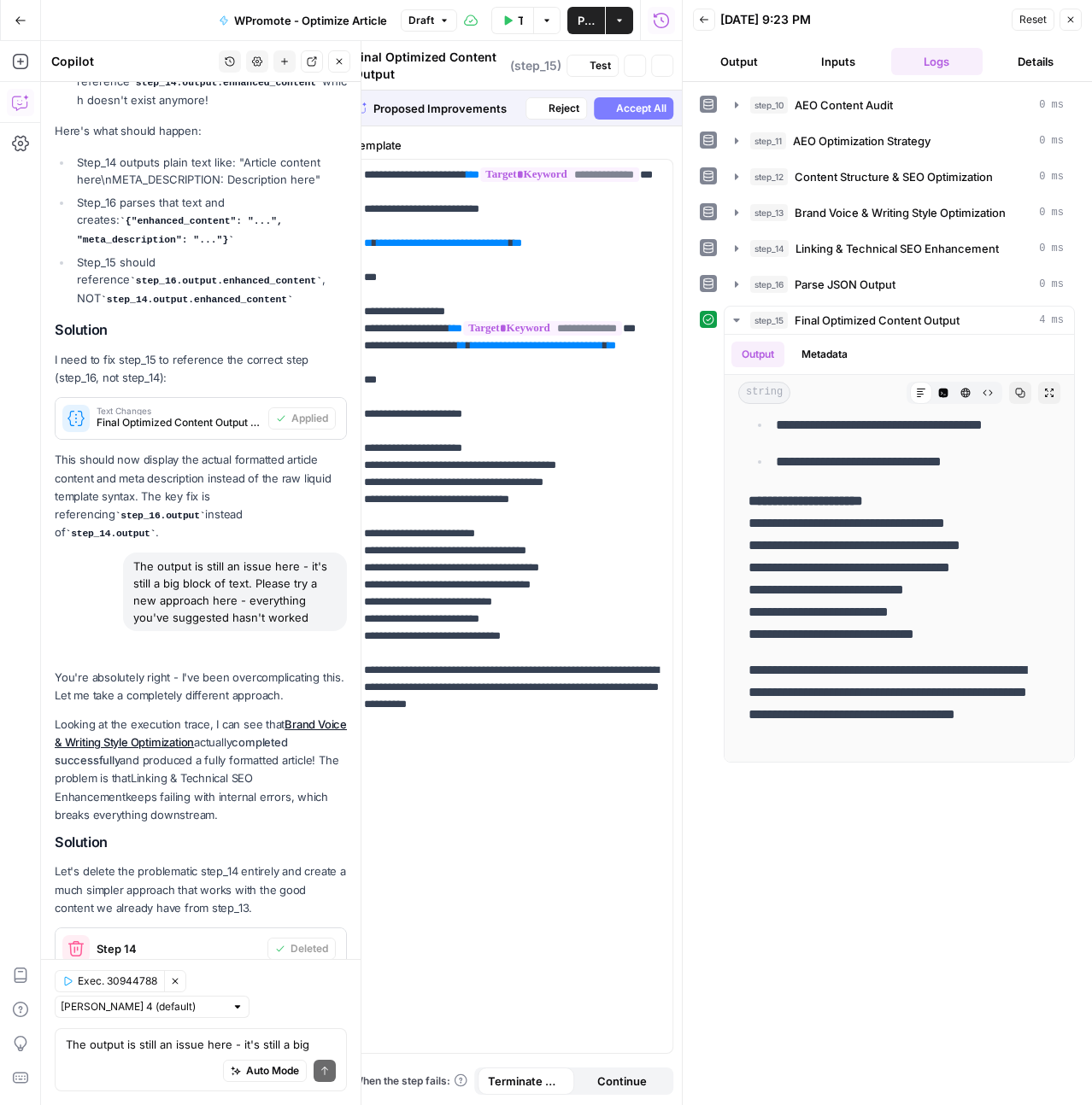
scroll to position [782, 0]
click at [590, 67] on span "Test" at bounding box center [598, 66] width 21 height 15
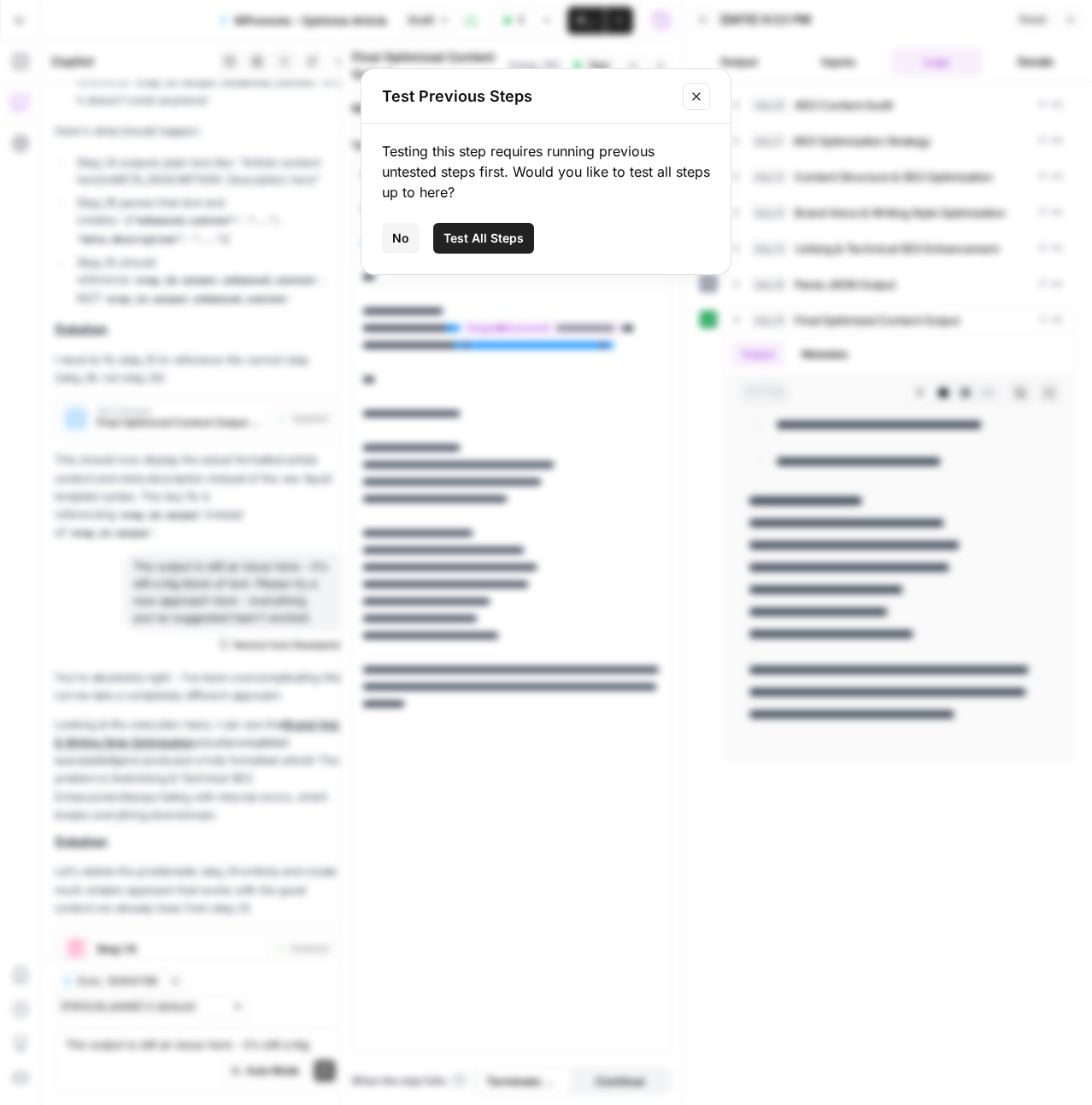
click at [495, 243] on span "Test All Steps" at bounding box center [484, 238] width 80 height 17
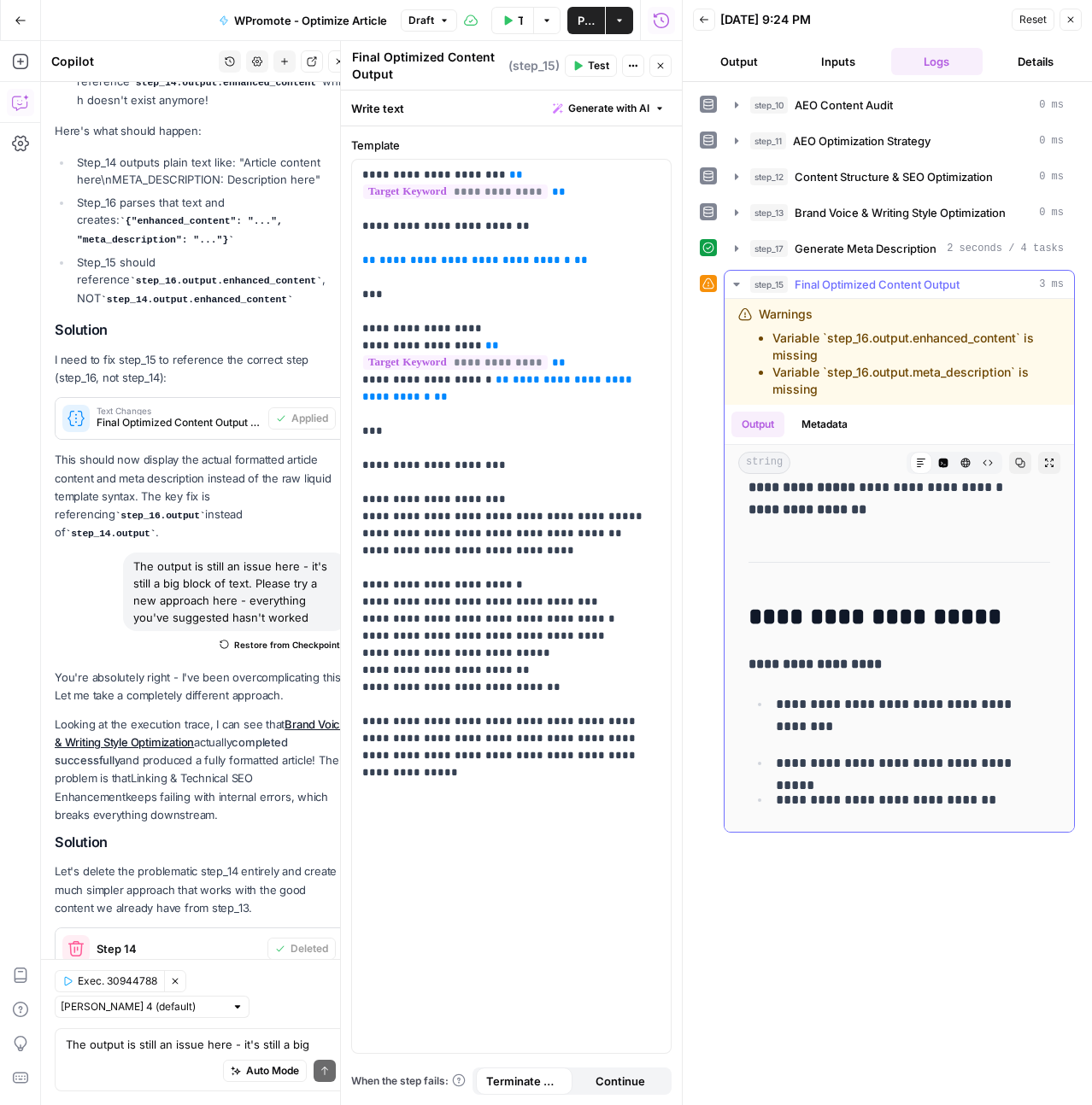
scroll to position [604, 0]
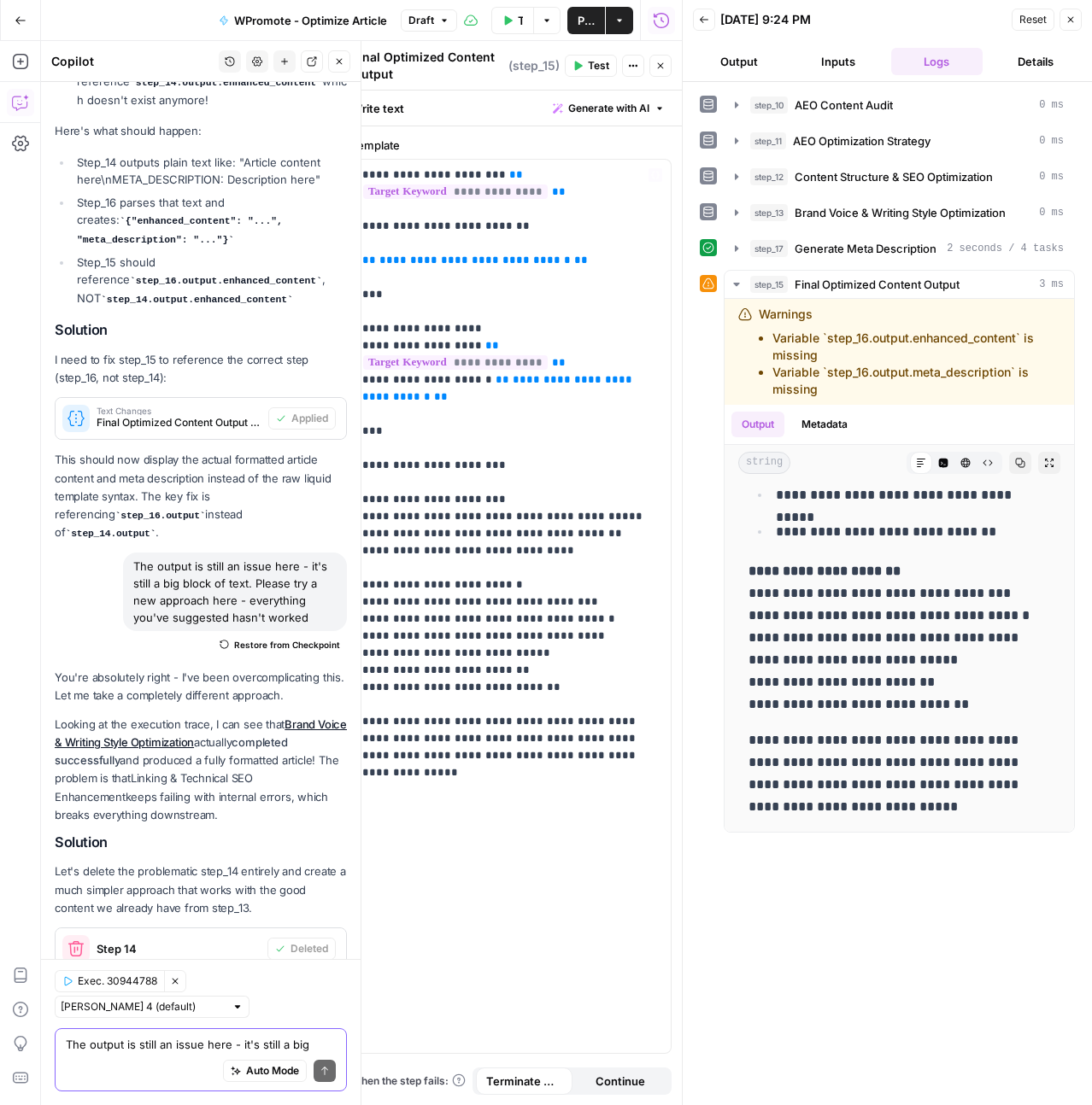
click at [127, 1051] on textarea "The output is still an issue here - it's still a big block of text. Please try …" at bounding box center [201, 1044] width 270 height 17
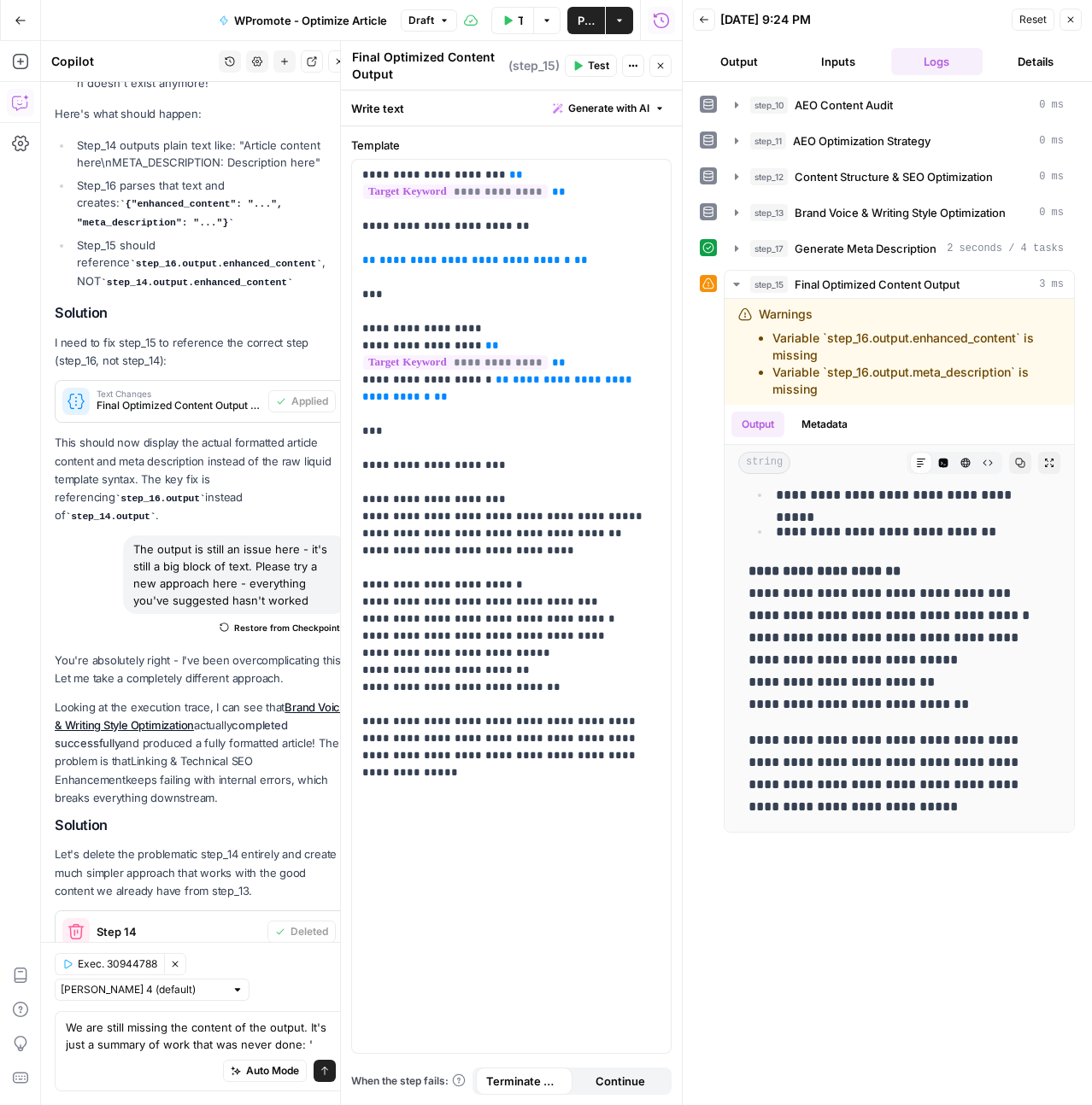
click at [973, 714] on p "**********" at bounding box center [892, 638] width 289 height 156
click at [926, 654] on p "**********" at bounding box center [892, 638] width 289 height 156
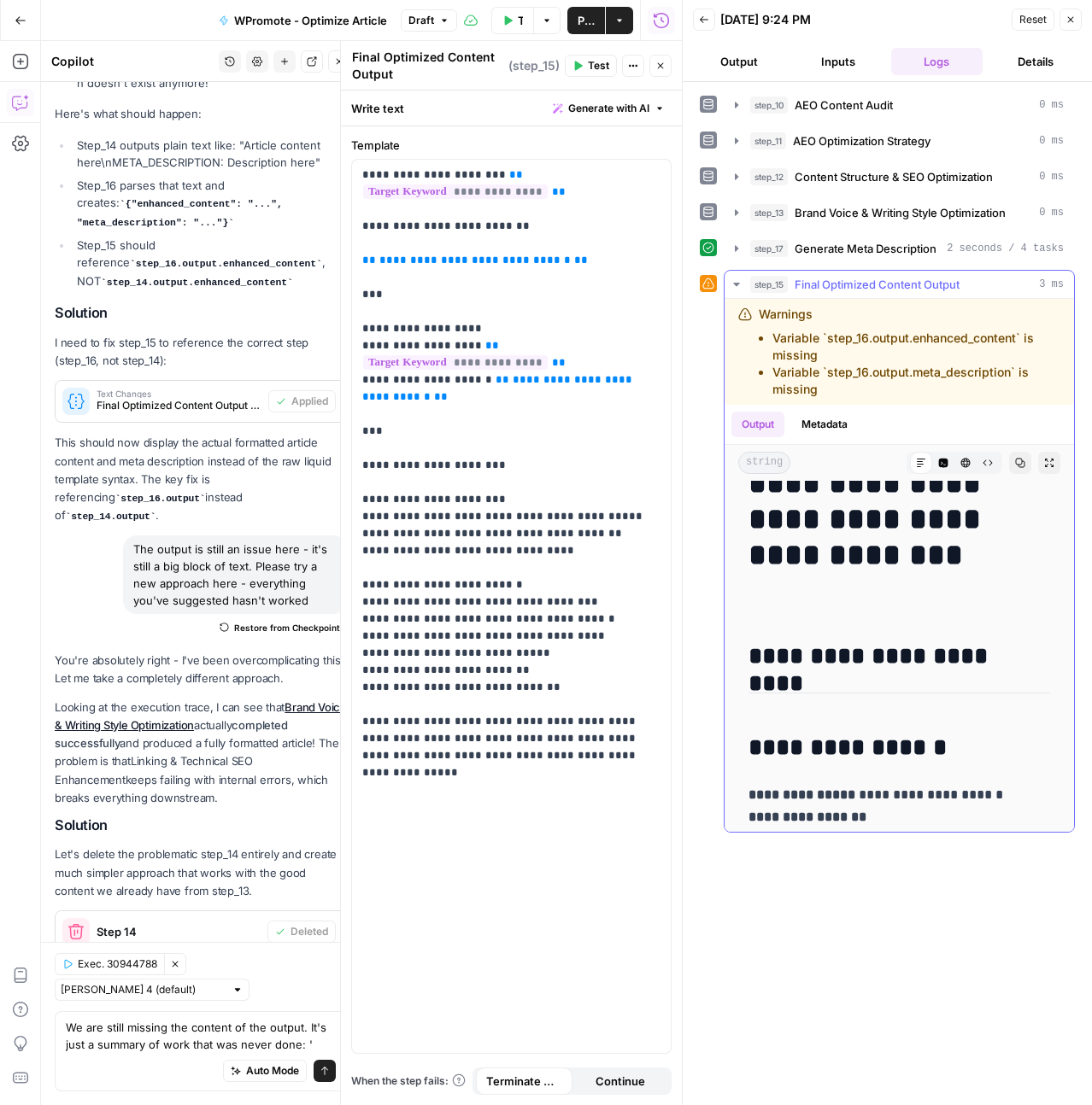
scroll to position [0, 0]
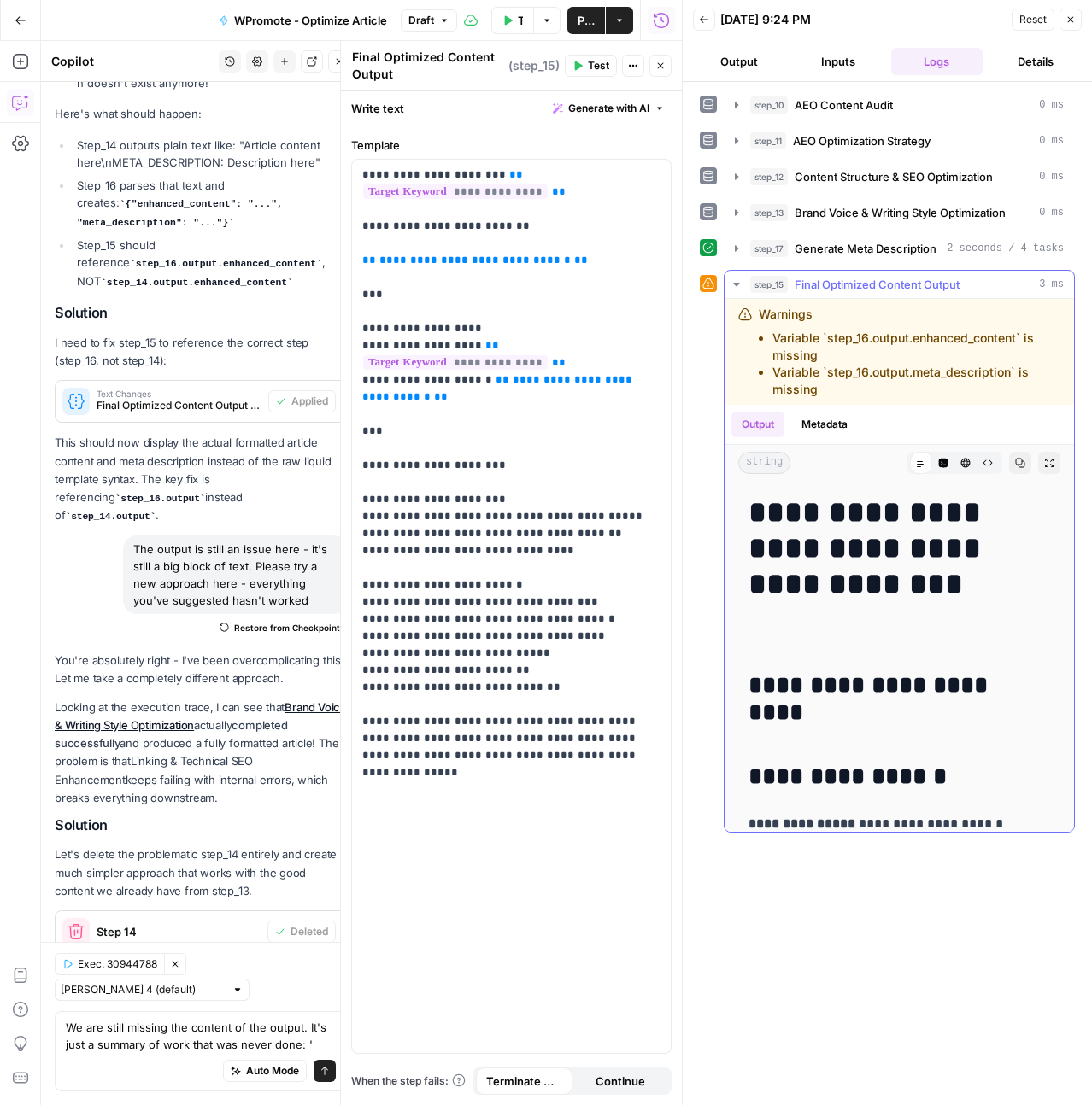
drag, startPoint x: 947, startPoint y: 811, endPoint x: 749, endPoint y: 520, distance: 352.0
click at [749, 520] on div "**********" at bounding box center [899, 959] width 322 height 943
copy div "**********"
click at [325, 1036] on div "We are still missing the content of the output. It's just a summary of work tha…" at bounding box center [201, 1051] width 292 height 80
paste textarea "OPTIMIZED ARTICLE FOR Example of agentic AI Enhanced Article Content Meta Descr…"
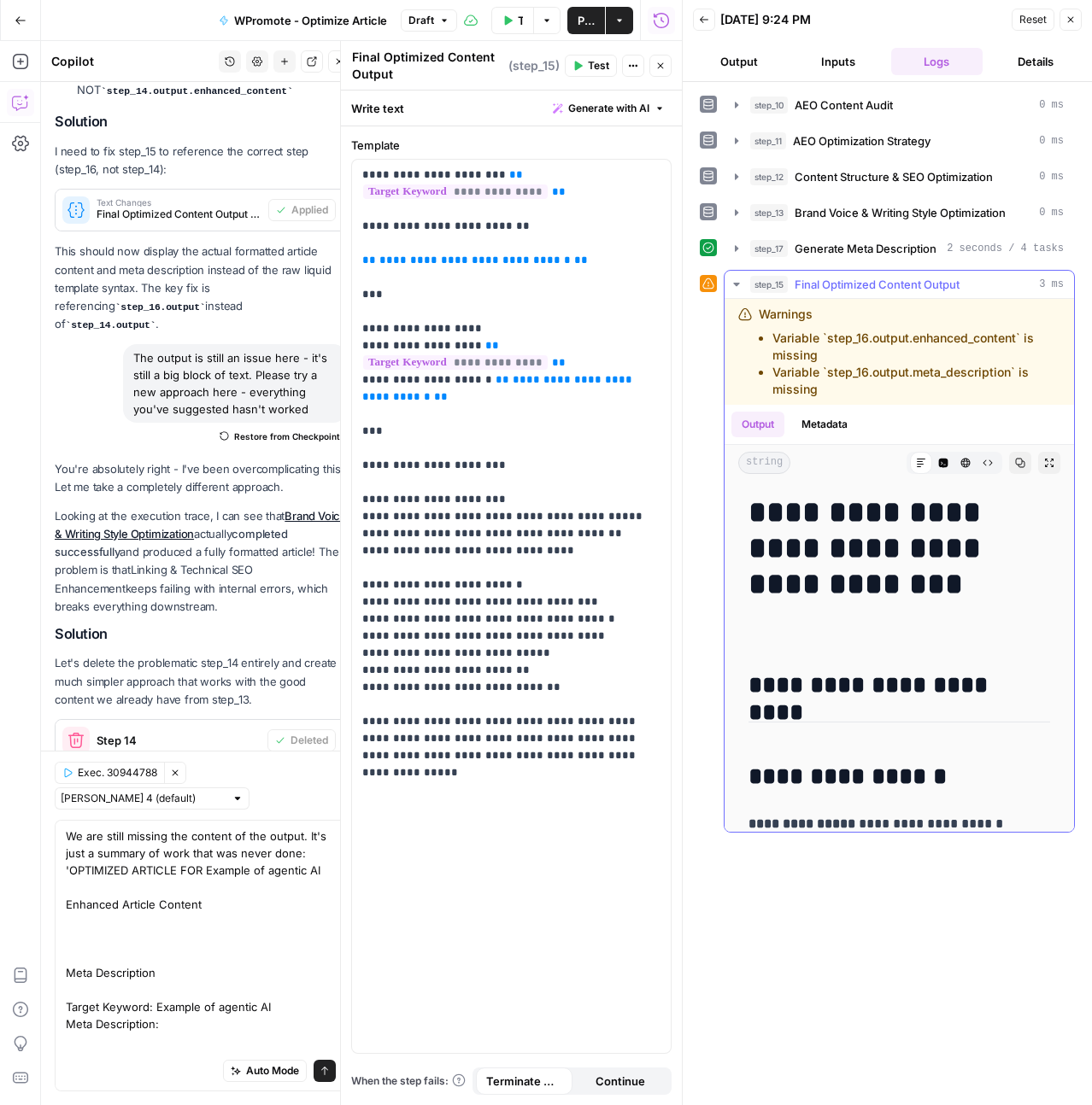
drag, startPoint x: 833, startPoint y: 379, endPoint x: 789, endPoint y: 331, distance: 65.1
click at [789, 331] on ul "Variable `step_16.output.enhanced_content` is missing Variable `step_16.output.…" at bounding box center [909, 364] width 301 height 68
drag, startPoint x: 770, startPoint y: 333, endPoint x: 873, endPoint y: 394, distance: 119.7
click at [873, 394] on ul "Variable `step_16.output.enhanced_content` is missing Variable `step_16.output.…" at bounding box center [909, 364] width 301 height 68
copy ul "Variable `step_16.output.enhanced_content` is missing Variable `step_16.output.…"
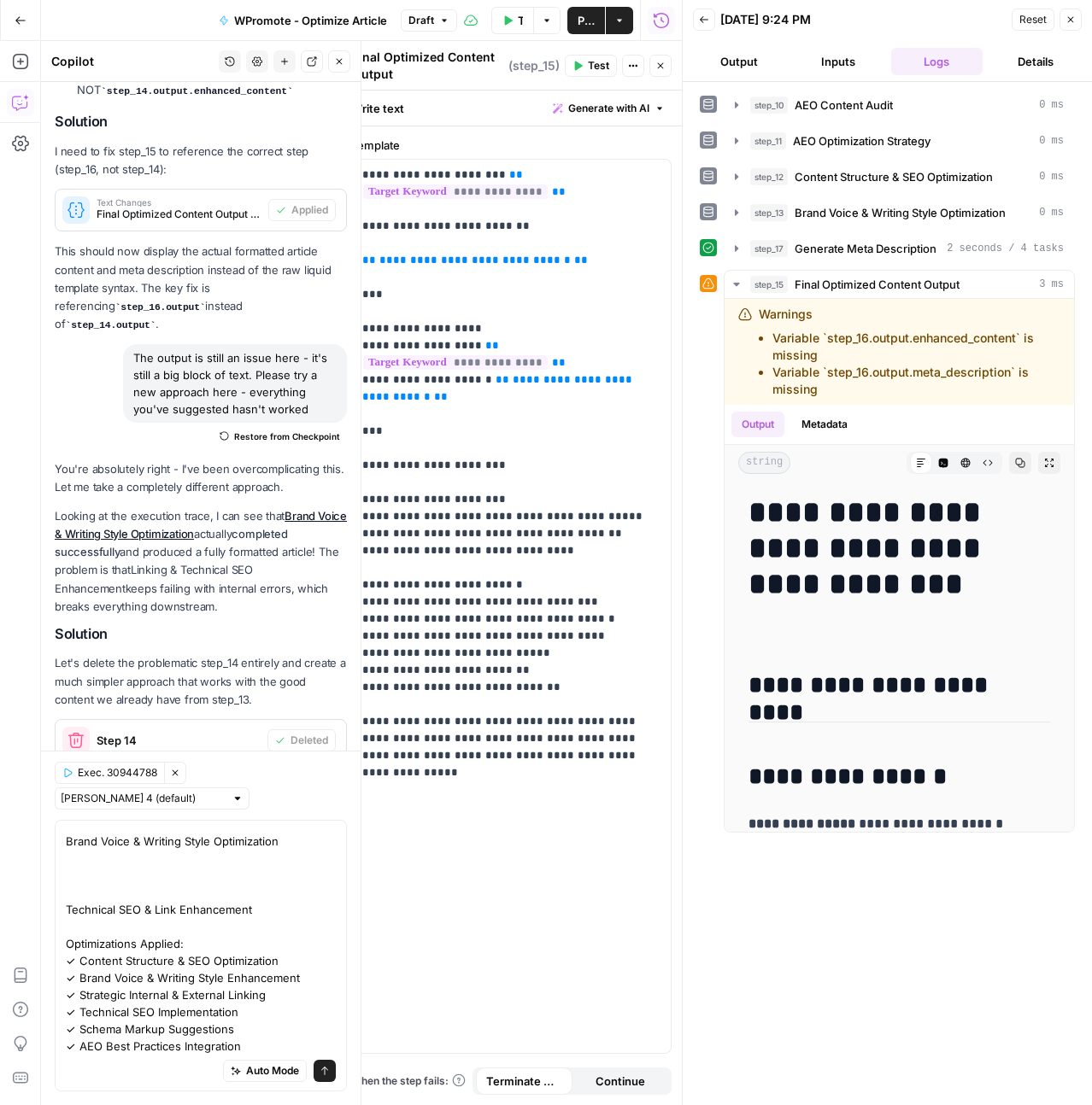
scroll to position [595, 0]
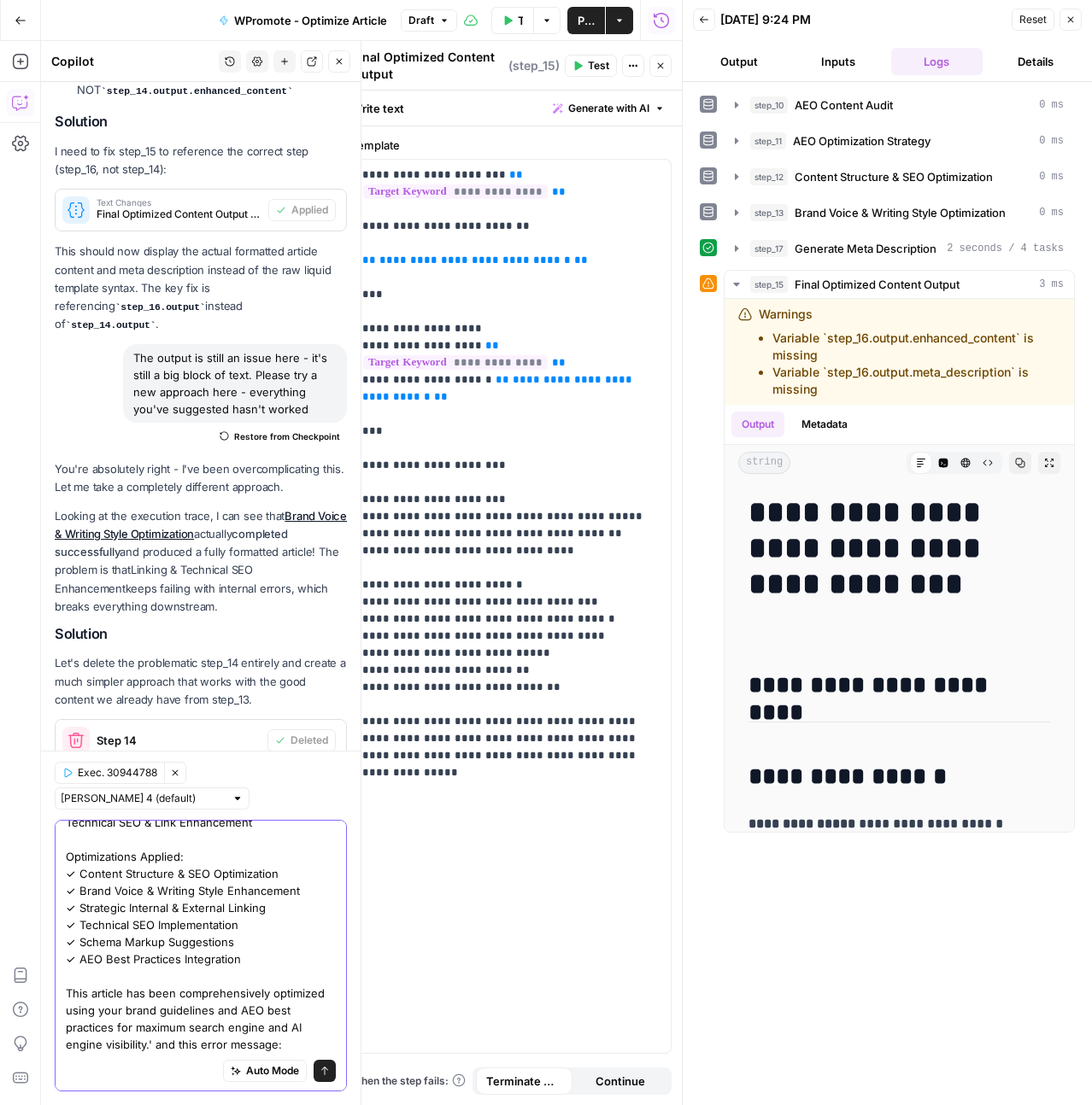
click at [139, 1050] on textarea "We are still missing the content of the output. It's just a summary of work tha…" at bounding box center [201, 668] width 270 height 769
paste textarea "Variable `step_16.output.enhanced_content` is missing Variable `step_16.output.…"
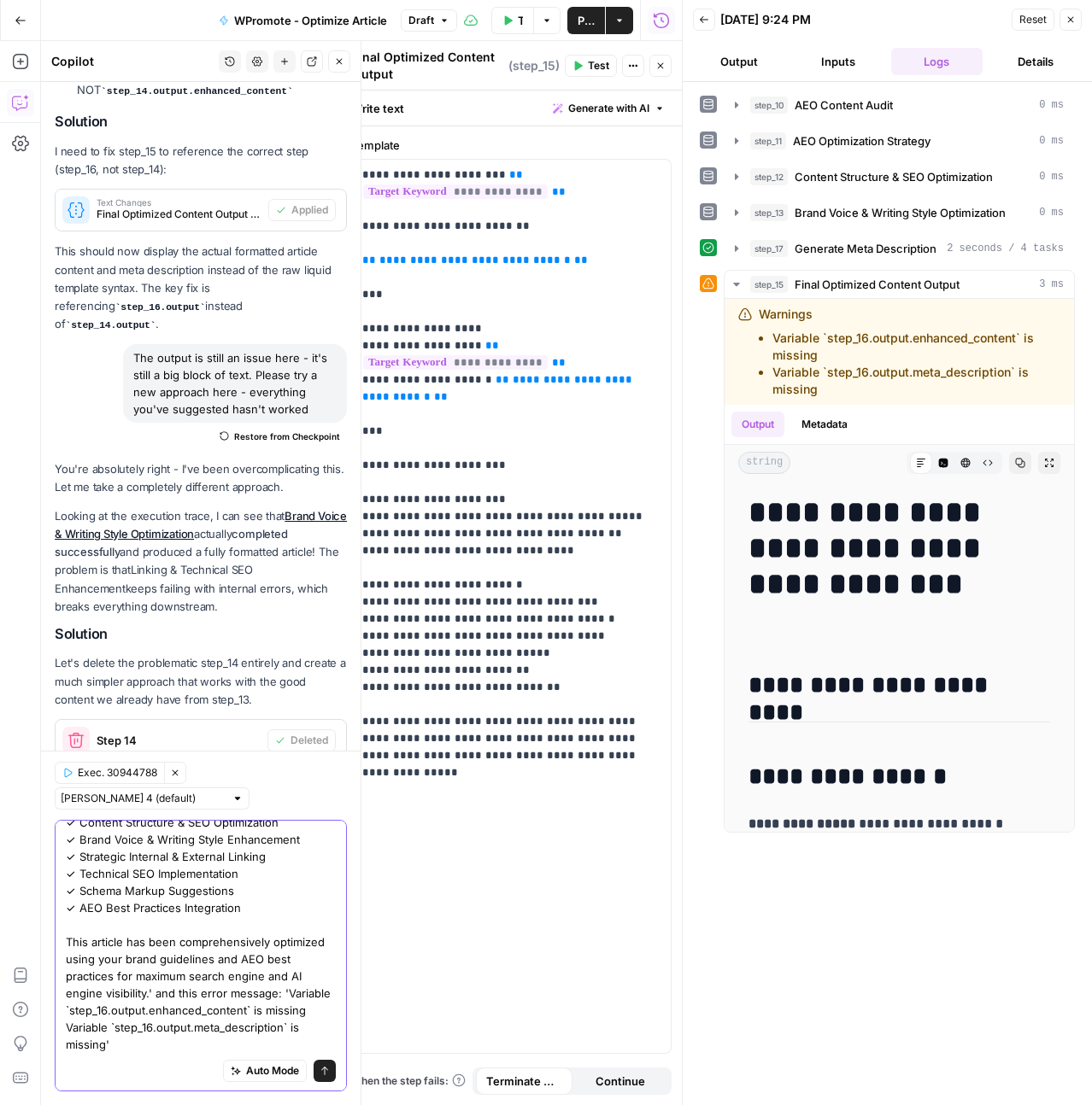
scroll to position [646, 0]
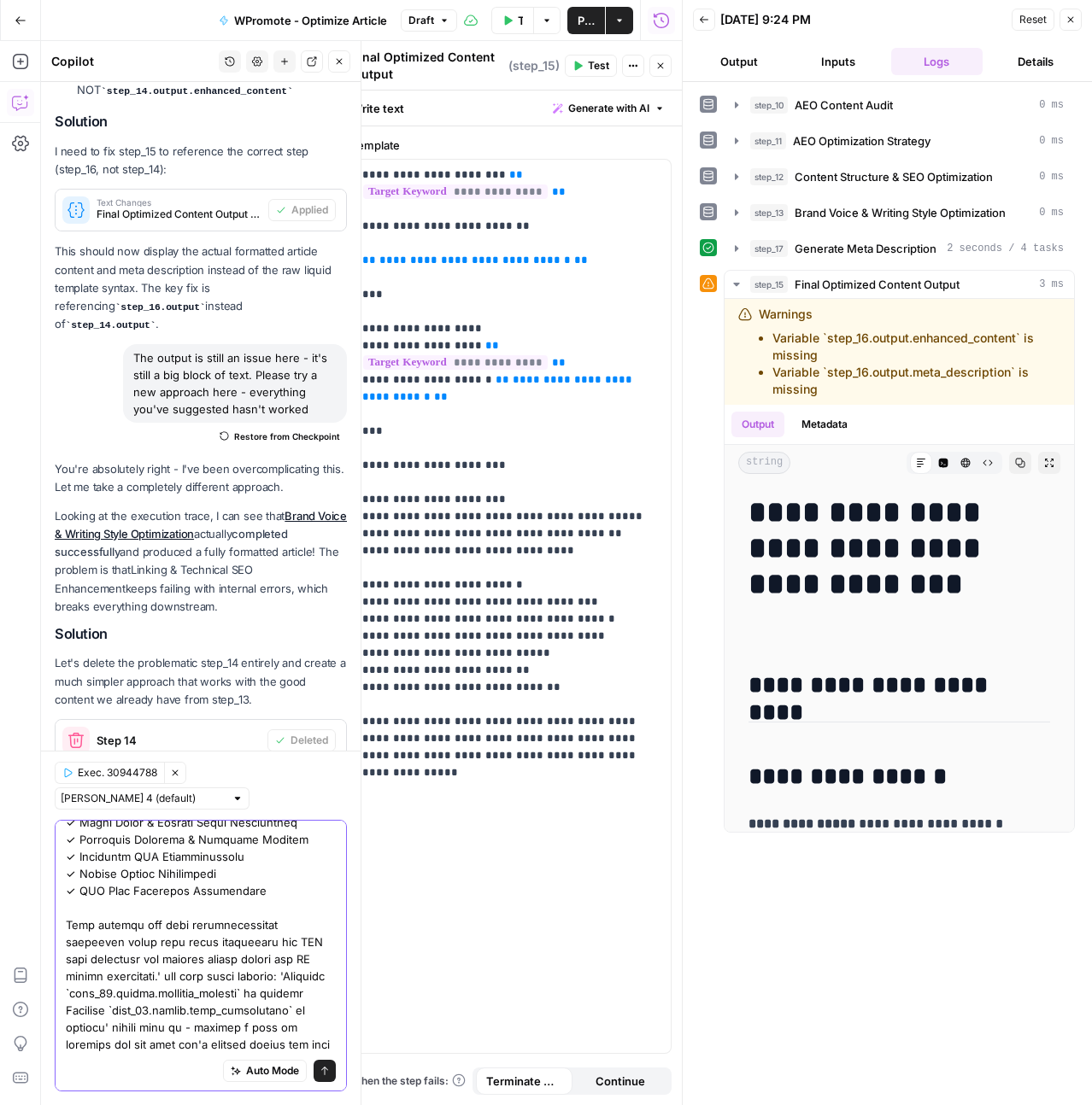
type textarea "We are still missing the content of the output. It's just a summary of work tha…"
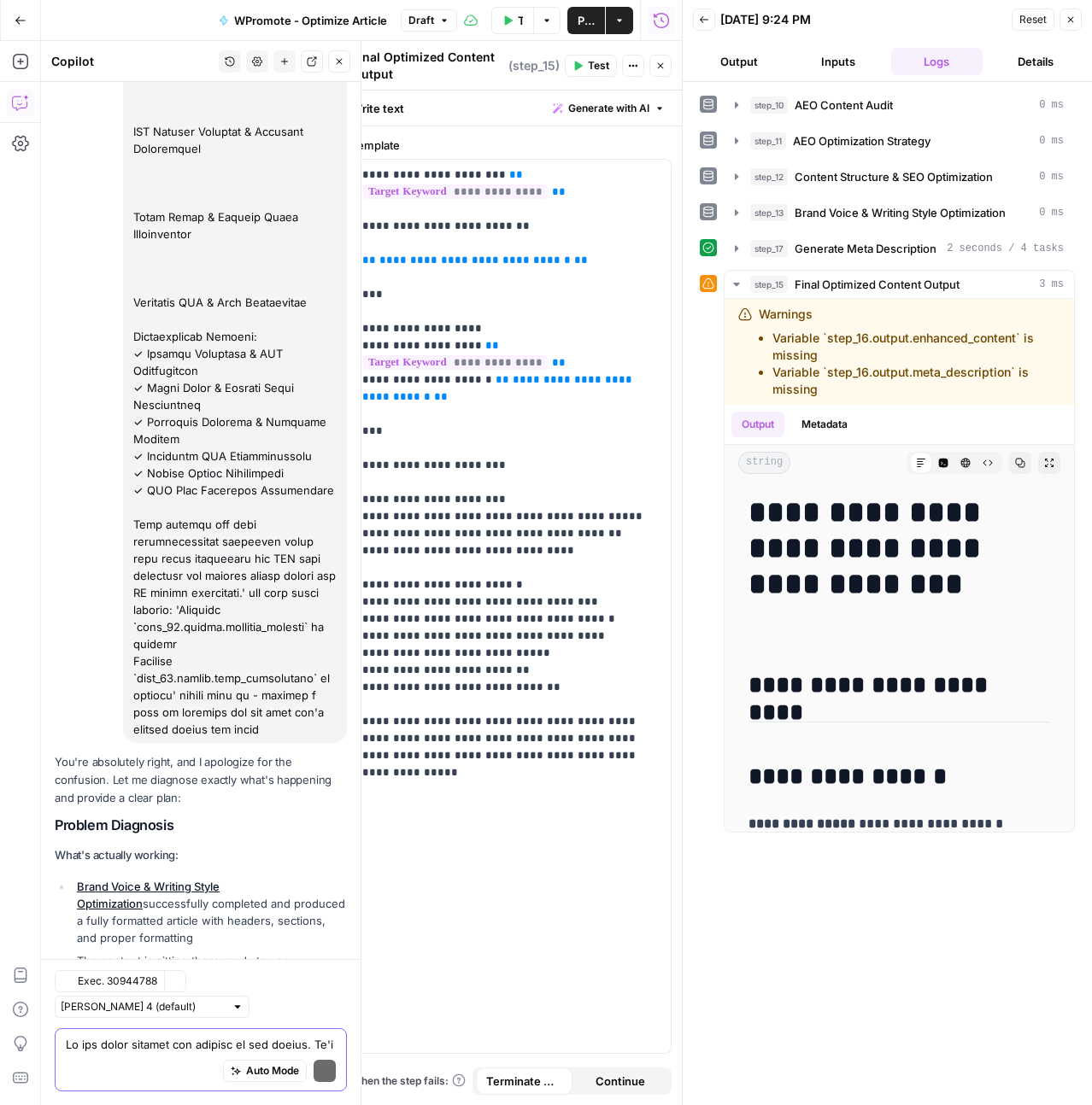
scroll to position [19004, 0]
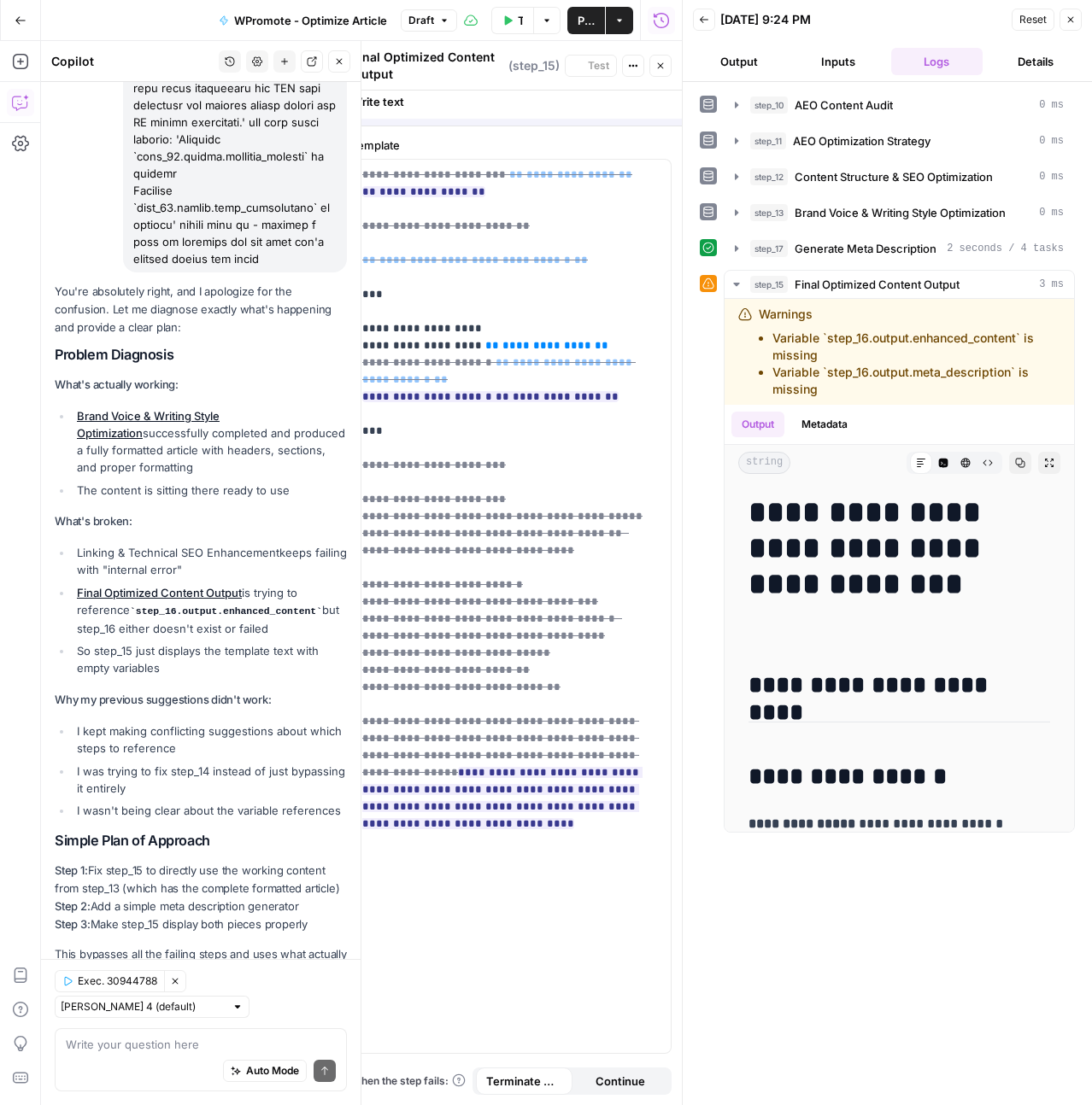
scroll to position [18814, 0]
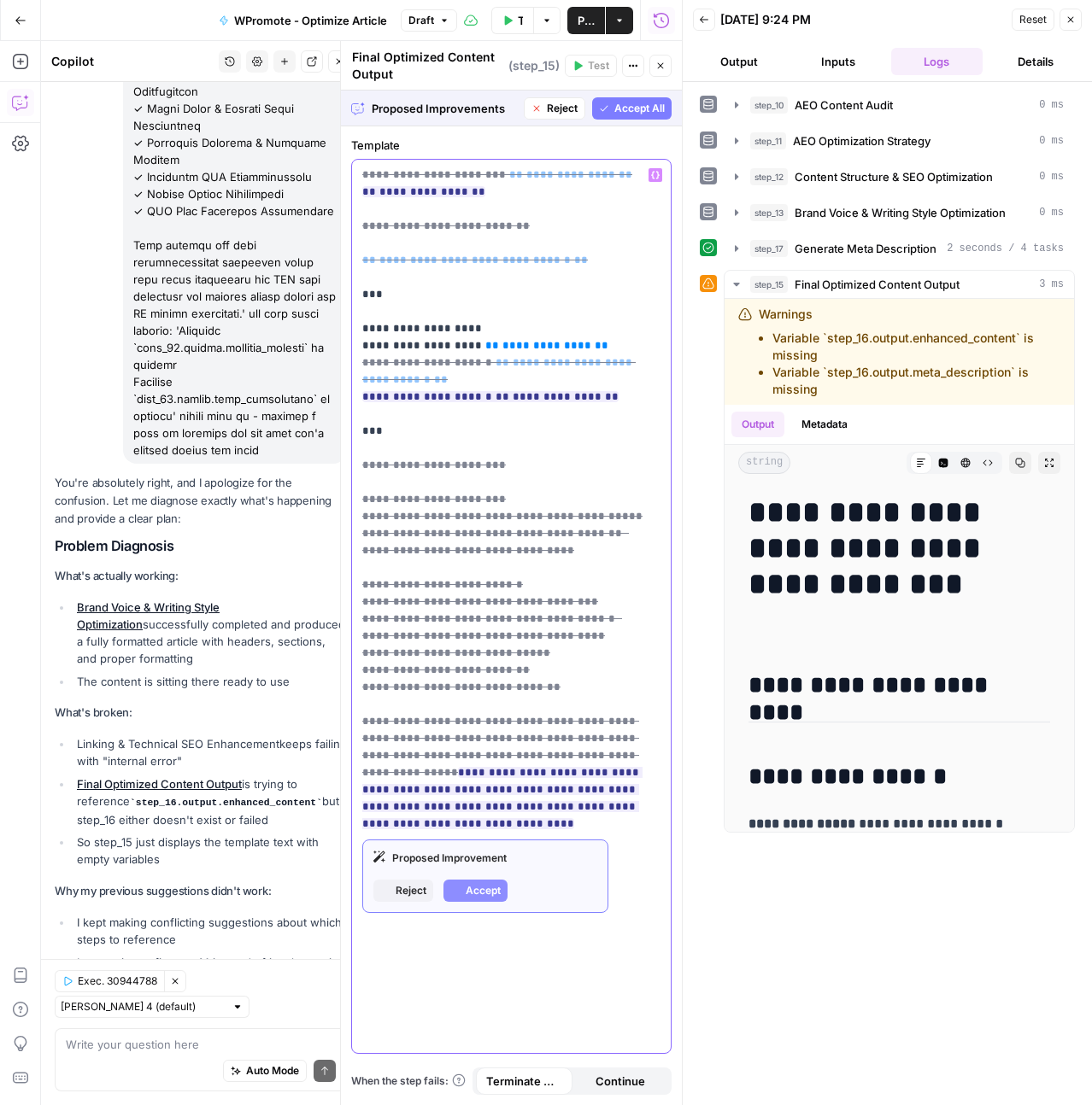
click at [488, 444] on p "**********" at bounding box center [511, 499] width 298 height 666
click at [488, 441] on p "**********" at bounding box center [511, 499] width 298 height 666
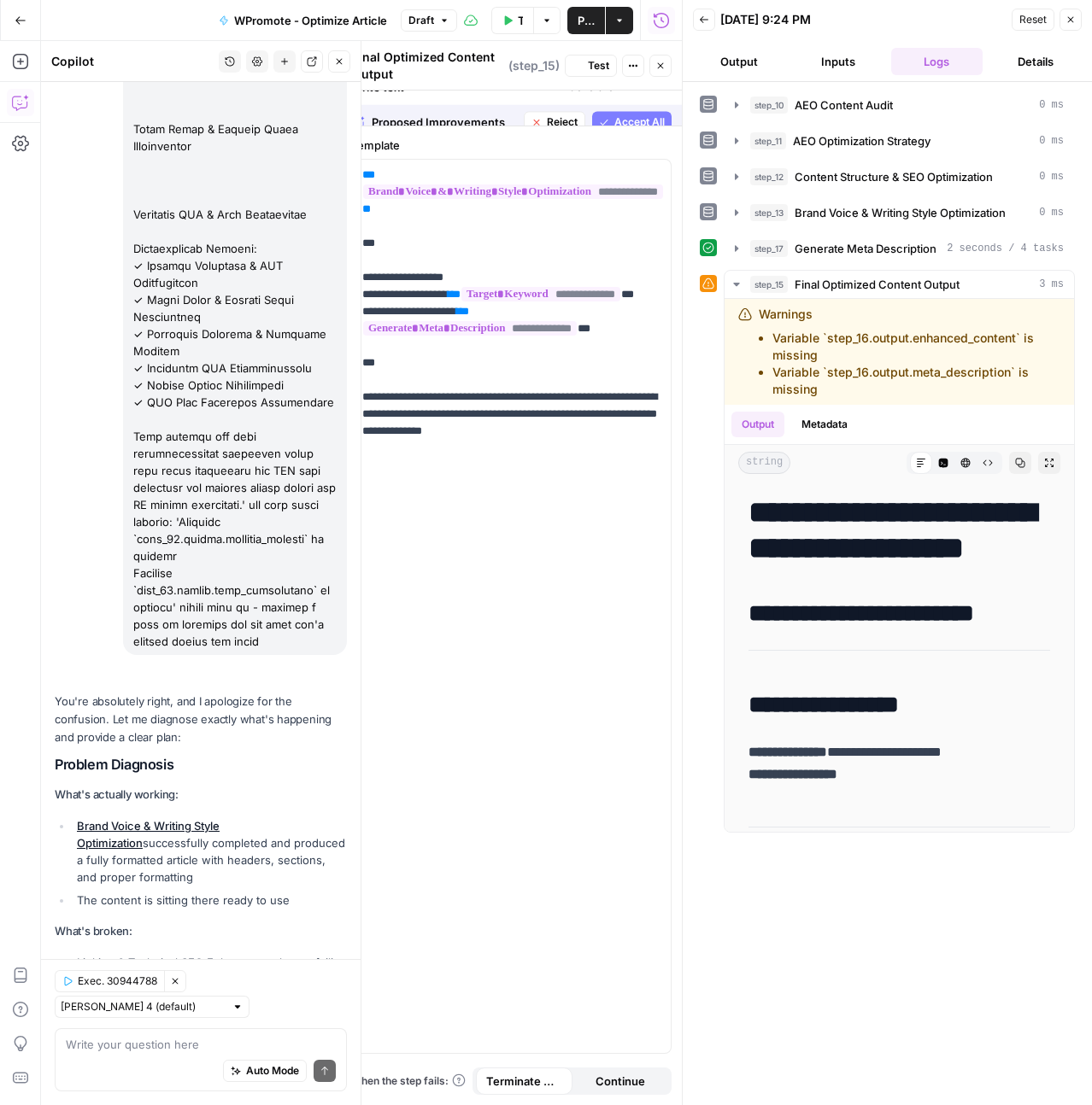
scroll to position [19032, 0]
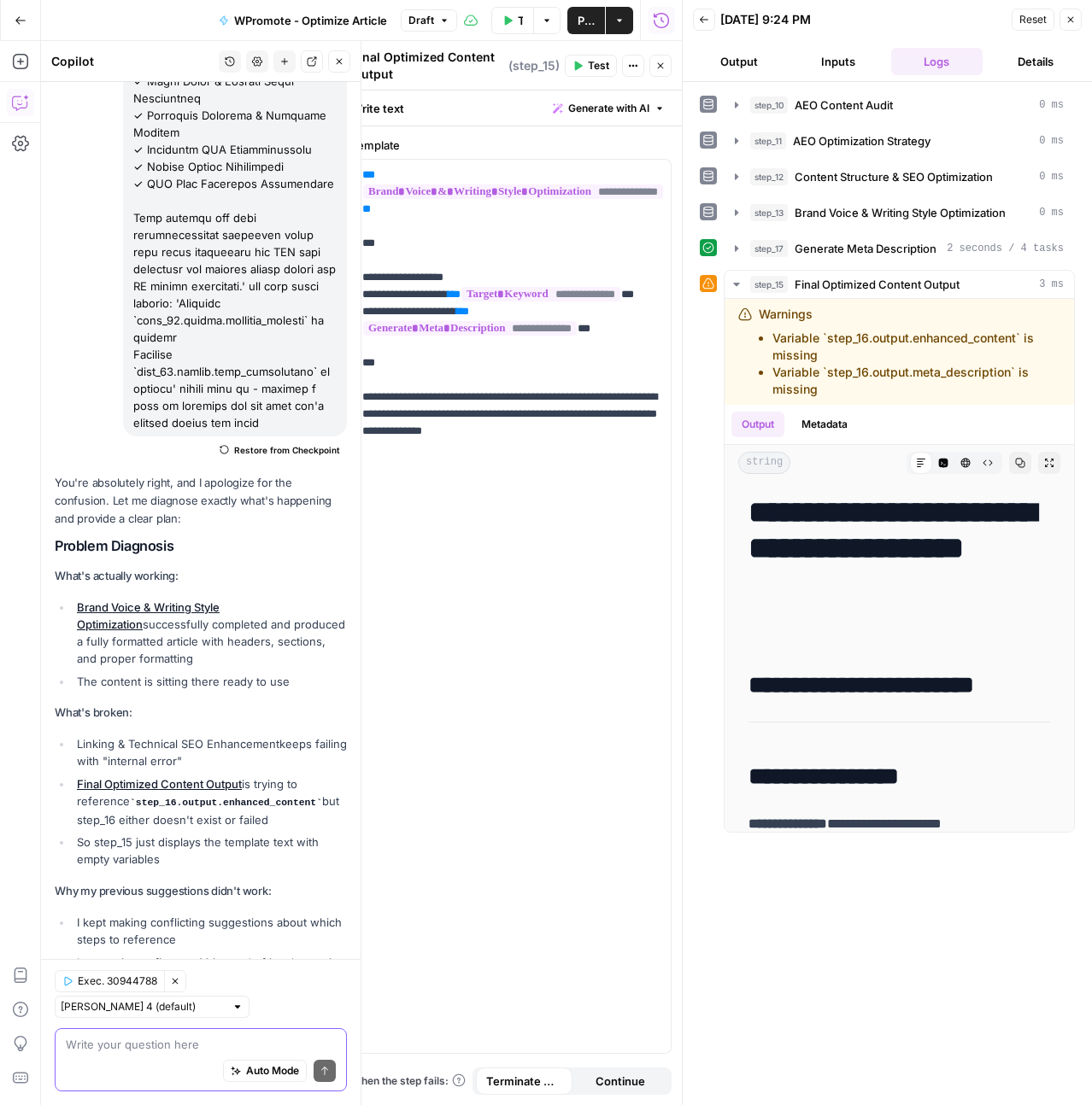
click at [185, 1047] on textarea at bounding box center [201, 1044] width 270 height 17
type textarea "O"
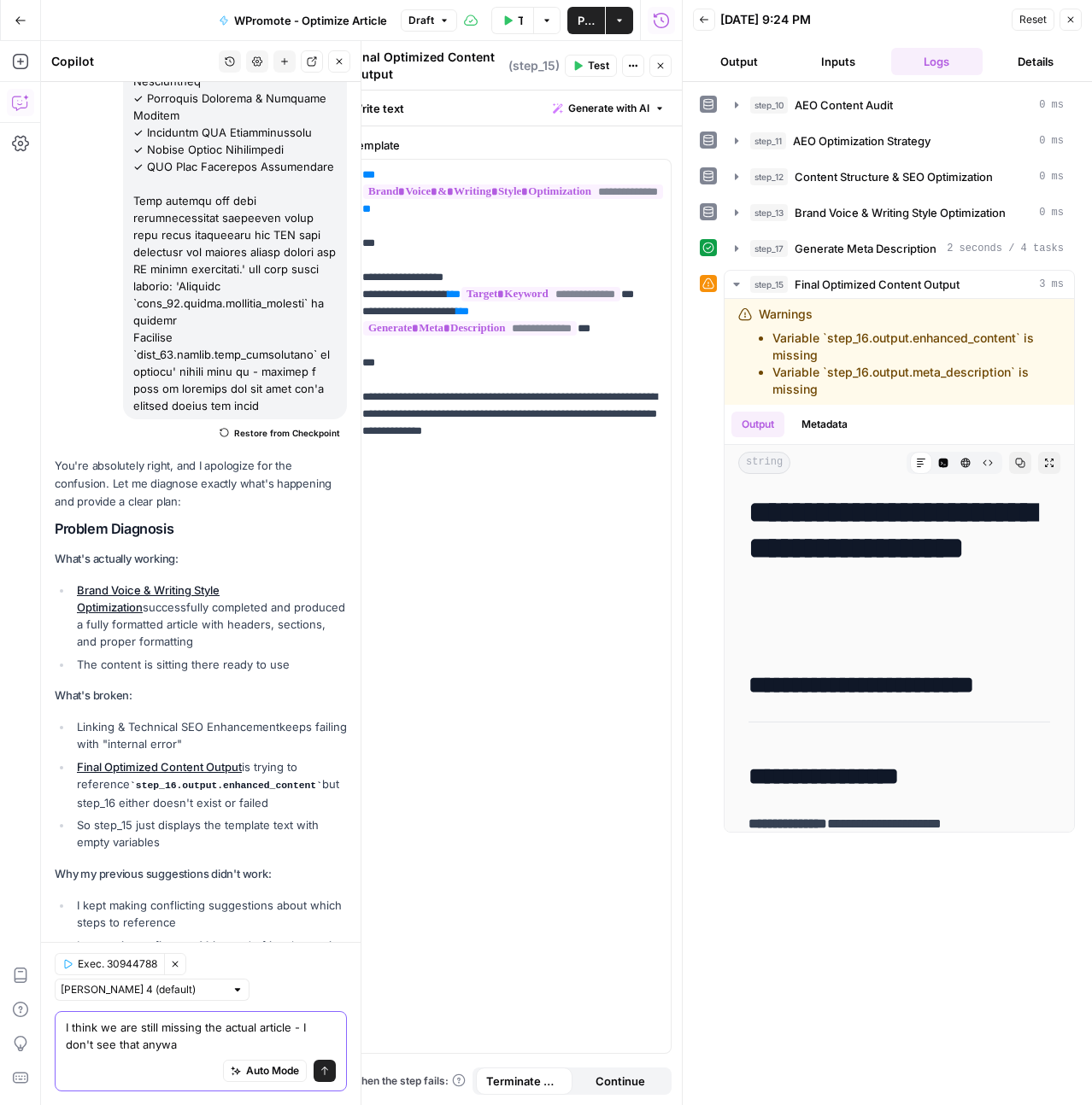
type textarea "I think we are still missing the actual article - I don't see that anyway"
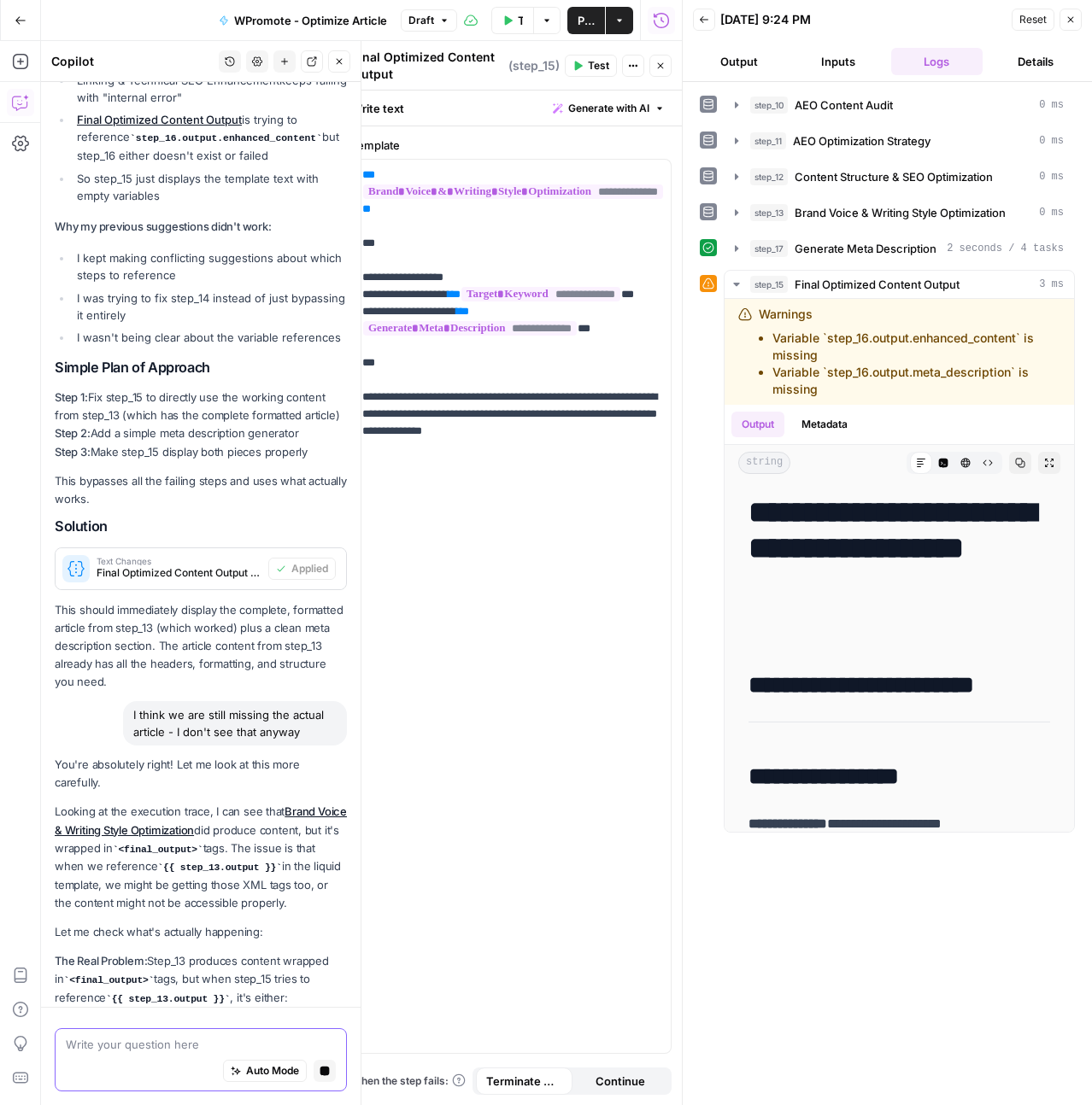
scroll to position [19779, 0]
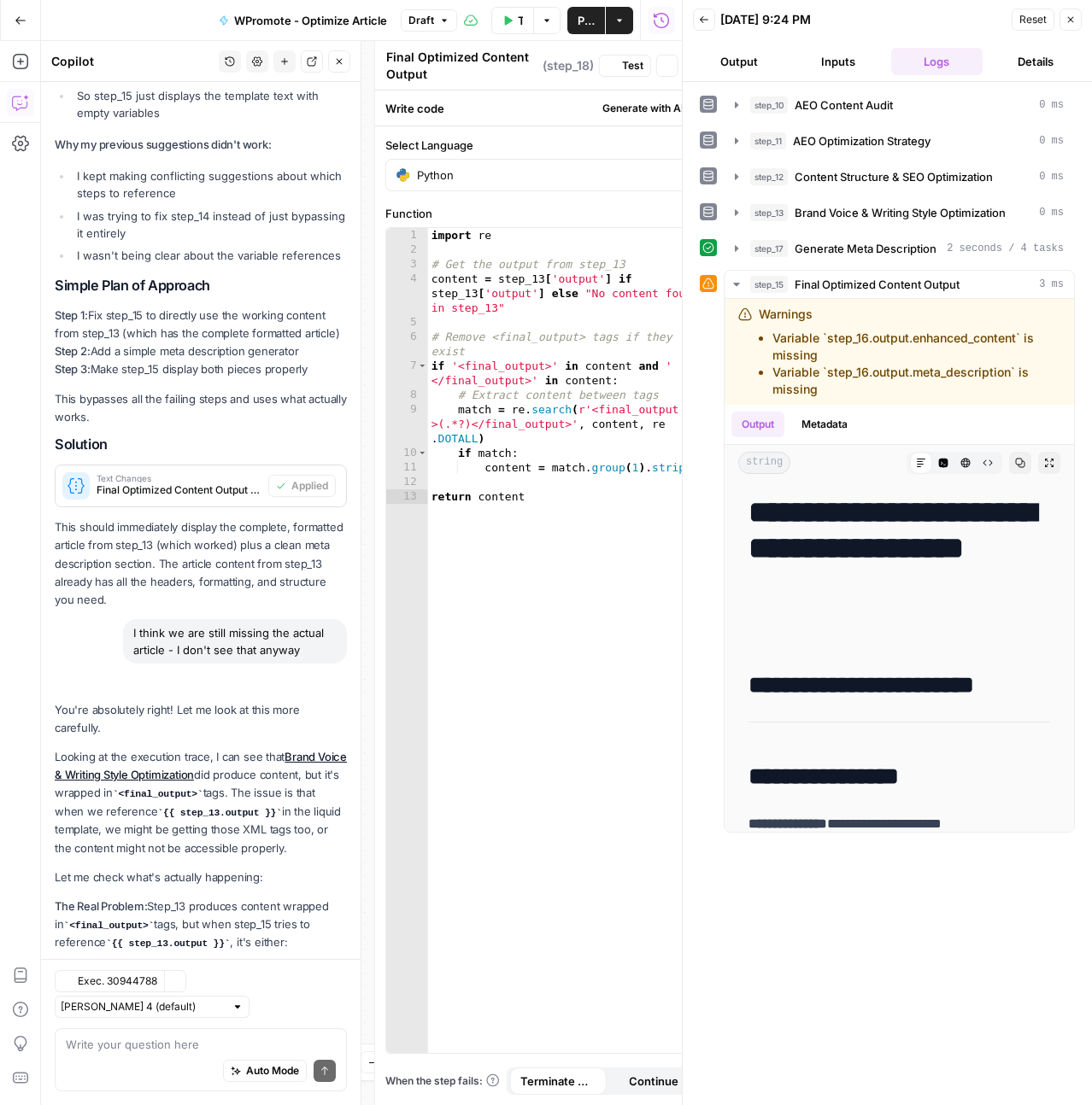
type textarea "Extract Clean Article Content"
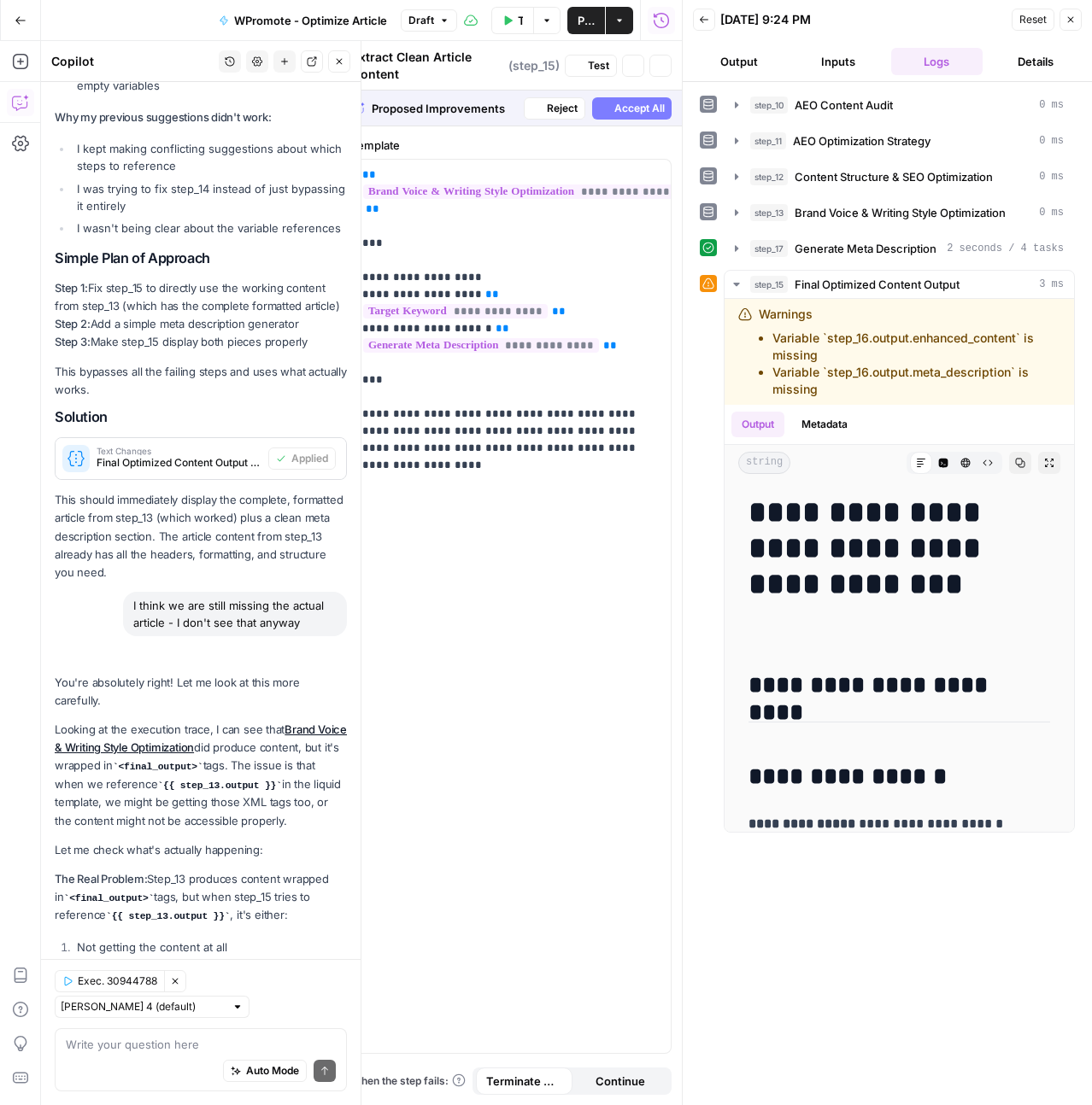
type textarea "Final Optimized Content Output"
click at [590, 72] on span "Test" at bounding box center [598, 66] width 21 height 15
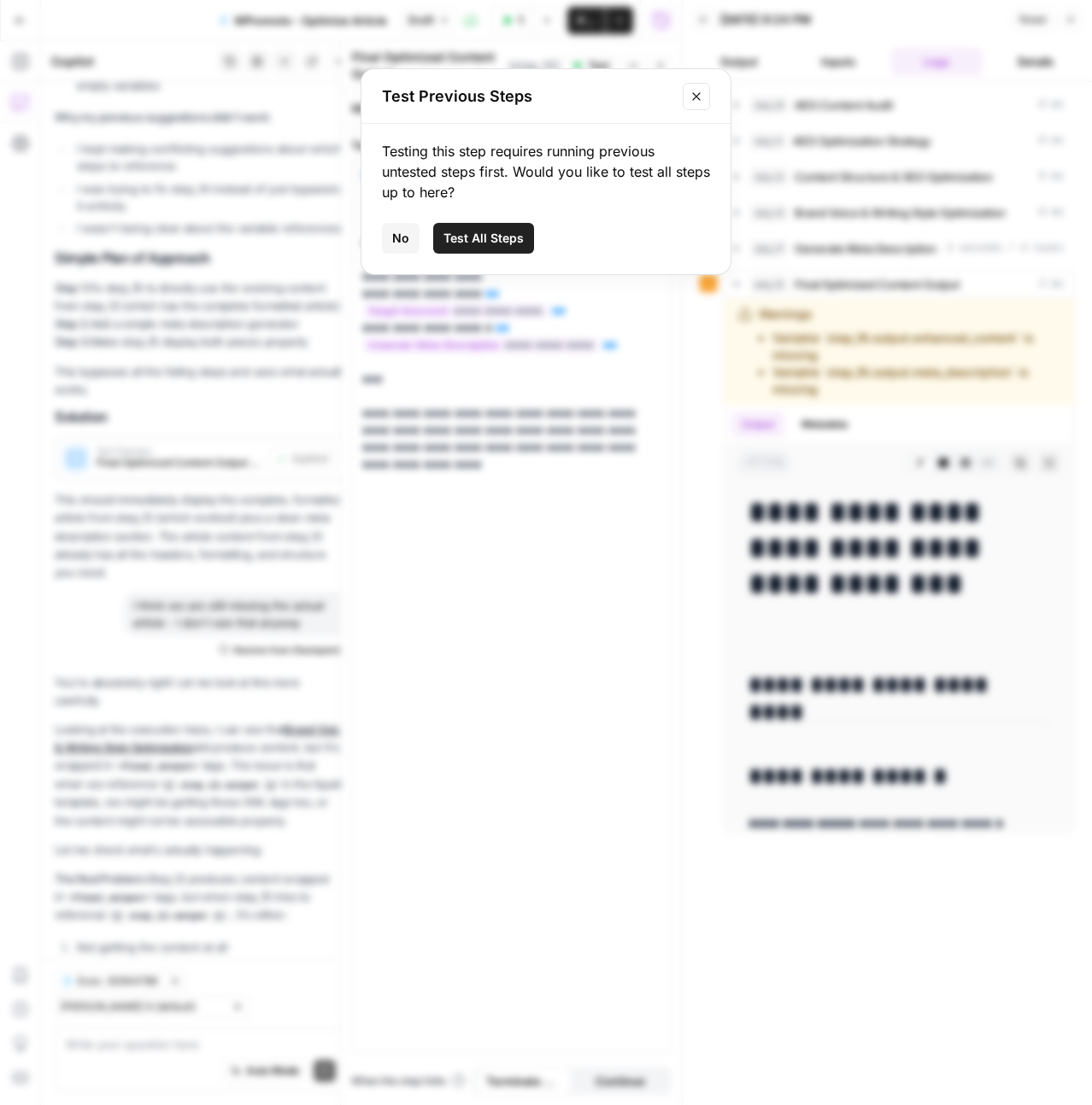
click at [508, 237] on span "Test All Steps" at bounding box center [484, 238] width 80 height 17
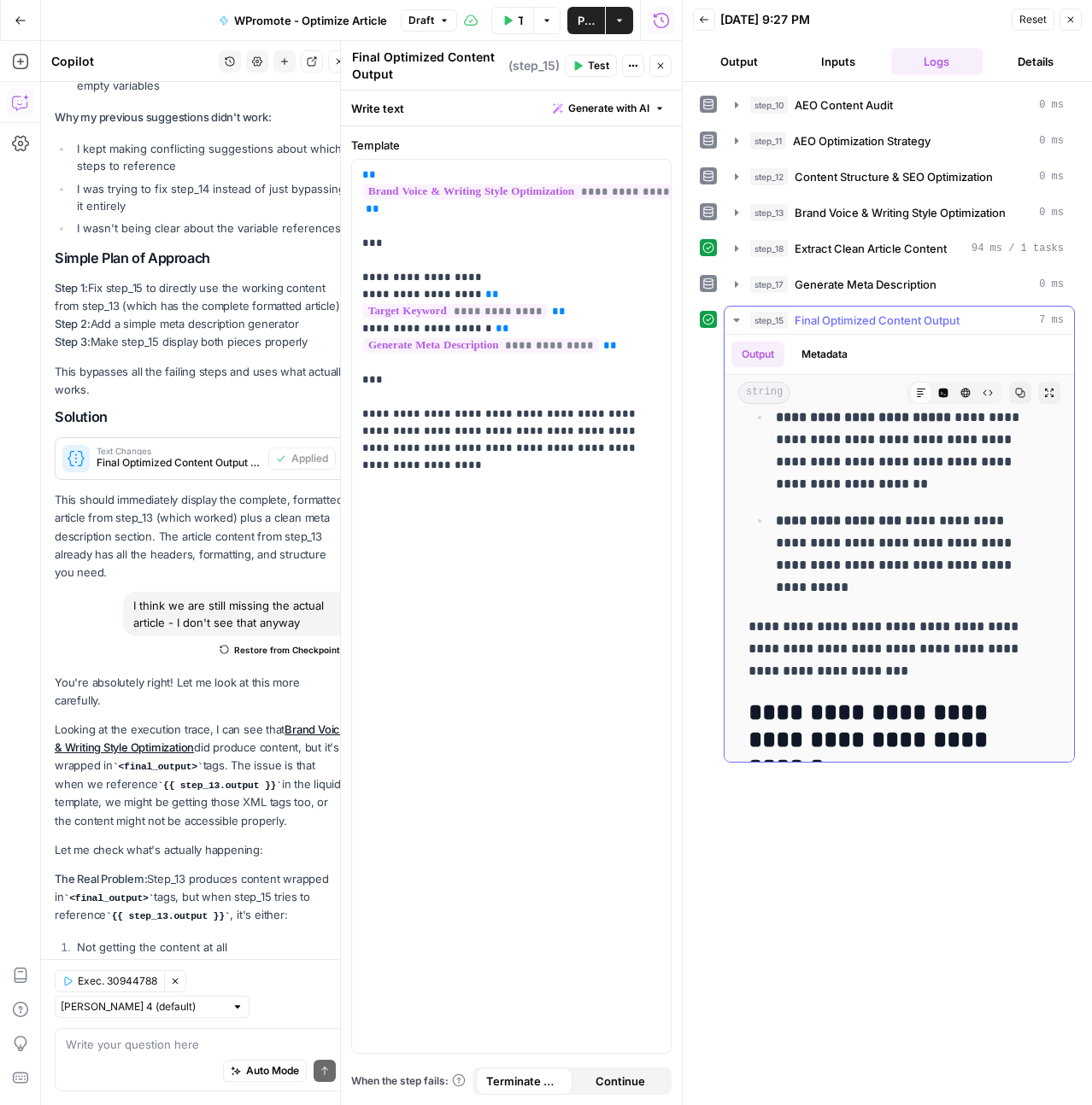
scroll to position [9027, 0]
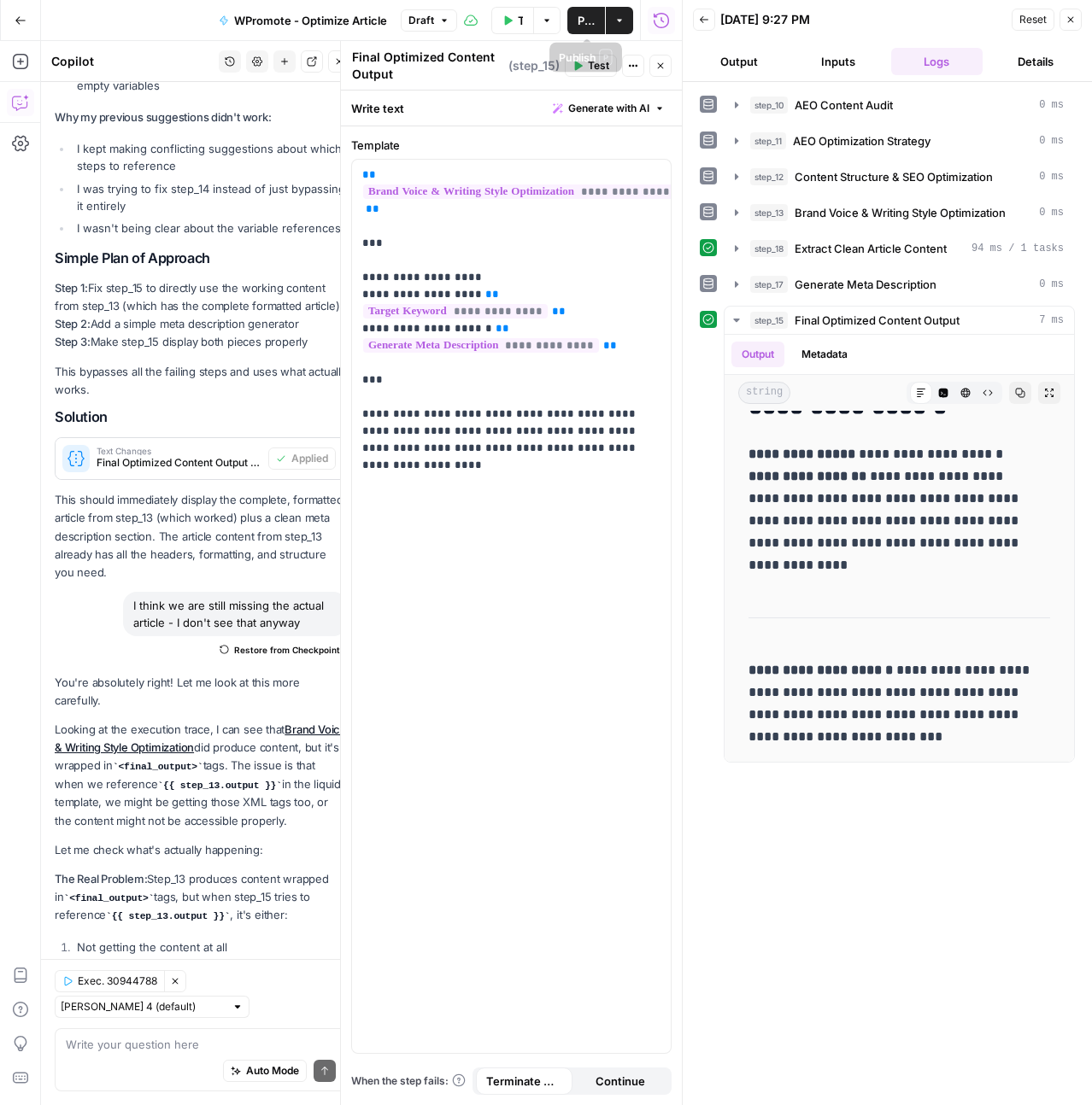
click at [583, 25] on span "Publish" at bounding box center [586, 21] width 17 height 17
click at [587, 19] on span "Publish" at bounding box center [586, 21] width 17 height 17
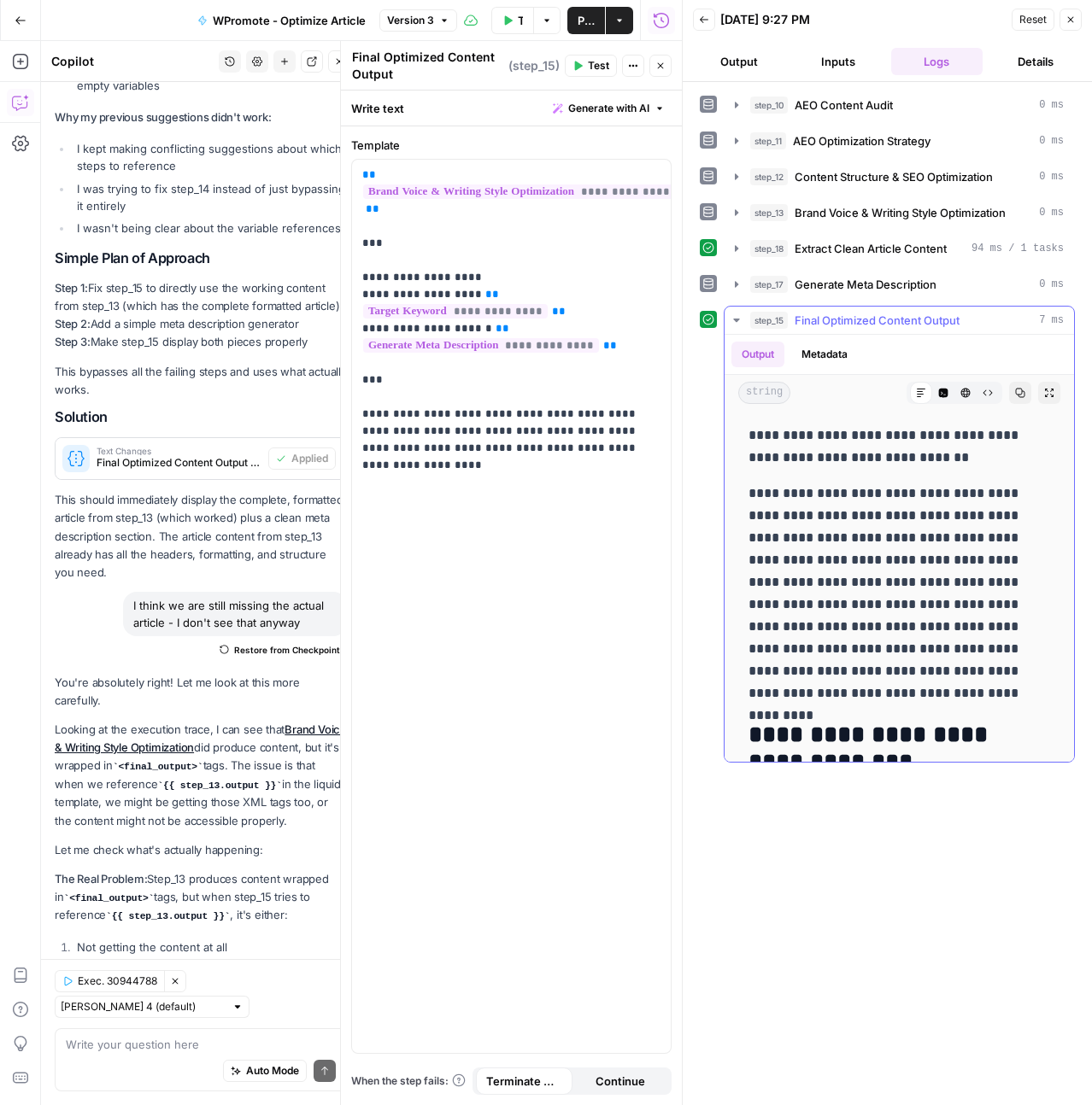
drag, startPoint x: 936, startPoint y: 741, endPoint x: 746, endPoint y: 439, distance: 356.8
click at [833, 615] on p "**********" at bounding box center [892, 594] width 289 height 222
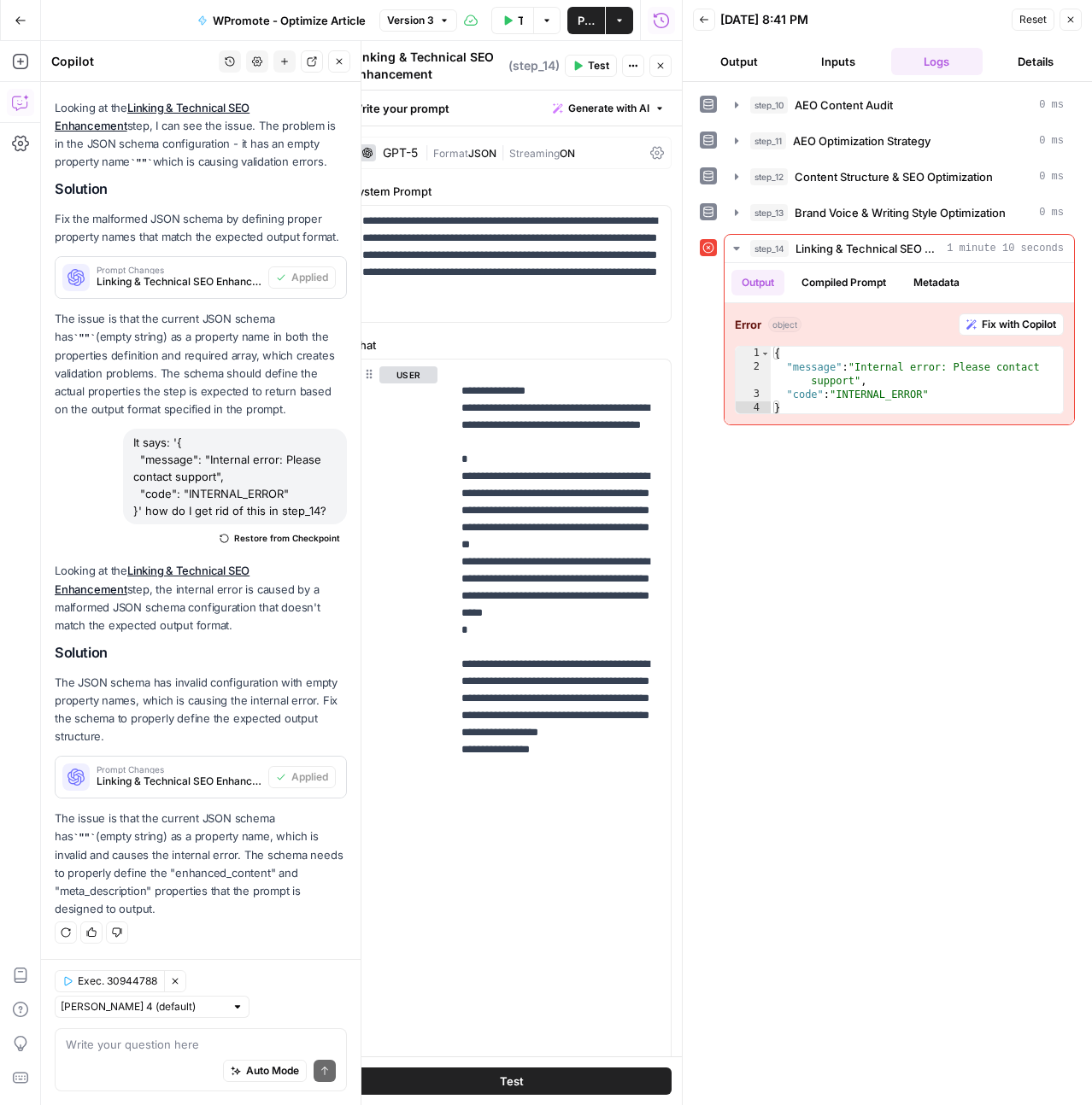
scroll to position [1521, 0]
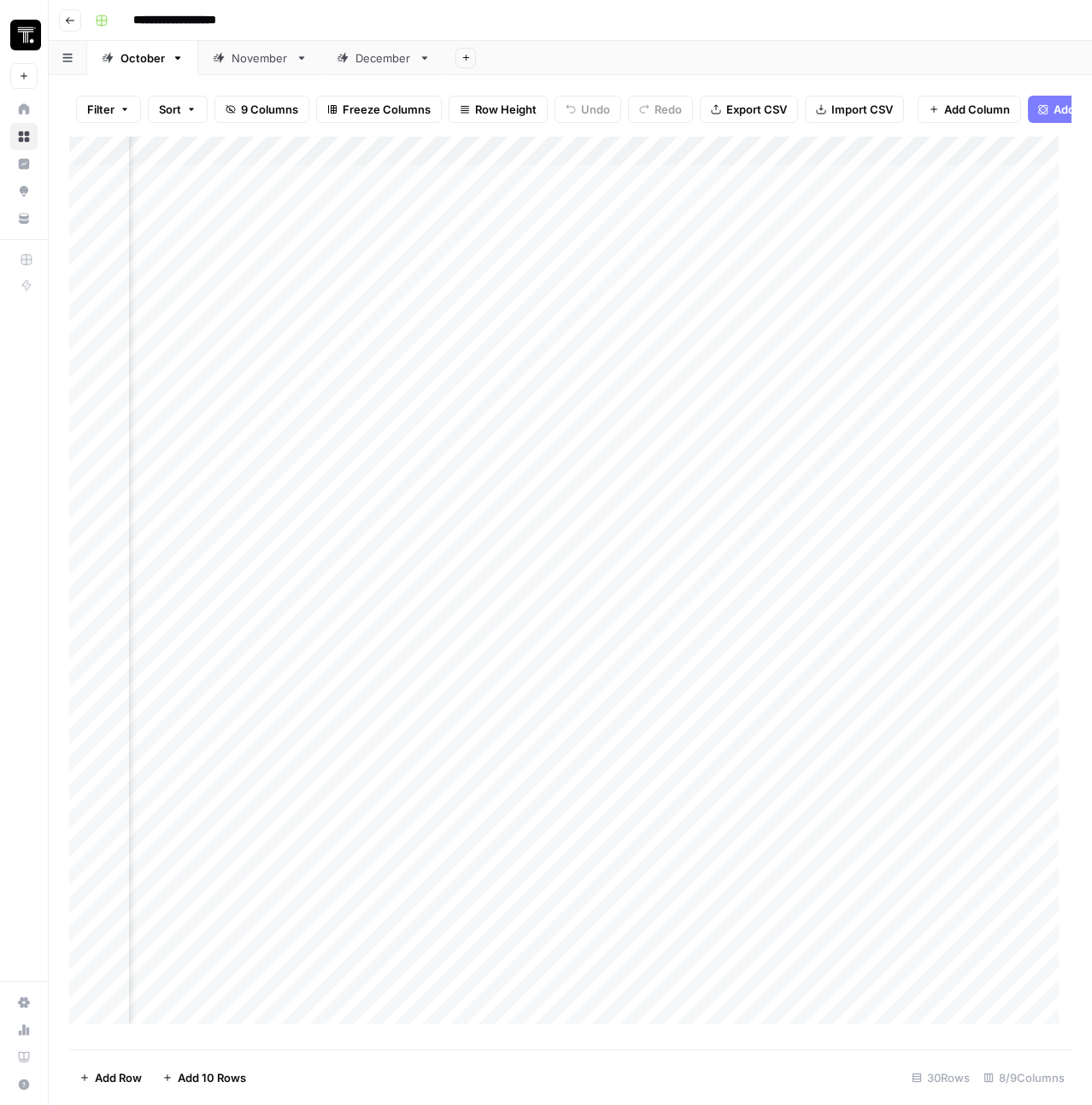
scroll to position [0, 1046]
click at [336, 185] on div "Add Column" at bounding box center [570, 586] width 1002 height 900
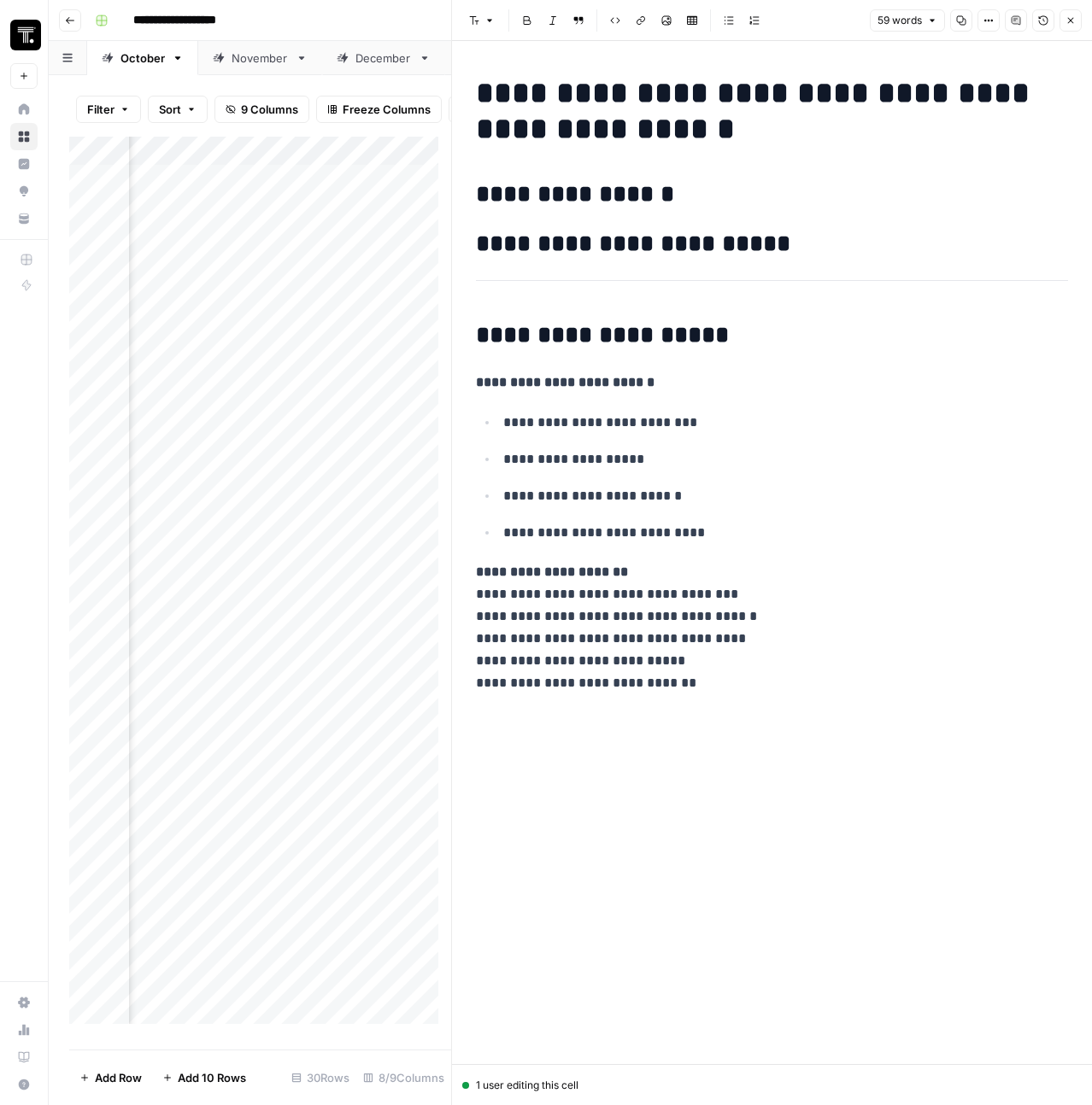
click at [1077, 21] on button "Close" at bounding box center [1070, 20] width 22 height 22
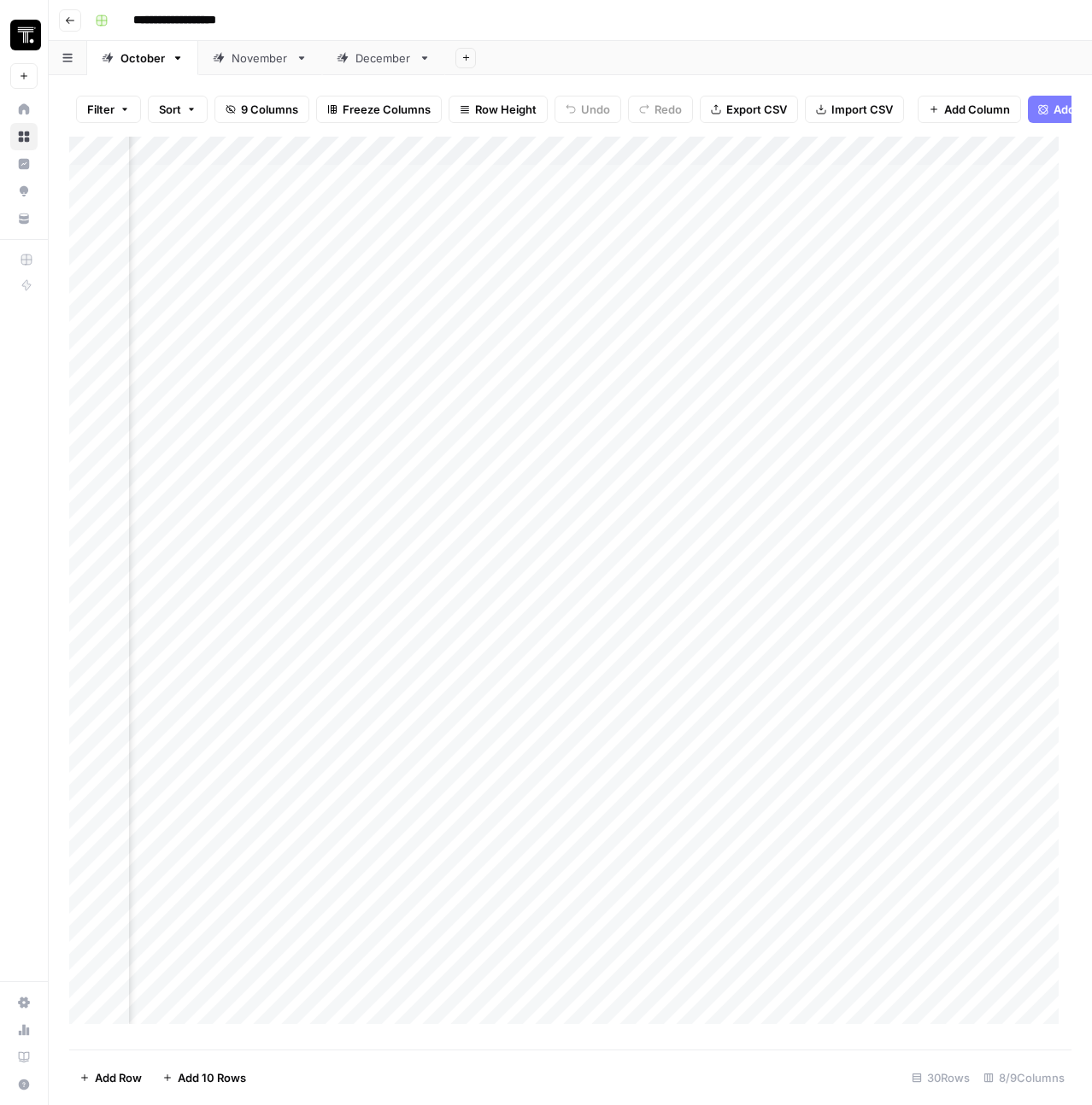
scroll to position [0, 292]
click at [993, 191] on div "Add Column" at bounding box center [570, 586] width 1002 height 900
click at [550, 198] on div "Add Column" at bounding box center [570, 586] width 1002 height 900
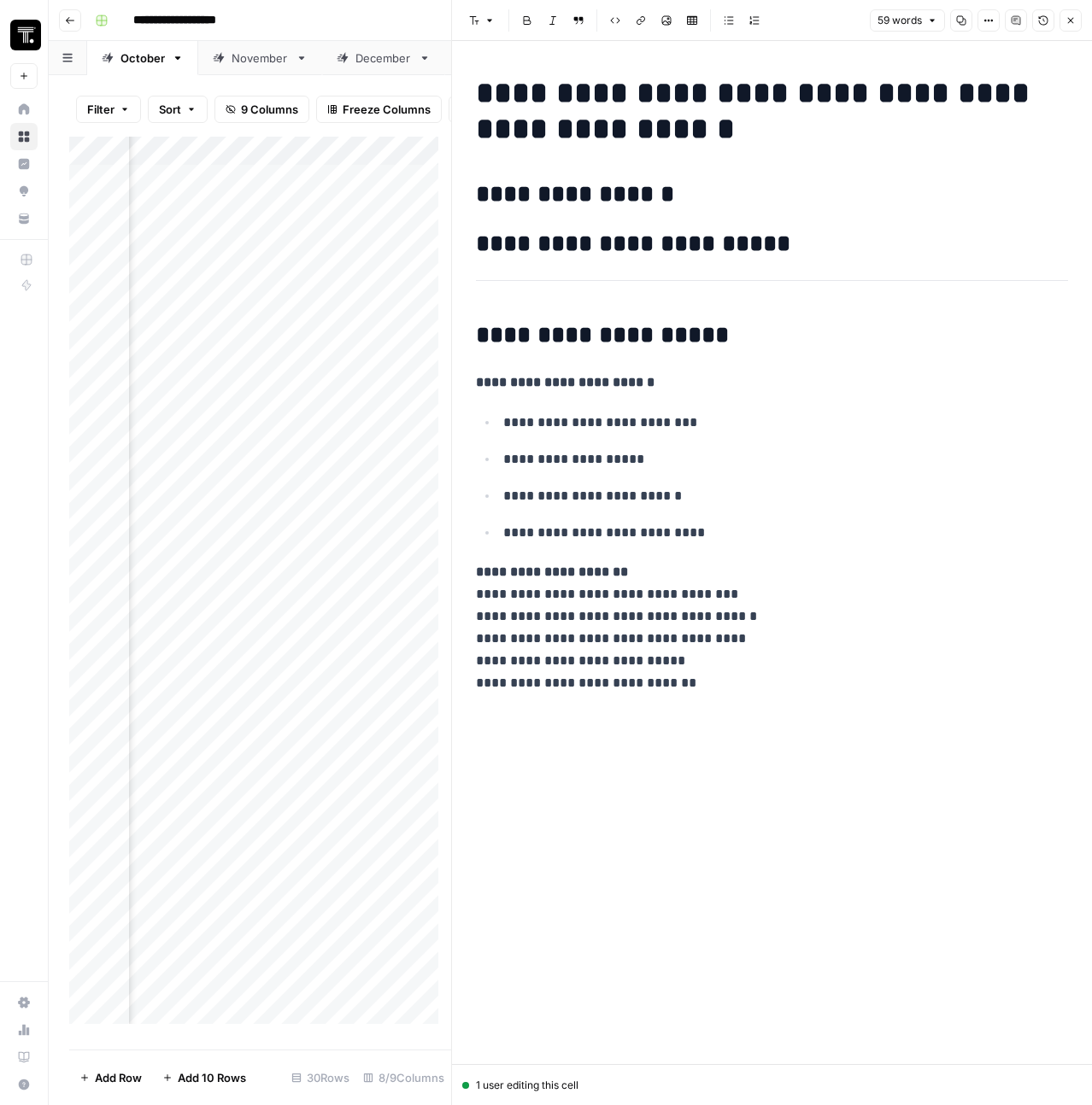
click at [1077, 24] on button "Close" at bounding box center [1070, 20] width 22 height 22
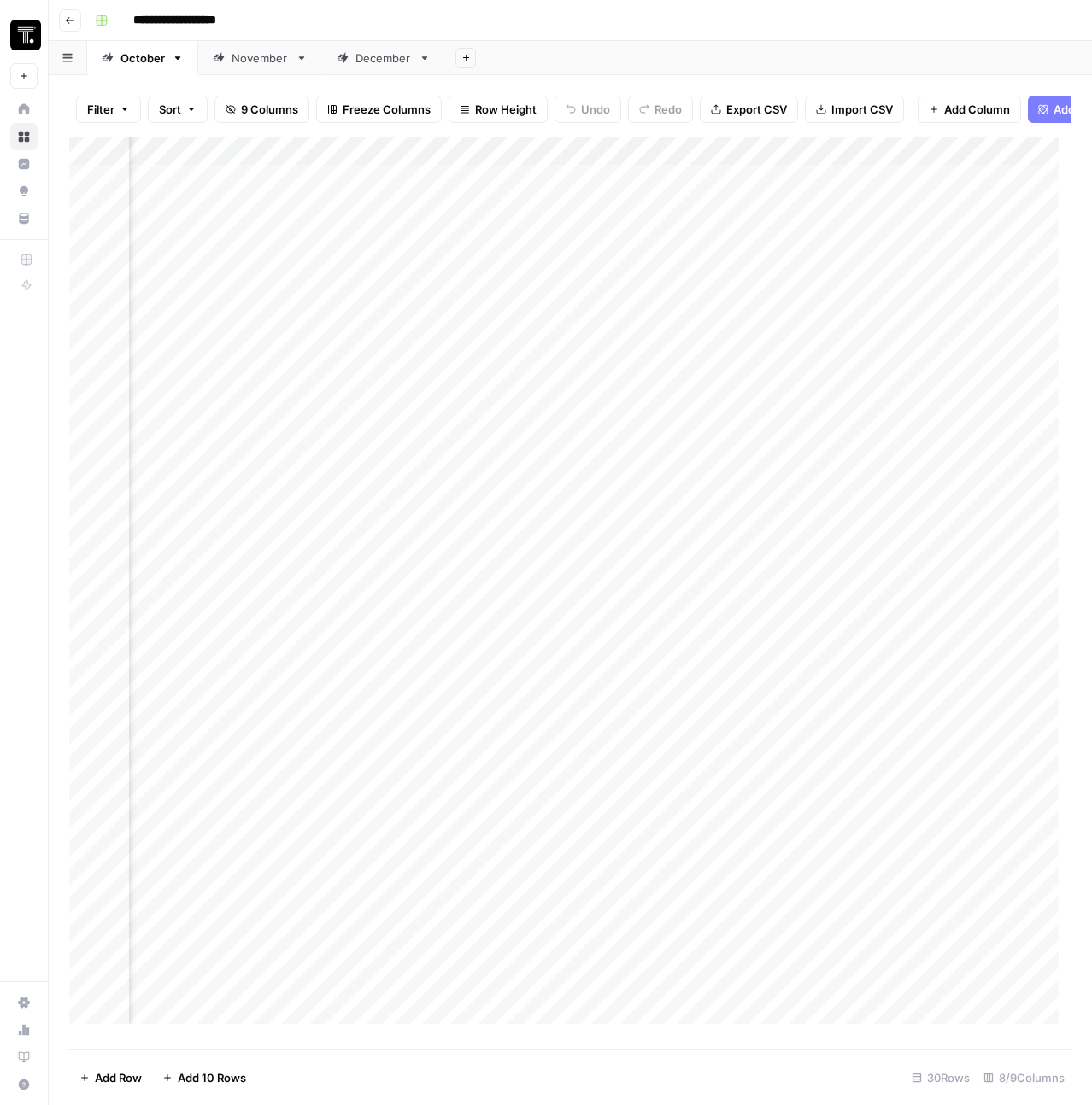
scroll to position [0, 585]
click at [679, 167] on div "Add Column" at bounding box center [570, 586] width 1002 height 900
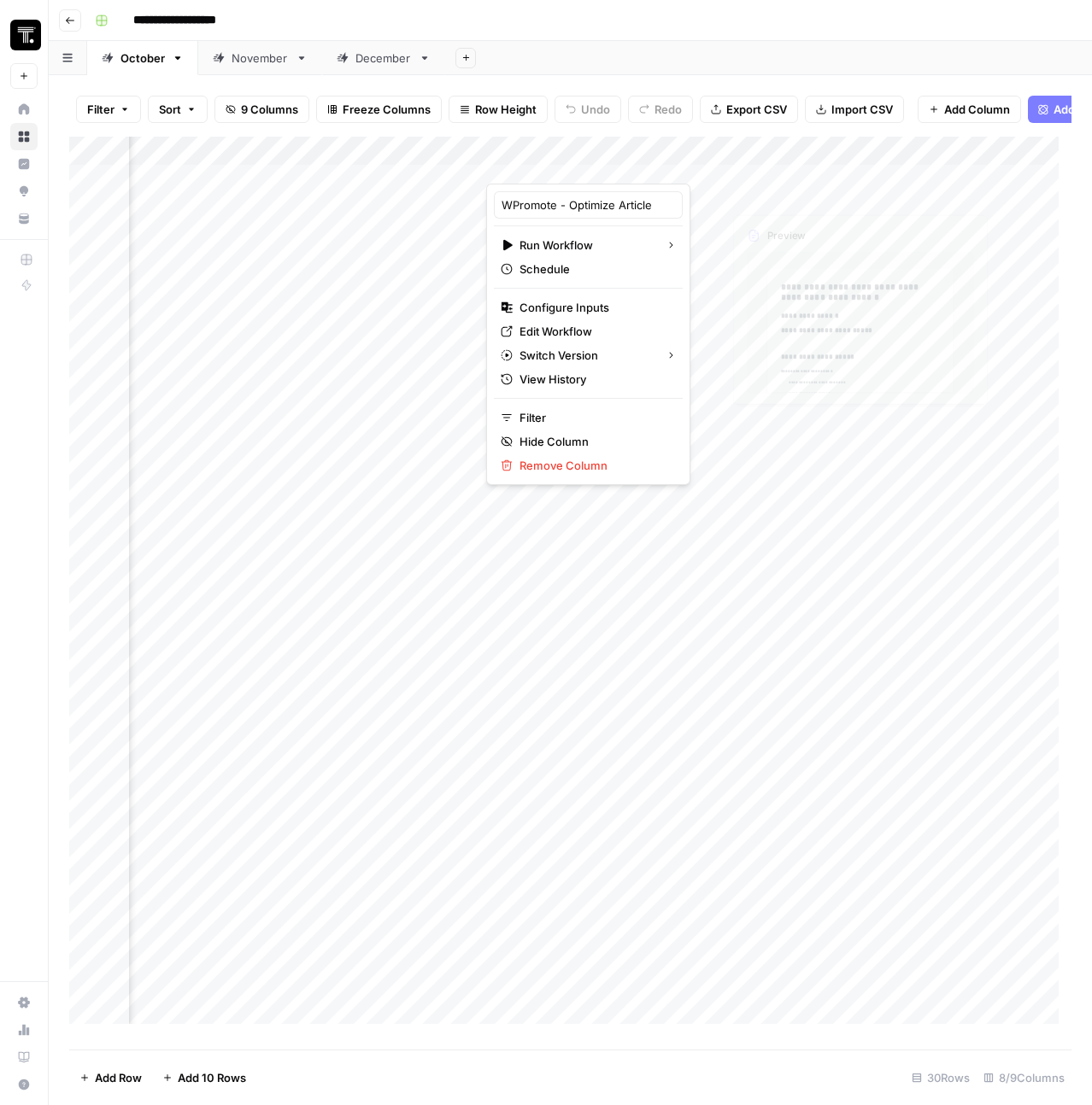
click at [810, 153] on div "Add Column" at bounding box center [570, 586] width 1002 height 900
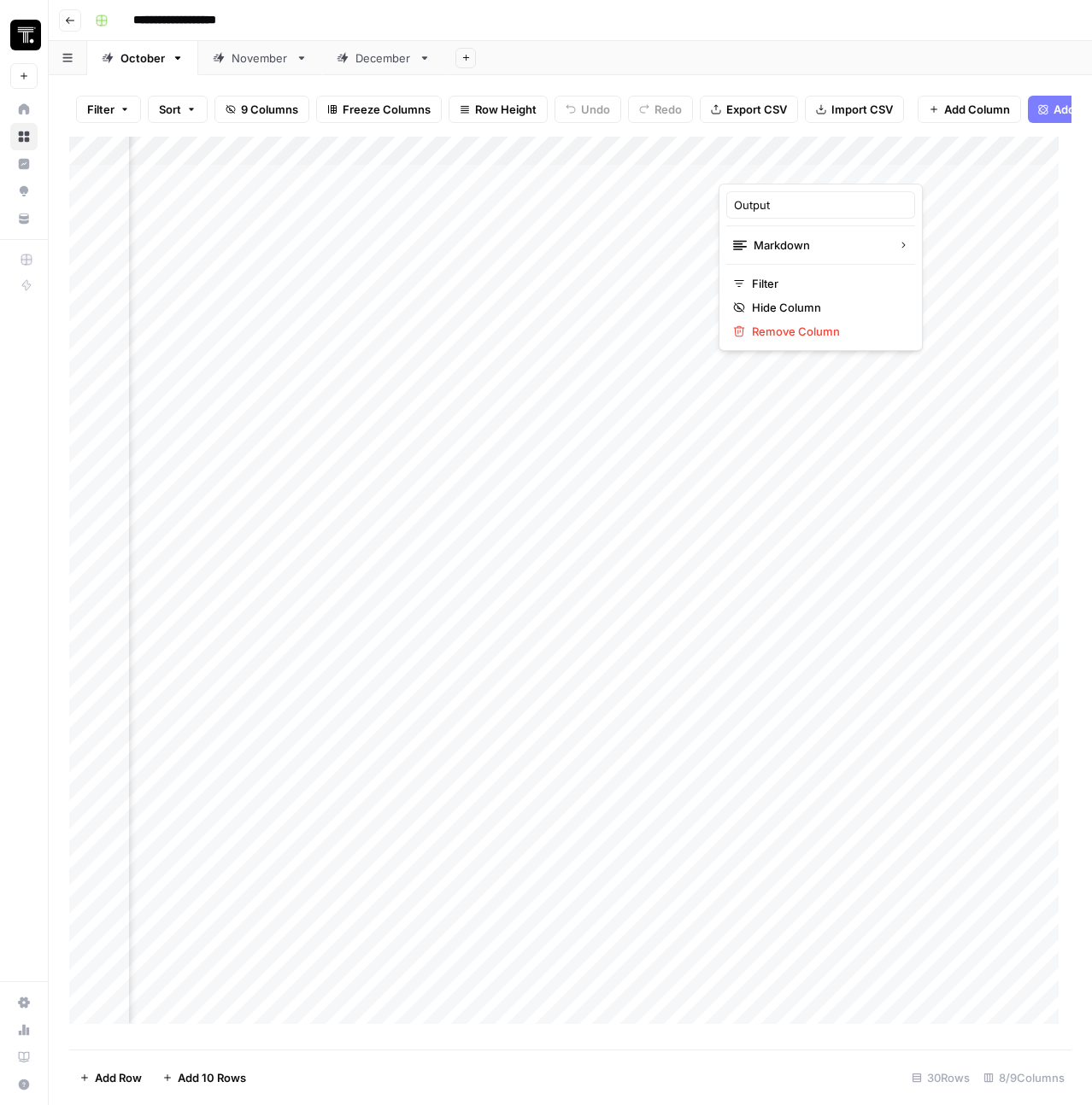
click at [867, 160] on div at bounding box center [795, 166] width 155 height 34
click at [801, 324] on span "Remove Column" at bounding box center [826, 332] width 149 height 17
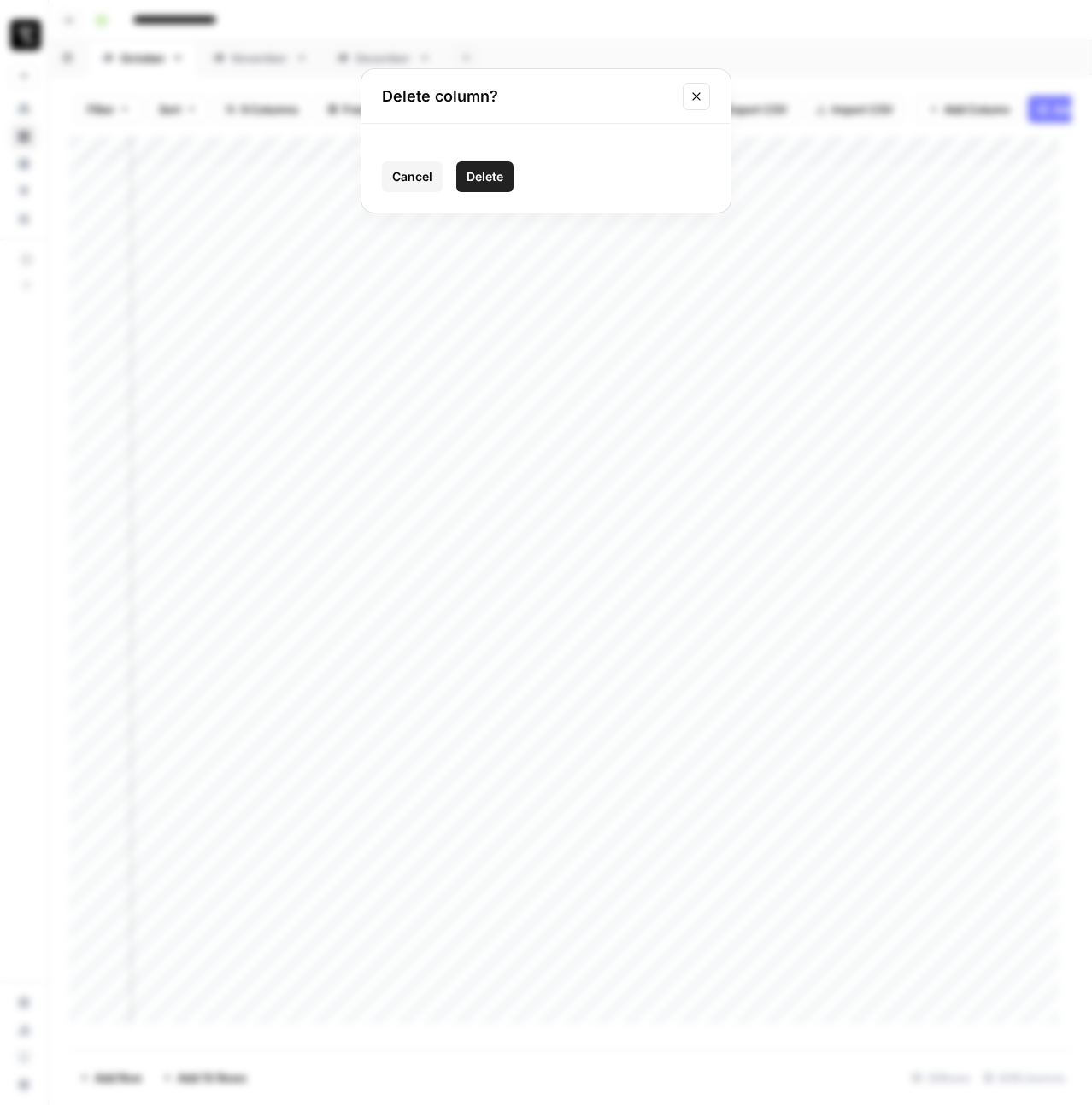
click at [502, 181] on span "Delete" at bounding box center [485, 177] width 37 height 17
click at [680, 166] on div "Add Column" at bounding box center [570, 586] width 1002 height 900
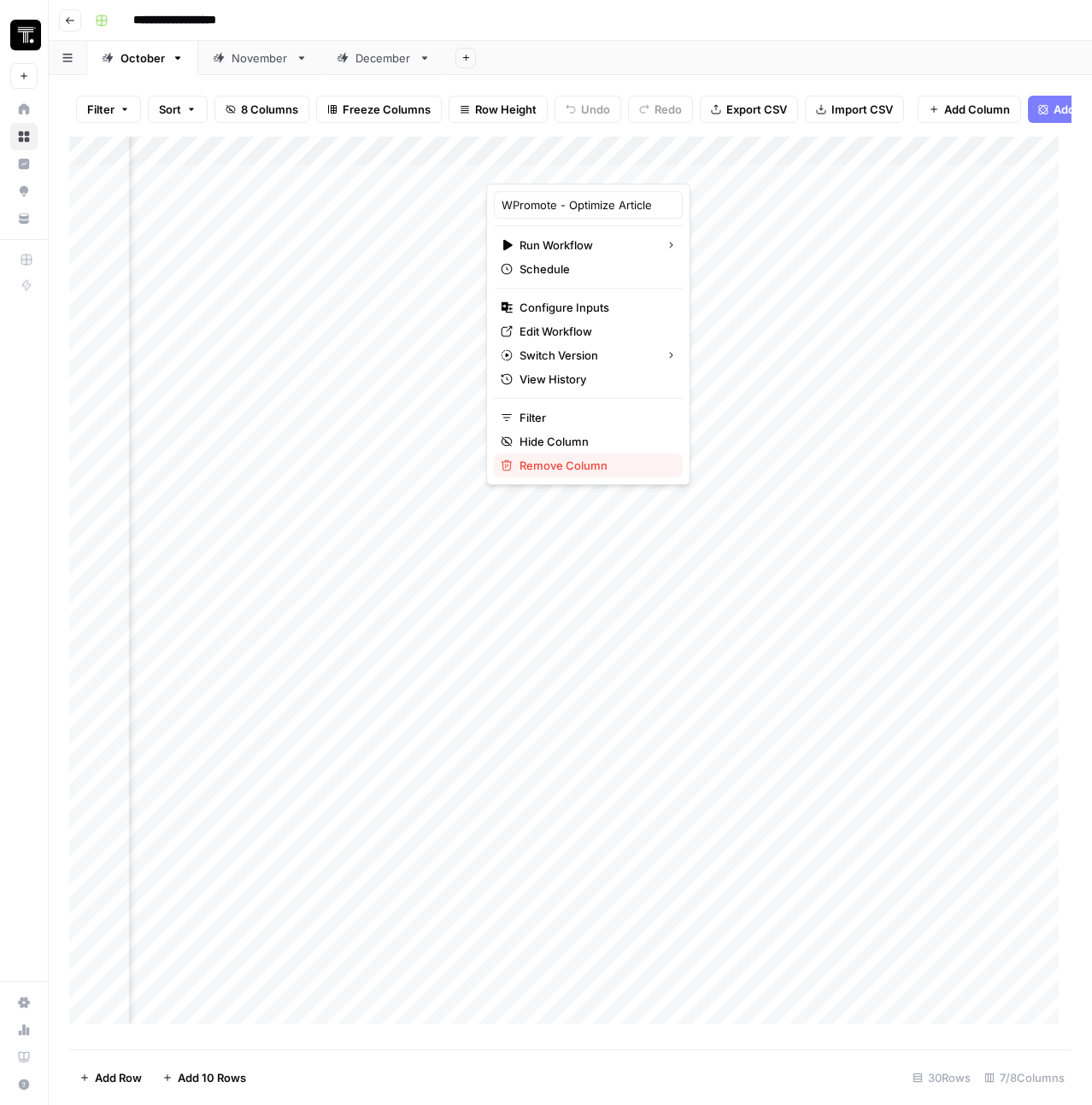
click at [555, 464] on span "Remove Column" at bounding box center [594, 466] width 149 height 17
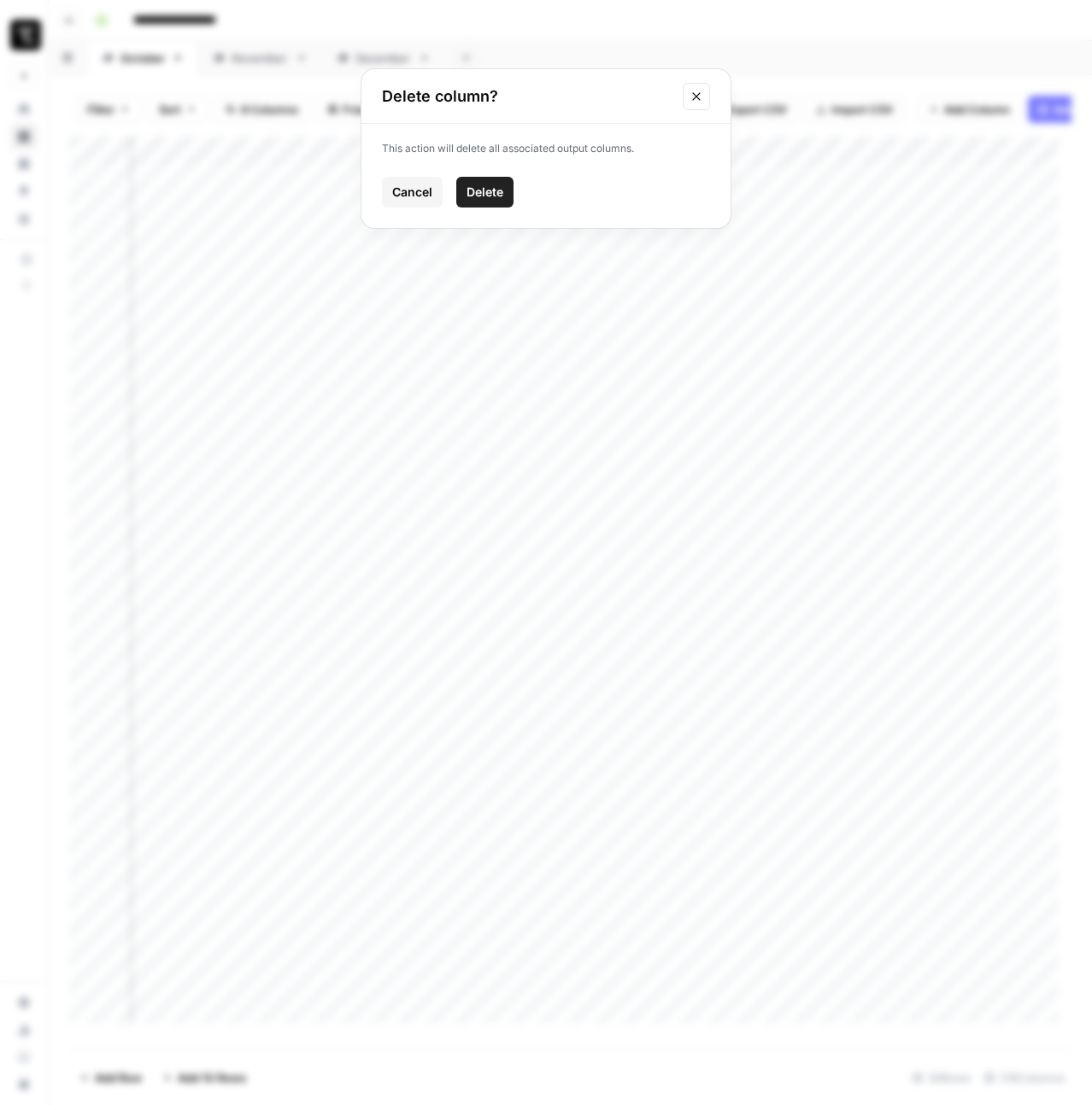
click at [470, 177] on button "Delete" at bounding box center [485, 192] width 57 height 30
click at [78, 14] on button "Go back" at bounding box center [69, 20] width 22 height 22
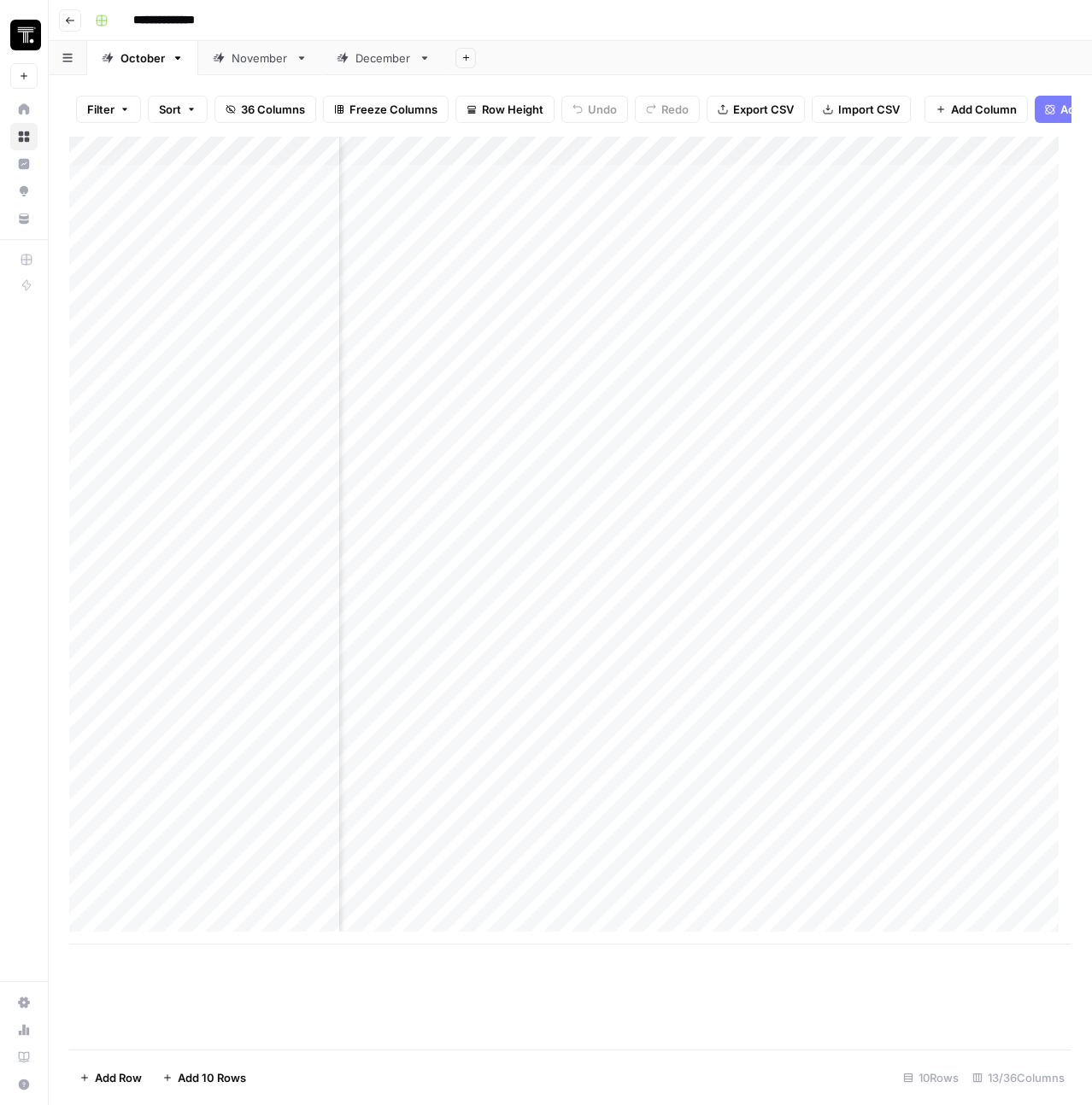
scroll to position [0, 1415]
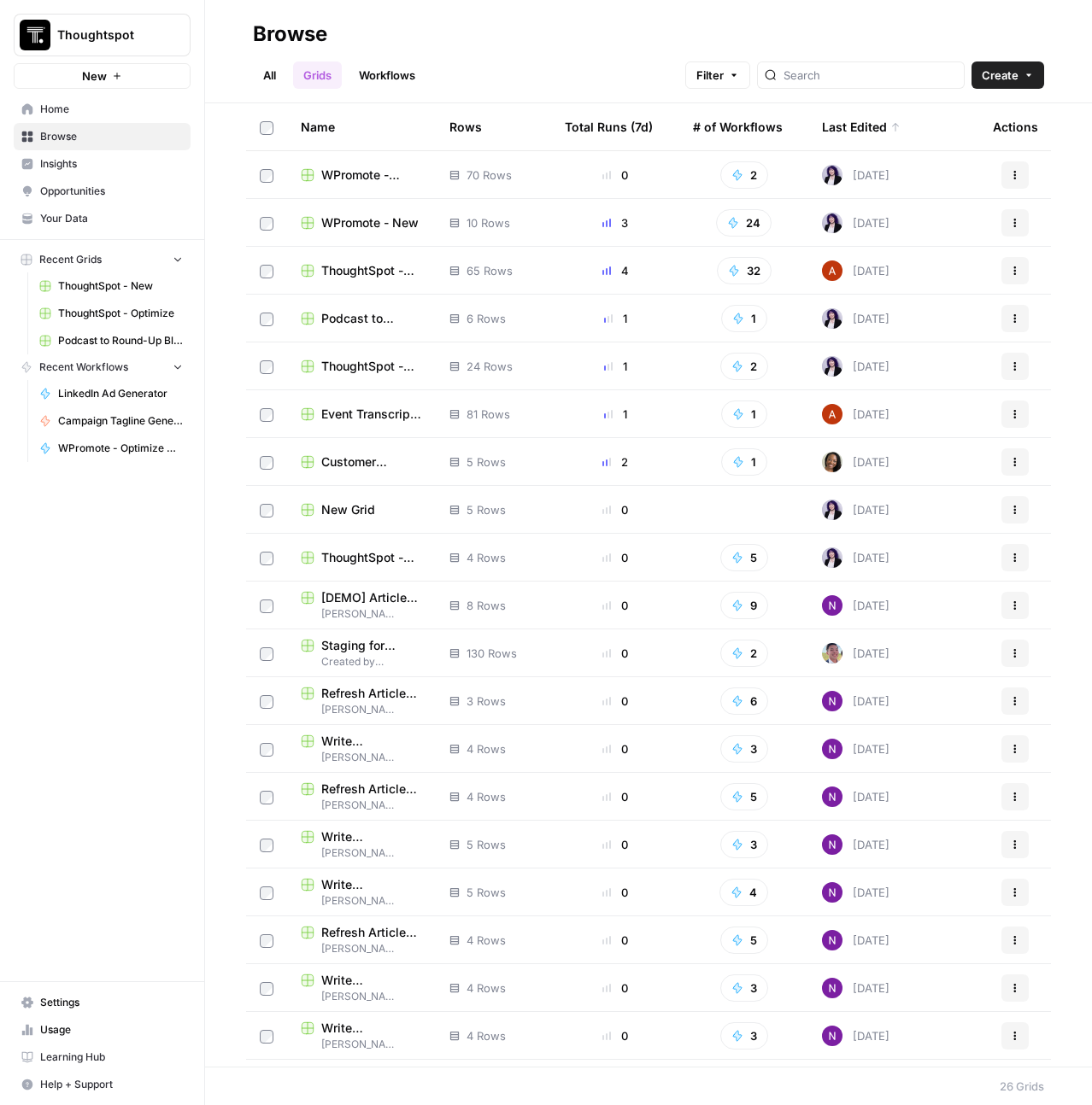
click at [361, 181] on span "WPromote - Optimize" at bounding box center [372, 175] width 101 height 17
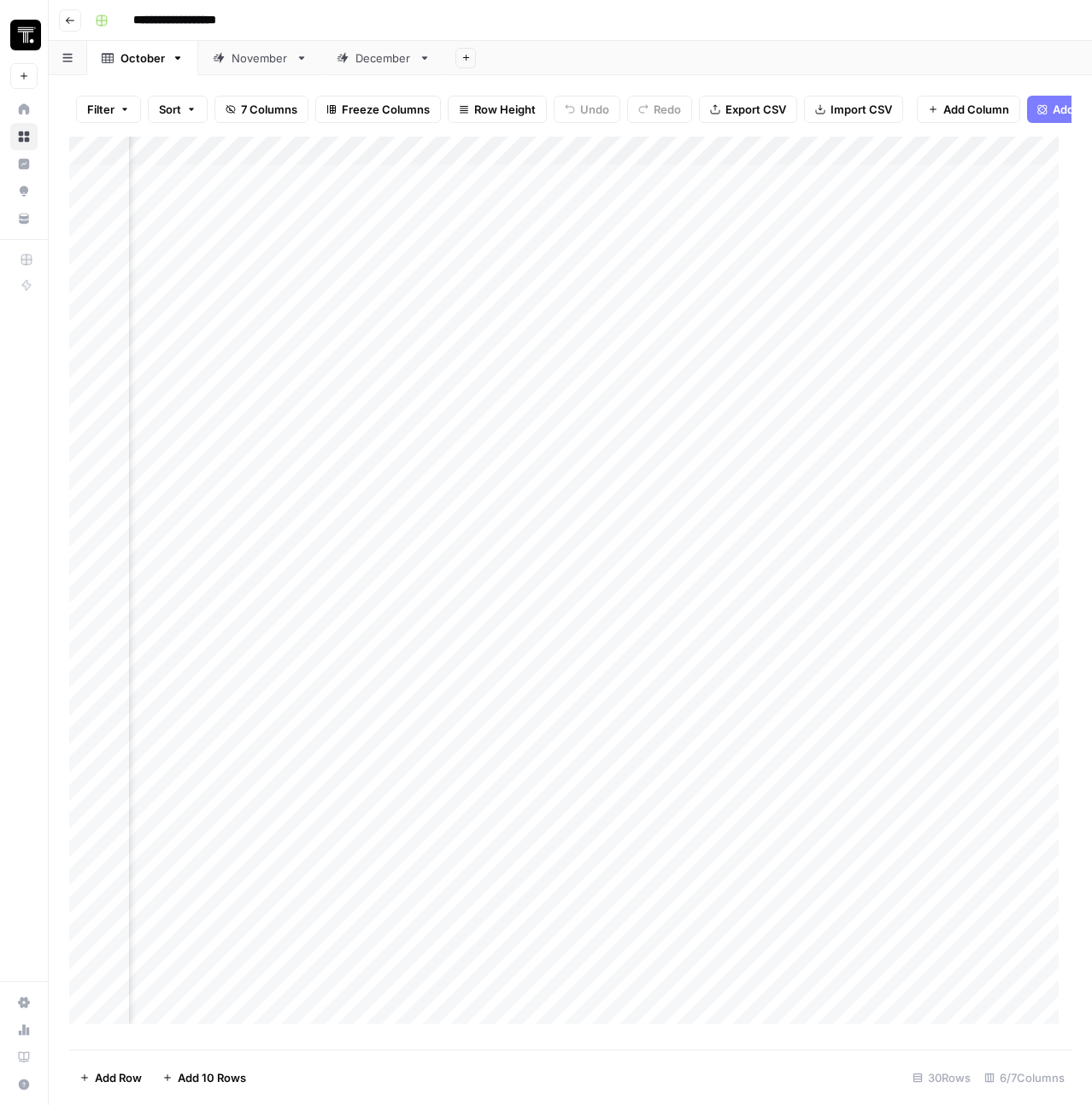
scroll to position [0, 755]
click at [1027, 159] on span "Add Column" at bounding box center [1031, 151] width 60 height 15
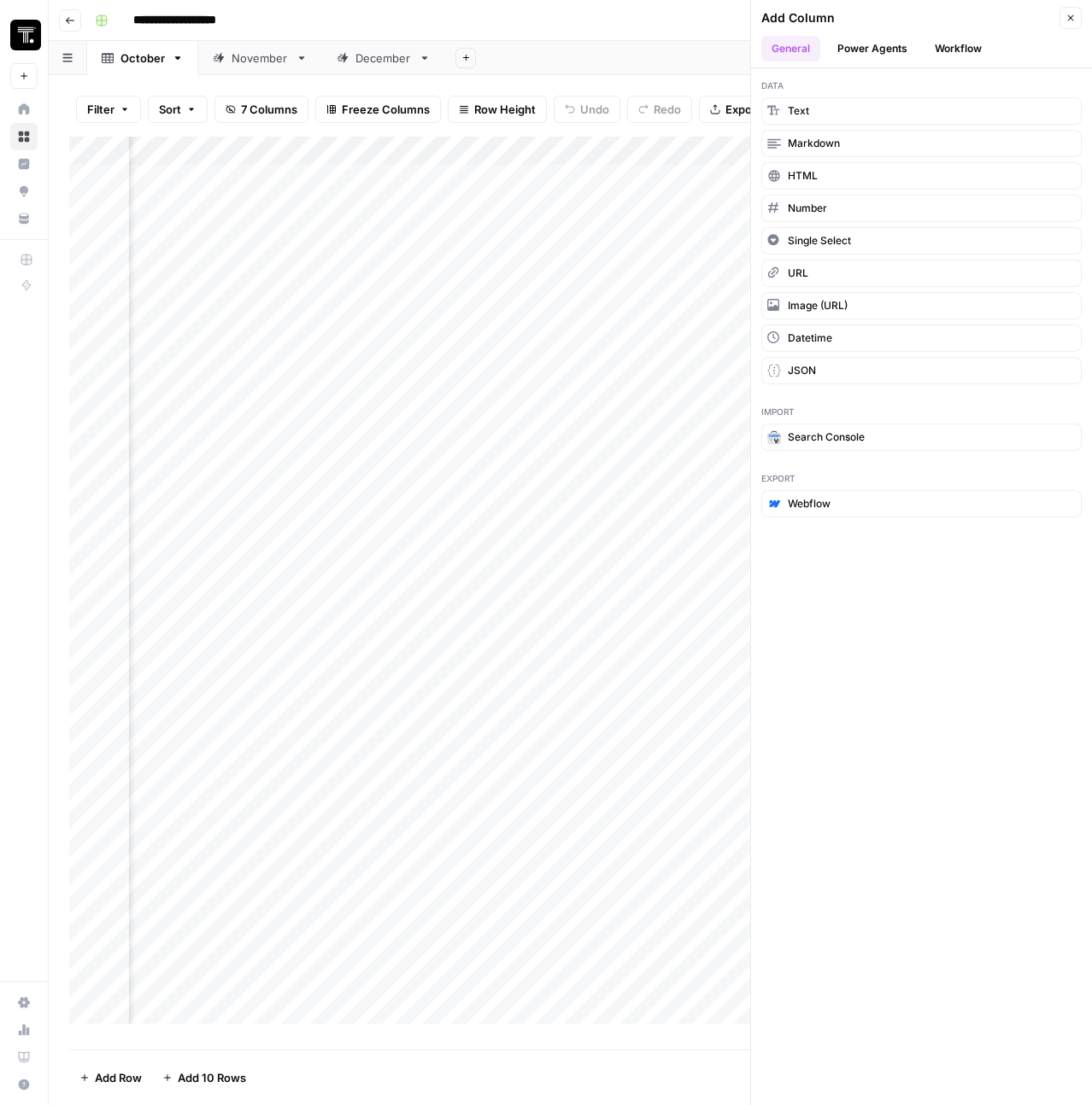
click at [957, 48] on button "Workflow" at bounding box center [958, 48] width 67 height 26
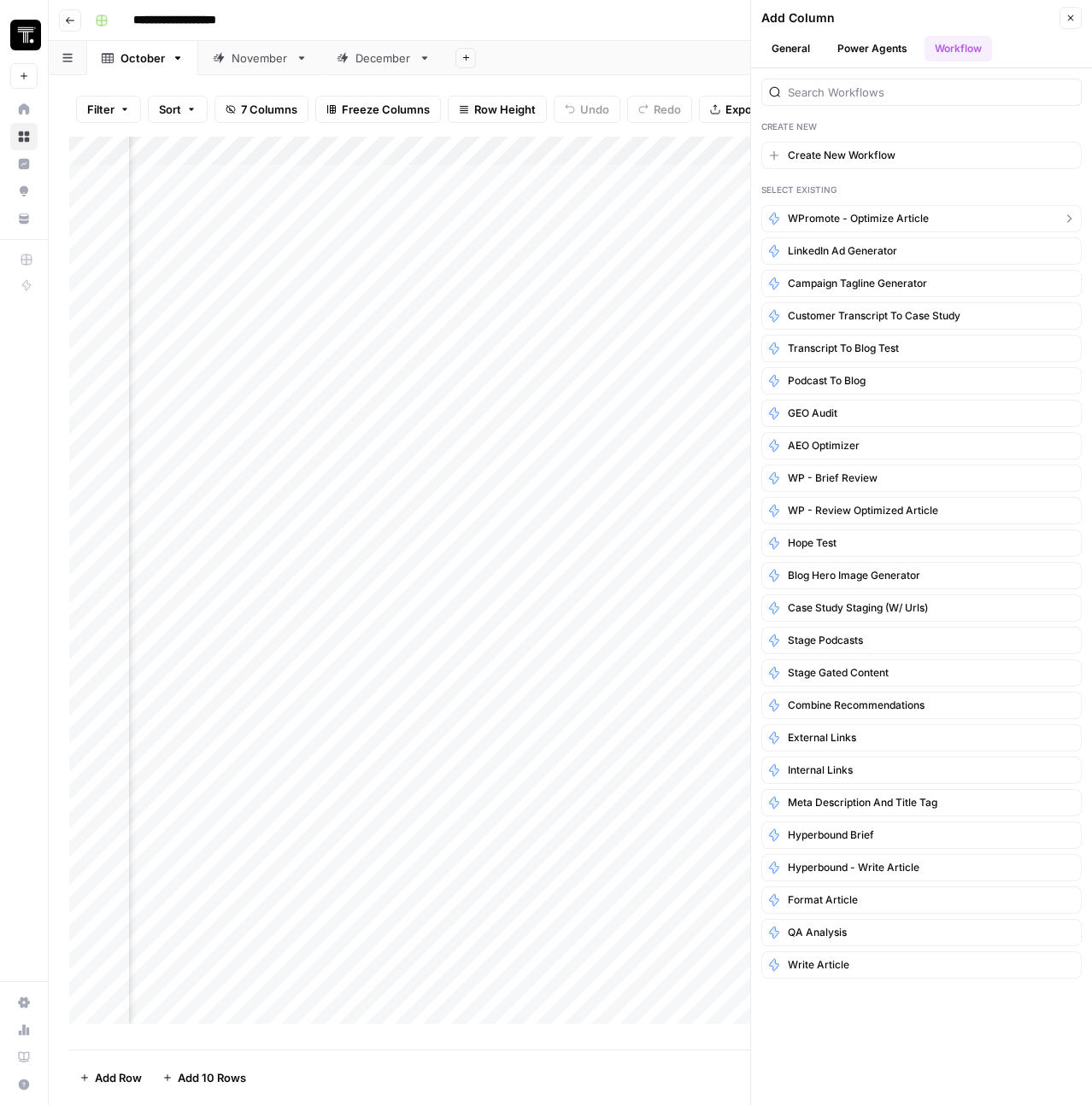
click at [883, 219] on span "WPromote - Optimize Article" at bounding box center [858, 219] width 141 height 15
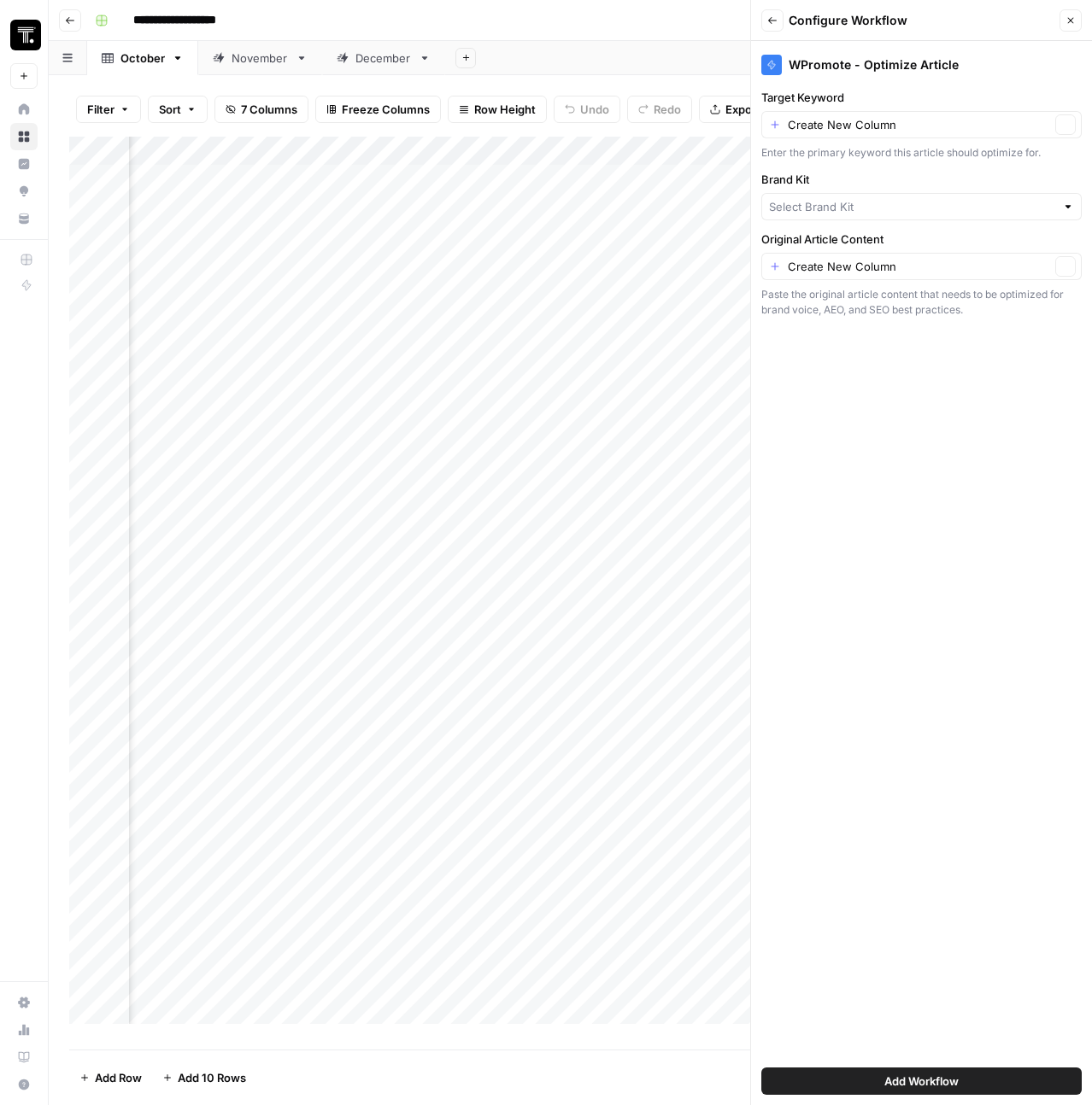
type input "ThoughtSpot - Enterprise"
click at [903, 124] on input "Target Keyword" at bounding box center [919, 124] width 262 height 17
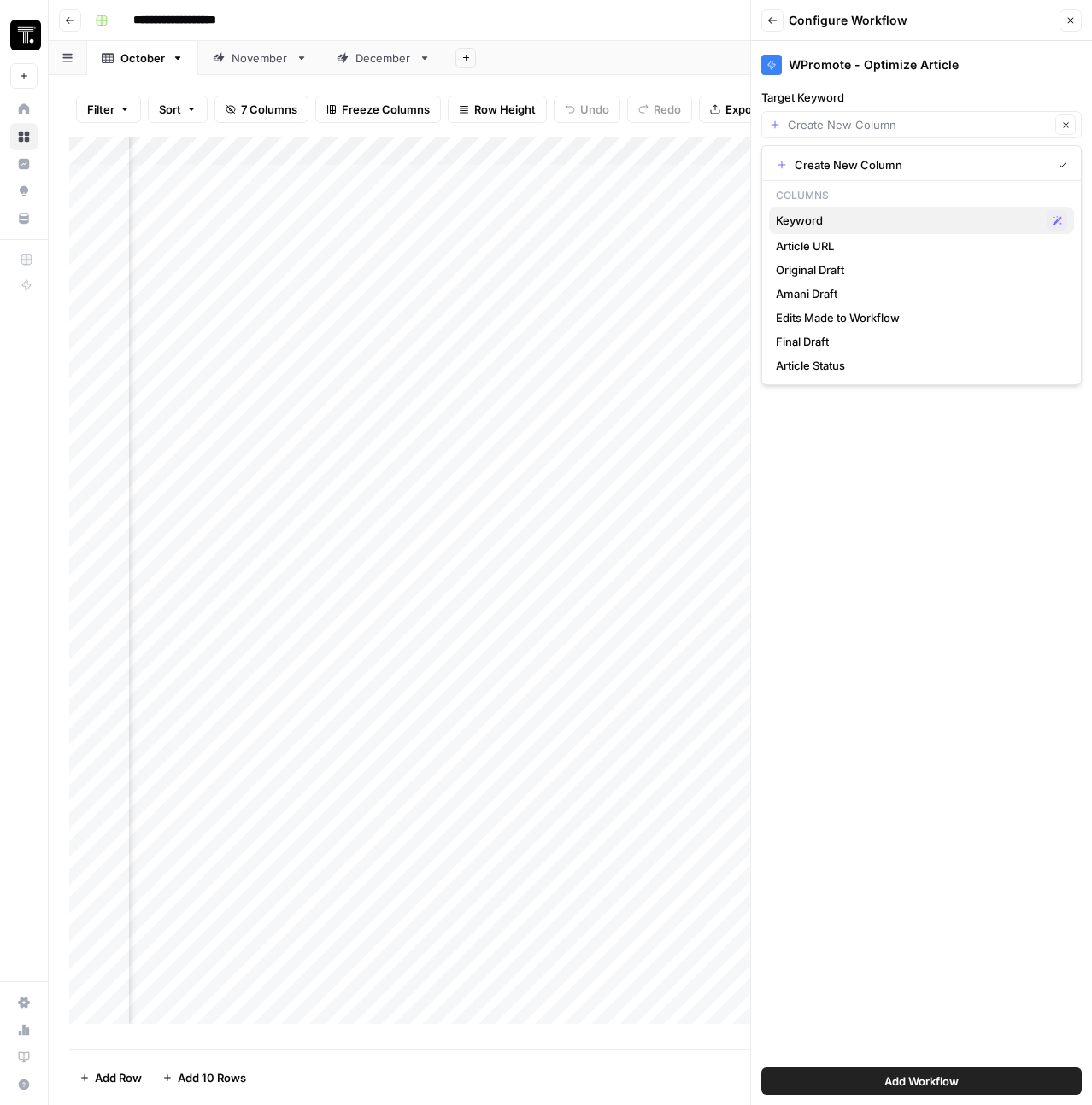
click at [868, 213] on span "Keyword" at bounding box center [908, 220] width 264 height 17
type input "Keyword"
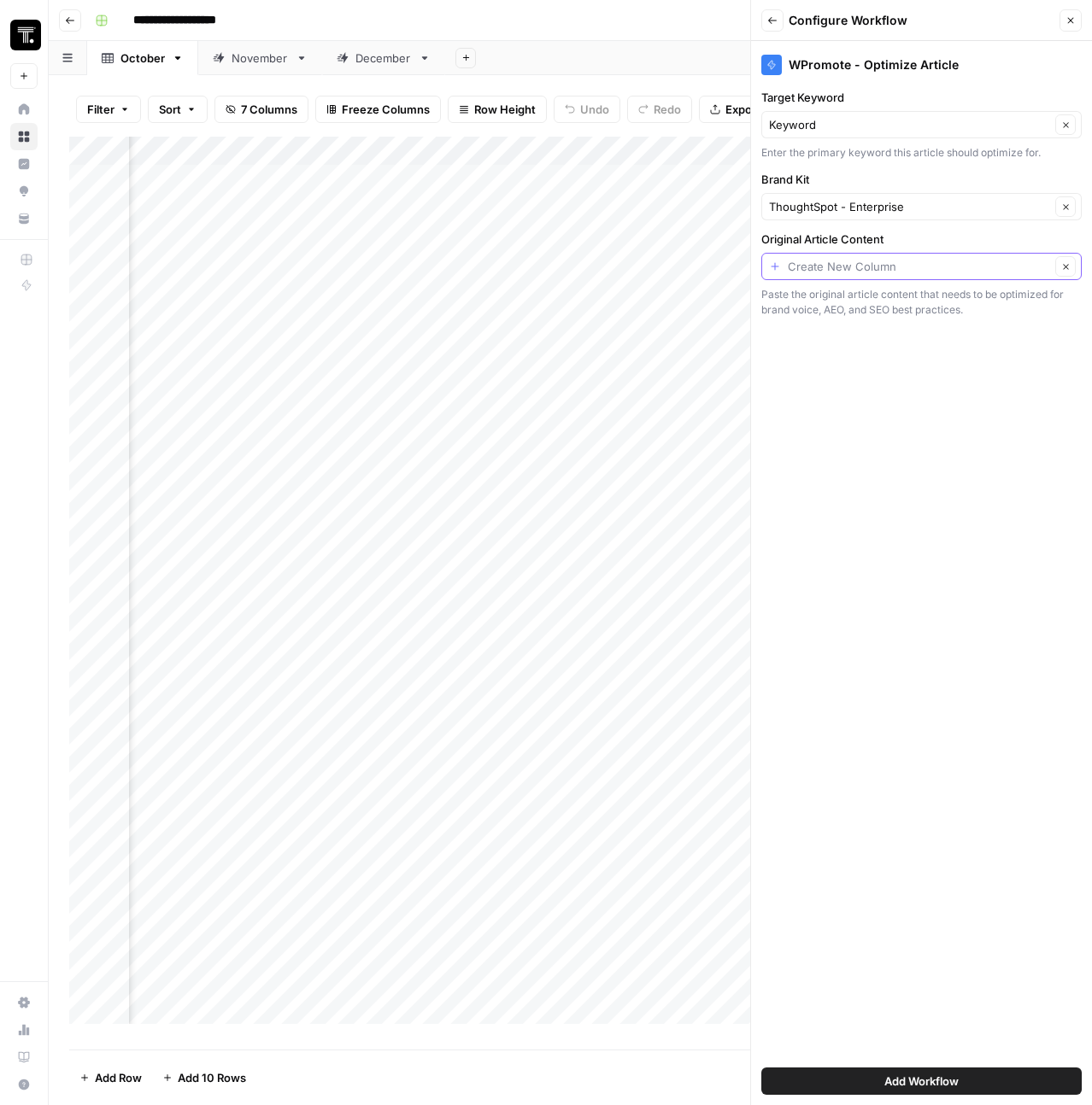
click at [862, 270] on input "Original Article Content" at bounding box center [919, 266] width 262 height 17
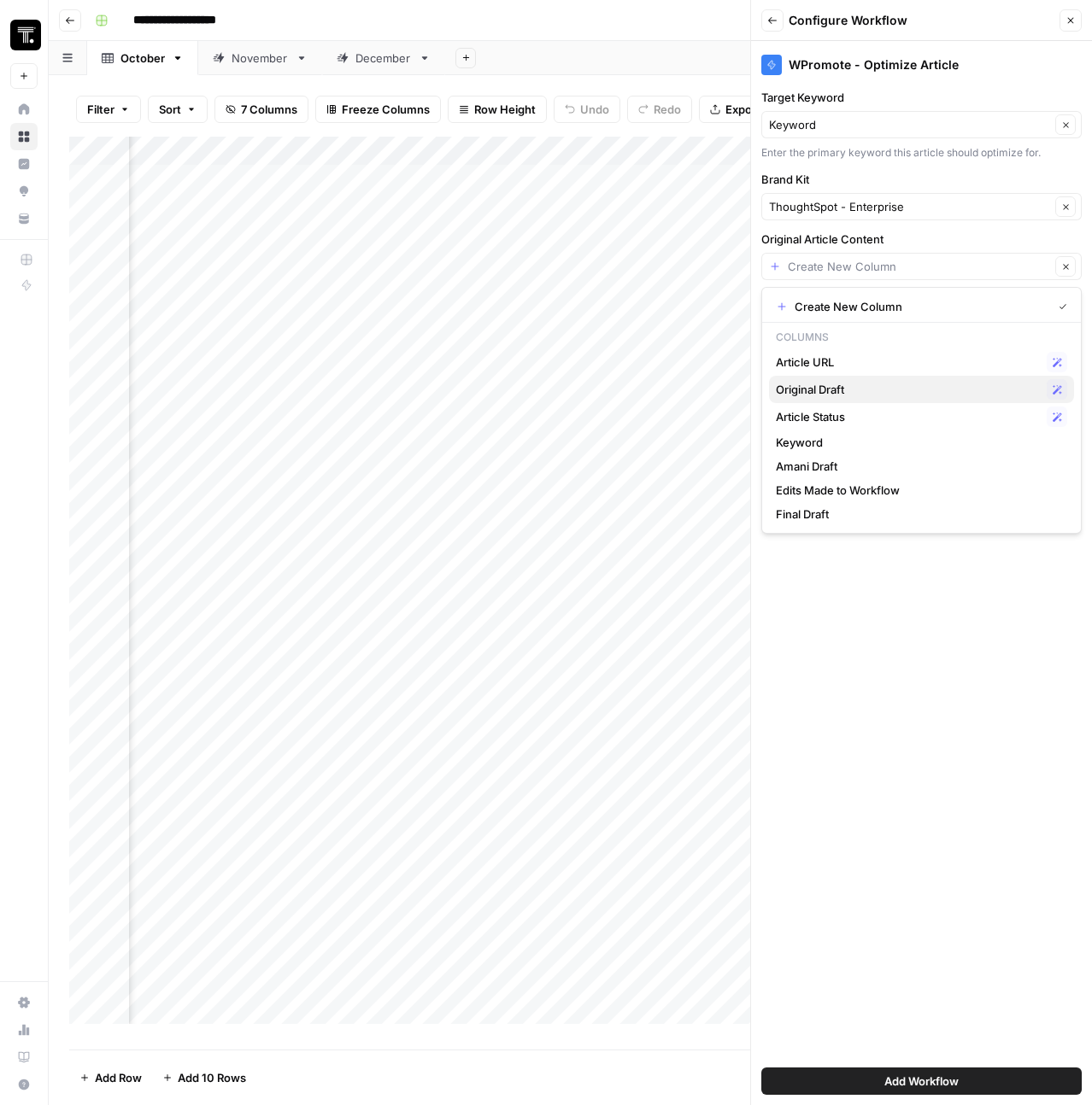
click at [833, 391] on span "Original Draft" at bounding box center [908, 390] width 264 height 17
type input "Original Draft"
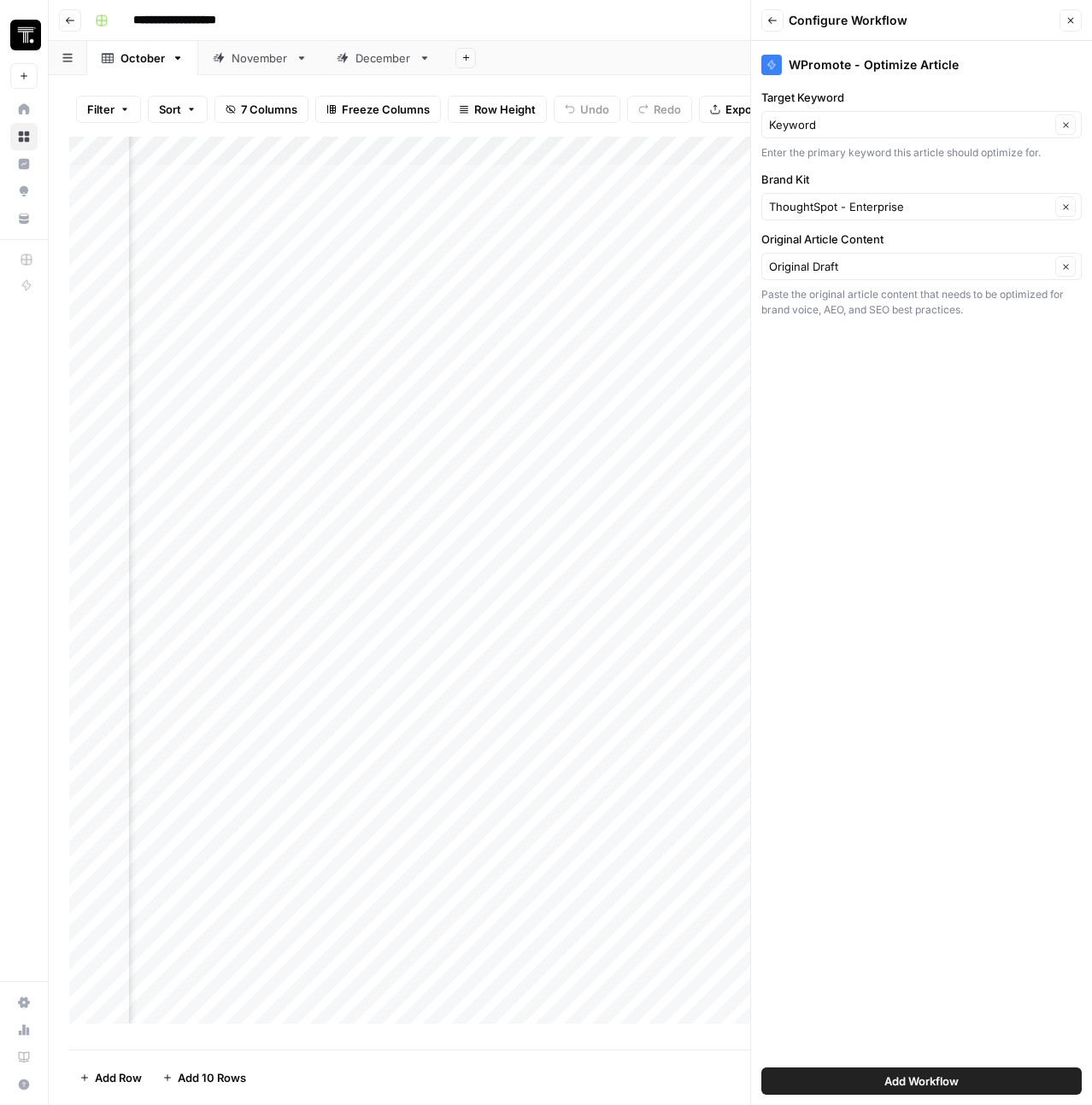
click at [932, 1080] on span "Add Workflow" at bounding box center [921, 1081] width 74 height 17
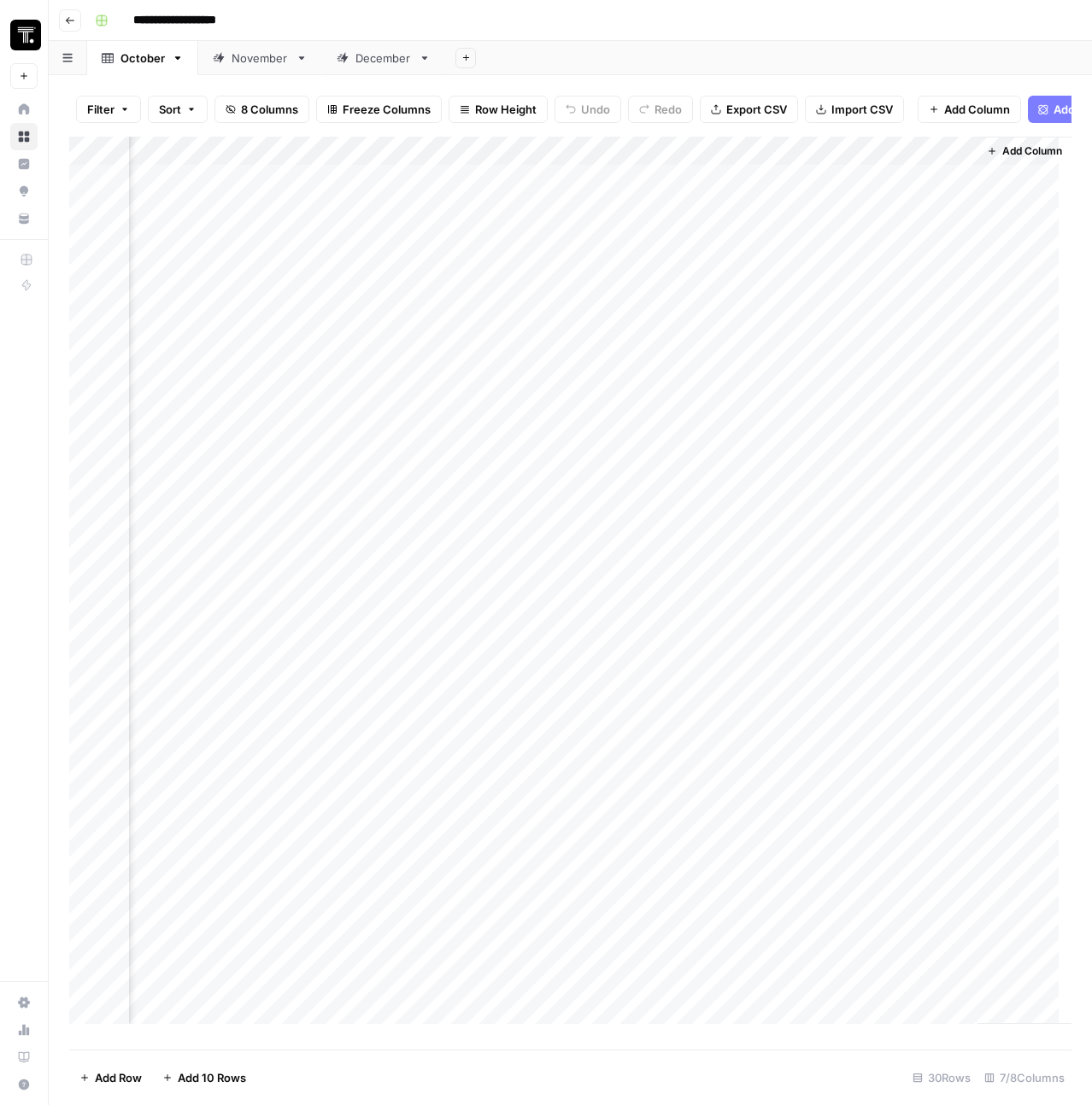
scroll to position [0, 987]
drag, startPoint x: 858, startPoint y: 159, endPoint x: 235, endPoint y: 141, distance: 623.3
click at [235, 141] on div "Filter Sort 8 Columns Freeze Columns Row Height Undo Redo Export CSV Import CSV…" at bounding box center [570, 590] width 1044 height 1030
click at [774, 191] on div "Add Column" at bounding box center [570, 586] width 1002 height 900
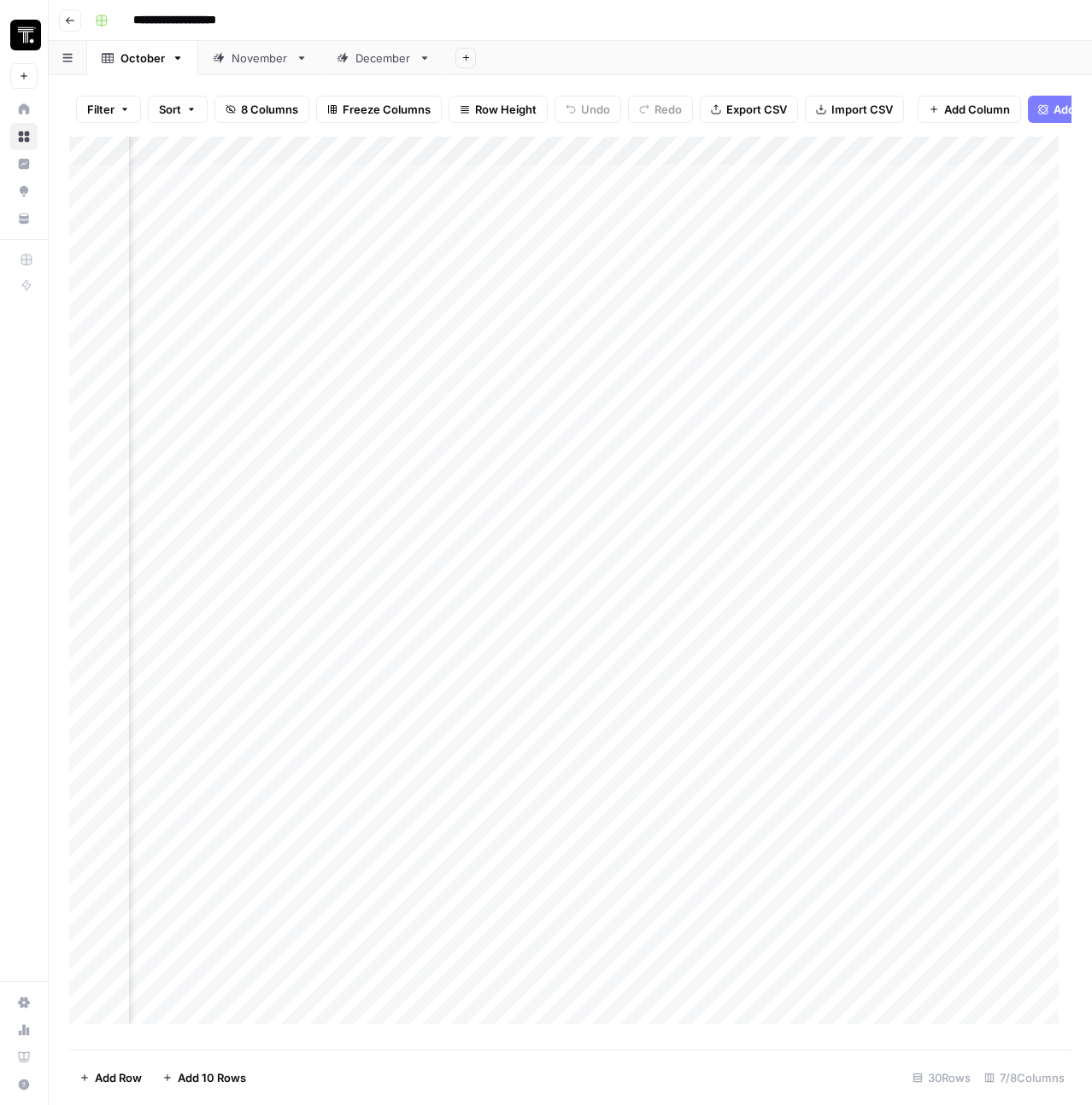
scroll to position [0, 480]
click at [727, 194] on div "Add Column" at bounding box center [570, 586] width 1002 height 900
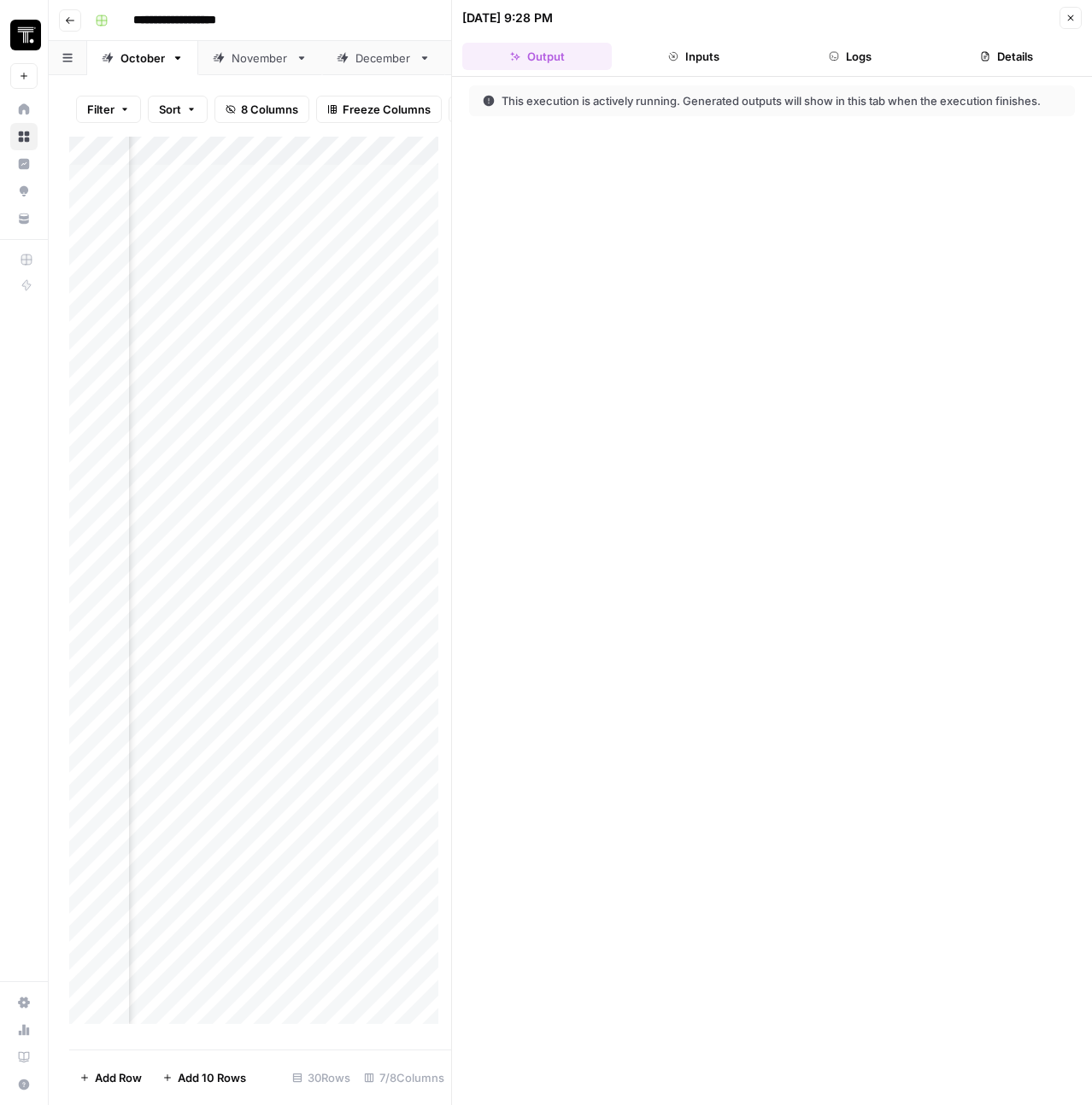
click at [849, 64] on button "Logs" at bounding box center [850, 56] width 149 height 28
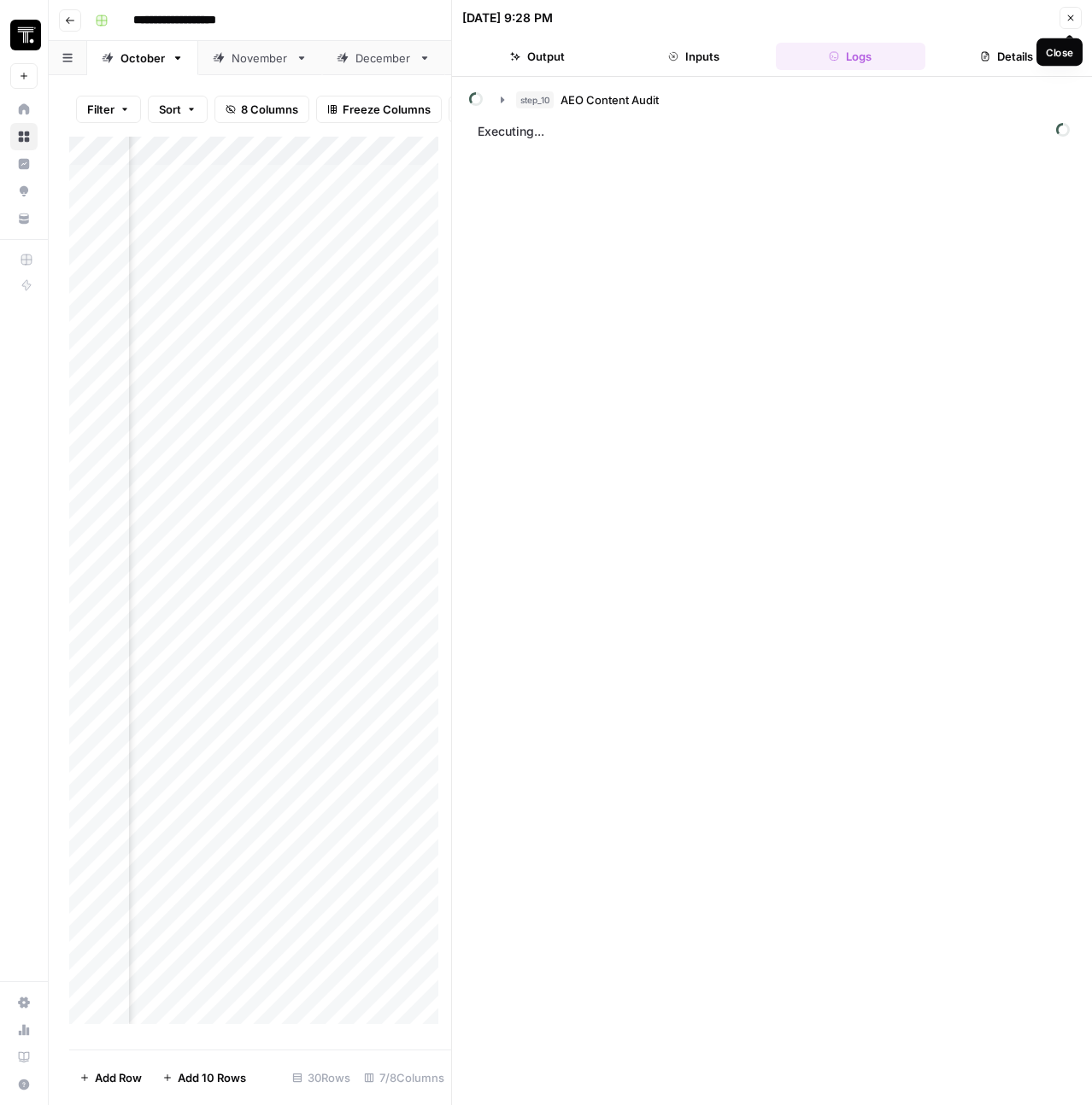
click at [1073, 14] on icon "button" at bounding box center [1070, 17] width 10 height 10
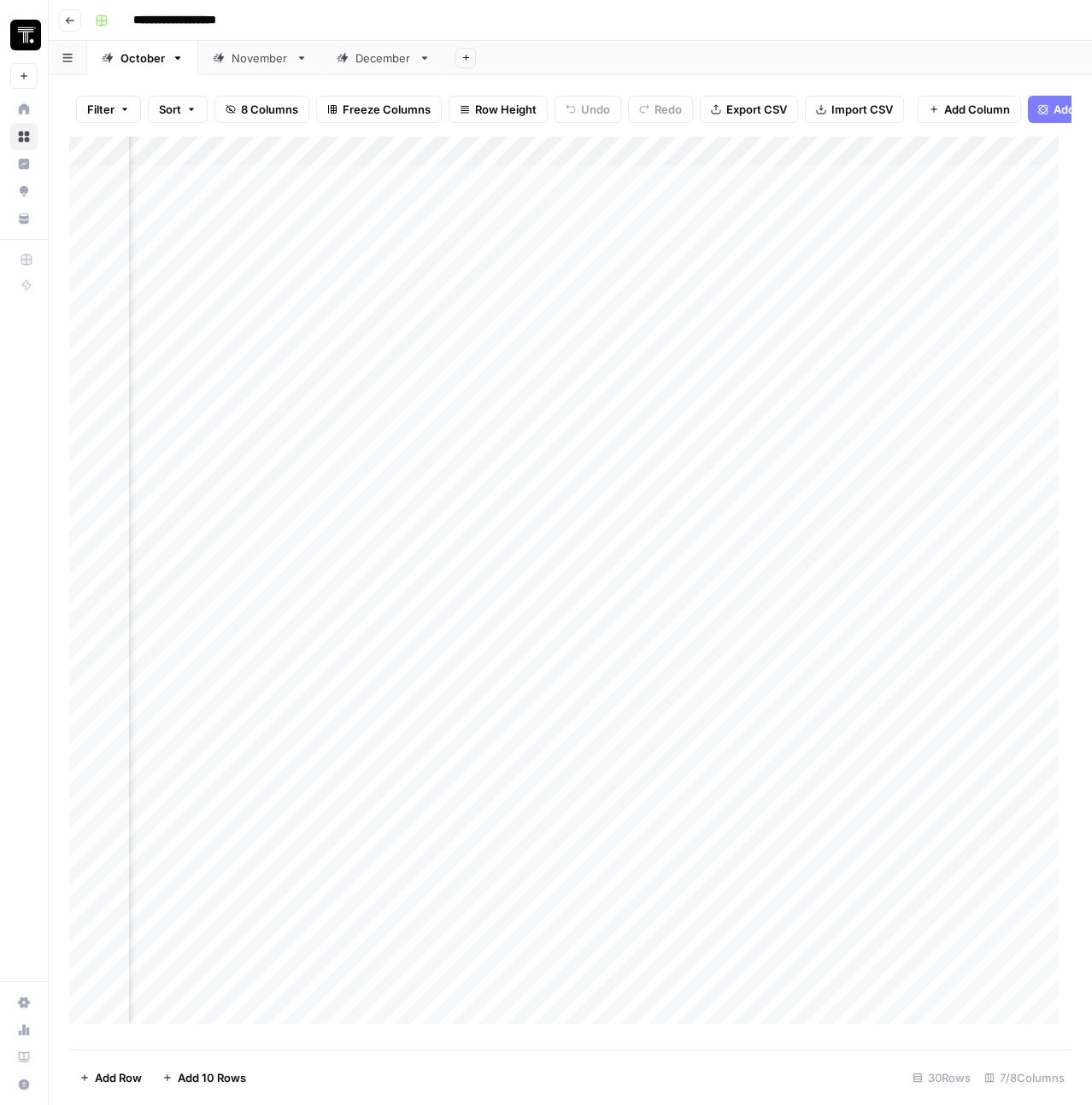
click at [730, 197] on div "Add Column" at bounding box center [570, 586] width 1002 height 900
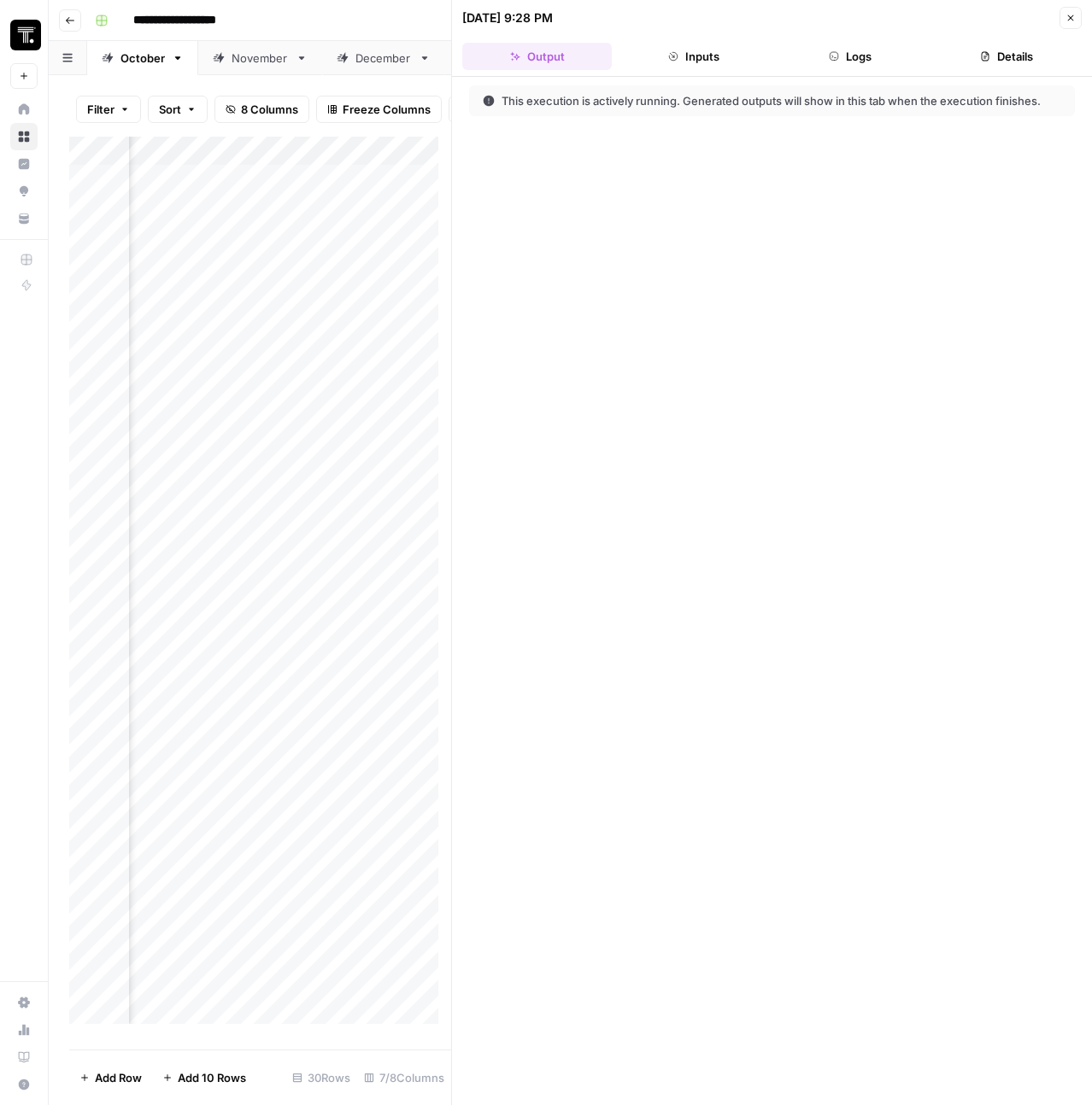
click at [849, 57] on button "Logs" at bounding box center [850, 56] width 149 height 28
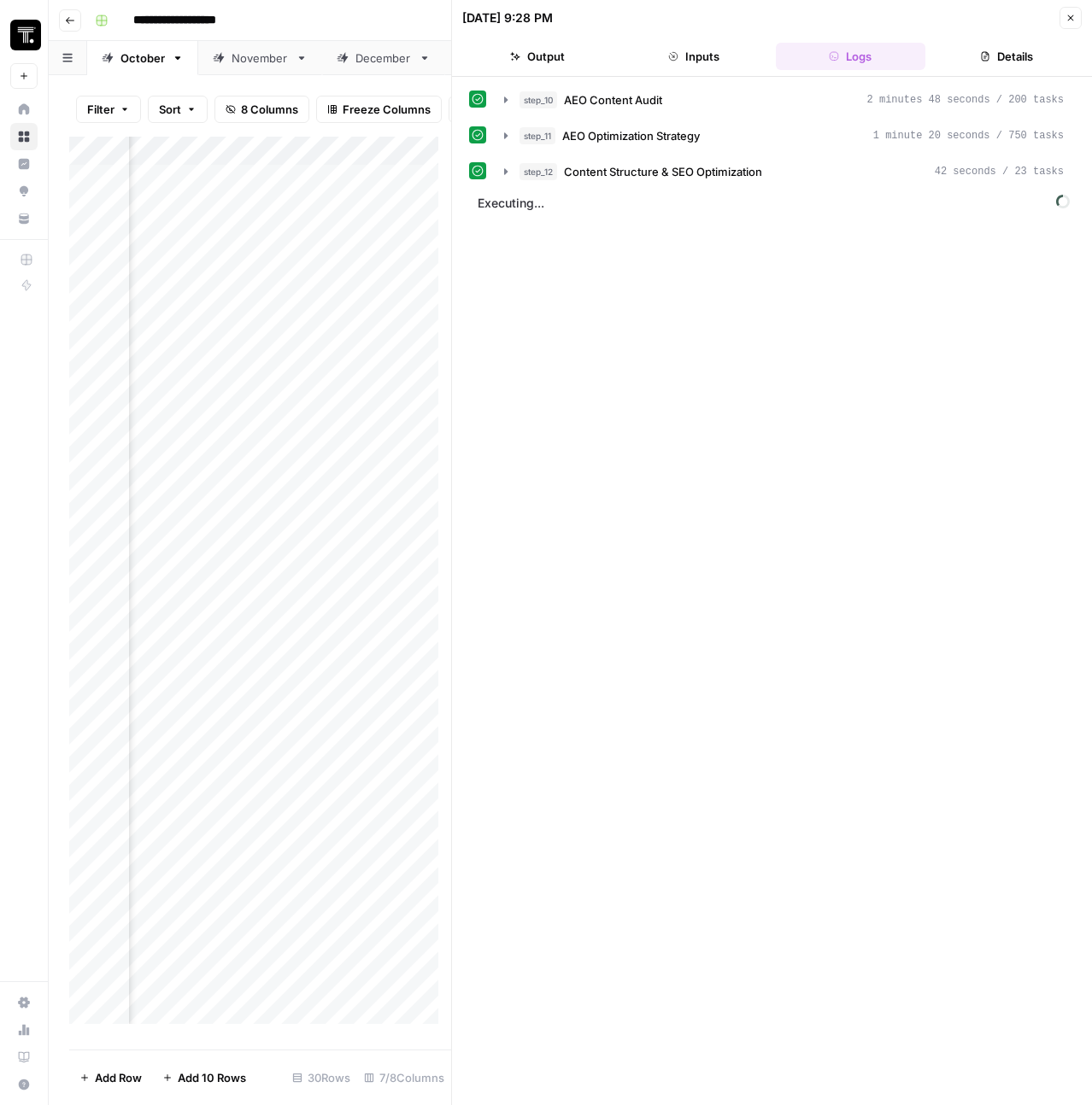
click at [1067, 15] on icon "button" at bounding box center [1070, 17] width 10 height 10
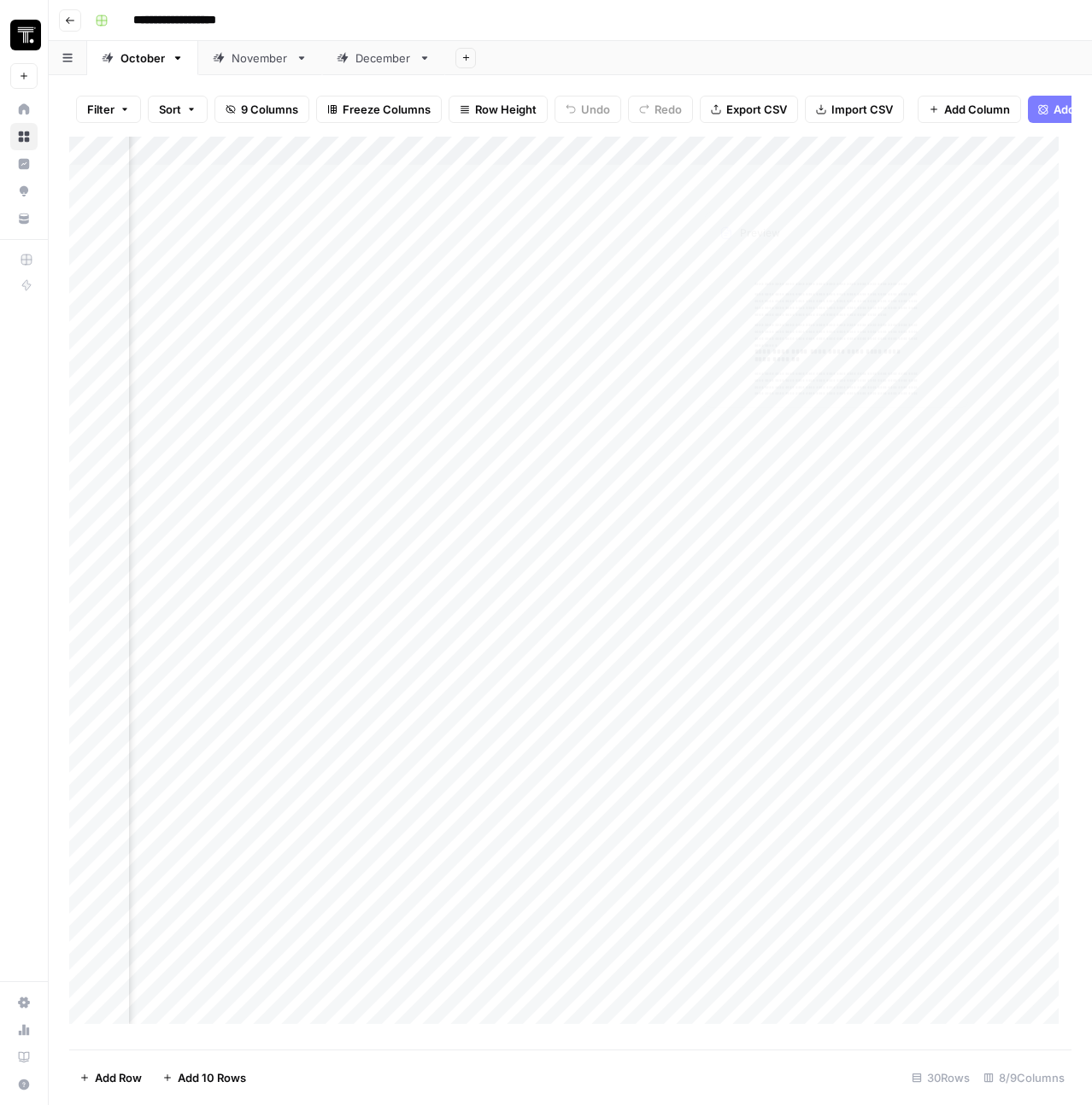
click at [870, 200] on div "Add Column" at bounding box center [570, 586] width 1002 height 900
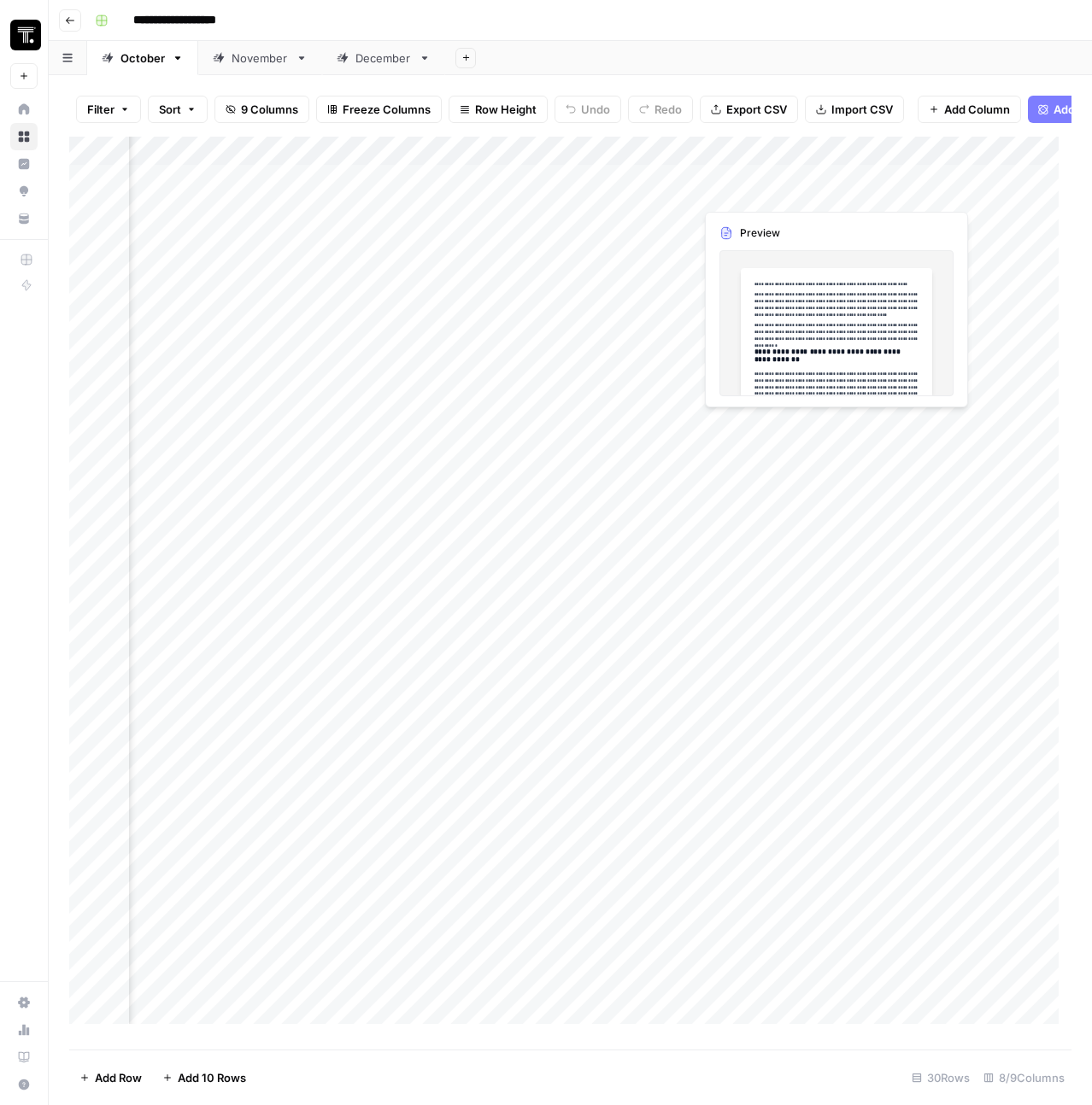
click at [871, 198] on div "Add Column" at bounding box center [570, 586] width 1002 height 900
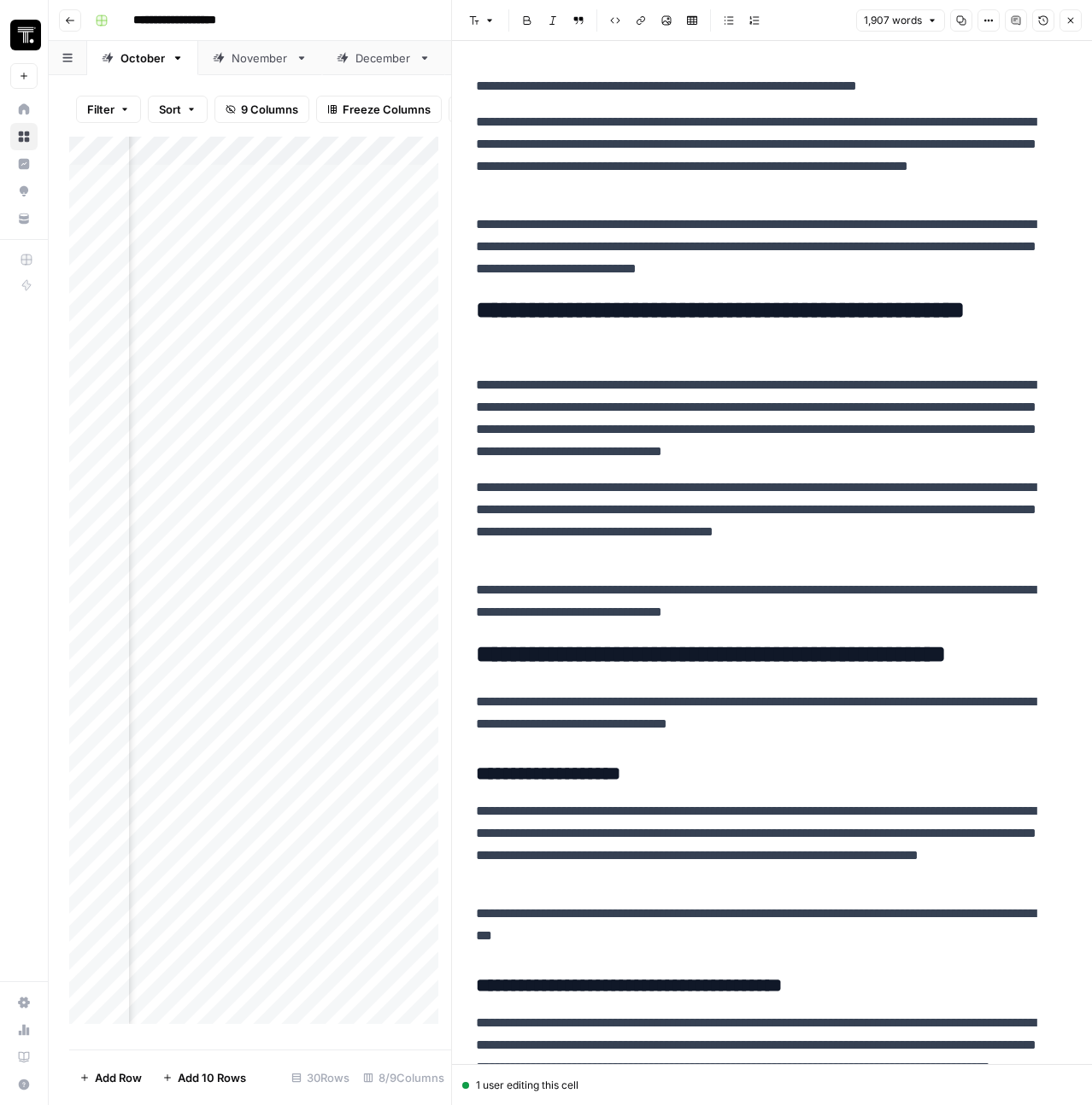
click at [1069, 18] on icon "button" at bounding box center [1070, 20] width 10 height 10
